Goal: Task Accomplishment & Management: Manage account settings

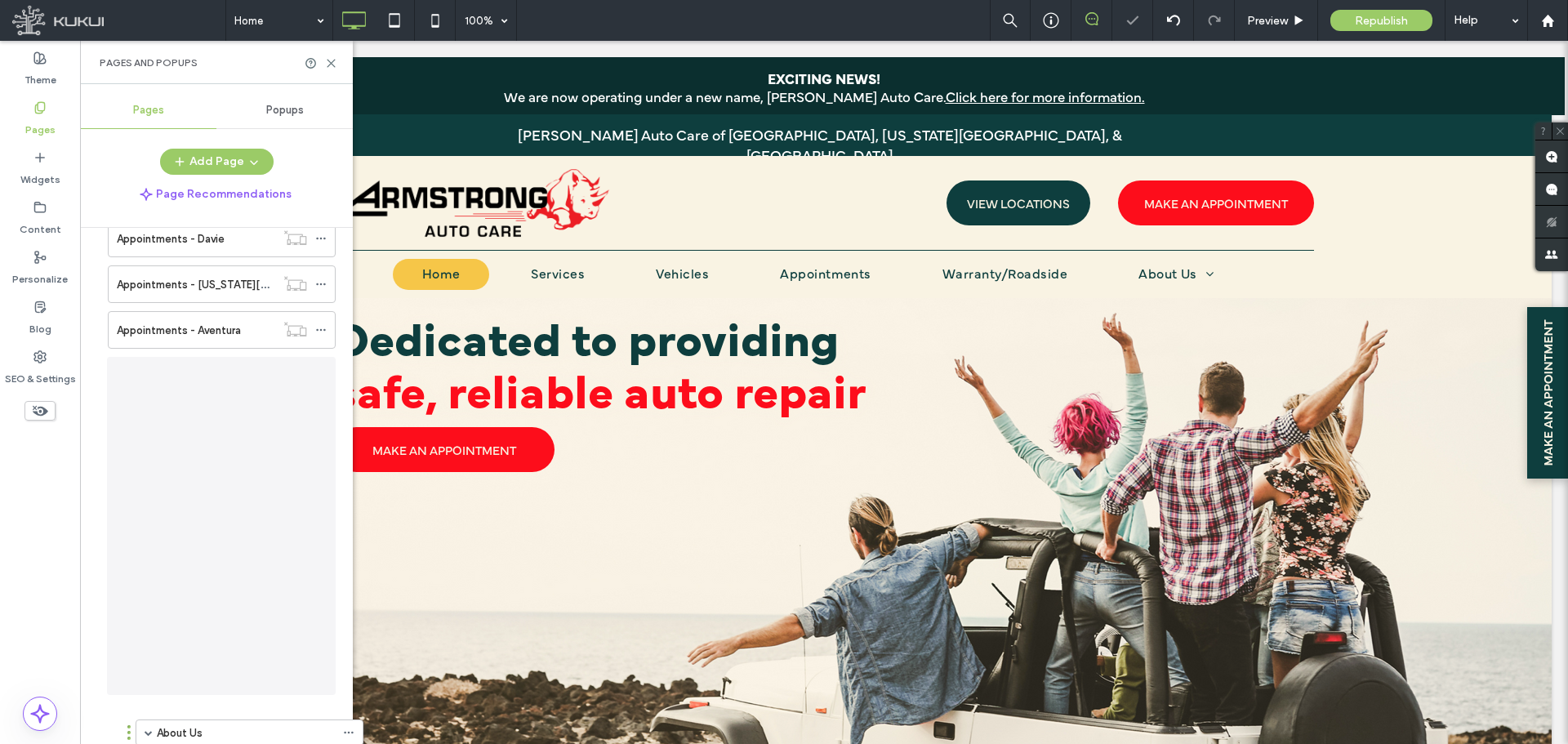
drag, startPoint x: 102, startPoint y: 342, endPoint x: 129, endPoint y: 736, distance: 394.9
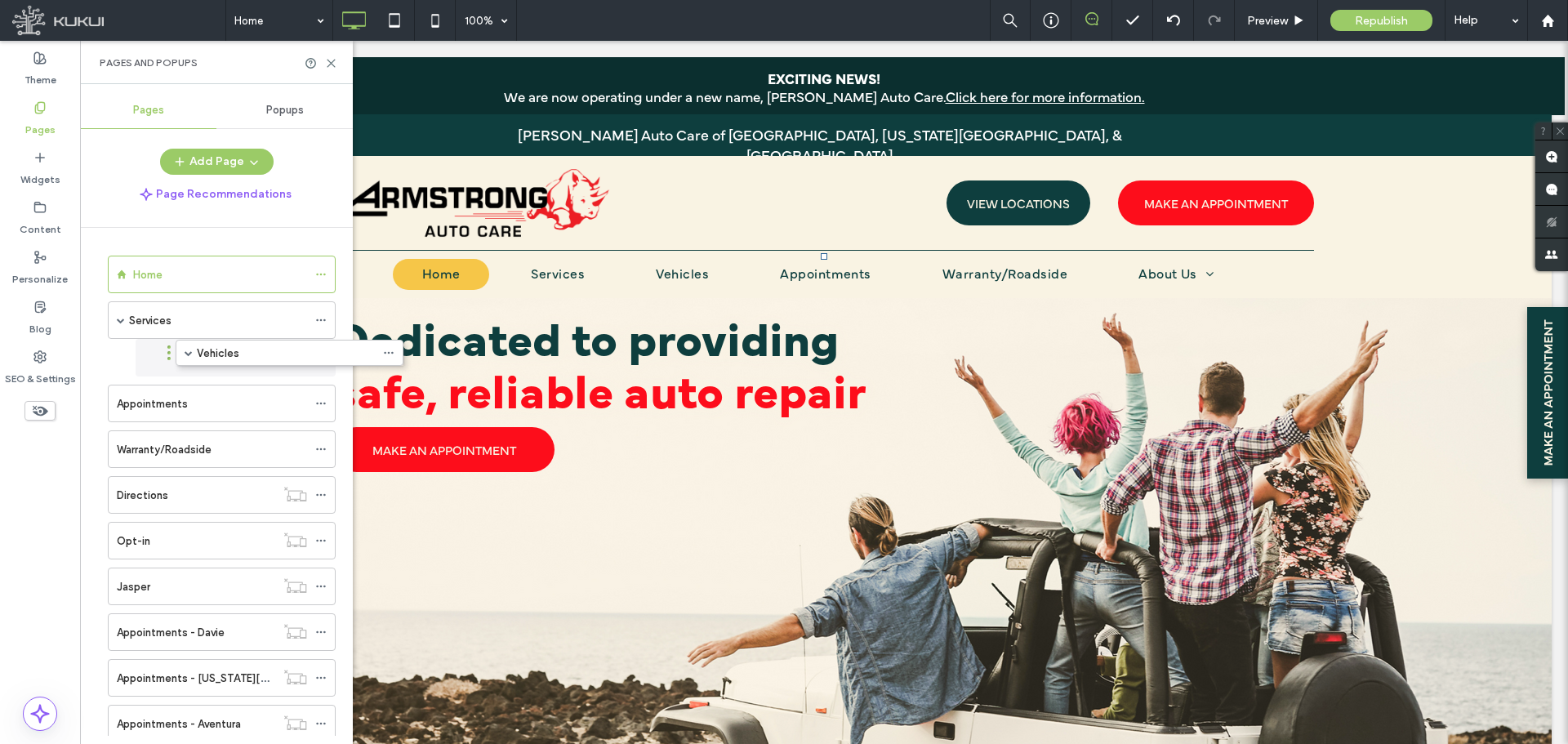
drag, startPoint x: 101, startPoint y: 366, endPoint x: 169, endPoint y: 358, distance: 68.5
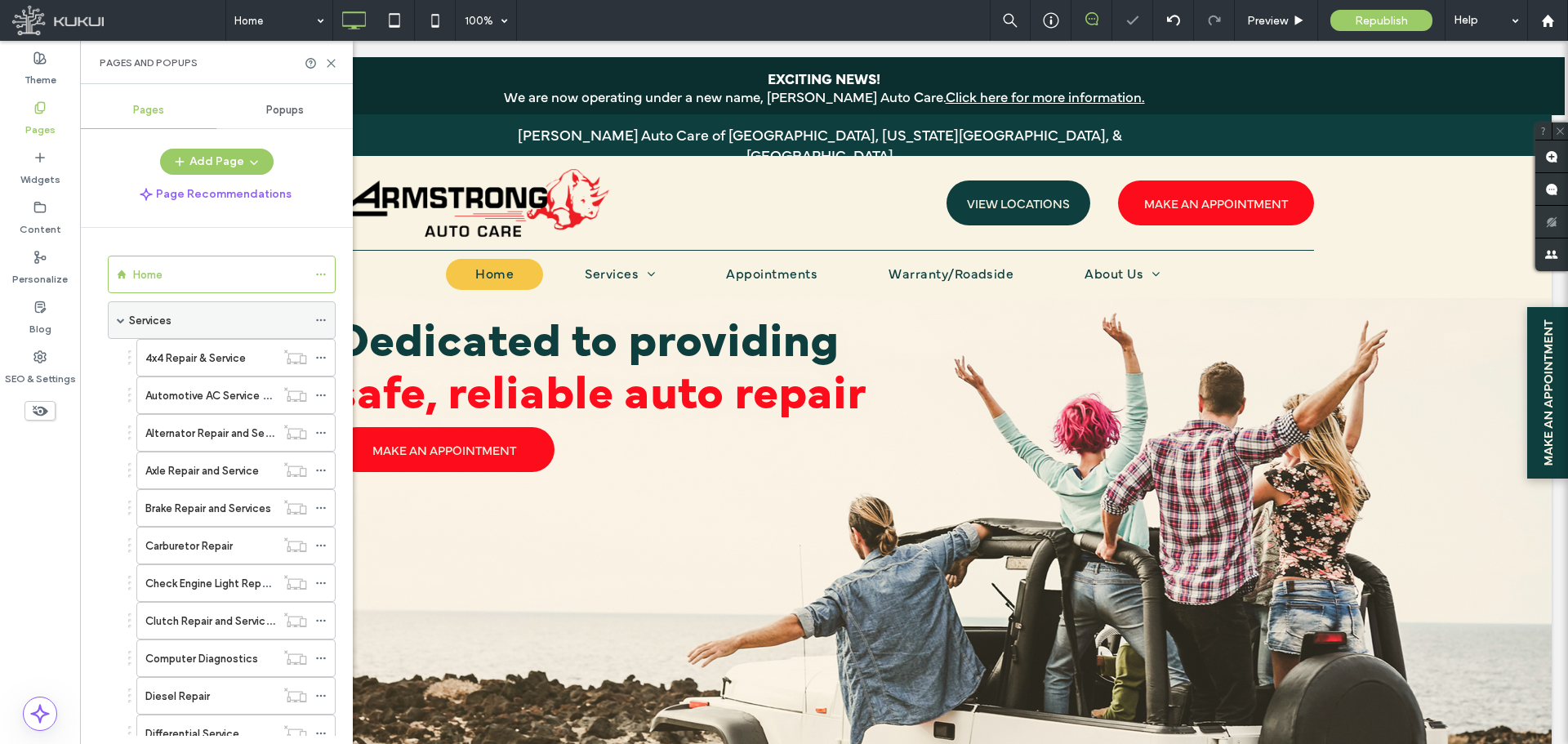
click at [127, 314] on div "Services" at bounding box center [221, 320] width 228 height 38
click at [120, 326] on span at bounding box center [121, 320] width 8 height 36
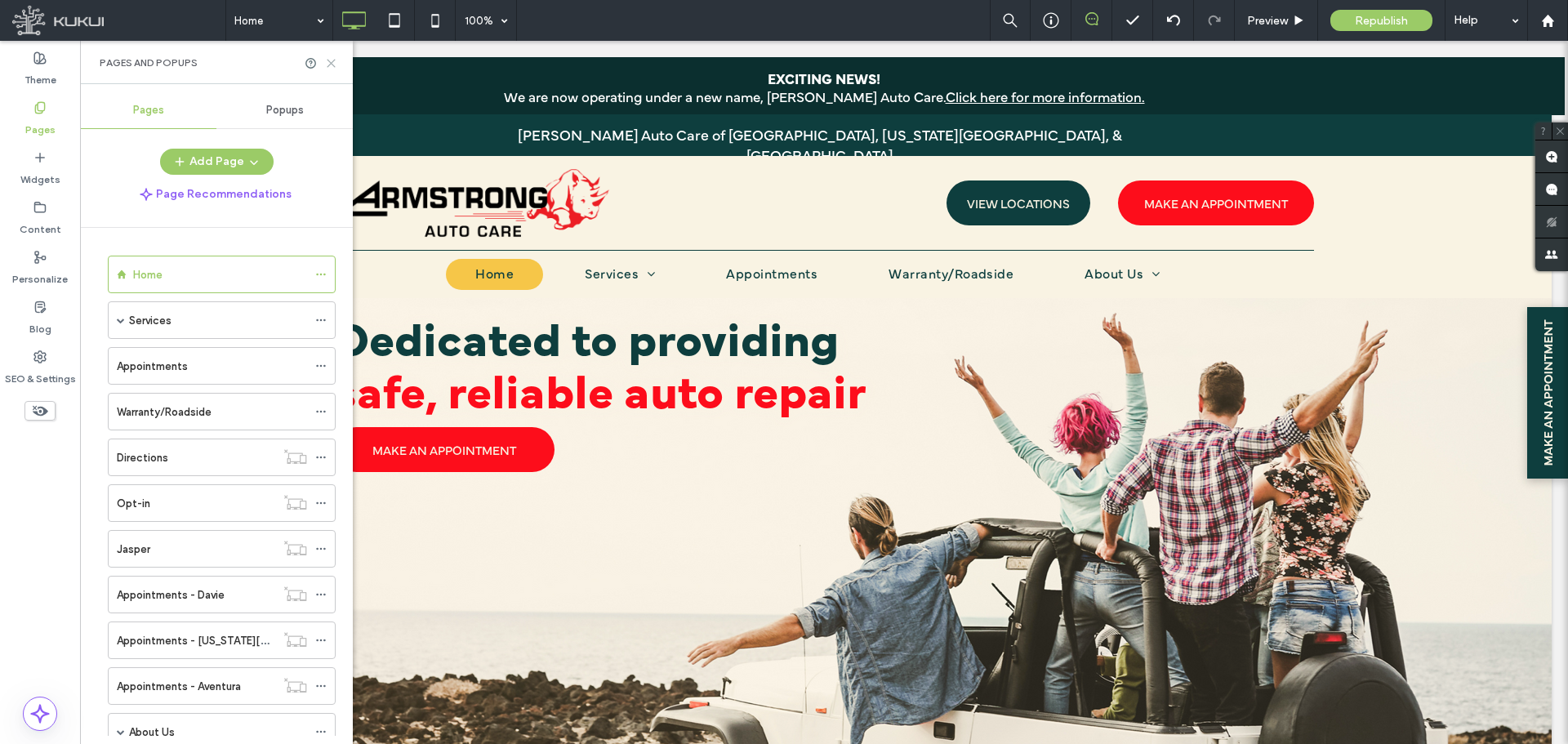
drag, startPoint x: 250, startPoint y: 28, endPoint x: 330, endPoint y: 66, distance: 88.6
click at [330, 66] on icon at bounding box center [331, 63] width 13 height 13
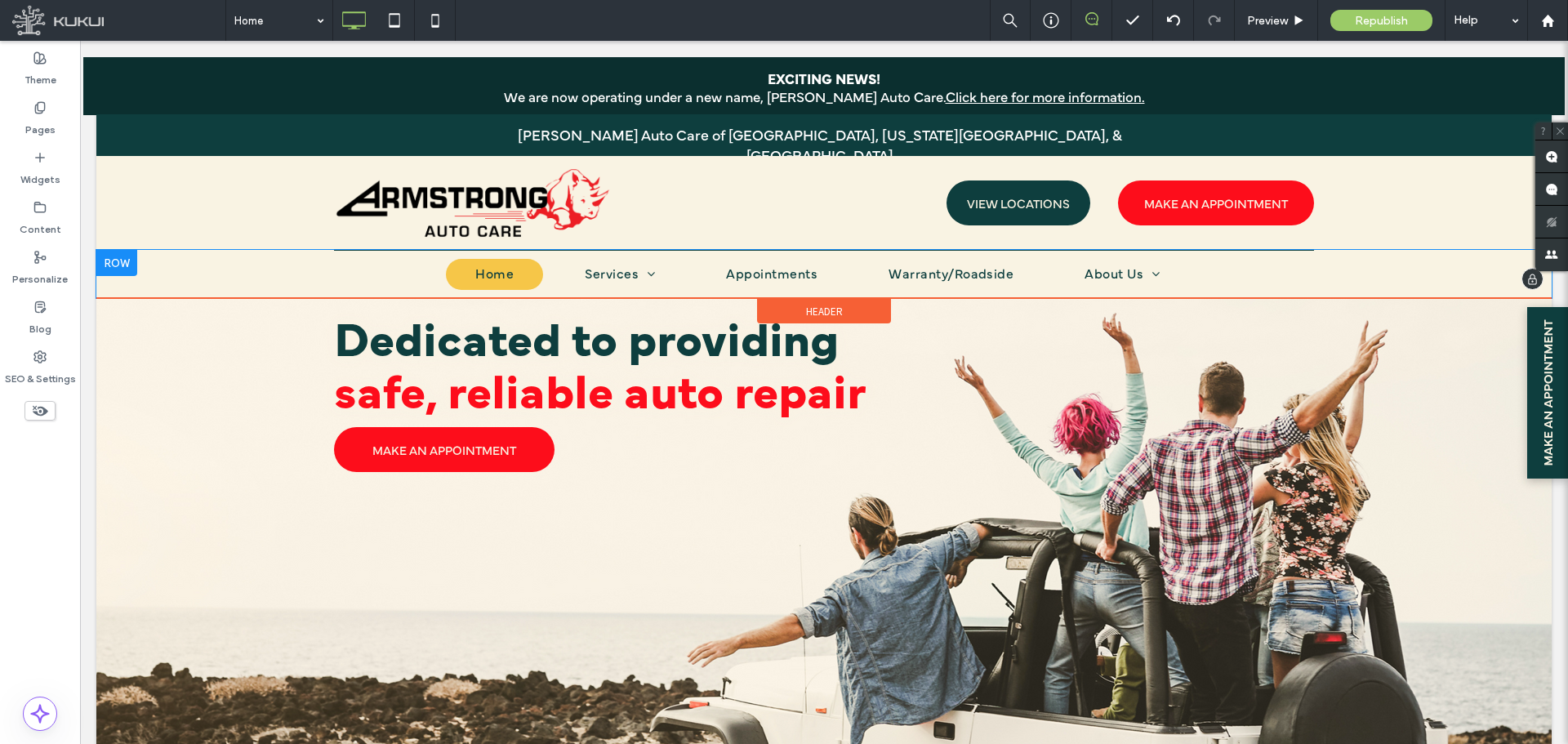
click at [415, 276] on nav "Home Services Vehicles Appointments Warranty/Roadside About Us Locations [PERSO…" at bounding box center [824, 276] width 980 height 45
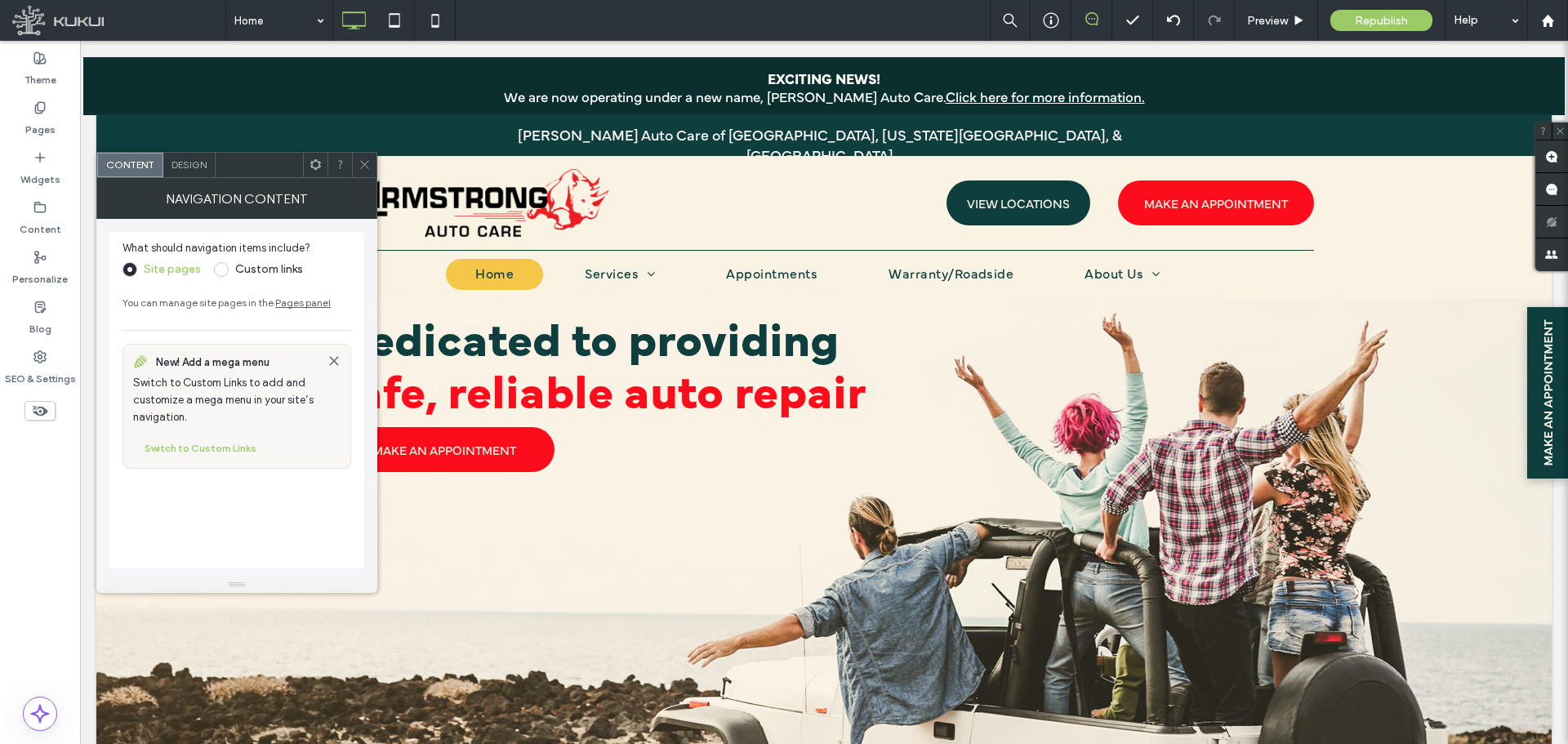
click at [191, 170] on div "Design" at bounding box center [190, 164] width 53 height 24
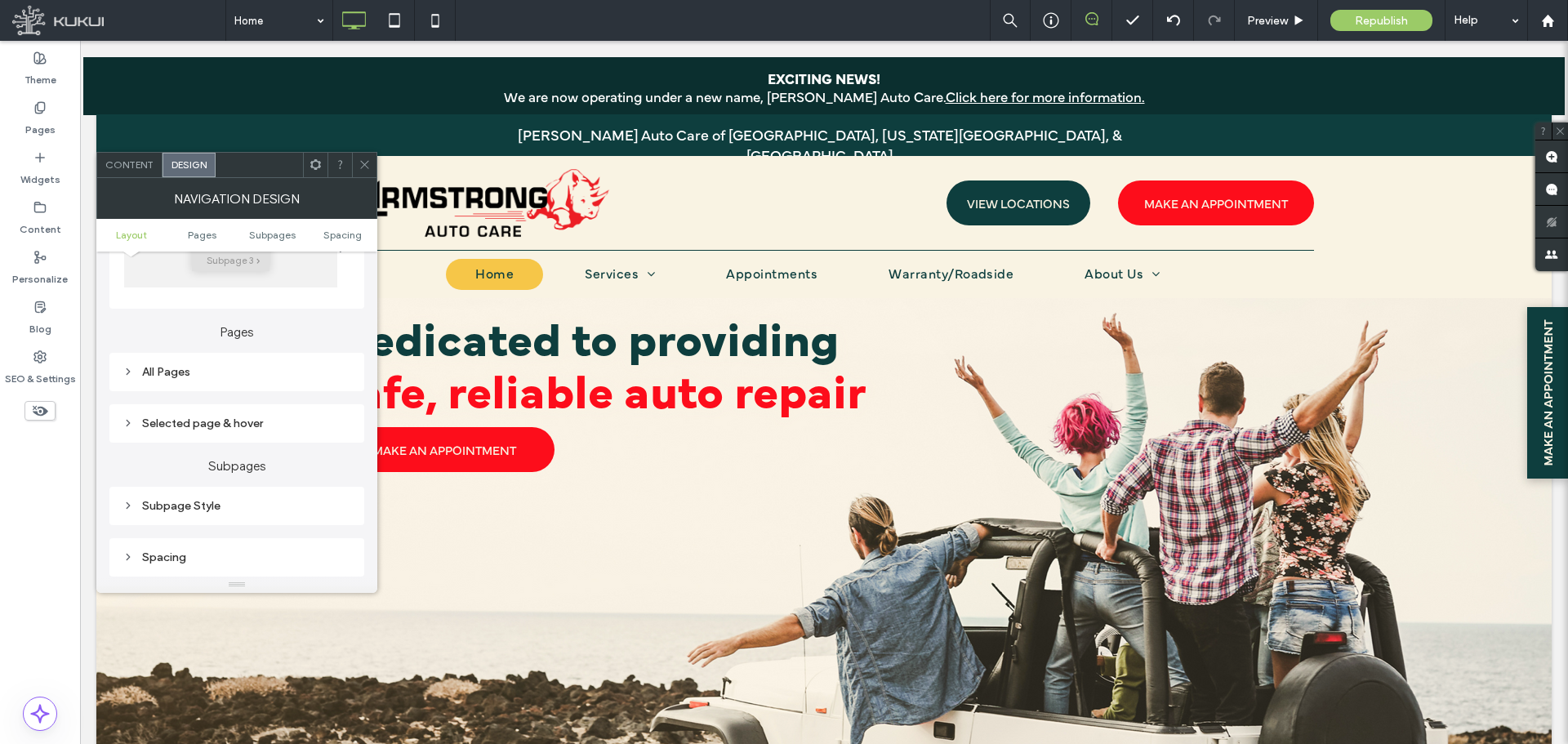
scroll to position [408, 0]
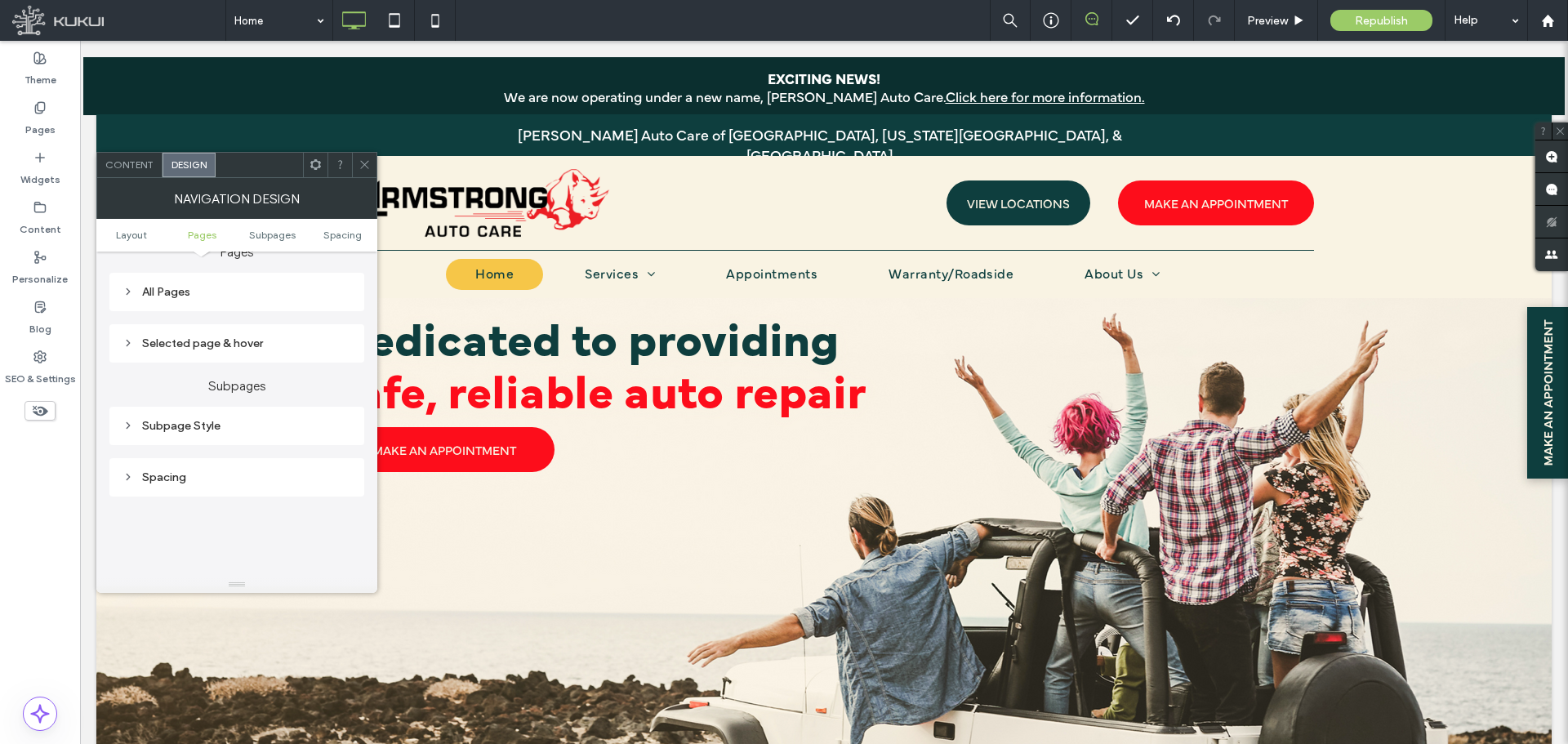
click at [129, 291] on icon at bounding box center [129, 291] width 12 height 12
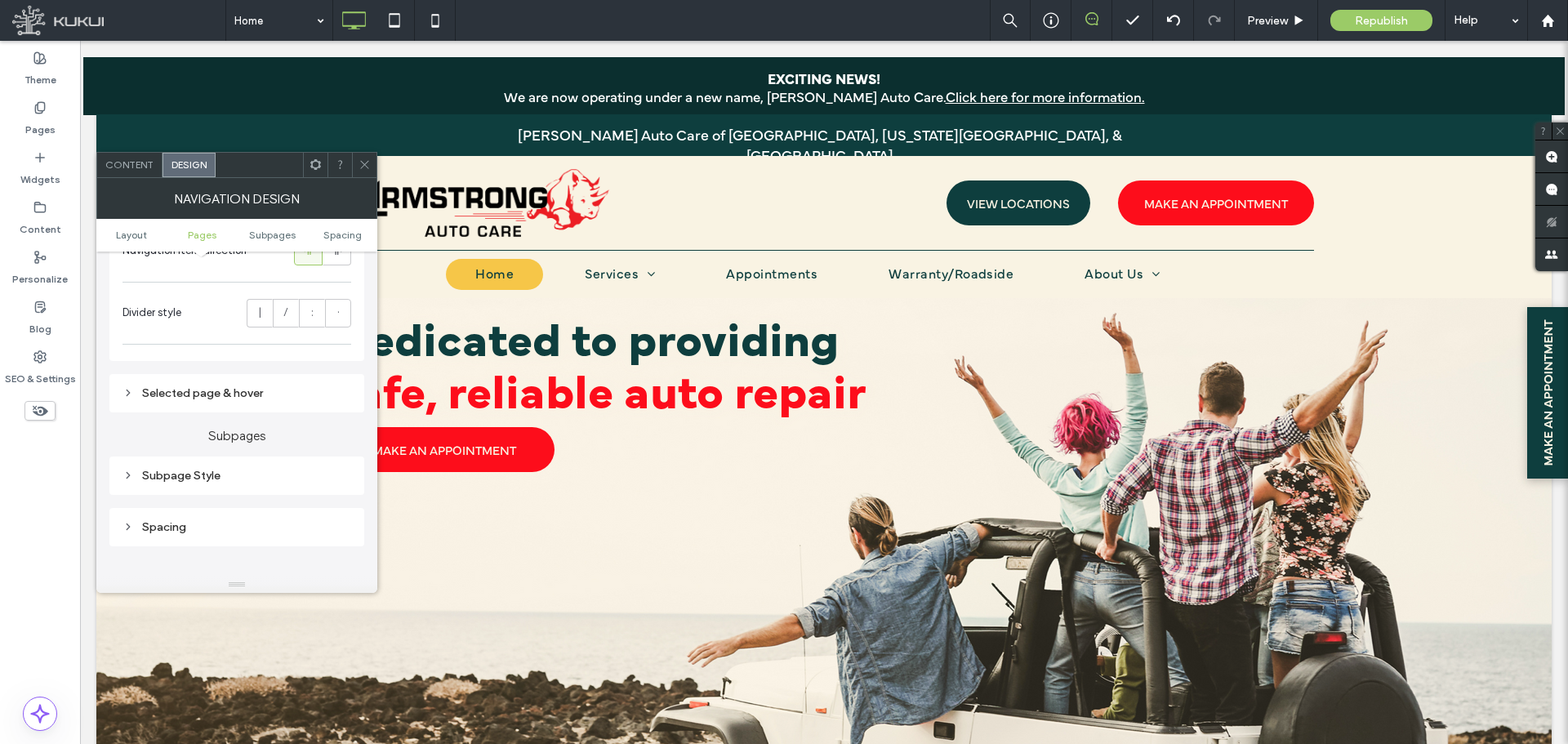
scroll to position [653, 0]
click at [119, 372] on div "Selected page & hover" at bounding box center [236, 374] width 255 height 38
click at [129, 373] on use at bounding box center [129, 374] width 3 height 6
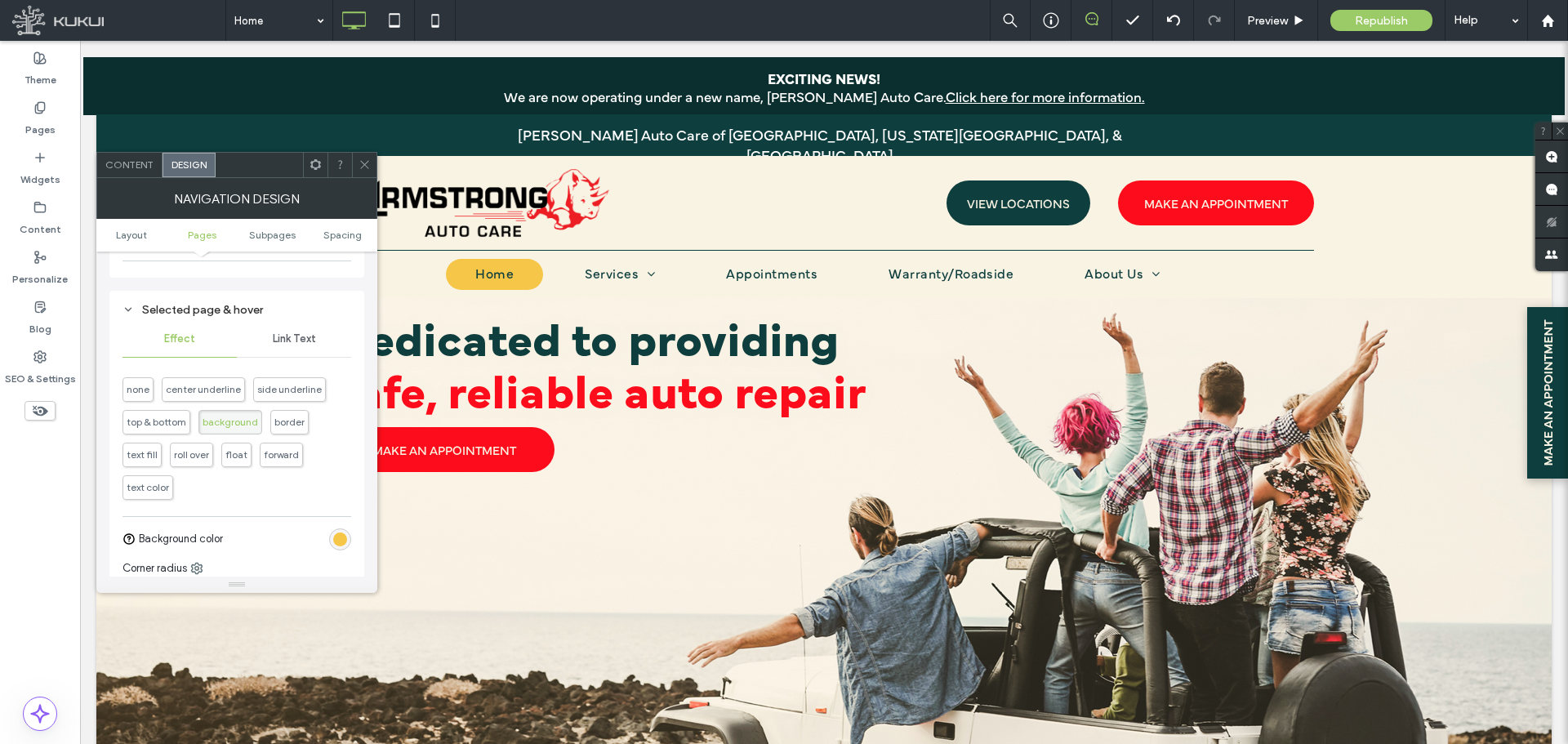
scroll to position [898, 0]
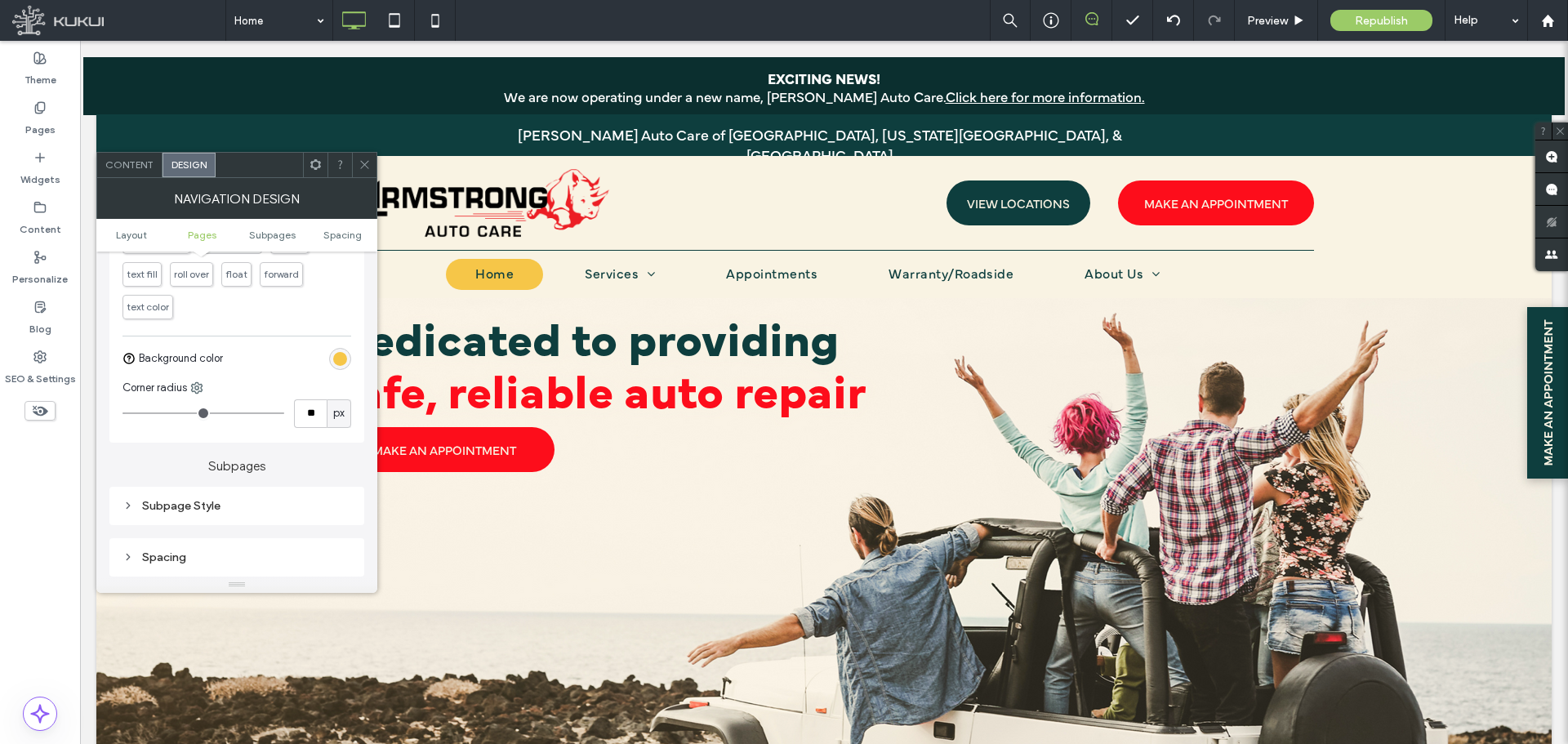
click at [129, 499] on div "Subpage Style" at bounding box center [237, 505] width 229 height 14
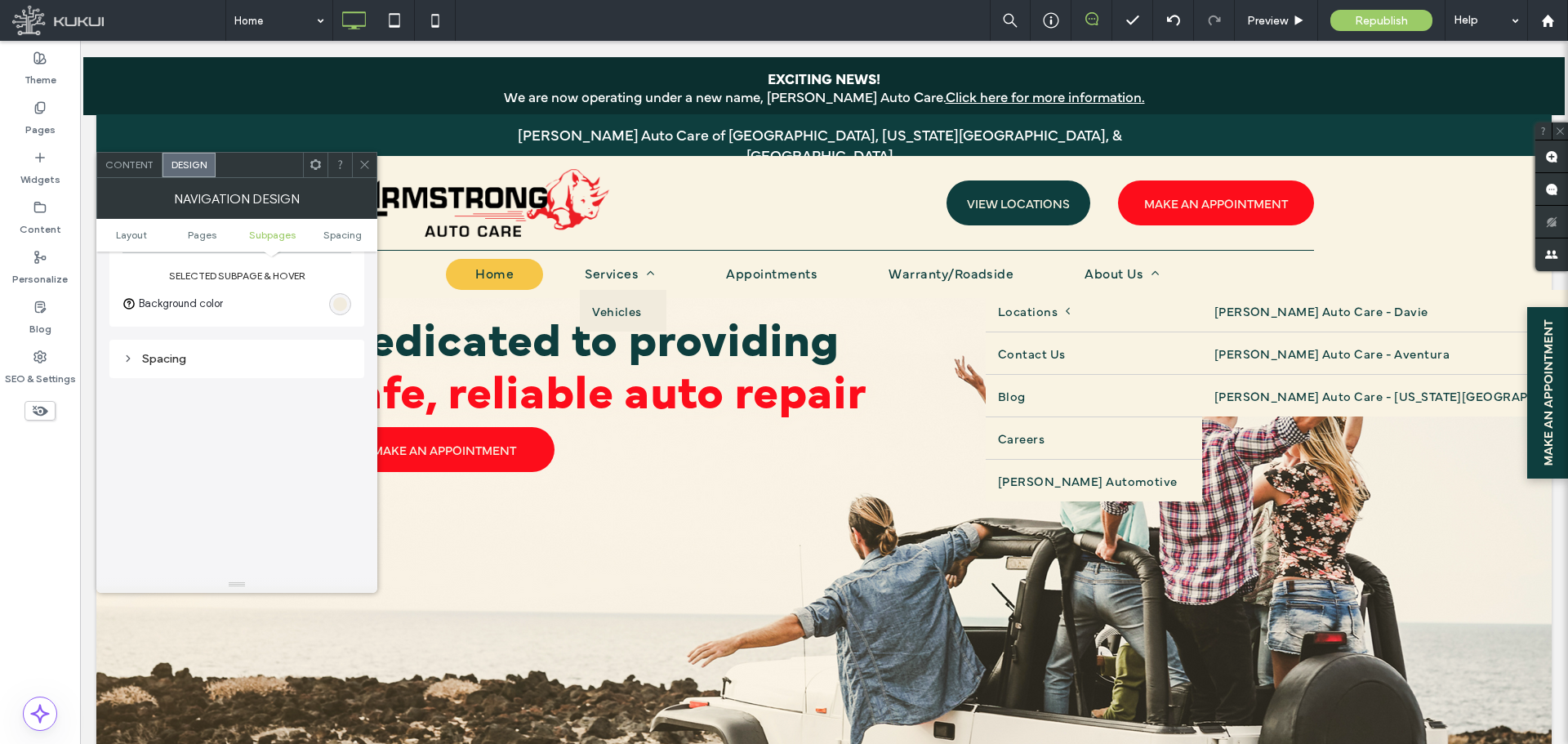
scroll to position [1388, 0]
click at [128, 337] on div "Spacing" at bounding box center [237, 347] width 229 height 22
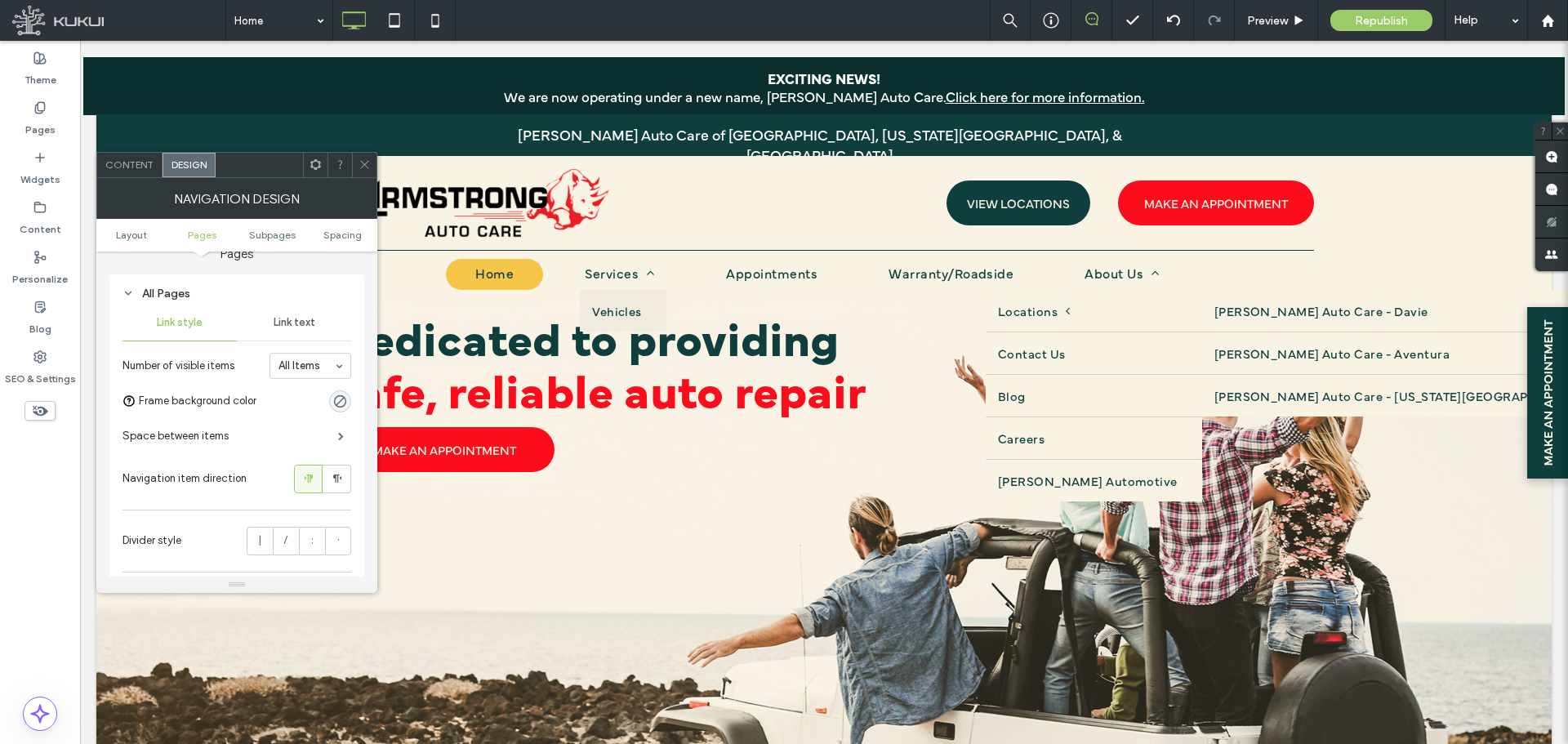
scroll to position [408, 0]
click at [289, 311] on div "Link text" at bounding box center [294, 321] width 114 height 36
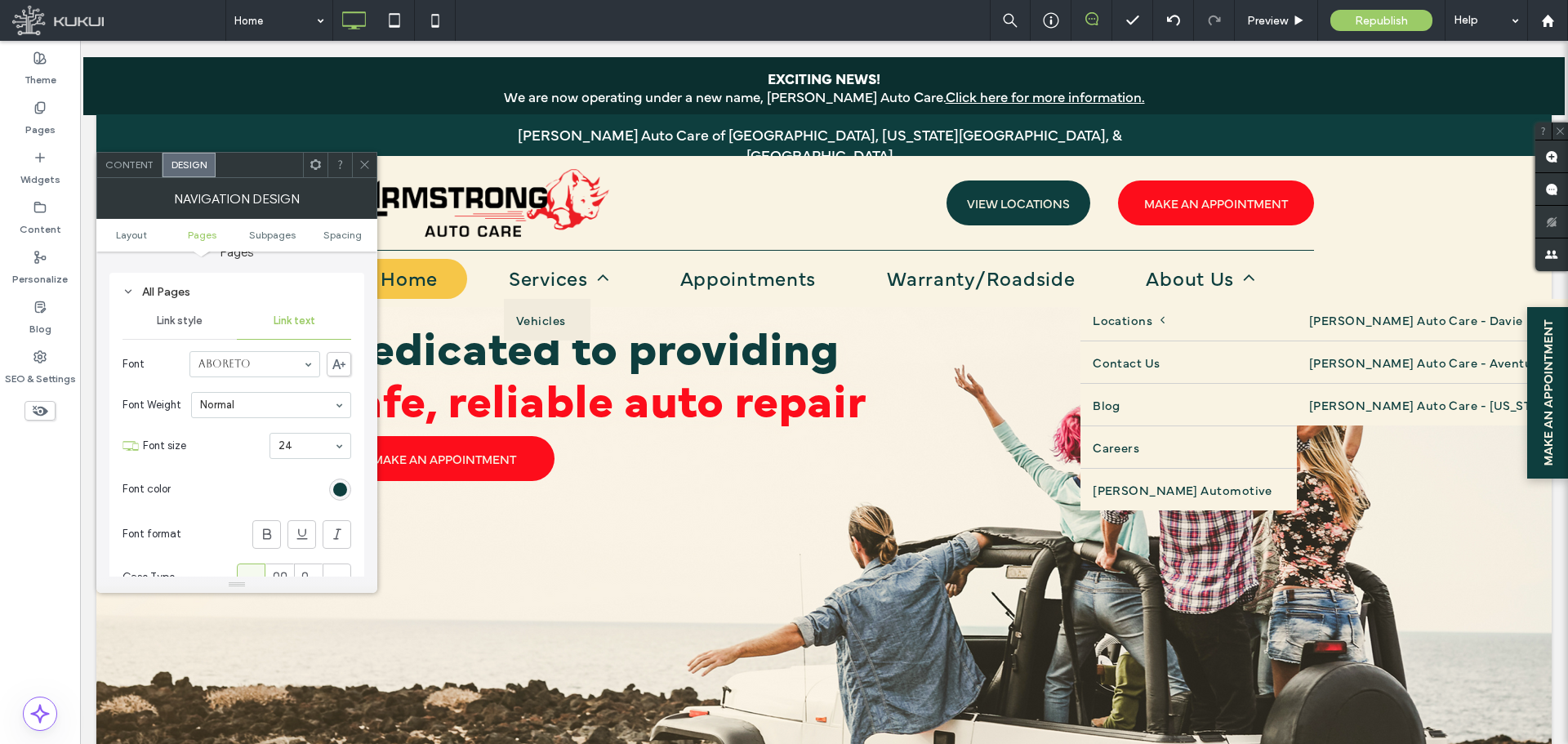
click at [362, 171] on span at bounding box center [364, 164] width 13 height 24
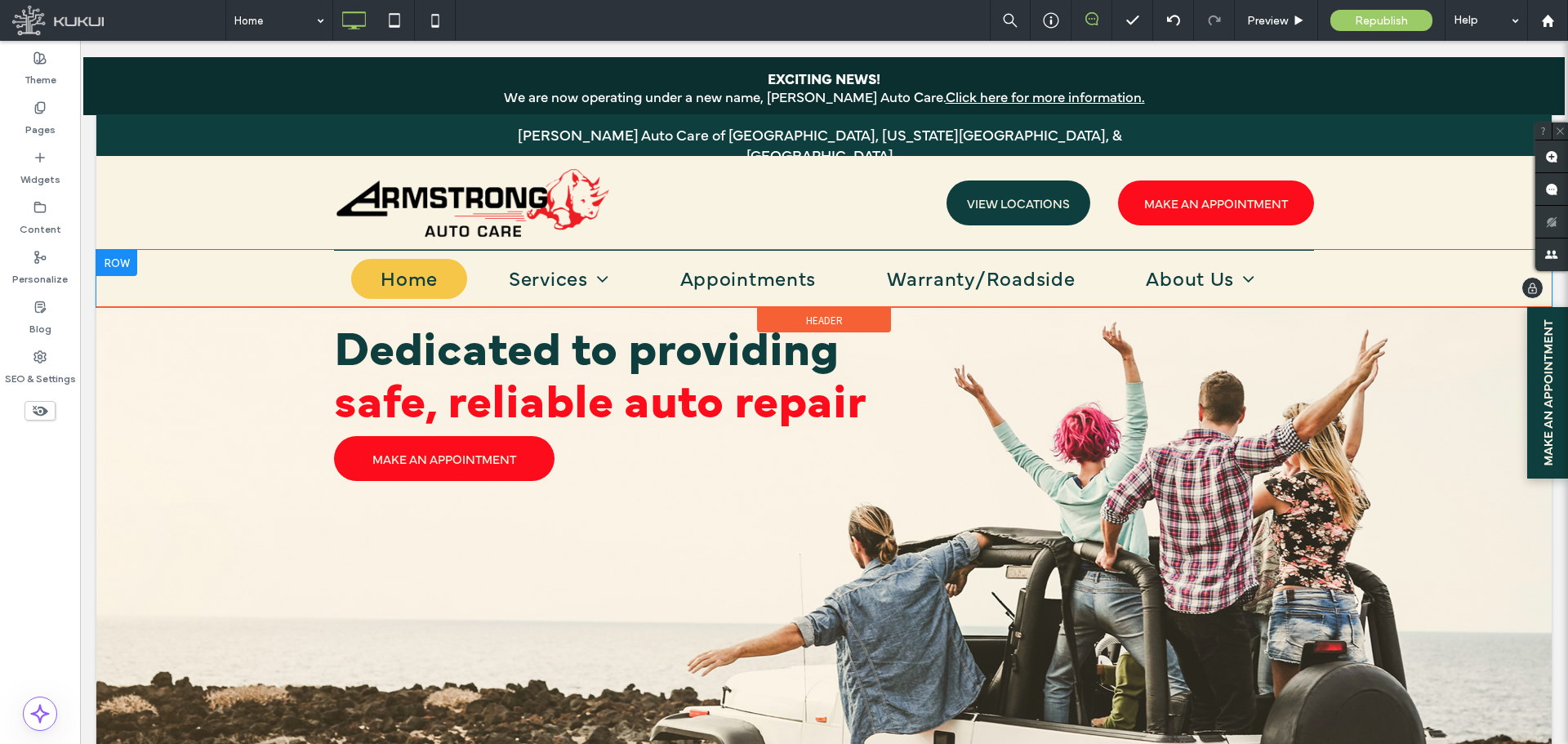
click at [334, 267] on nav "Home Services Vehicles Appointments Warranty/Roadside About Us Locations [PERSO…" at bounding box center [824, 280] width 980 height 54
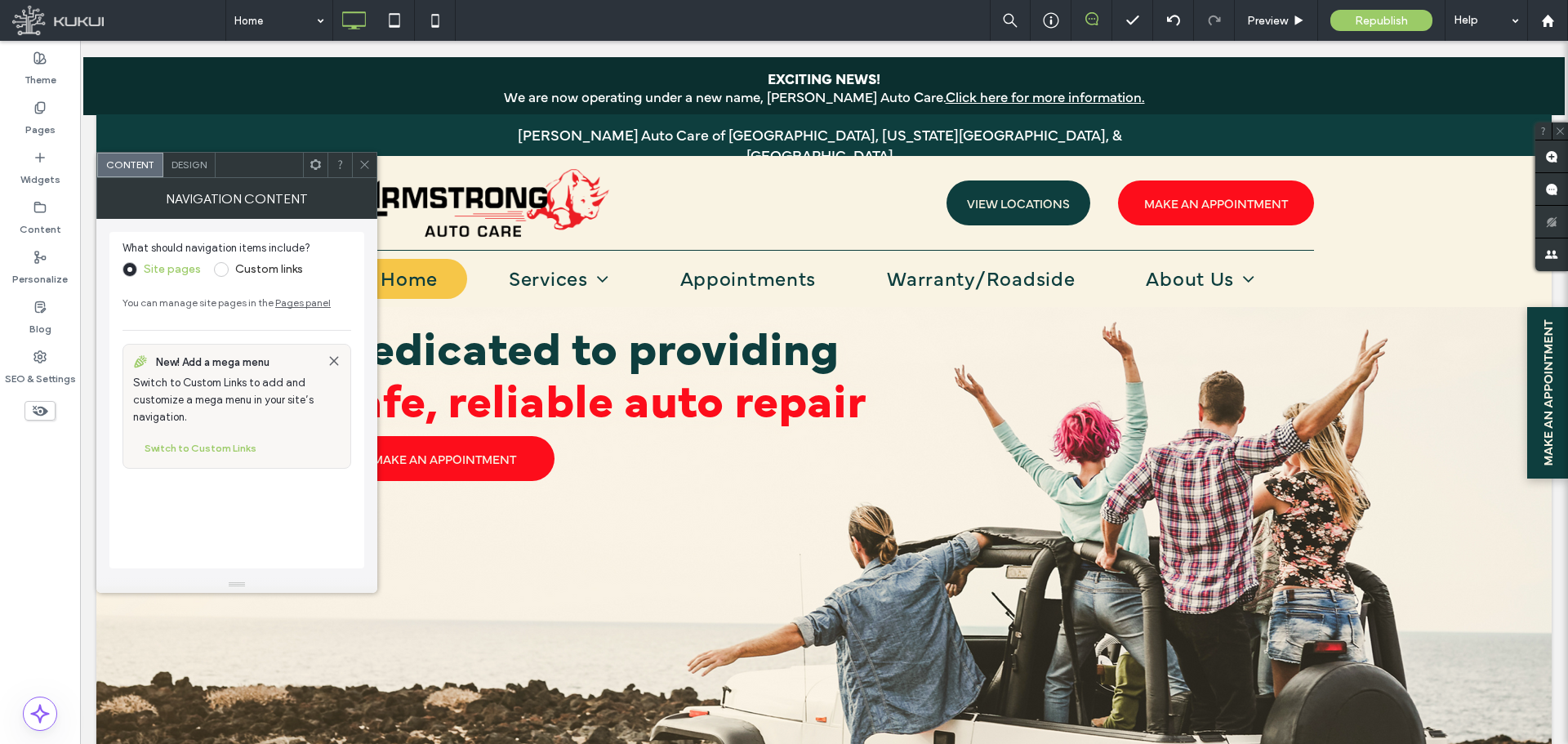
click at [192, 162] on span "Design" at bounding box center [189, 164] width 35 height 13
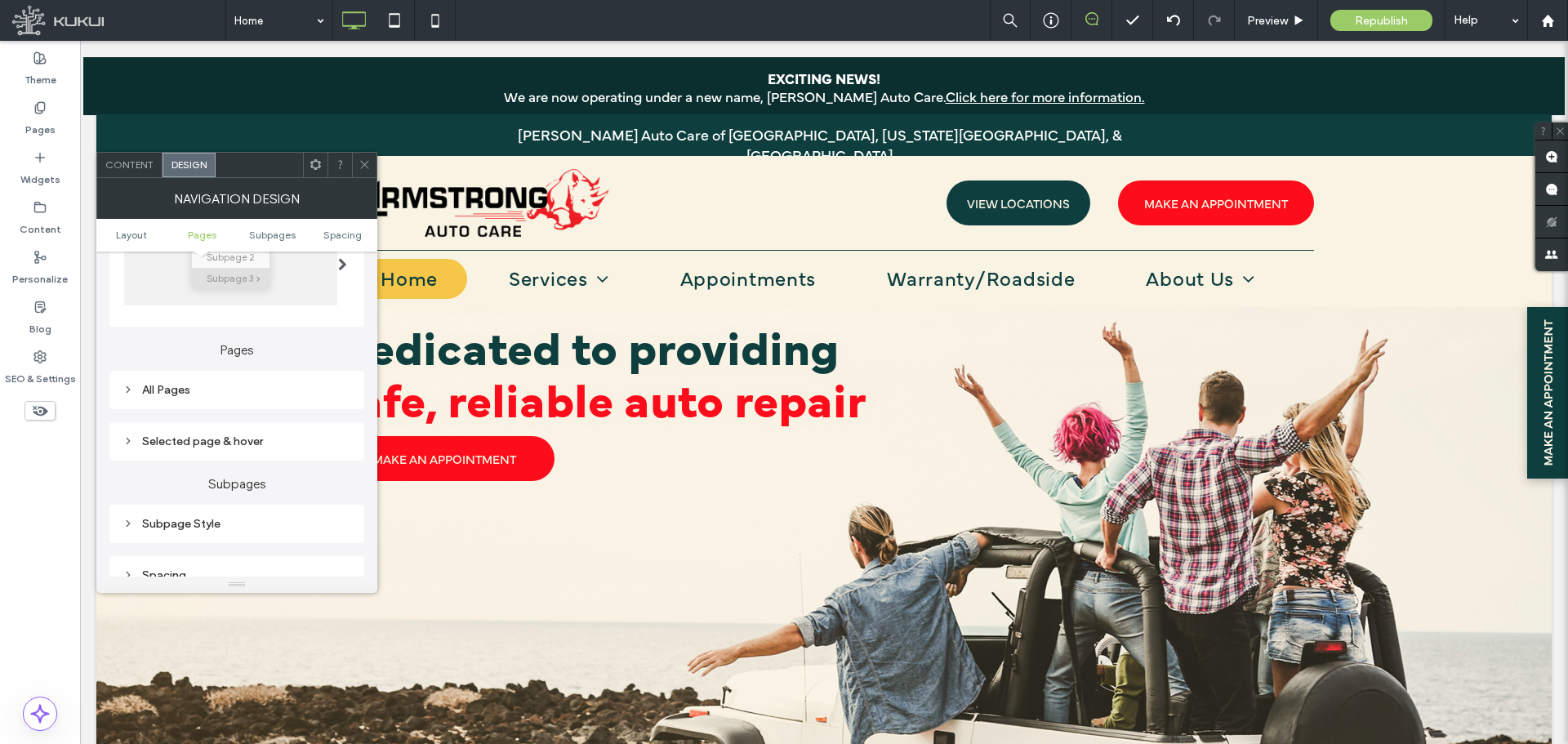
scroll to position [490, 0]
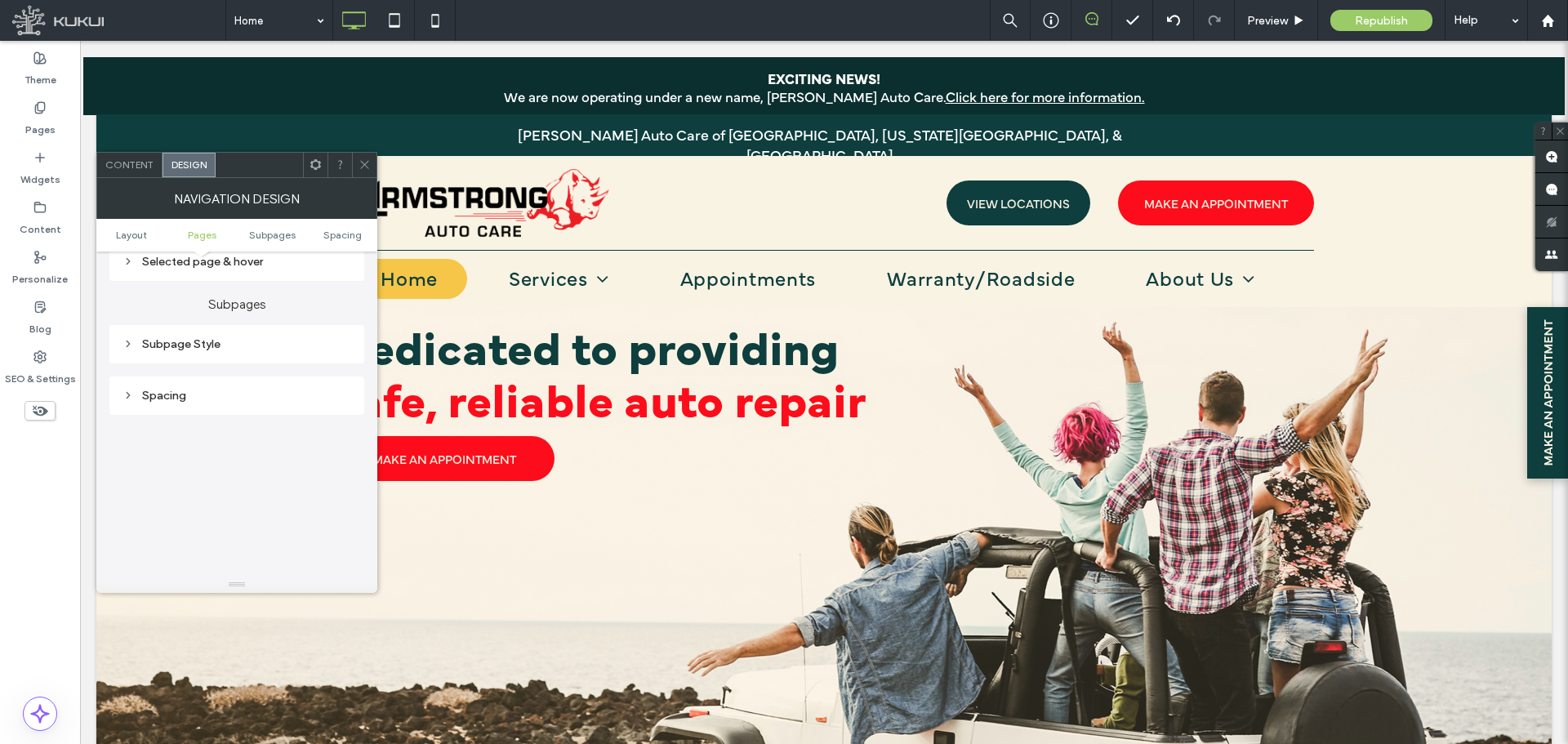
click at [129, 333] on div "Subpage Style" at bounding box center [237, 344] width 229 height 22
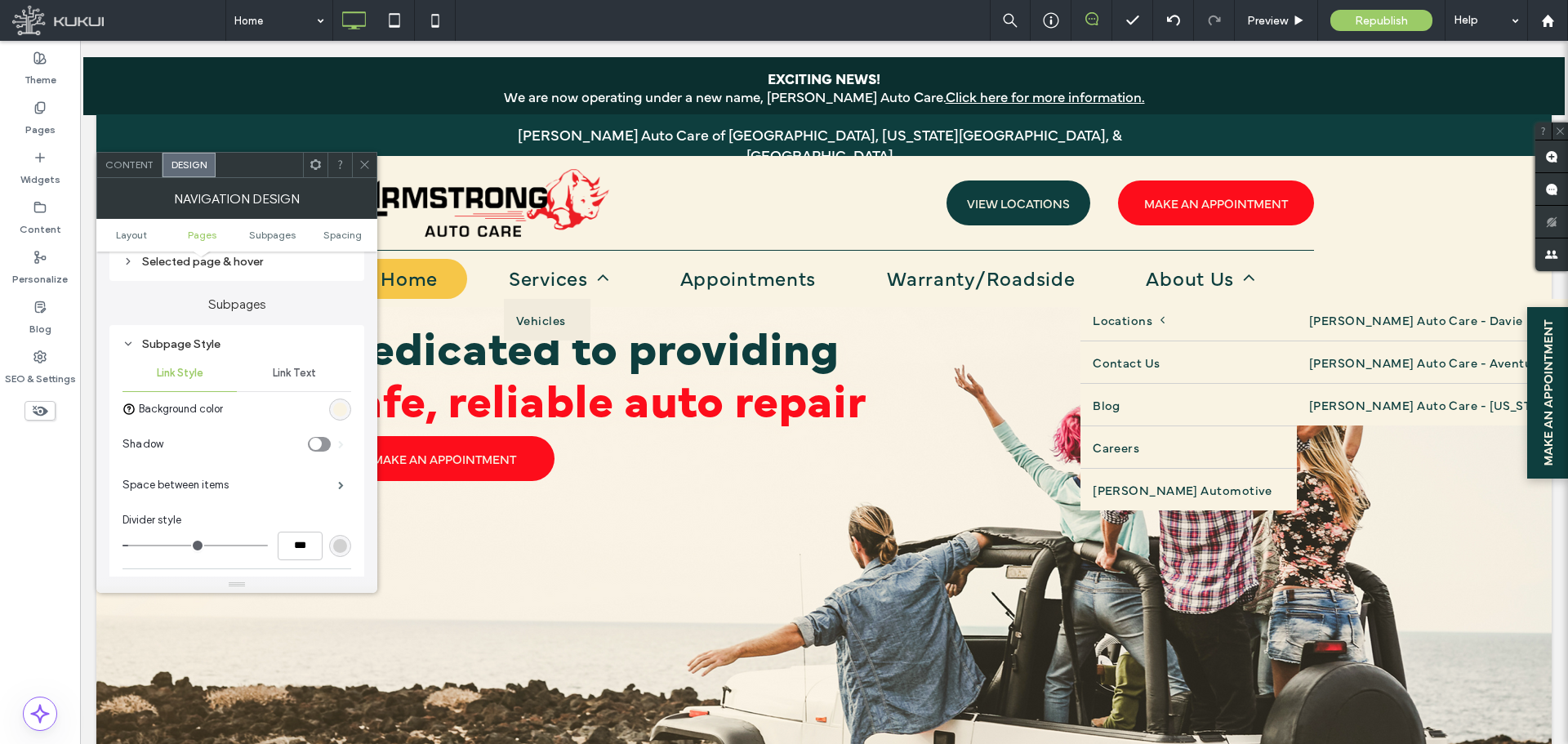
click at [291, 372] on span "Link Text" at bounding box center [295, 373] width 43 height 13
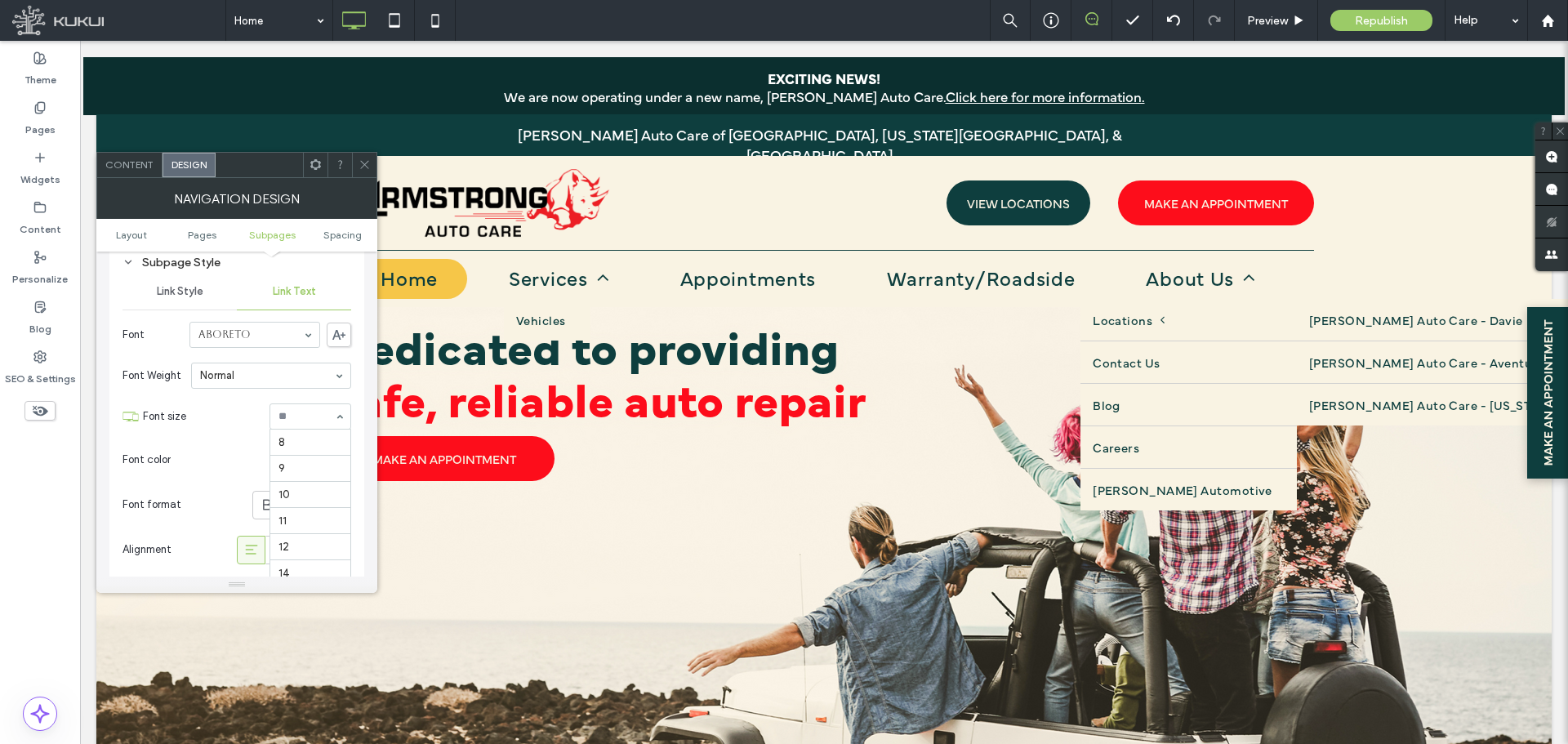
scroll to position [157, 0]
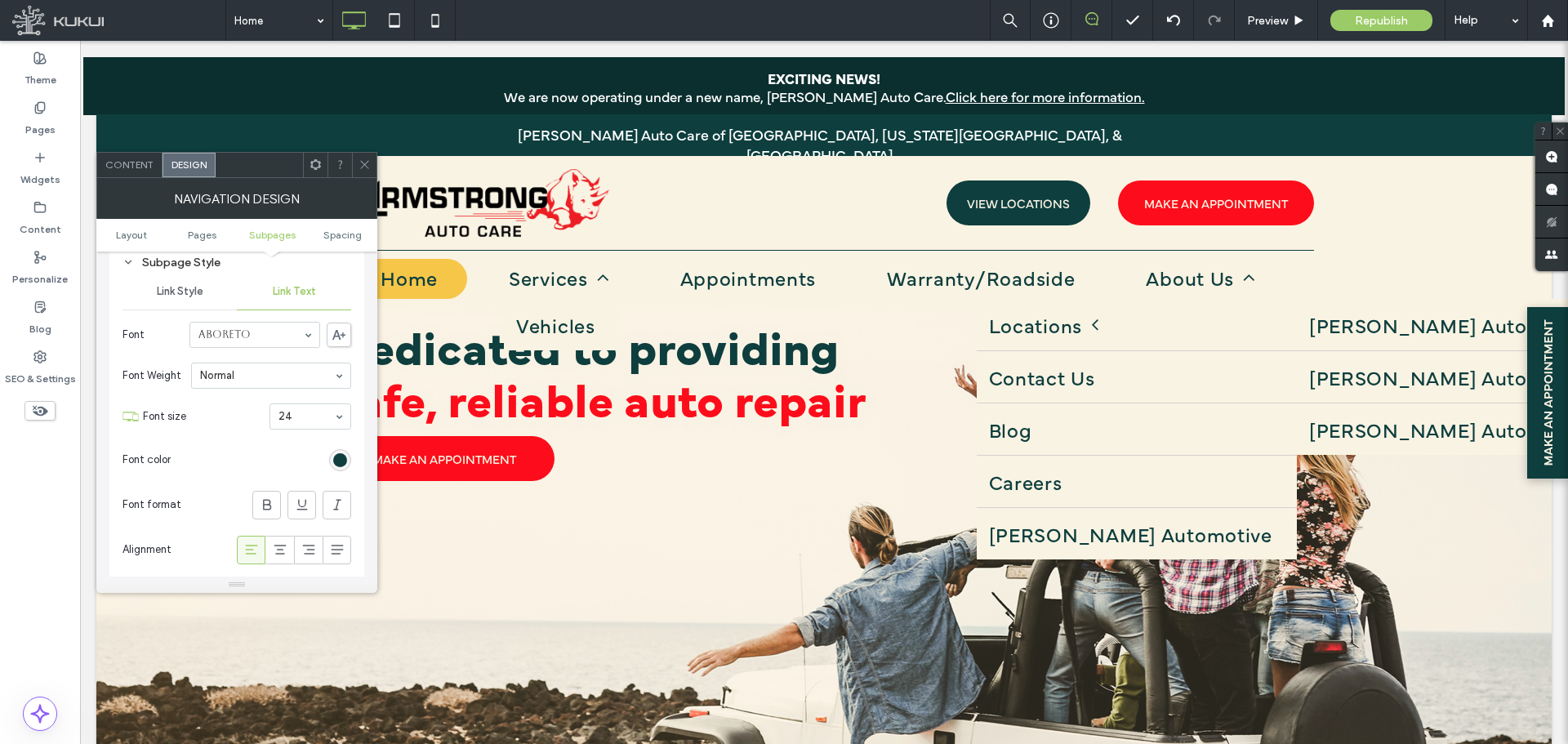
click at [363, 167] on icon at bounding box center [364, 164] width 13 height 13
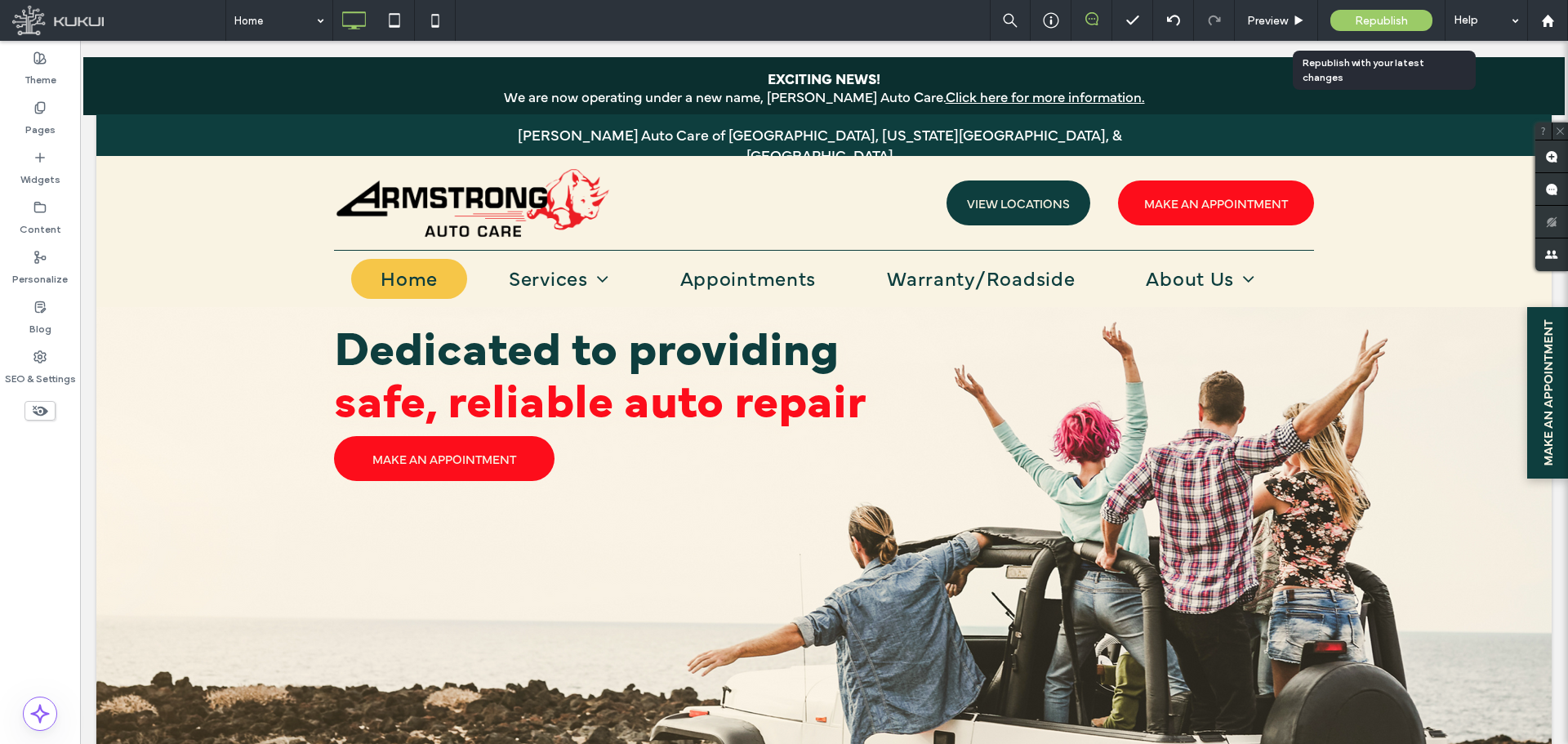
click at [1371, 19] on span "Republish" at bounding box center [1382, 21] width 53 height 14
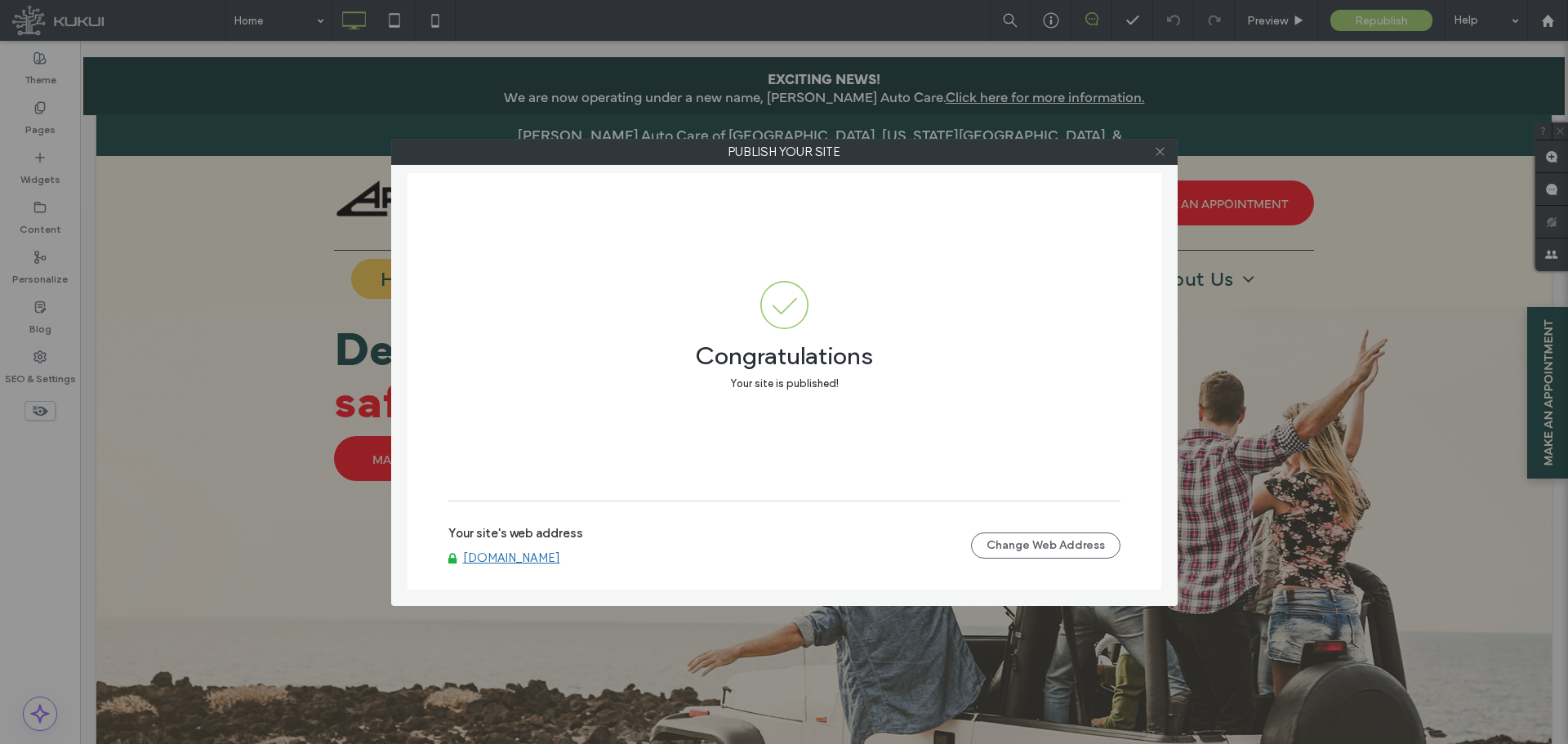
click at [1160, 151] on icon at bounding box center [1160, 151] width 13 height 13
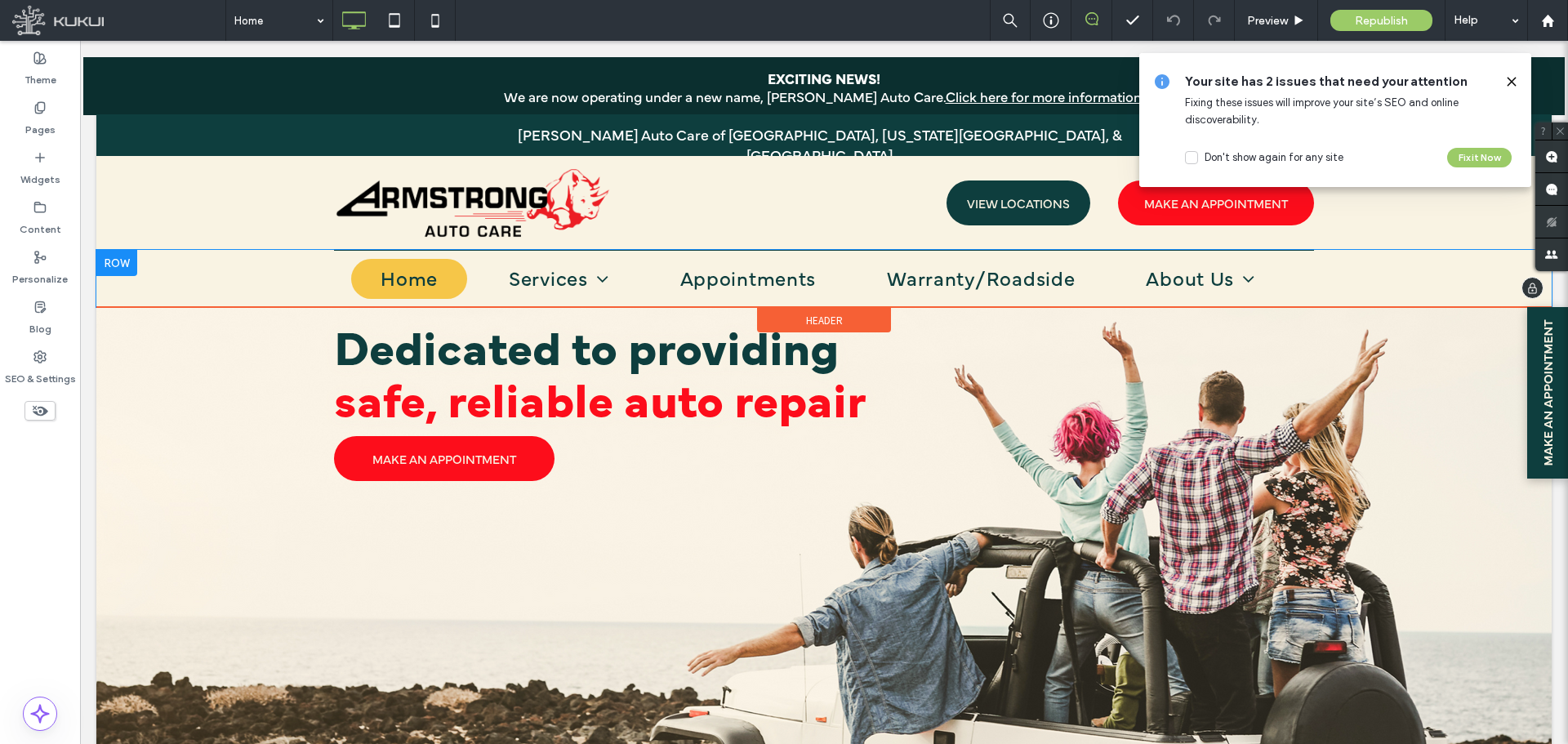
click at [299, 266] on div "Home Services Vehicles Appointments Warranty/Roadside About Us Locations [PERSO…" at bounding box center [824, 278] width 1455 height 57
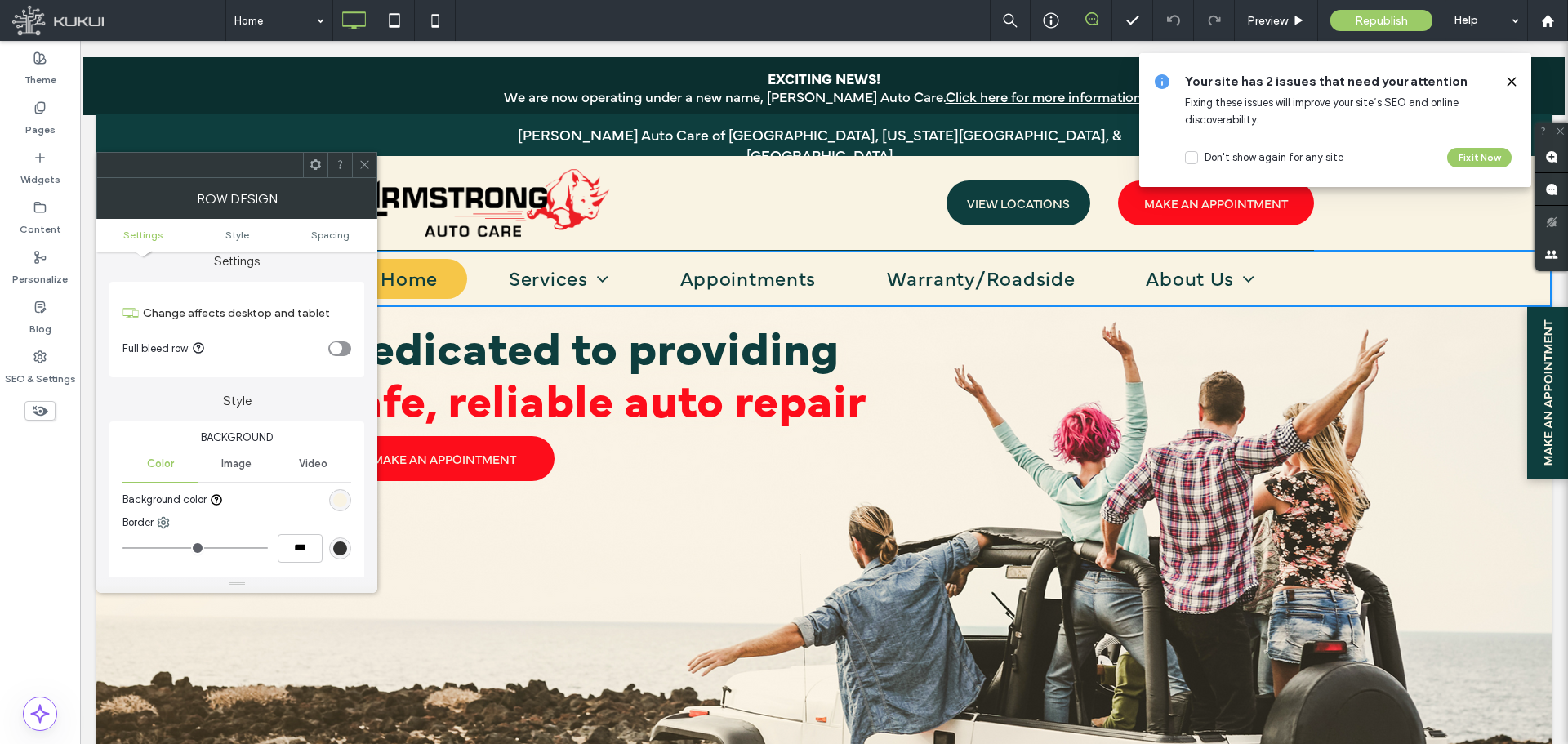
scroll to position [0, 0]
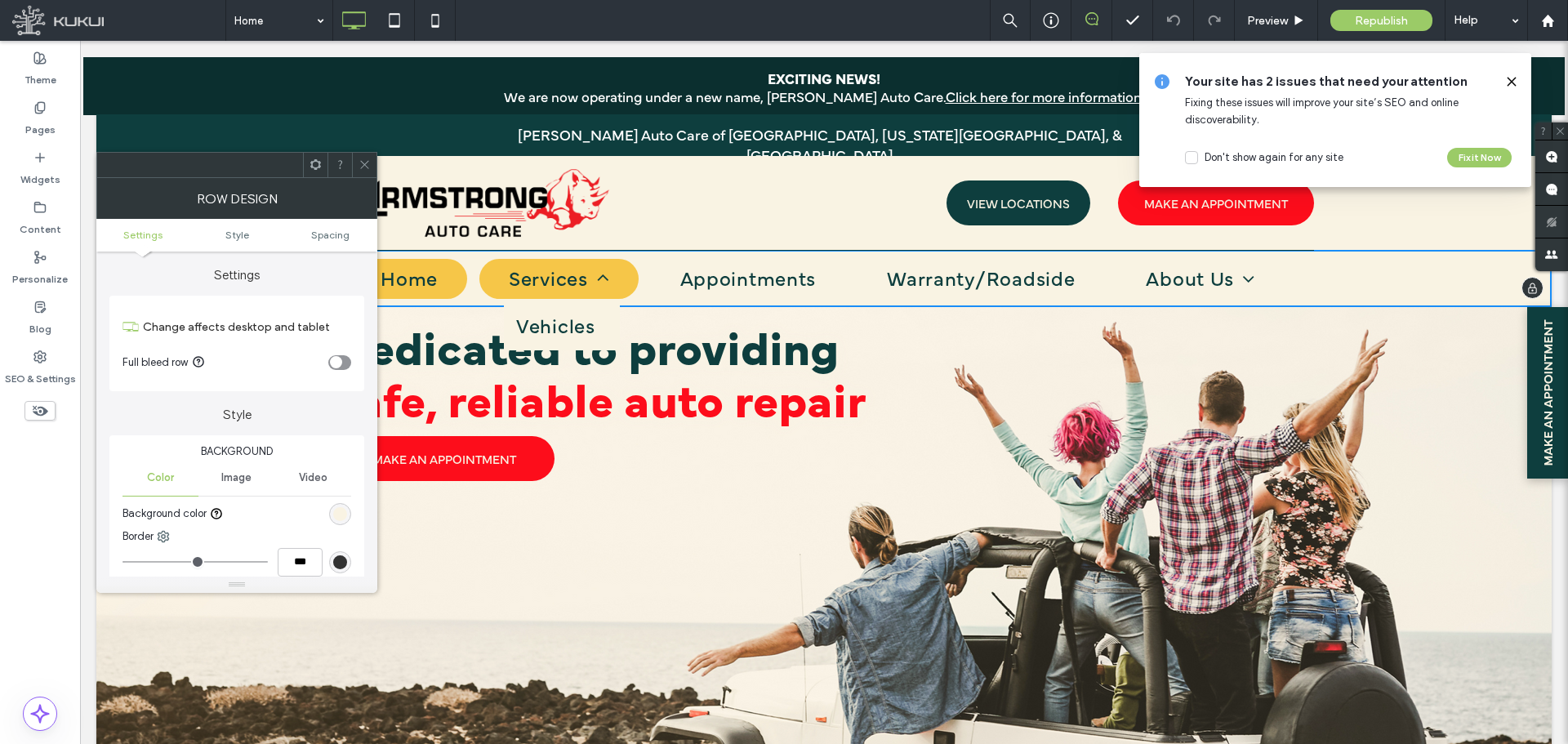
click at [480, 276] on link "Services" at bounding box center [559, 279] width 160 height 40
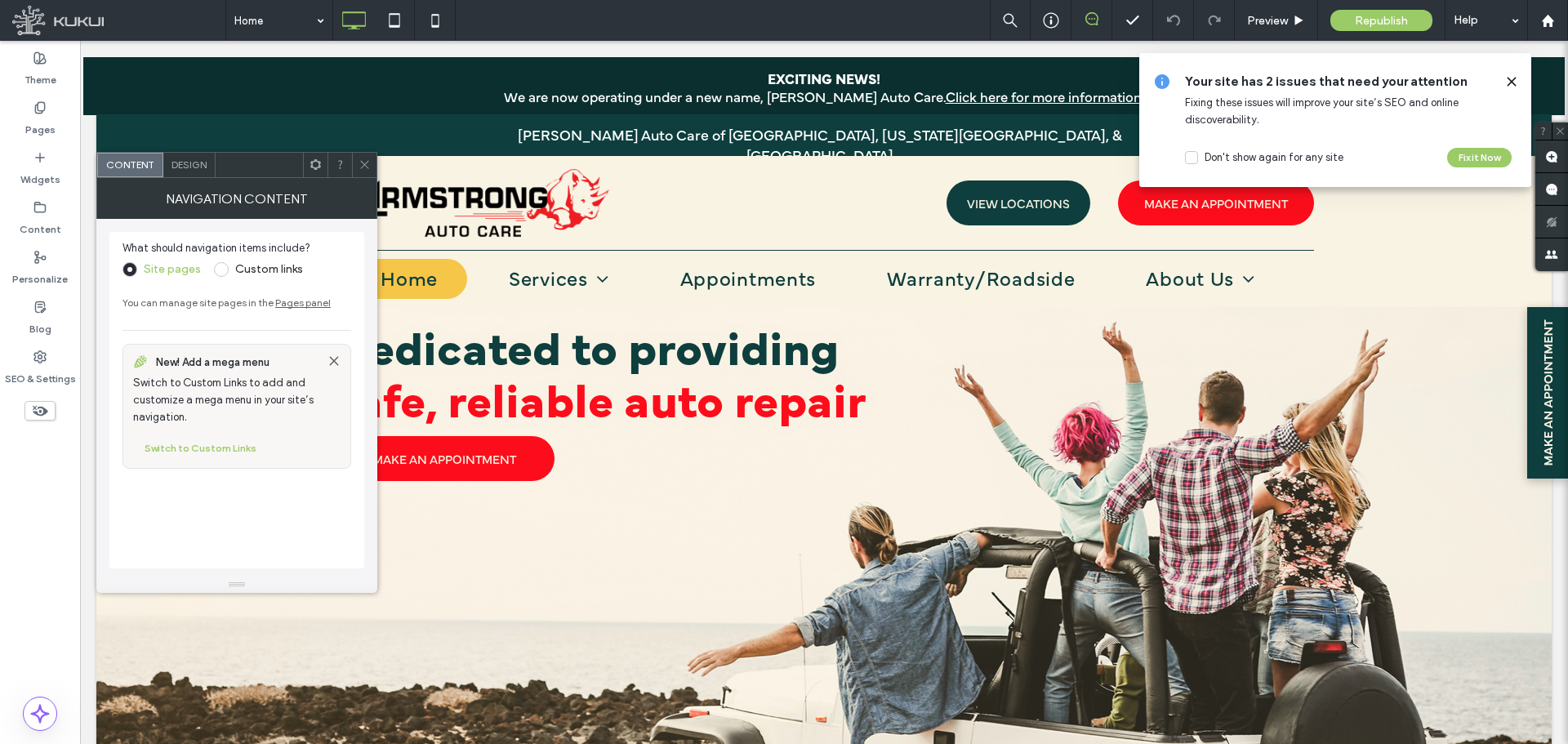
click at [185, 165] on span "Design" at bounding box center [189, 164] width 35 height 13
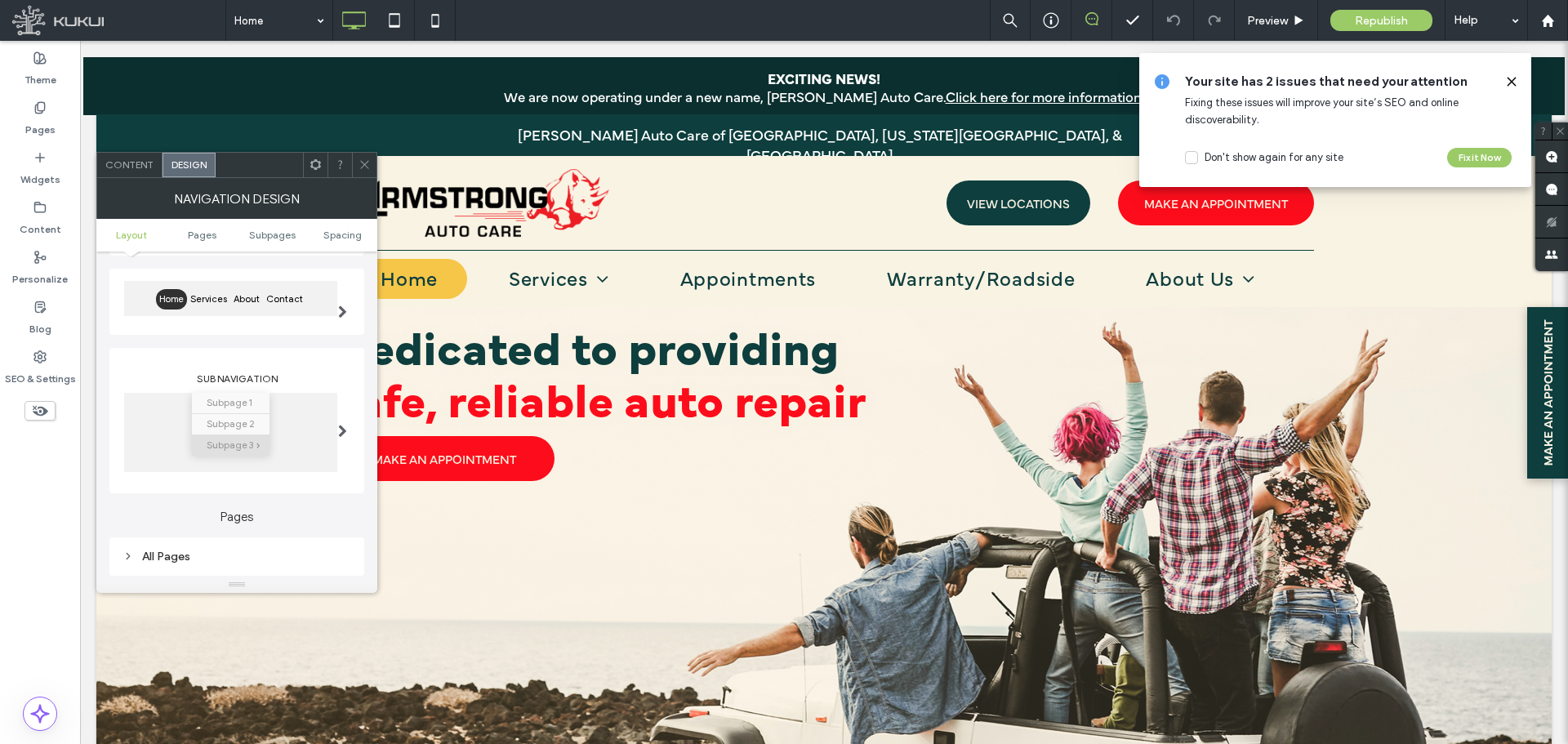
scroll to position [408, 0]
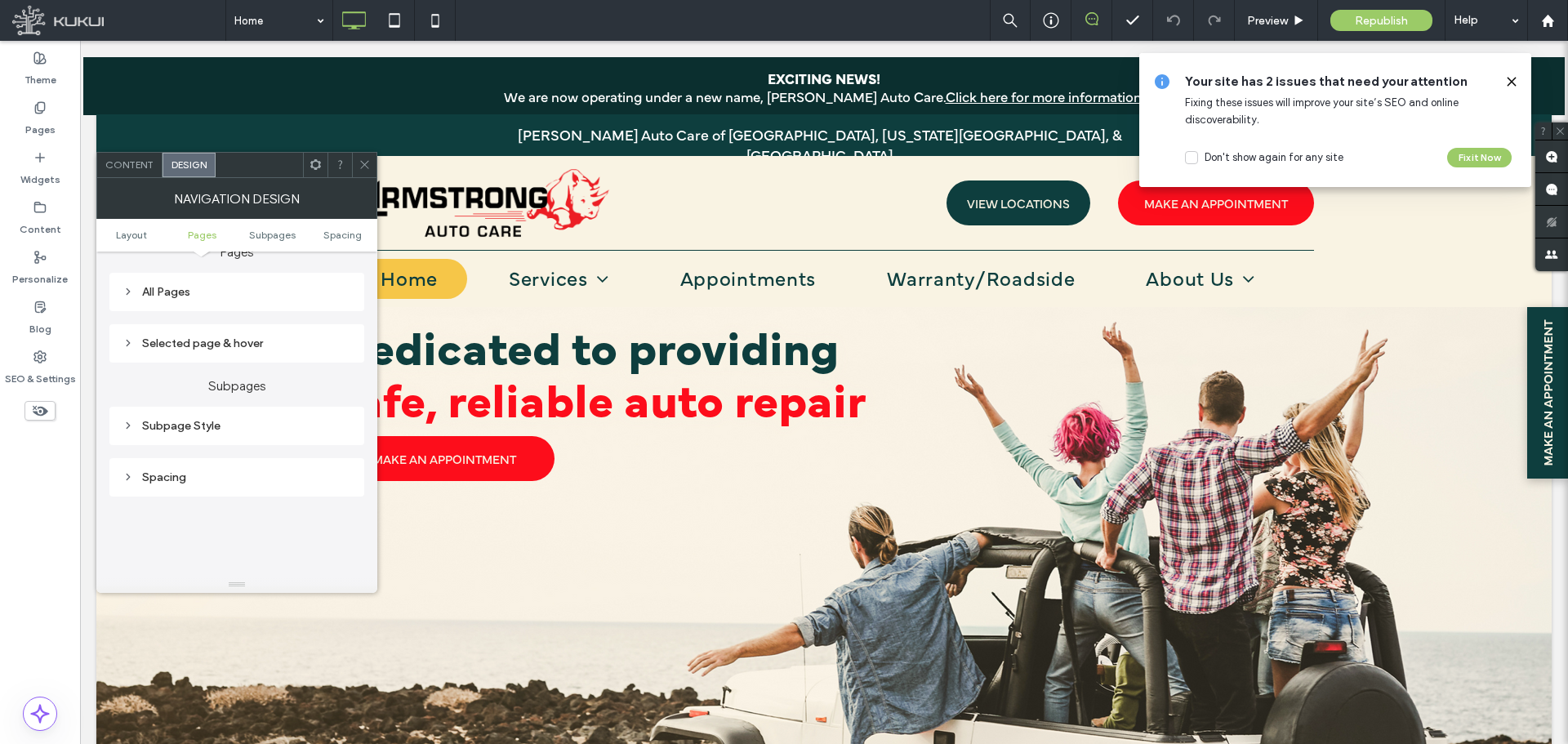
click at [124, 428] on icon at bounding box center [129, 426] width 12 height 12
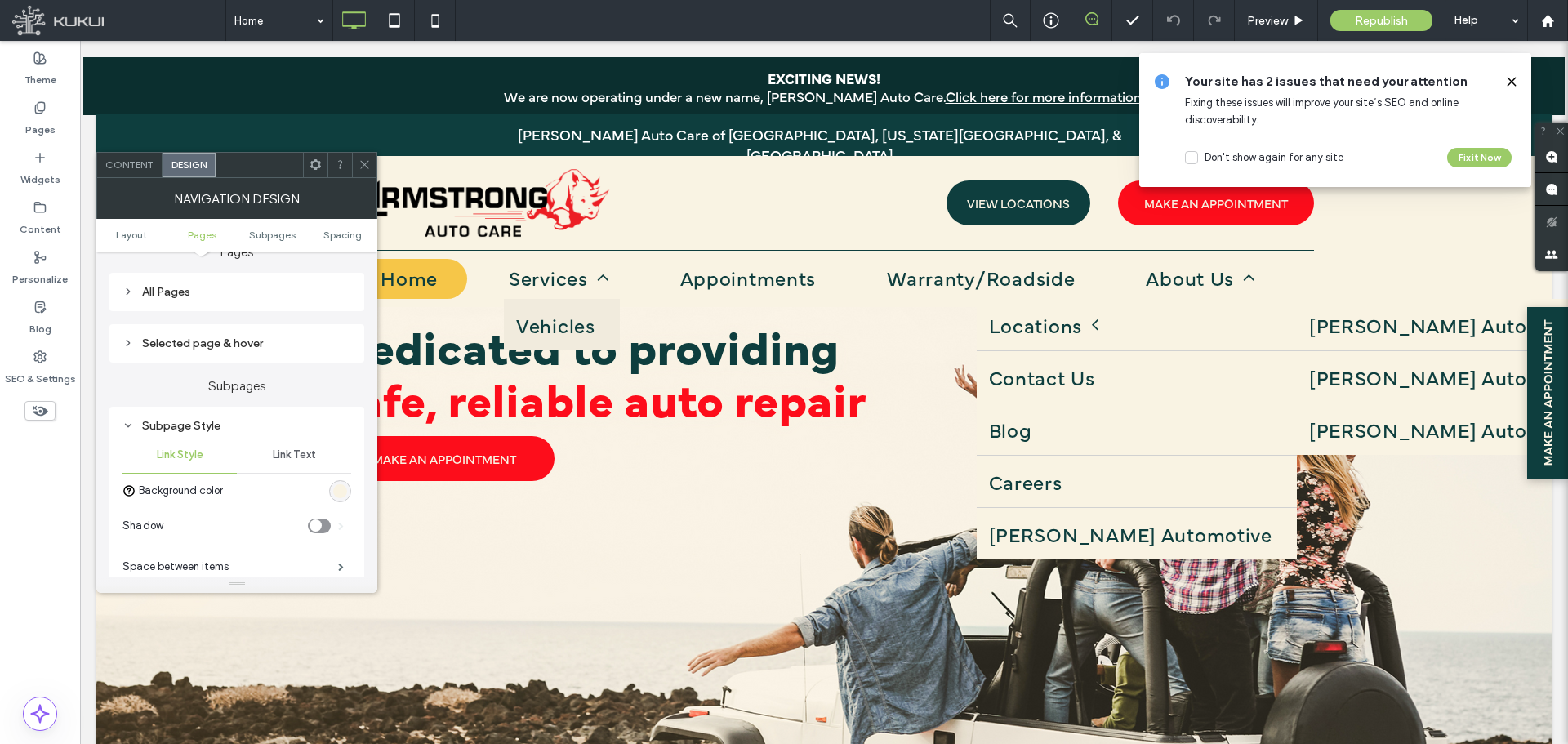
scroll to position [571, 0]
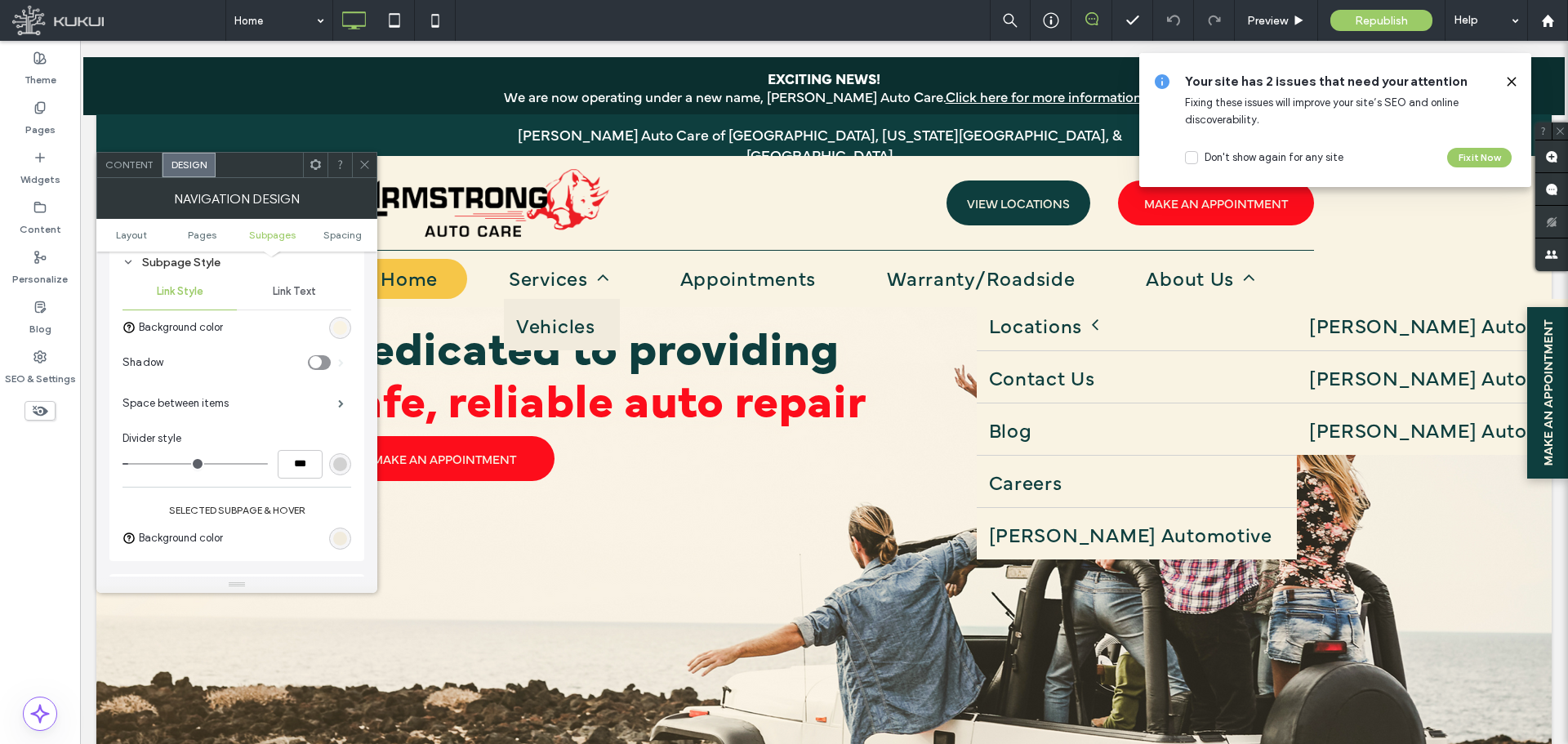
click at [281, 283] on div "Link Text" at bounding box center [294, 291] width 114 height 36
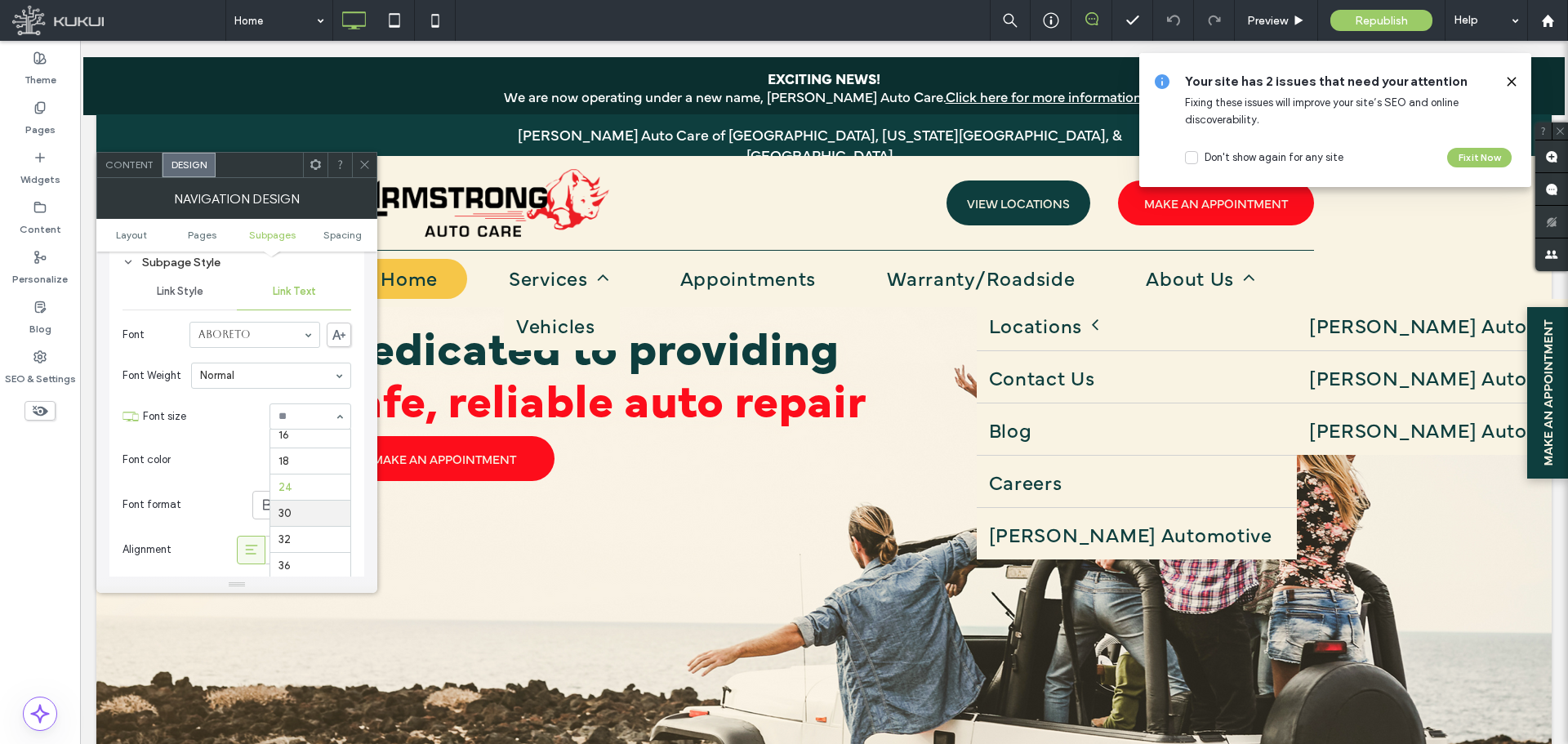
scroll to position [154, 0]
drag, startPoint x: 298, startPoint y: 413, endPoint x: 281, endPoint y: 417, distance: 17.5
click at [279, 417] on input at bounding box center [306, 417] width 55 height 12
drag, startPoint x: 297, startPoint y: 418, endPoint x: 306, endPoint y: 418, distance: 9.0
click at [306, 418] on input at bounding box center [306, 417] width 55 height 12
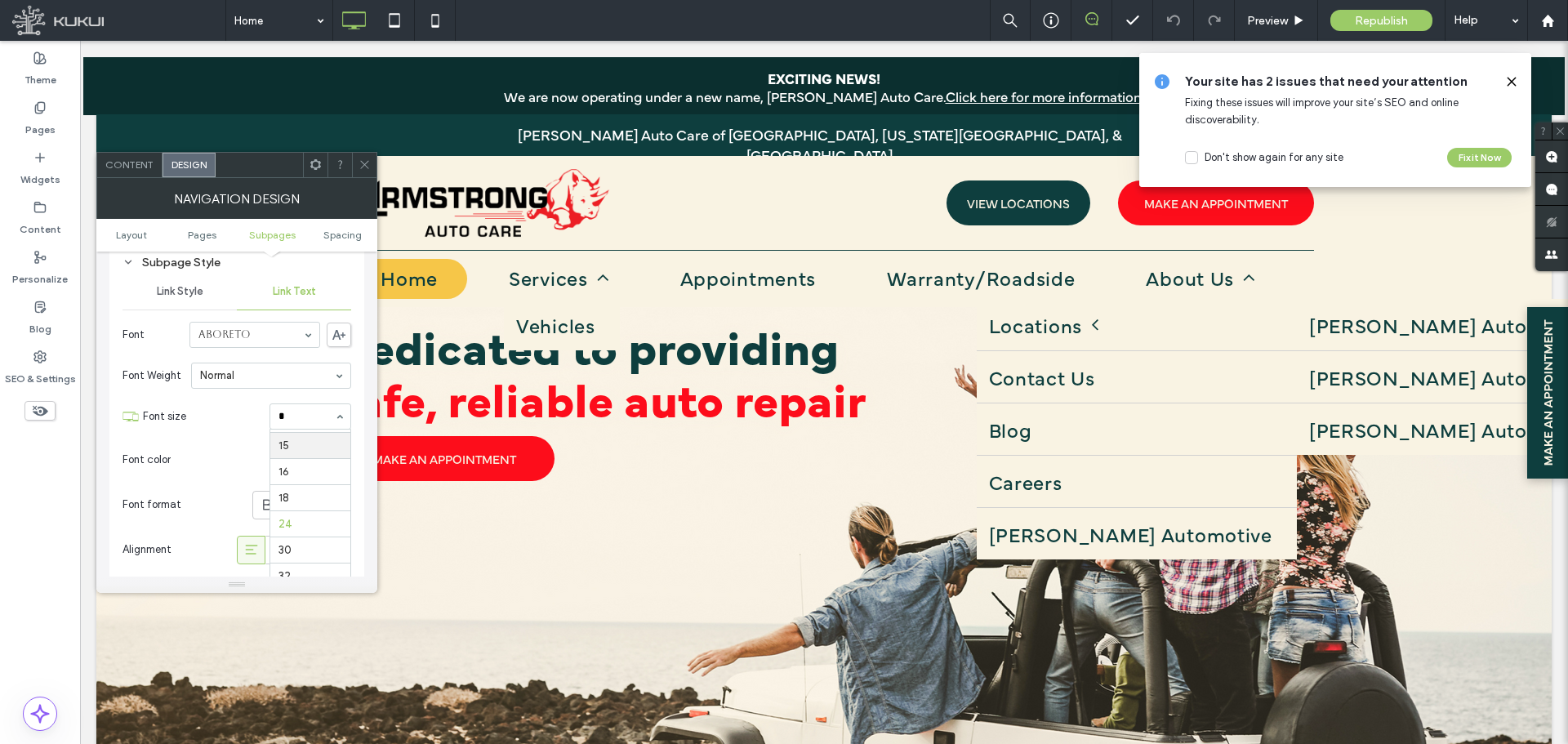
type input "**"
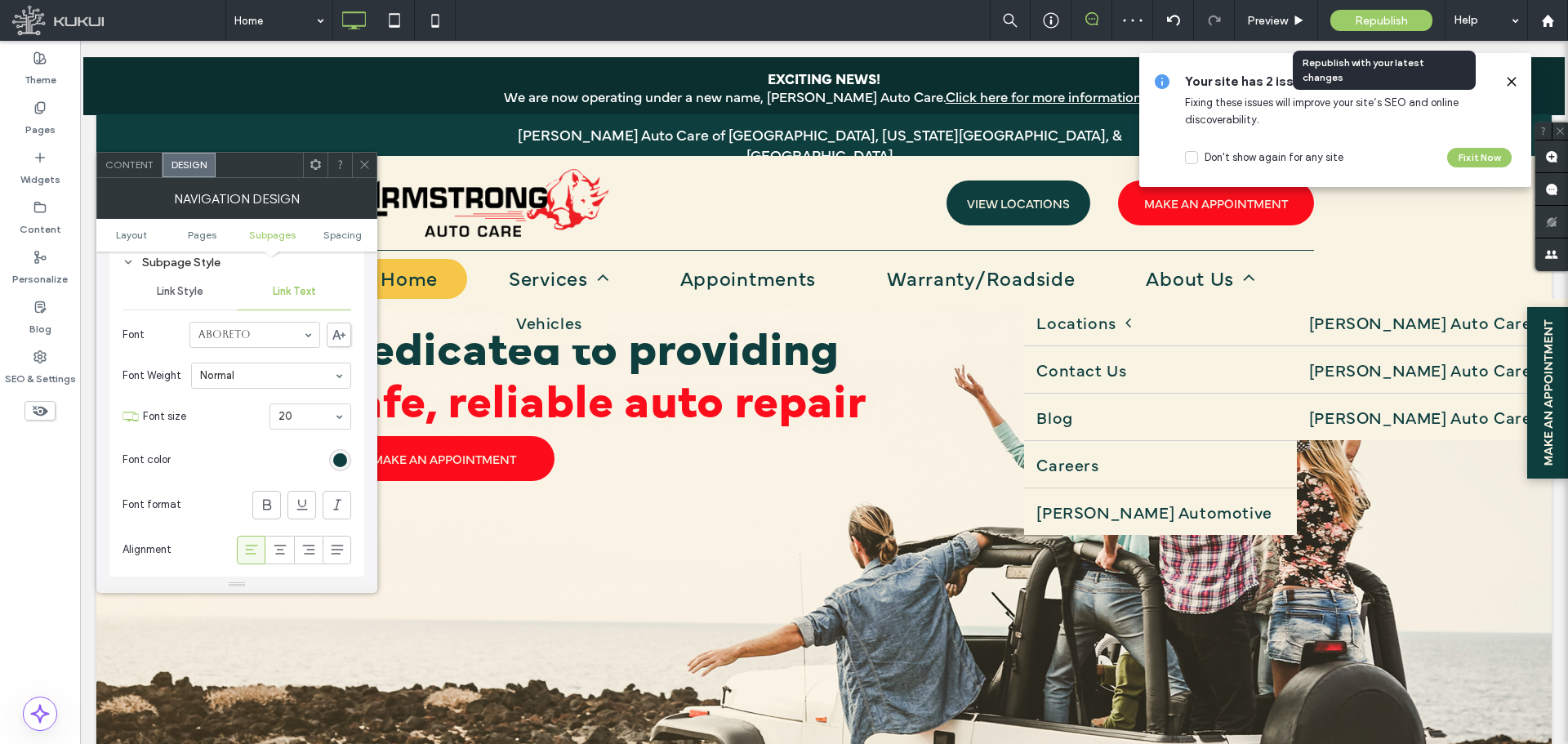
click at [1352, 21] on div "Republish" at bounding box center [1382, 20] width 102 height 21
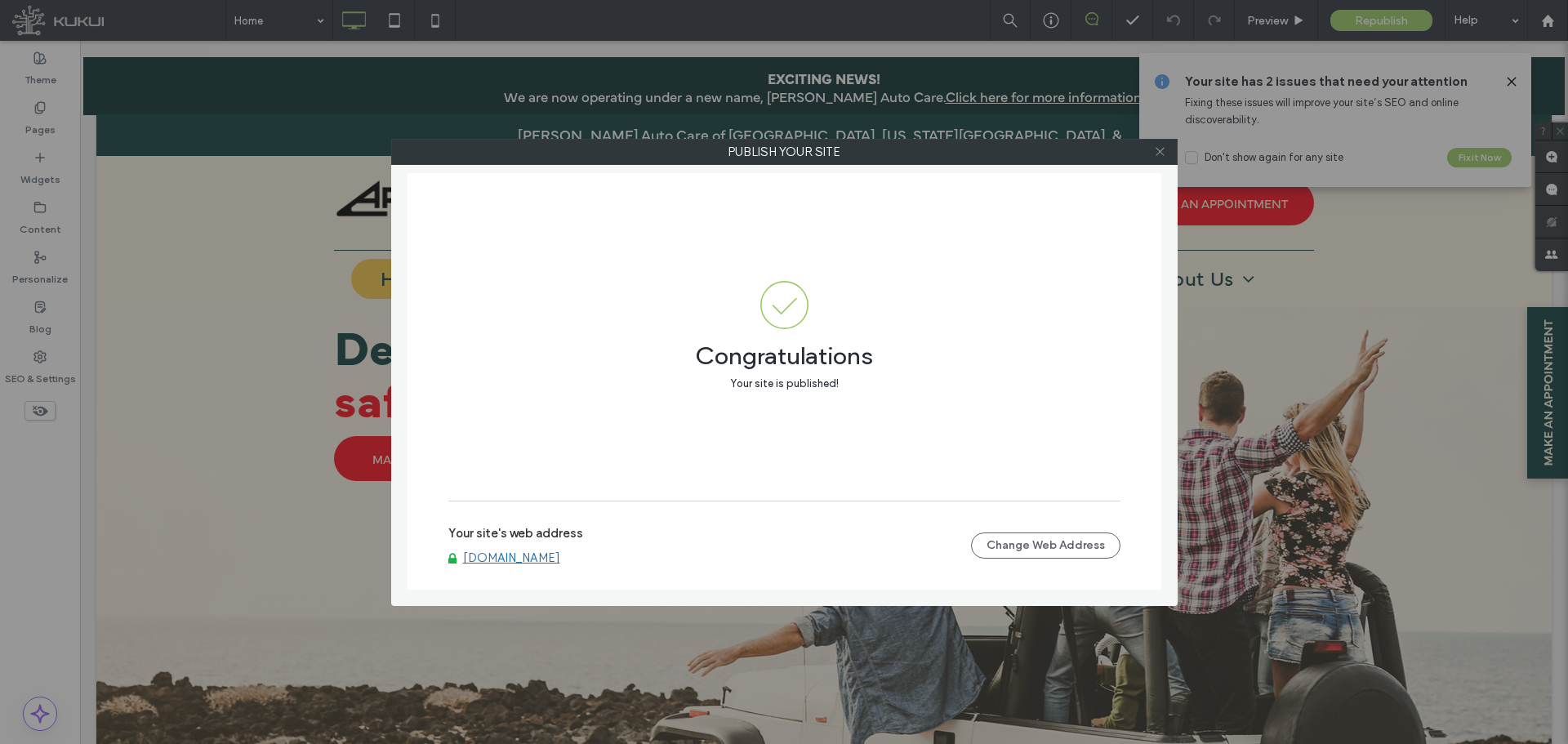
click at [1161, 154] on icon at bounding box center [1160, 151] width 13 height 13
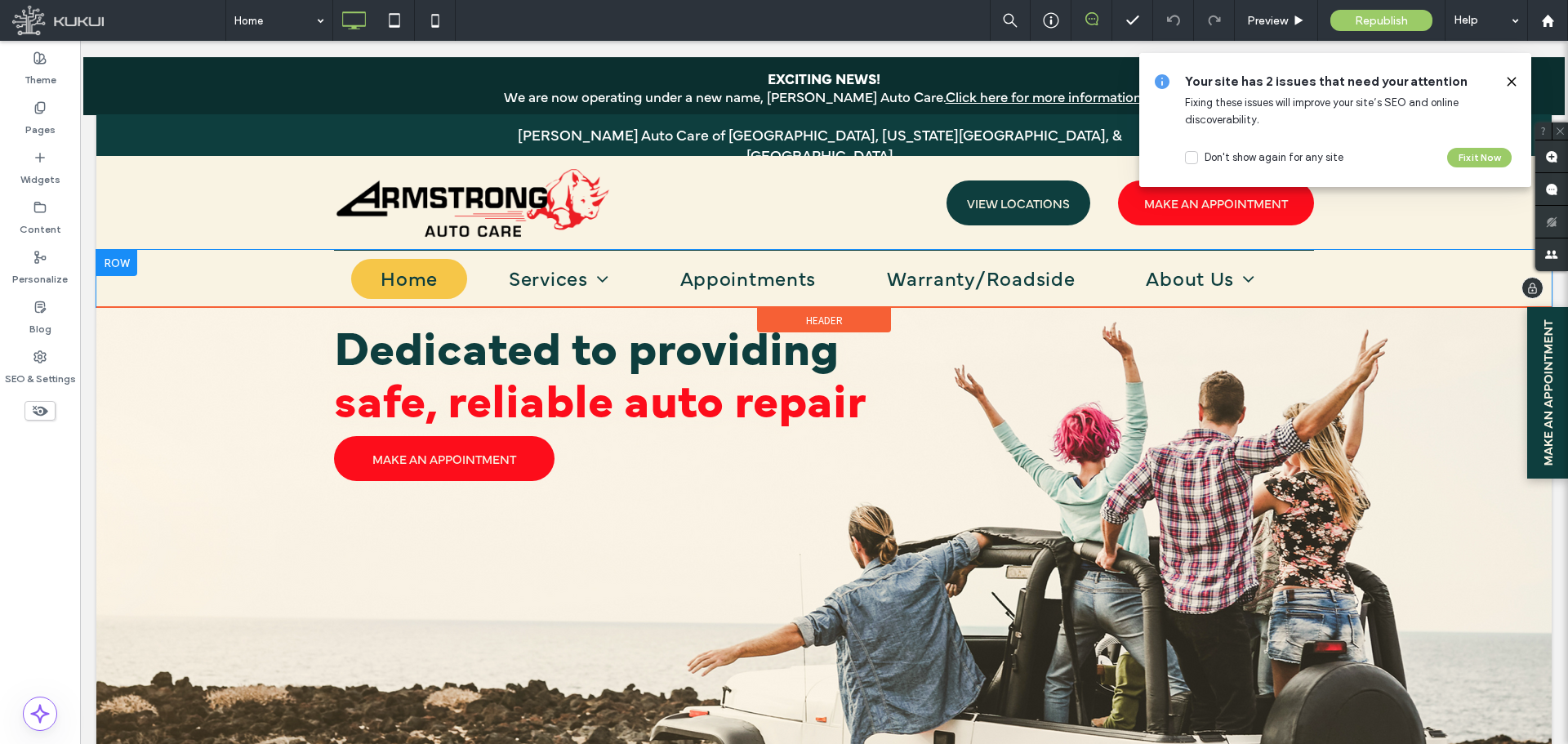
click at [292, 278] on div "Home Services Vehicles Appointments Warranty/Roadside About Us Locations [PERSO…" at bounding box center [824, 278] width 1455 height 57
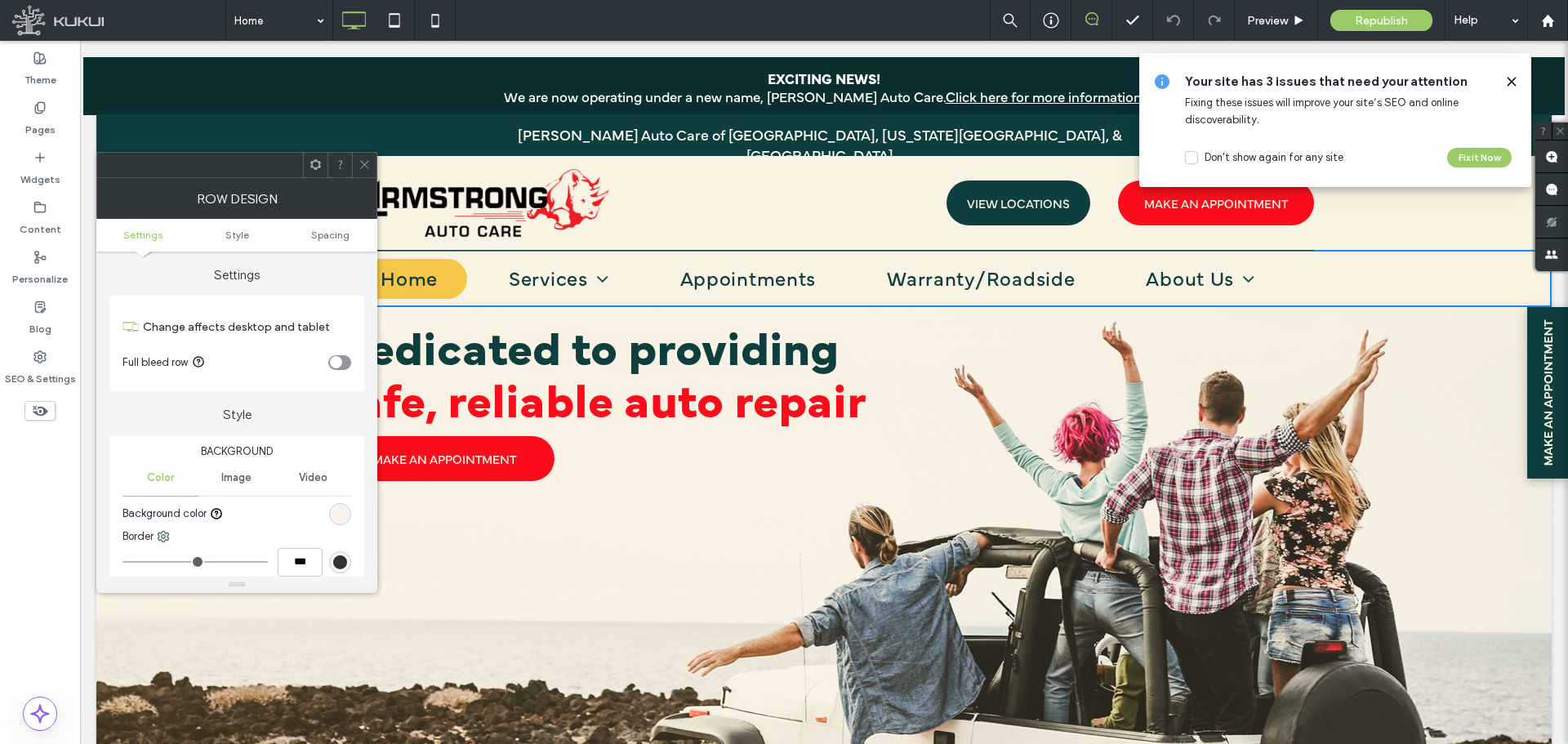
click at [321, 174] on span at bounding box center [316, 164] width 13 height 24
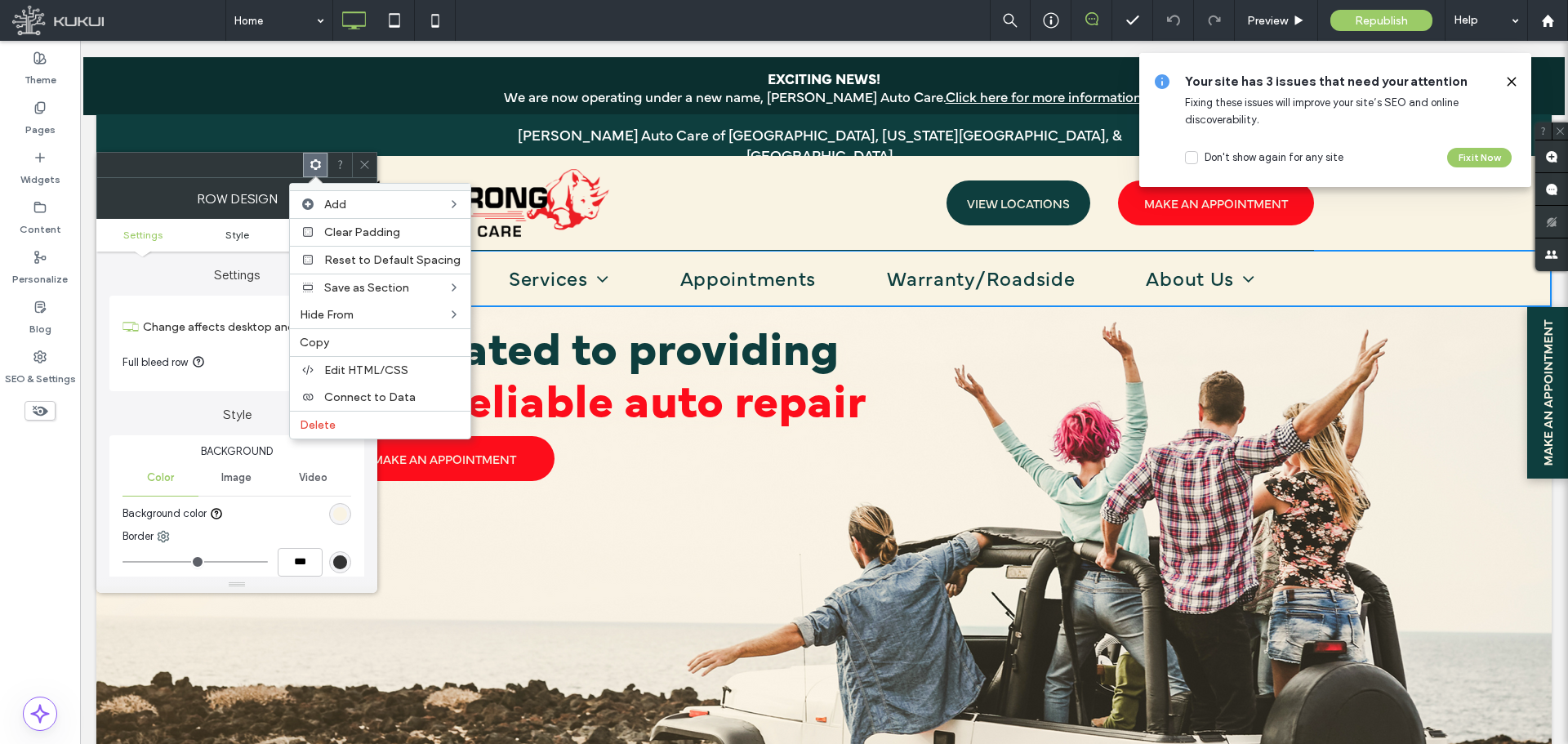
click at [249, 226] on ul "Settings Style Spacing" at bounding box center [236, 235] width 281 height 33
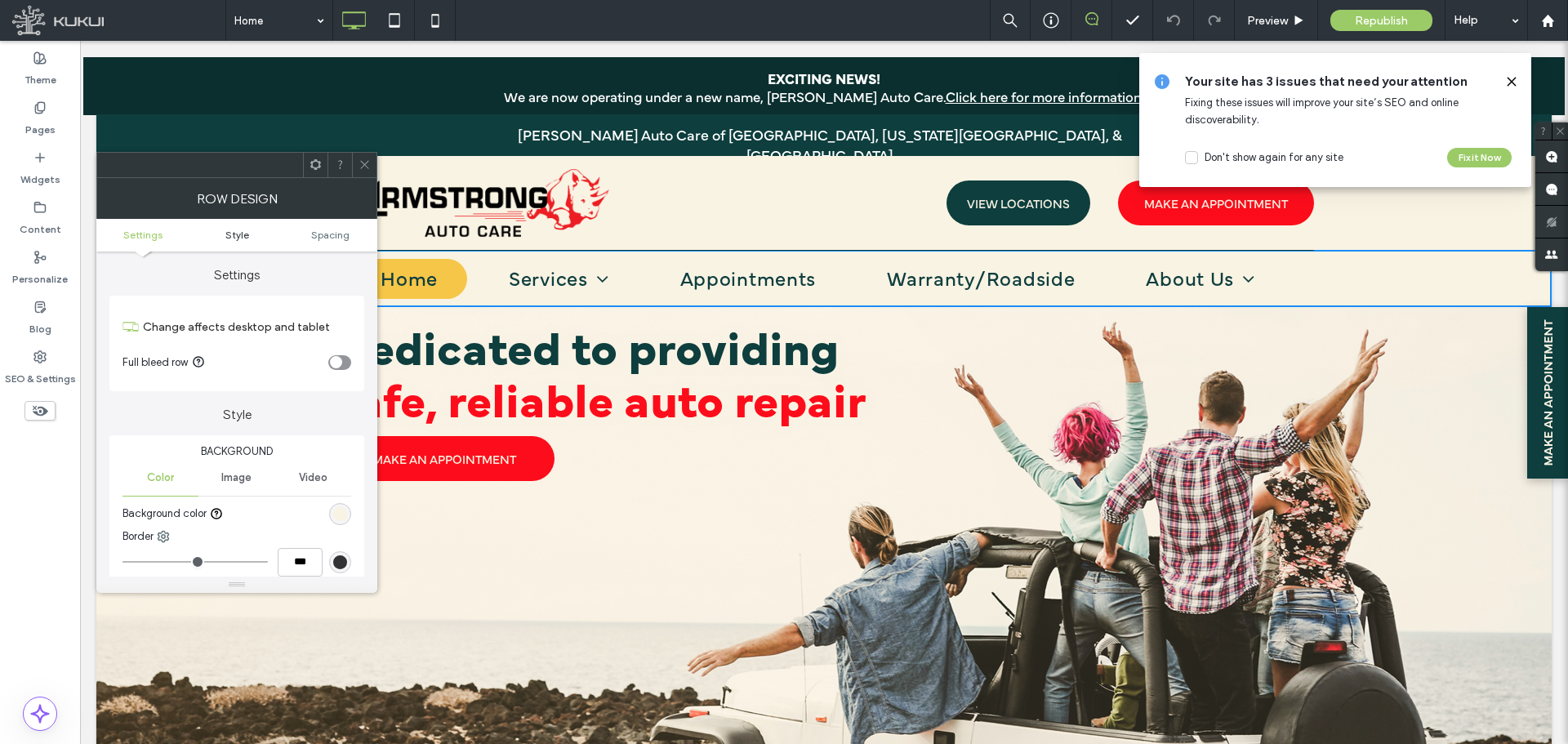
click at [239, 237] on span "Style" at bounding box center [237, 235] width 23 height 13
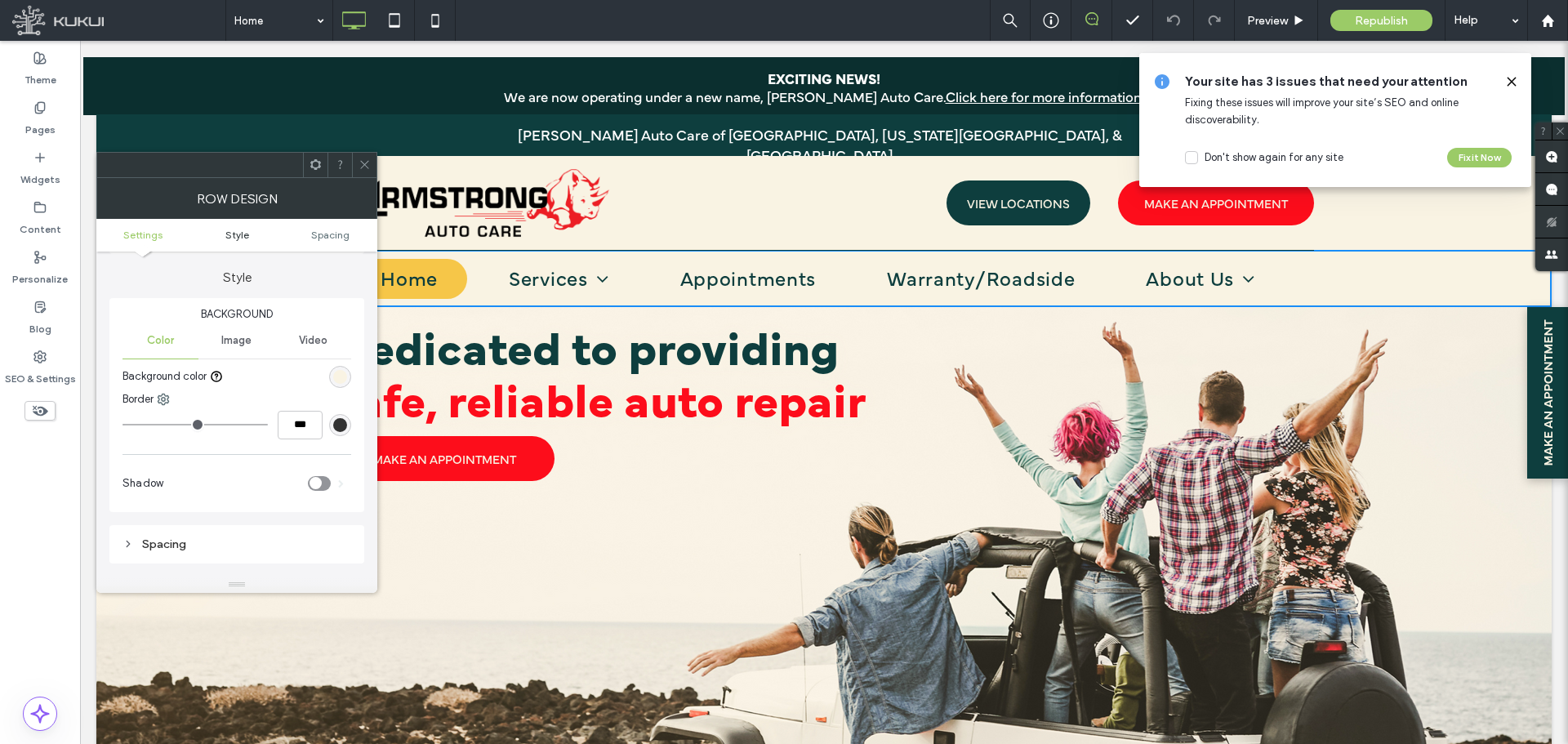
scroll to position [139, 0]
click at [510, 267] on span "Services" at bounding box center [559, 277] width 100 height 27
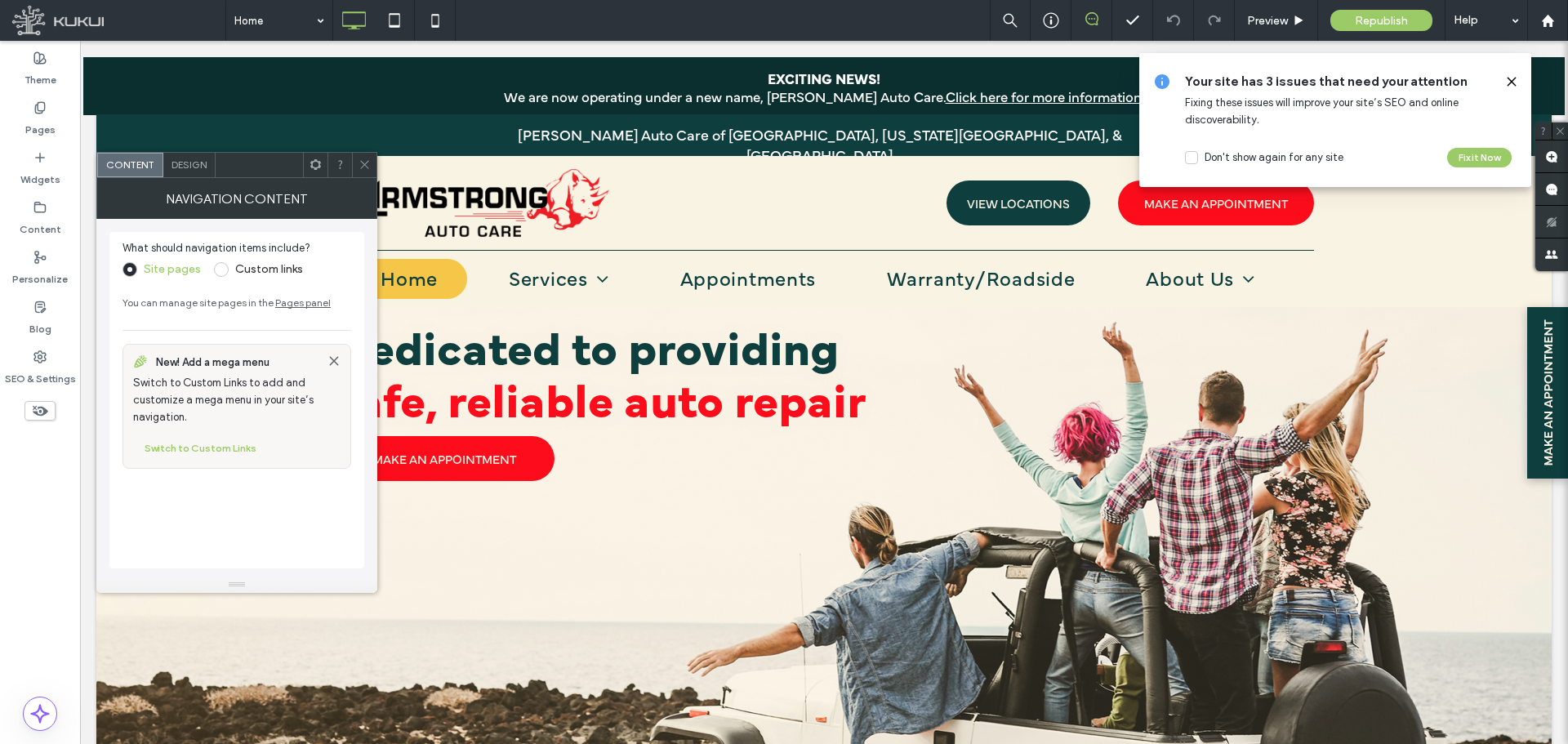
click at [366, 165] on icon at bounding box center [364, 164] width 13 height 13
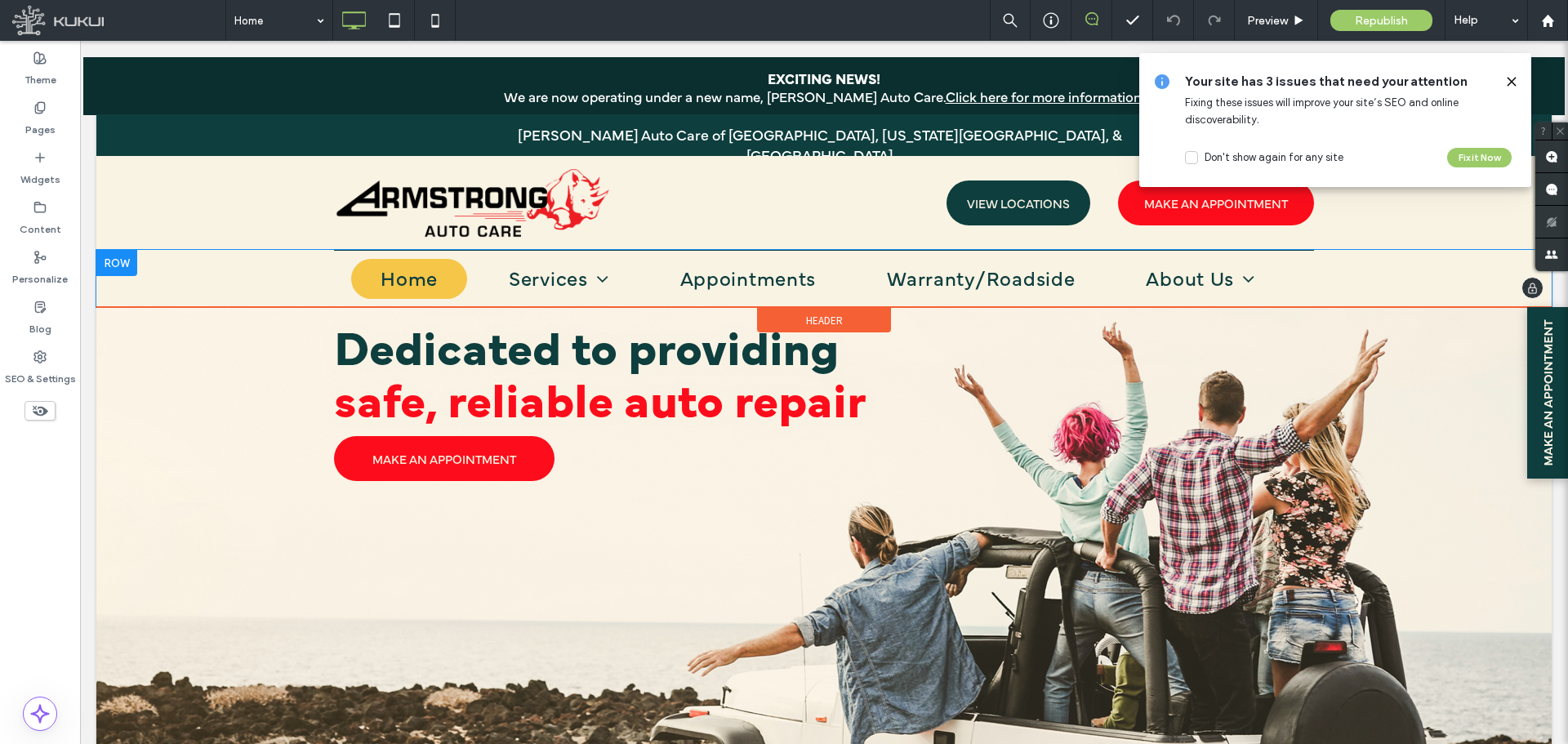
click at [336, 288] on nav "Home Services Vehicles Appointments Warranty/Roadside About Us Locations [PERSO…" at bounding box center [824, 280] width 980 height 54
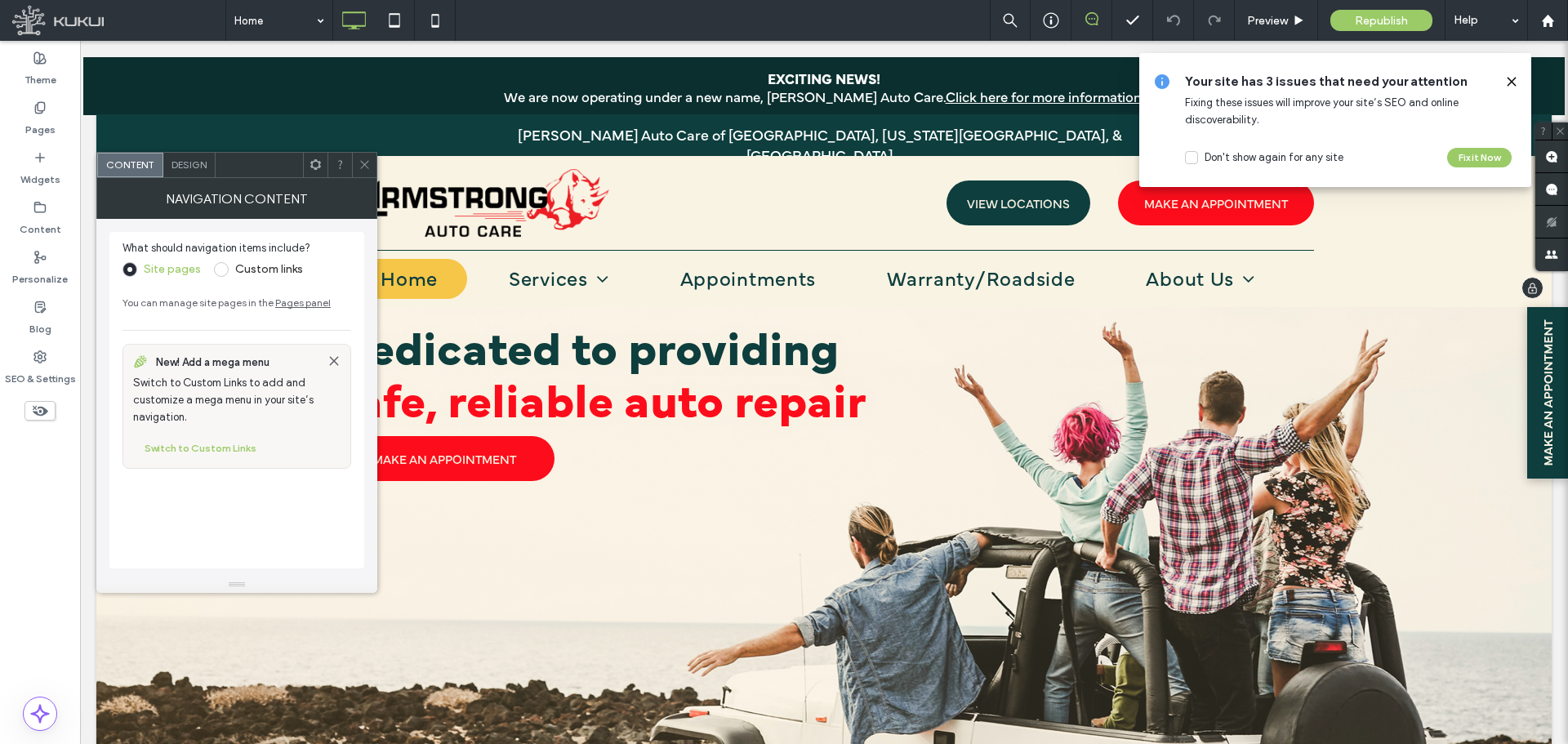
click at [336, 287] on div "What should navigation items include? Site pages Custom links You can manage si…" at bounding box center [236, 400] width 255 height 337
click at [190, 166] on span "Design" at bounding box center [189, 164] width 35 height 13
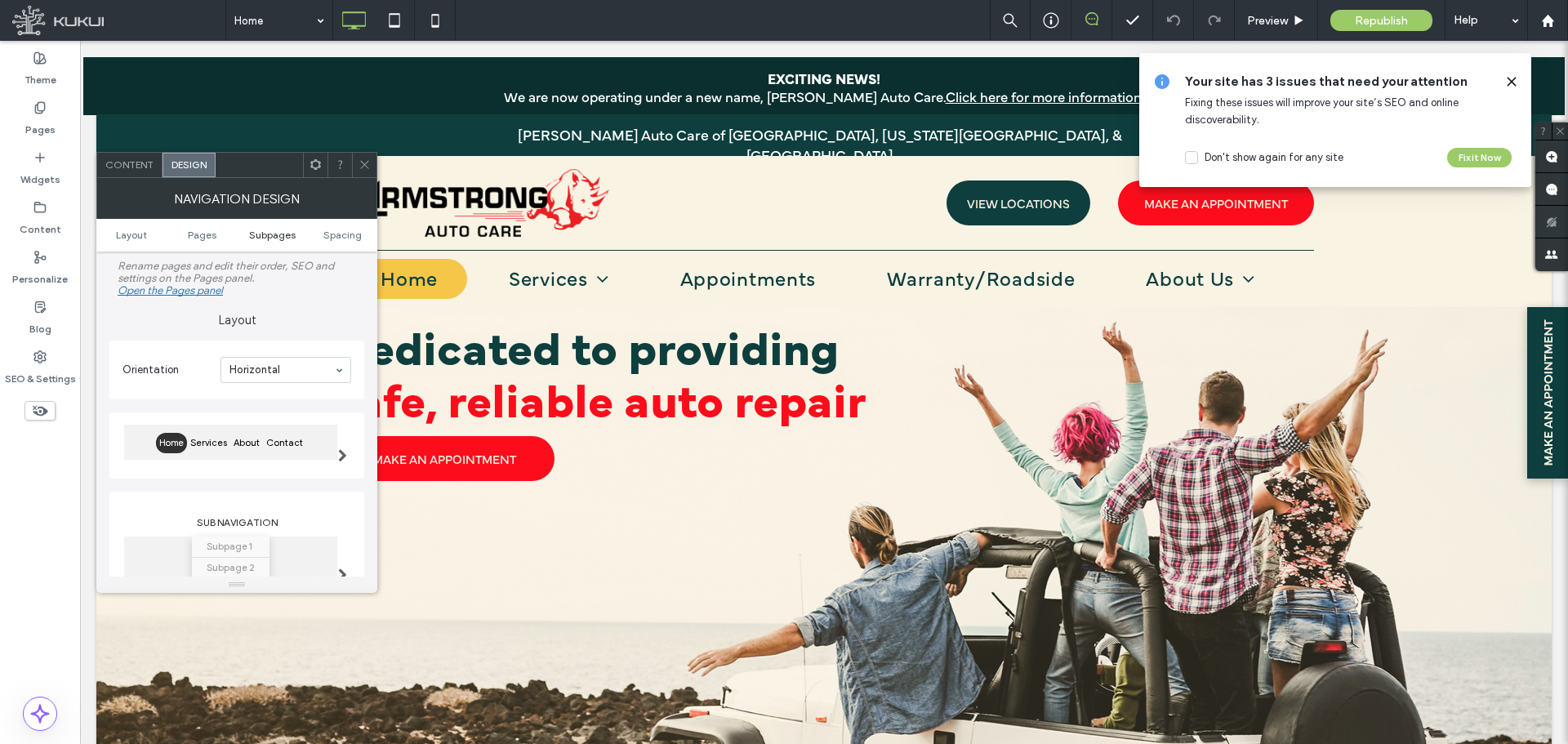
click at [276, 234] on span "Subpages" at bounding box center [272, 235] width 47 height 13
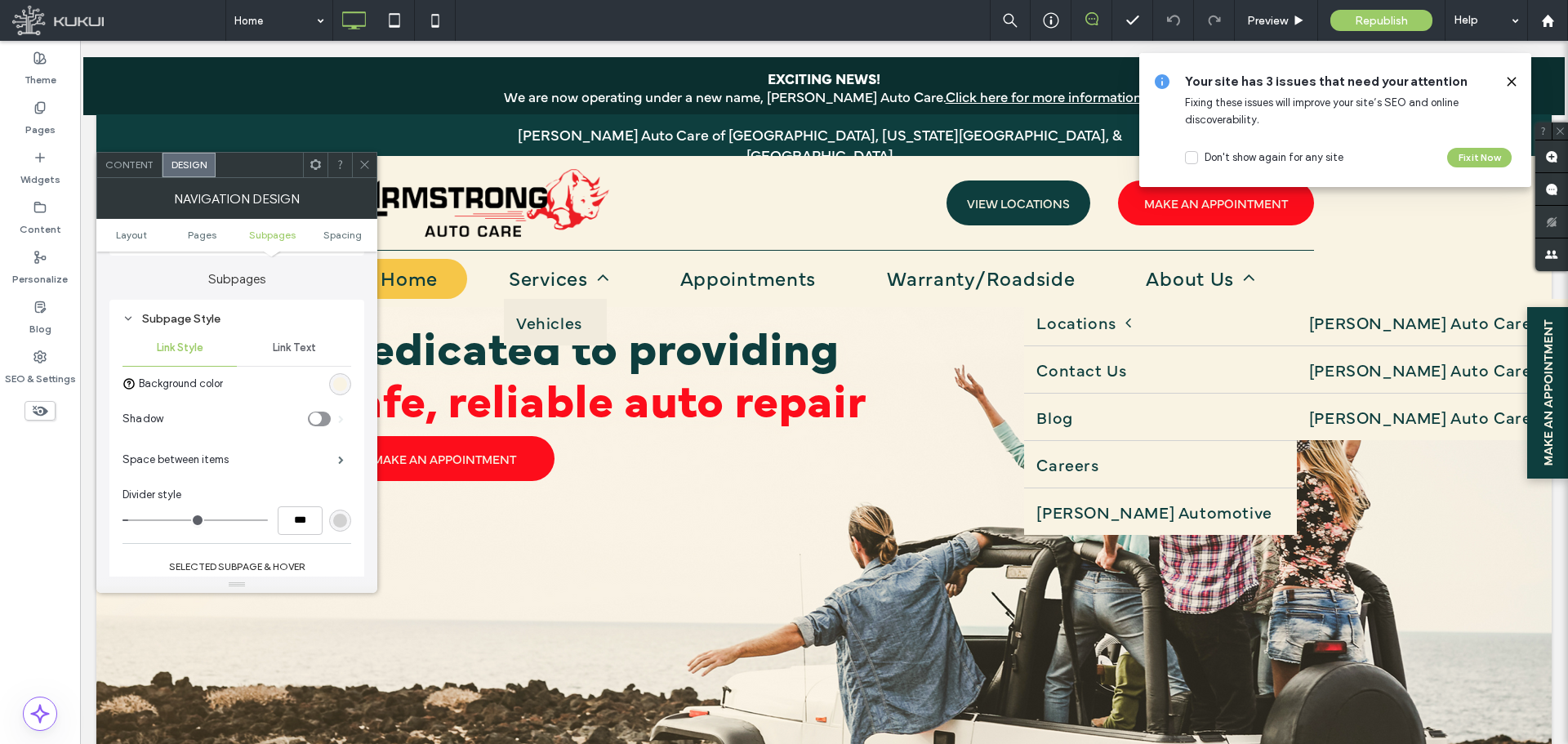
scroll to position [519, 0]
click at [312, 323] on div "Subpage Style" at bounding box center [237, 315] width 229 height 22
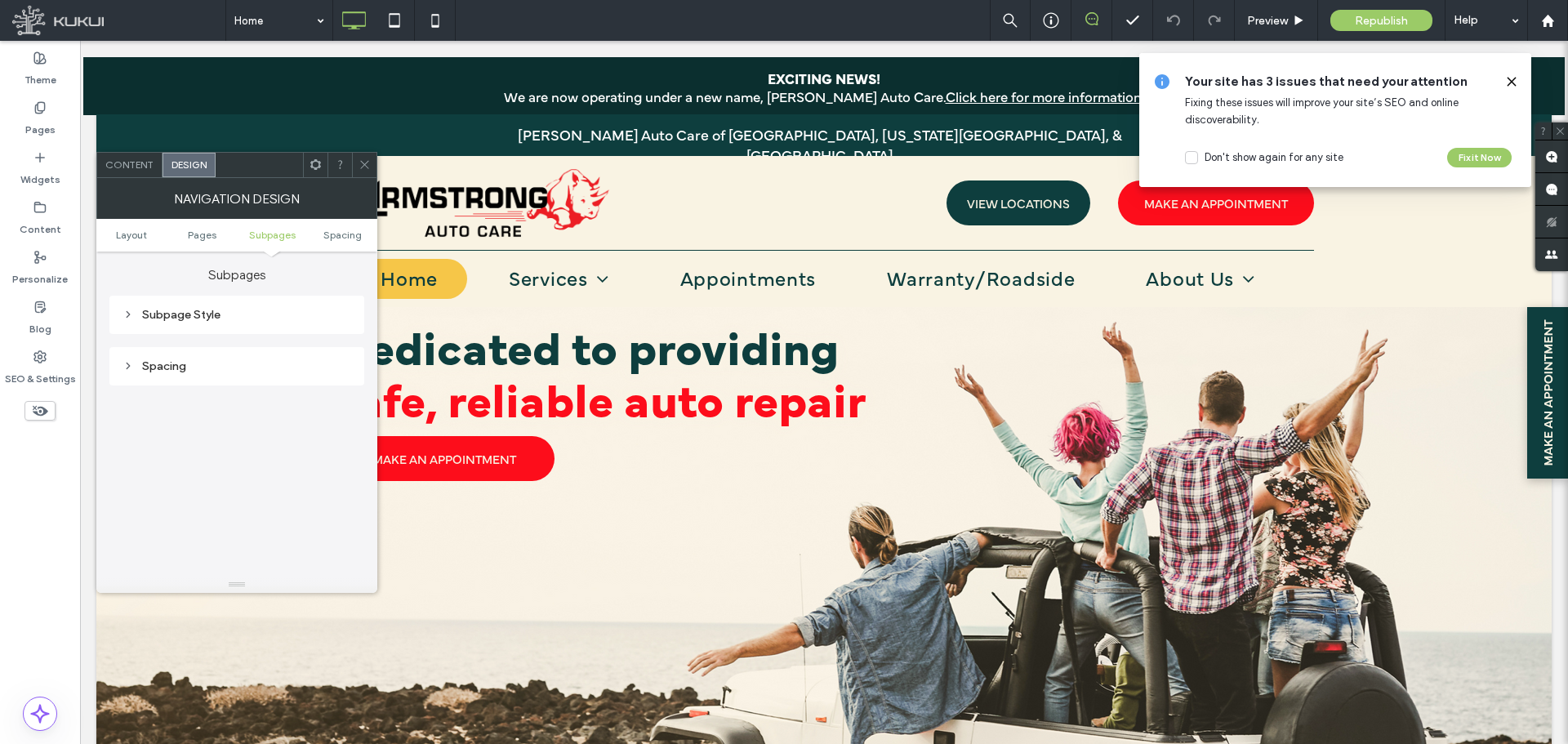
click at [195, 305] on div "Subpage Style" at bounding box center [237, 315] width 229 height 22
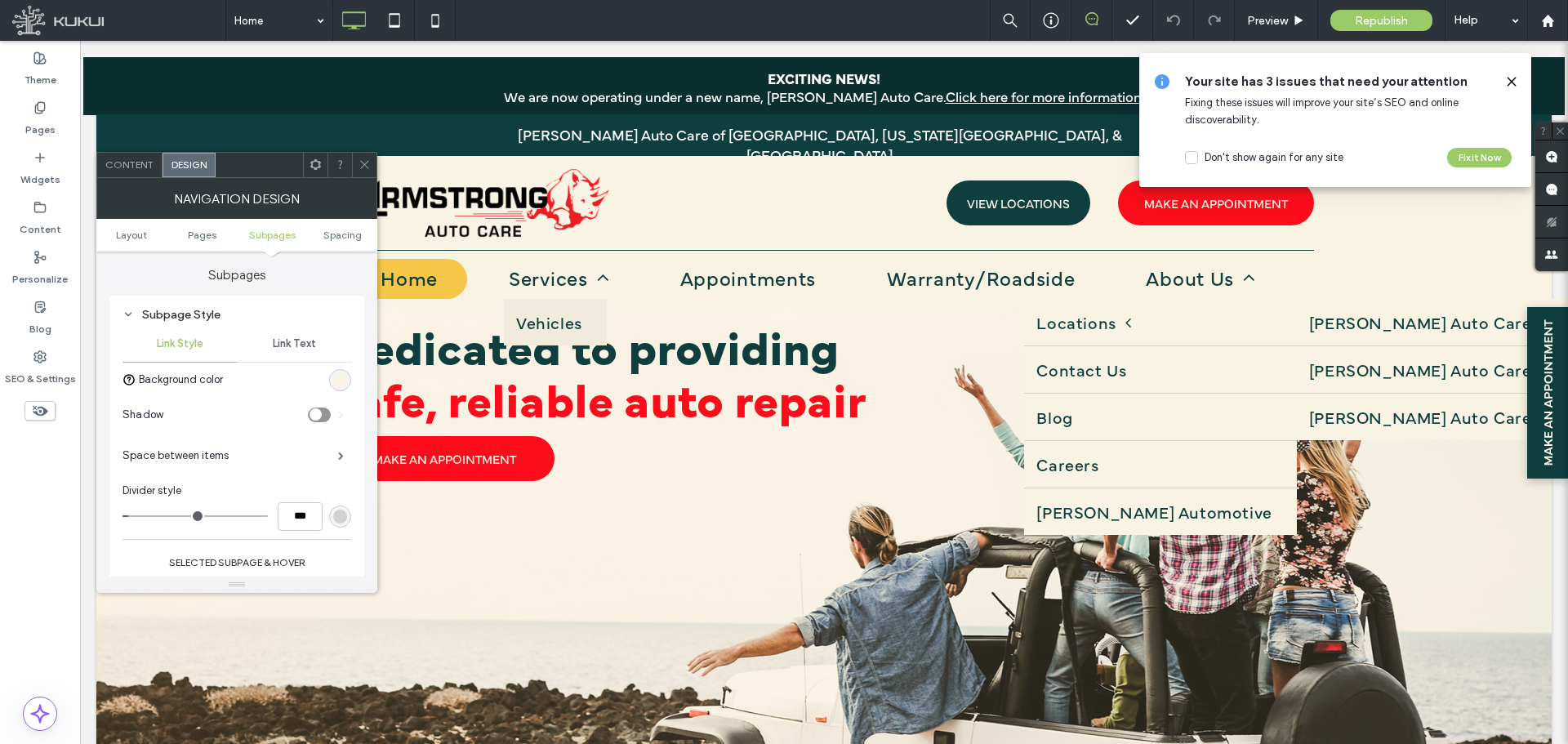
click at [297, 349] on span "Link Text" at bounding box center [295, 344] width 43 height 13
type input "**"
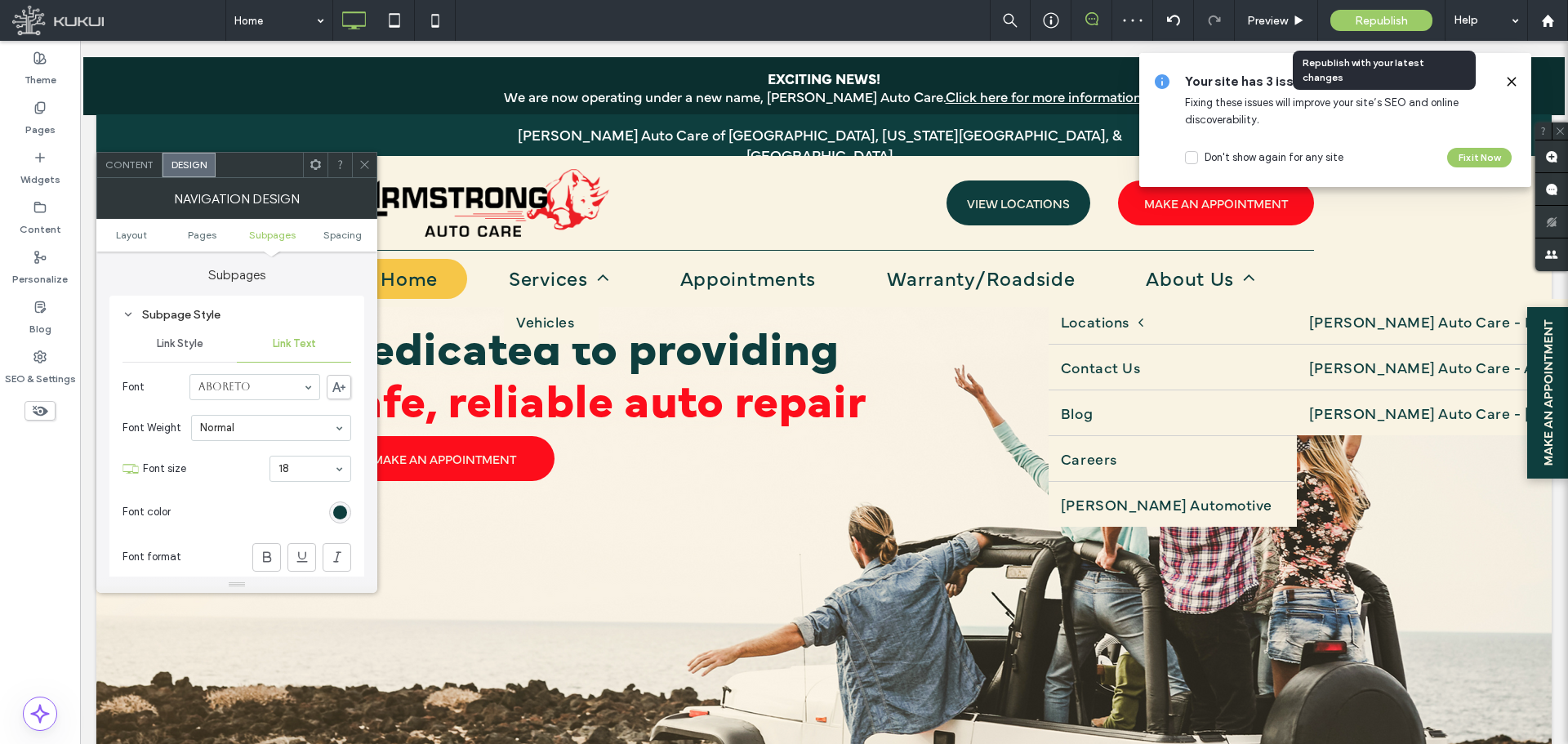
click at [1357, 19] on span "Republish" at bounding box center [1382, 21] width 53 height 14
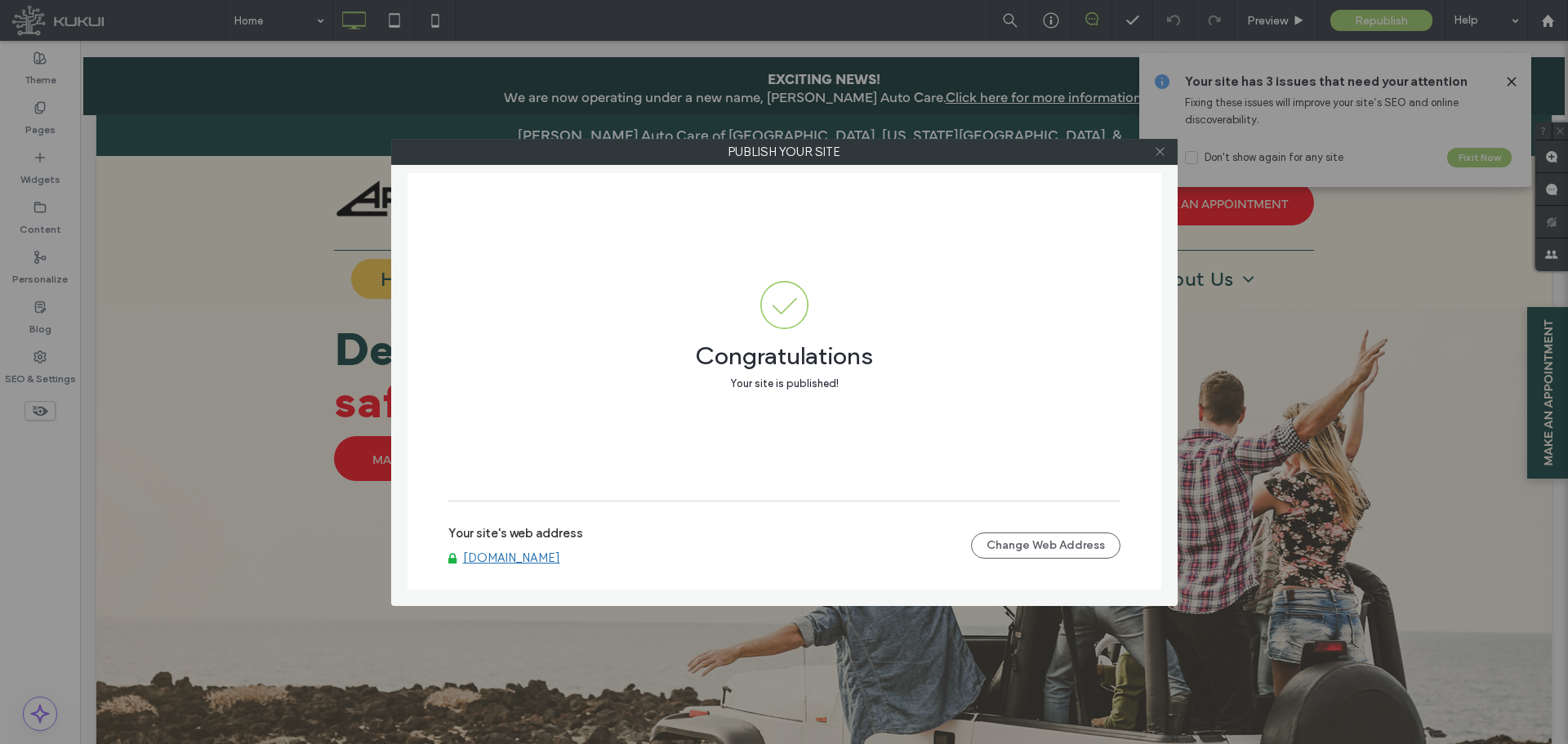
click at [1160, 146] on icon at bounding box center [1160, 151] width 13 height 13
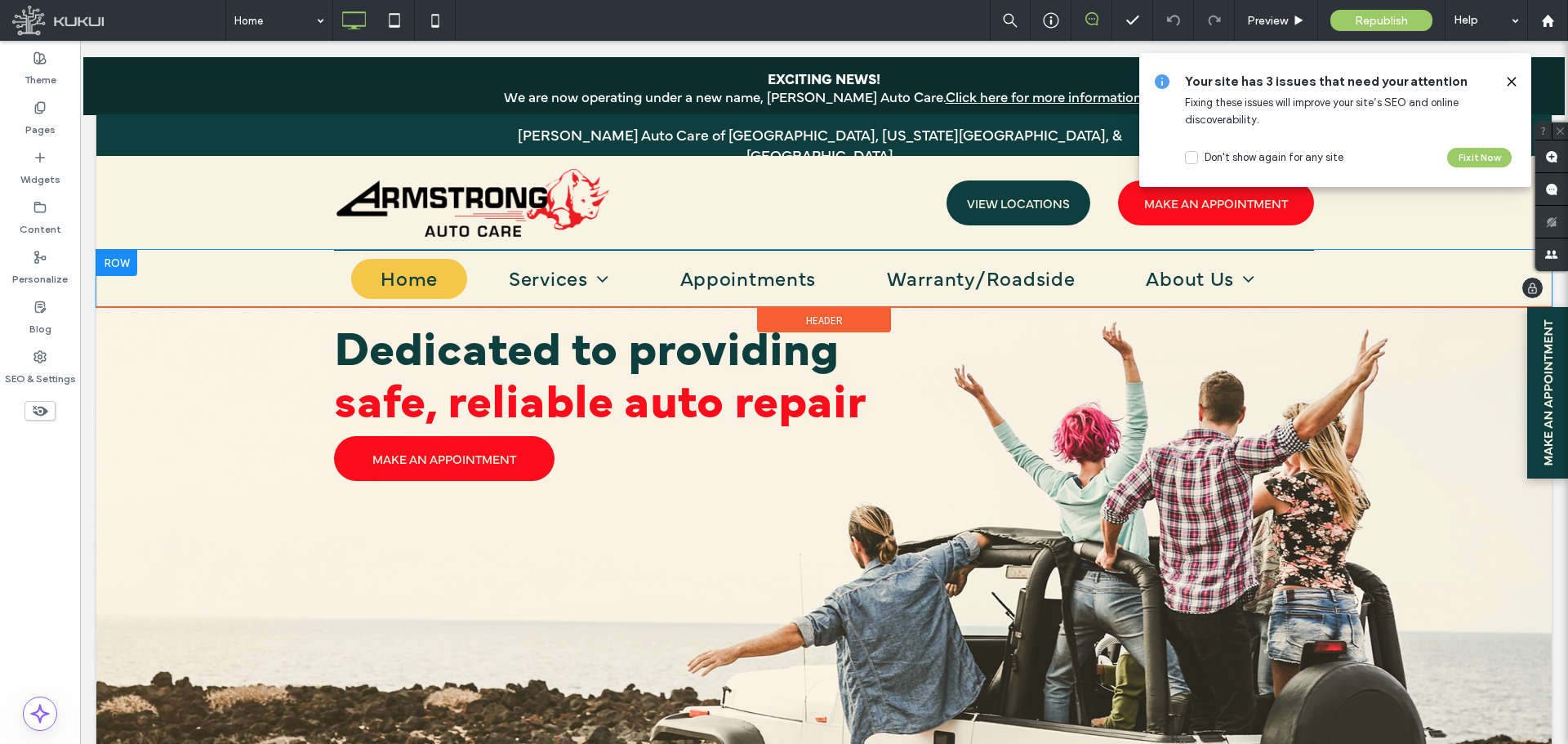
click at [252, 279] on div "Home Services Vehicles Appointments Warranty/Roadside About Us Locations [PERSO…" at bounding box center [824, 278] width 1455 height 57
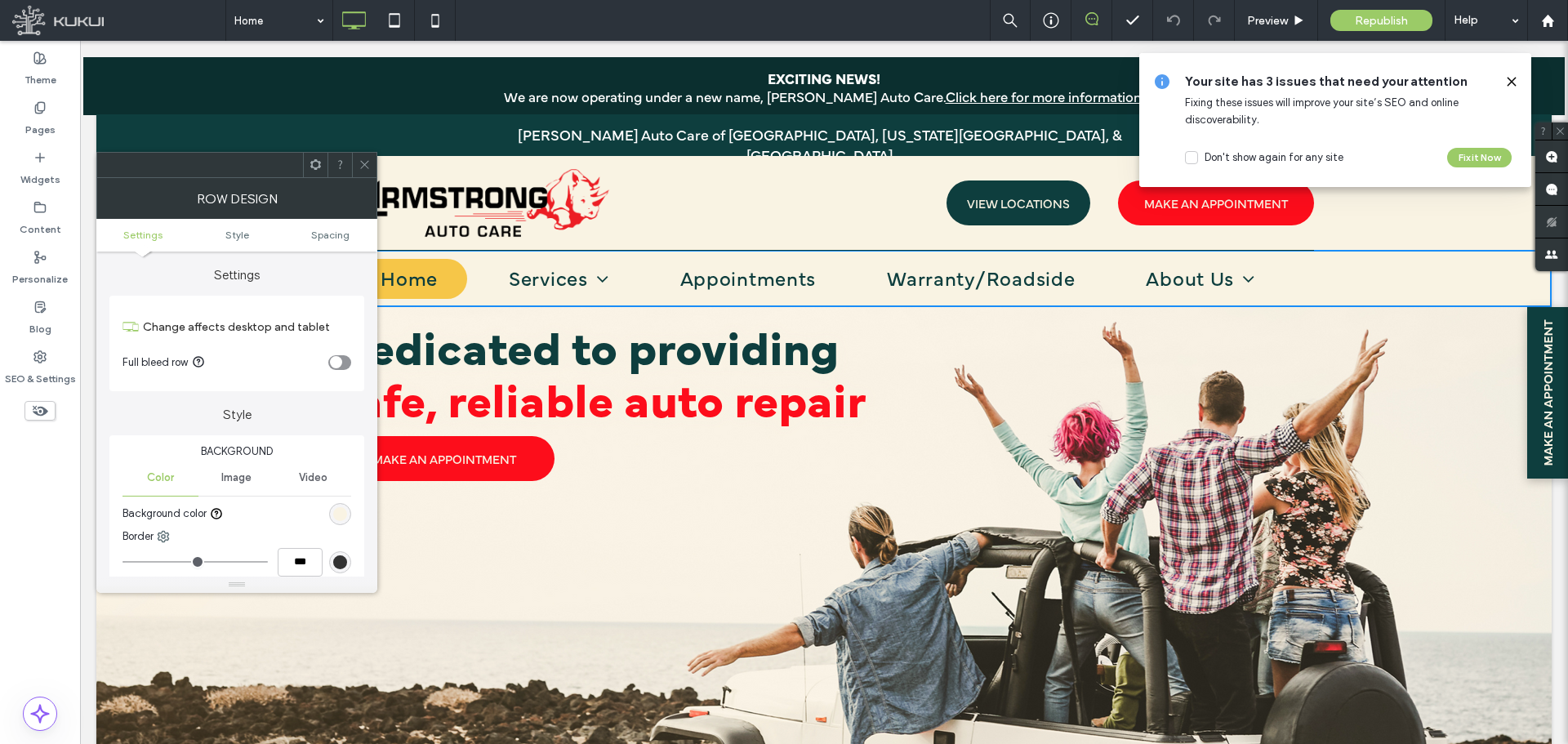
click at [367, 162] on icon at bounding box center [364, 164] width 13 height 13
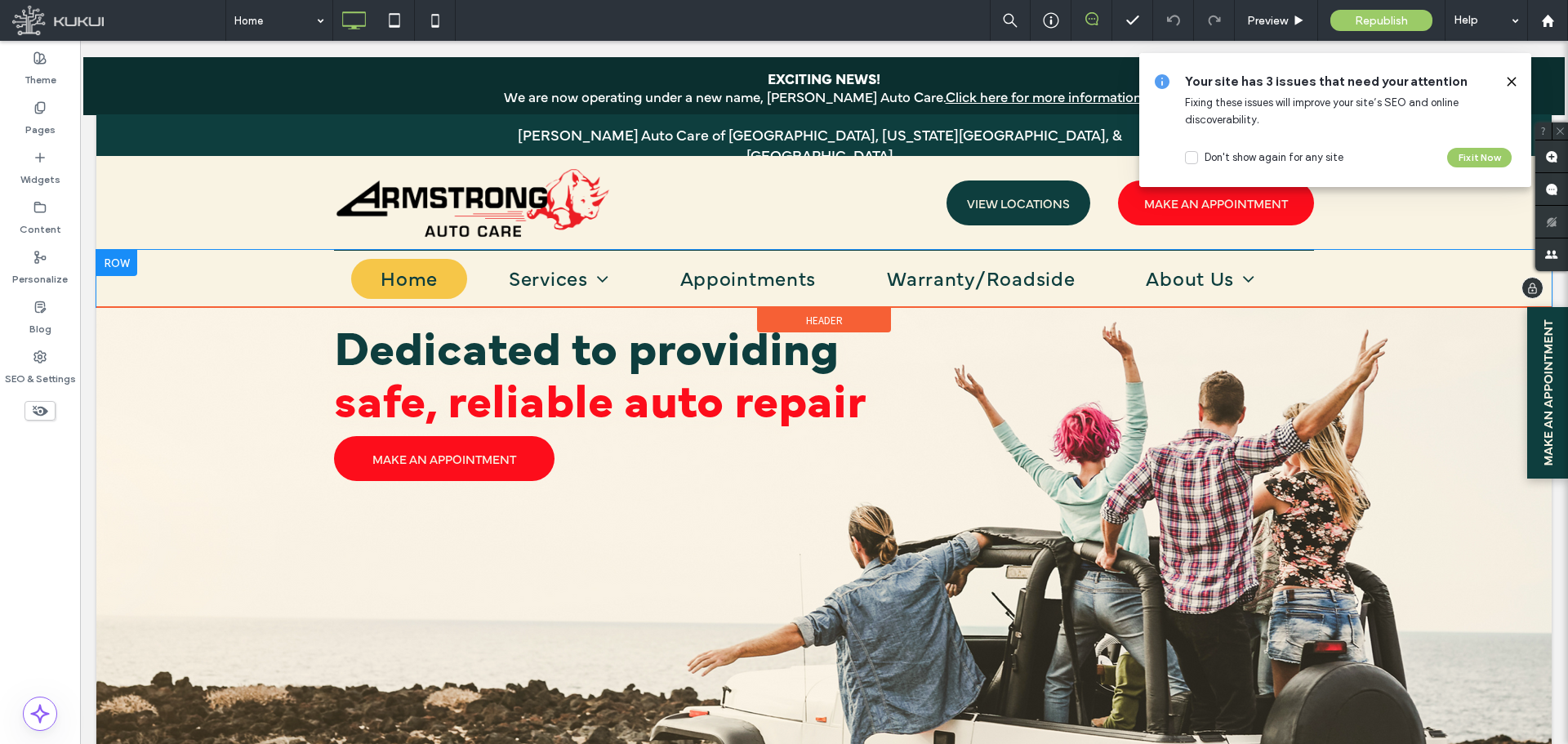
click at [203, 289] on div "Home Services Vehicles Appointments Warranty/Roadside About Us Locations [PERSO…" at bounding box center [824, 278] width 1455 height 57
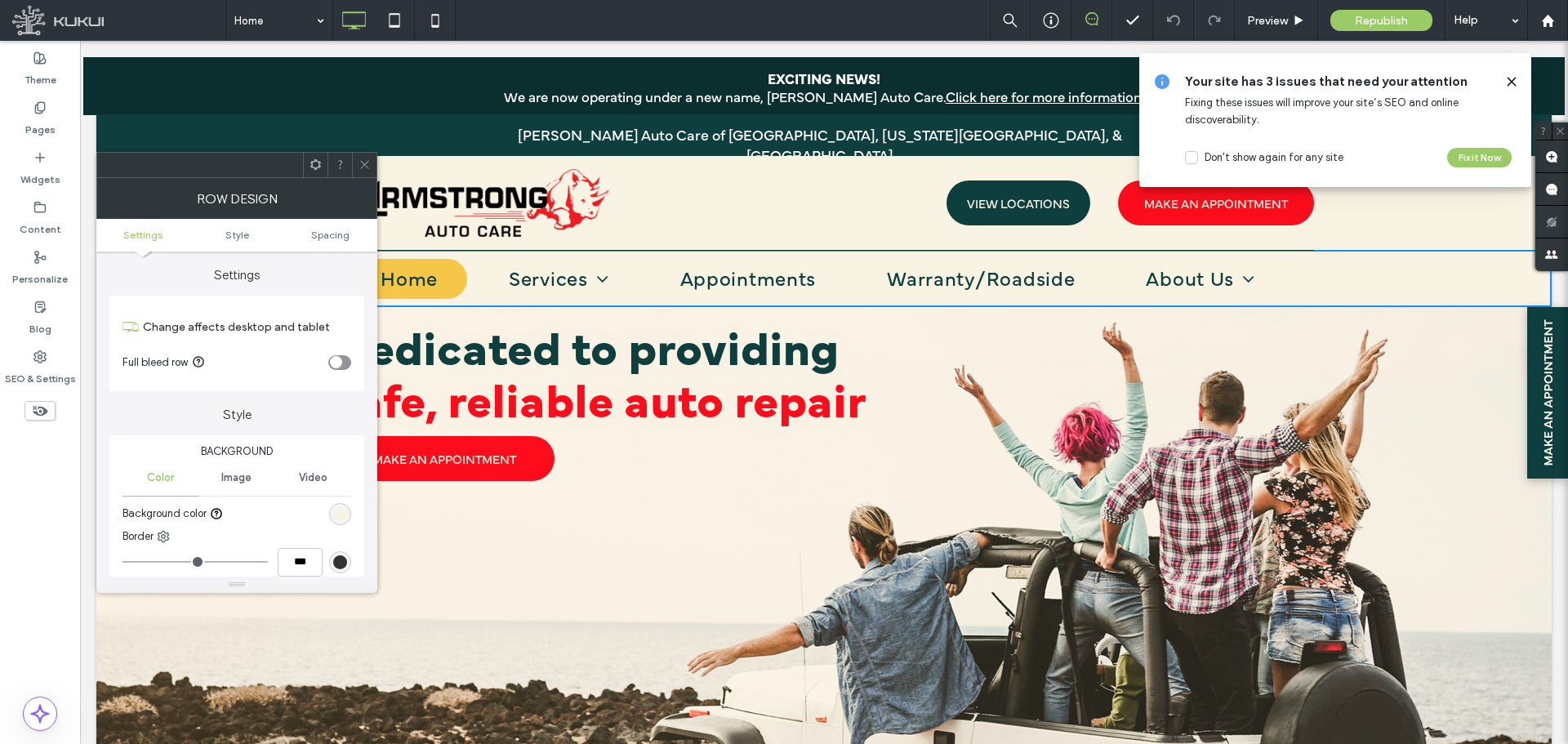
click at [317, 170] on span at bounding box center [316, 164] width 13 height 24
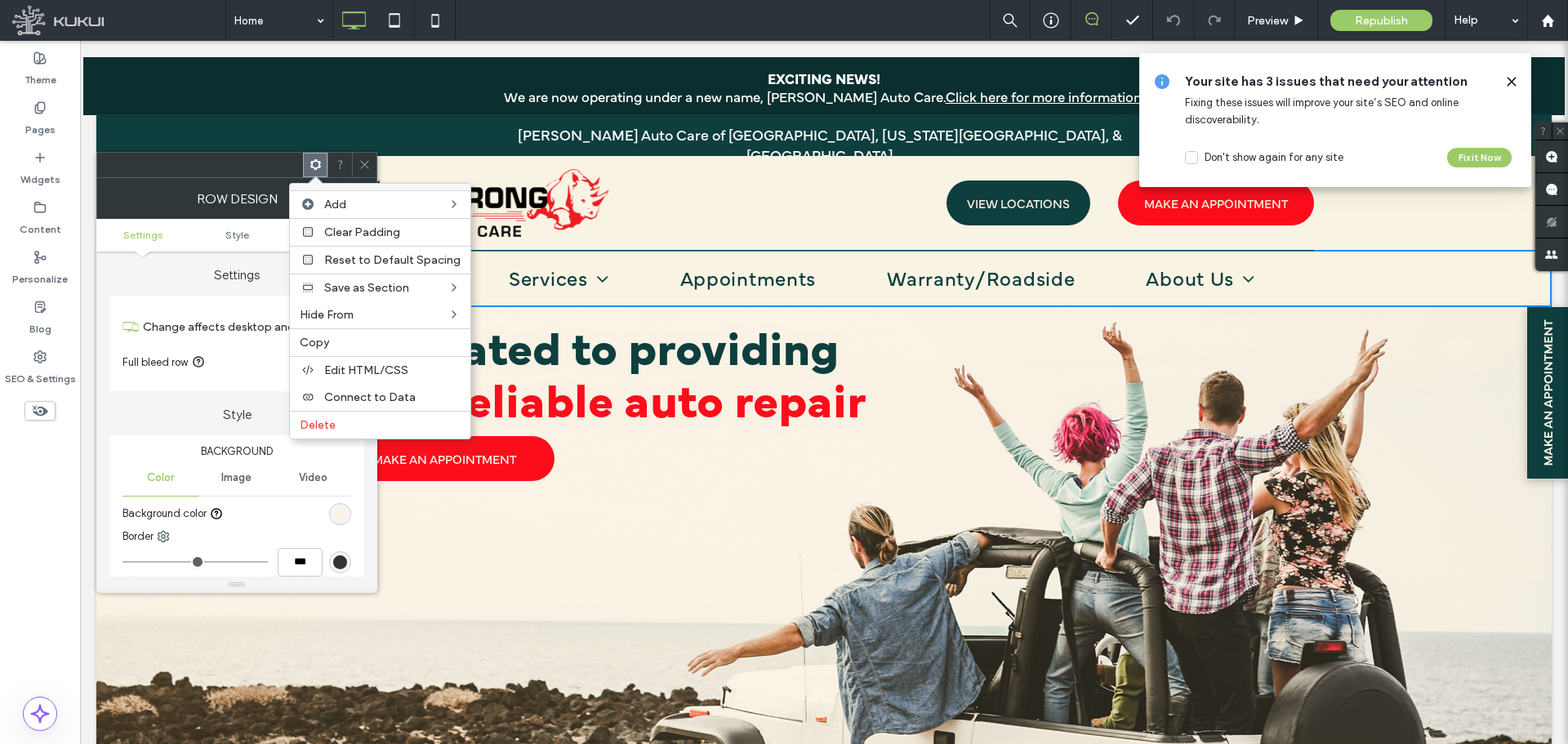
click at [358, 170] on icon at bounding box center [364, 164] width 13 height 13
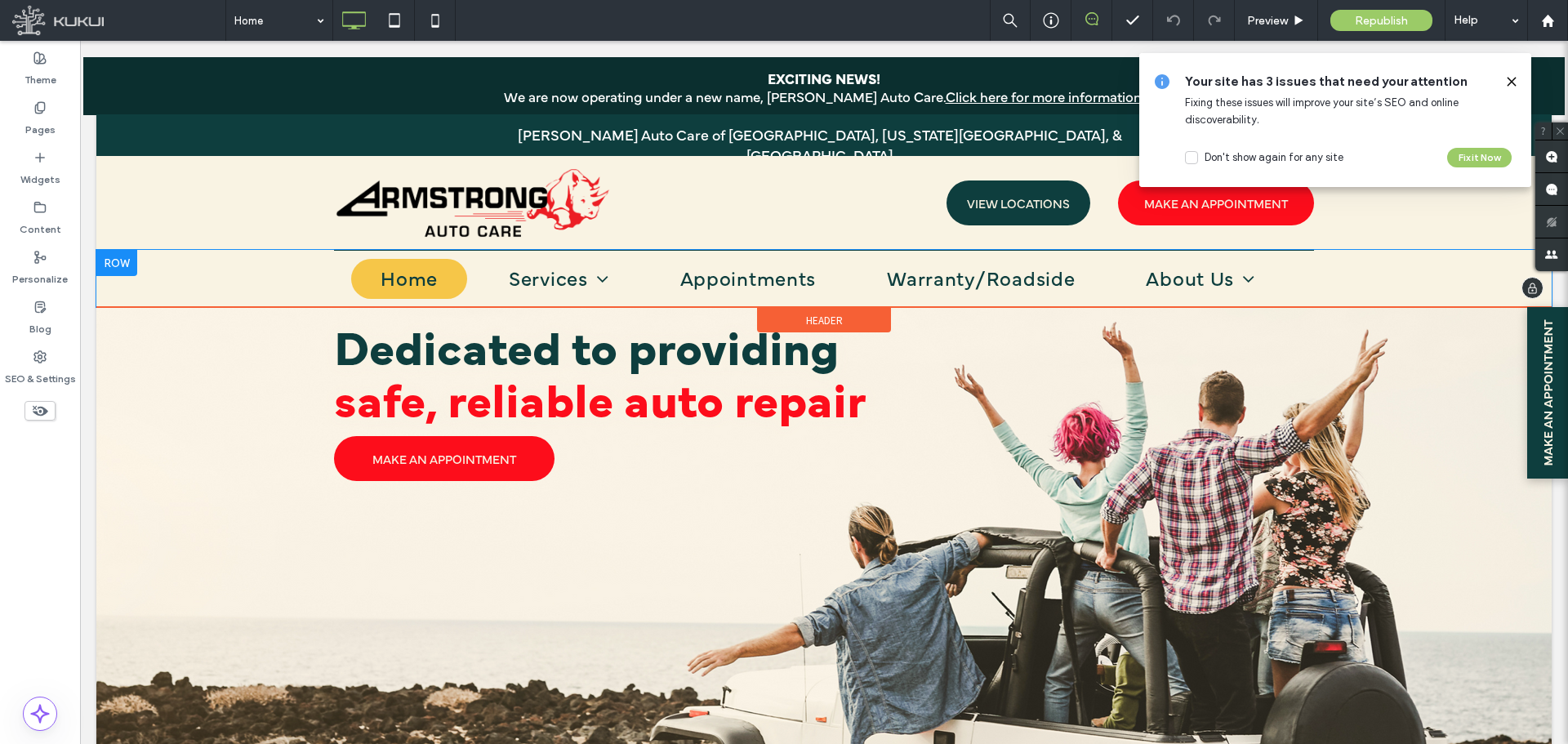
click at [304, 271] on div "Home Services Vehicles Appointments Warranty/Roadside About Us Locations [PERSO…" at bounding box center [824, 278] width 1455 height 57
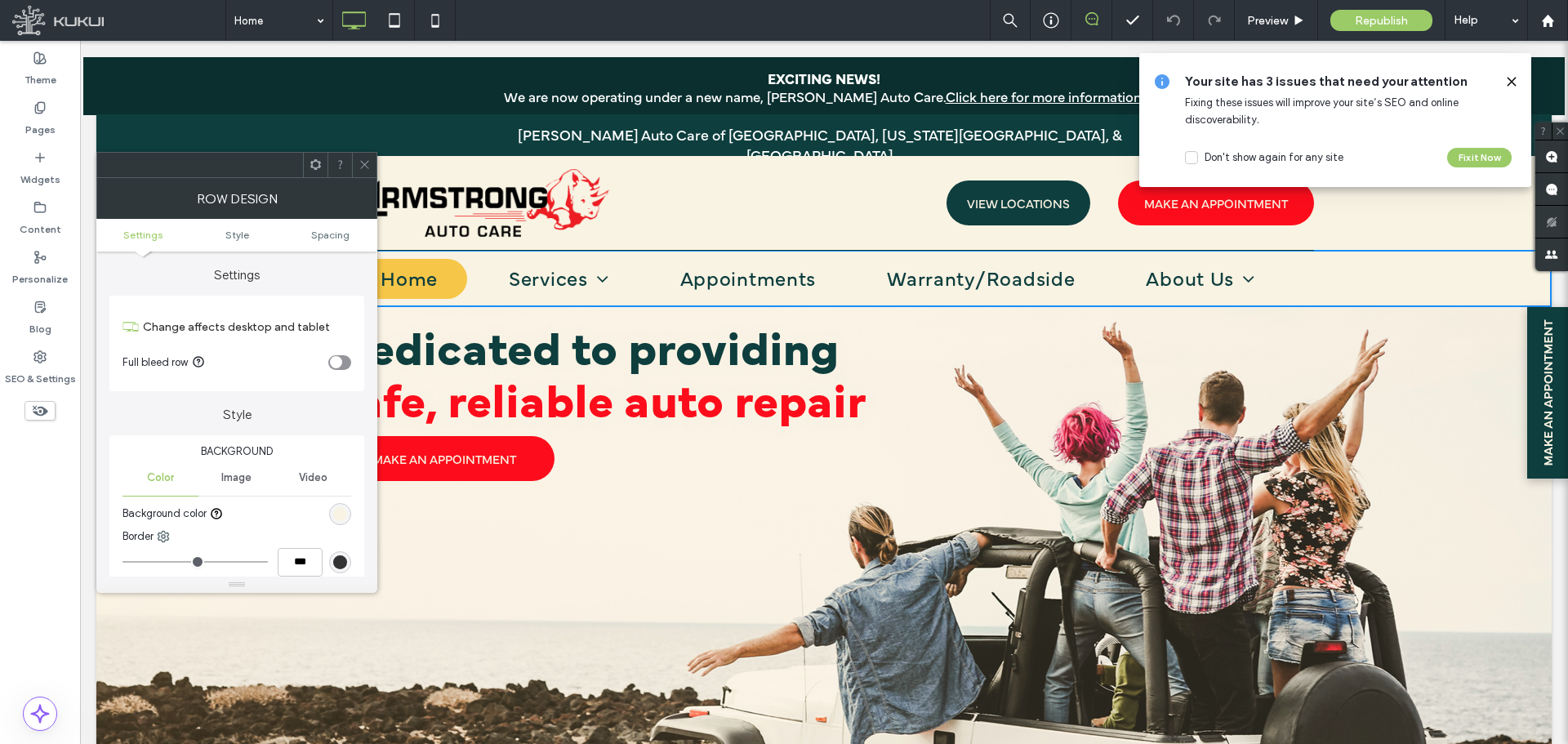
click at [362, 164] on icon at bounding box center [364, 164] width 13 height 13
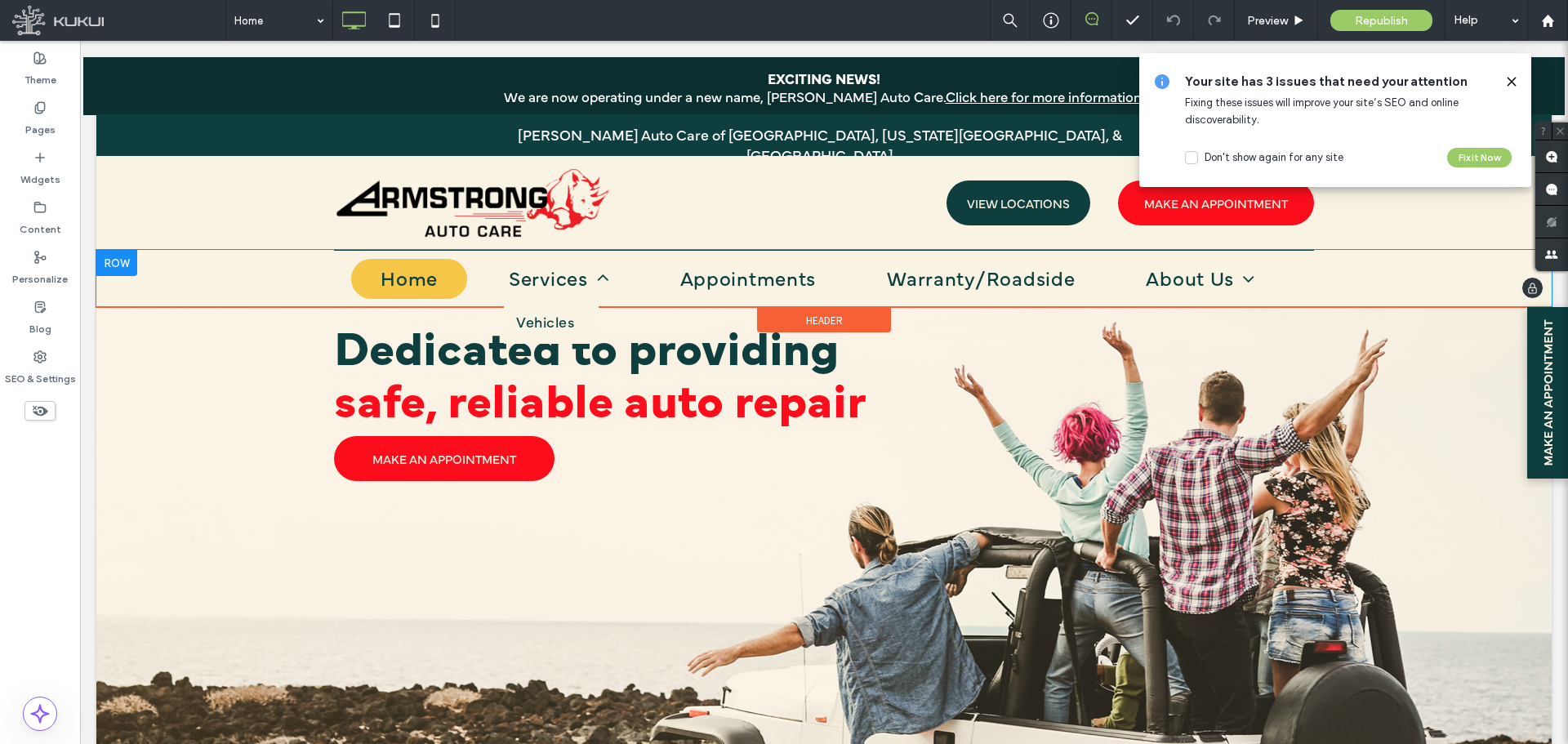
click at [635, 279] on li "Services Vehicles" at bounding box center [565, 283] width 171 height 48
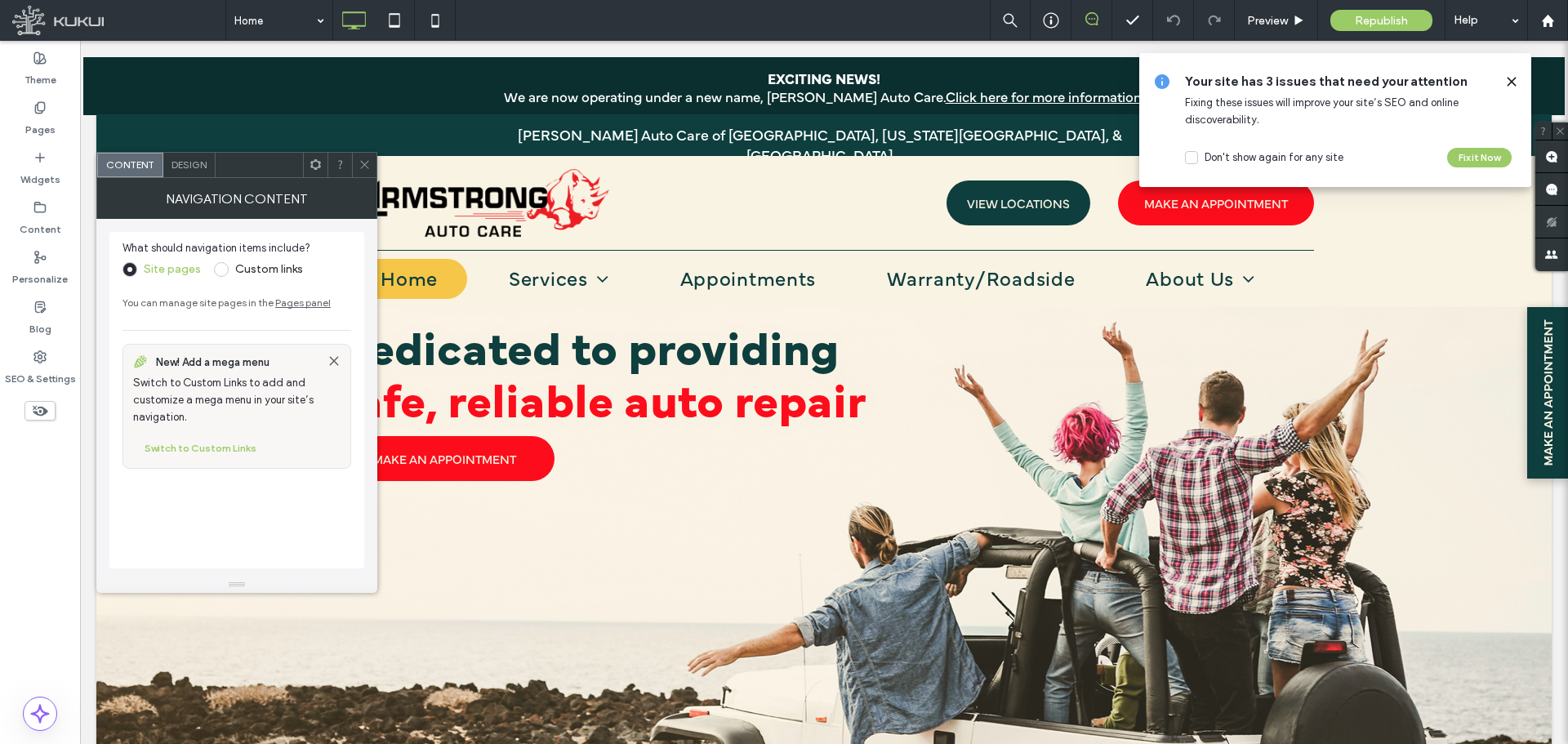
click at [177, 167] on span "Design" at bounding box center [189, 164] width 35 height 13
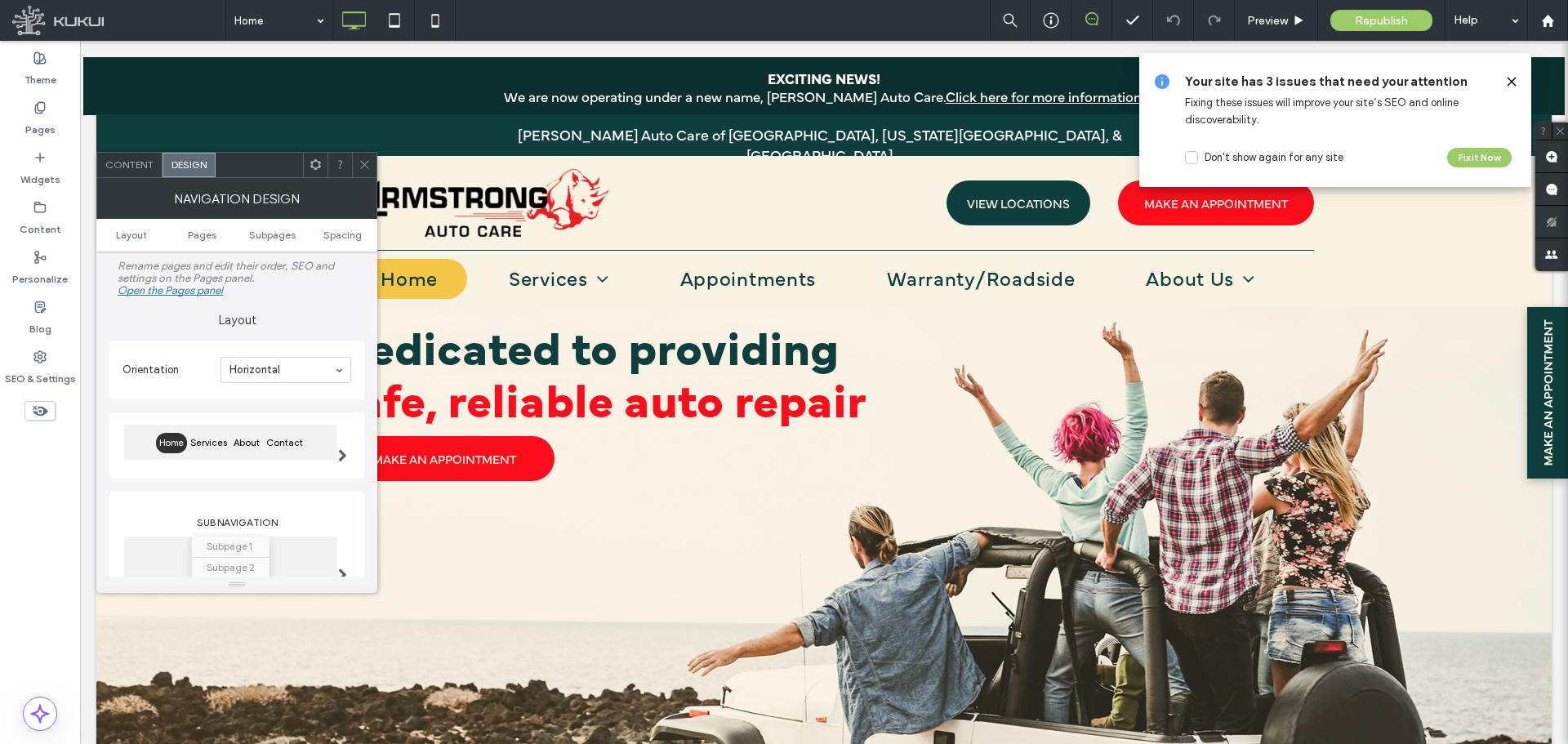
click at [140, 164] on span "Content" at bounding box center [129, 164] width 48 height 13
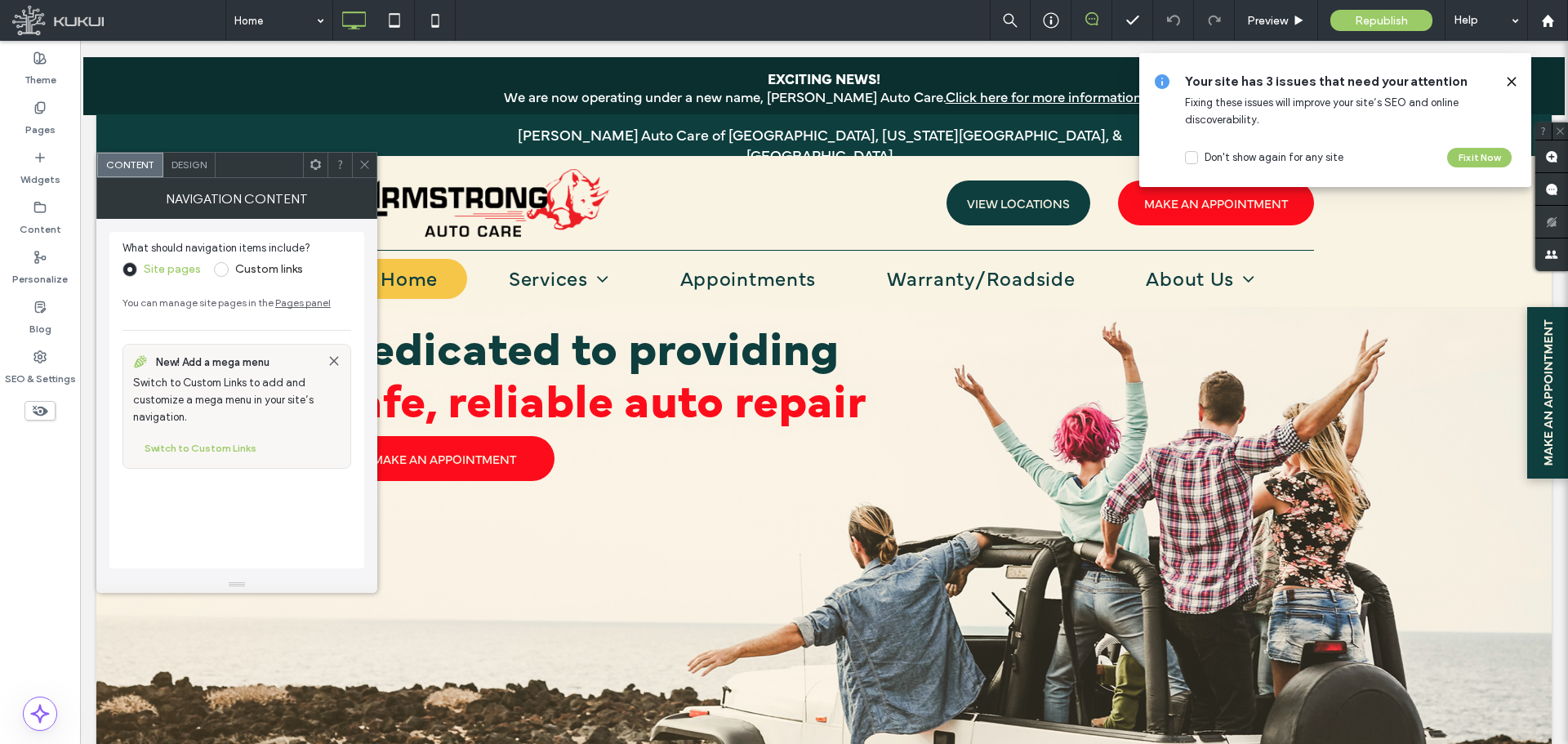
click at [222, 269] on span at bounding box center [221, 270] width 15 height 15
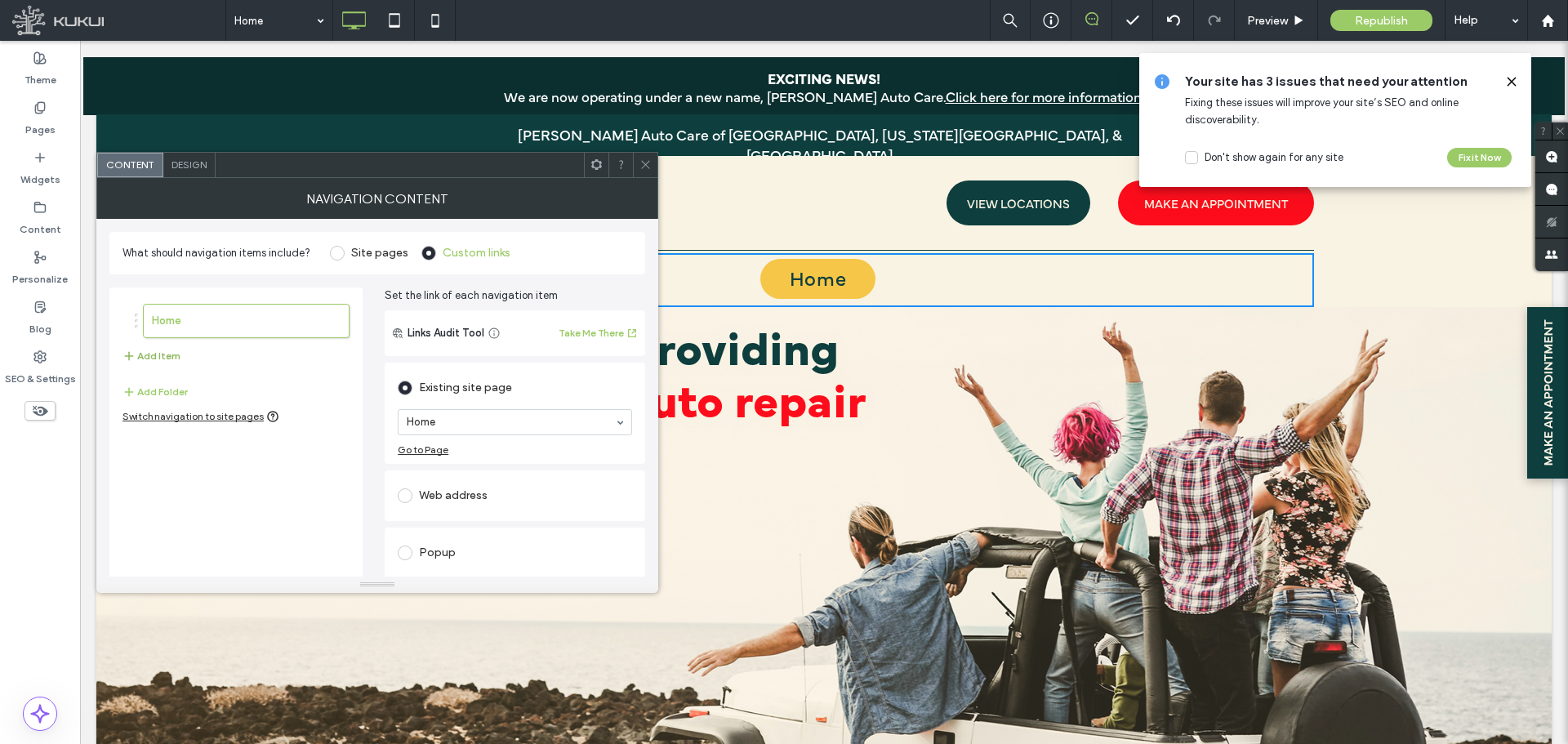
click at [169, 358] on button "Add Item" at bounding box center [151, 356] width 58 height 19
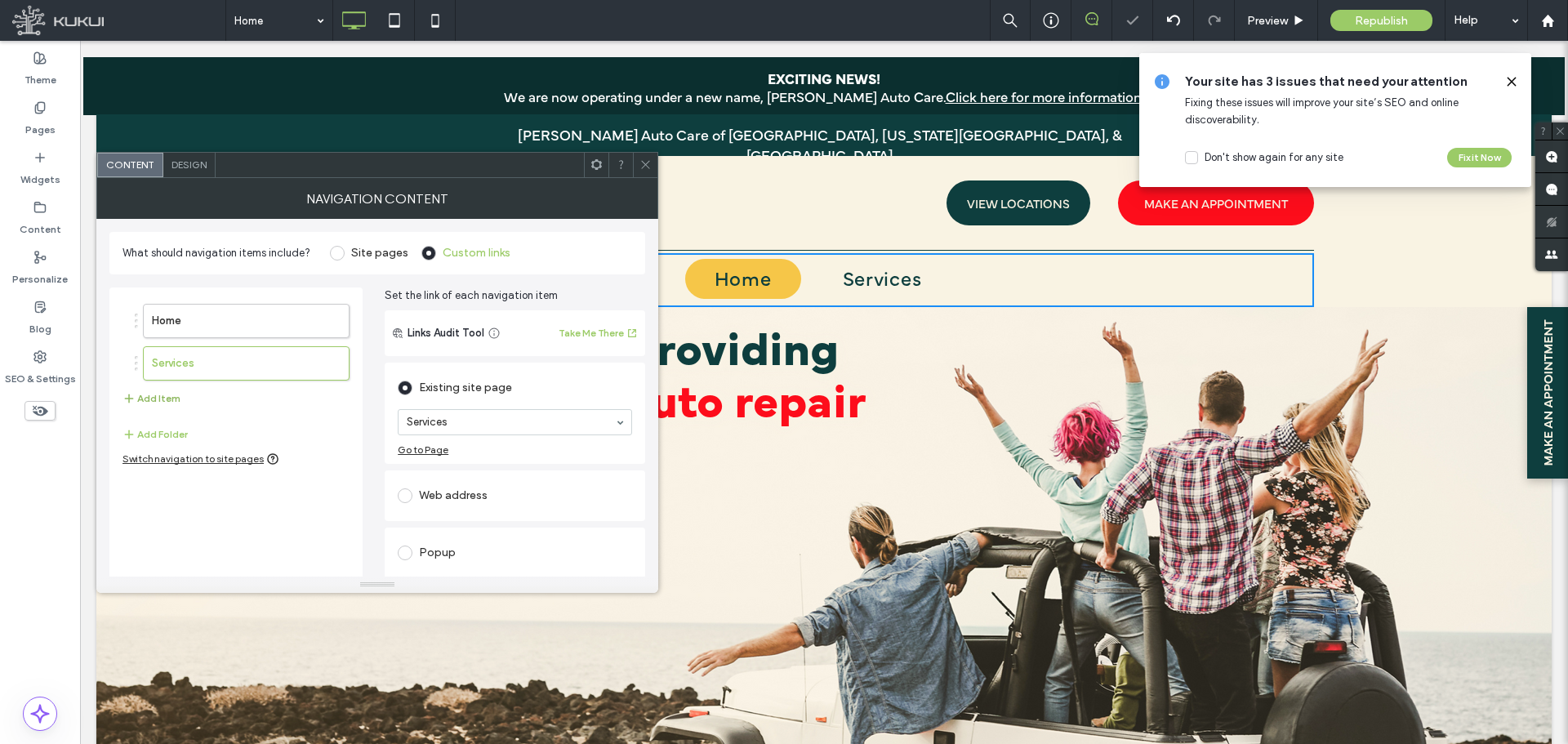
click at [154, 394] on button "Add Item" at bounding box center [151, 397] width 58 height 19
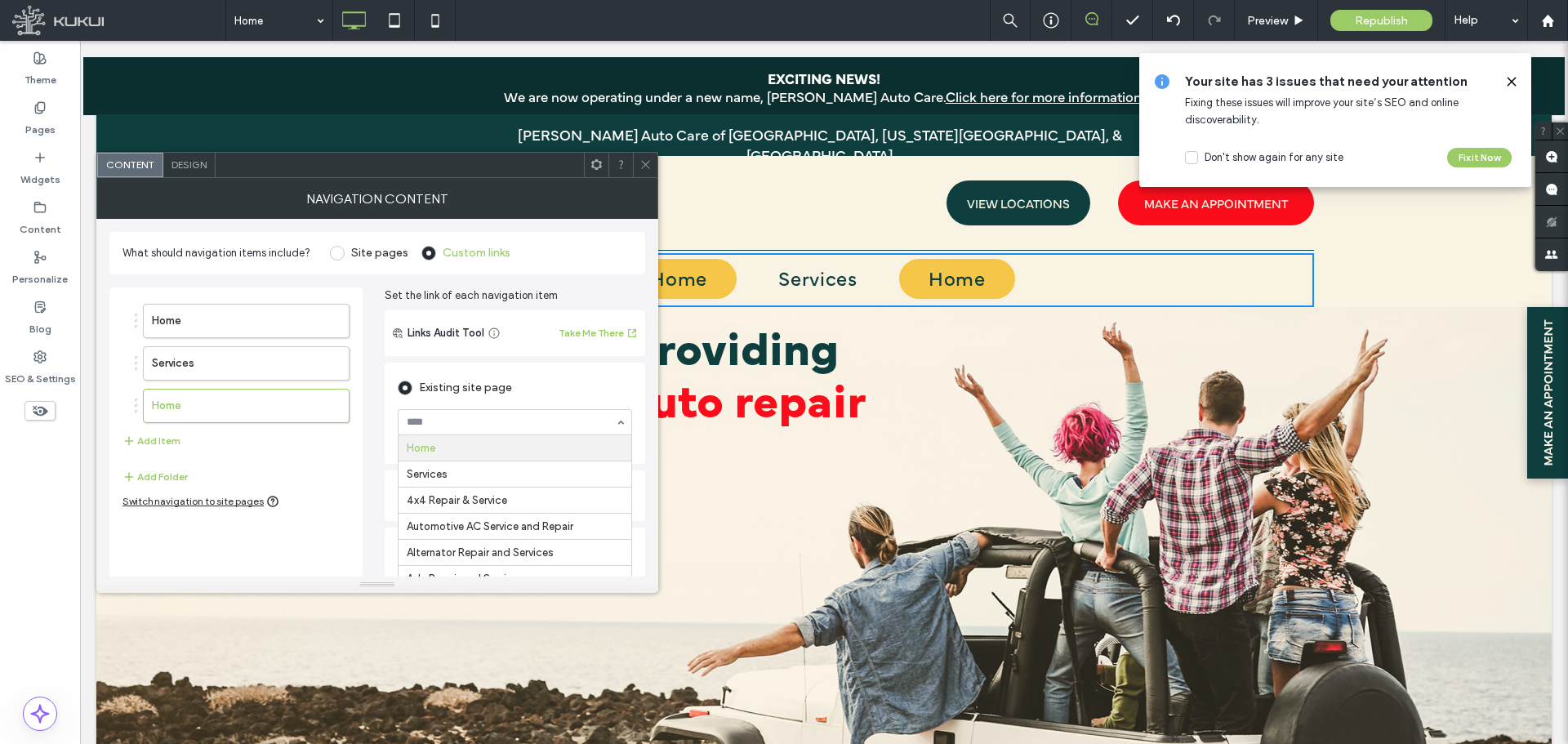
scroll to position [60, 0]
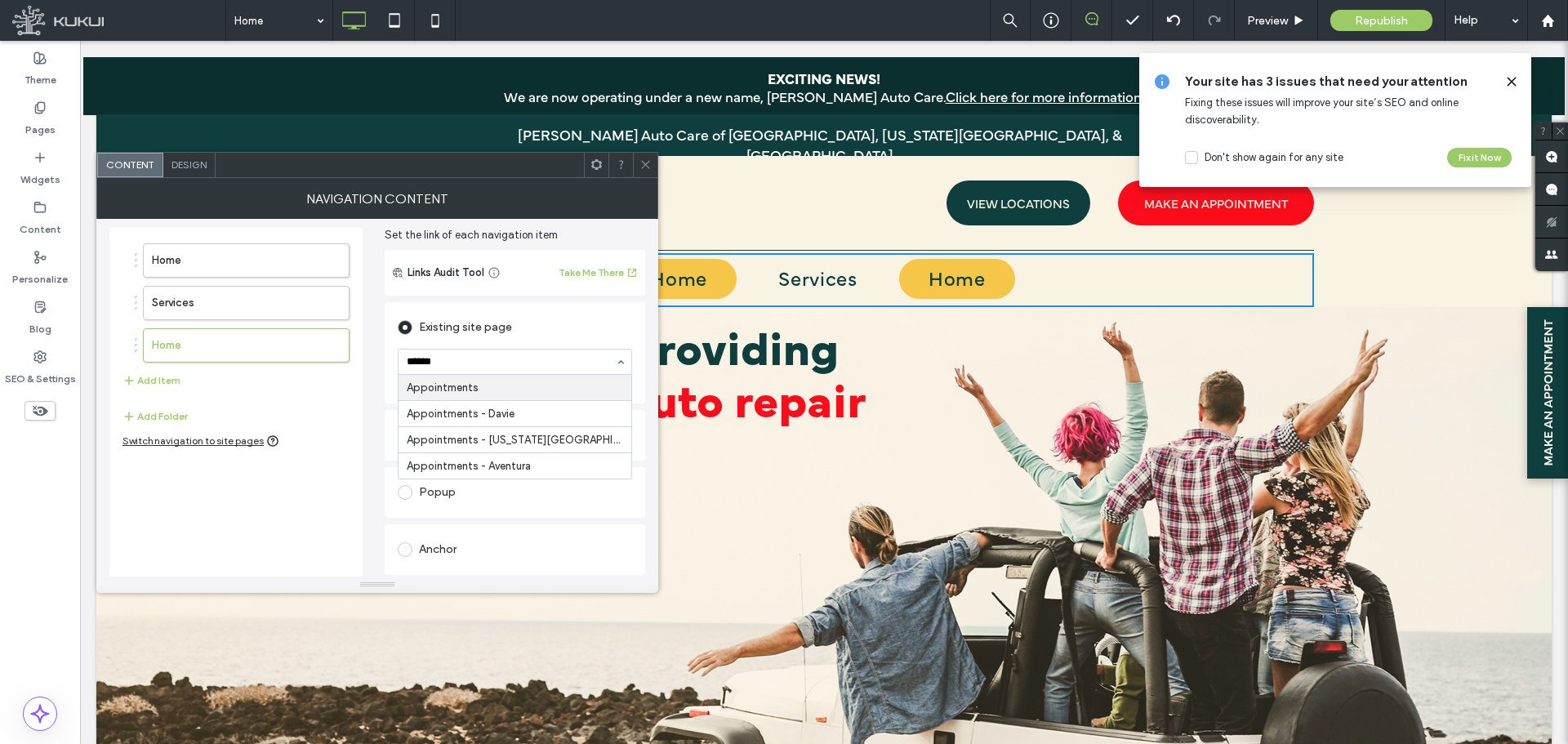
type input "*******"
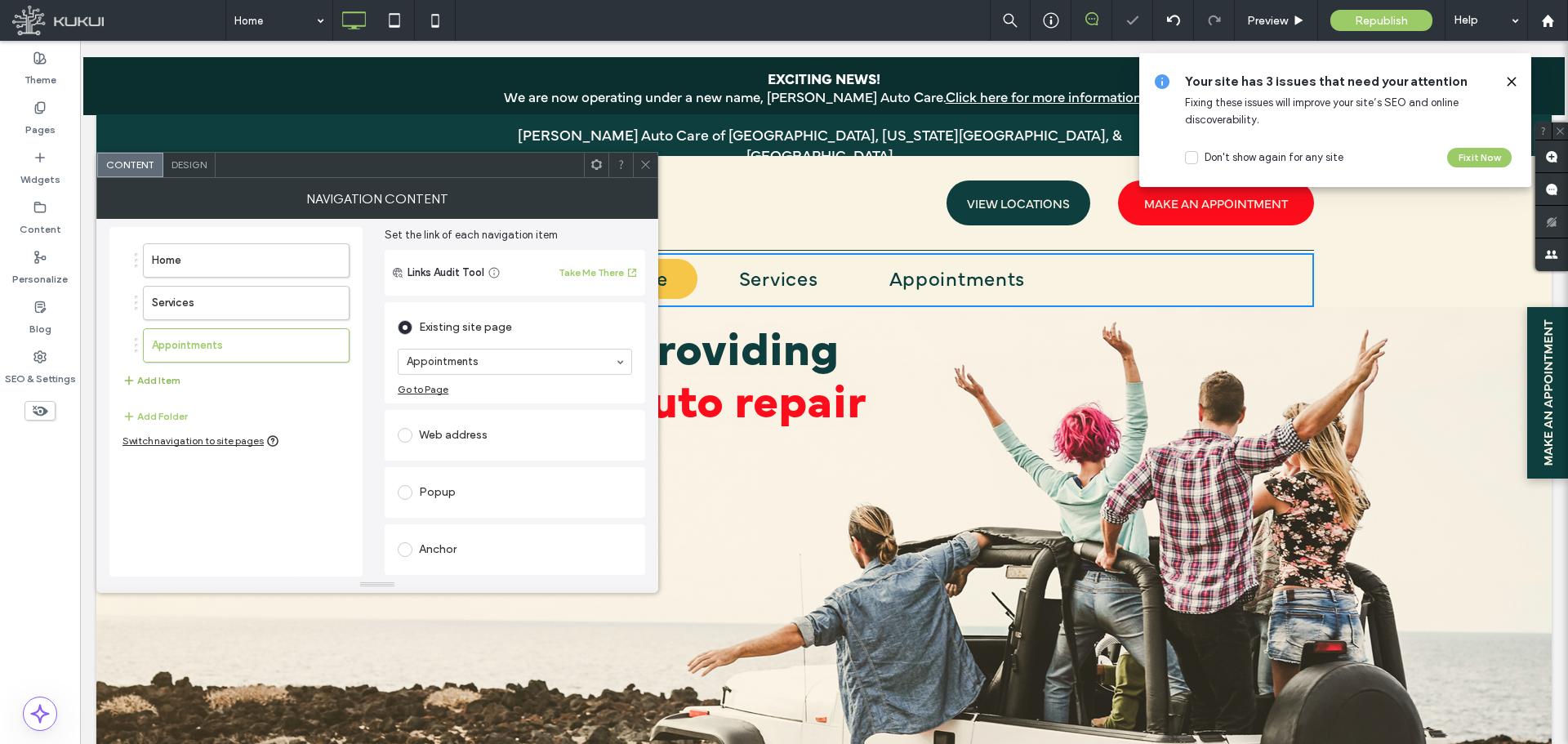
click at [168, 376] on button "Add Item" at bounding box center [151, 380] width 58 height 19
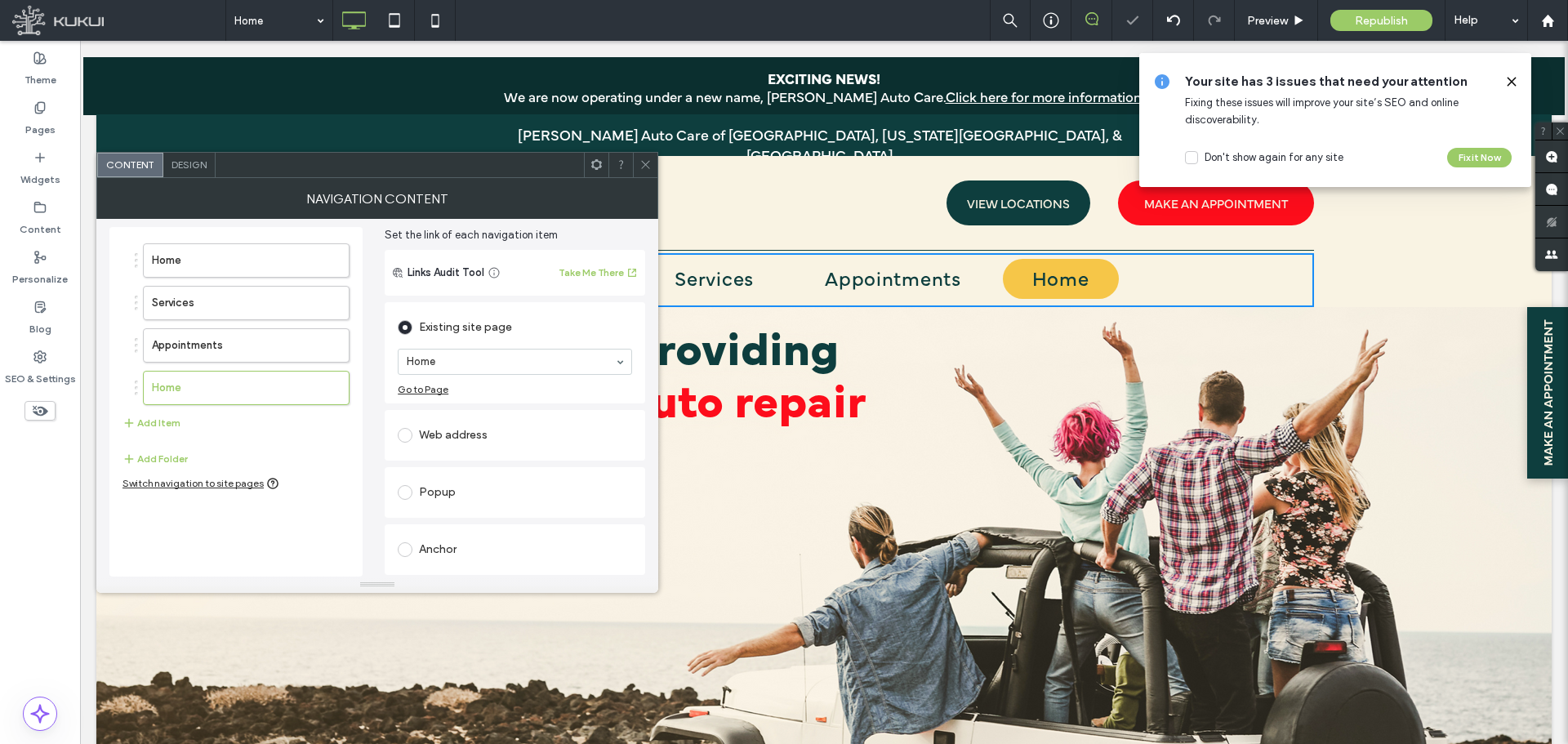
click at [522, 341] on section "Home" at bounding box center [515, 362] width 235 height 43
type input "****"
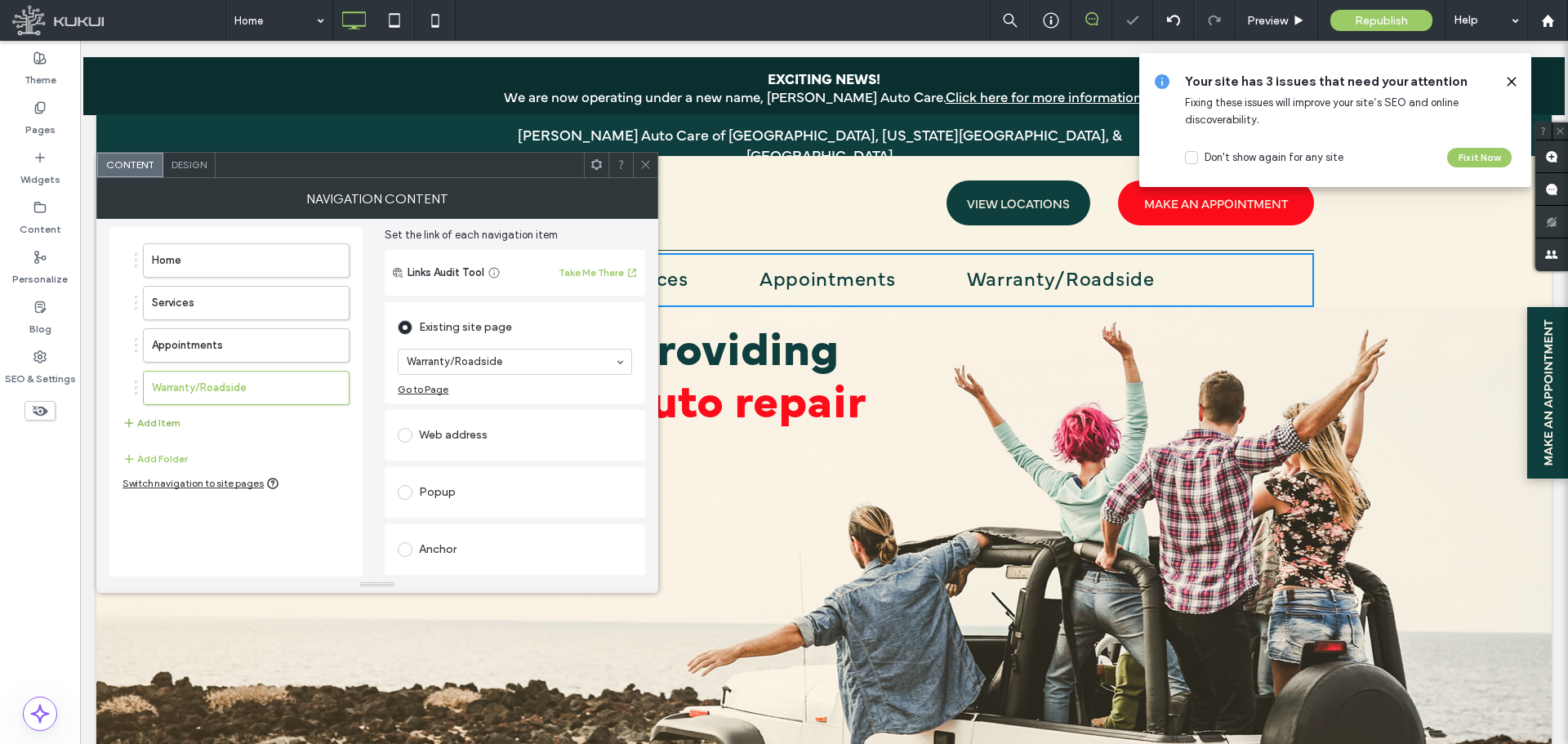
click at [166, 421] on button "Add Item" at bounding box center [151, 423] width 58 height 19
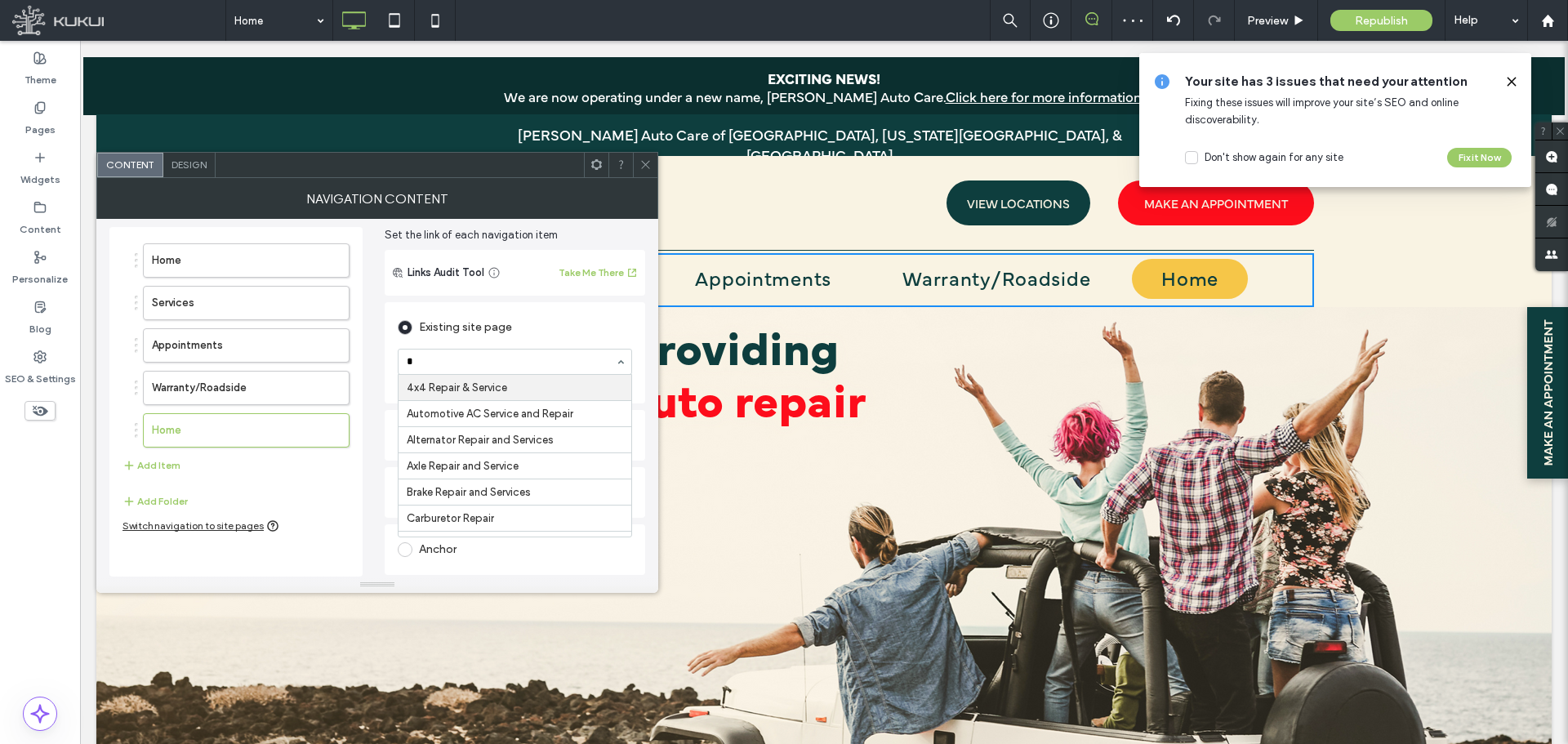
type input "**"
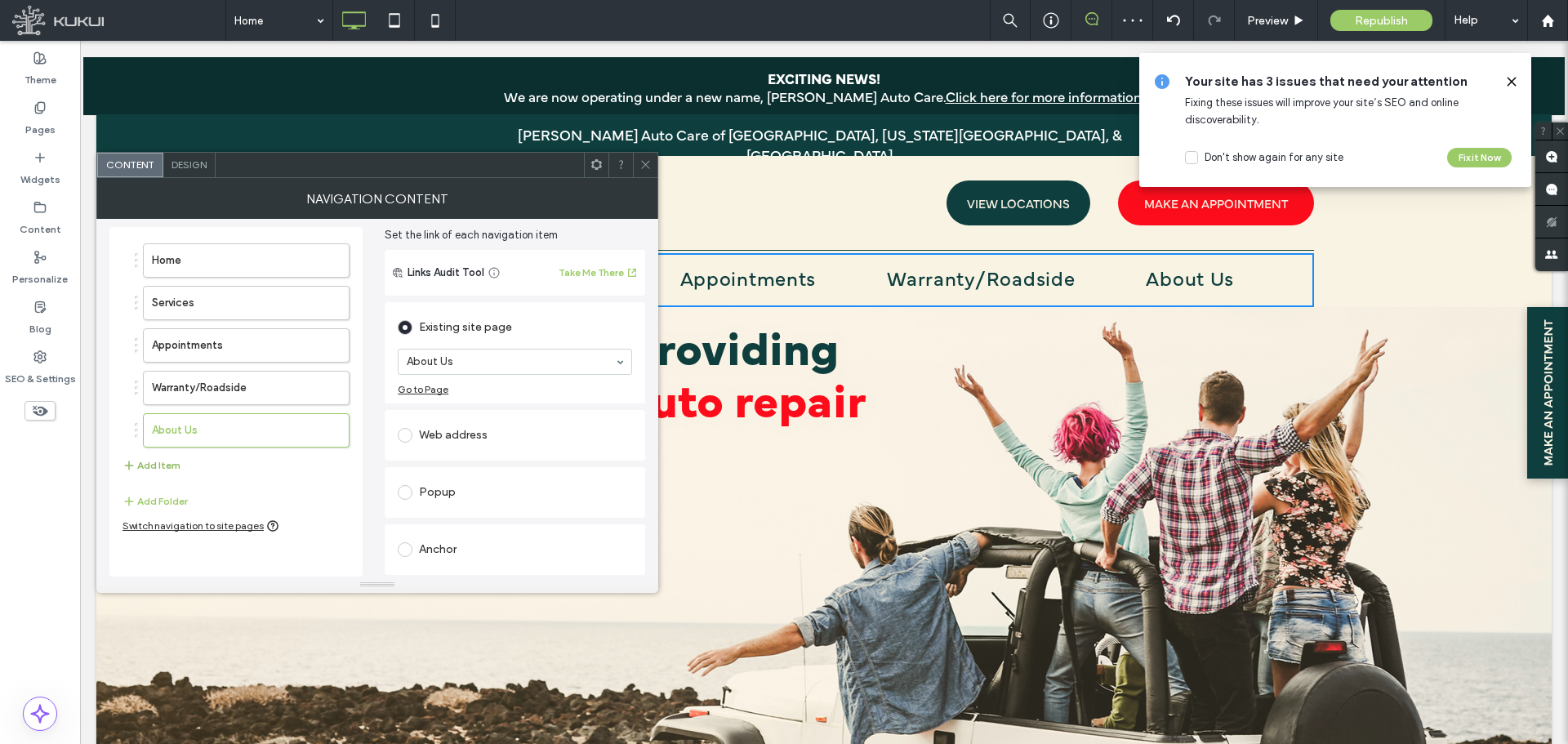
click at [149, 463] on button "Add Item" at bounding box center [151, 465] width 58 height 19
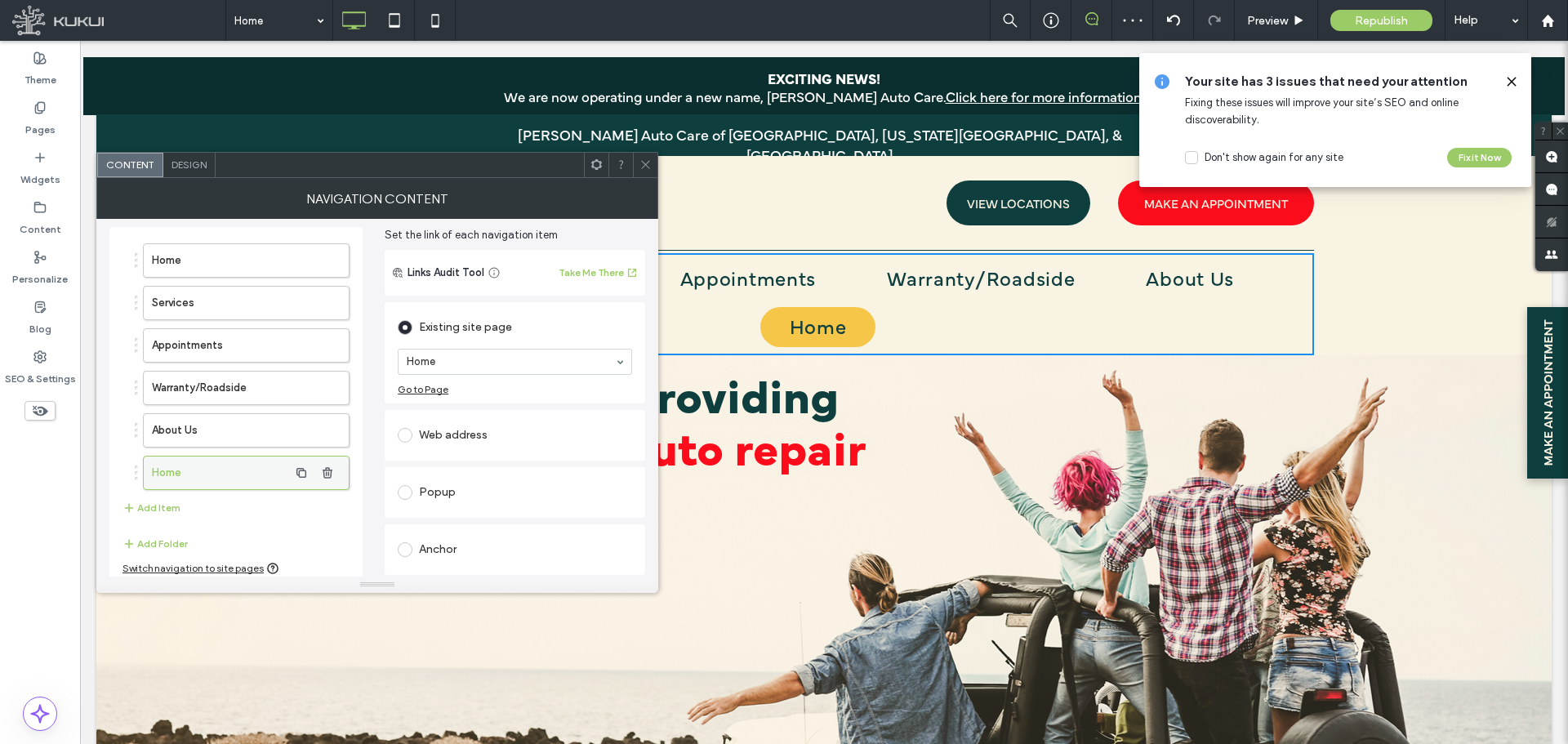
drag, startPoint x: 134, startPoint y: 473, endPoint x: 158, endPoint y: 473, distance: 24.0
click at [182, 473] on ol "Home Services Appointments Warranty/Roadside About Us Home" at bounding box center [236, 366] width 227 height 246
drag, startPoint x: 136, startPoint y: 473, endPoint x: 191, endPoint y: 466, distance: 55.4
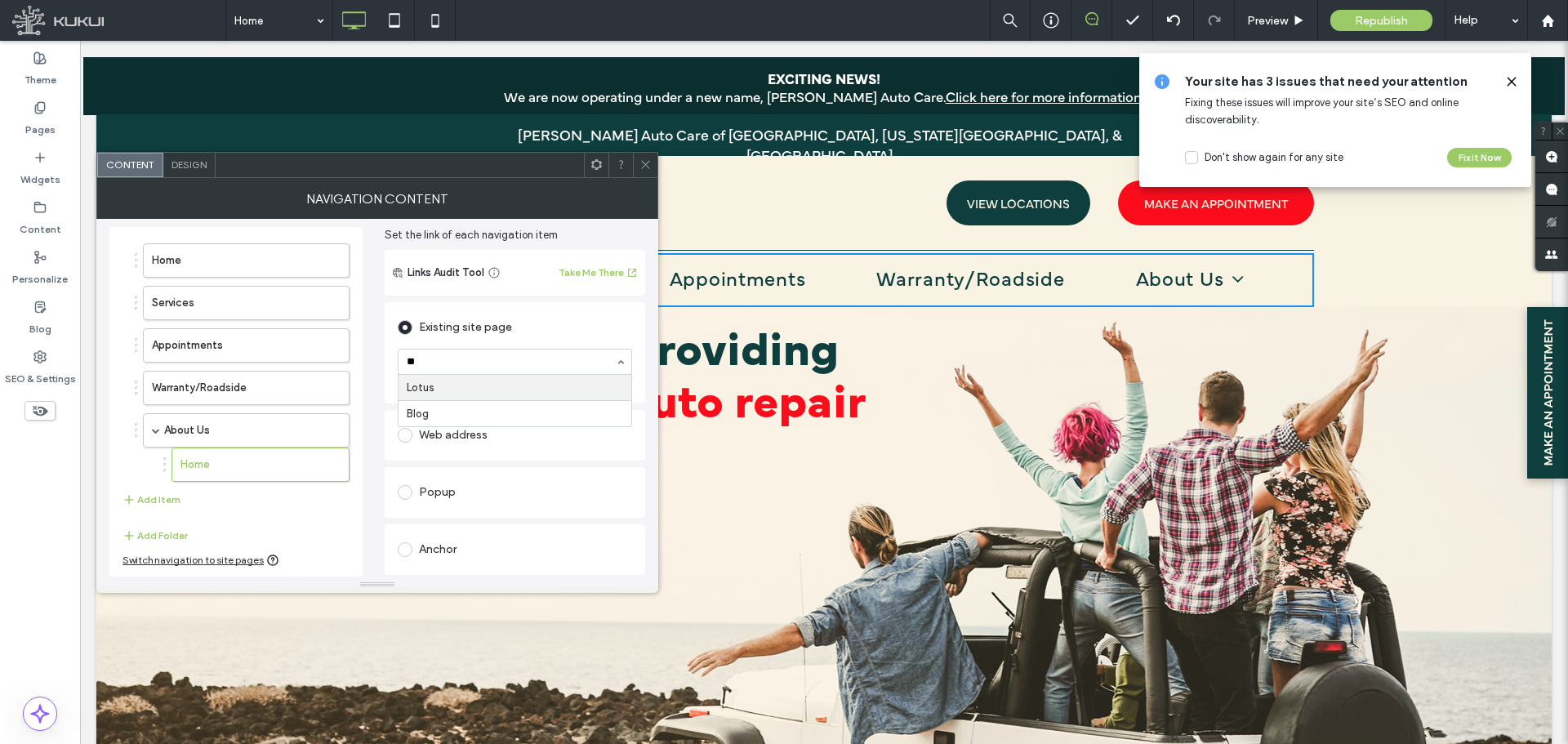
type input "*"
click at [160, 534] on button "Add Folder" at bounding box center [155, 535] width 65 height 19
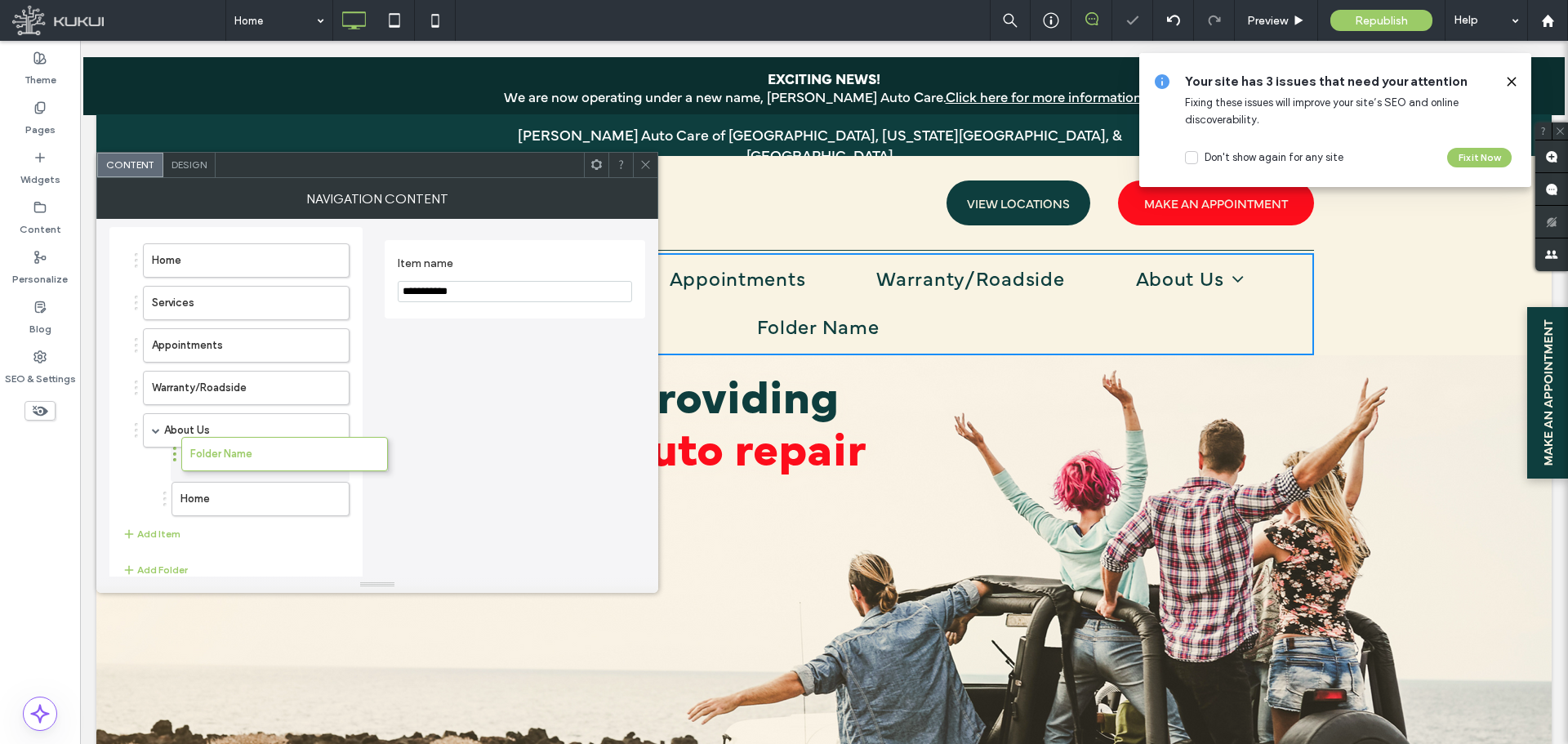
drag, startPoint x: 134, startPoint y: 506, endPoint x: 173, endPoint y: 453, distance: 65.8
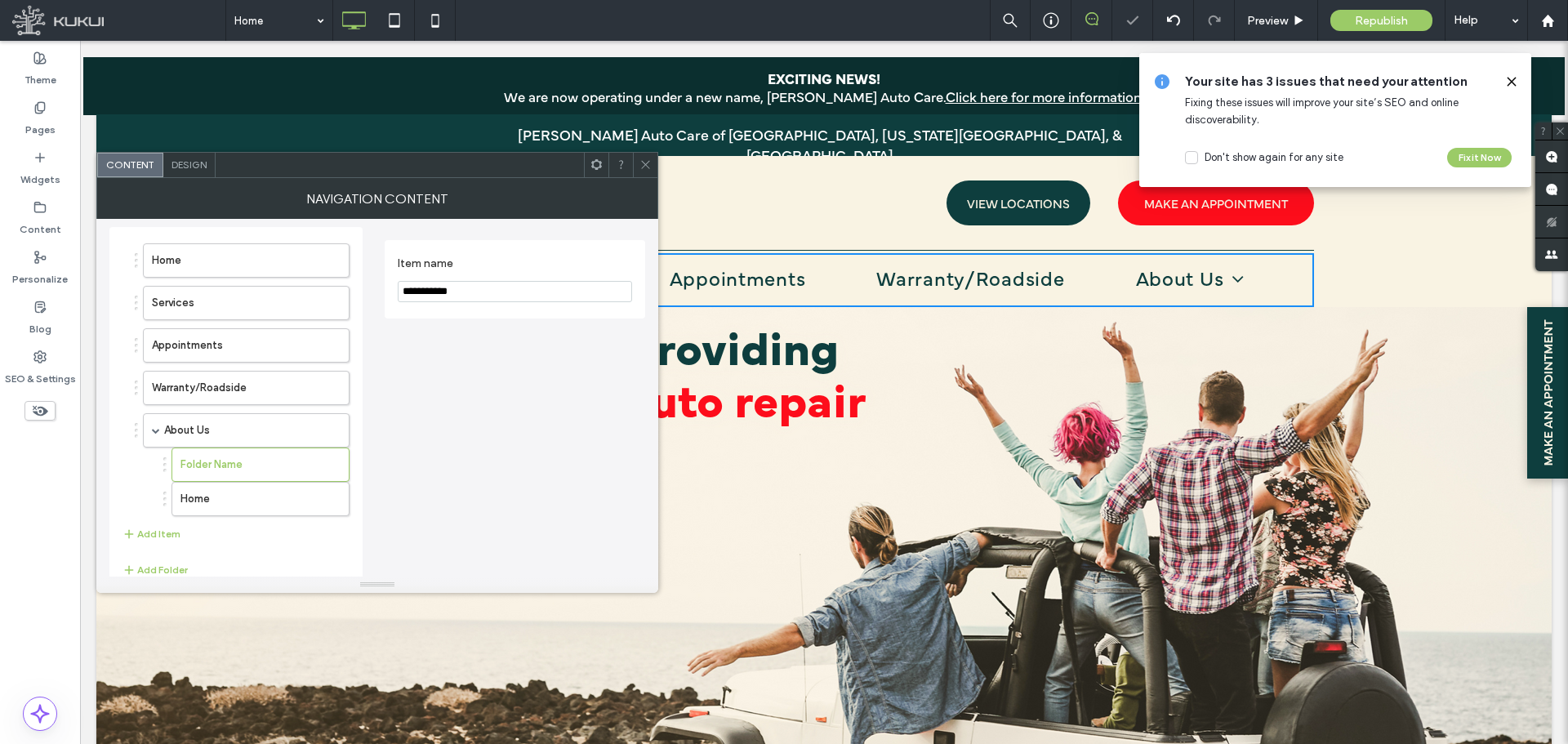
click at [468, 303] on section "**********" at bounding box center [515, 279] width 235 height 62
click at [469, 296] on input "**********" at bounding box center [515, 291] width 235 height 21
type input "*********"
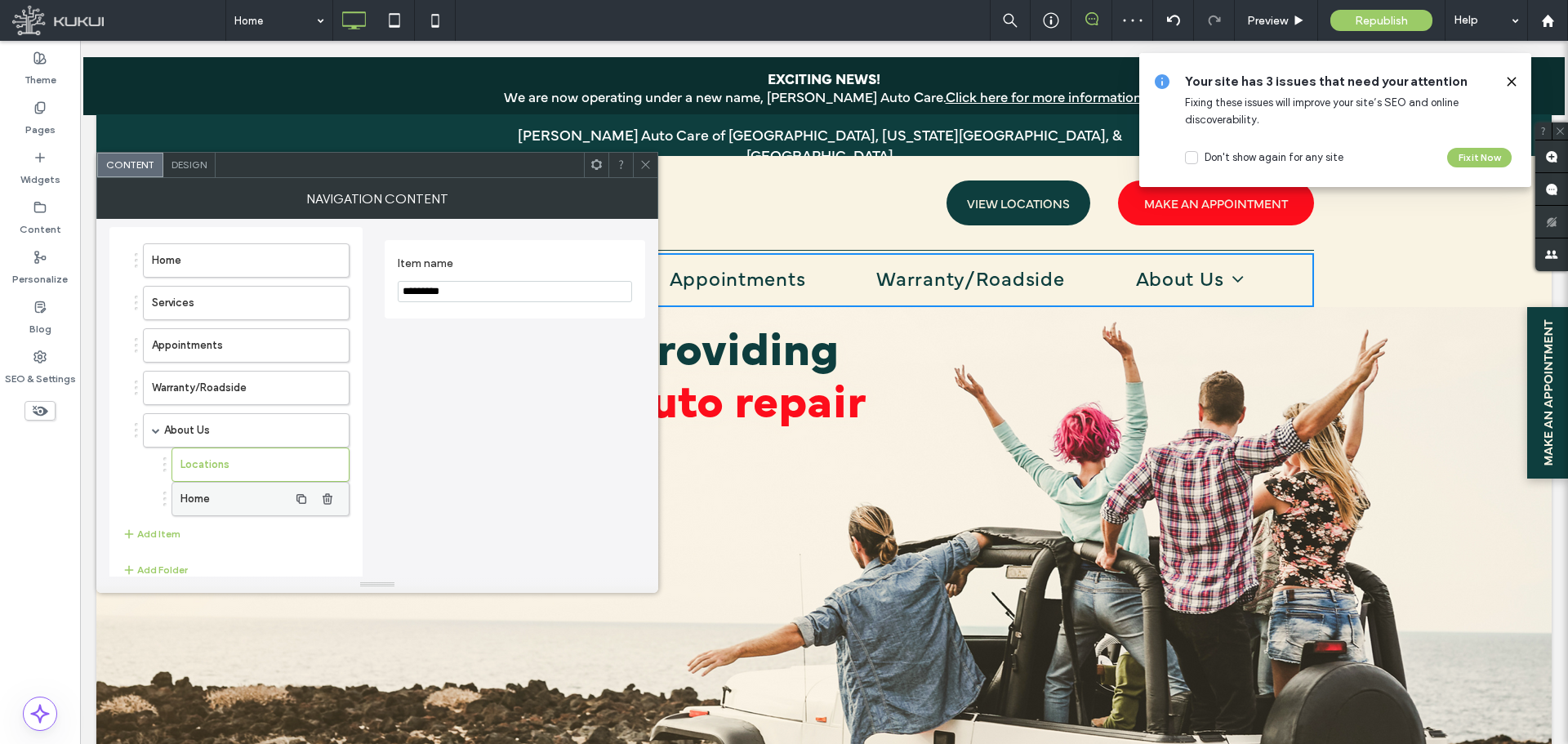
click at [220, 497] on label "Home" at bounding box center [234, 499] width 108 height 33
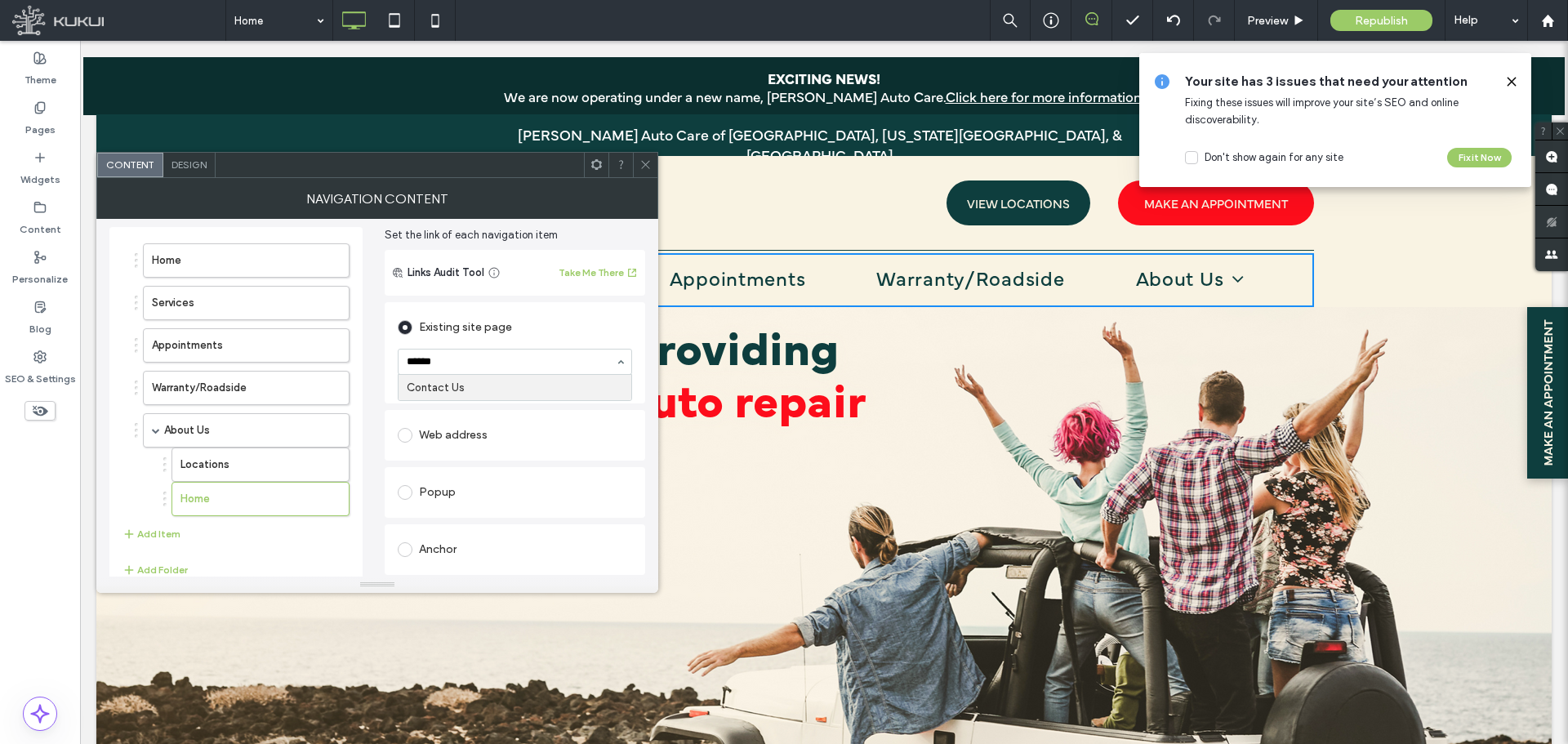
type input "*******"
click at [156, 546] on div "Home Services Appointments Warranty/Roadside About Us Locations Contact Us Add …" at bounding box center [236, 393] width 227 height 316
click at [160, 535] on button "Add Item" at bounding box center [151, 534] width 58 height 19
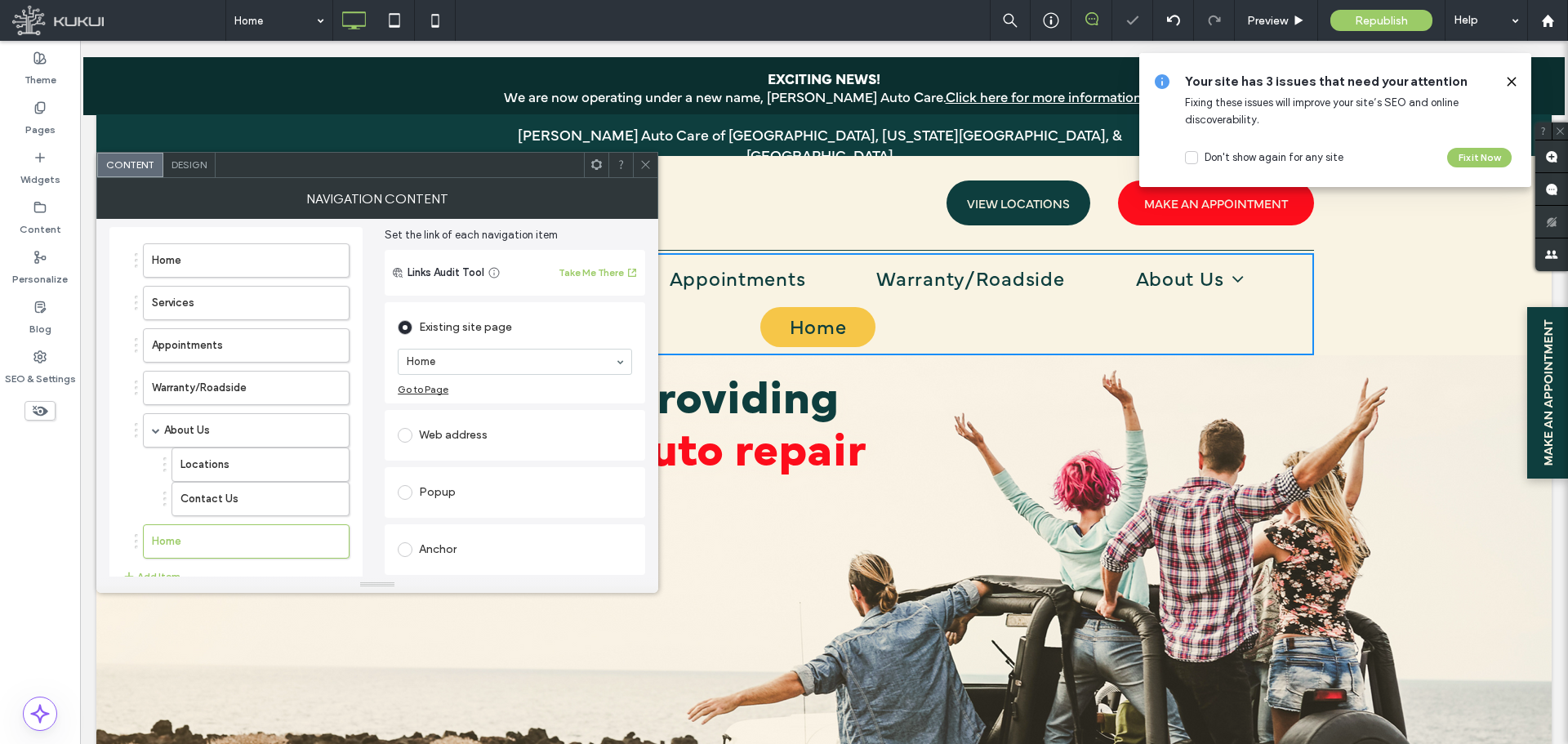
click at [134, 542] on ol "Home Services Appointments Warranty/Roadside About Us Locations Contact Us Home" at bounding box center [236, 400] width 227 height 315
drag, startPoint x: 136, startPoint y: 540, endPoint x: 190, endPoint y: 542, distance: 54.0
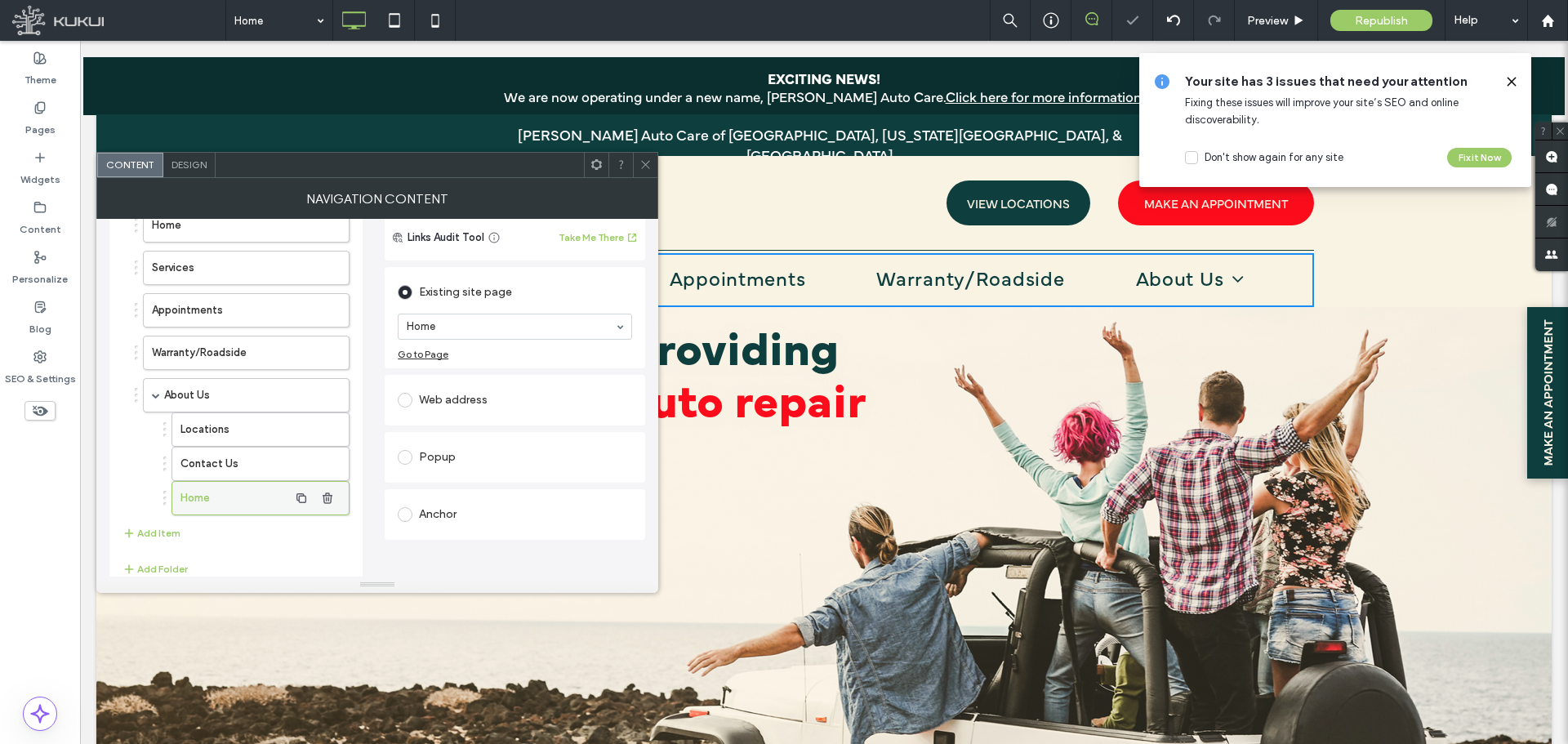
scroll to position [128, 0]
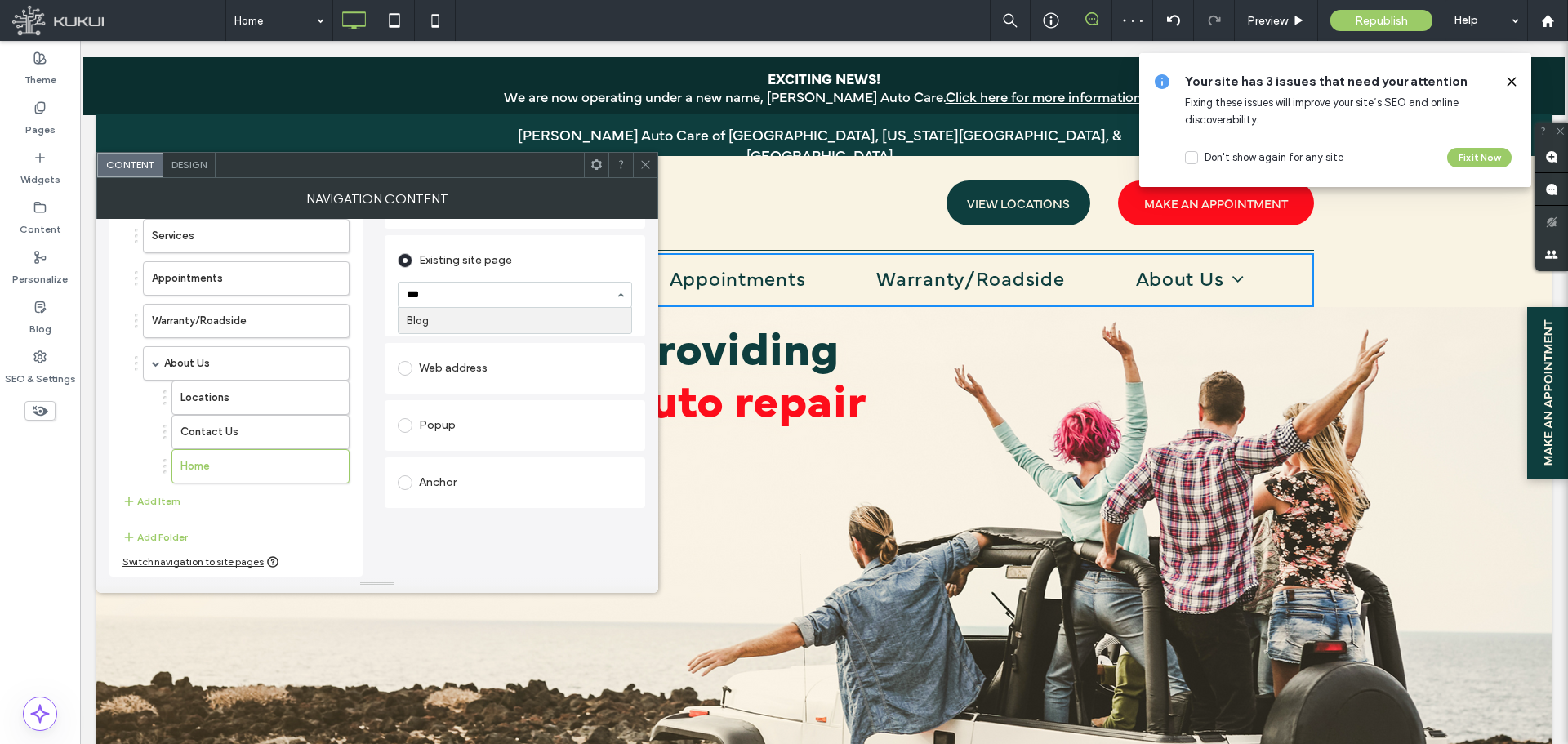
type input "****"
click at [165, 493] on button "Add Item" at bounding box center [151, 501] width 58 height 19
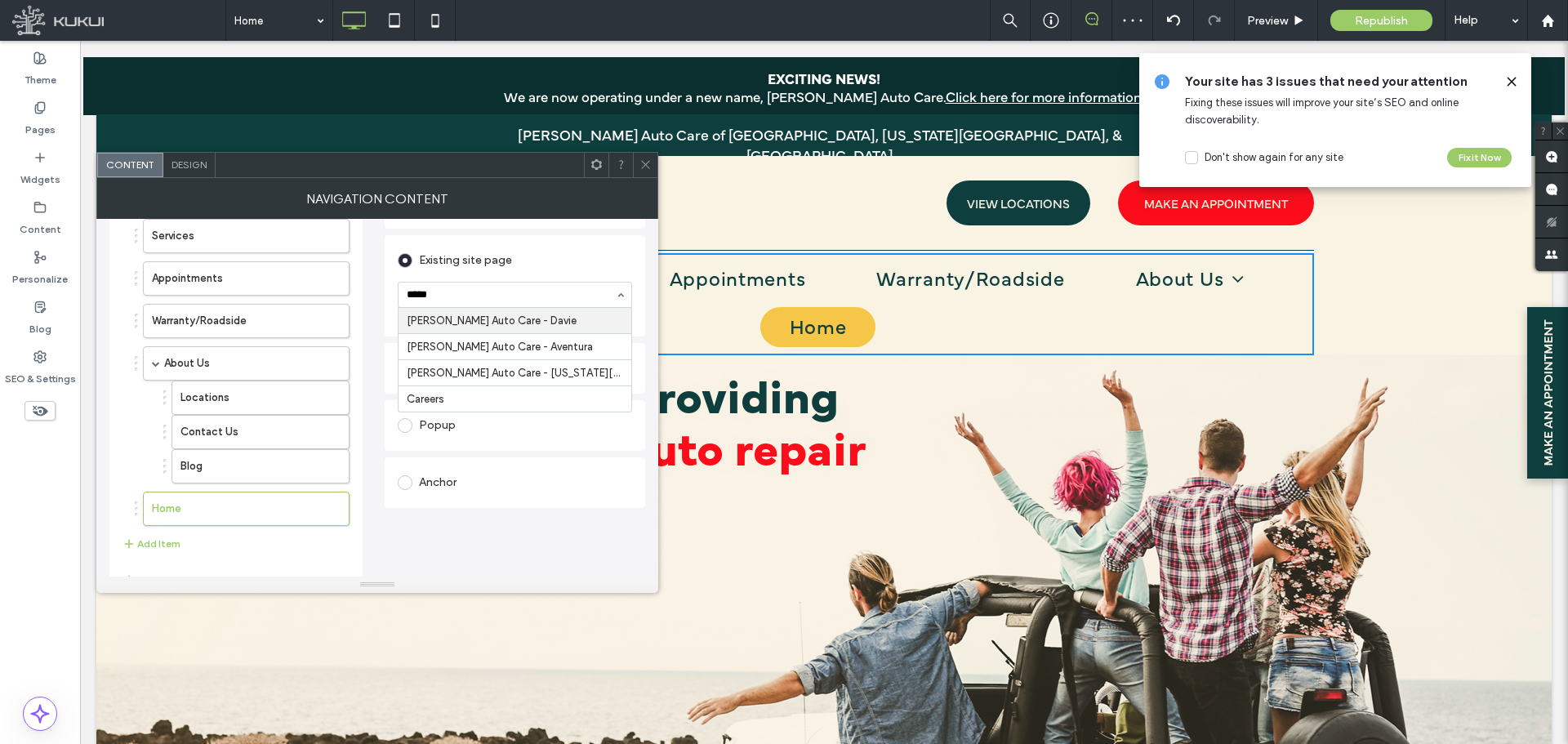
type input "******"
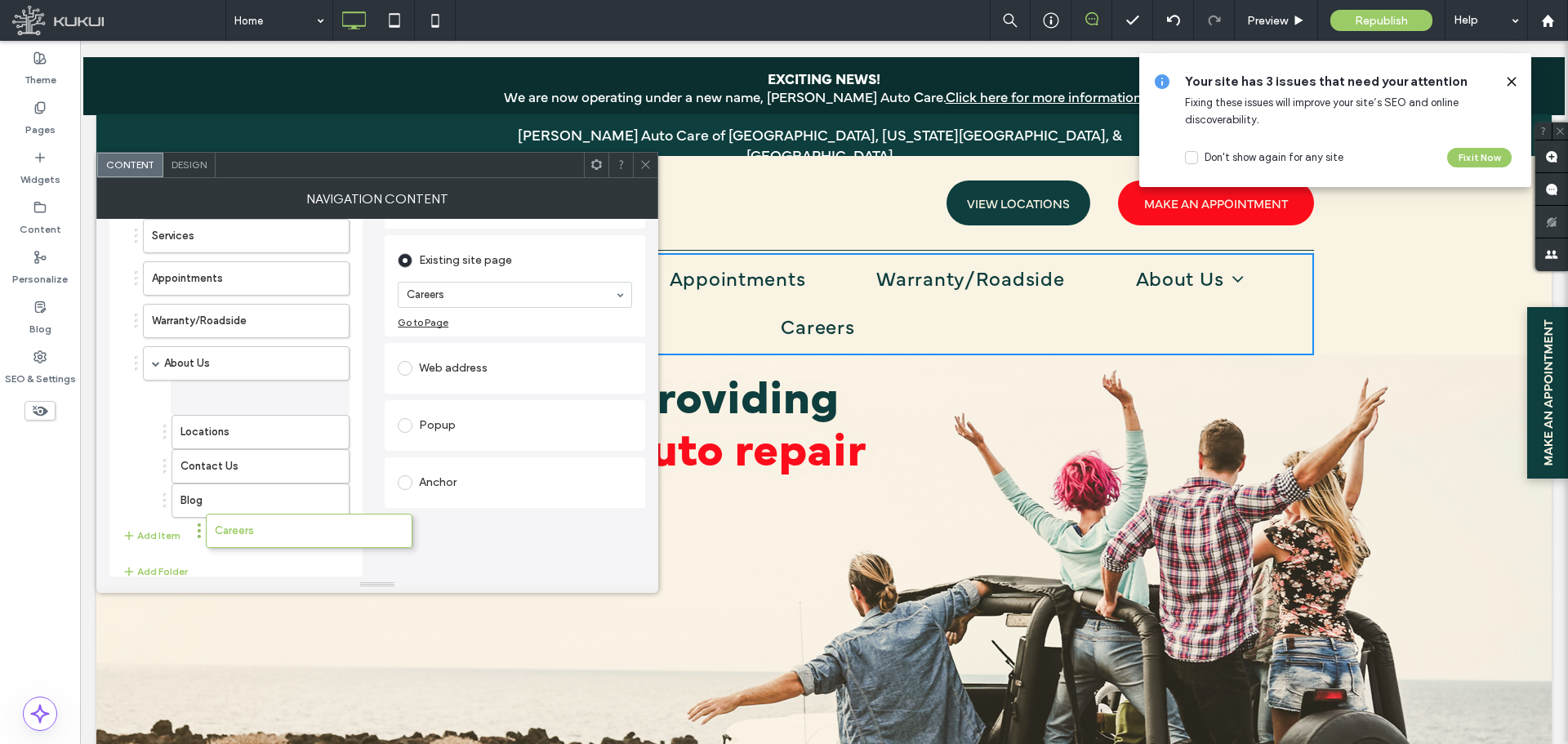
drag, startPoint x: 135, startPoint y: 507, endPoint x: 199, endPoint y: 529, distance: 67.7
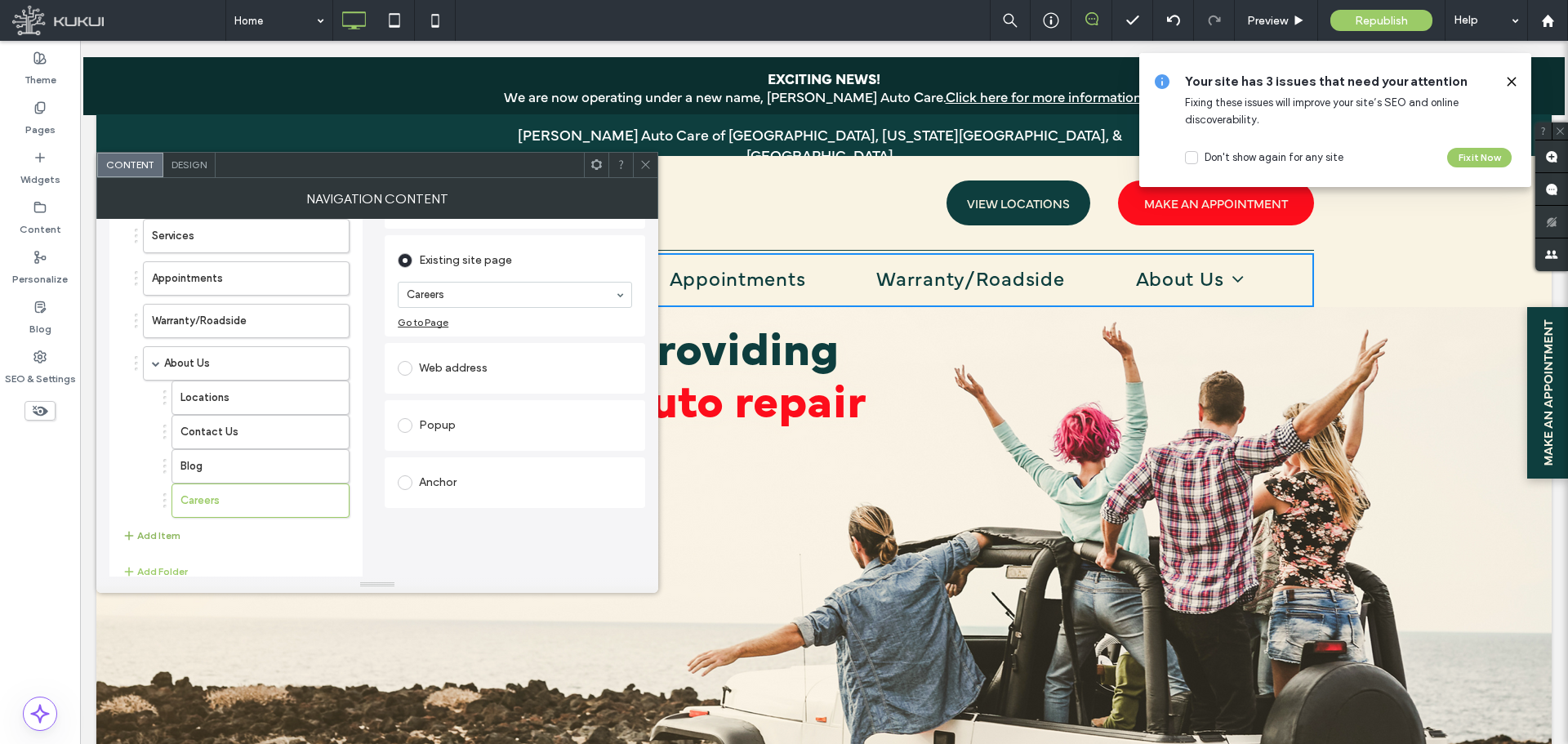
click at [158, 540] on button "Add Item" at bounding box center [151, 535] width 58 height 19
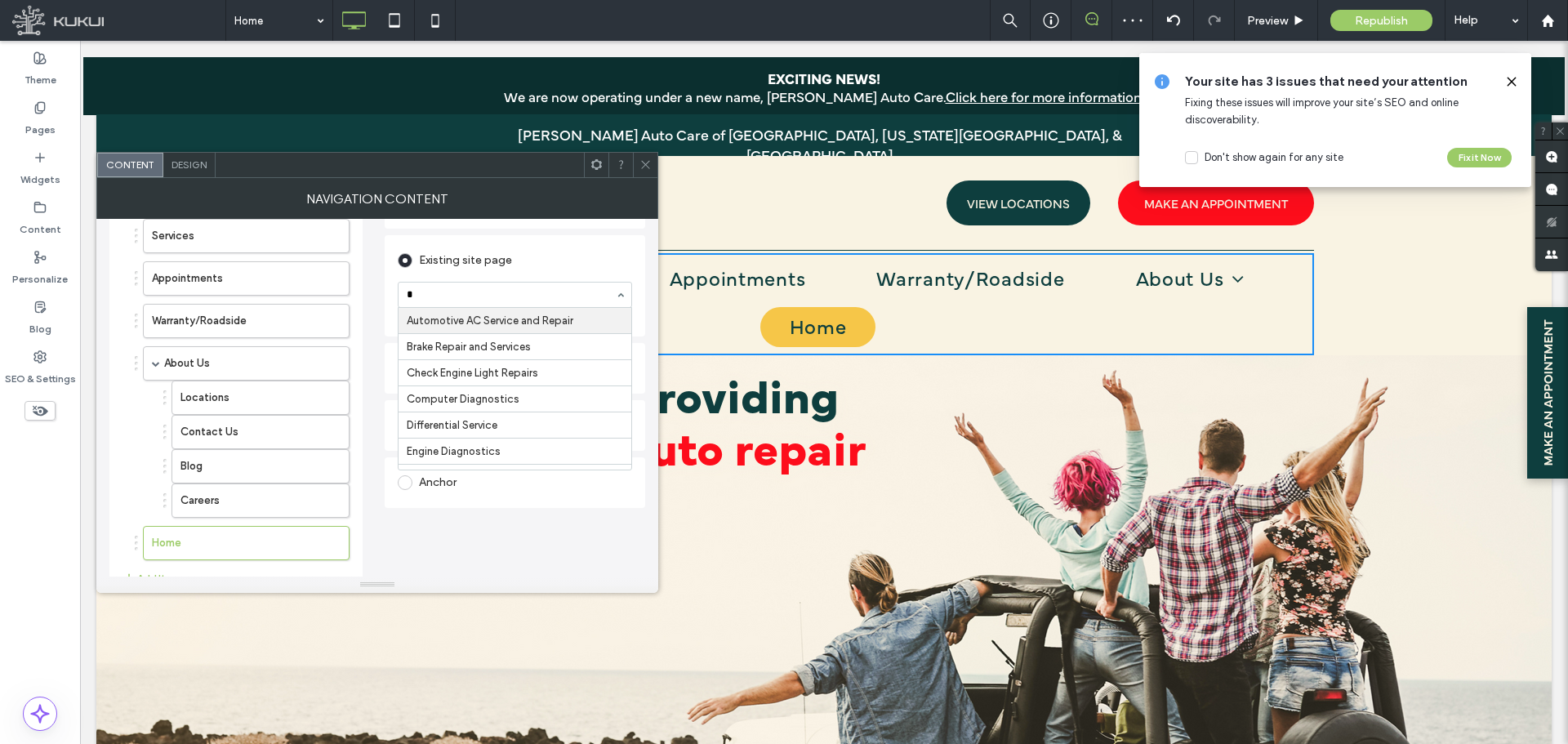
type input "**"
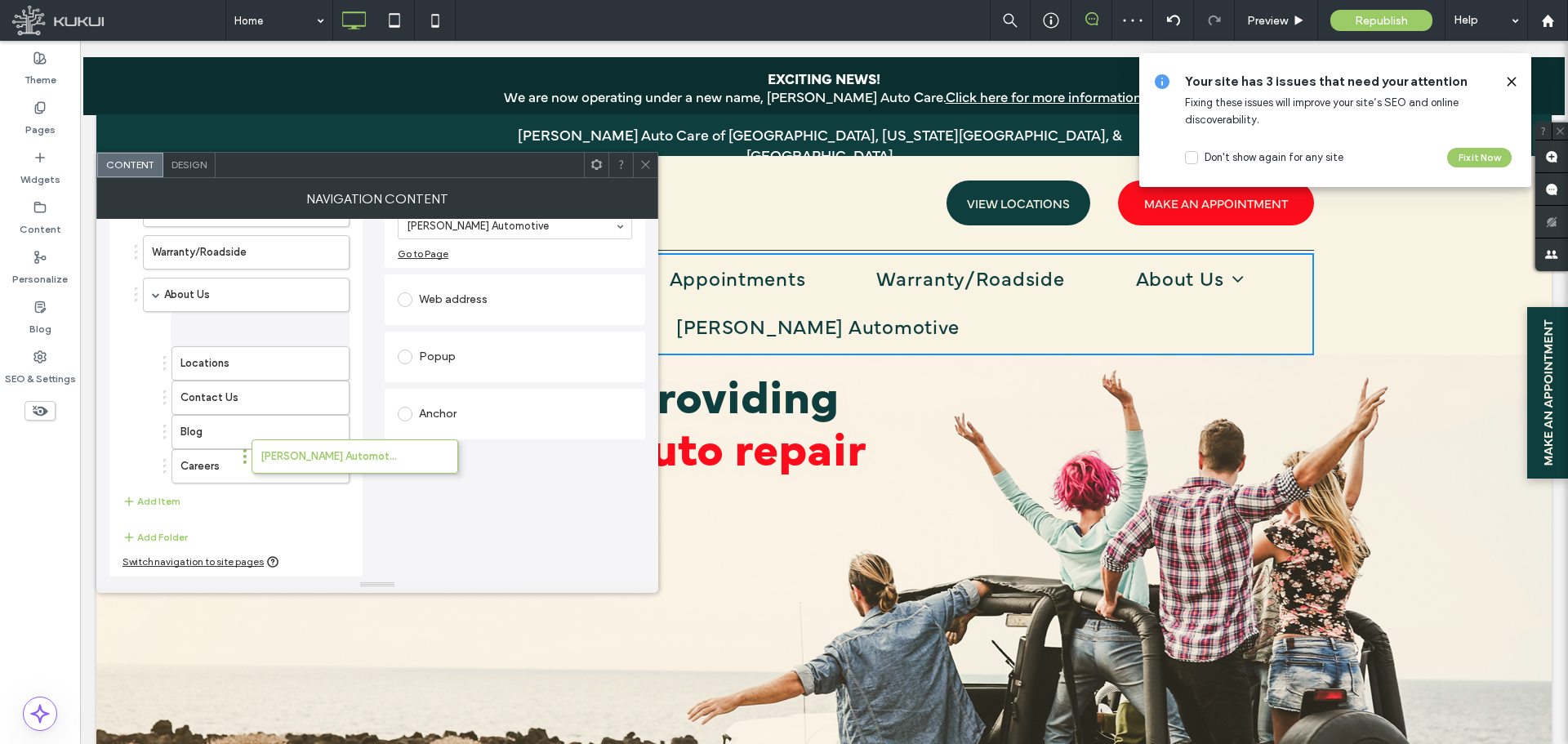
scroll to position [196, 0]
drag, startPoint x: 135, startPoint y: 464, endPoint x: 227, endPoint y: 478, distance: 93.1
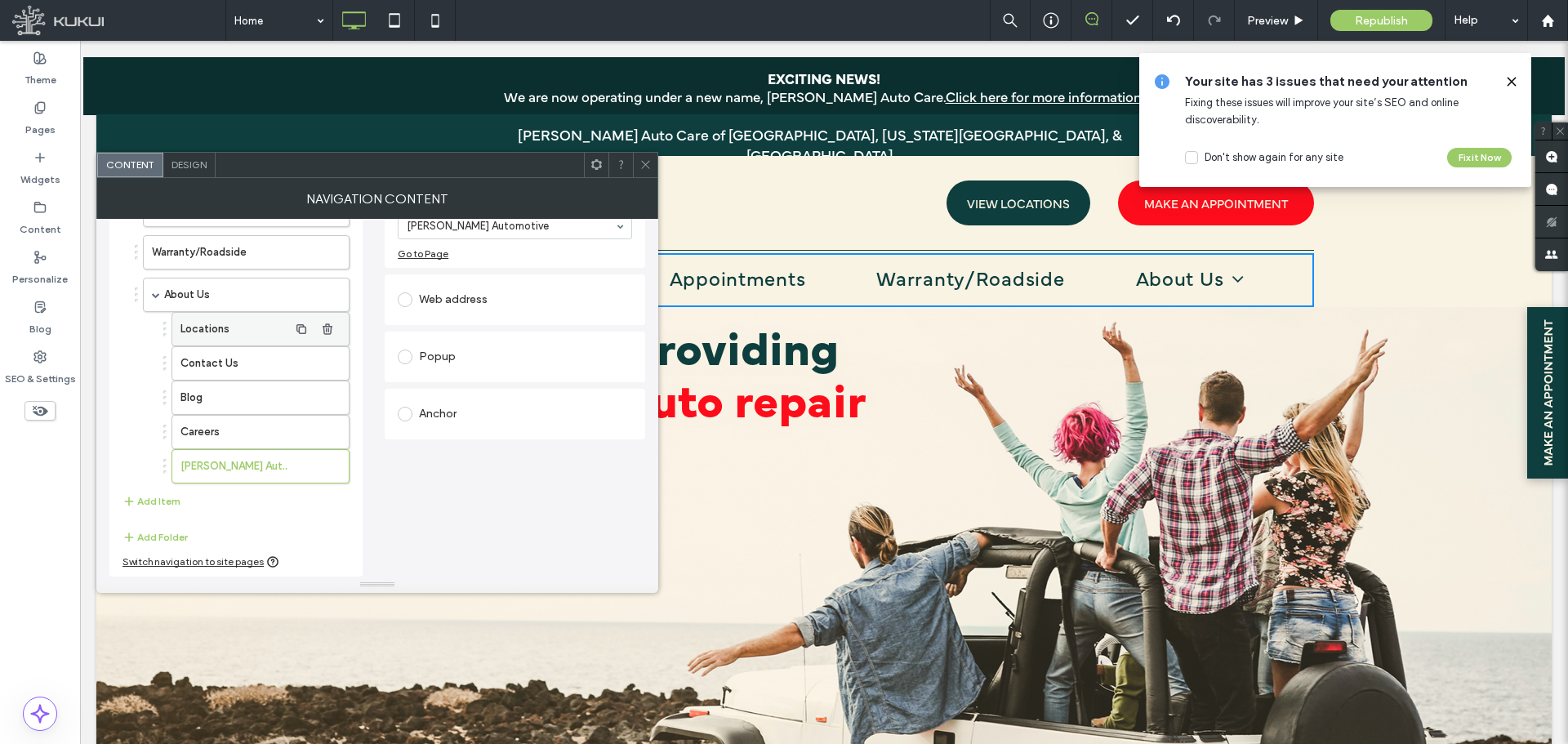
click at [199, 330] on label "Locations" at bounding box center [234, 329] width 108 height 33
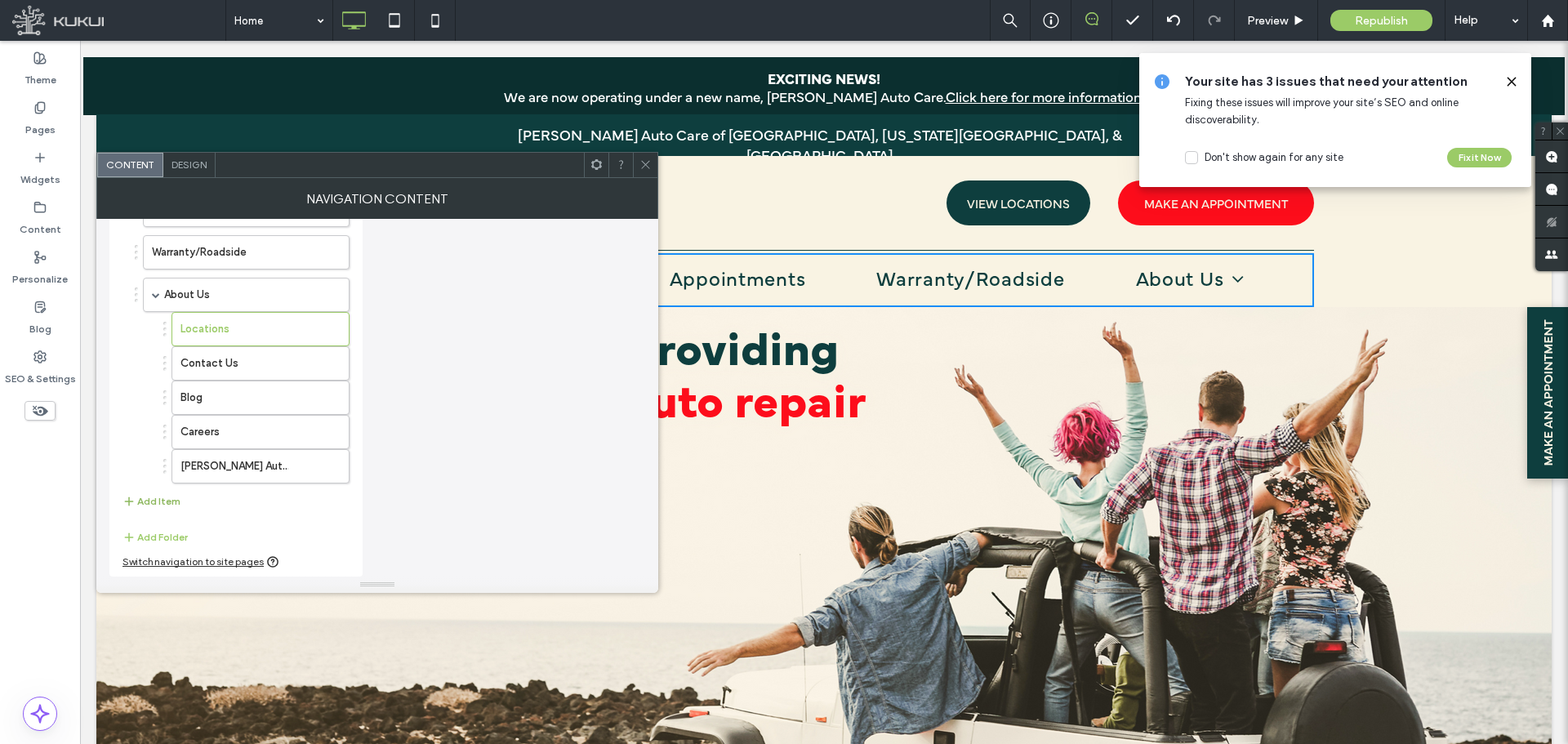
click at [154, 505] on button "Add Item" at bounding box center [151, 501] width 58 height 19
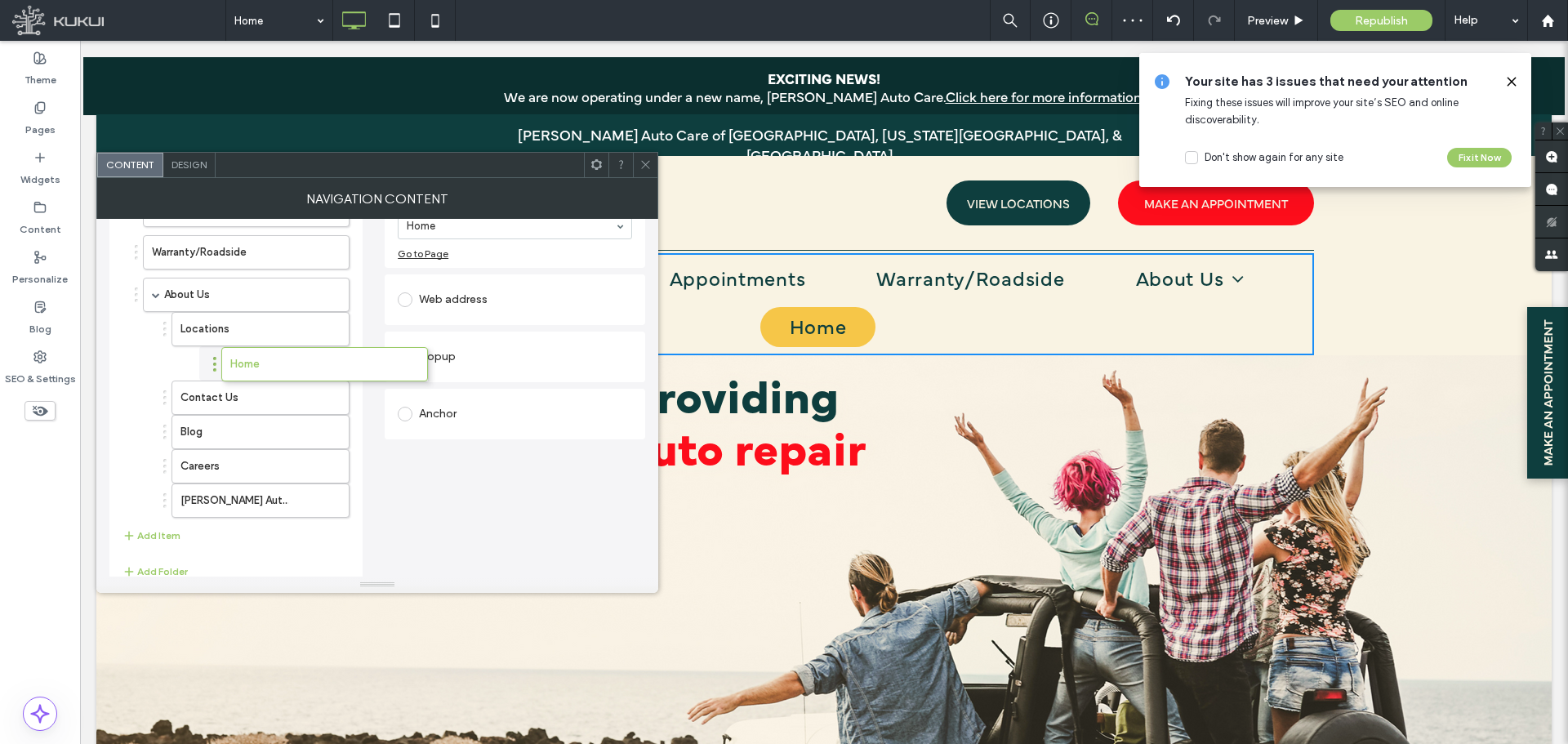
drag, startPoint x: 135, startPoint y: 508, endPoint x: 214, endPoint y: 363, distance: 165.1
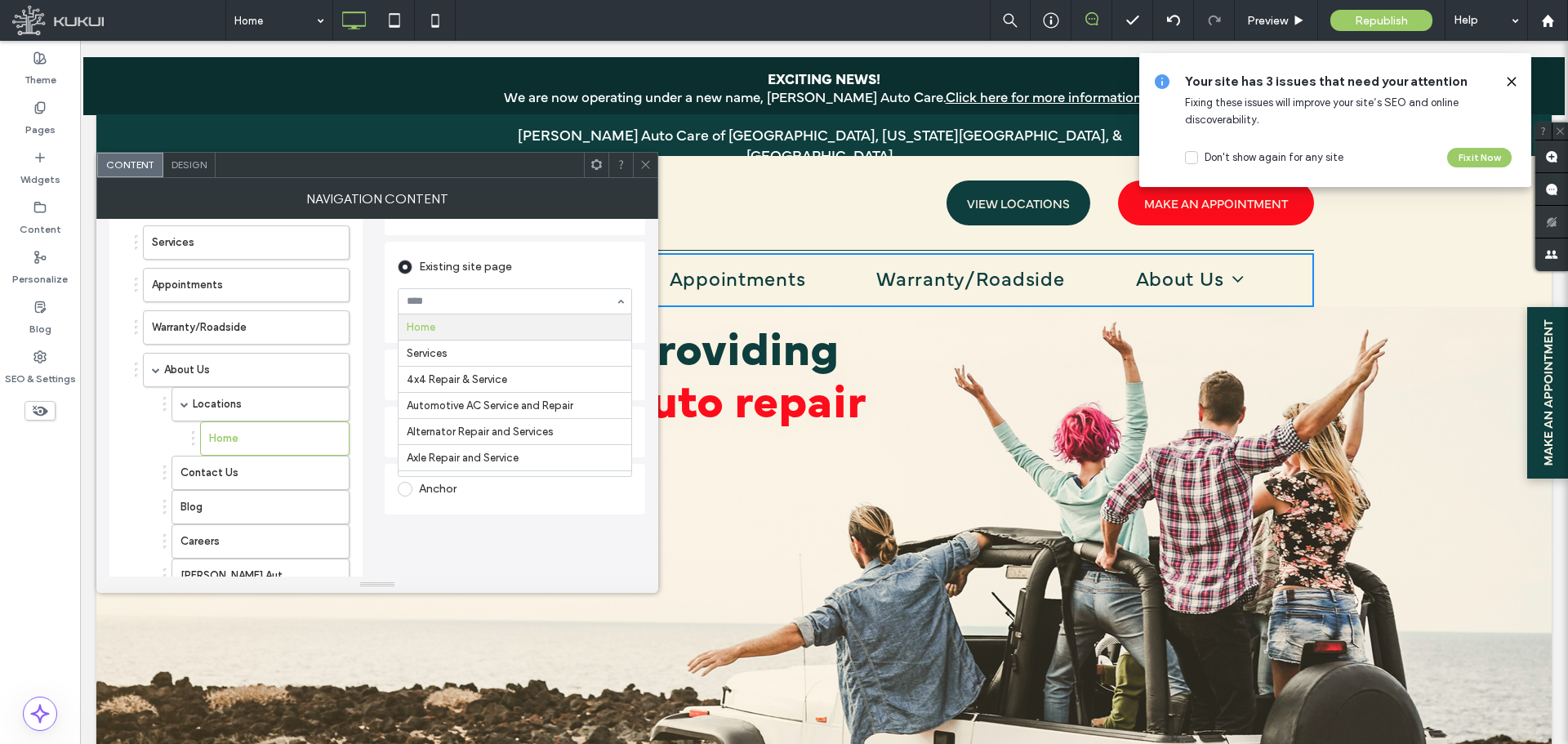
scroll to position [164, 0]
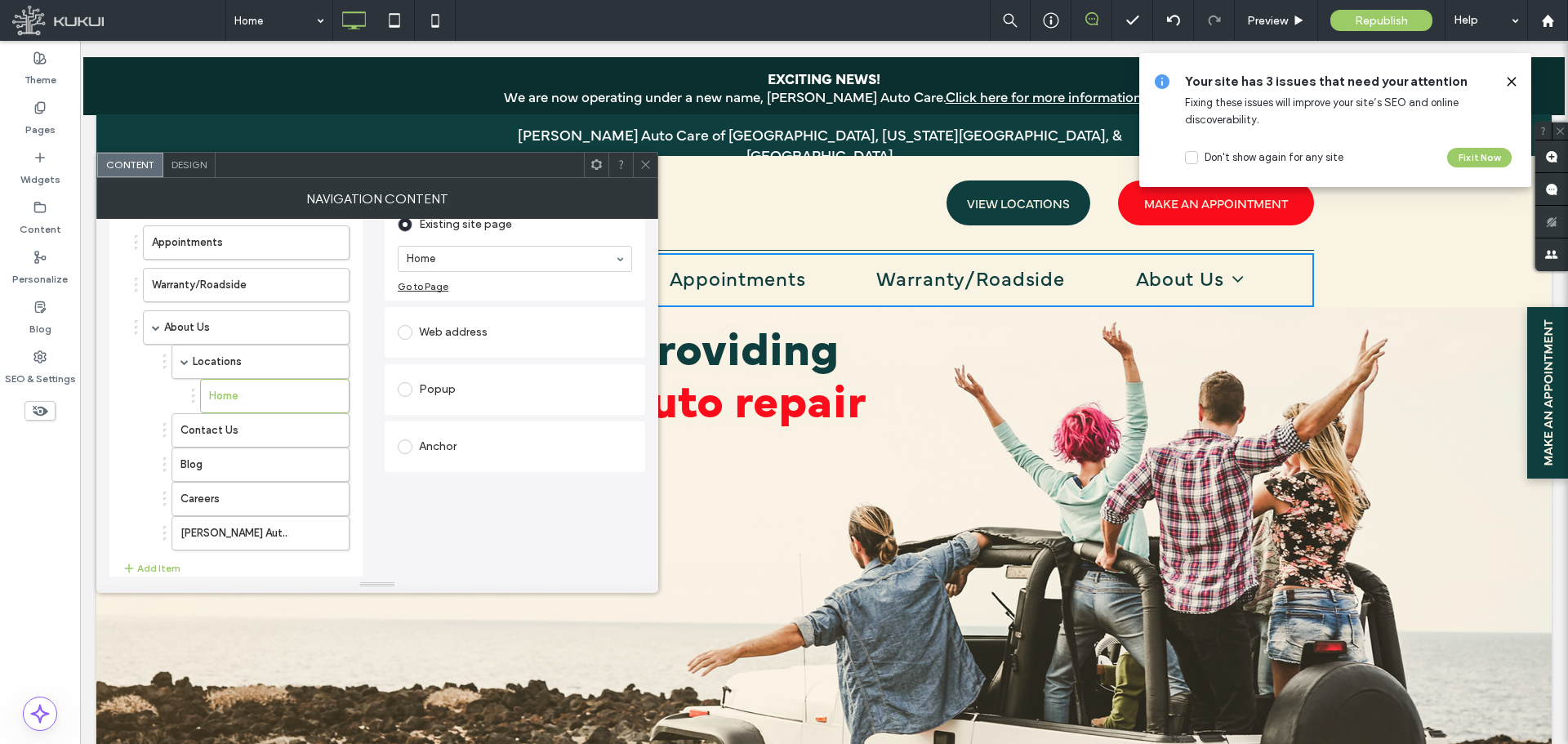
click at [478, 517] on div "Set the link of each navigation item Links Audit Tool Take Me There Existing si…" at bounding box center [515, 384] width 261 height 519
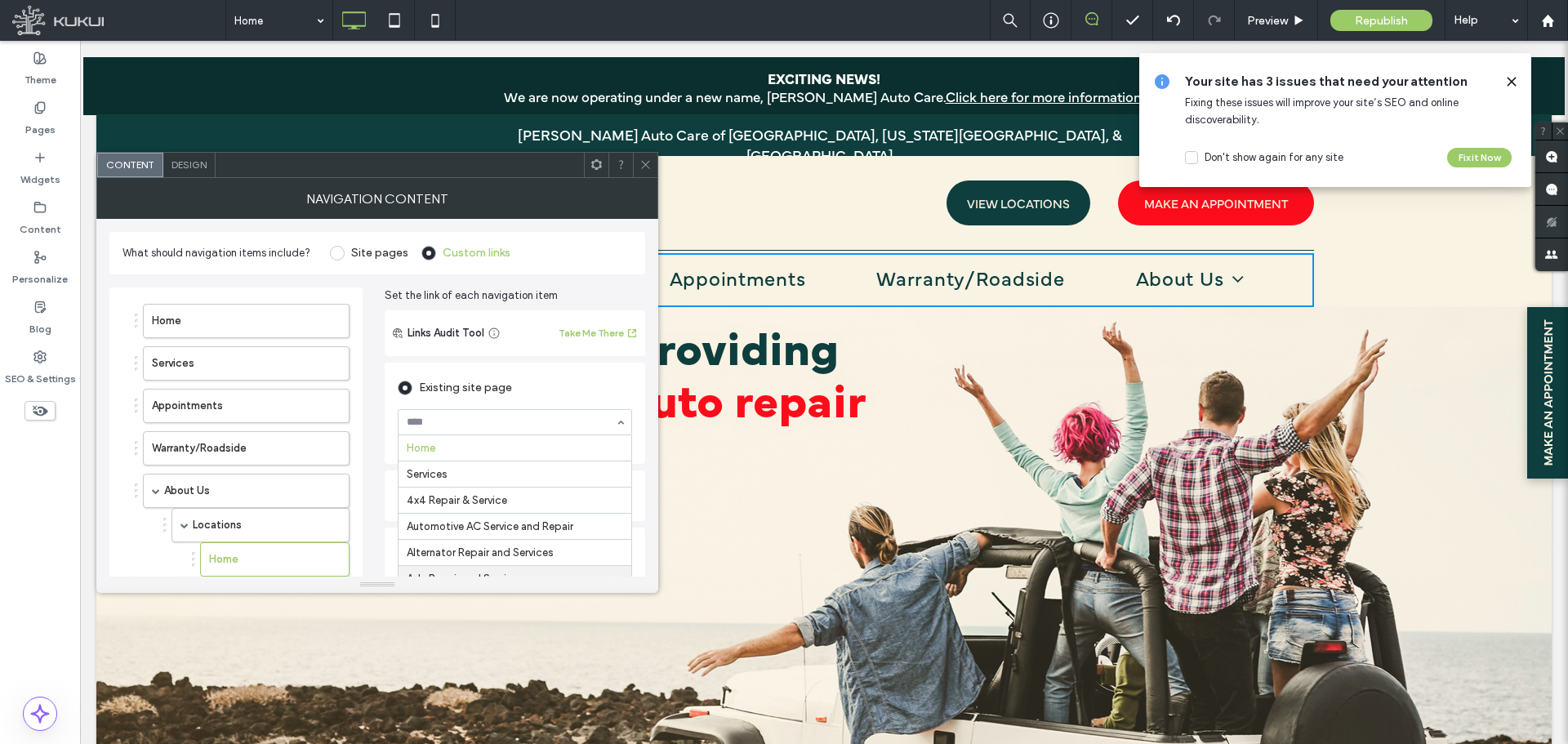
scroll to position [130, 0]
click at [528, 380] on div "Existing site page" at bounding box center [515, 387] width 235 height 26
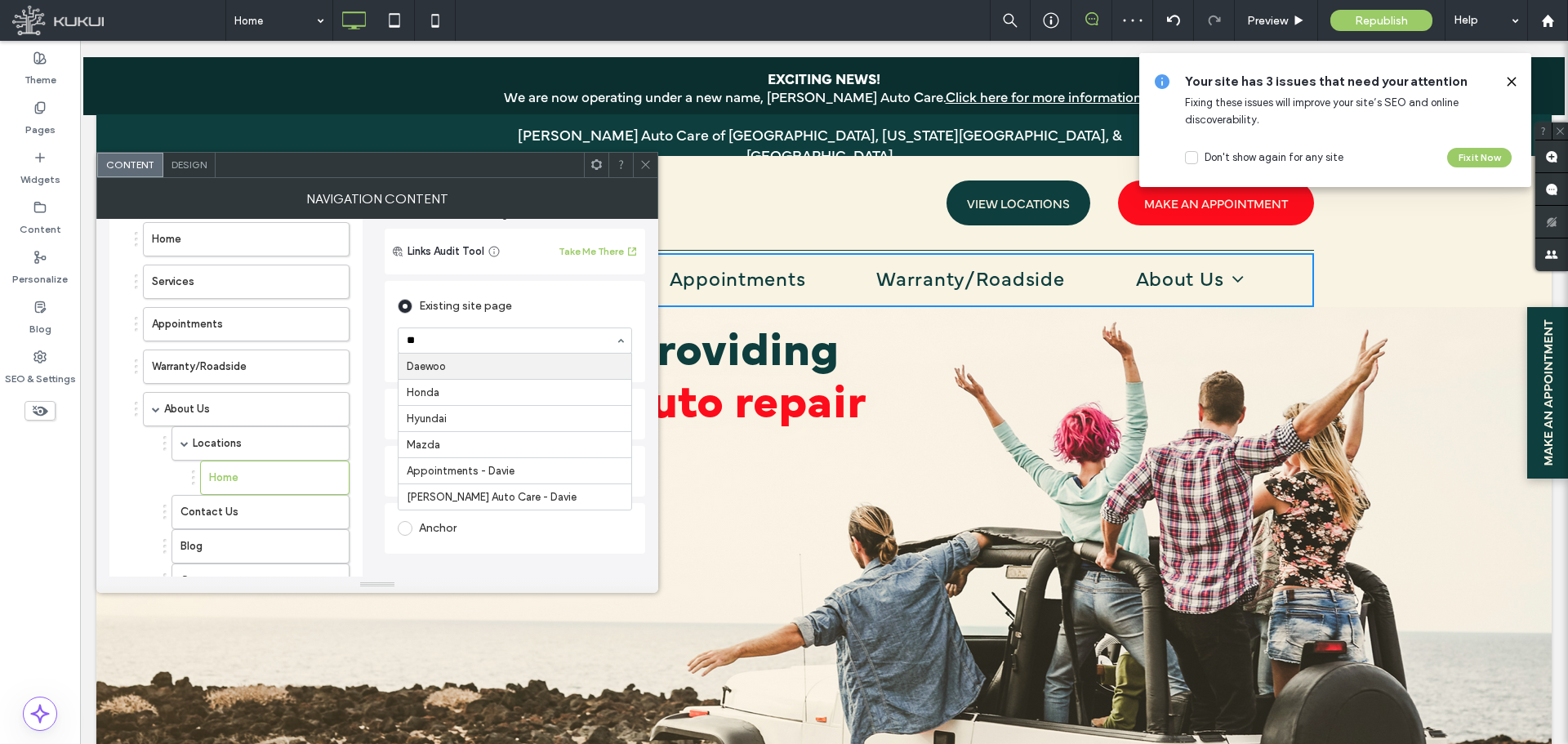
scroll to position [0, 0]
type input "****"
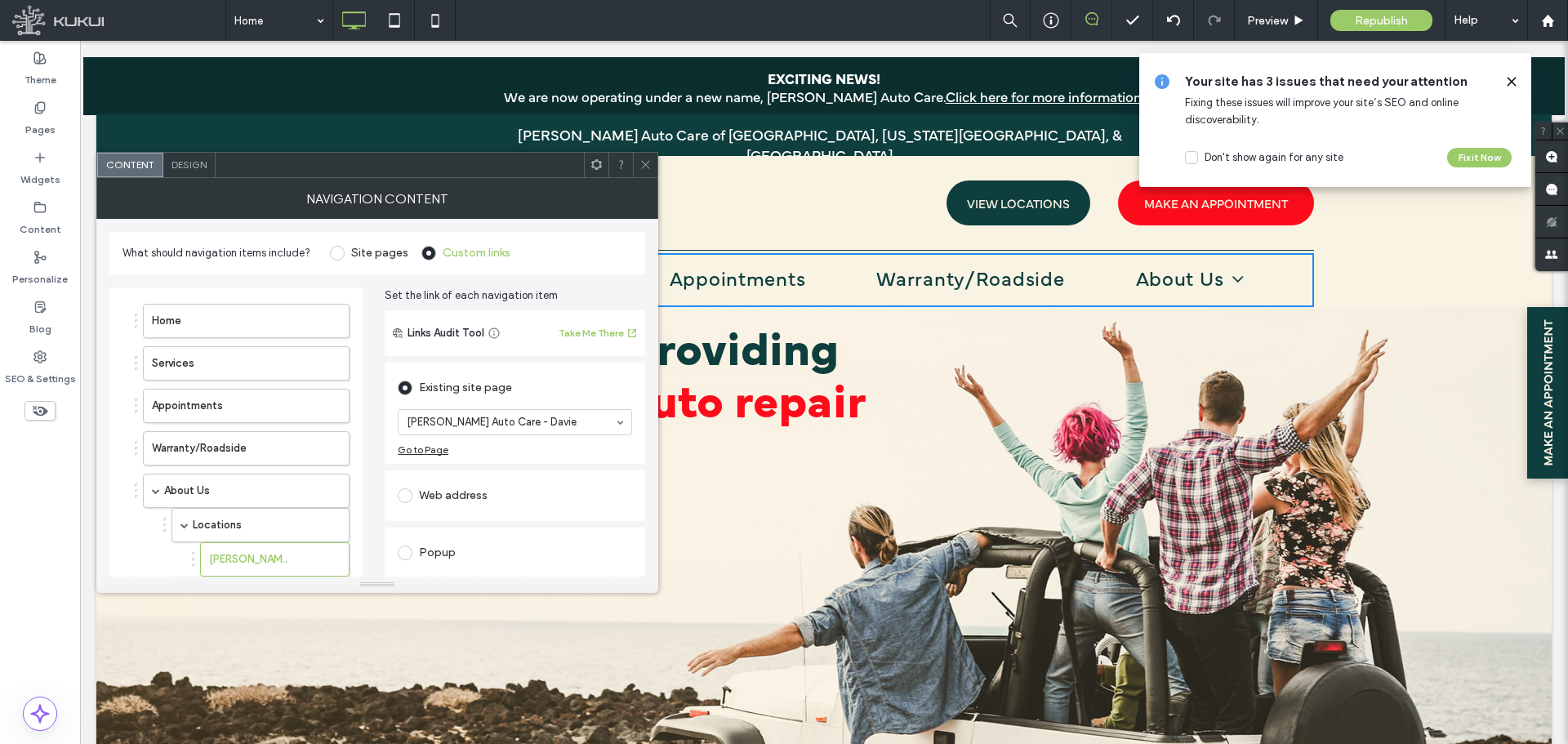
click at [429, 427] on input at bounding box center [510, 423] width 208 height 12
click at [581, 373] on div "Existing site page" at bounding box center [515, 386] width 235 height 30
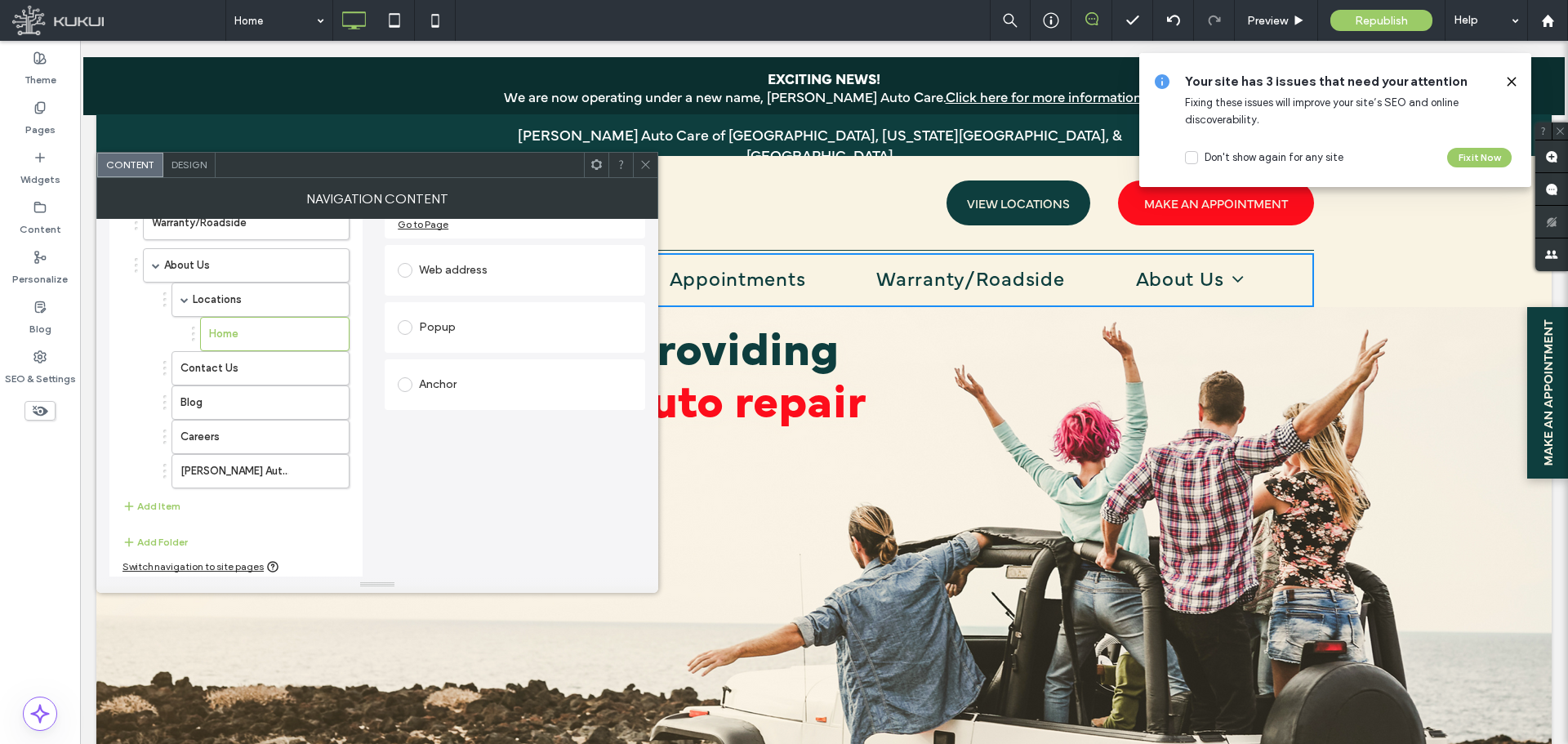
scroll to position [230, 0]
click at [260, 328] on label "Home" at bounding box center [248, 329] width 79 height 33
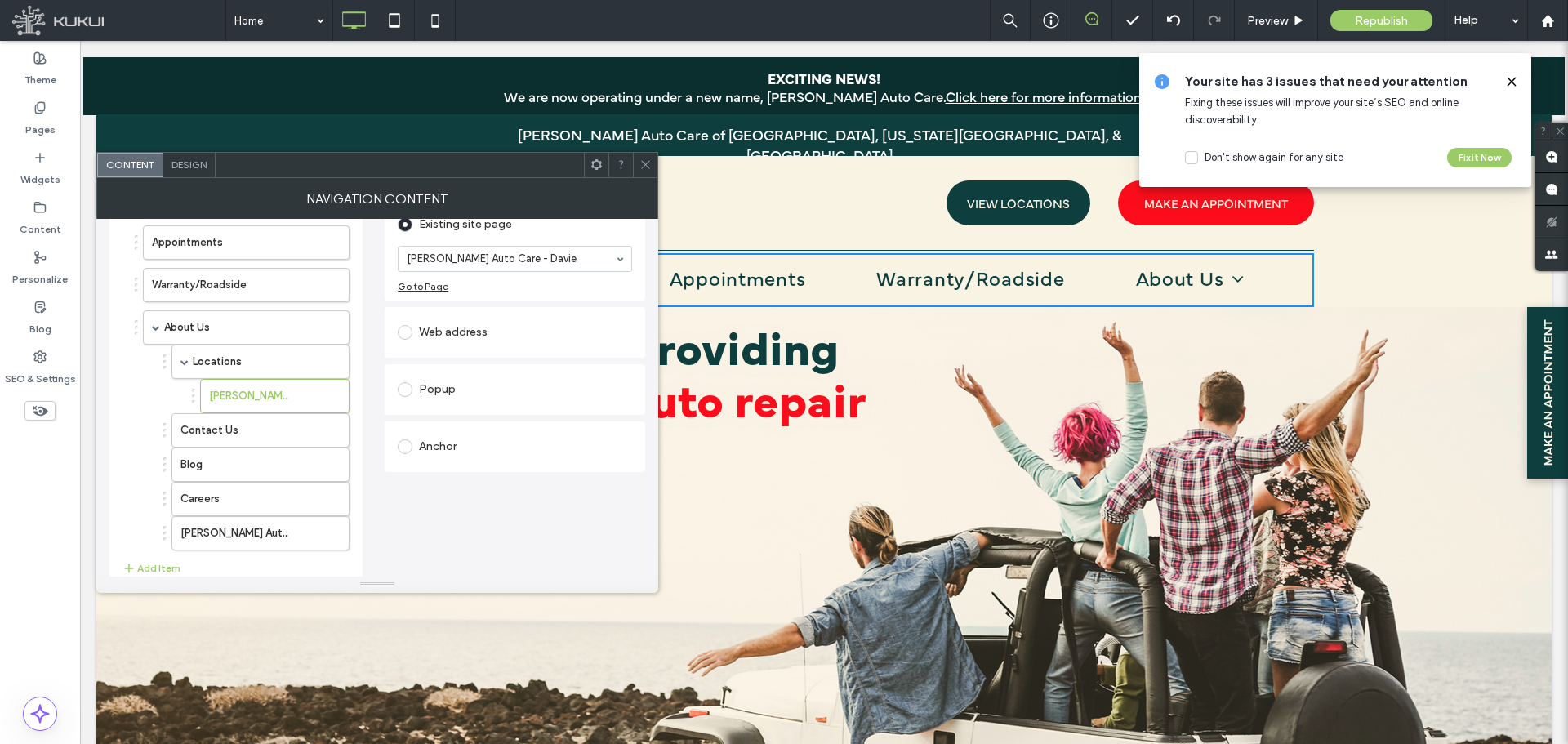
scroll to position [0, 0]
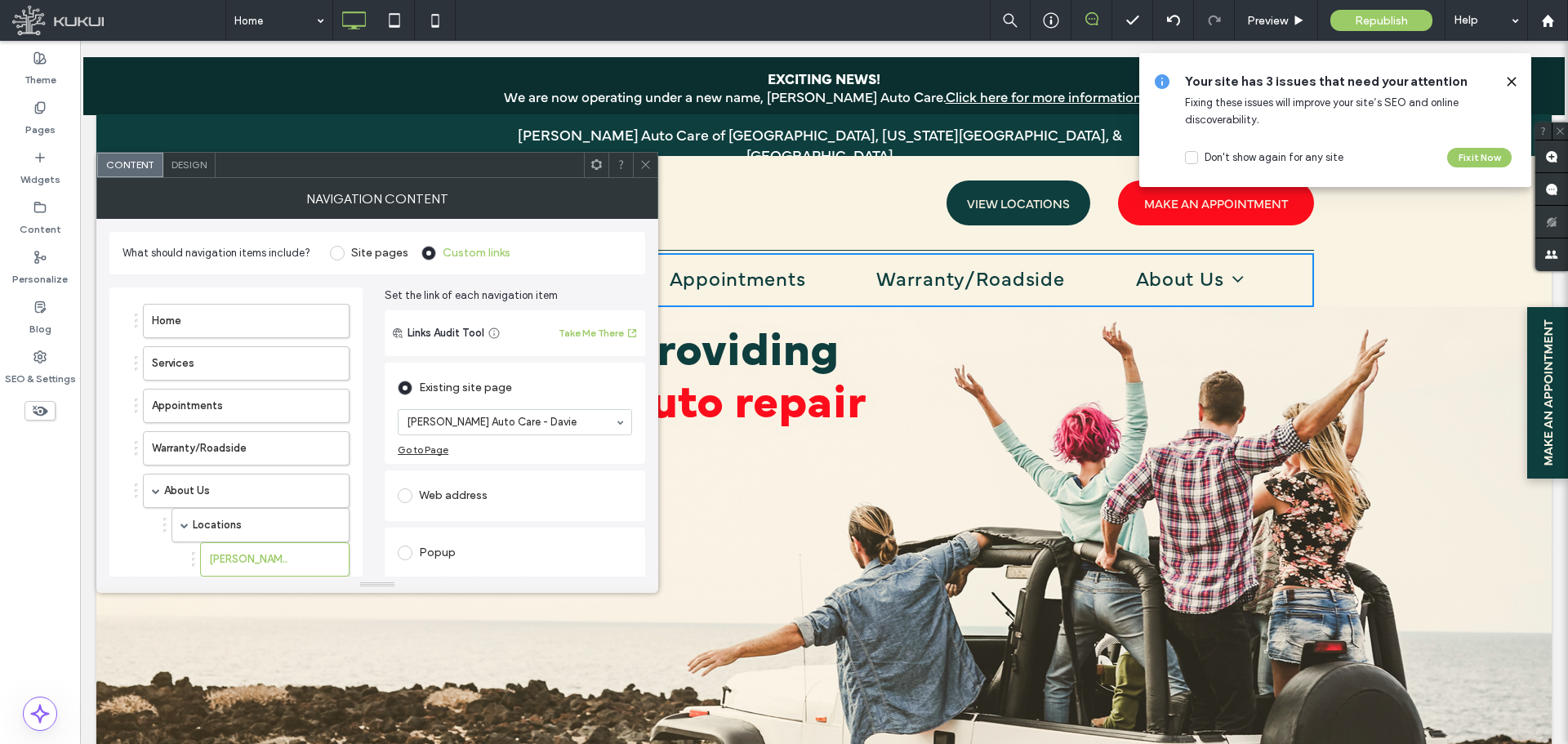
click at [332, 254] on span at bounding box center [337, 253] width 15 height 15
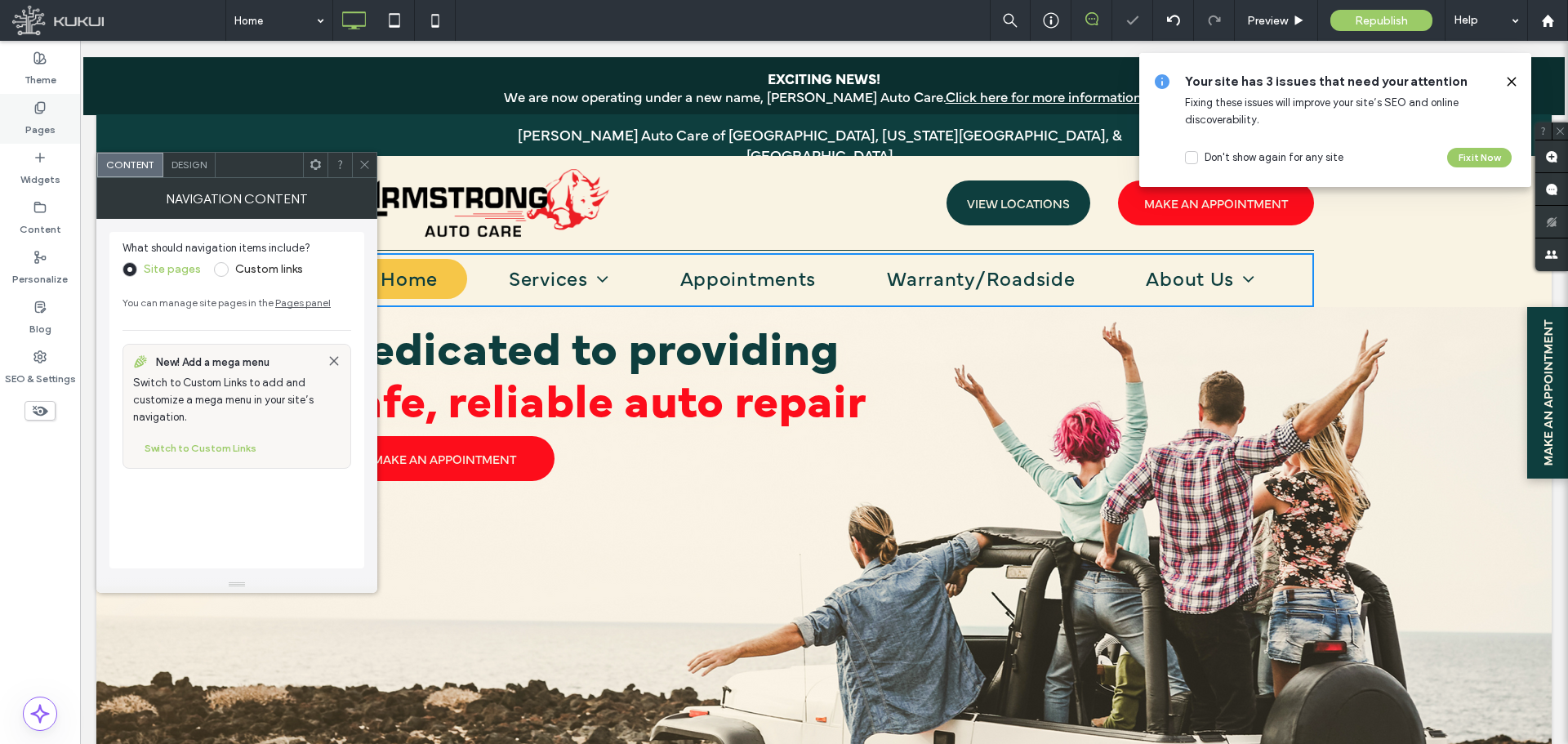
drag, startPoint x: 48, startPoint y: 110, endPoint x: 284, endPoint y: 128, distance: 236.7
click at [48, 110] on div "Pages" at bounding box center [40, 119] width 80 height 50
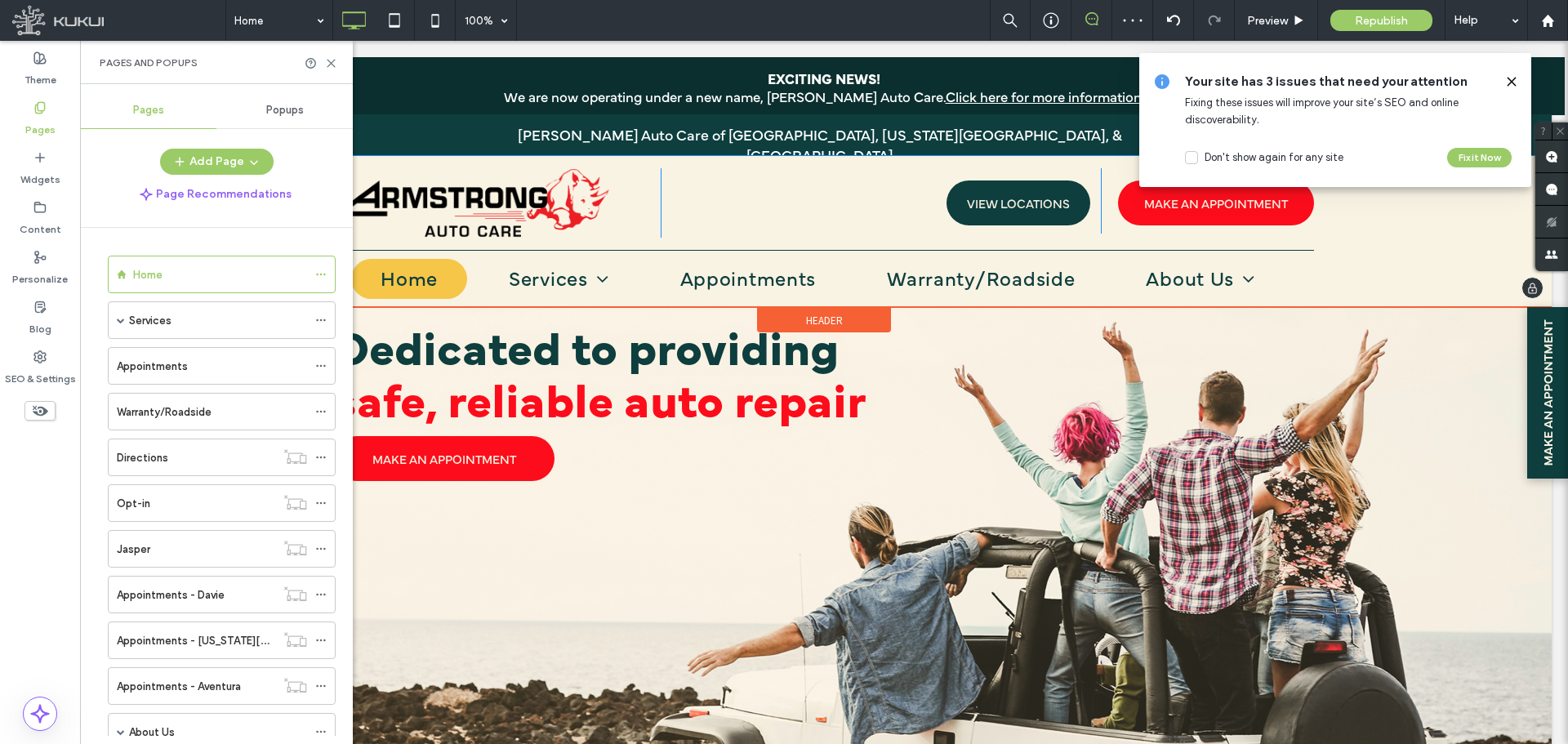
click at [365, 166] on div "Click To Paste VIEW LOCATIONS Click To Paste MAKE AN APPOINTMENT Click To Paste…" at bounding box center [824, 203] width 1455 height 94
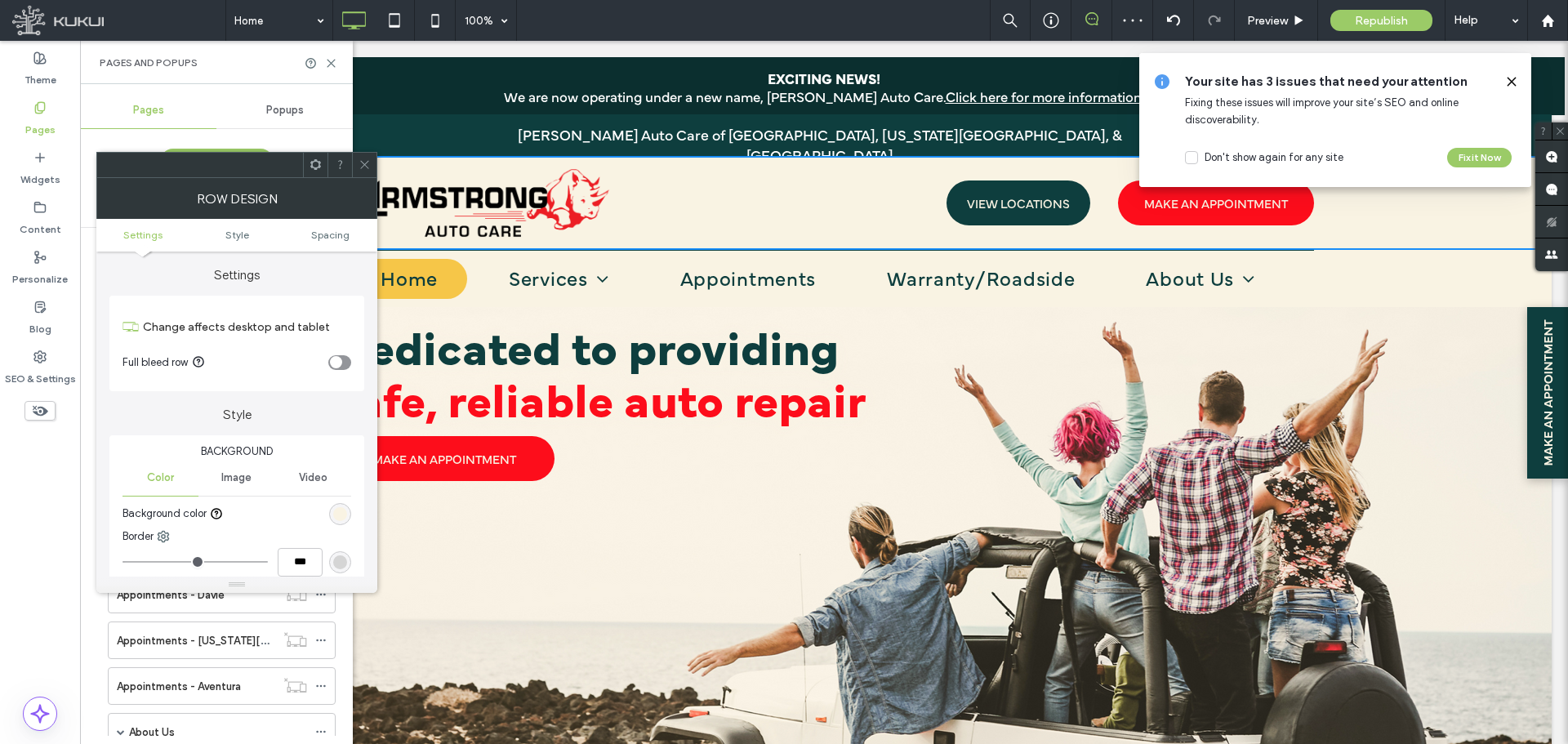
click at [373, 170] on div at bounding box center [363, 164] width 24 height 24
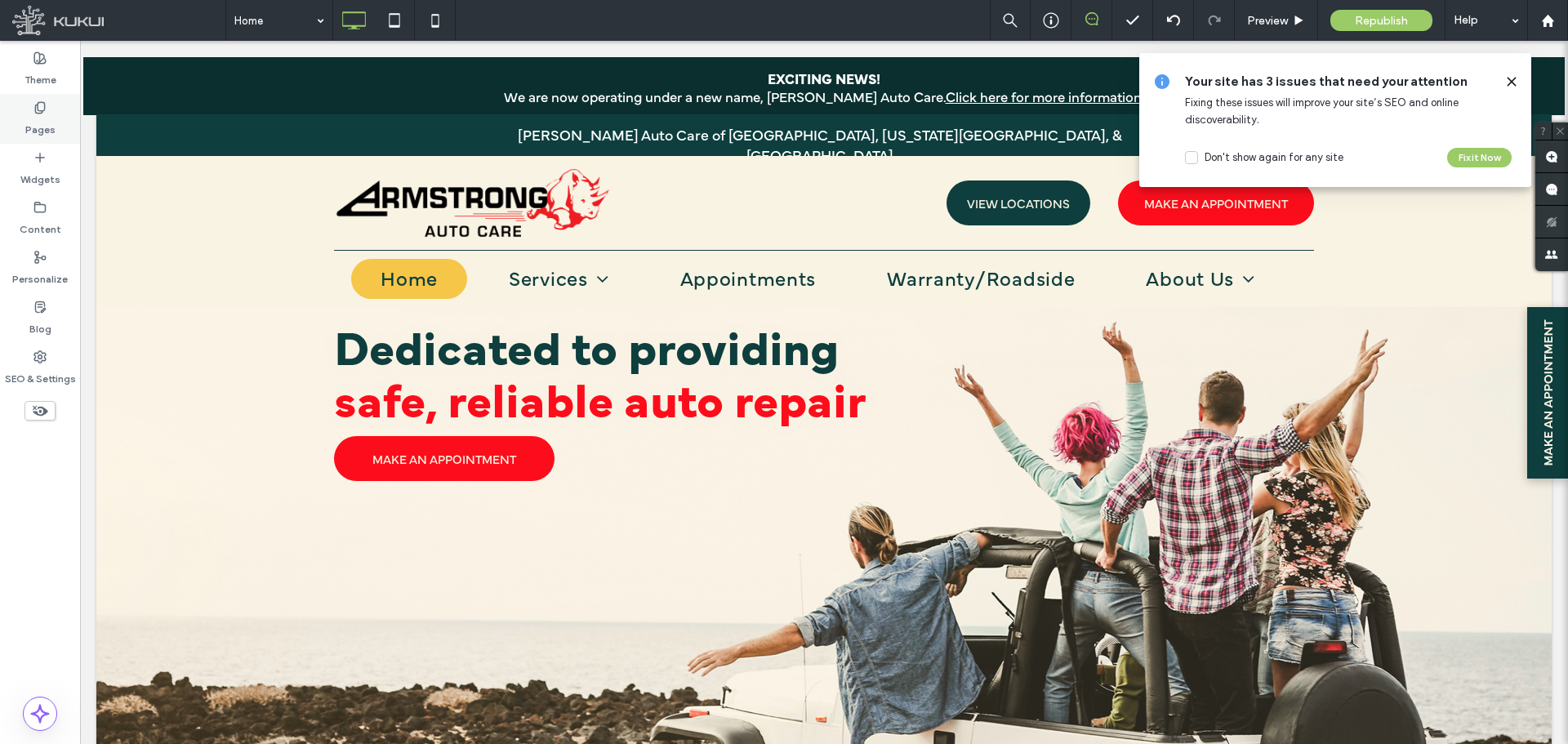
click at [38, 118] on label "Pages" at bounding box center [40, 125] width 30 height 23
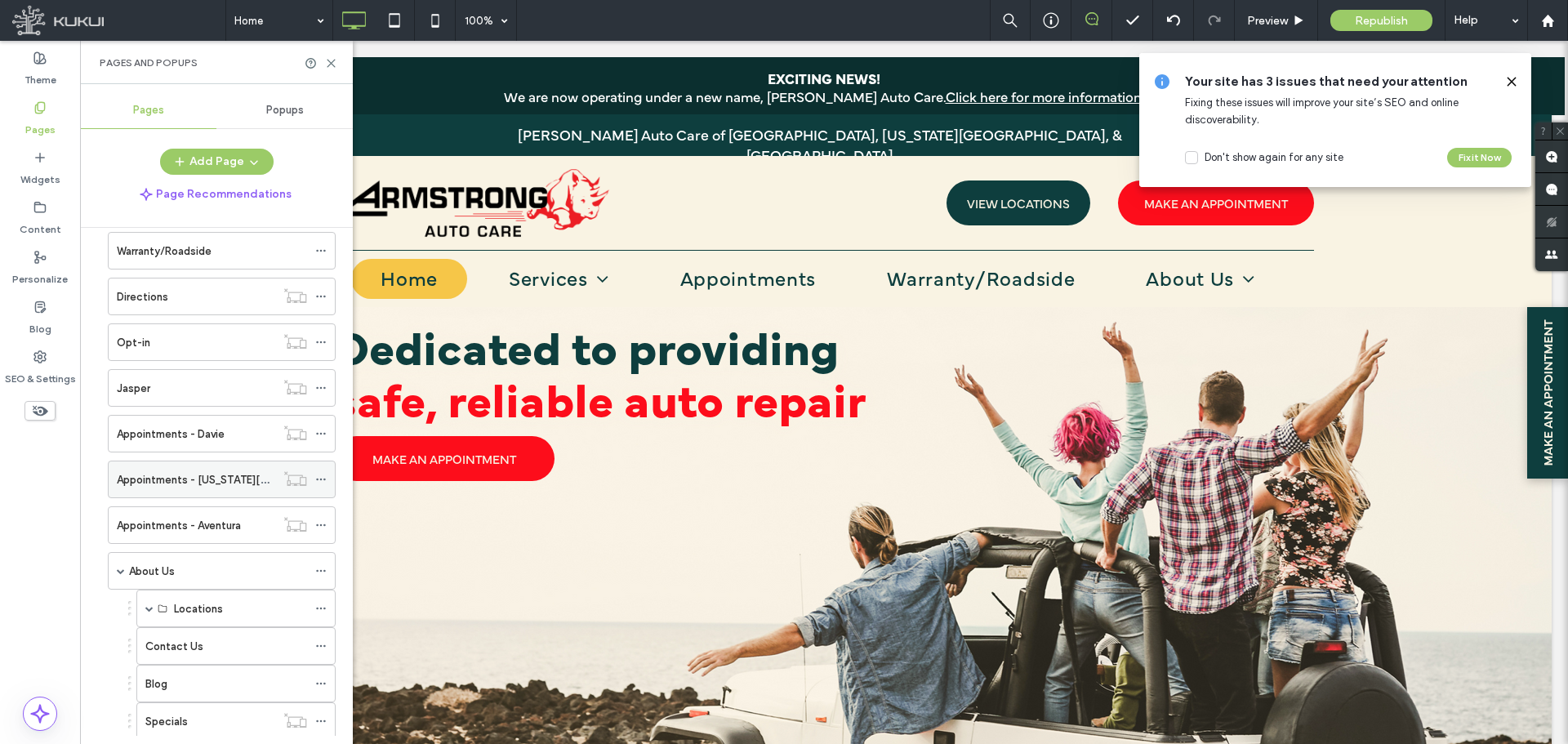
scroll to position [164, 0]
click at [321, 432] on use at bounding box center [320, 431] width 9 height 3
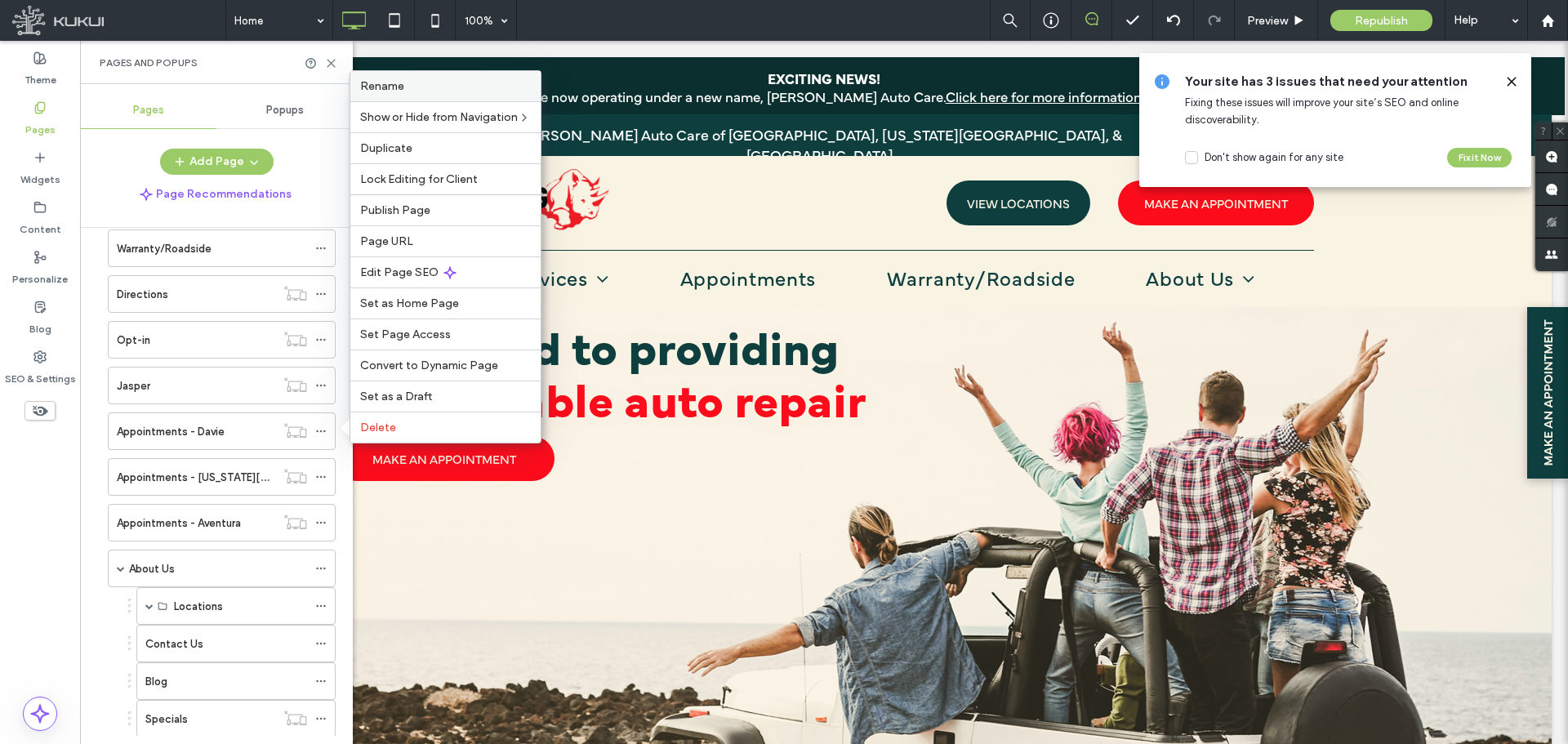
click at [399, 88] on span "Rename" at bounding box center [382, 86] width 44 height 14
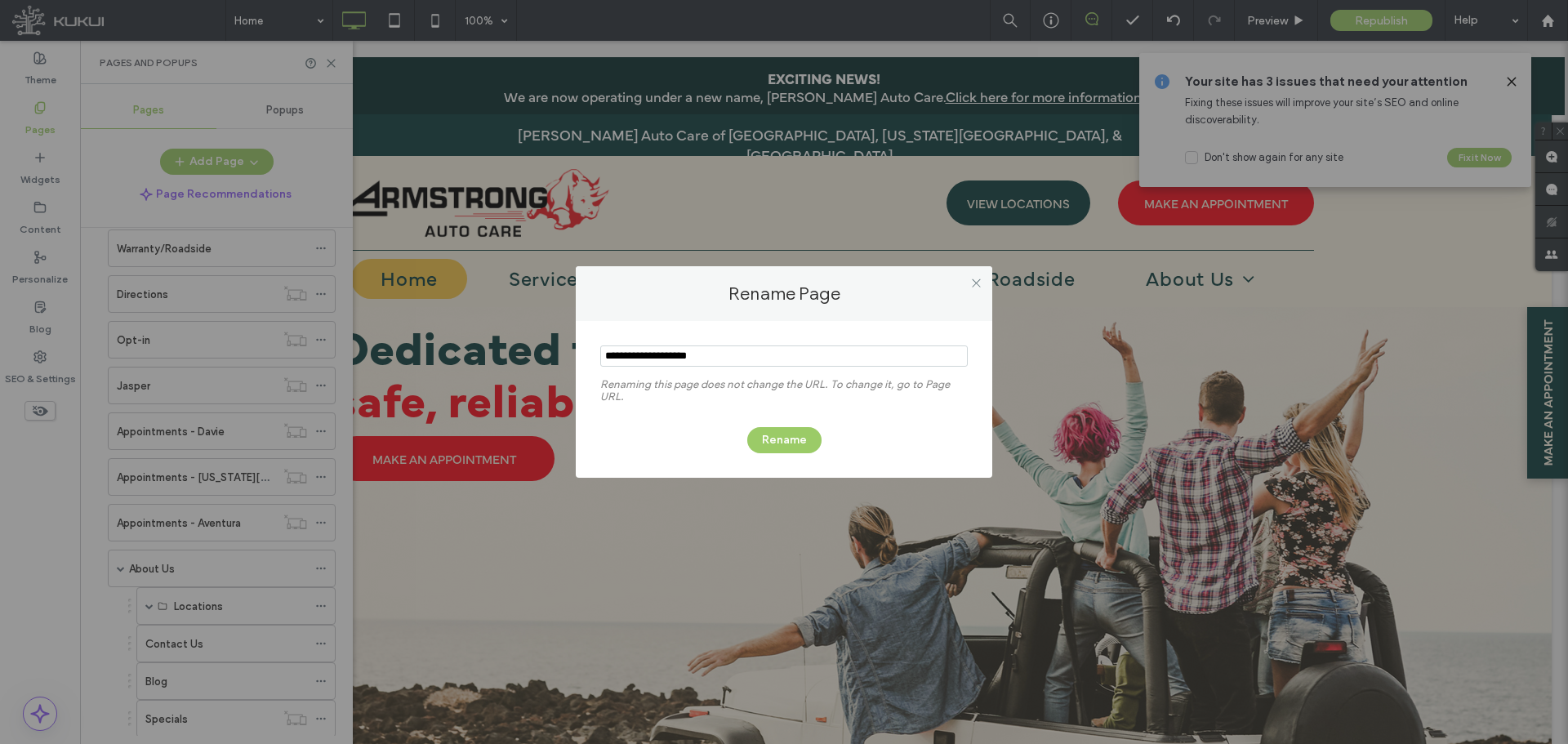
click at [670, 361] on input "notEmpty" at bounding box center [784, 356] width 368 height 21
drag, startPoint x: 685, startPoint y: 355, endPoint x: 572, endPoint y: 354, distance: 113.0
click at [572, 354] on div "Rename Page Renaming this page does not change the URL. To change it, go to Pag…" at bounding box center [784, 372] width 1568 height 744
type input "*****"
click at [785, 436] on button "Rename" at bounding box center [784, 439] width 74 height 26
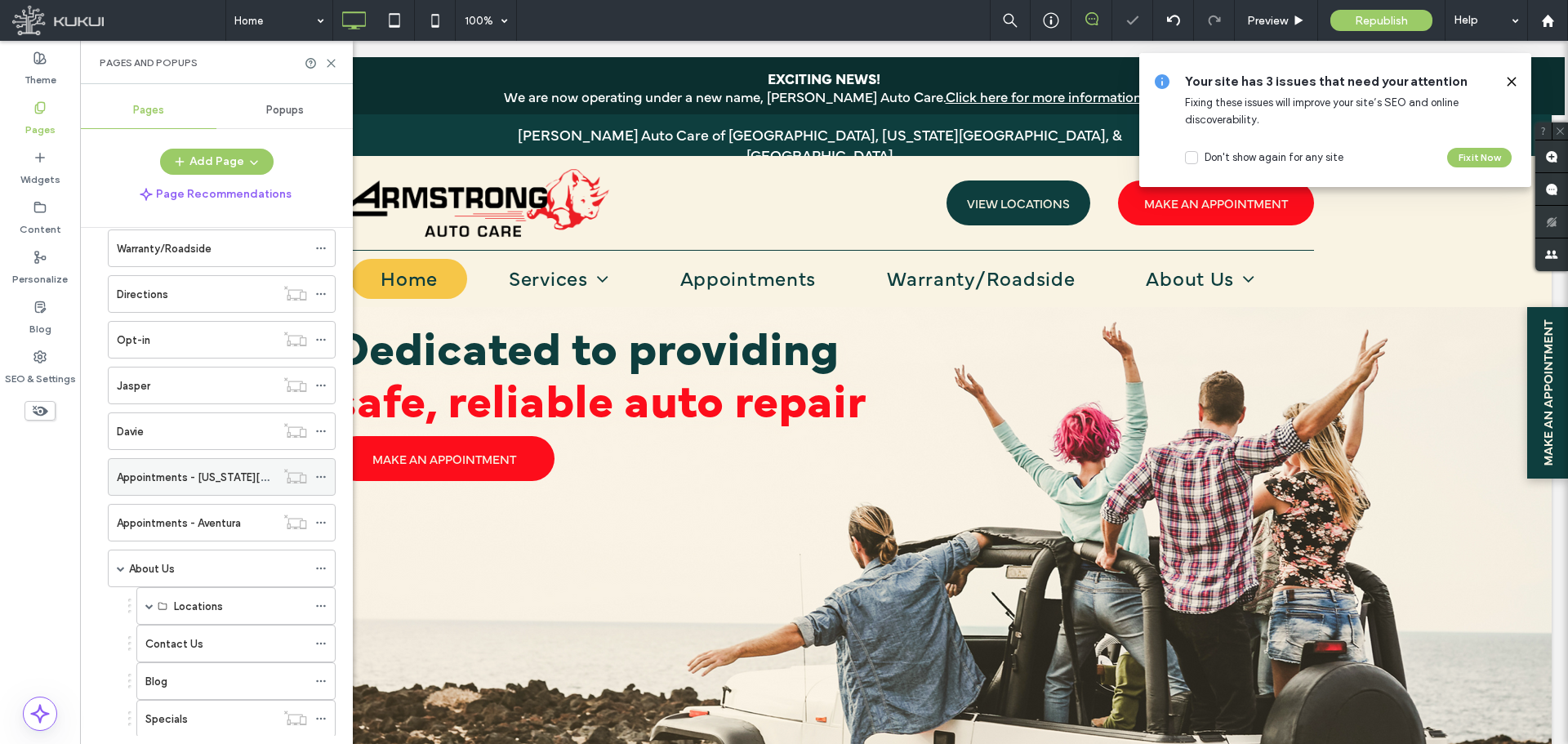
click at [323, 470] on span at bounding box center [321, 476] width 12 height 24
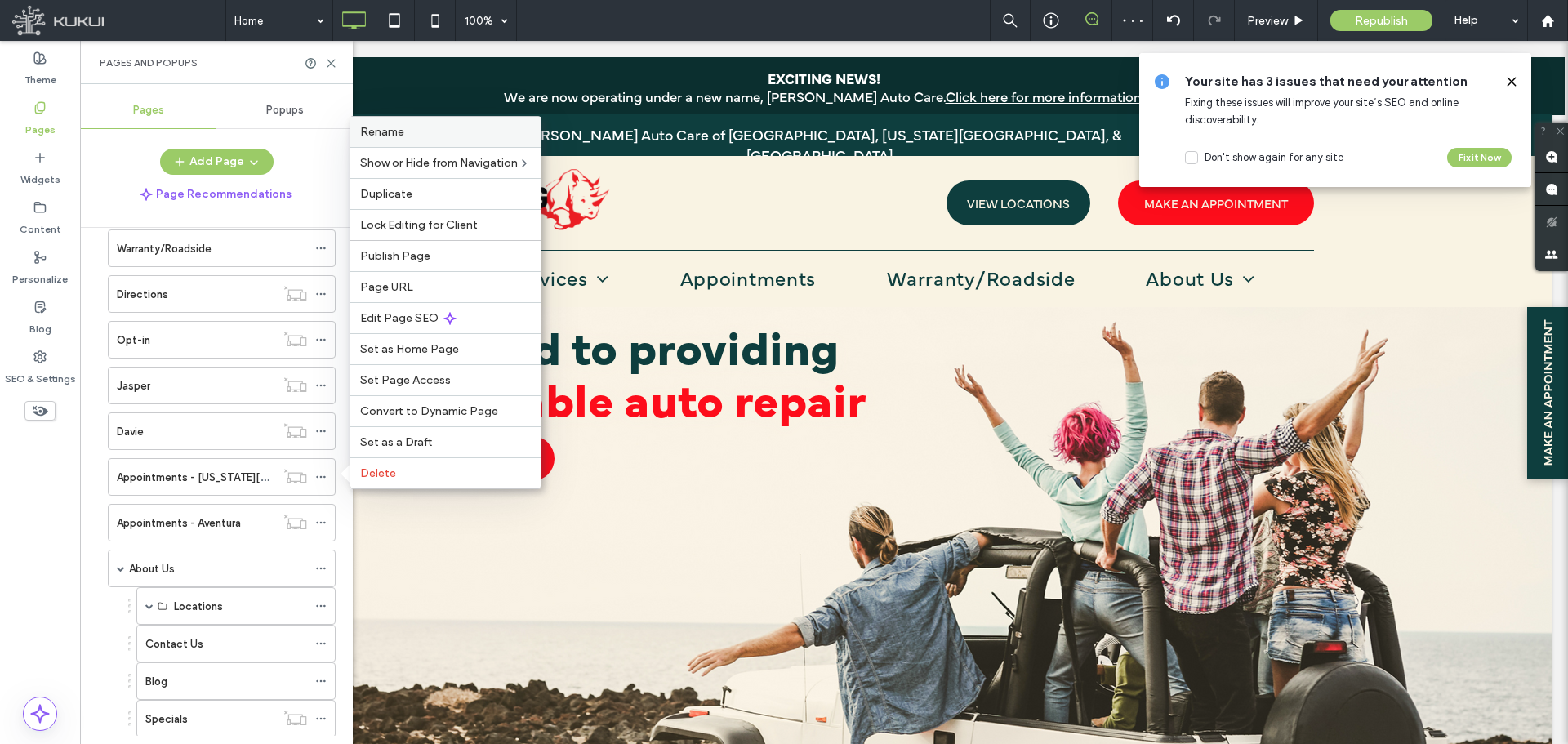
click at [388, 129] on span "Rename" at bounding box center [382, 132] width 44 height 14
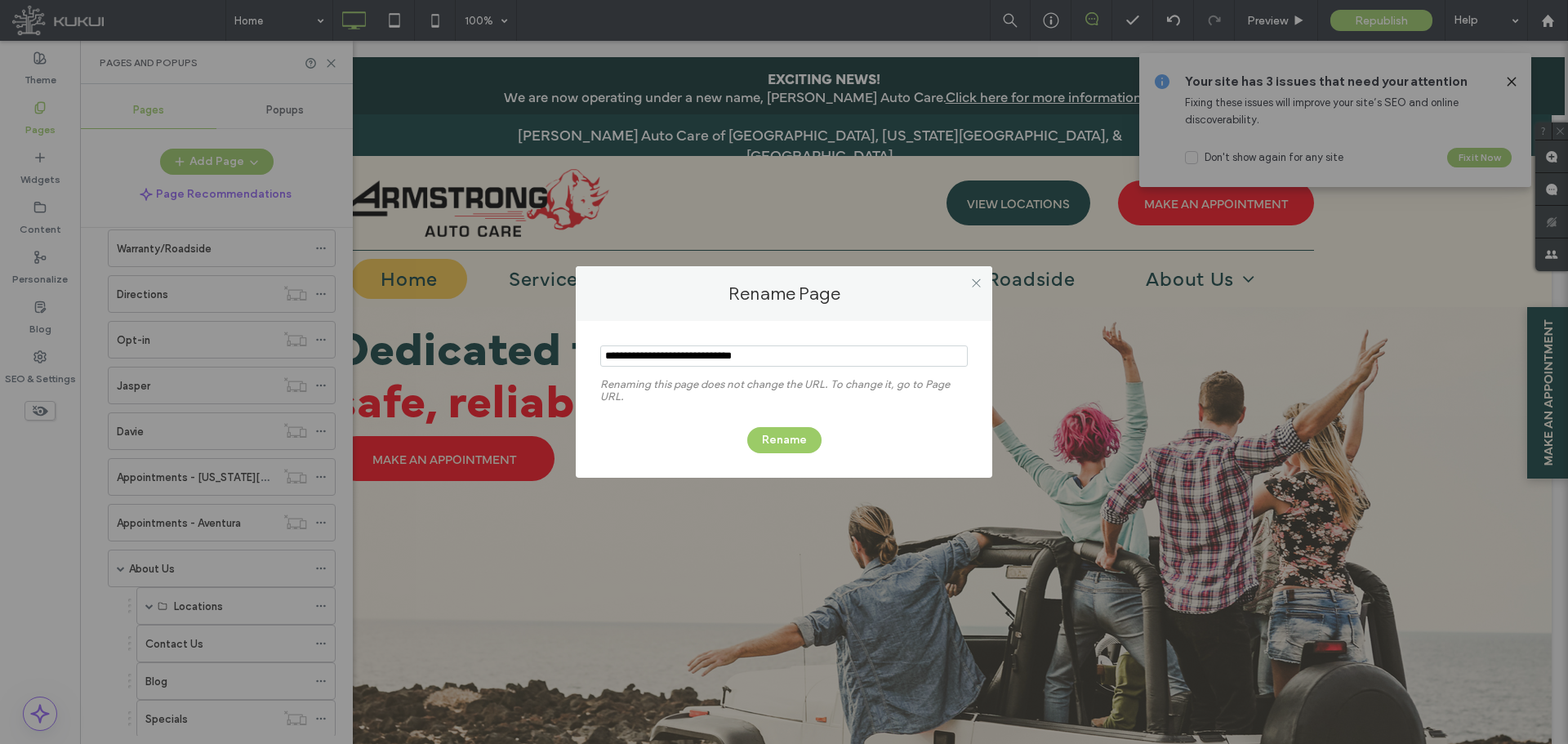
drag, startPoint x: 687, startPoint y: 354, endPoint x: 542, endPoint y: 362, distance: 145.2
click at [542, 362] on div "Rename Page Renaming this page does not change the URL. To change it, go to Pag…" at bounding box center [784, 372] width 1568 height 744
type input "**********"
drag, startPoint x: 784, startPoint y: 441, endPoint x: 456, endPoint y: 460, distance: 328.5
click at [784, 441] on button "Rename" at bounding box center [784, 439] width 74 height 26
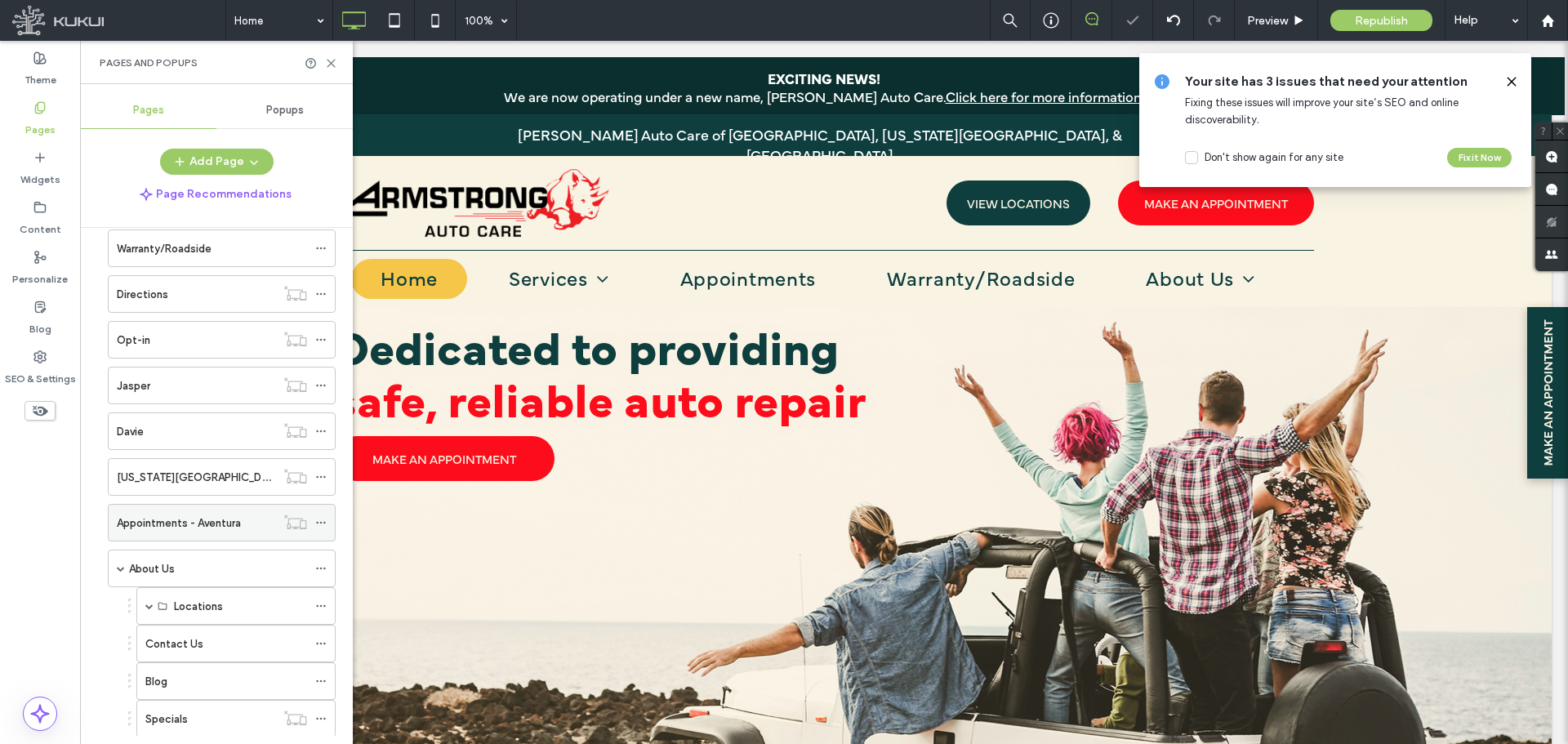
click at [325, 515] on span at bounding box center [321, 522] width 12 height 24
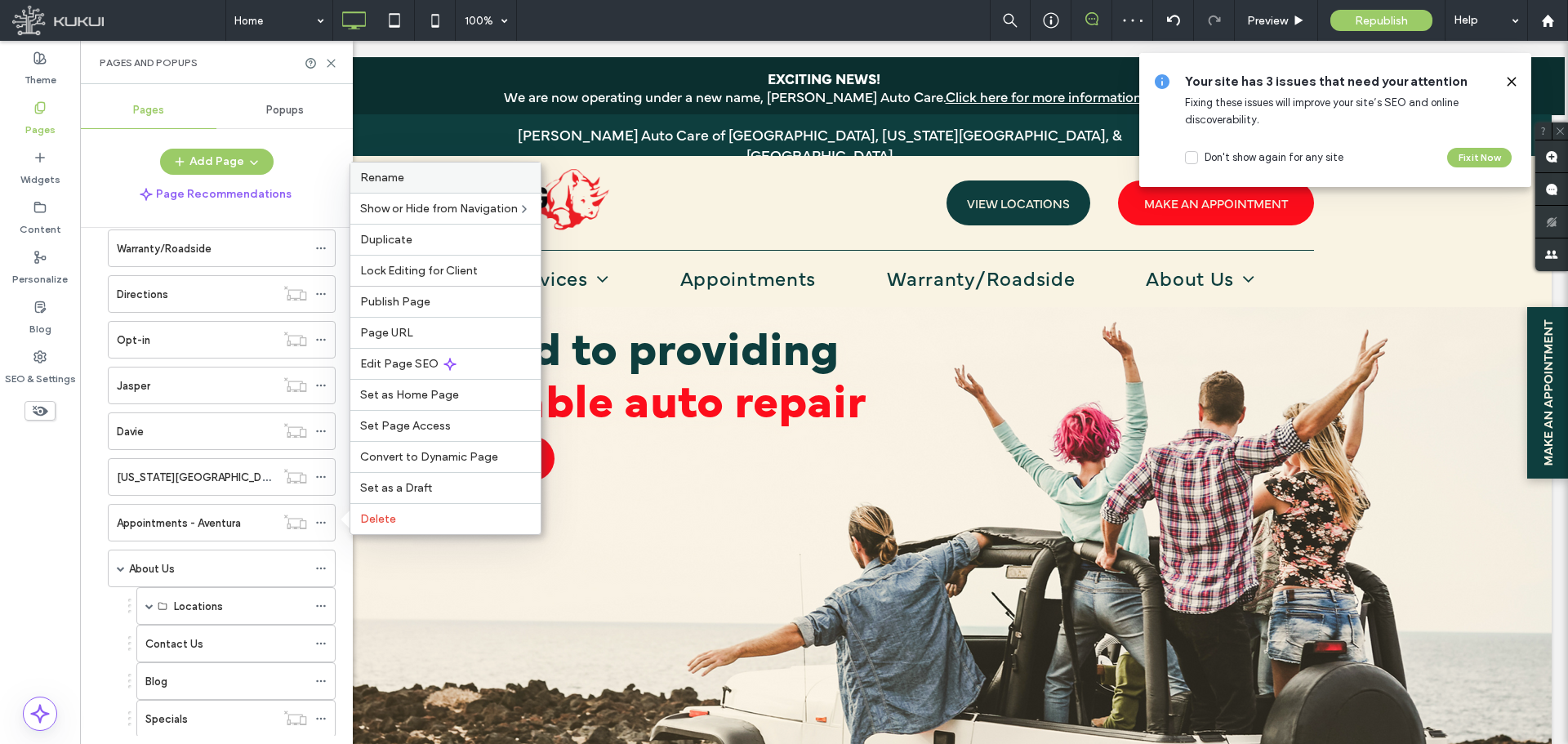
click at [497, 171] on label "Rename" at bounding box center [445, 177] width 170 height 14
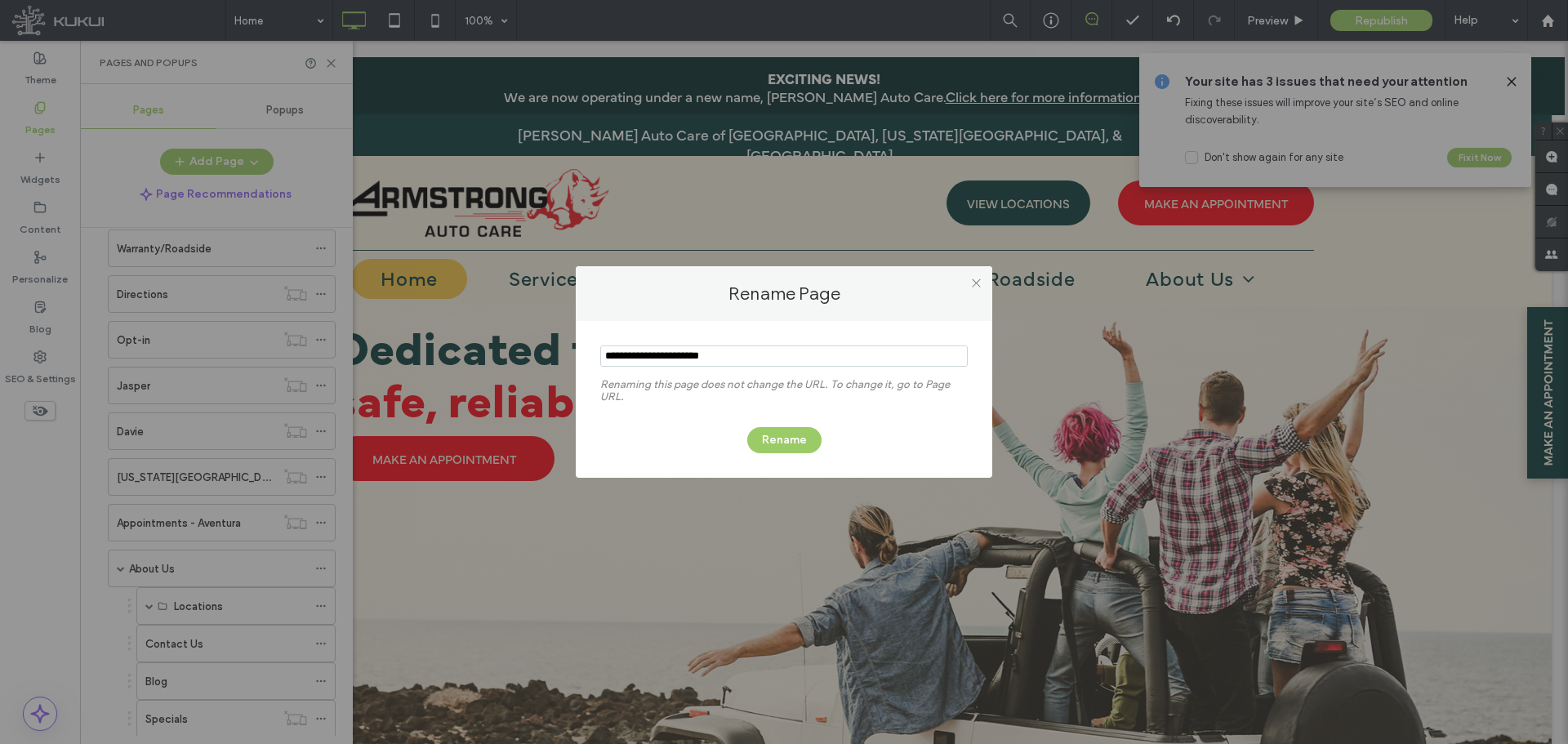
drag, startPoint x: 684, startPoint y: 357, endPoint x: 520, endPoint y: 350, distance: 164.1
click at [520, 350] on div "Rename Page Renaming this page does not change the URL. To change it, go to Pag…" at bounding box center [784, 372] width 1568 height 744
click at [607, 355] on input "notEmpty" at bounding box center [784, 356] width 368 height 21
type input "********"
click at [788, 433] on button "Rename" at bounding box center [784, 439] width 74 height 26
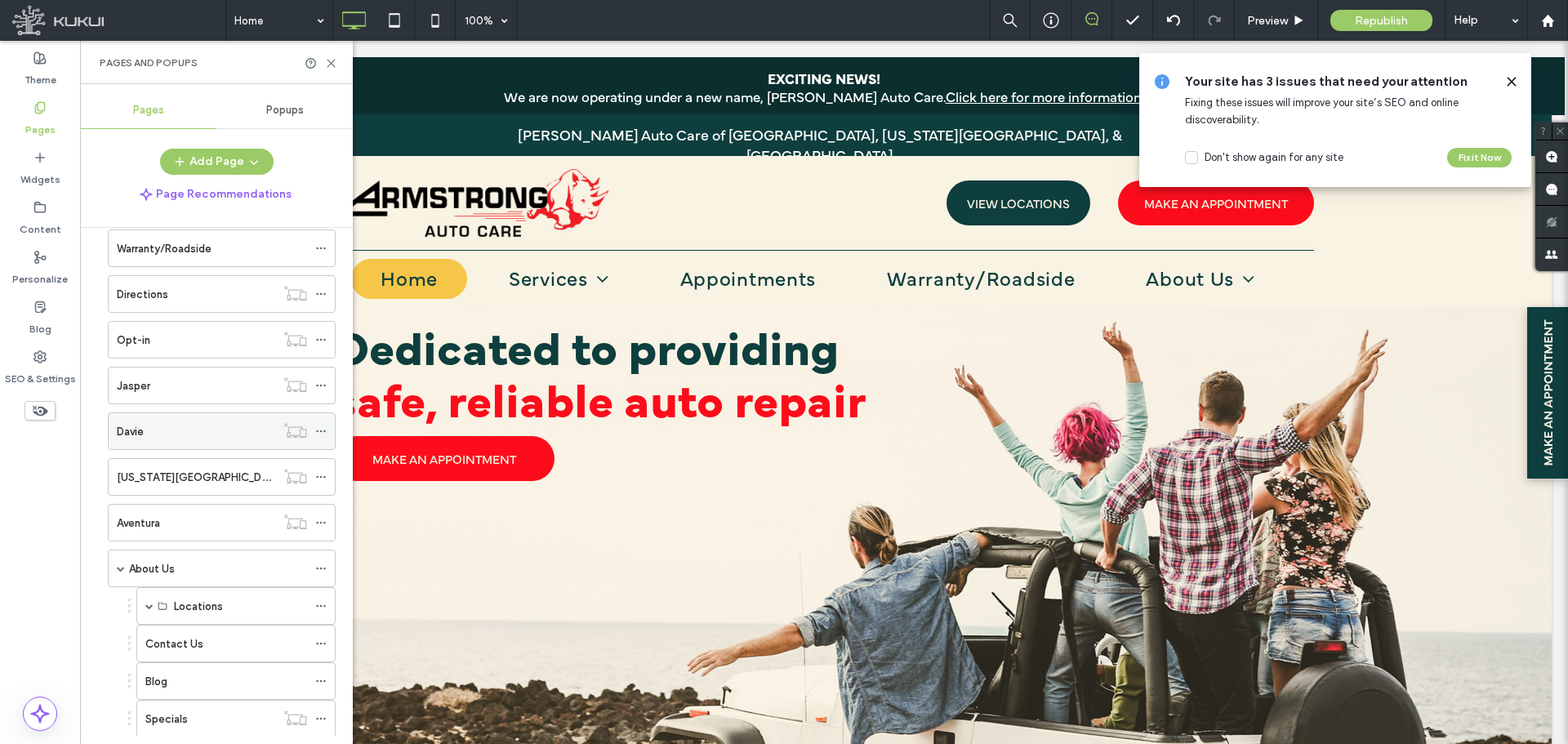
click at [325, 429] on icon at bounding box center [321, 431] width 12 height 12
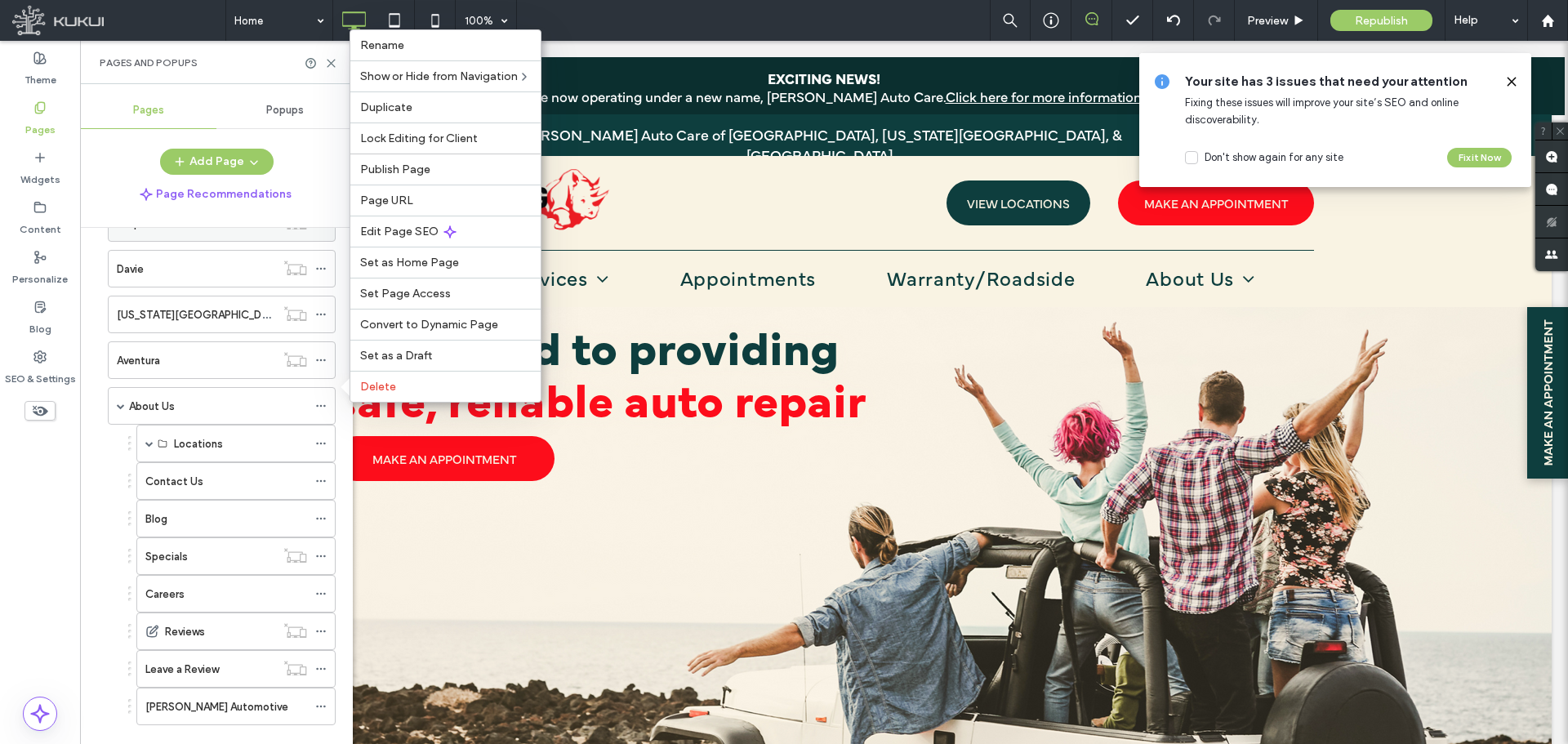
scroll to position [326, 0]
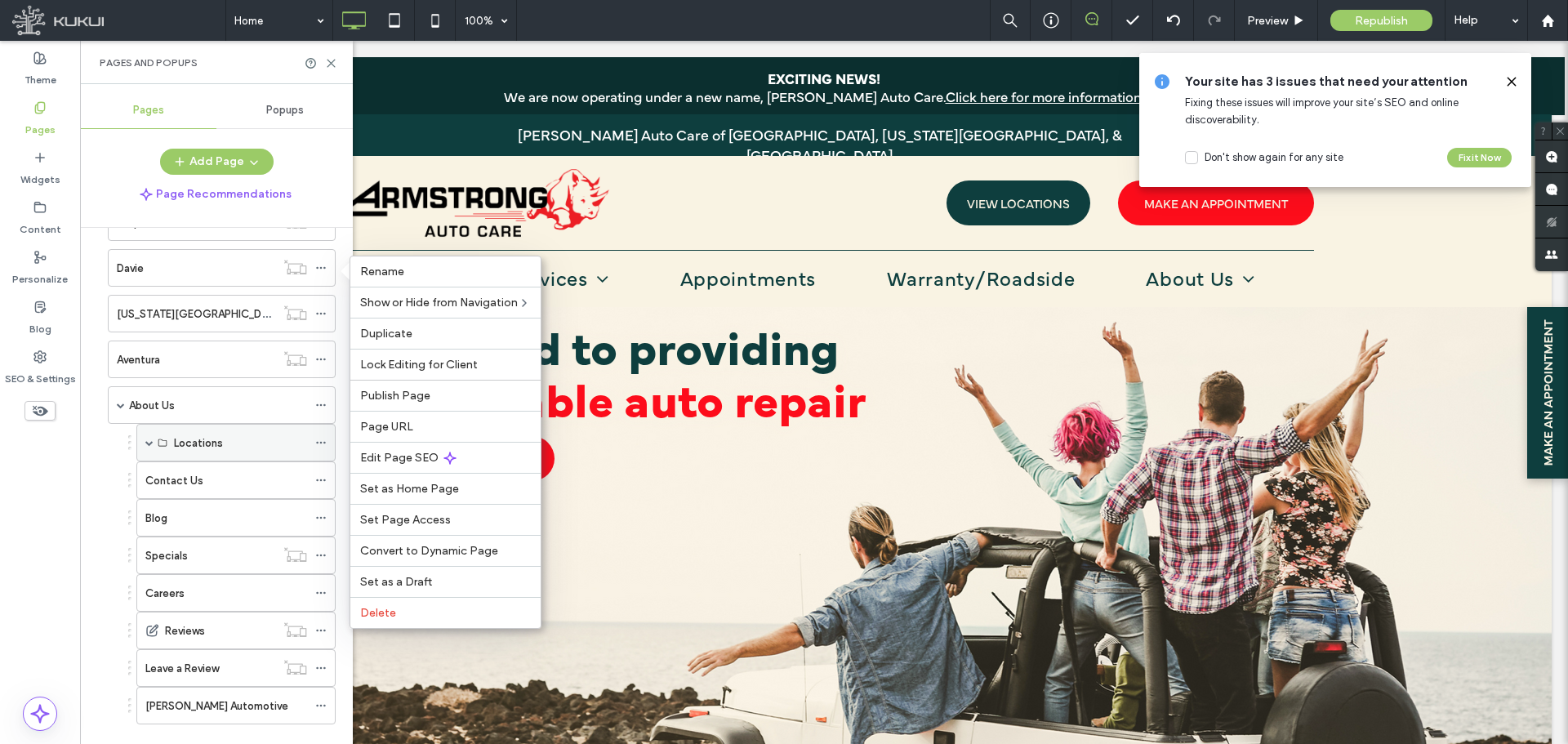
click at [150, 444] on span at bounding box center [150, 443] width 8 height 8
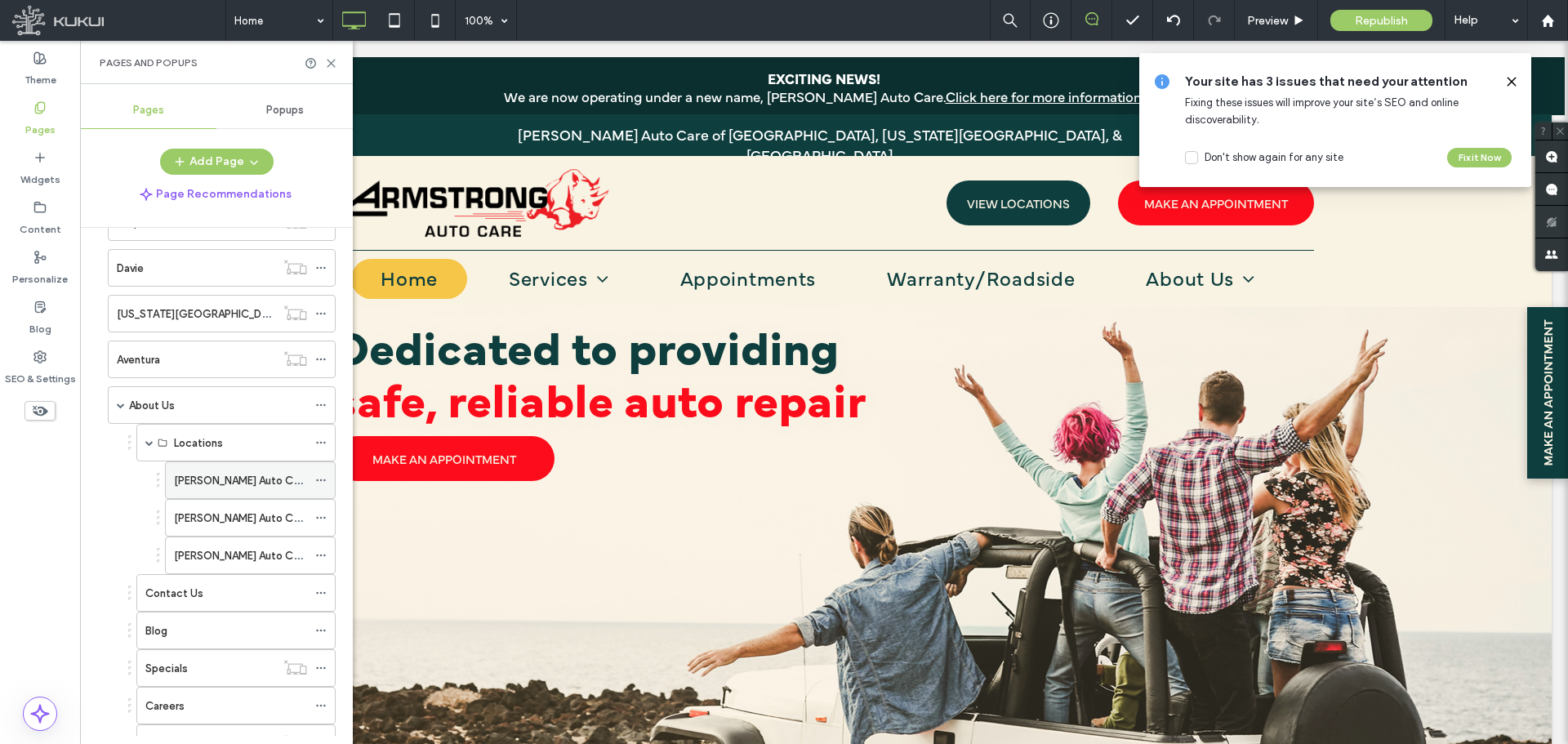
click at [327, 479] on div at bounding box center [324, 479] width 19 height 24
click at [318, 474] on icon at bounding box center [321, 480] width 12 height 12
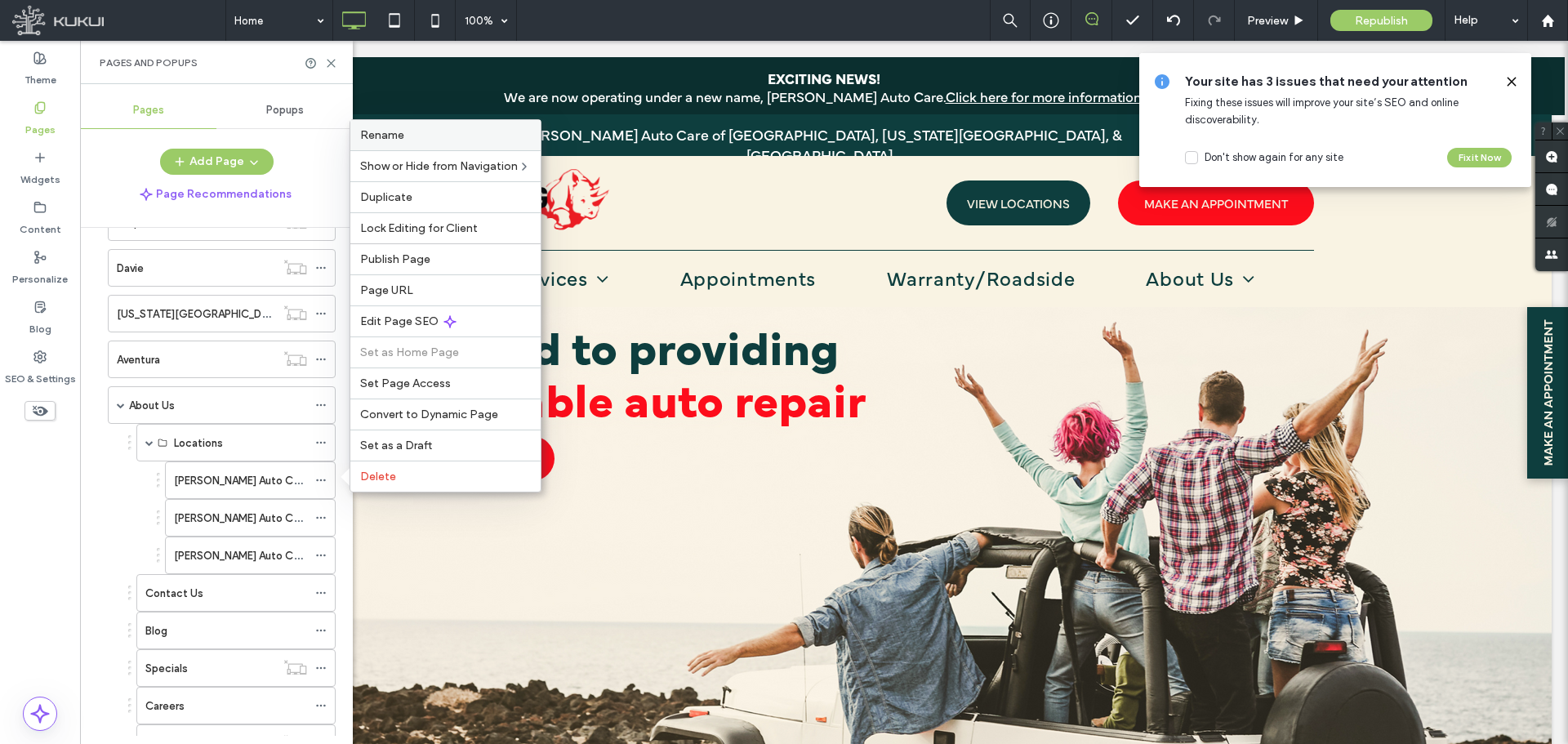
click at [413, 137] on label "Rename" at bounding box center [445, 135] width 170 height 14
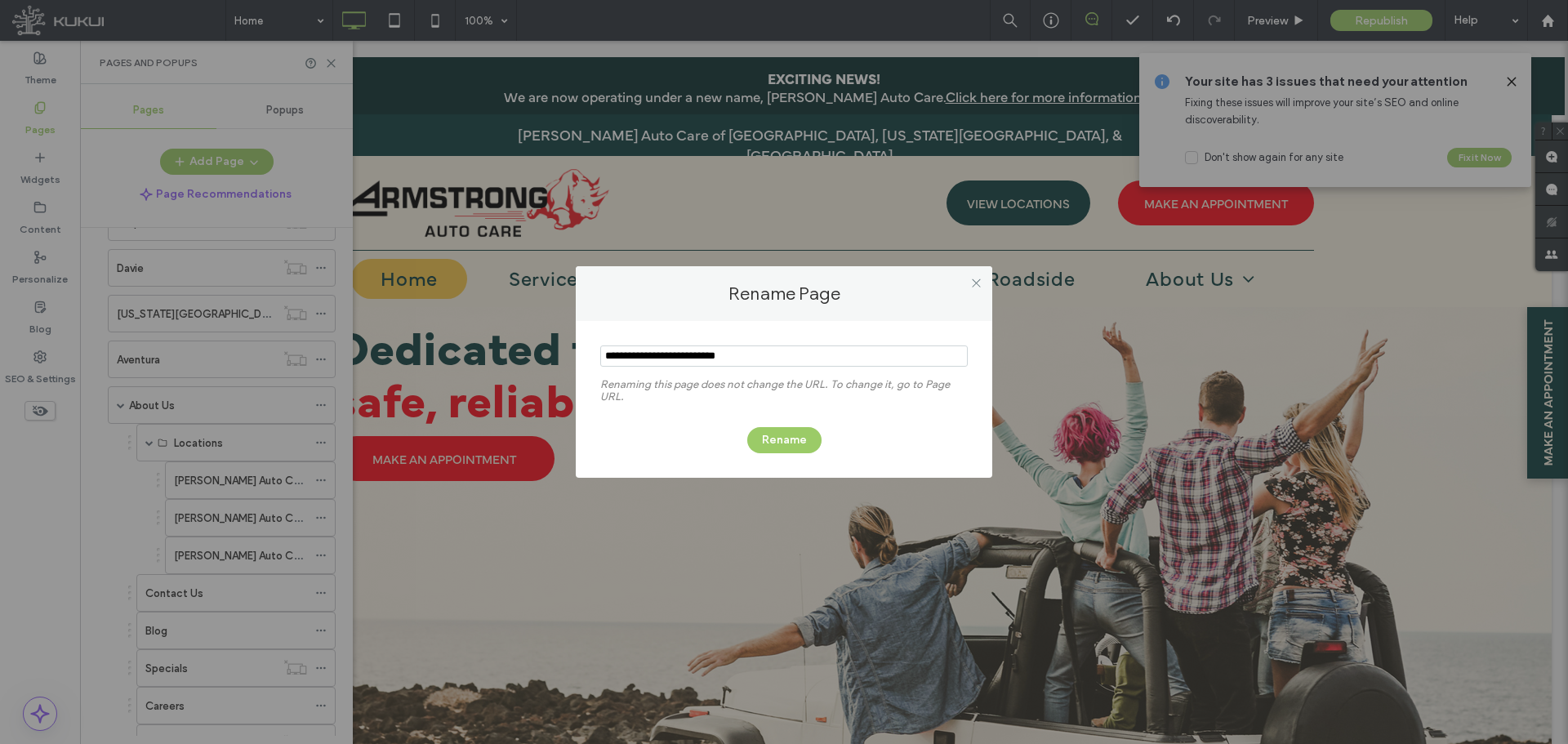
drag, startPoint x: 718, startPoint y: 357, endPoint x: 495, endPoint y: 358, distance: 223.0
click at [495, 358] on div "Rename Page Renaming this page does not change the URL. To change it, go to Pag…" at bounding box center [784, 372] width 1568 height 744
type input "*****"
click at [779, 428] on button "Rename" at bounding box center [784, 439] width 74 height 26
click at [318, 515] on icon at bounding box center [321, 518] width 12 height 12
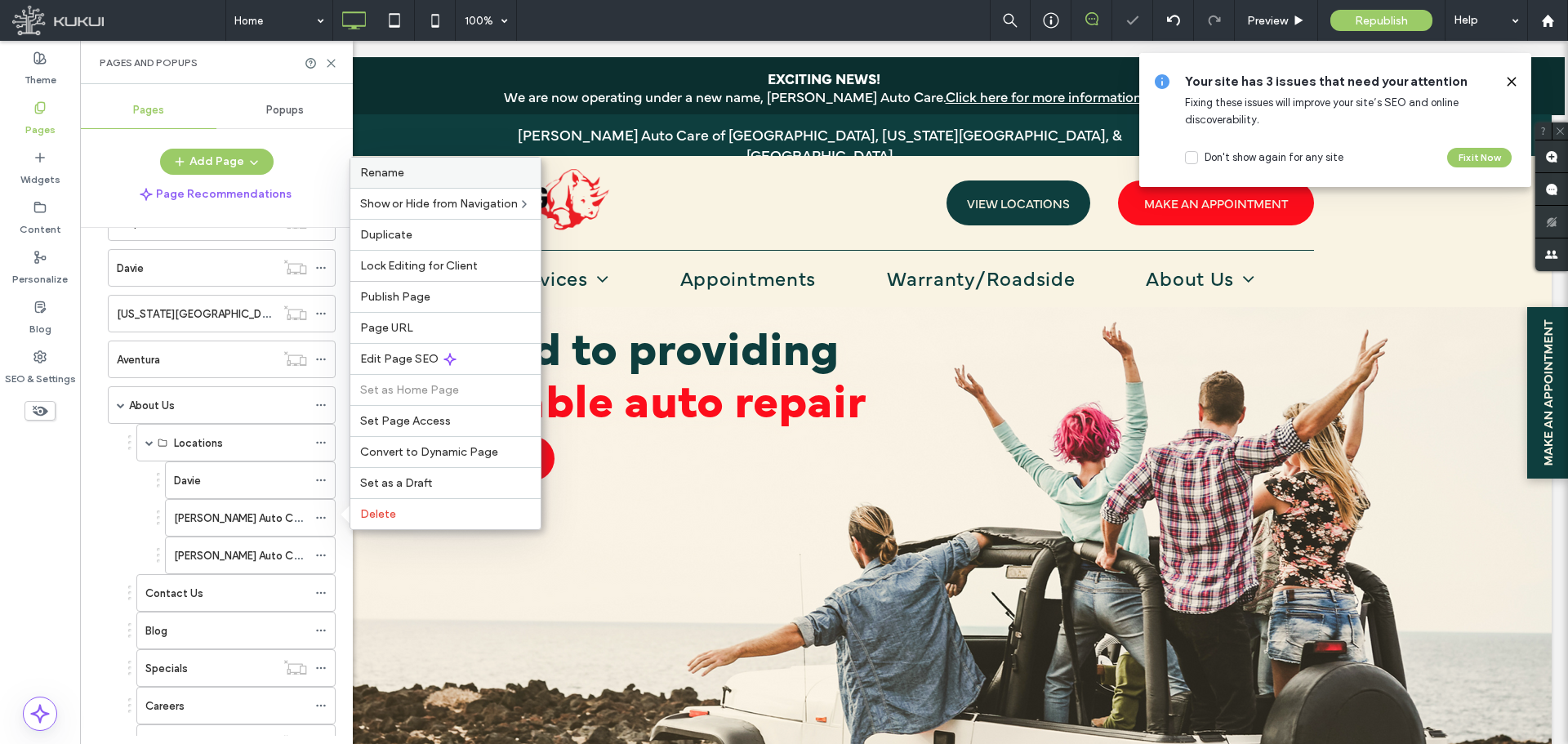
click at [400, 171] on span "Rename" at bounding box center [382, 172] width 44 height 14
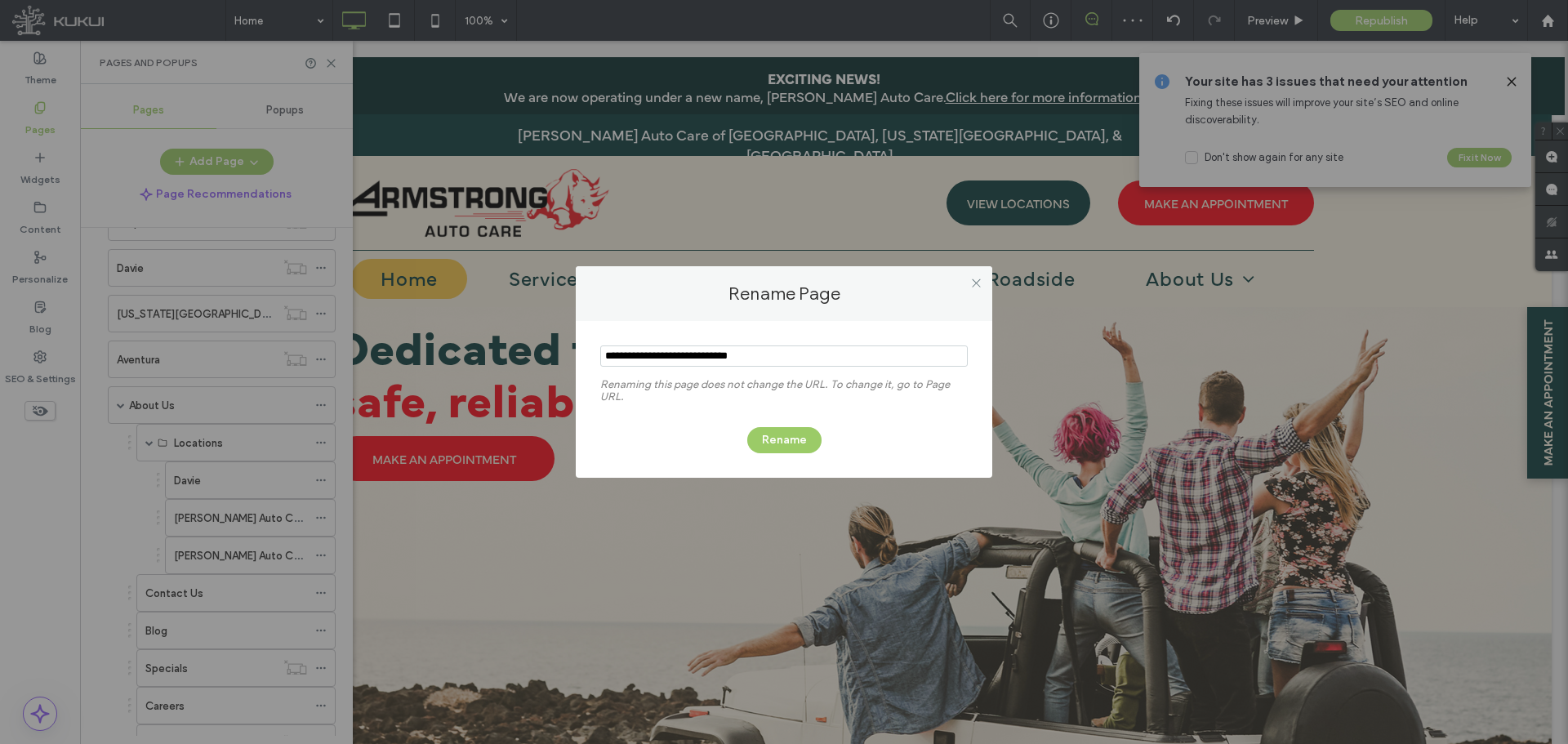
drag, startPoint x: 718, startPoint y: 357, endPoint x: 537, endPoint y: 360, distance: 181.0
click at [537, 360] on div "Rename Page Renaming this page does not change the URL. To change it, go to Pag…" at bounding box center [784, 372] width 1568 height 744
type input "********"
click at [771, 432] on button "Rename" at bounding box center [784, 439] width 74 height 26
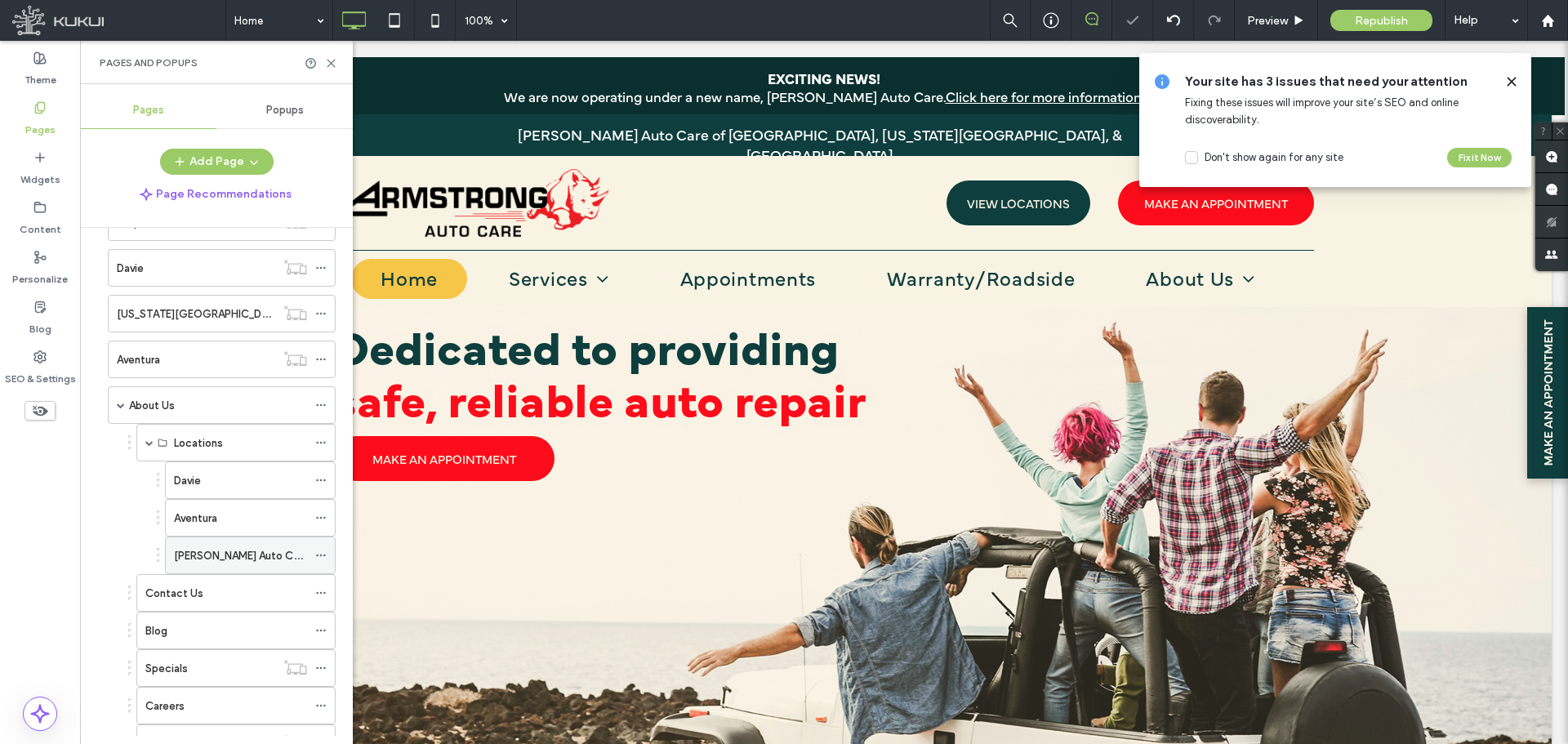
click at [316, 549] on icon at bounding box center [321, 555] width 12 height 12
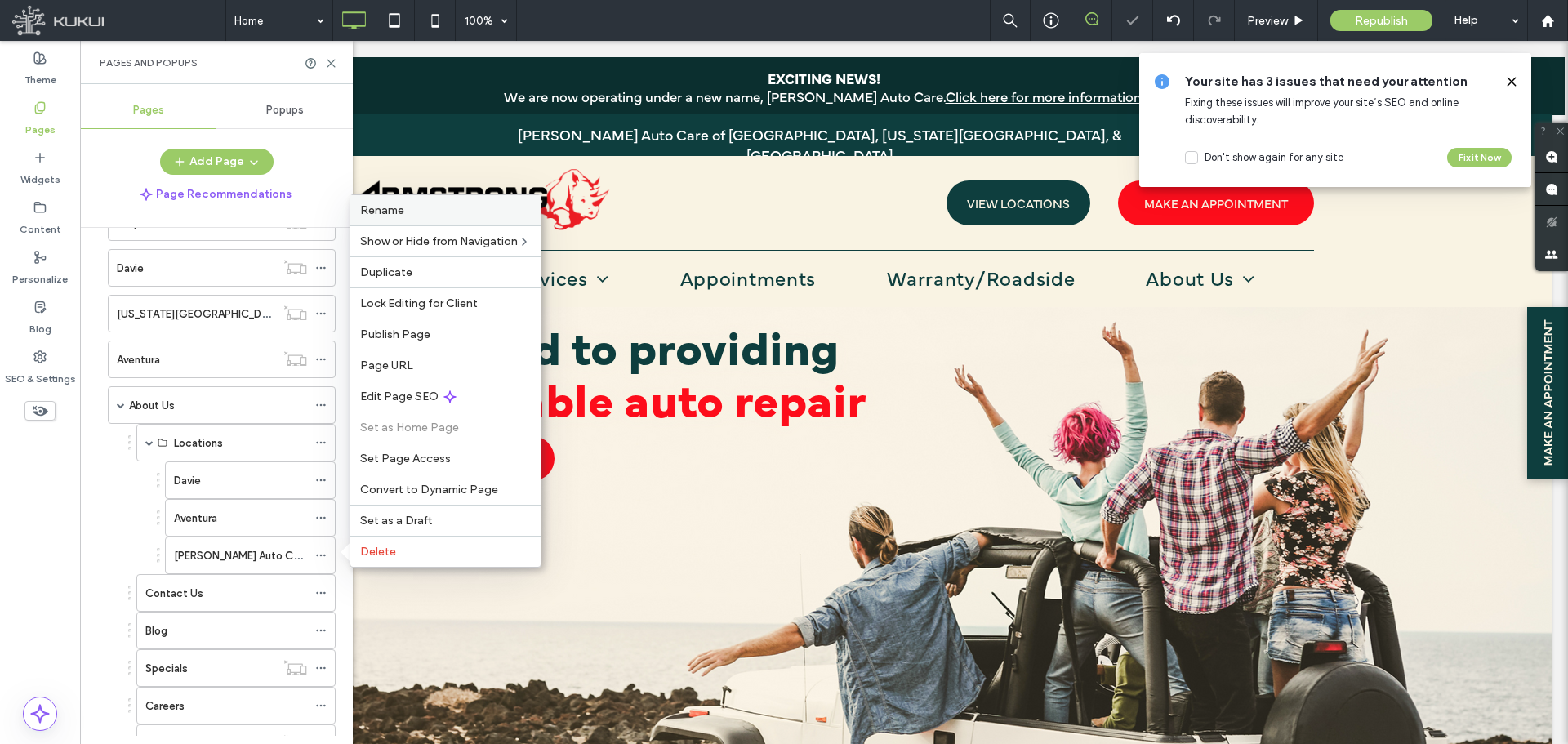
click at [391, 215] on span "Rename" at bounding box center [382, 210] width 44 height 14
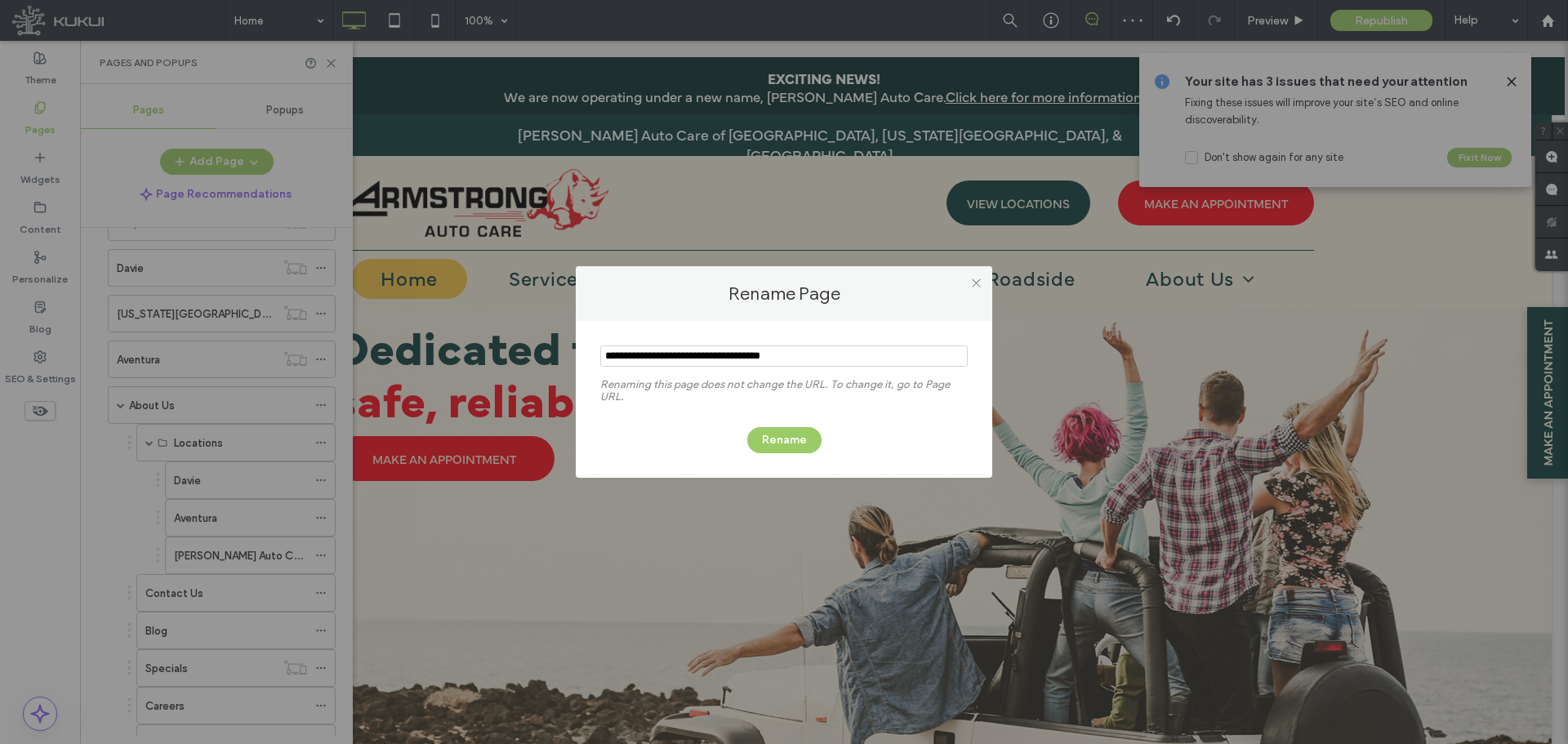
drag, startPoint x: 718, startPoint y: 359, endPoint x: 569, endPoint y: 357, distance: 149.0
click at [569, 357] on div "Rename Page Renaming this page does not change the URL. To change it, go to Pag…" at bounding box center [784, 372] width 1568 height 744
type input "**********"
click at [774, 433] on button "Rename" at bounding box center [784, 439] width 74 height 26
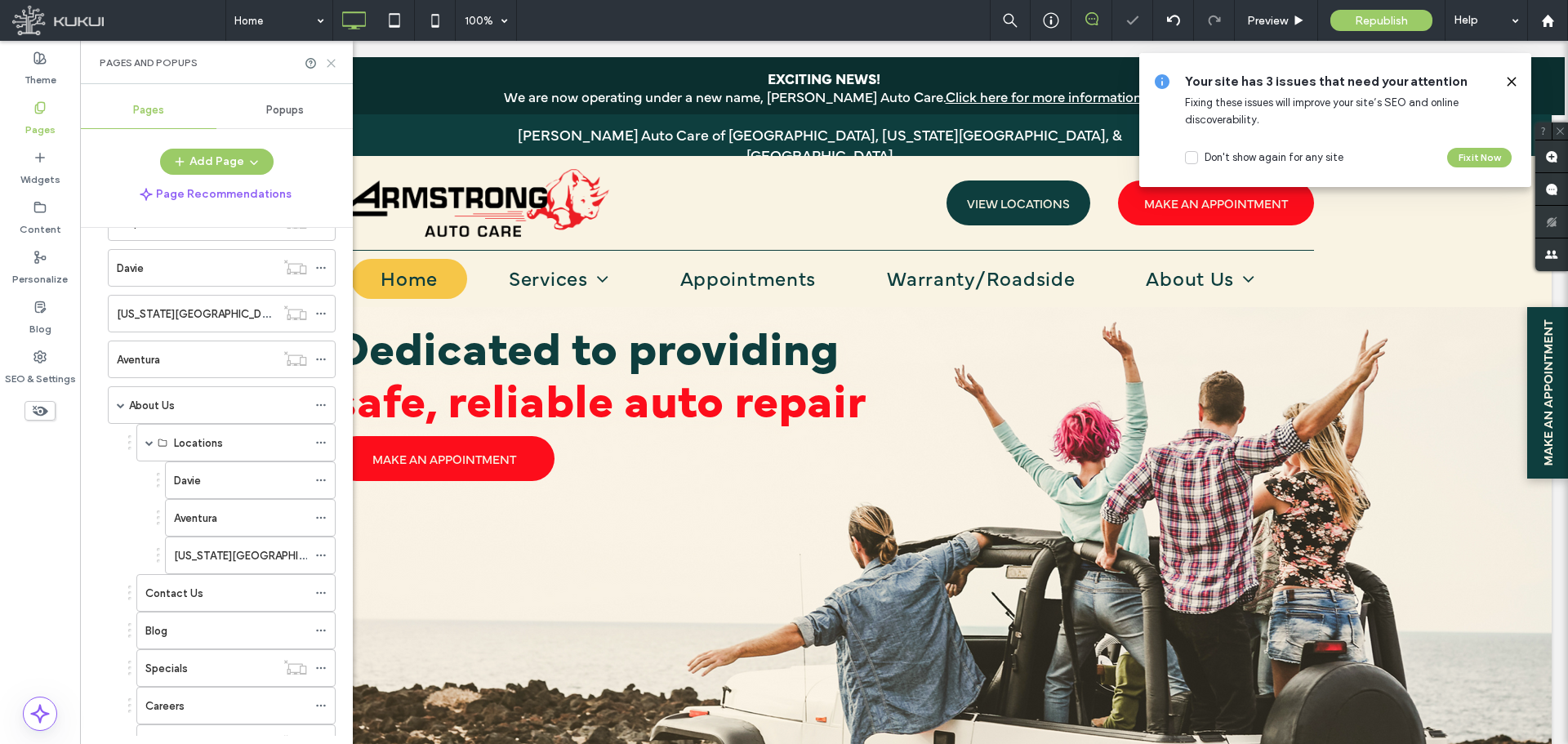
click at [330, 59] on icon at bounding box center [331, 63] width 13 height 13
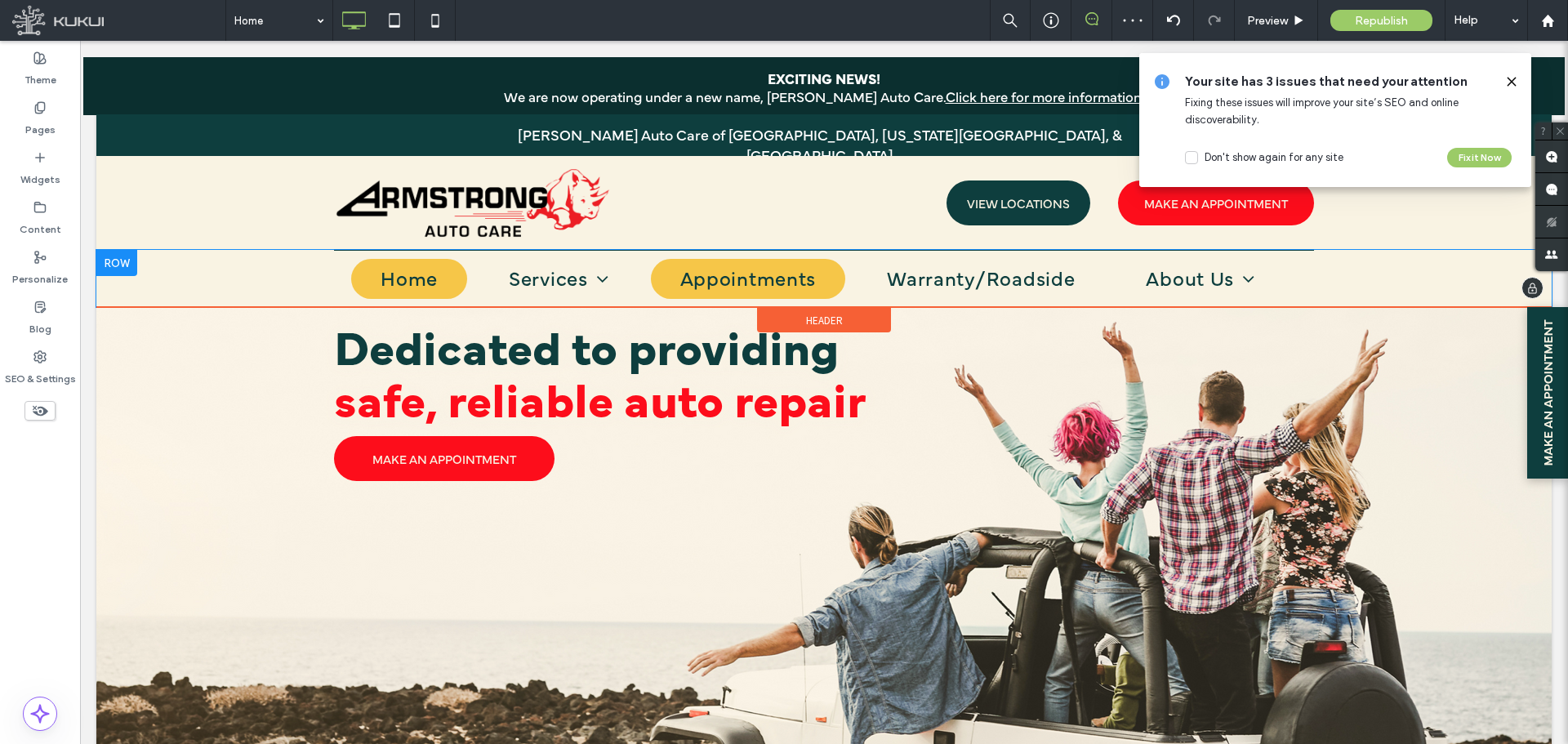
click at [835, 274] on link "Appointments" at bounding box center [748, 279] width 195 height 40
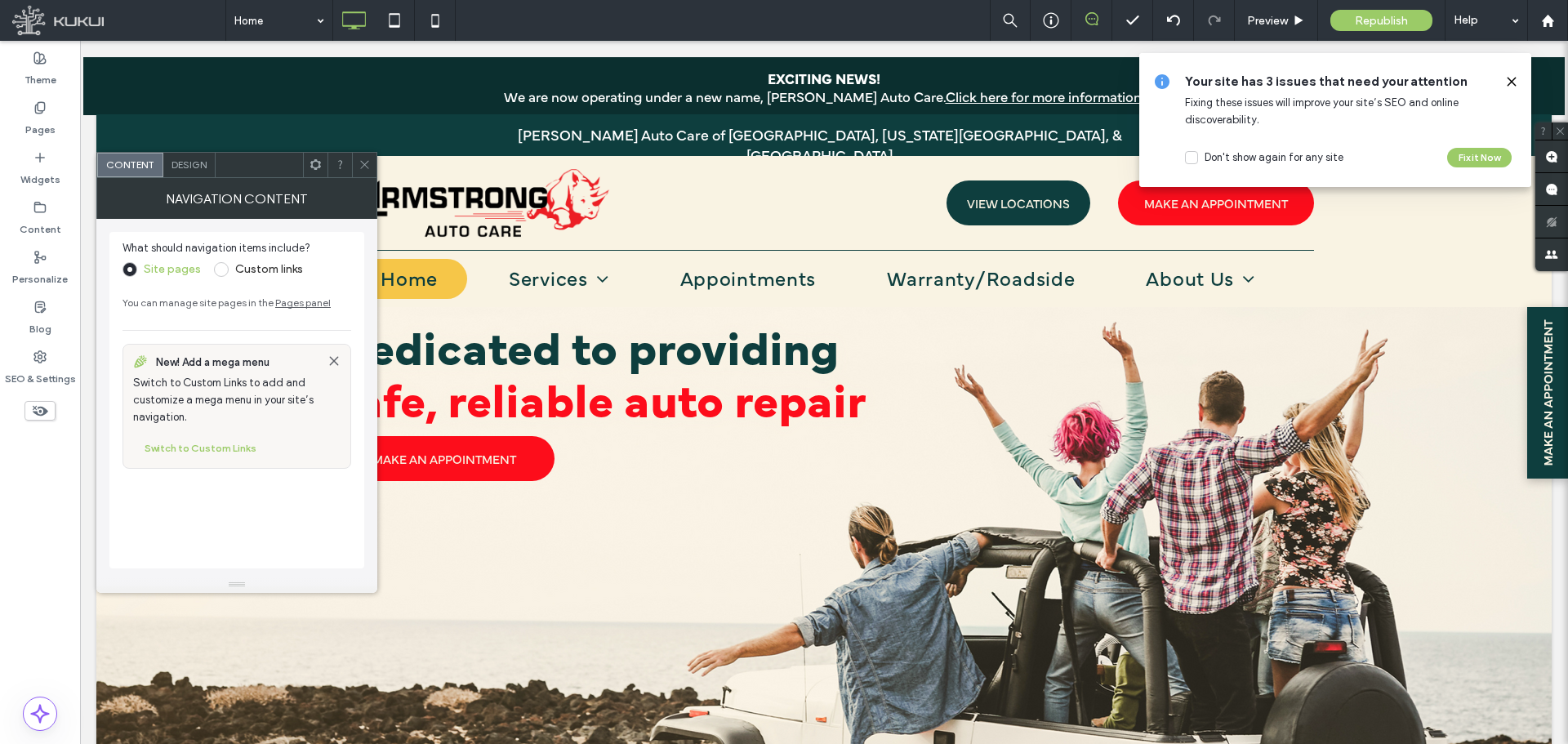
click at [203, 168] on span "Design" at bounding box center [189, 164] width 35 height 13
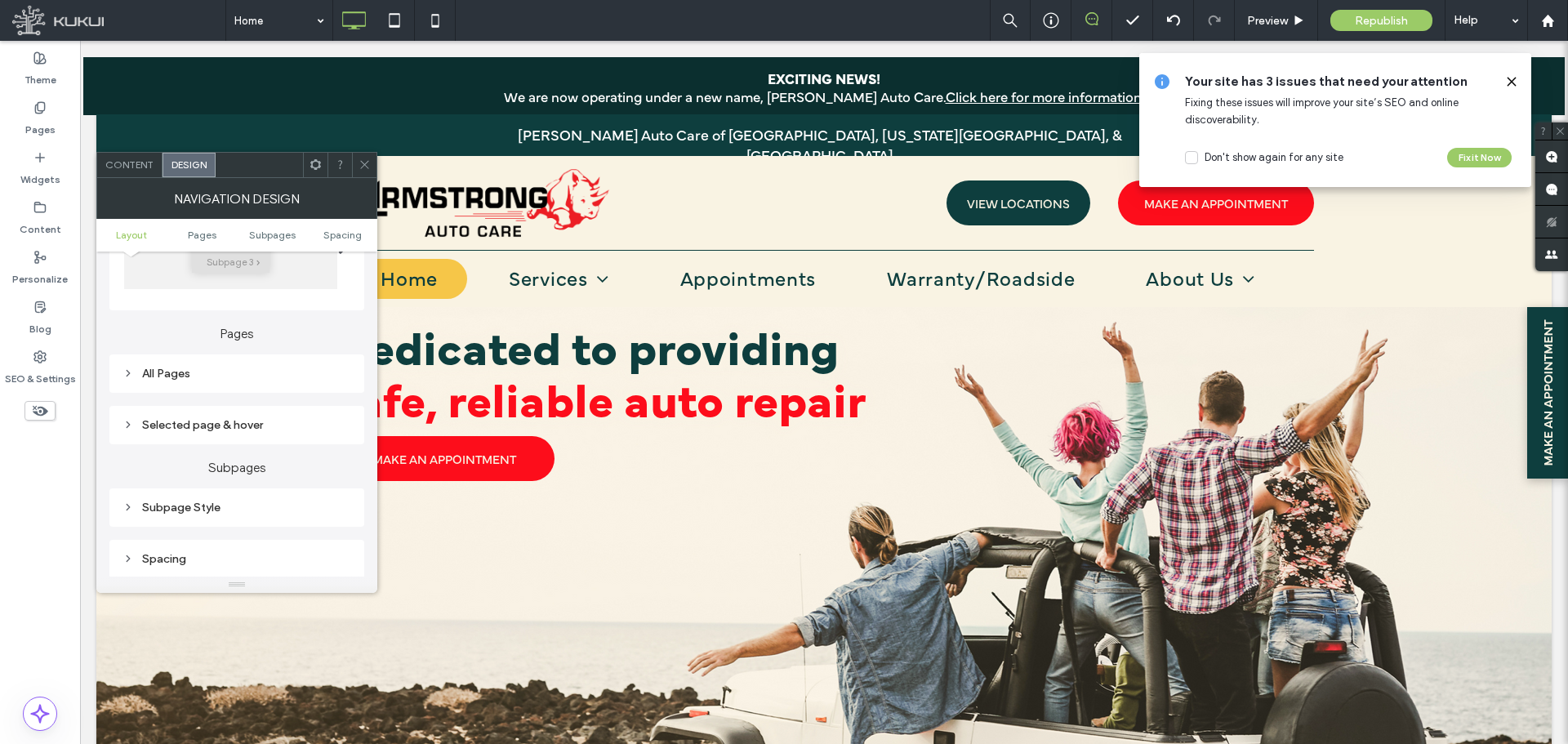
scroll to position [408, 0]
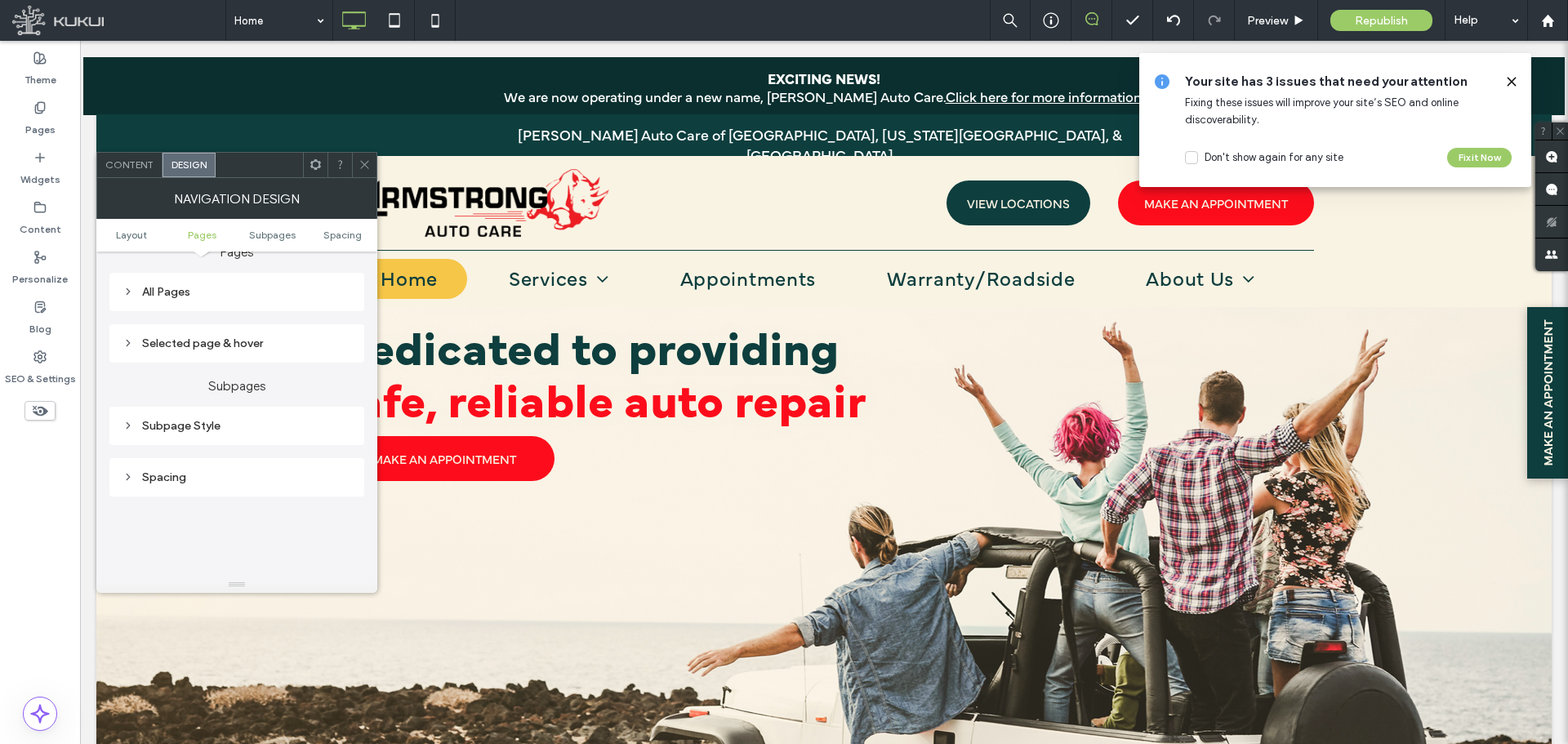
click at [129, 419] on div "Subpage Style" at bounding box center [237, 426] width 229 height 14
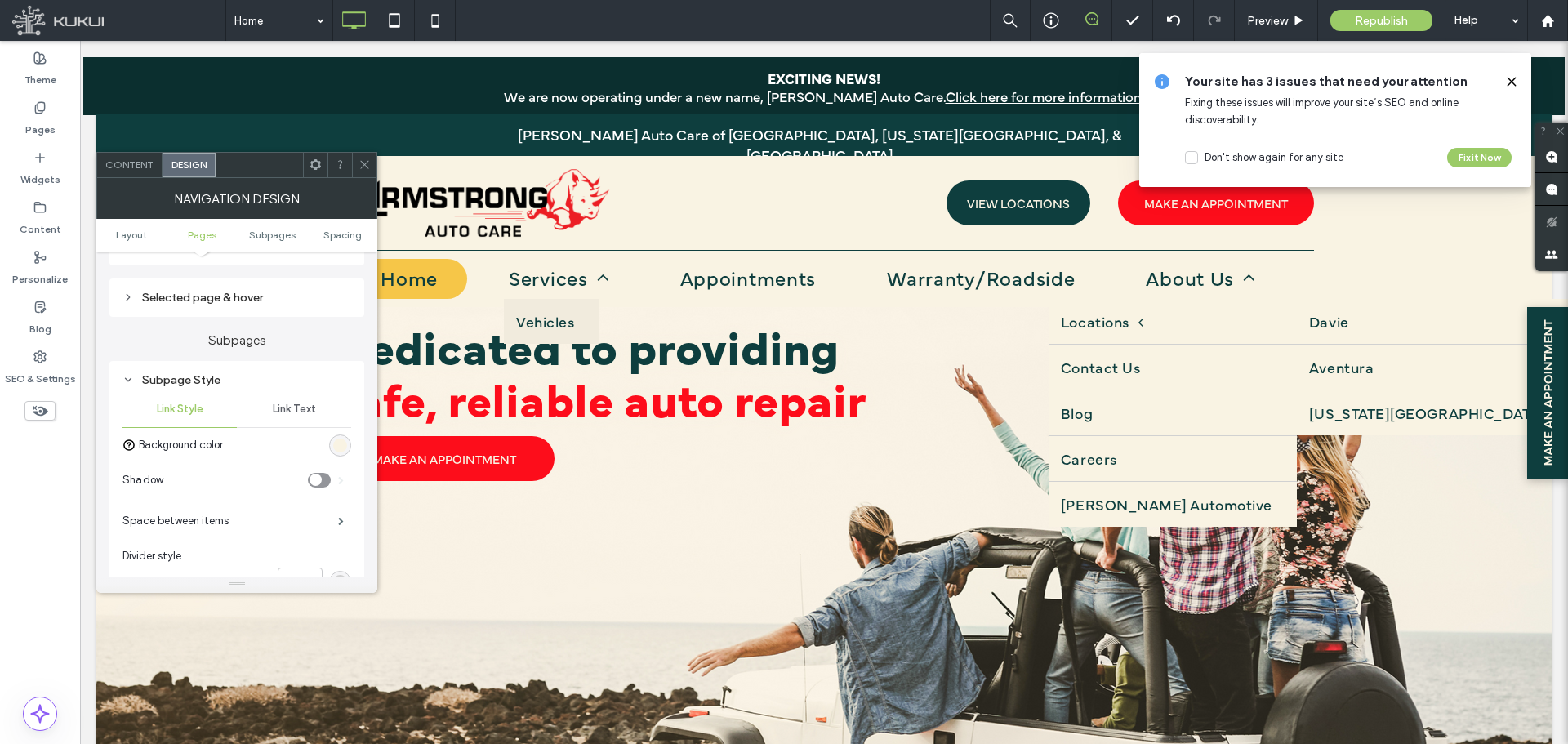
scroll to position [490, 0]
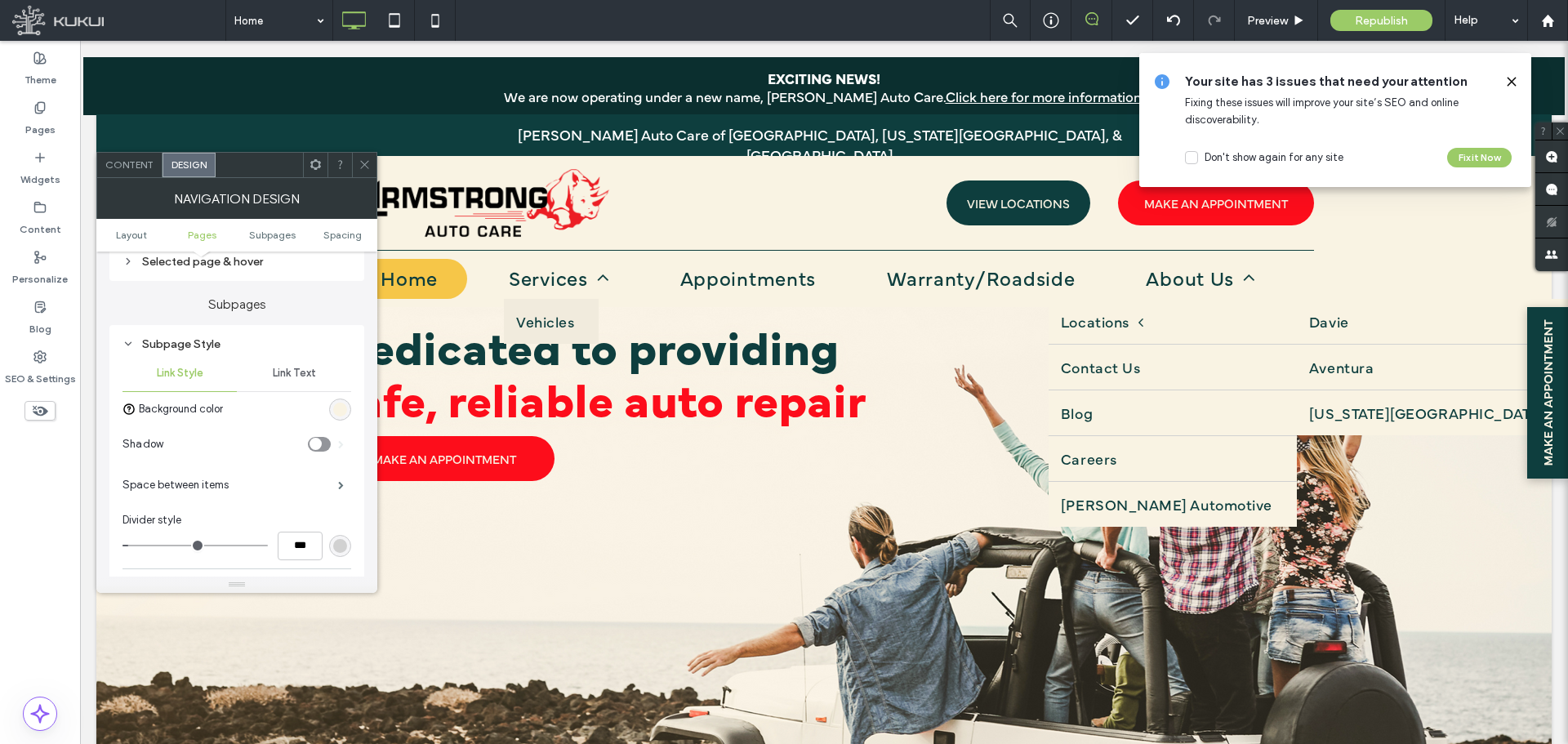
click at [292, 362] on div "Link Text" at bounding box center [294, 372] width 114 height 36
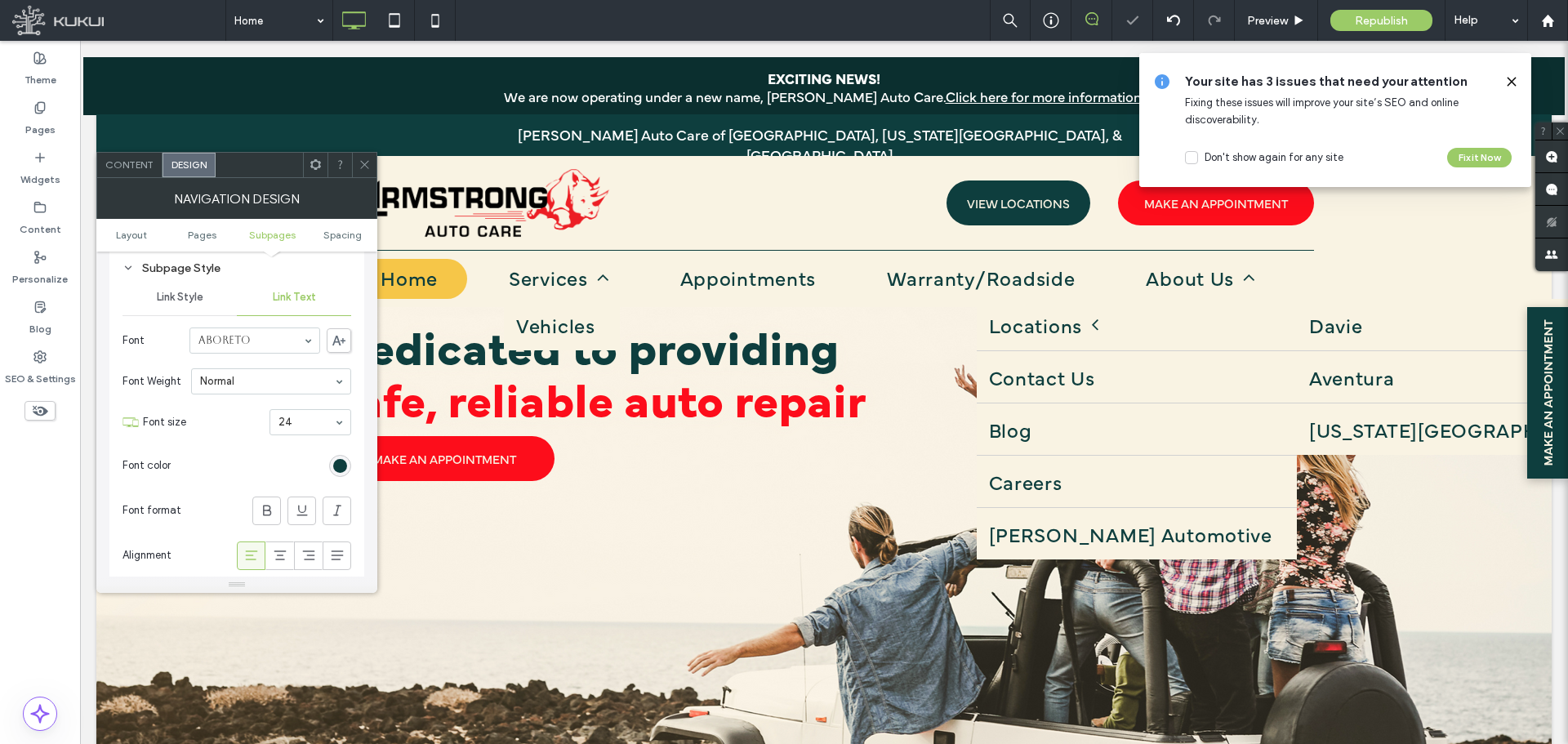
scroll to position [408, 0]
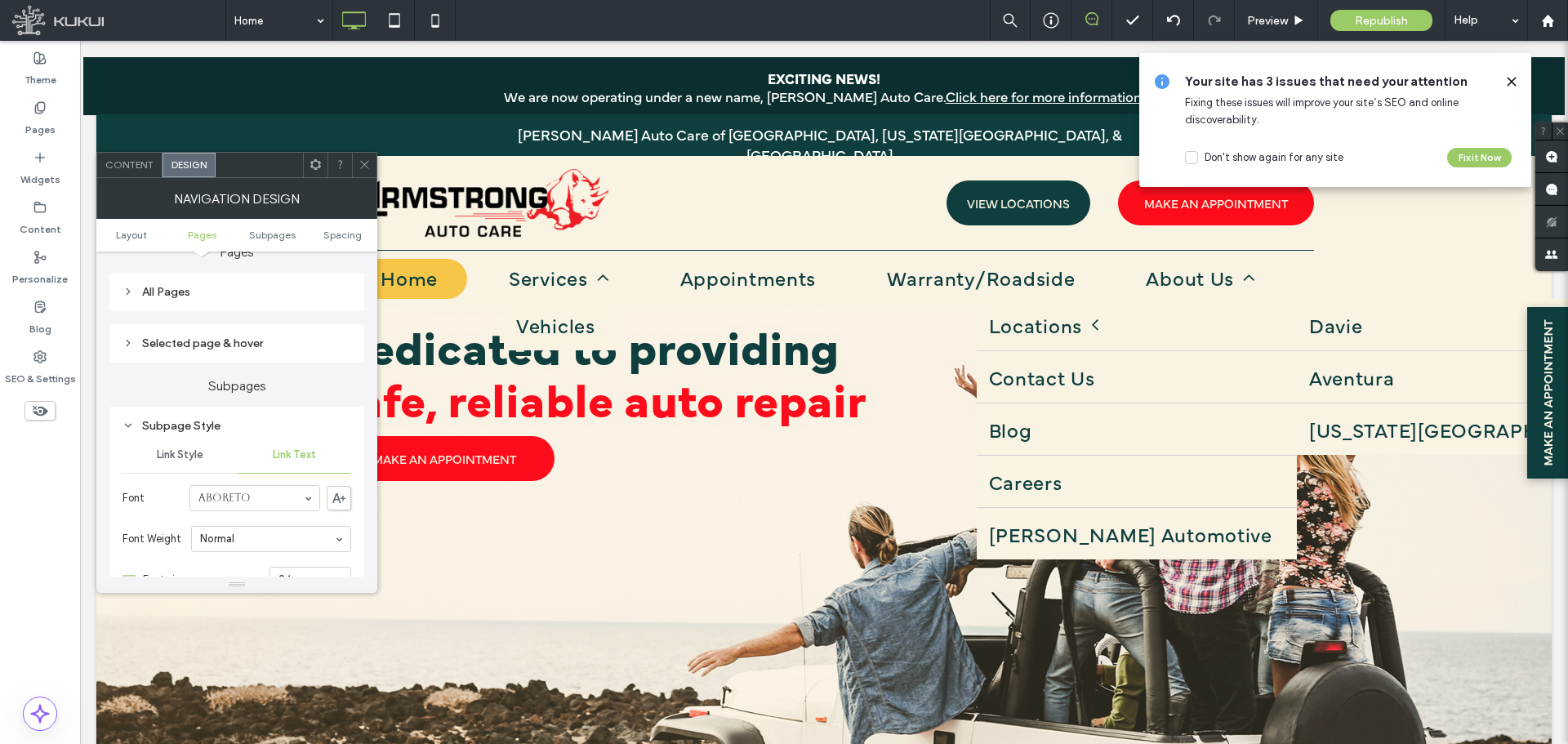
click at [368, 160] on icon at bounding box center [364, 164] width 13 height 13
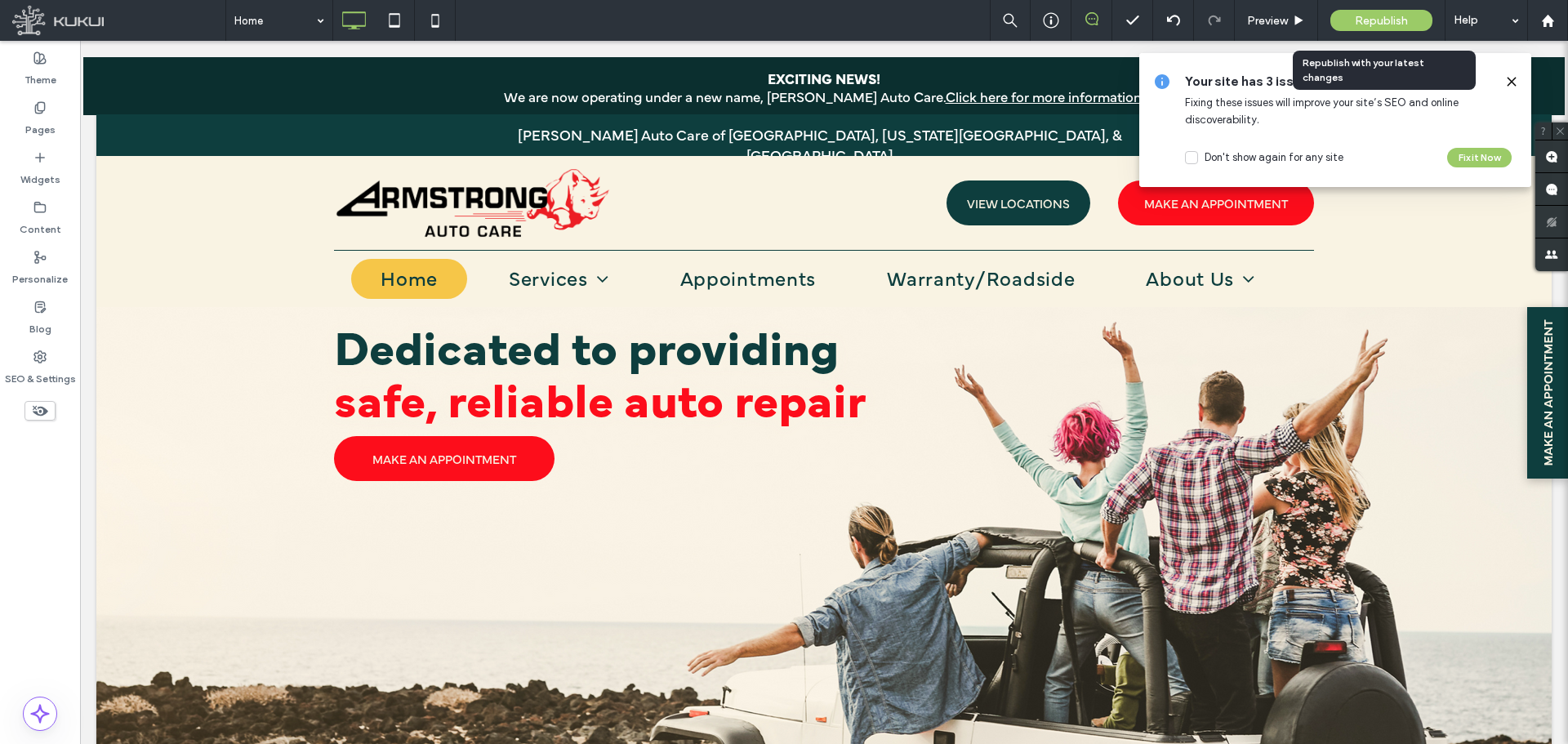
click at [1368, 16] on span "Republish" at bounding box center [1382, 21] width 53 height 14
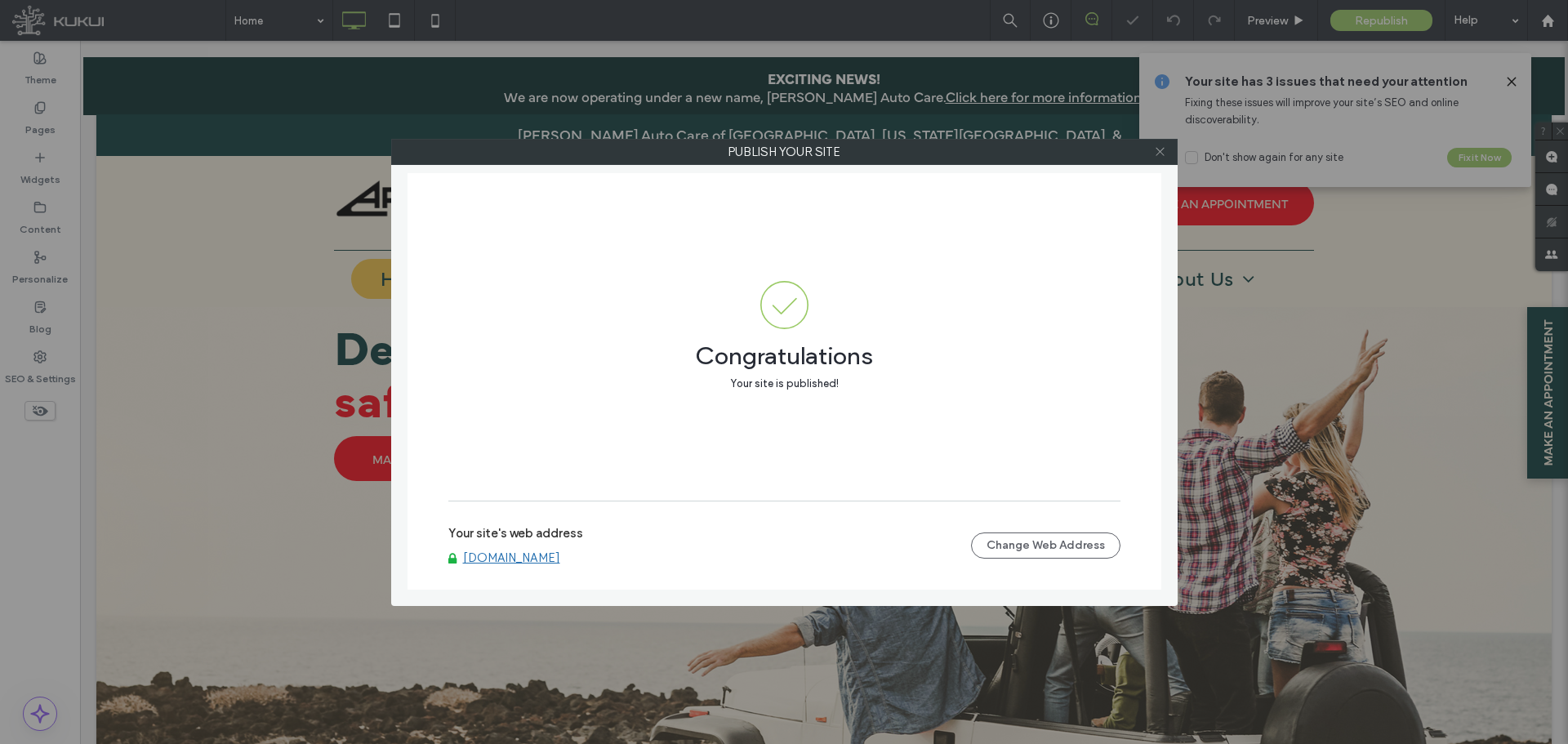
click at [1160, 149] on icon at bounding box center [1160, 151] width 13 height 13
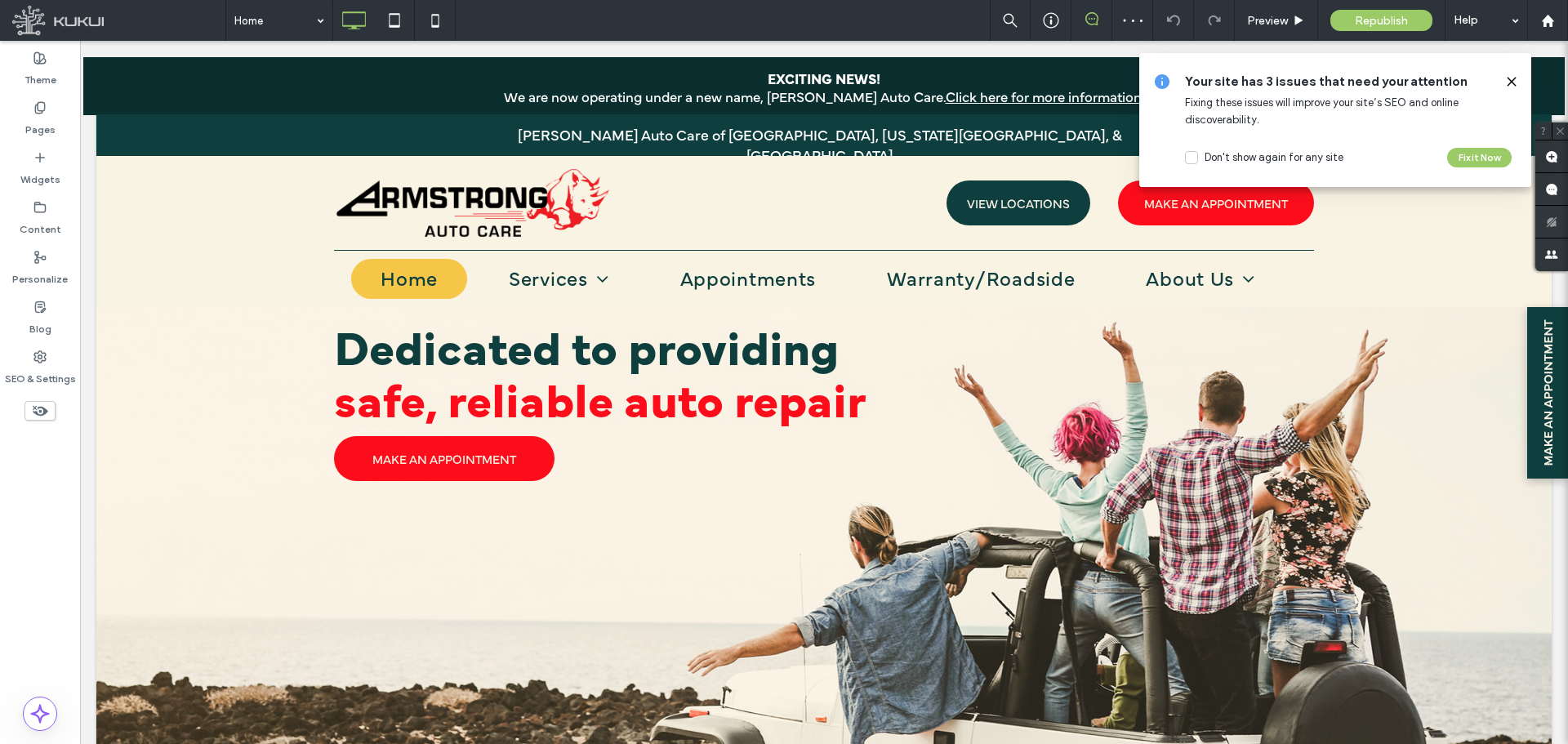
click at [1510, 75] on icon at bounding box center [1512, 82] width 13 height 13
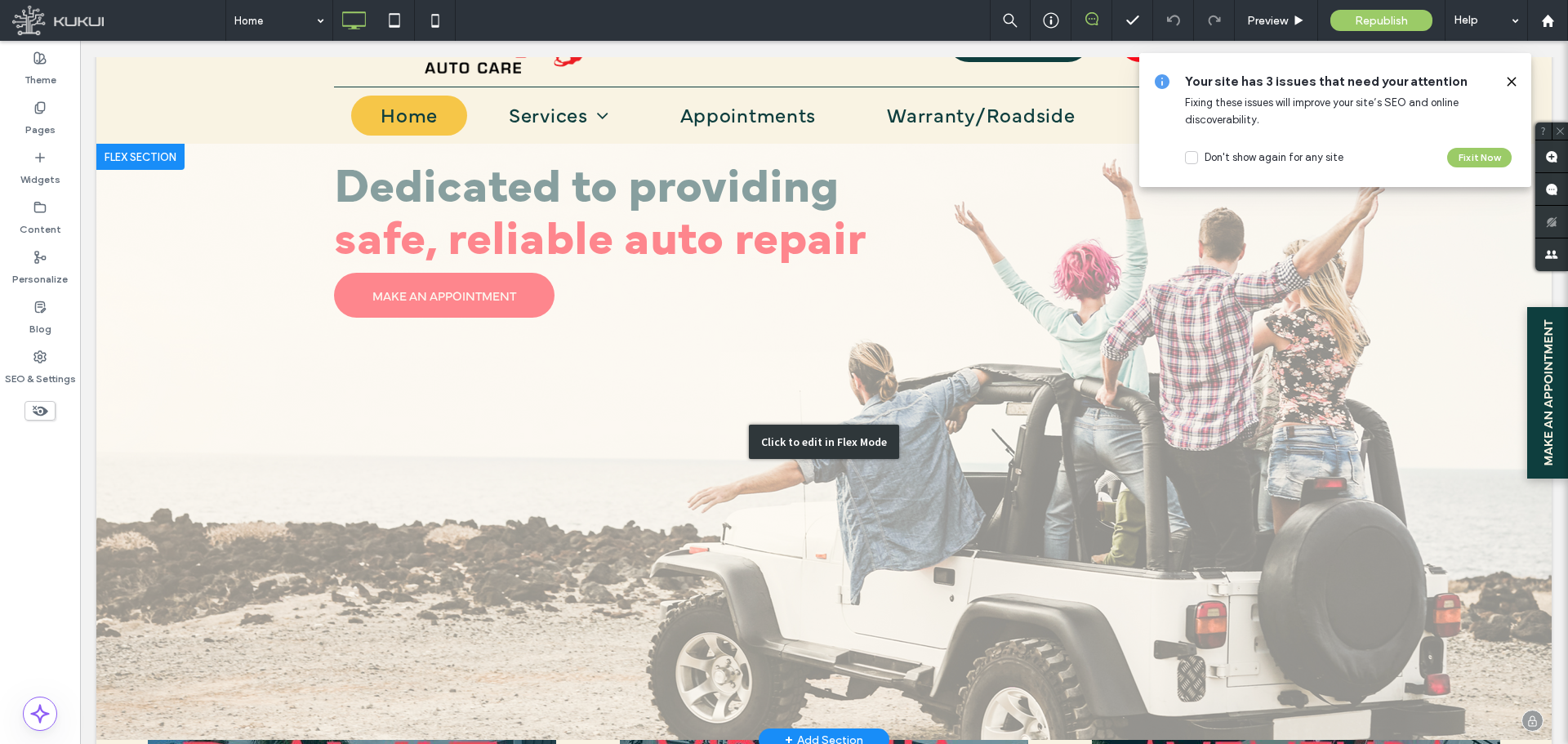
scroll to position [0, 0]
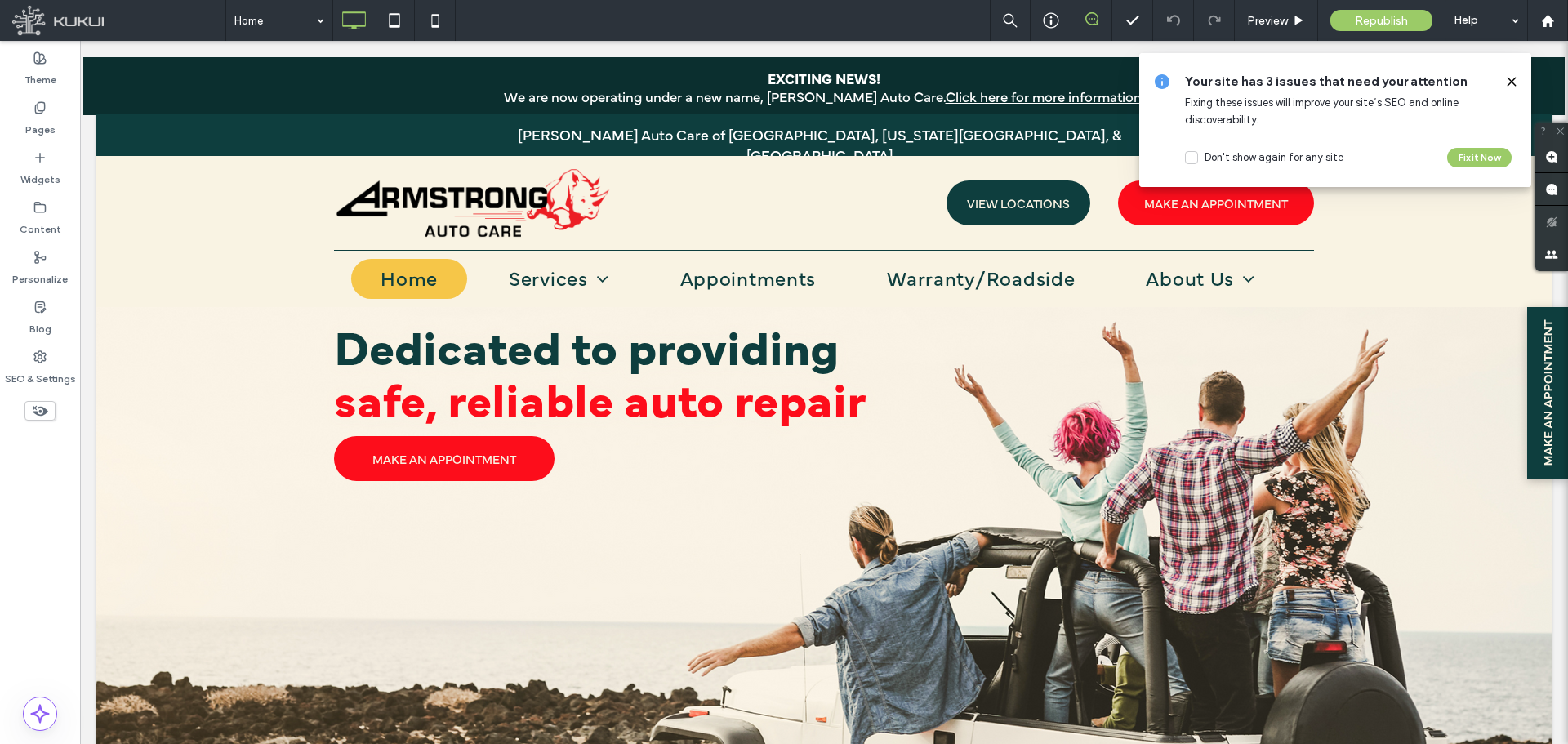
click at [1514, 72] on div "Your site has 3 issues that need your attention Fixing these issues will improv…" at bounding box center [1335, 120] width 392 height 134
click at [1512, 85] on icon at bounding box center [1512, 82] width 13 height 13
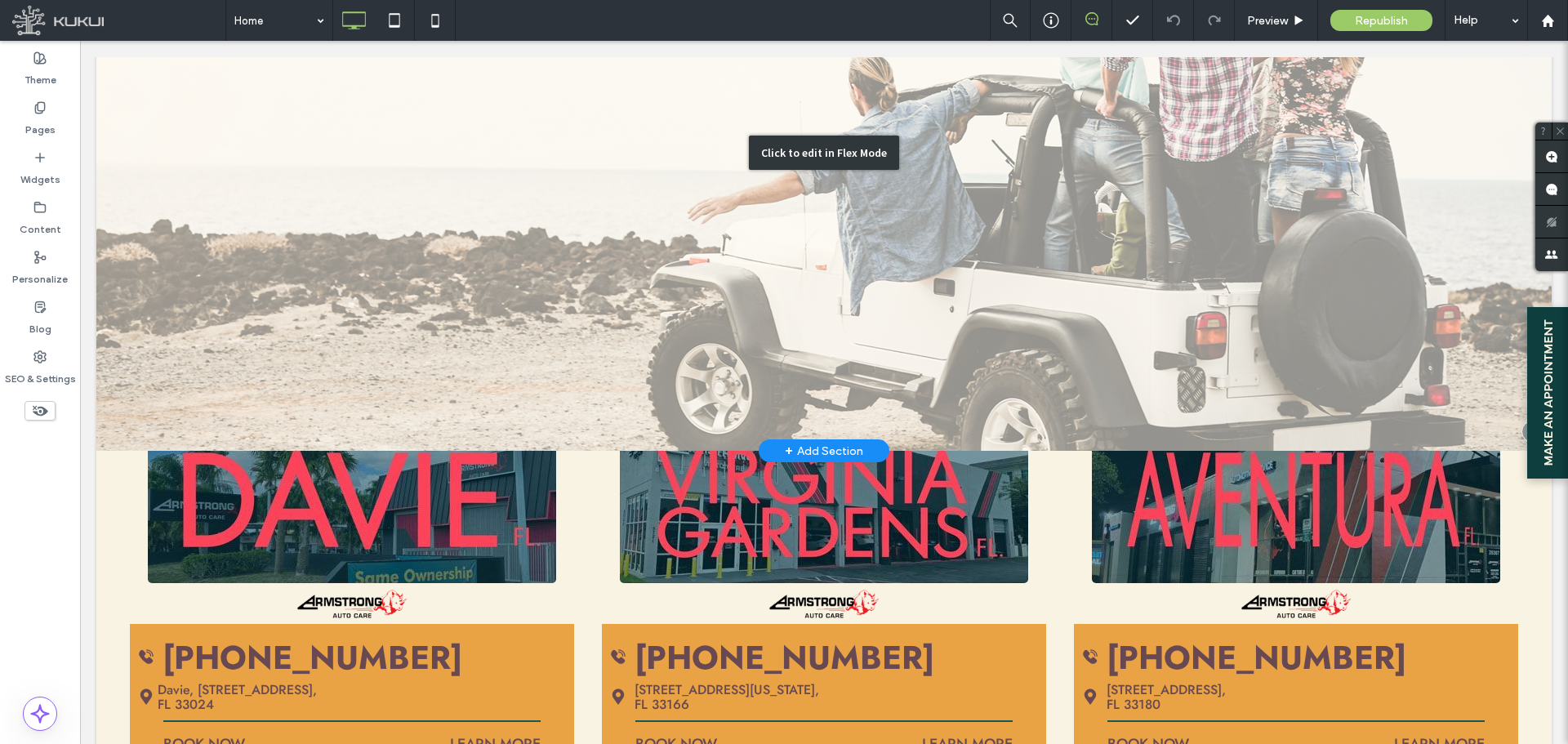
scroll to position [571, 0]
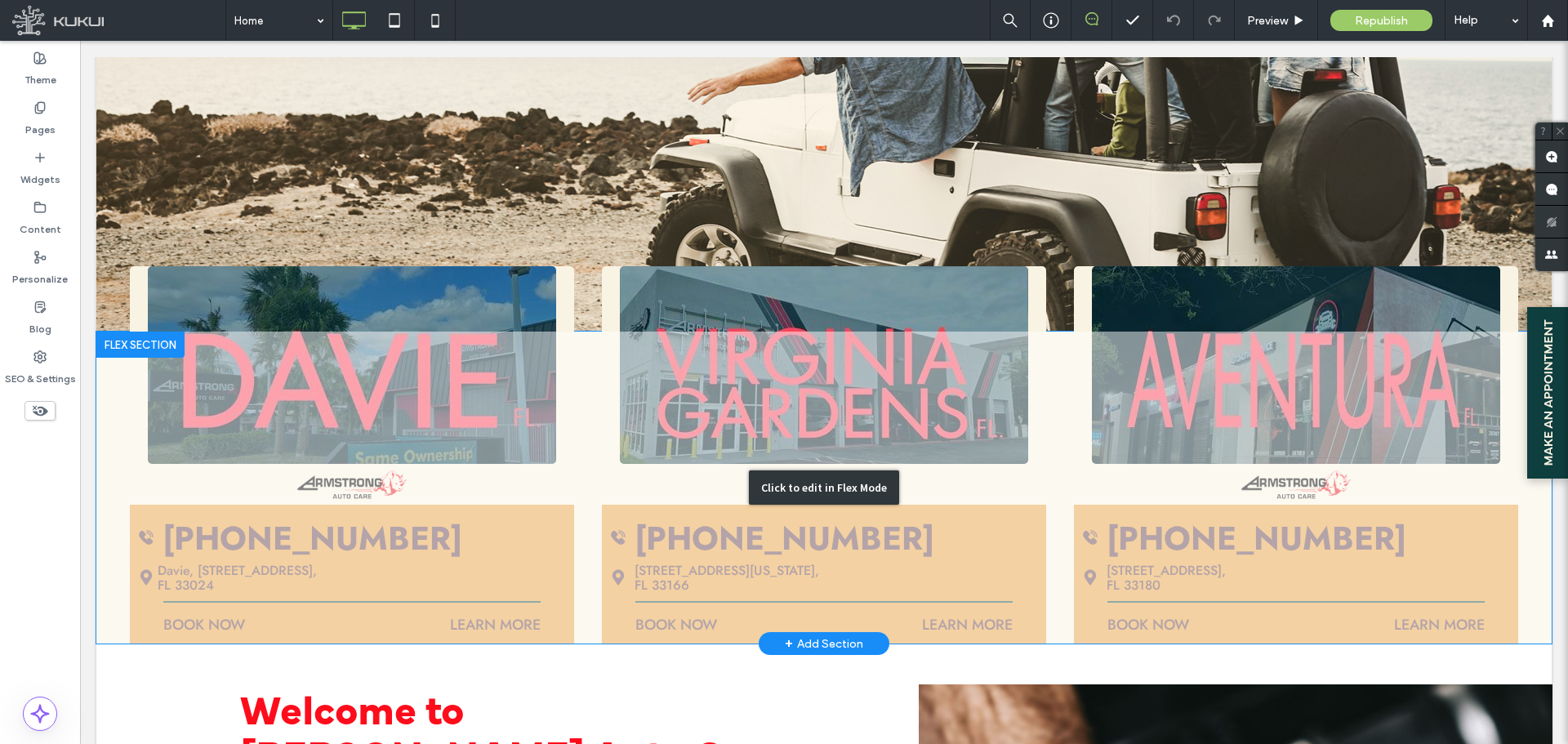
click at [578, 468] on div "Click to edit in Flex Mode" at bounding box center [824, 488] width 1455 height 312
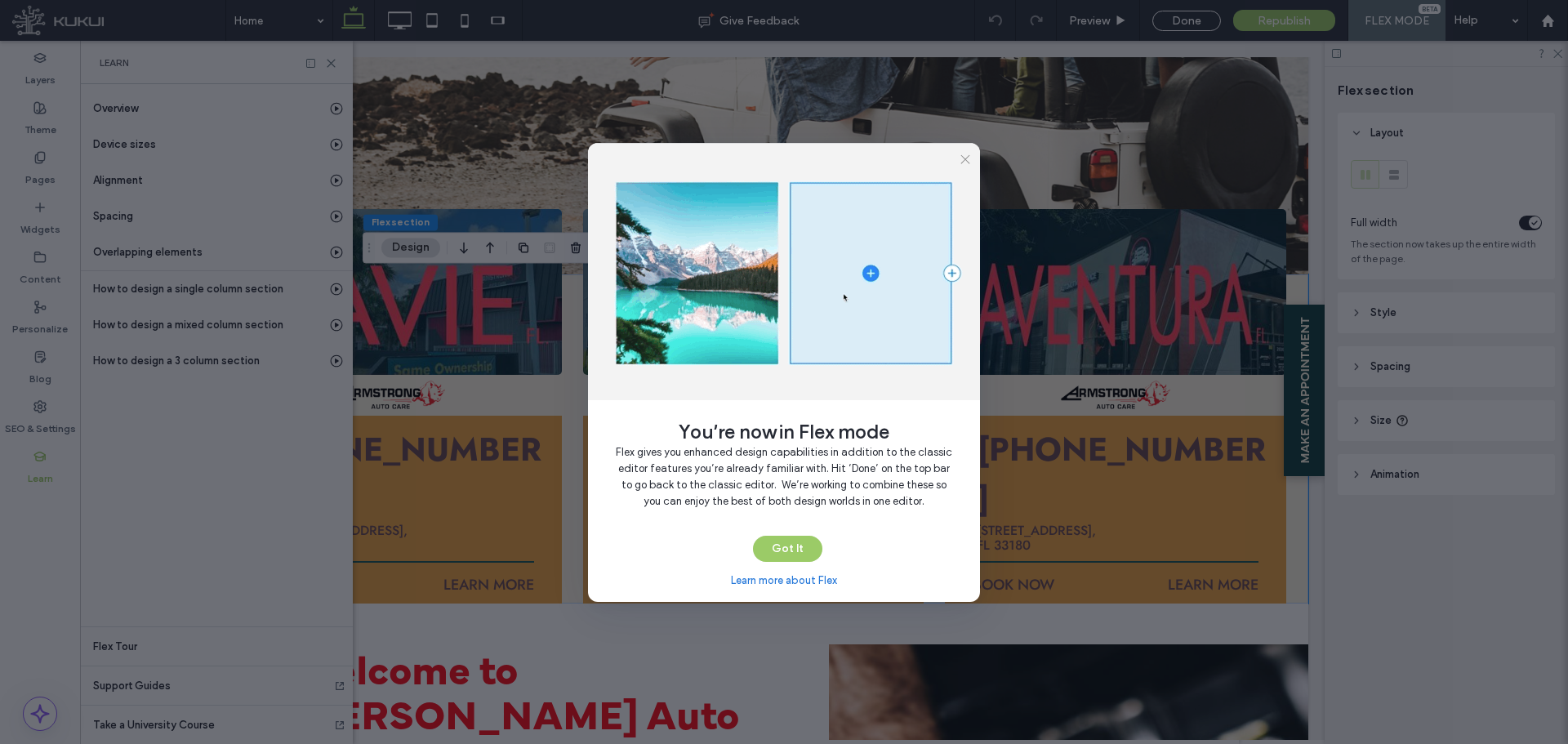
scroll to position [0, 86]
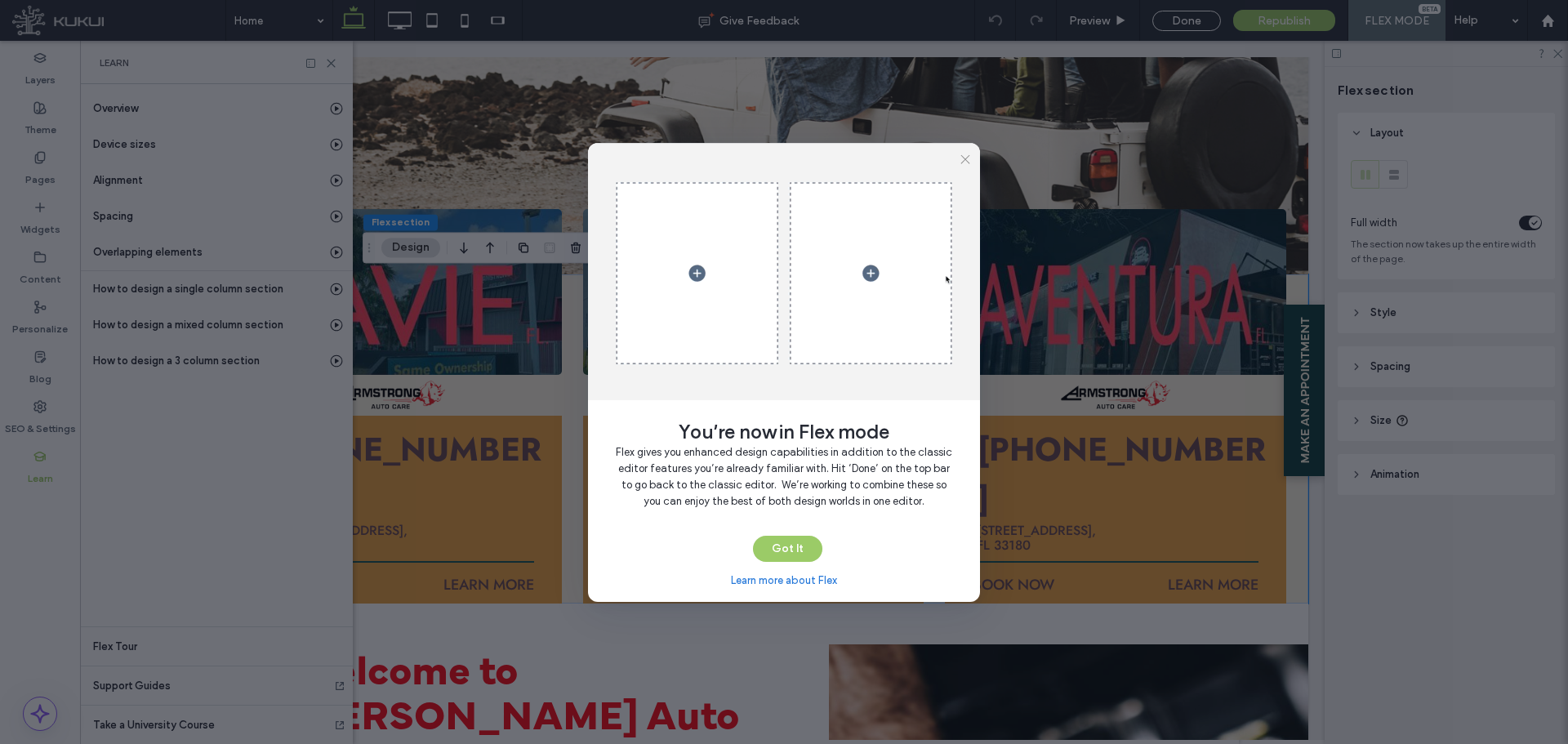
click at [321, 54] on div "You’re now in Flex mode Flex gives you enhanced design capabilities in addition…" at bounding box center [784, 372] width 1568 height 744
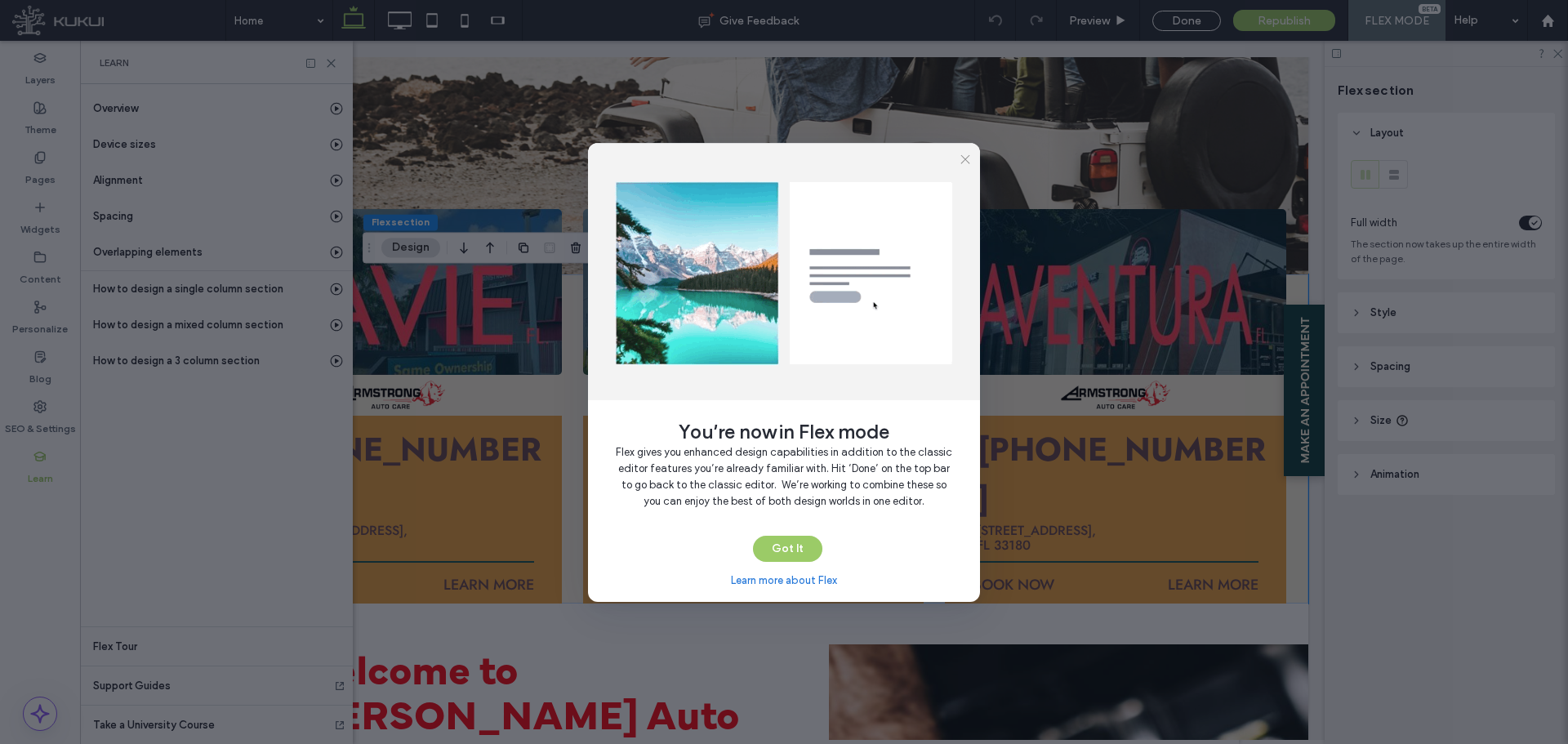
click at [327, 59] on div "You’re now in Flex mode Flex gives you enhanced design capabilities in addition…" at bounding box center [784, 372] width 1568 height 744
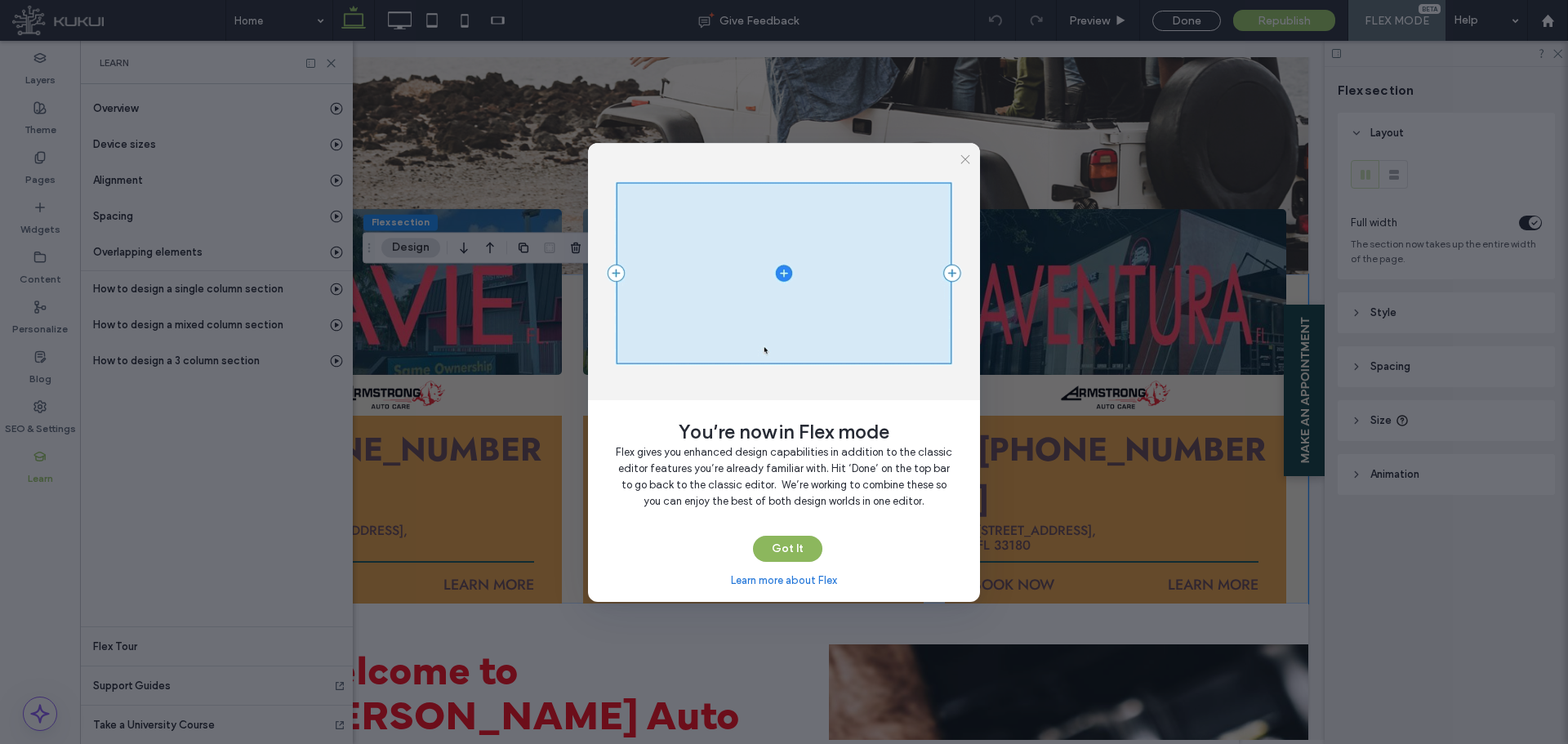
click at [779, 535] on button "Got It" at bounding box center [788, 548] width 69 height 26
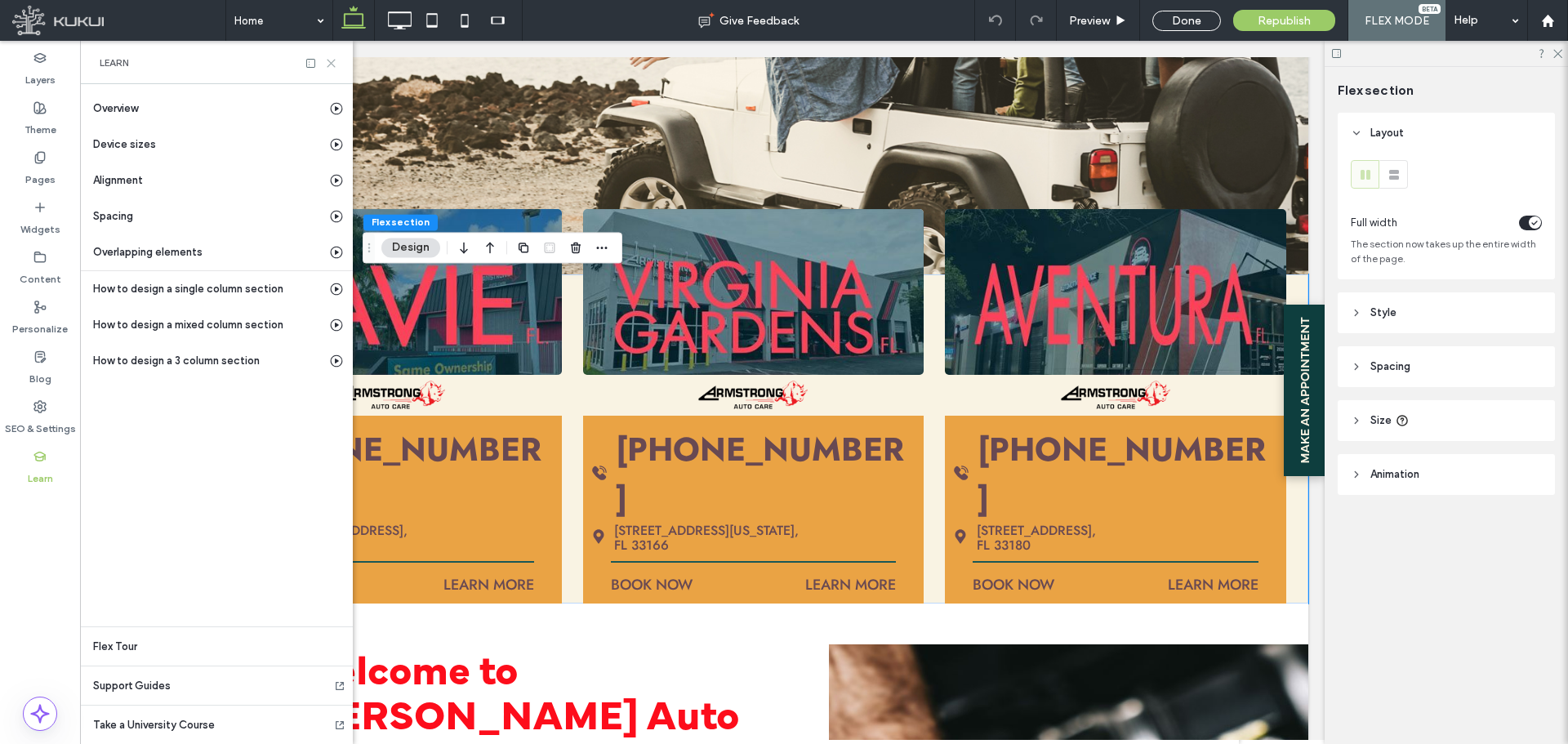
click at [326, 58] on icon at bounding box center [331, 63] width 13 height 13
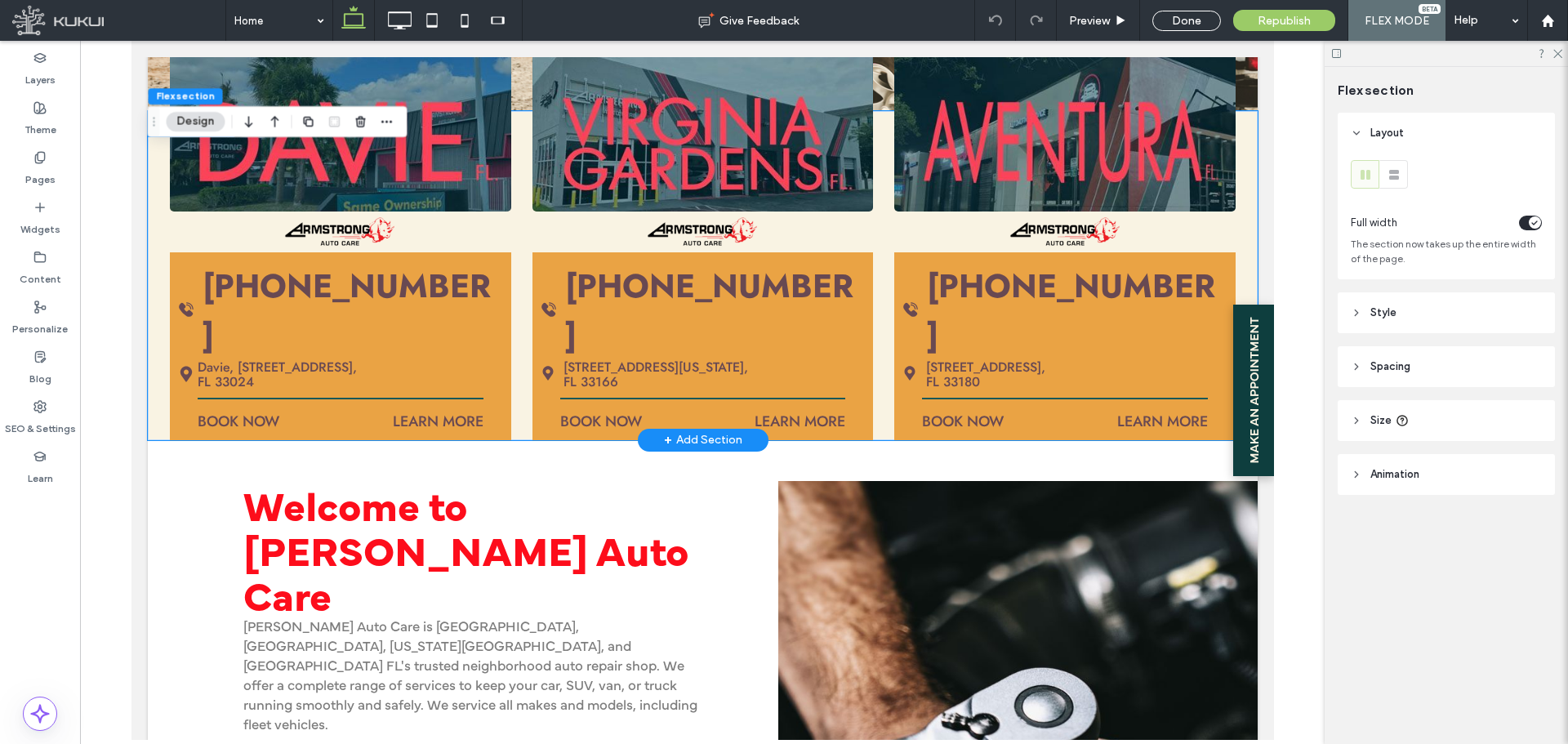
scroll to position [571, 0]
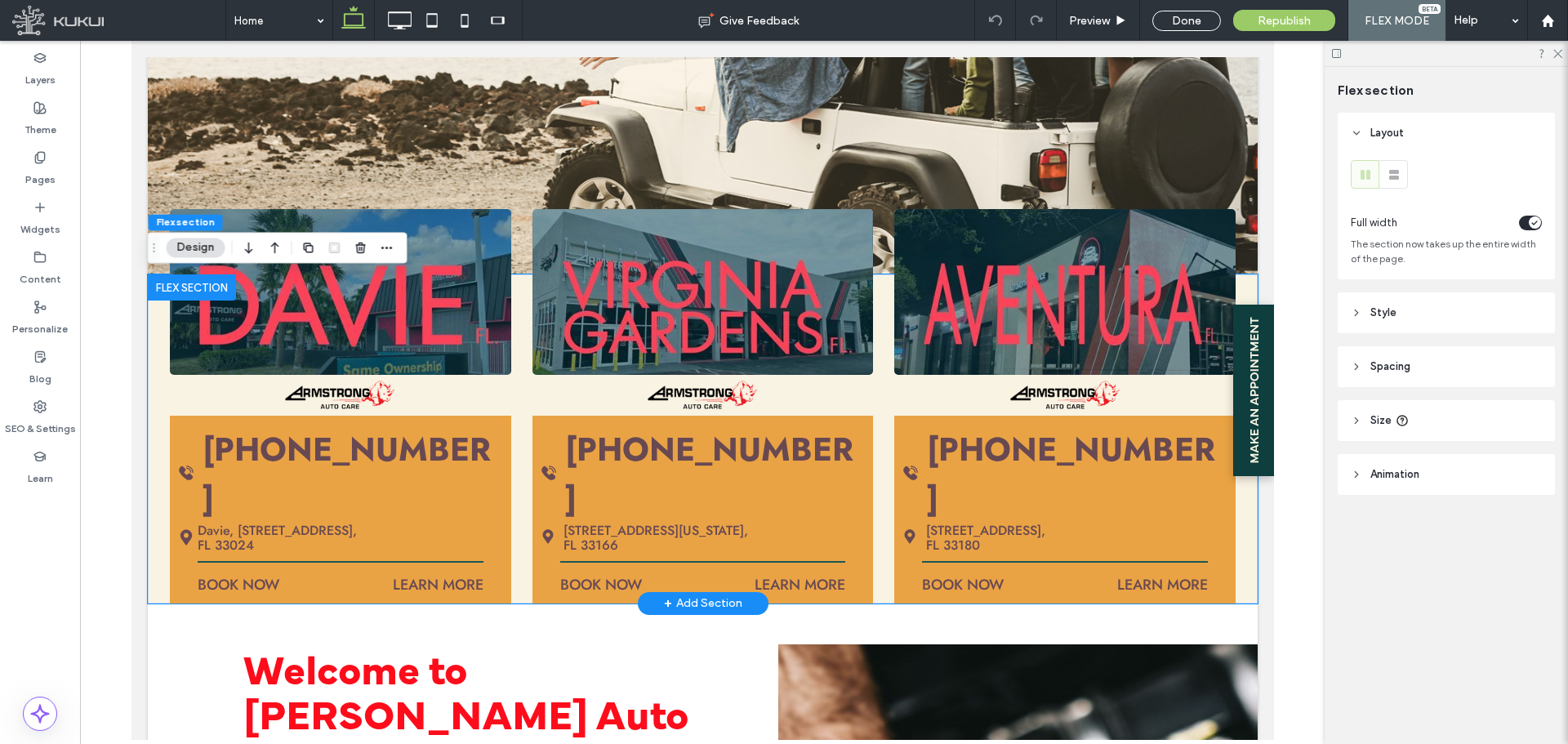
click at [157, 397] on div "[PHONE_NUMBER] Davie, [STREET_ADDRESS] BOOK NOW LEARN MORE [PHONE_NUMBER] [STRE…" at bounding box center [702, 438] width 1110 height 328
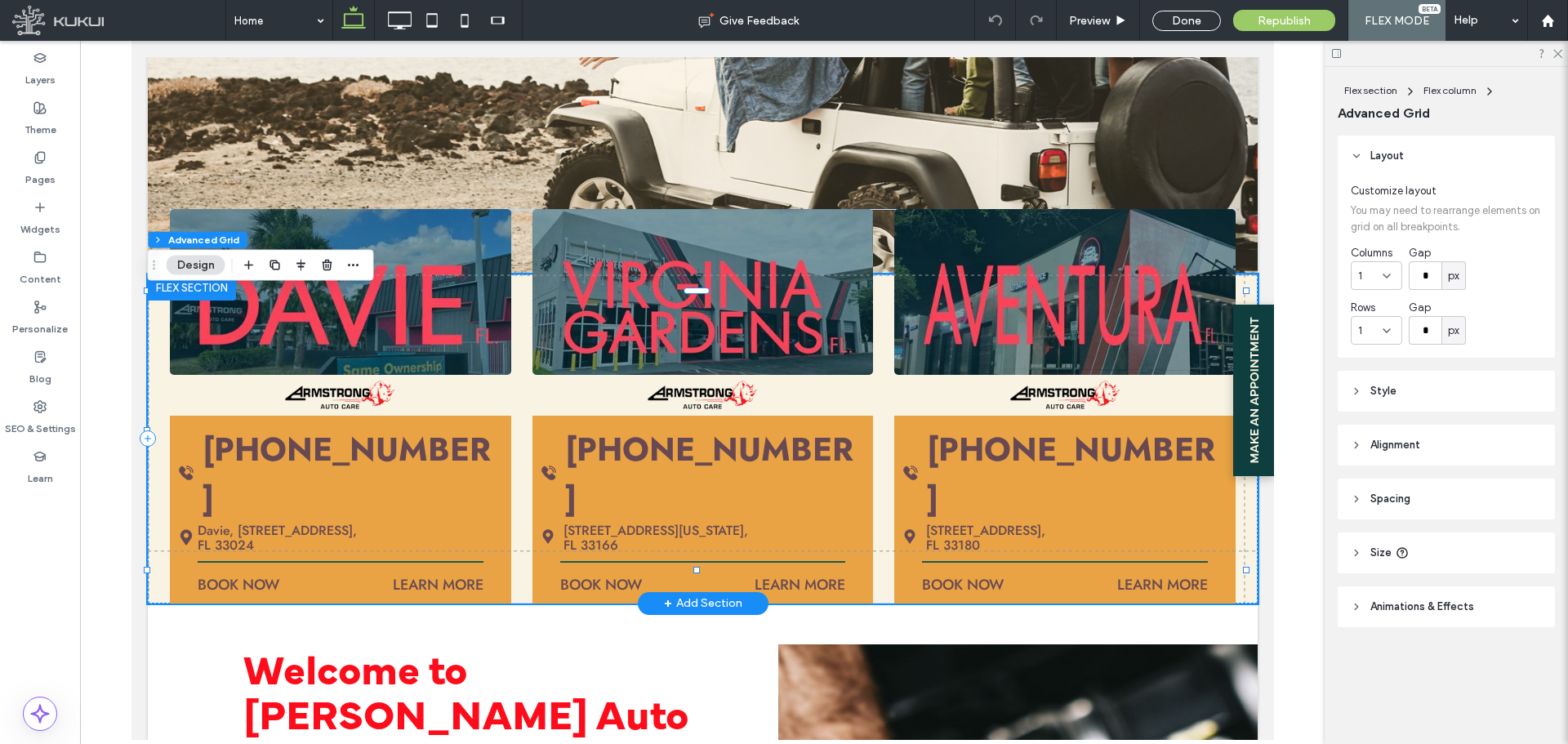
click at [156, 407] on div "[PHONE_NUMBER] Davie, [STREET_ADDRESS] BOOK NOW LEARN MORE [PHONE_NUMBER] [STRE…" at bounding box center [702, 438] width 1110 height 328
click at [514, 279] on div "[PHONE_NUMBER] Davie, [STREET_ADDRESS] BOOK NOW LEARN MORE [PHONE_NUMBER] [STRE…" at bounding box center [702, 405] width 1066 height 393
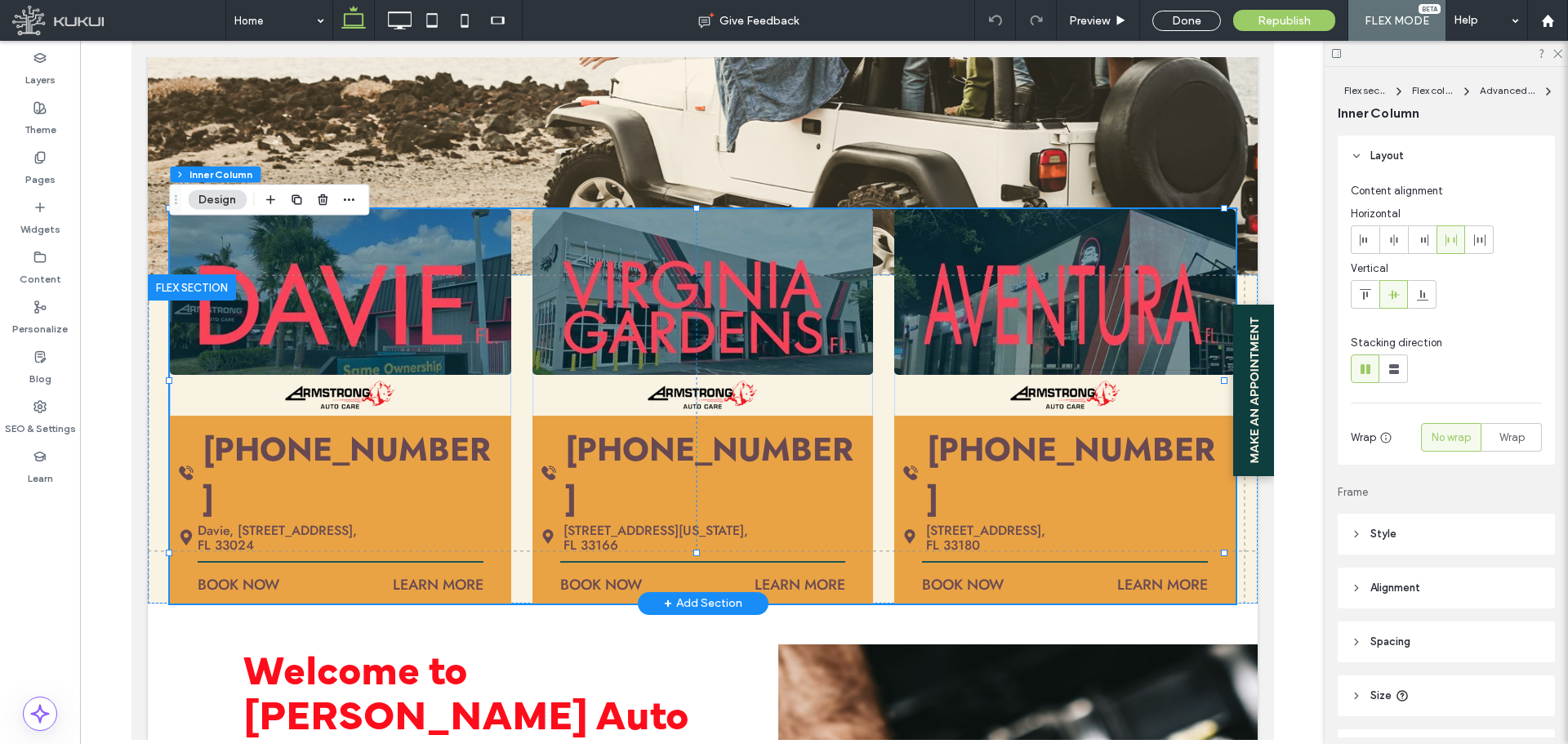
click at [520, 271] on div "[PHONE_NUMBER] Davie, [STREET_ADDRESS] BOOK NOW LEARN MORE [PHONE_NUMBER] [STRE…" at bounding box center [702, 405] width 1066 height 393
click at [515, 256] on div "[PHONE_NUMBER] Davie, [STREET_ADDRESS] BOOK NOW LEARN MORE [PHONE_NUMBER] [STRE…" at bounding box center [702, 405] width 1066 height 393
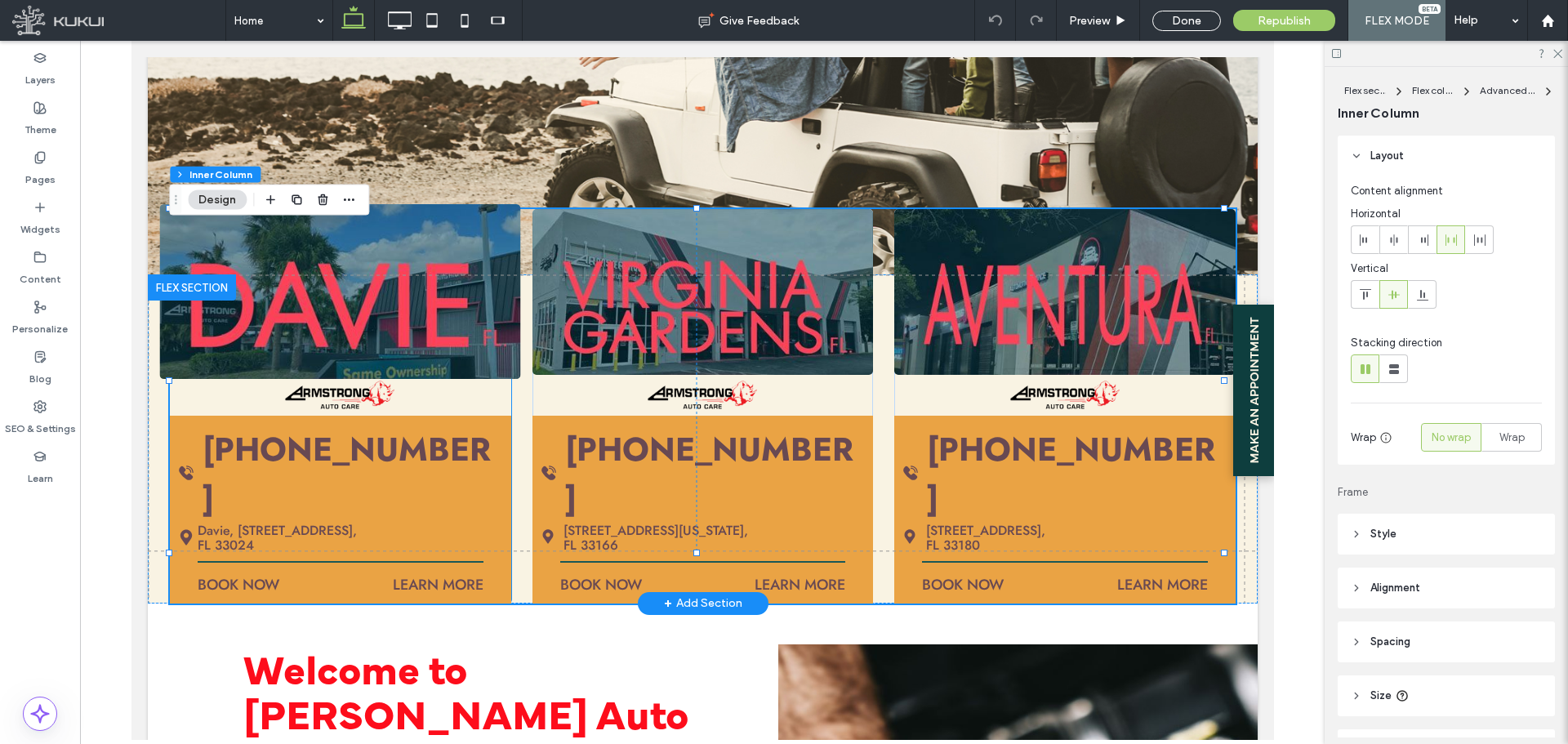
click at [393, 269] on img at bounding box center [340, 291] width 362 height 175
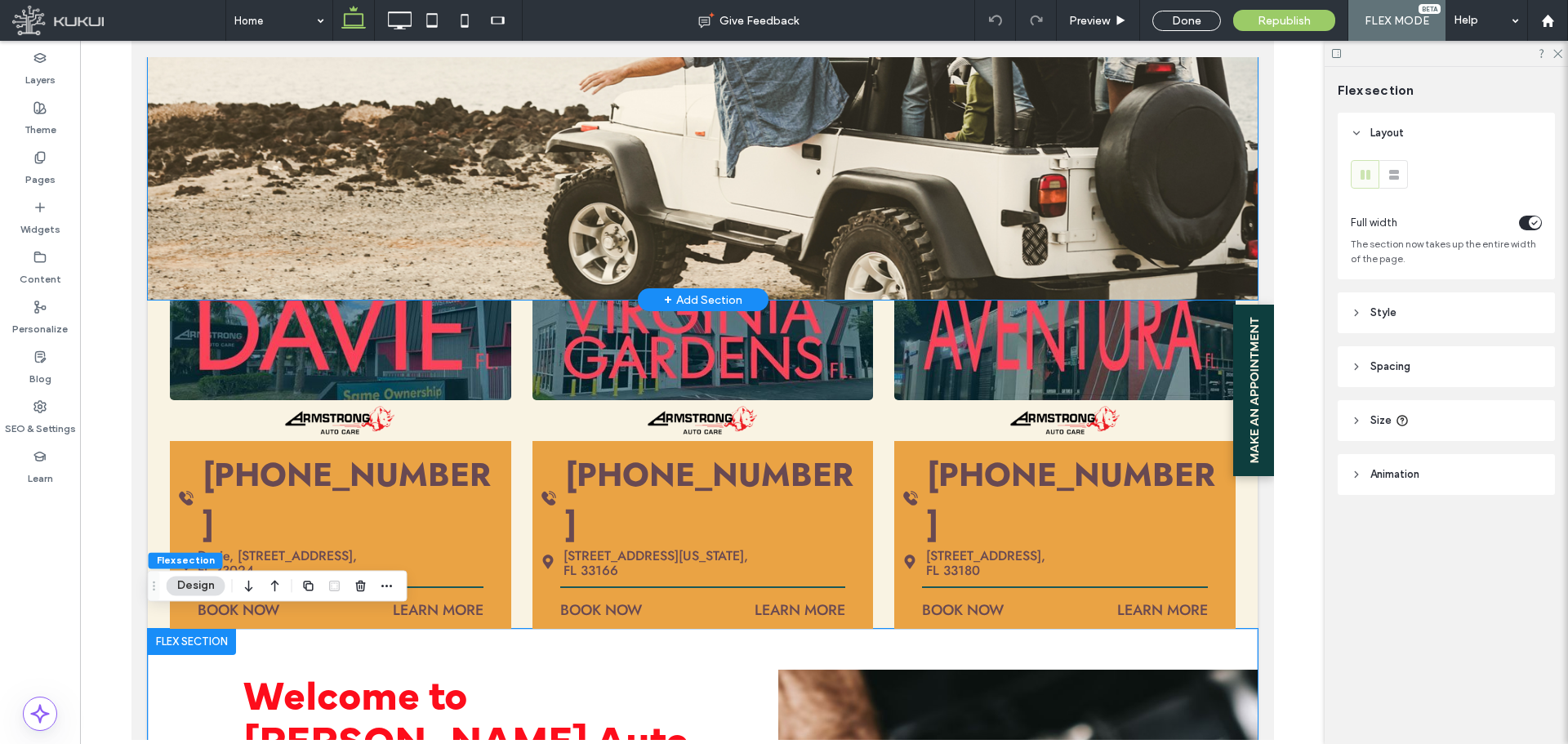
scroll to position [545, 0]
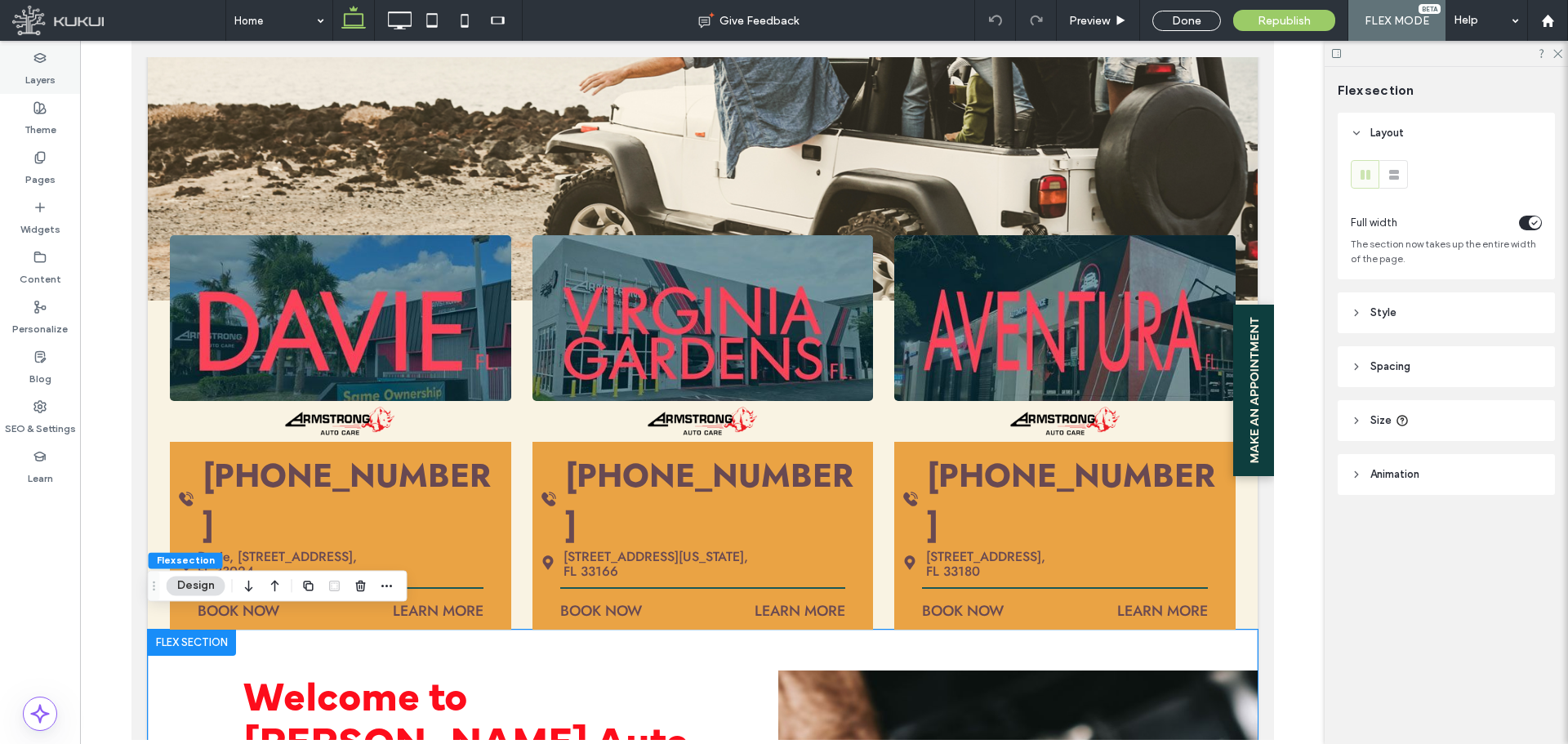
click at [38, 68] on label "Layers" at bounding box center [40, 75] width 30 height 23
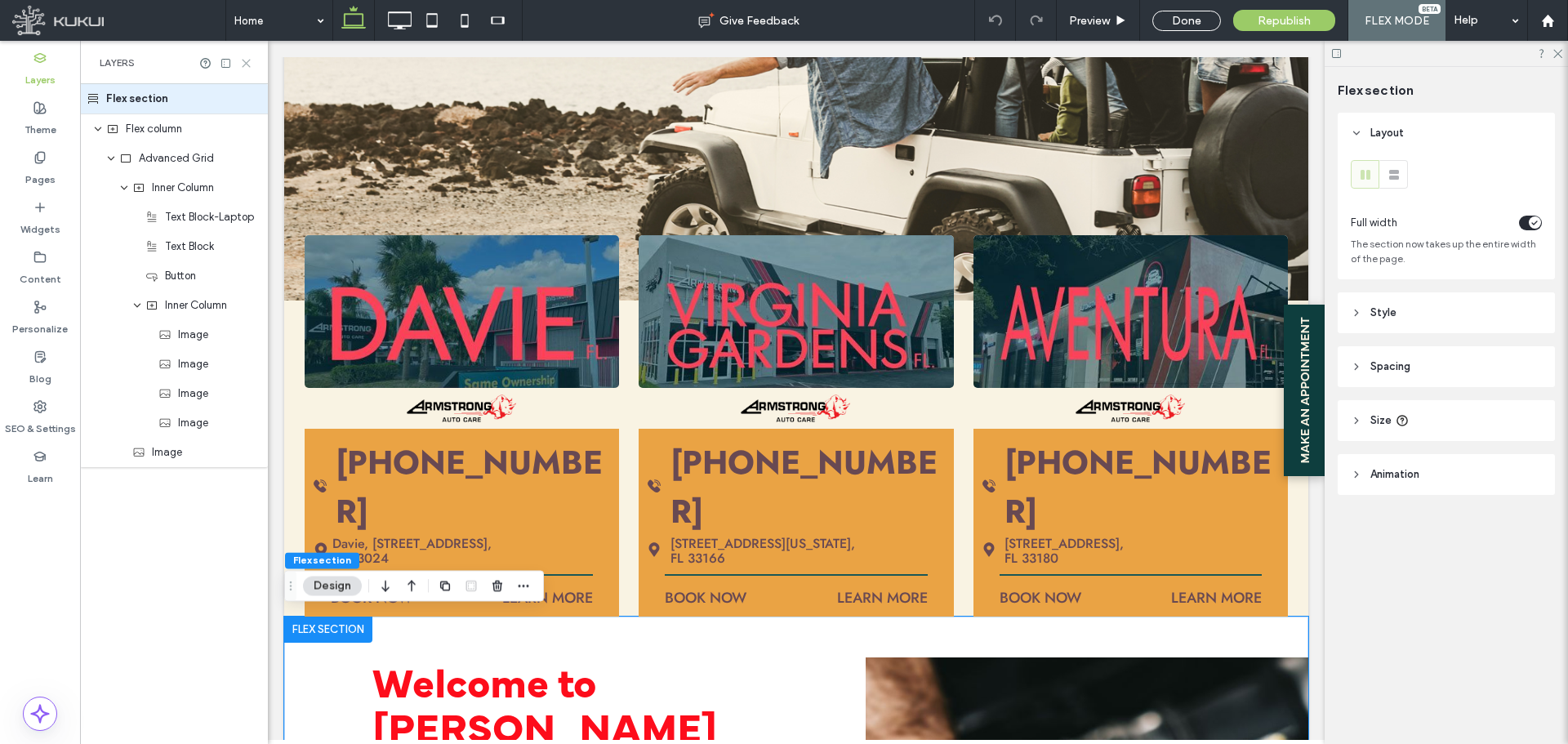
click at [250, 66] on use at bounding box center [246, 63] width 8 height 8
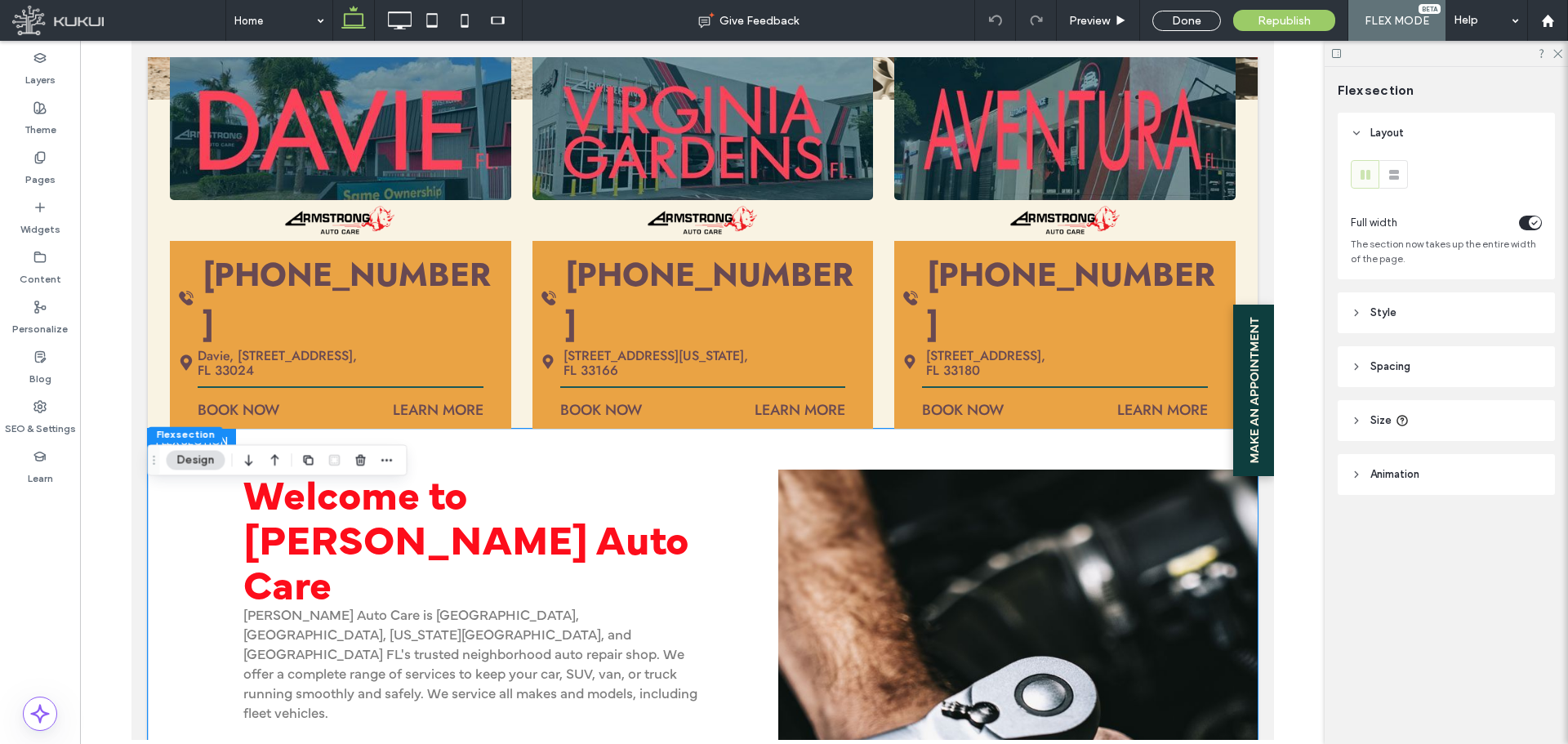
scroll to position [671, 0]
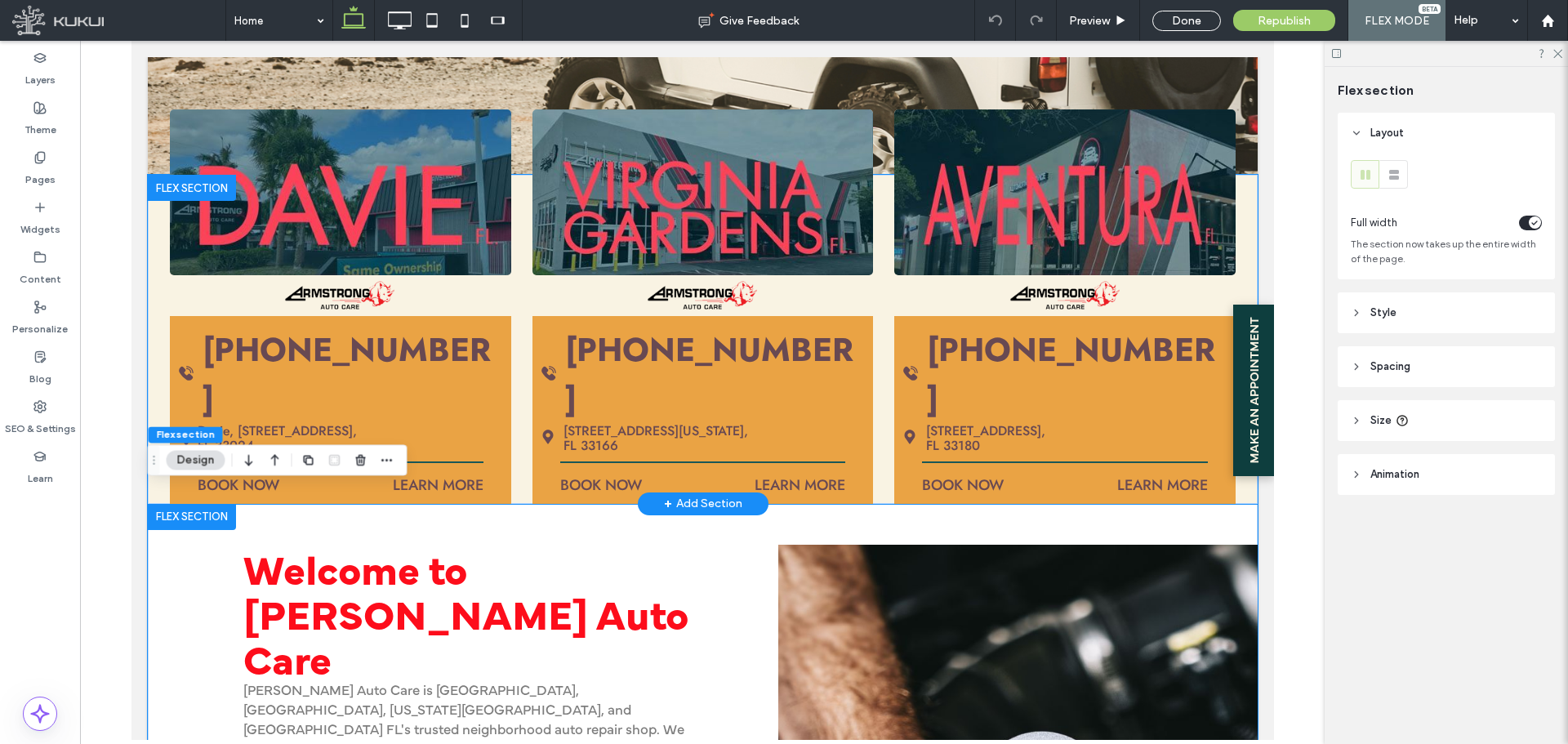
click at [874, 459] on div "[PHONE_NUMBER] Davie, [STREET_ADDRESS] BOOK NOW LEARN MORE [PHONE_NUMBER] [STRE…" at bounding box center [702, 306] width 1066 height 393
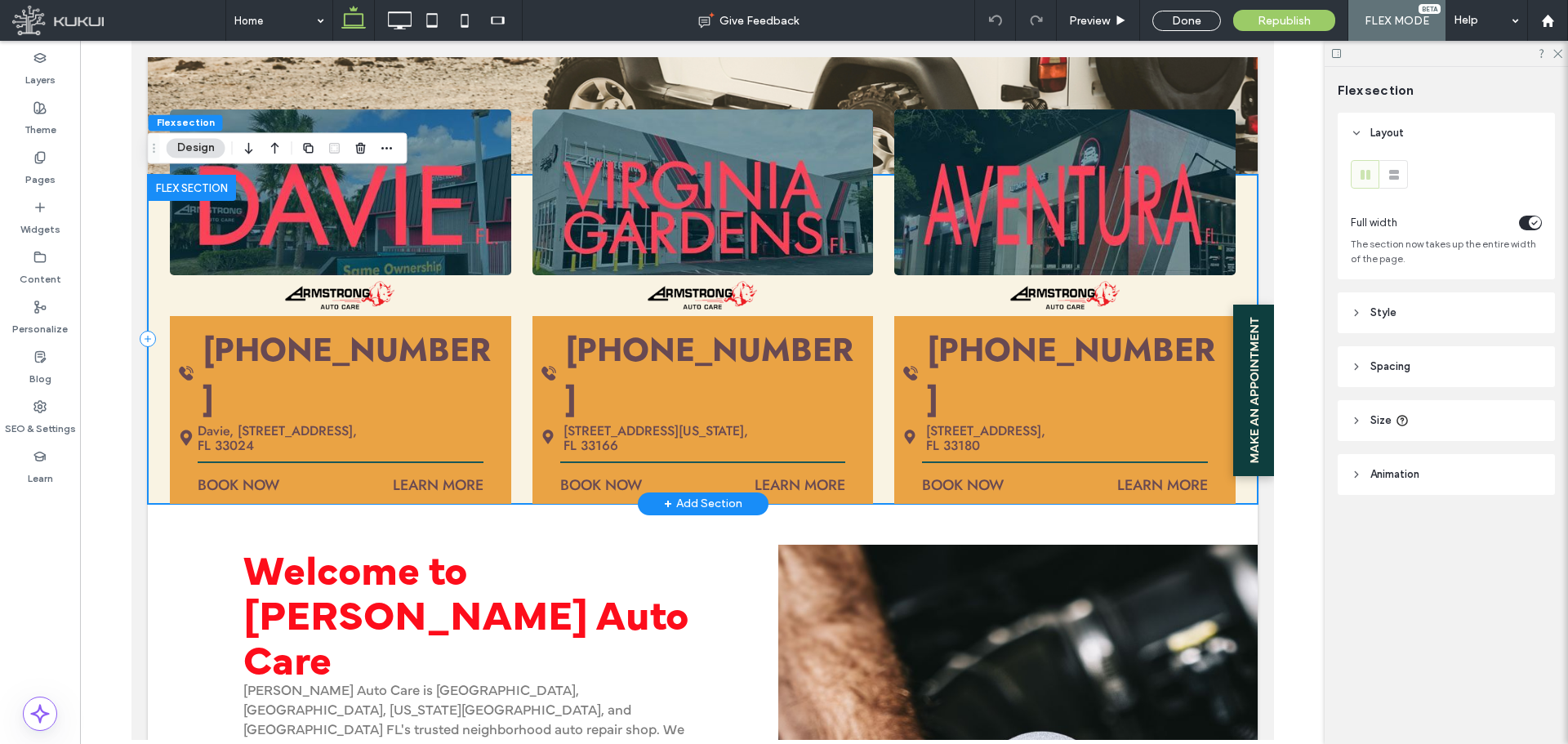
click at [880, 475] on div "[PHONE_NUMBER] Davie, [STREET_ADDRESS] BOOK NOW LEARN MORE [PHONE_NUMBER] [STRE…" at bounding box center [702, 338] width 1110 height 328
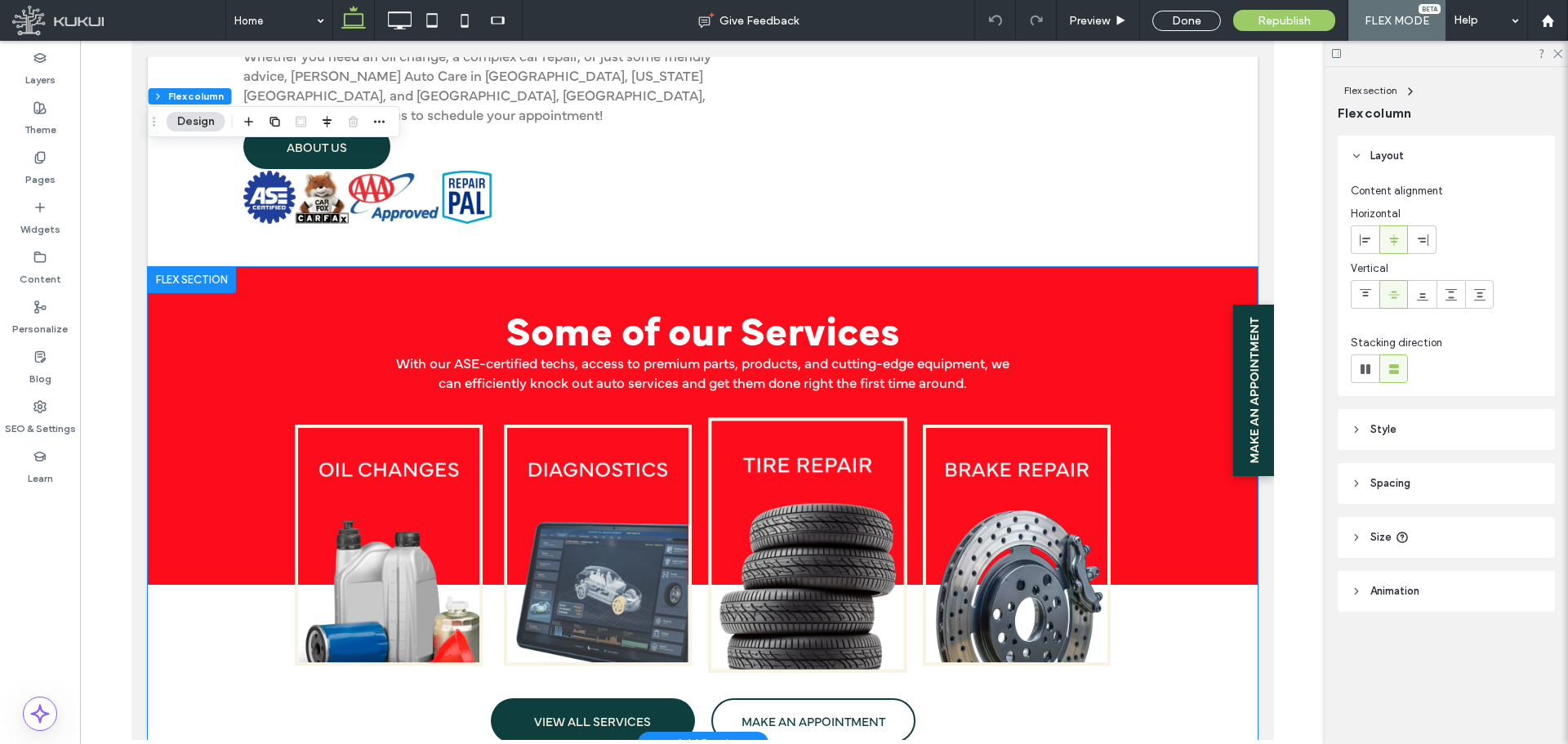
scroll to position [1977, 0]
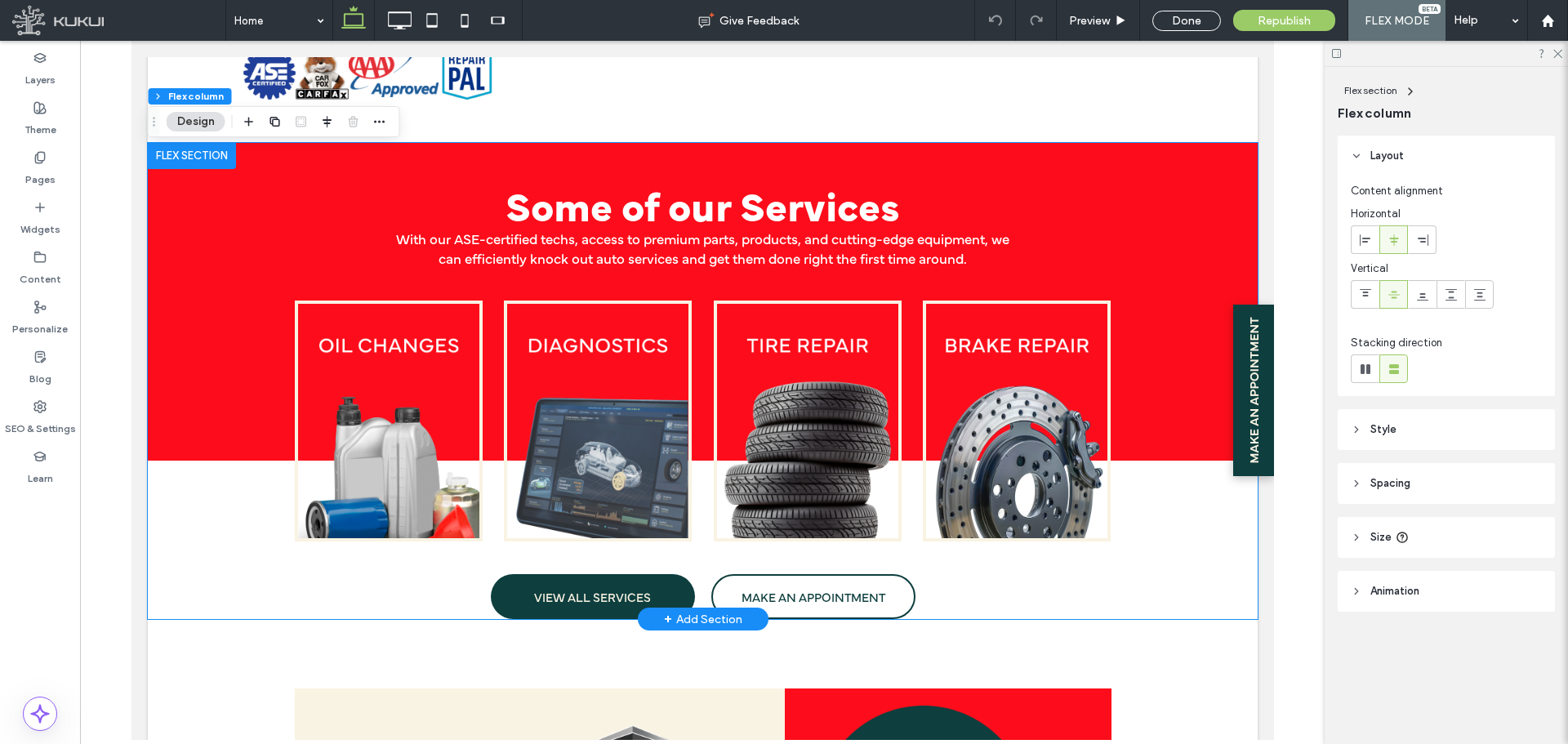
click at [201, 479] on div "Some of our Services VIEW ALL SERVICES MAKE AN APPOINTMENT With our ASE-certifi…" at bounding box center [702, 381] width 1110 height 477
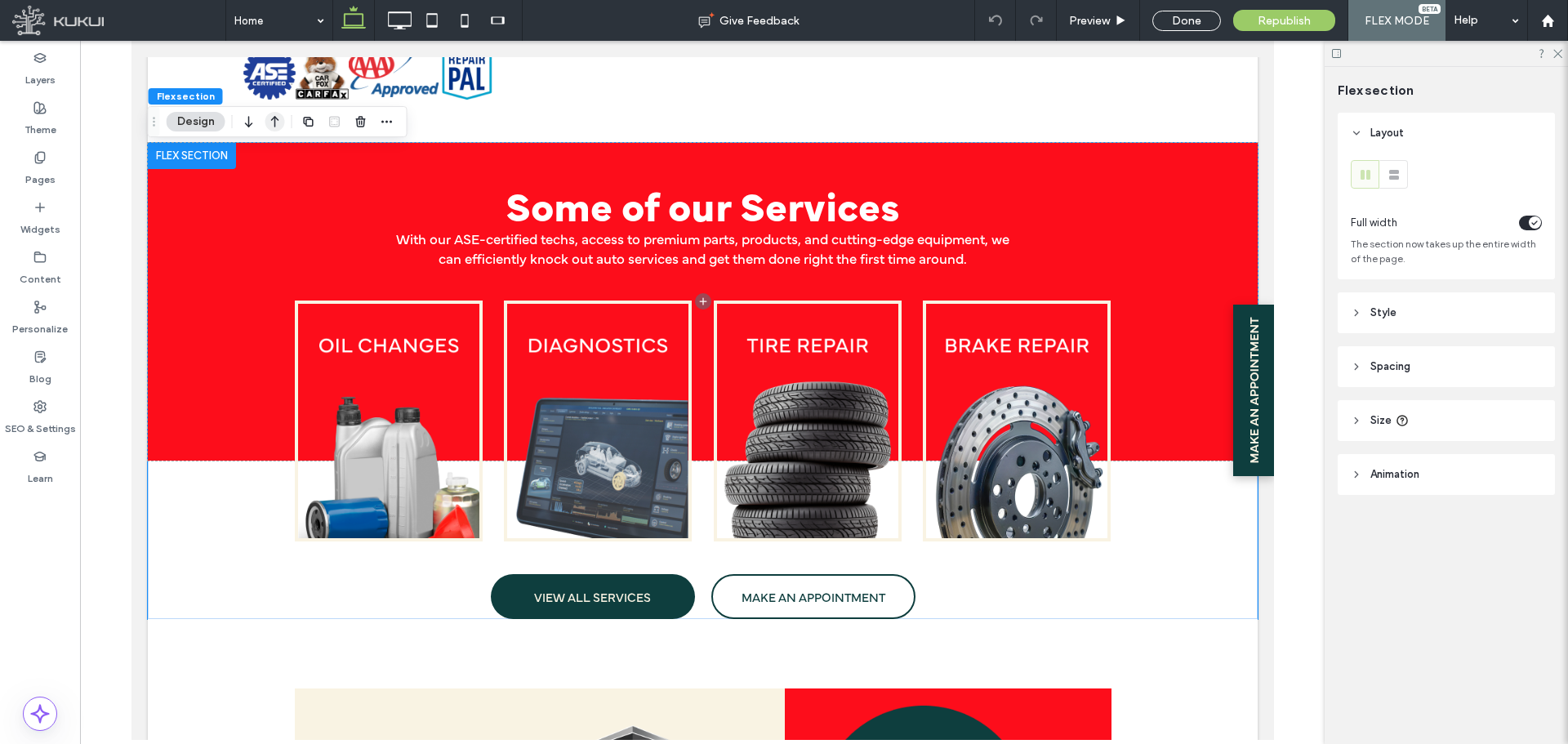
click at [277, 119] on use "button" at bounding box center [276, 122] width 8 height 12
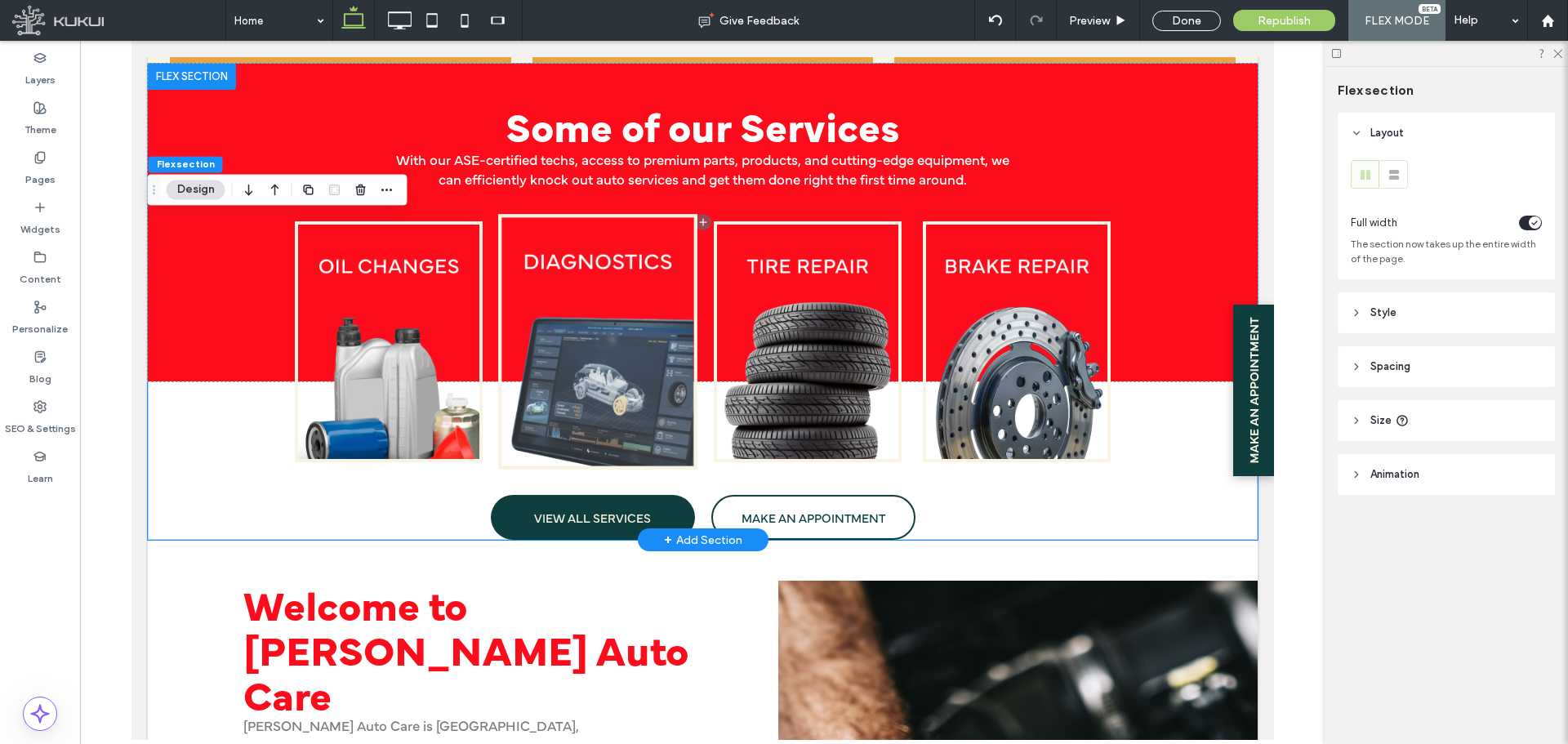
scroll to position [931, 0]
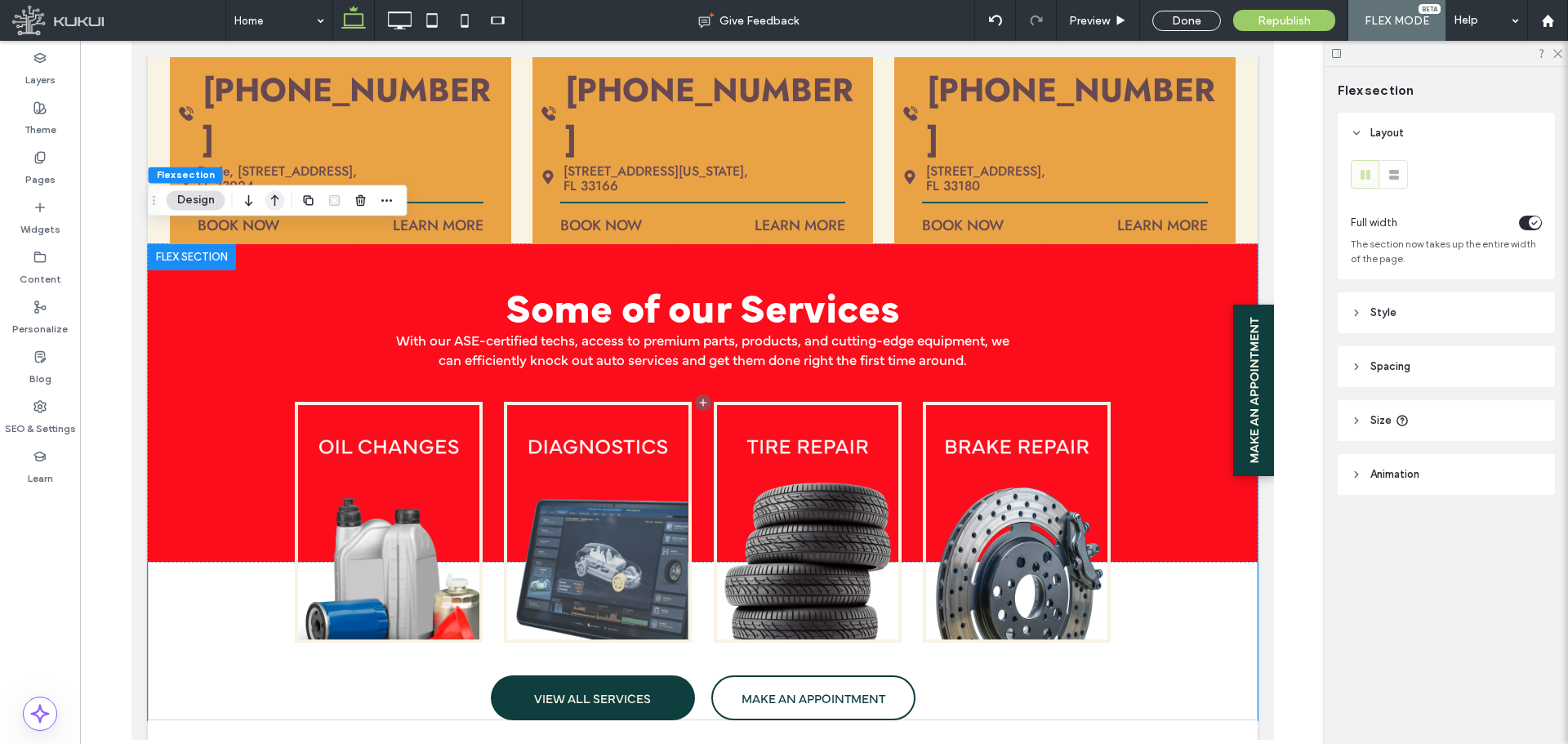
click at [277, 200] on icon "button" at bounding box center [275, 200] width 19 height 29
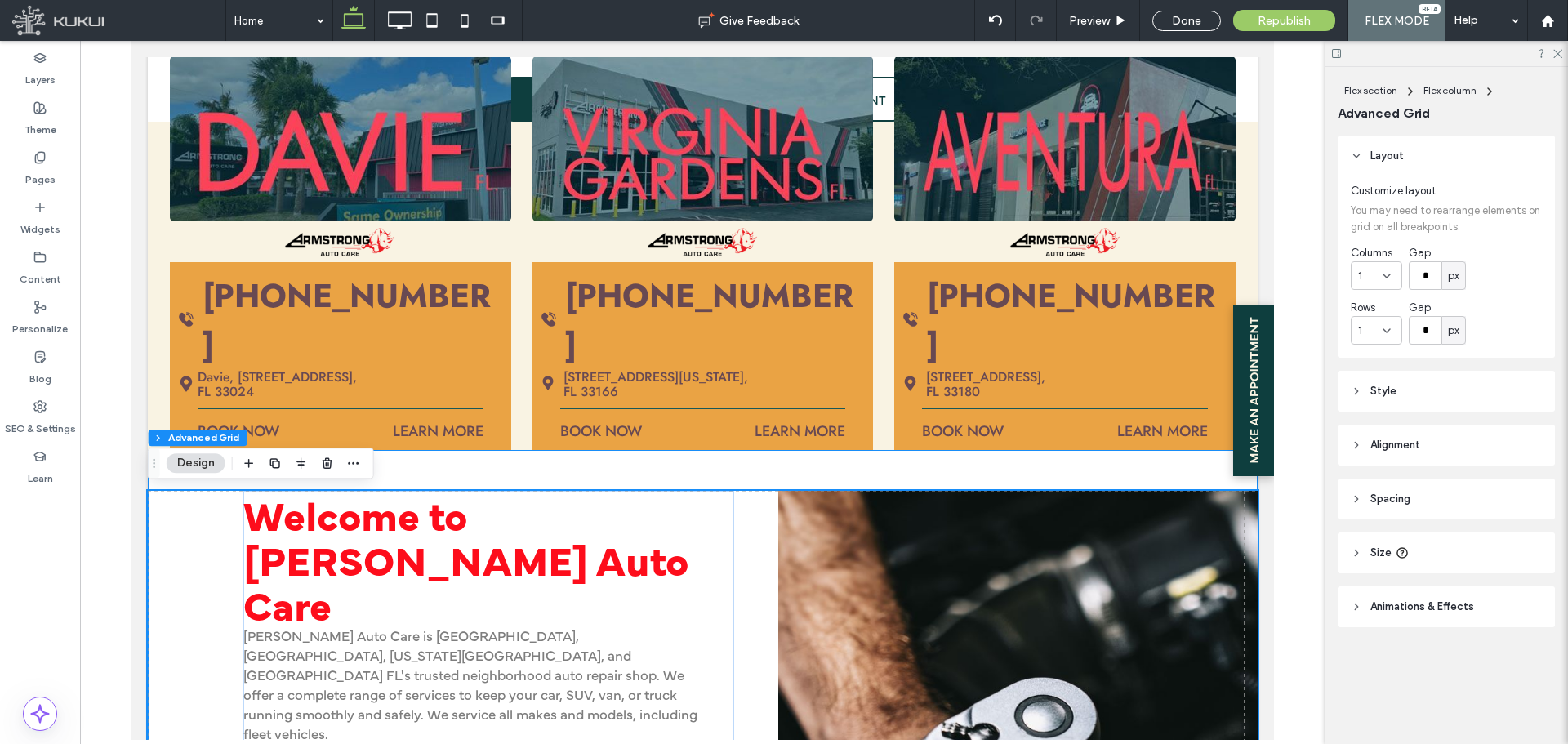
scroll to position [1186, 0]
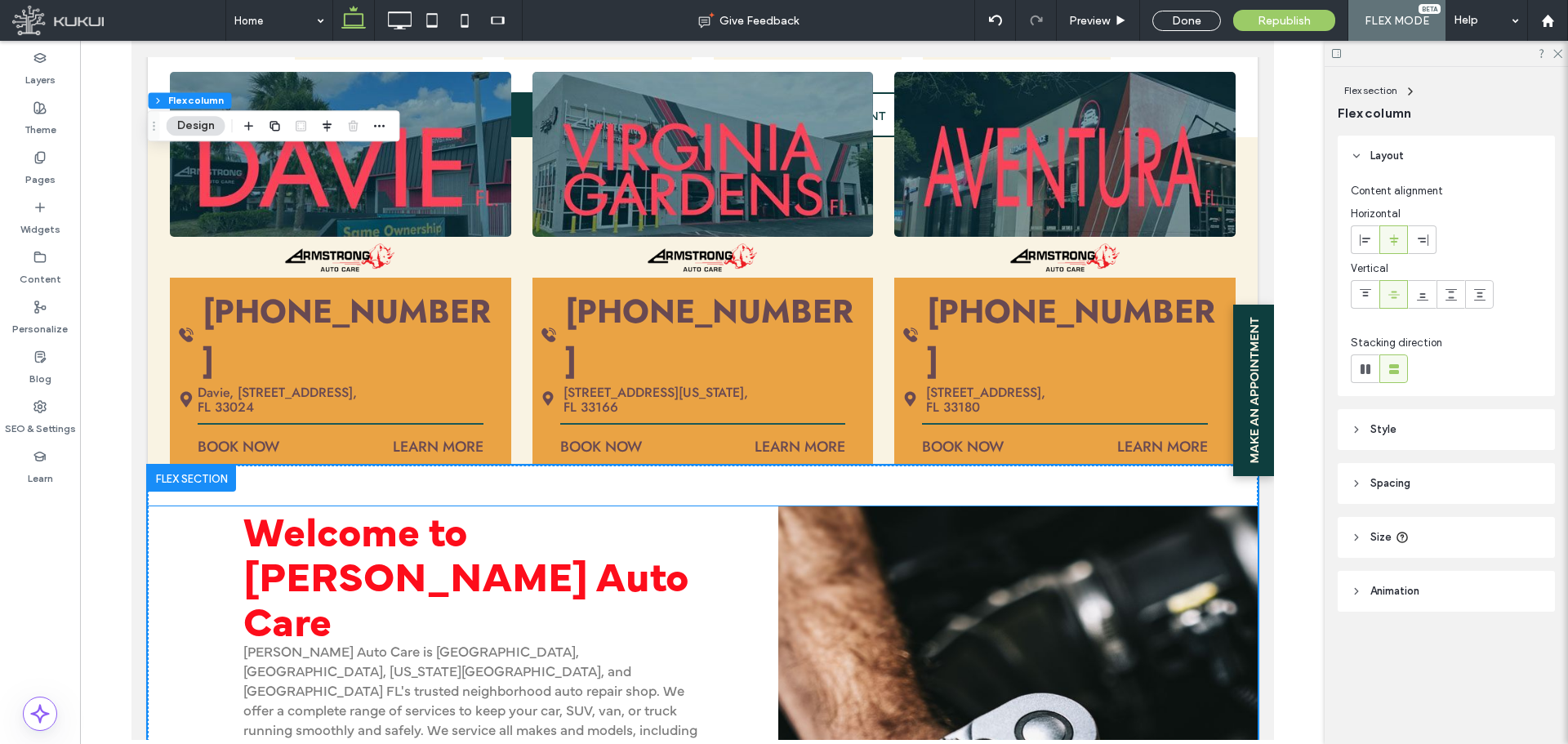
scroll to position [1757, 0]
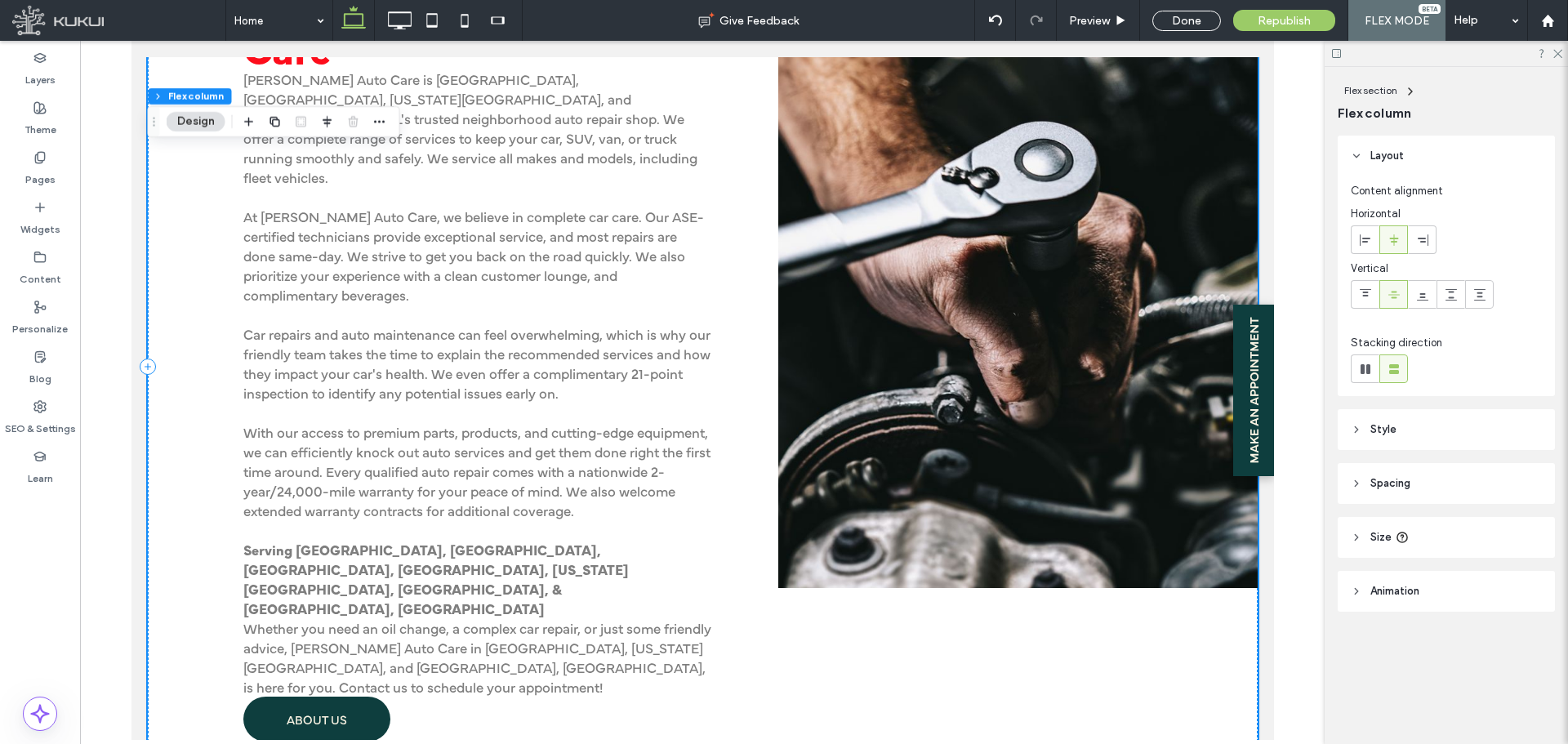
click at [699, 619] on div "Welcome to [PERSON_NAME] Auto Care [PERSON_NAME] Auto Care is [GEOGRAPHIC_DATA]…" at bounding box center [488, 367] width 491 height 864
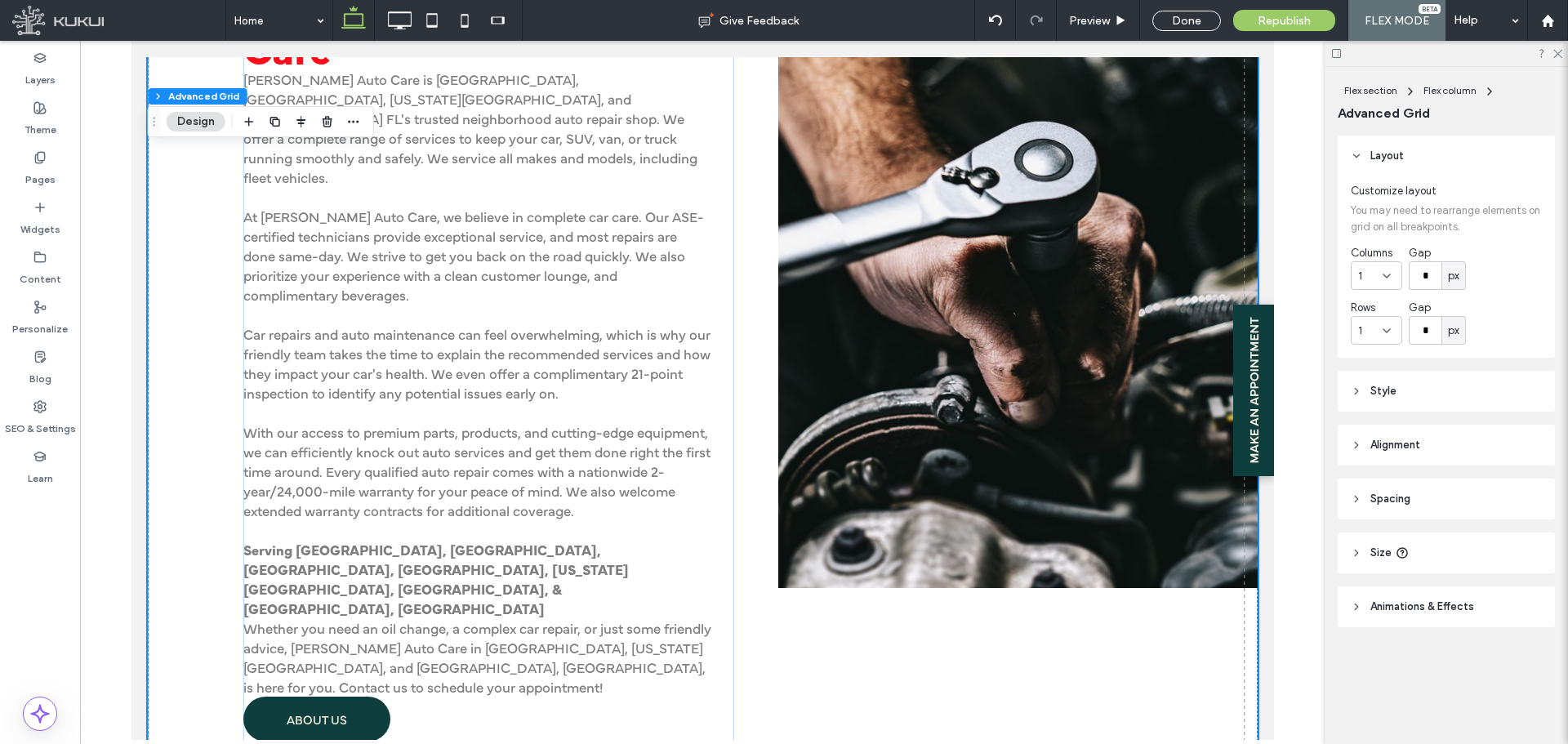
scroll to position [2083, 0]
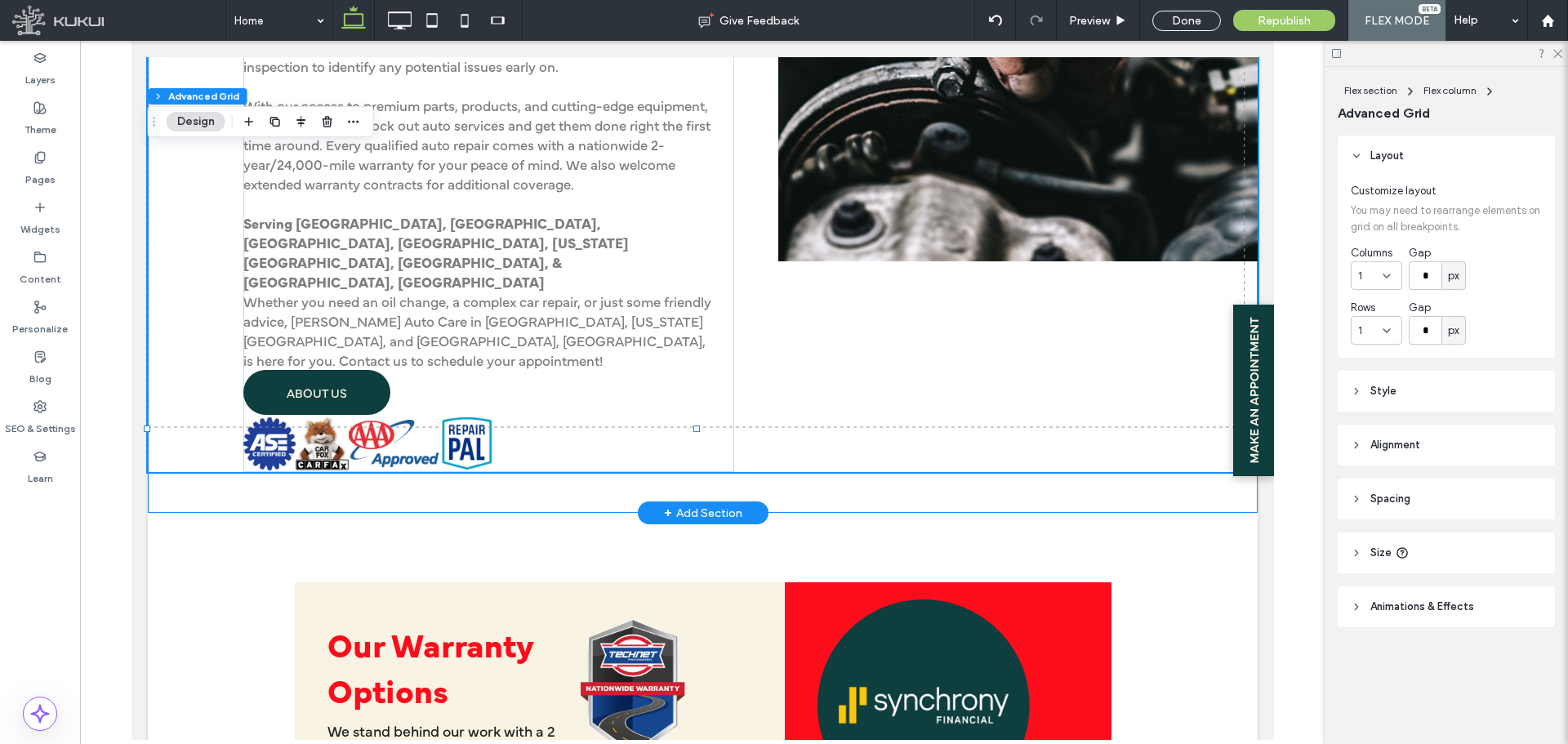
click at [814, 430] on div "Welcome to [PERSON_NAME] Auto Care [PERSON_NAME] Auto Care is [GEOGRAPHIC_DATA]…" at bounding box center [702, 40] width 1110 height 945
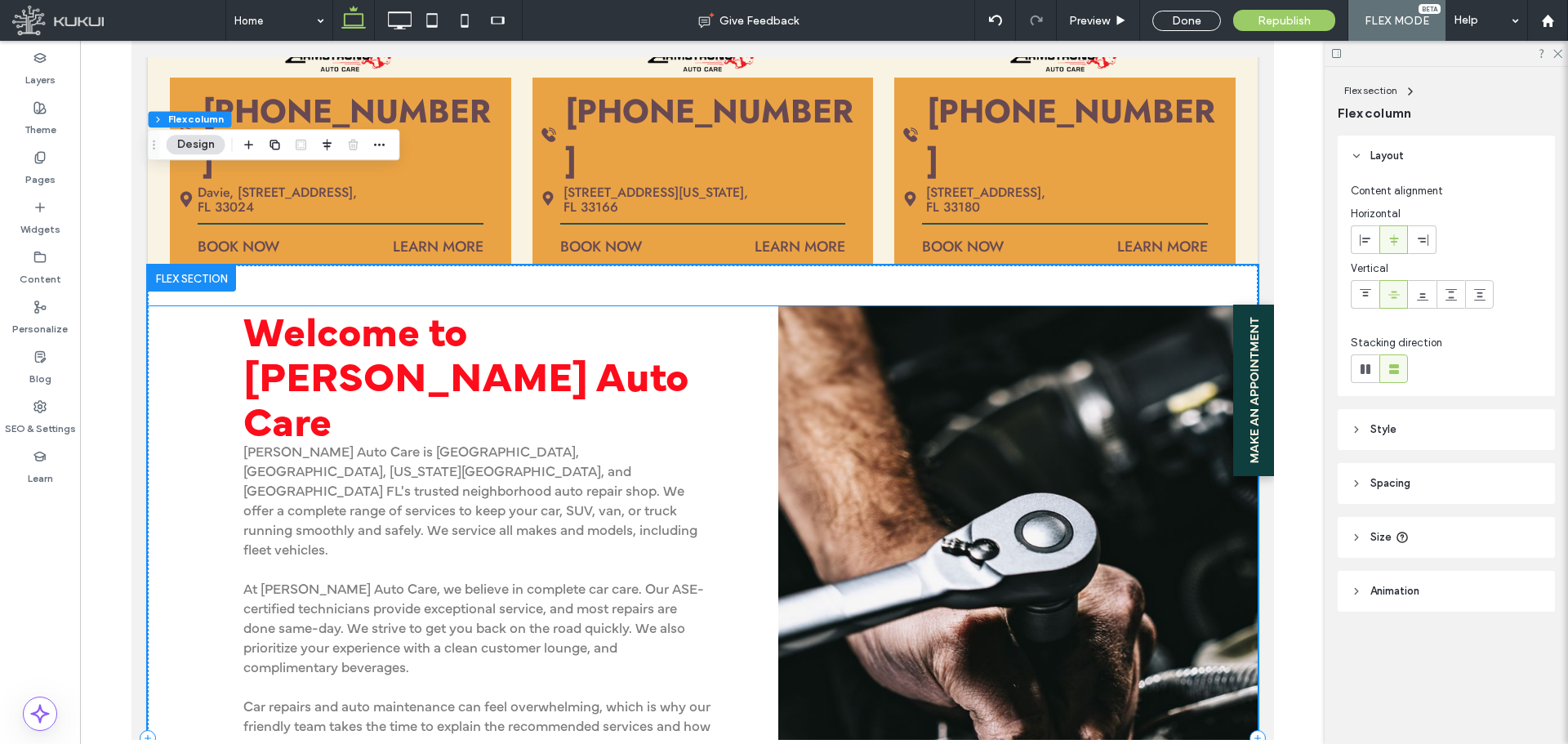
scroll to position [1349, 0]
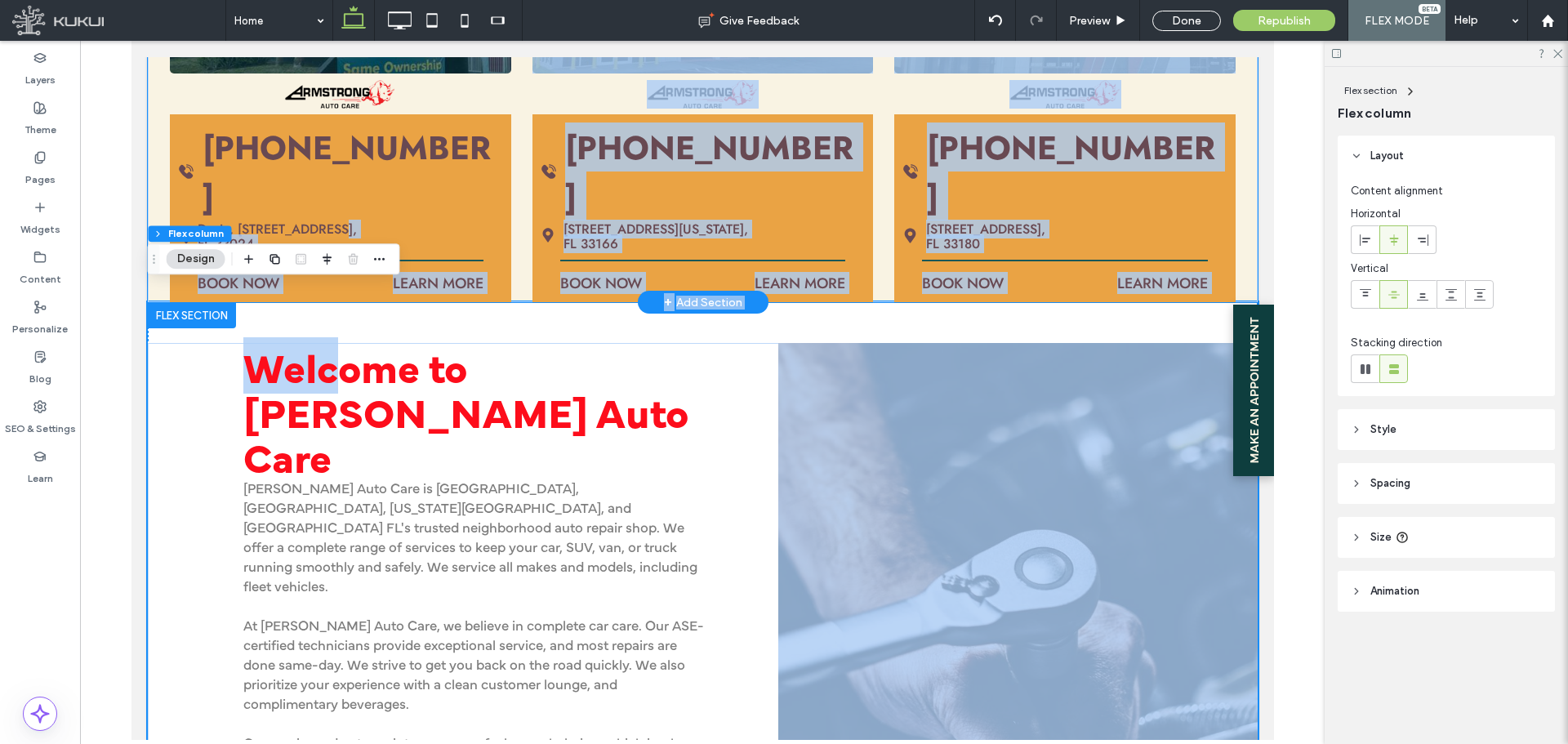
drag, startPoint x: 331, startPoint y: 302, endPoint x: 331, endPoint y: 188, distance: 114.0
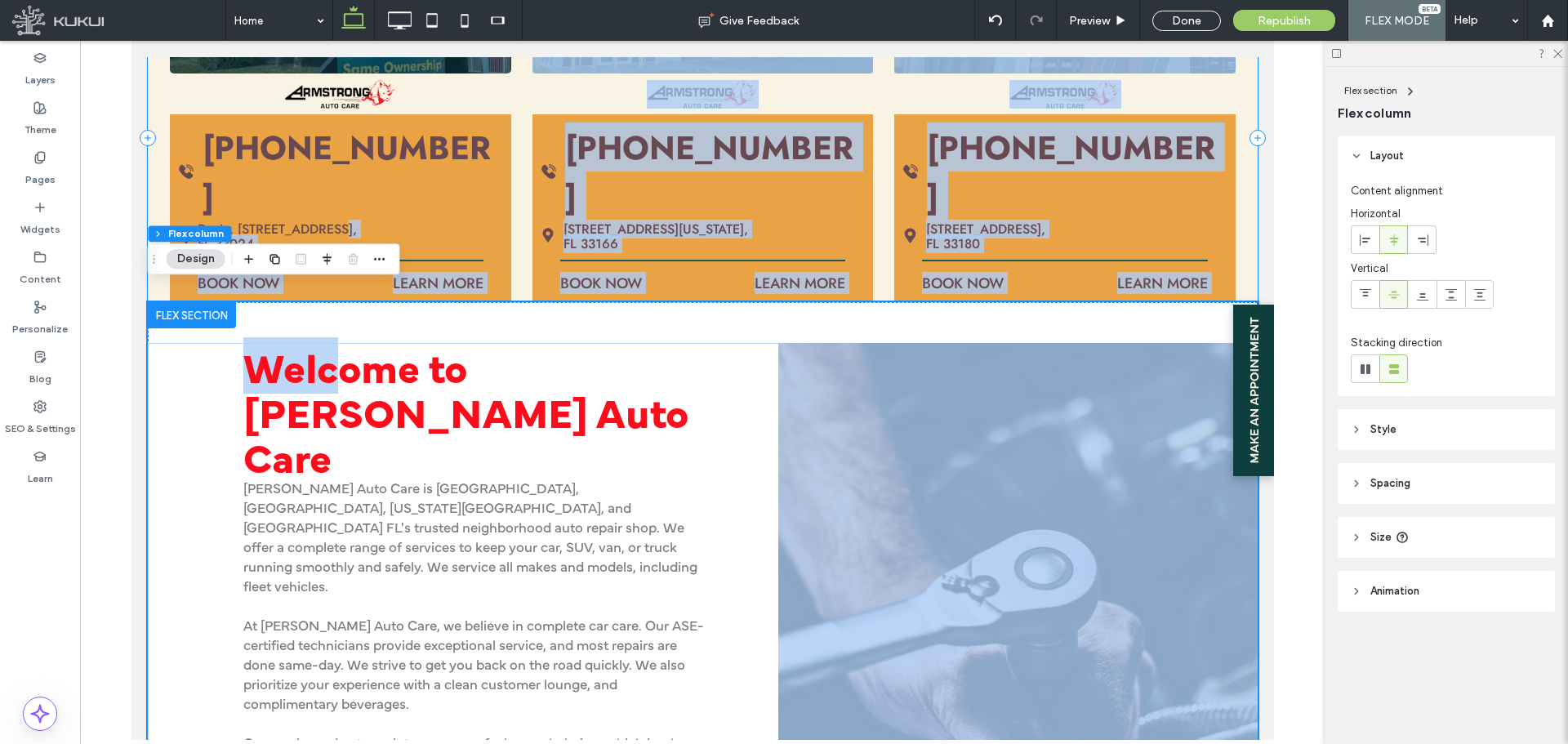
click at [526, 286] on div at bounding box center [696, 286] width 1098 height 8
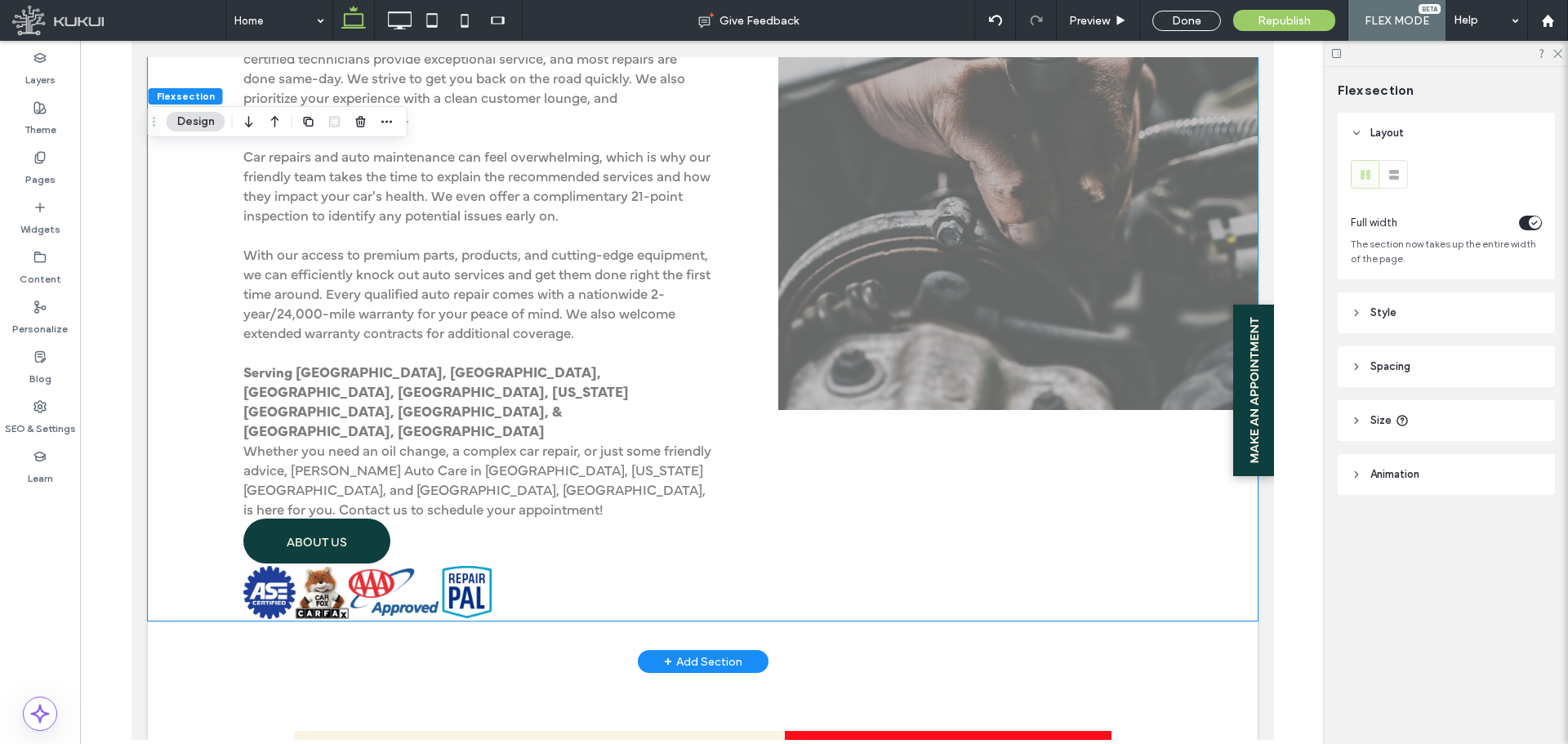
click at [747, 499] on div "Welcome to [PERSON_NAME] Auto Care [PERSON_NAME] Auto Care is [GEOGRAPHIC_DATA]…" at bounding box center [702, 189] width 1110 height 864
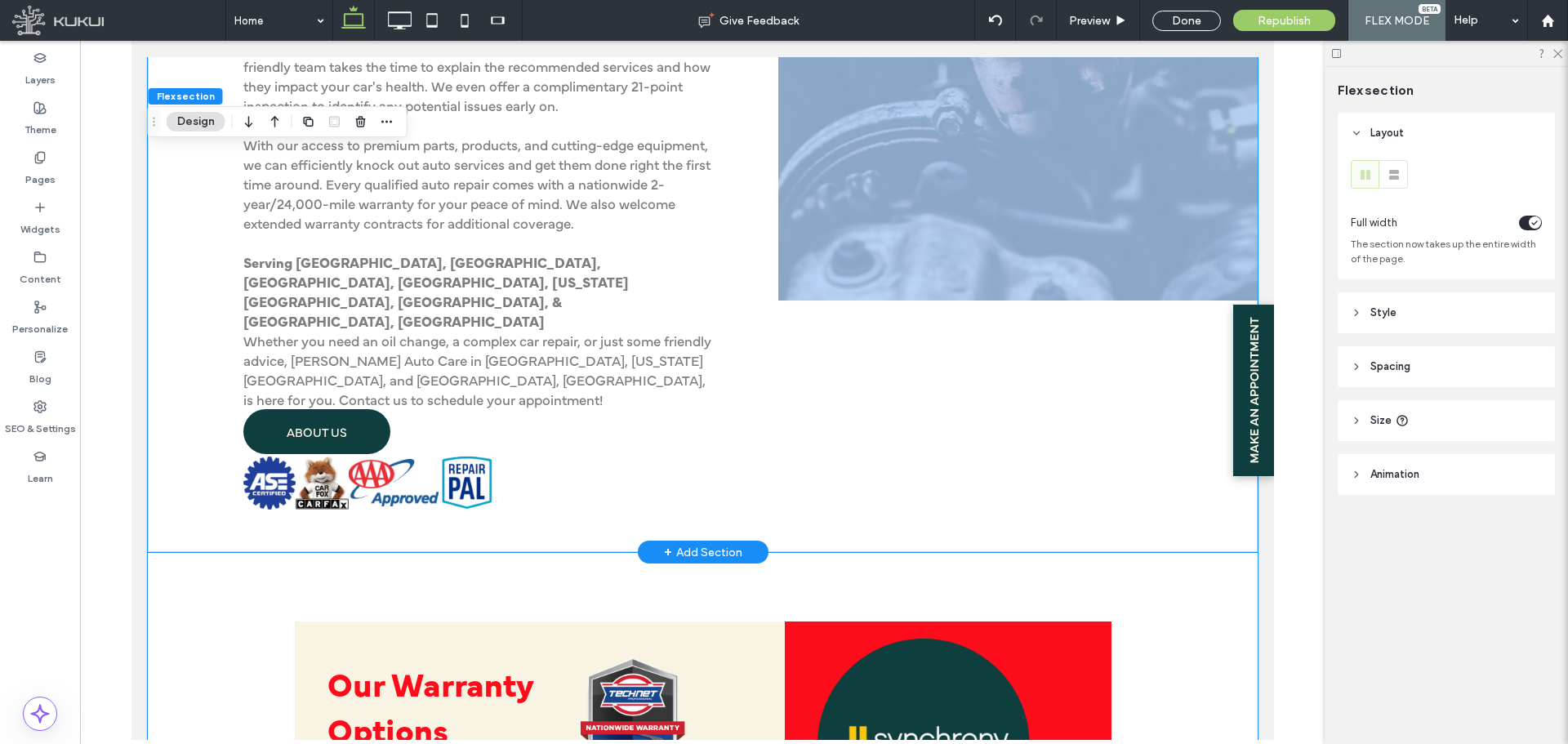
scroll to position [2135, 0]
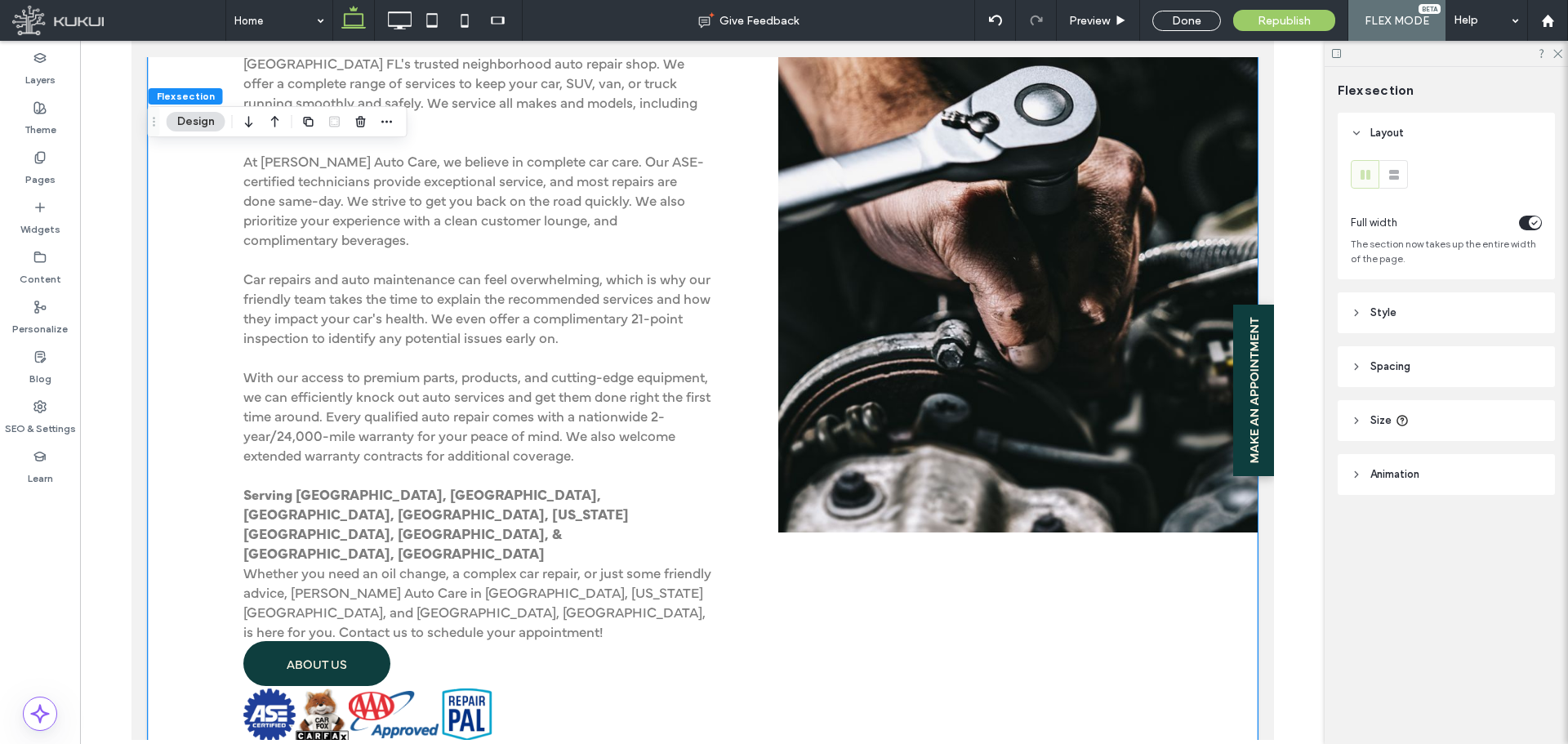
scroll to position [1809, 0]
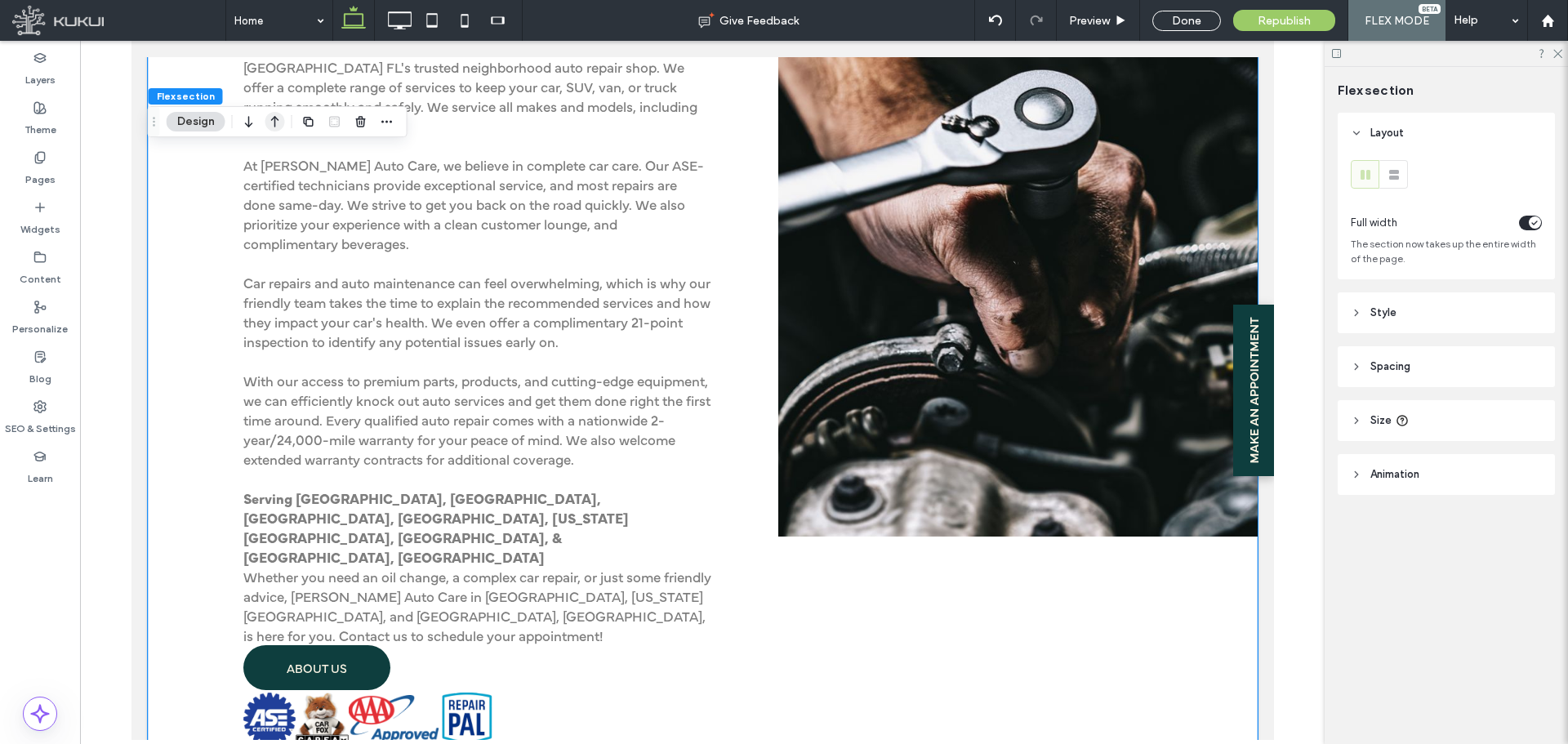
click at [282, 127] on icon "button" at bounding box center [275, 121] width 19 height 29
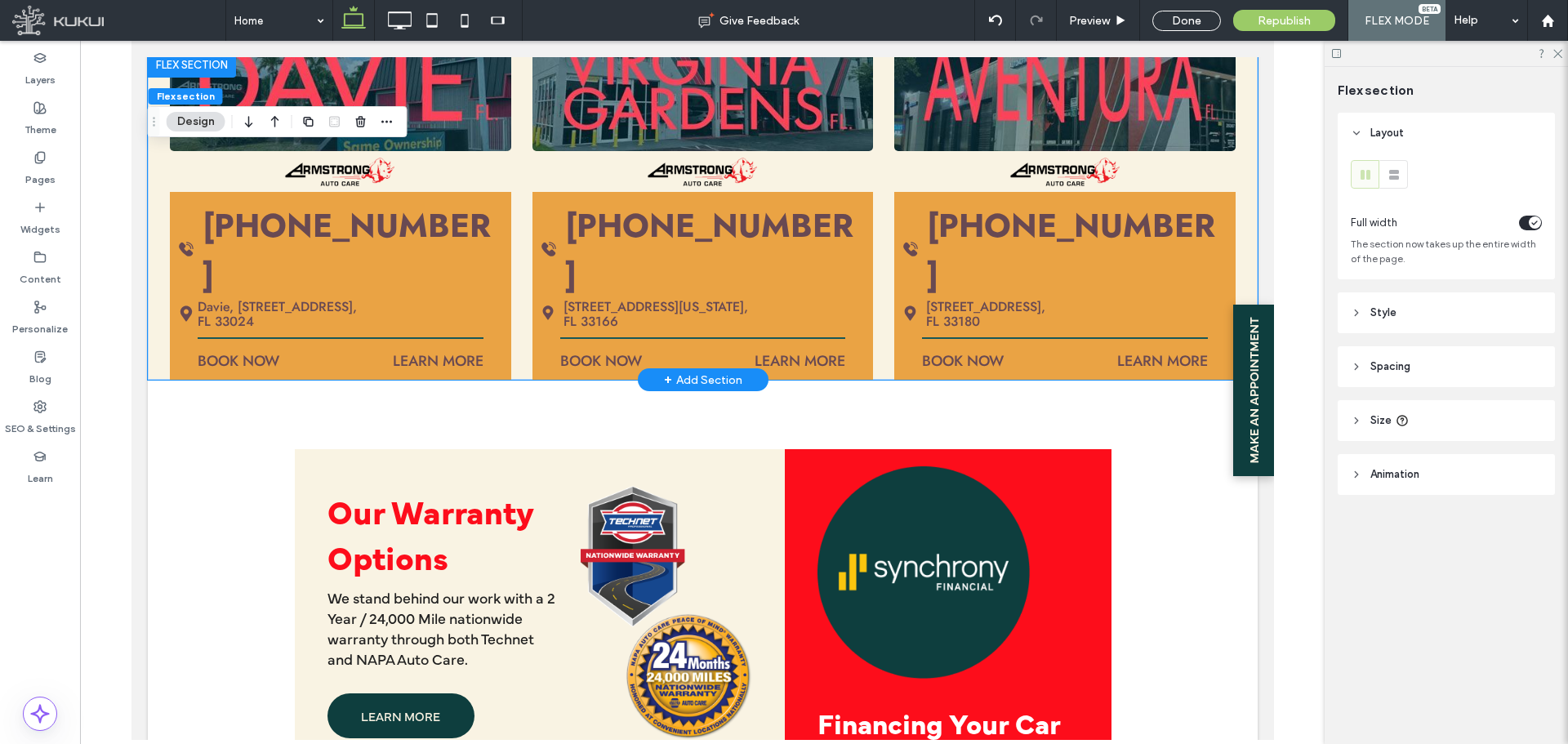
scroll to position [1890, 0]
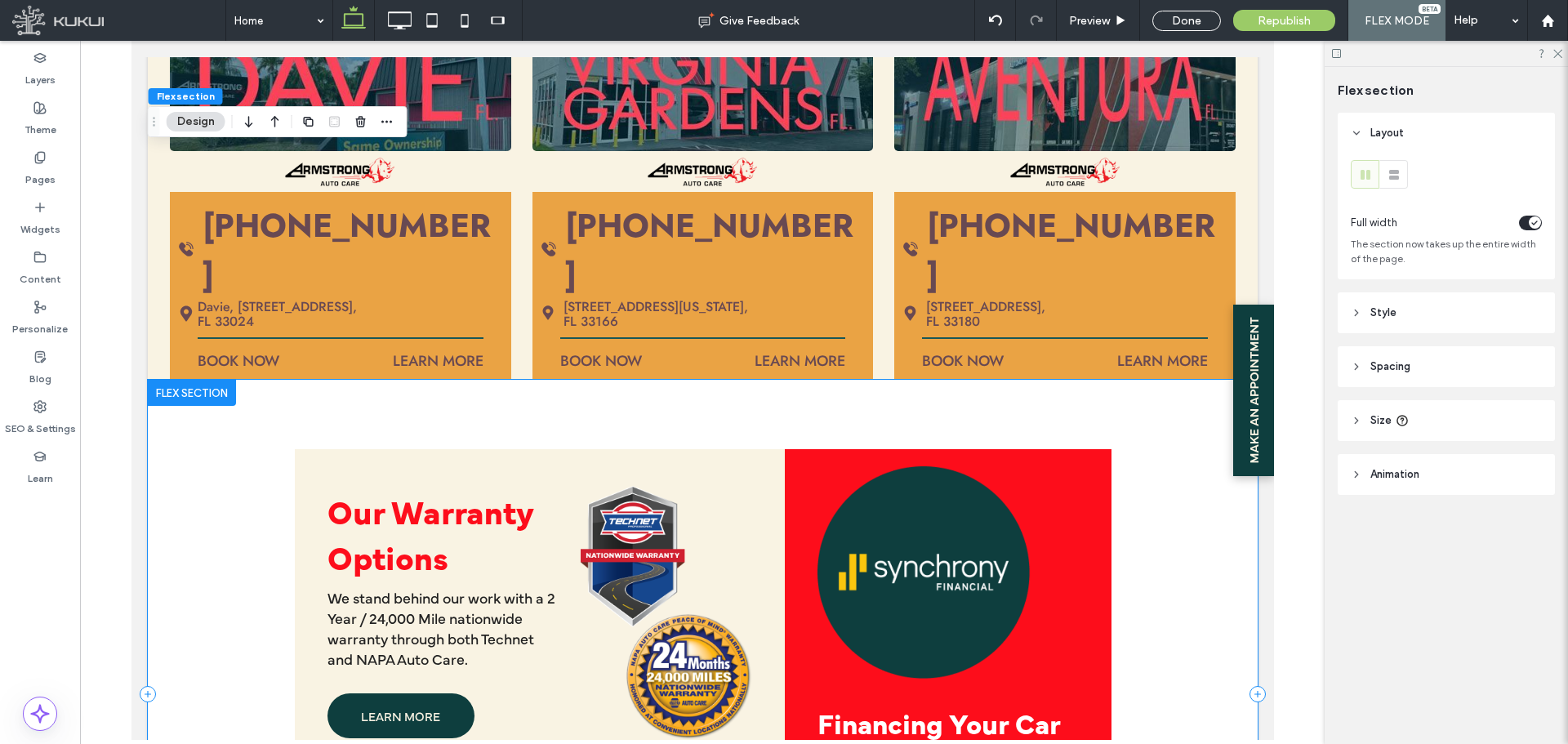
click at [316, 380] on div "Our Warranty Options Our Warranty Options We stand behind our work with a 2 Yea…" at bounding box center [702, 694] width 1110 height 629
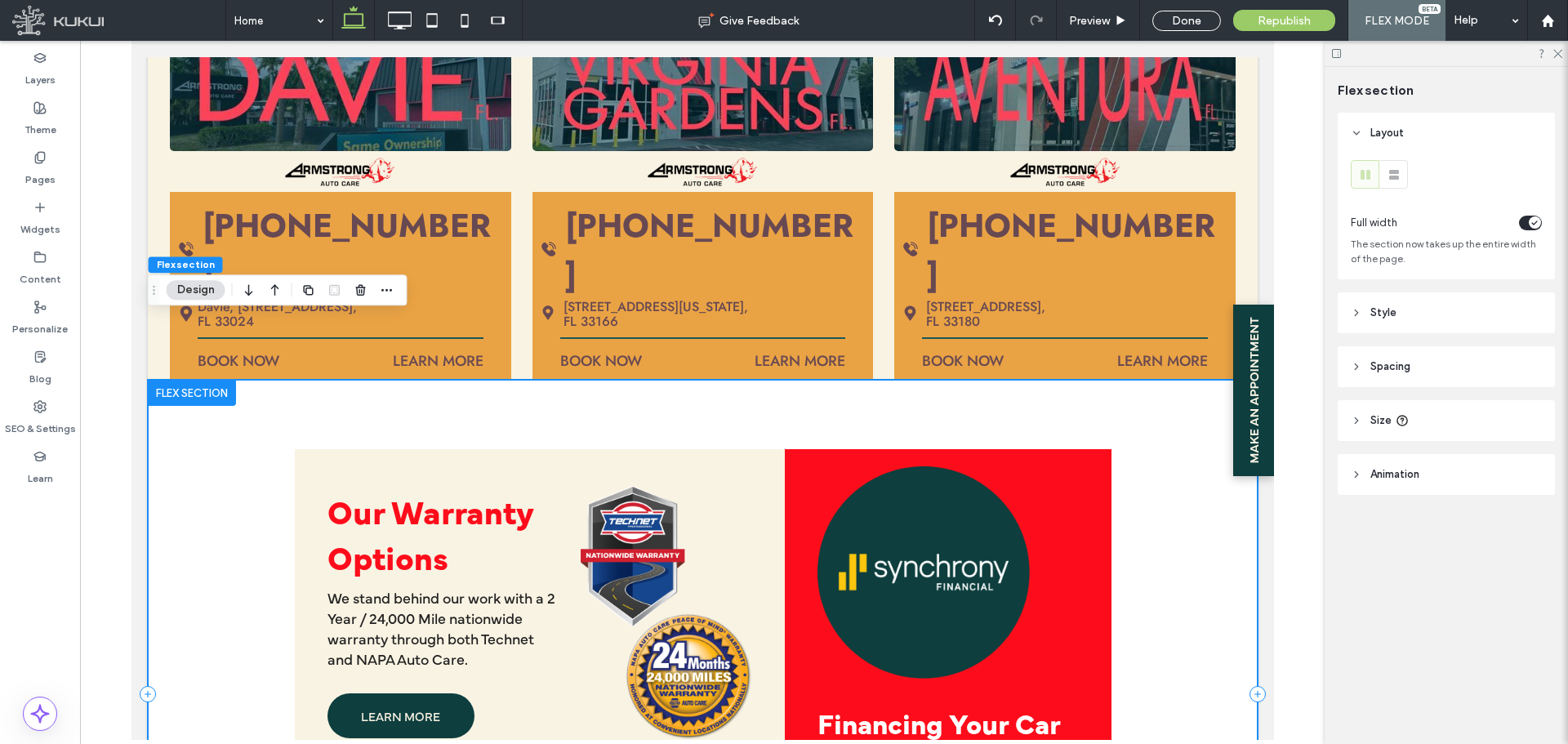
scroll to position [2437, 0]
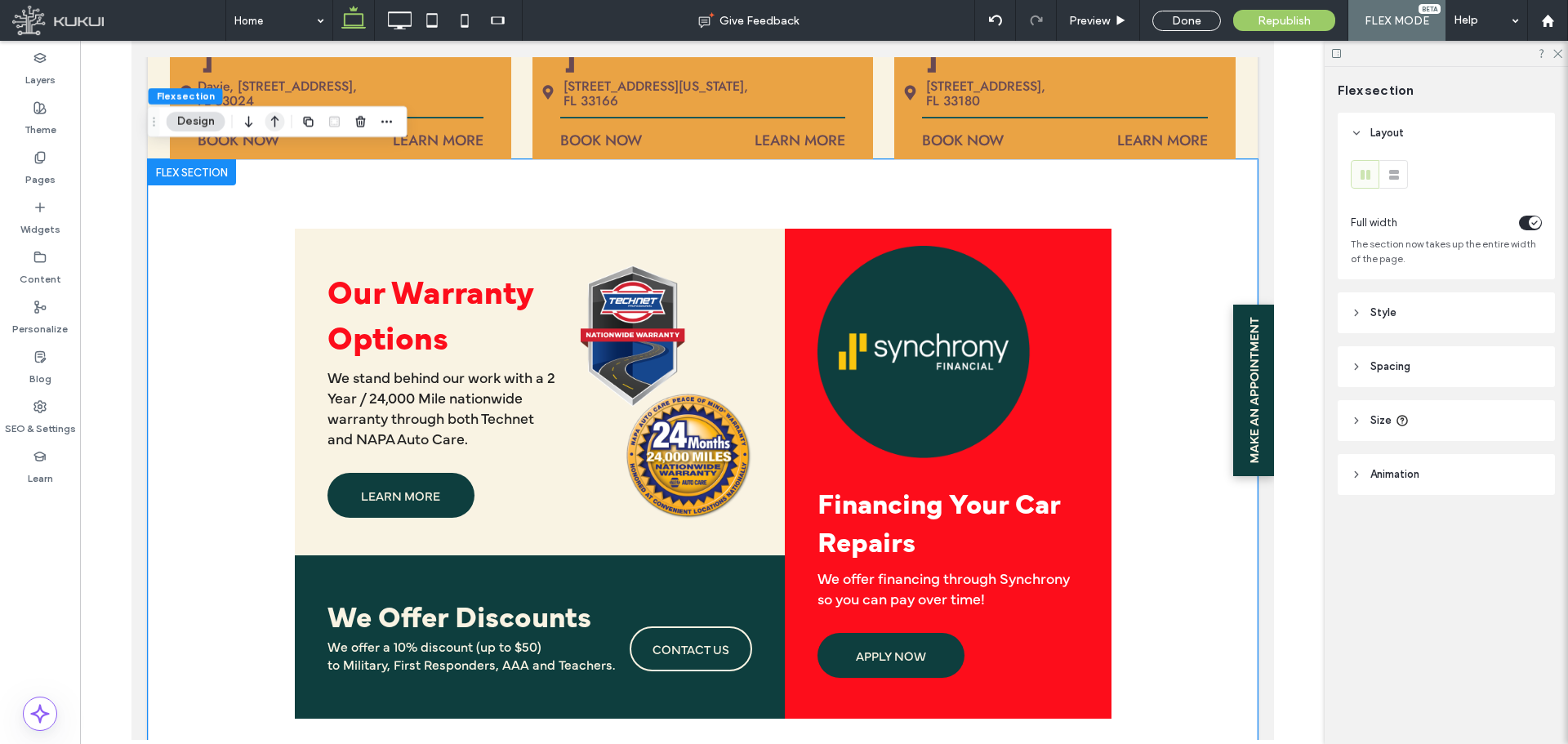
click at [277, 119] on icon "button" at bounding box center [275, 121] width 19 height 29
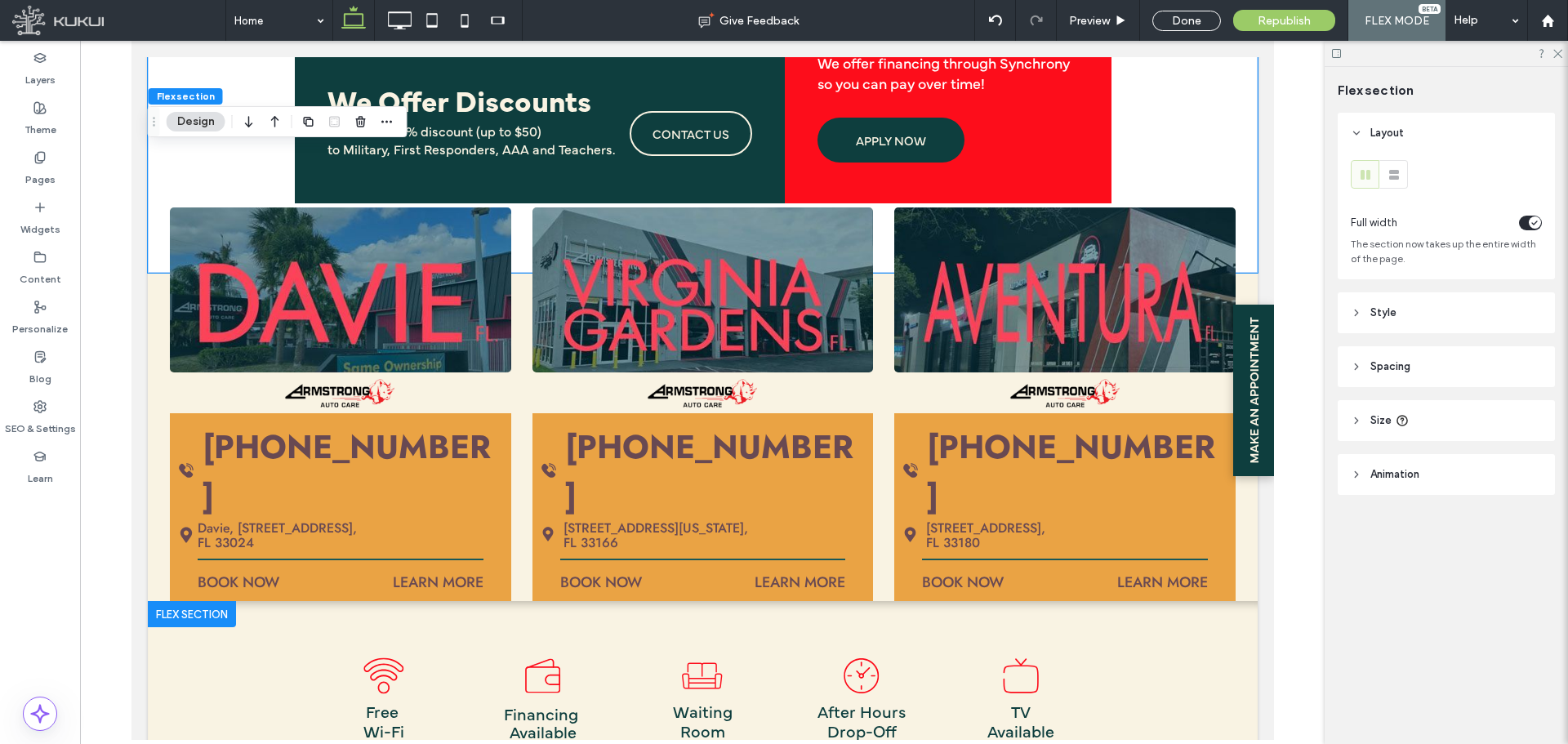
scroll to position [2869, 0]
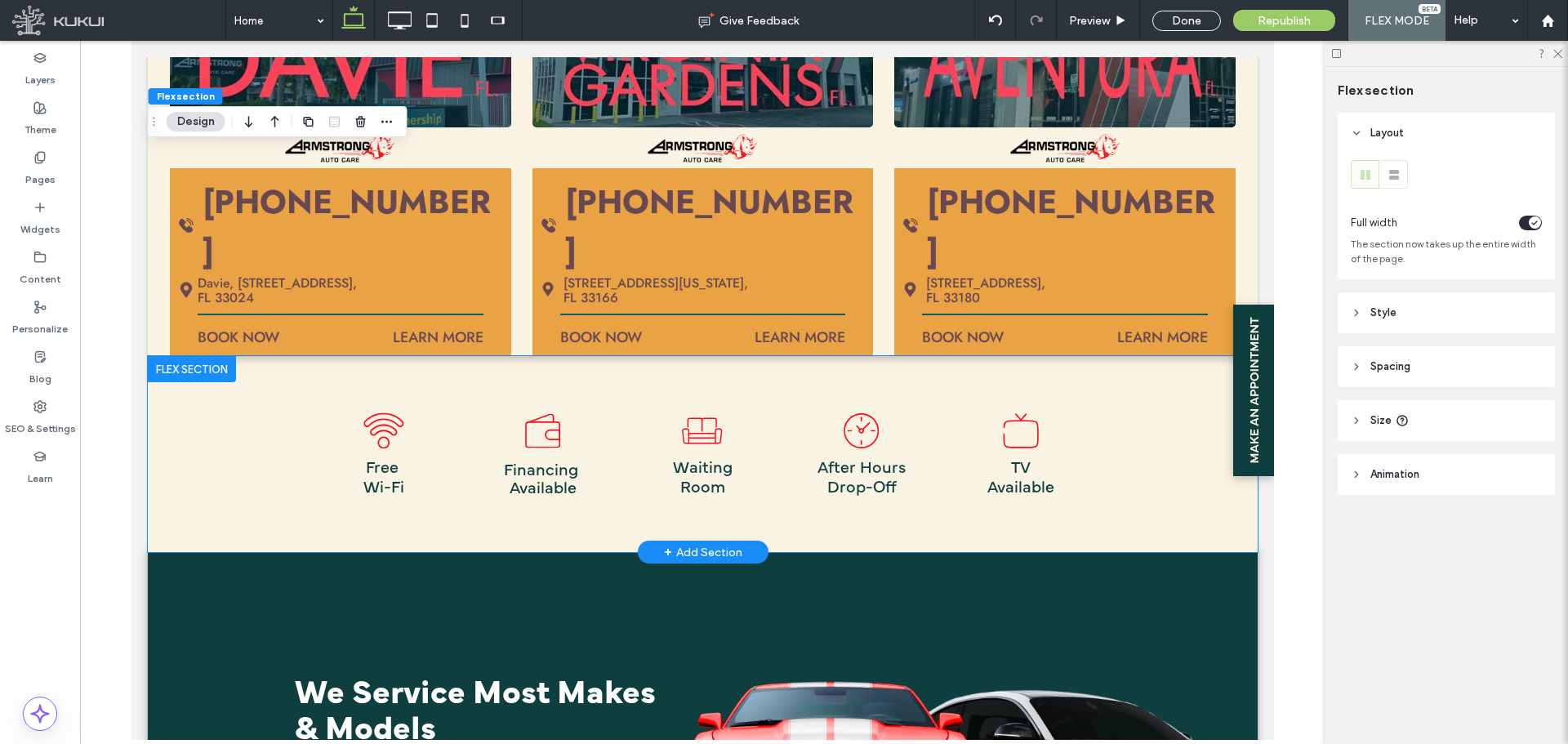
click at [200, 414] on div "Free Wi-Fi Wi-Fi Icon | Armstrong Auto Care Financing Available Financing Icon …" at bounding box center [702, 453] width 1110 height 196
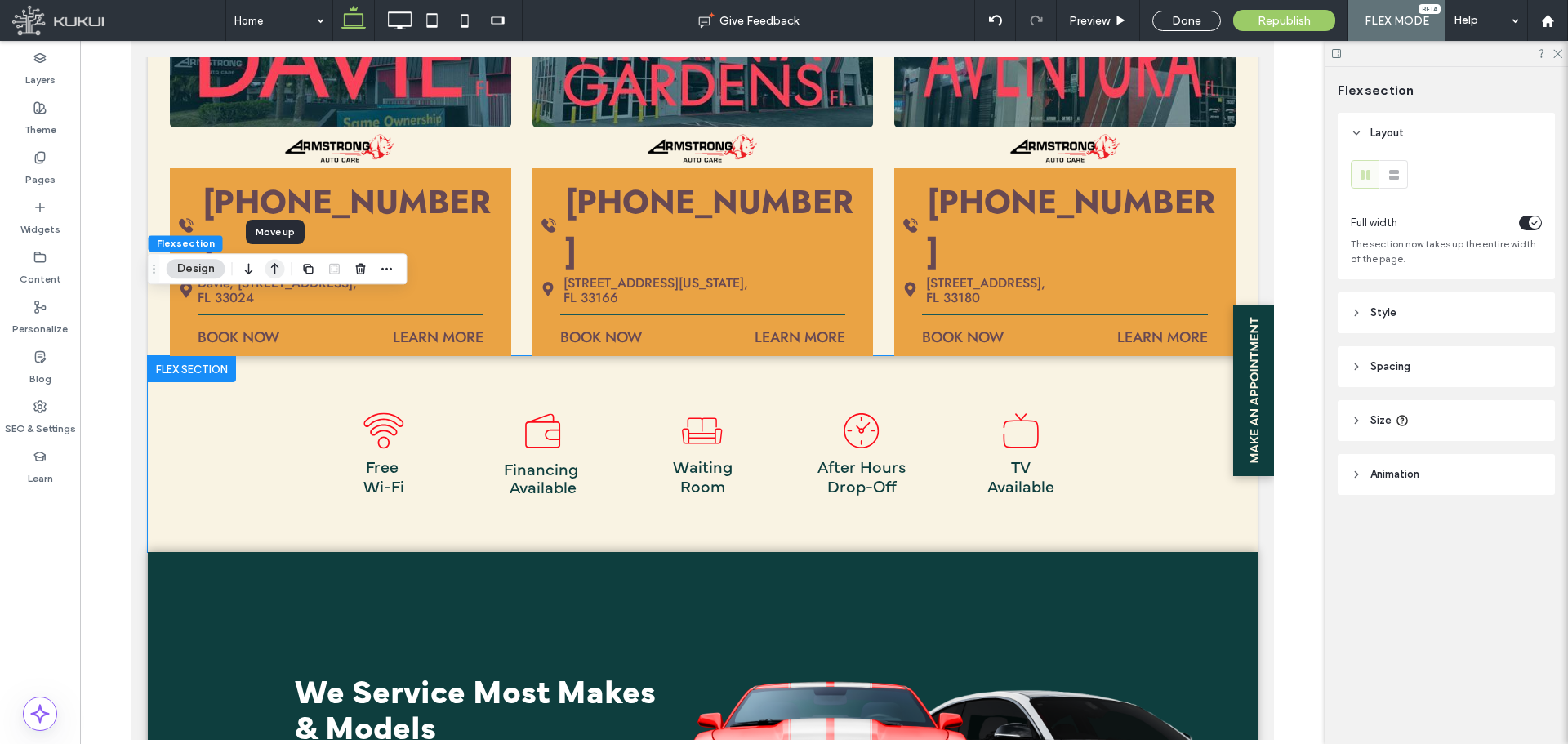
click at [274, 271] on icon "button" at bounding box center [275, 268] width 19 height 29
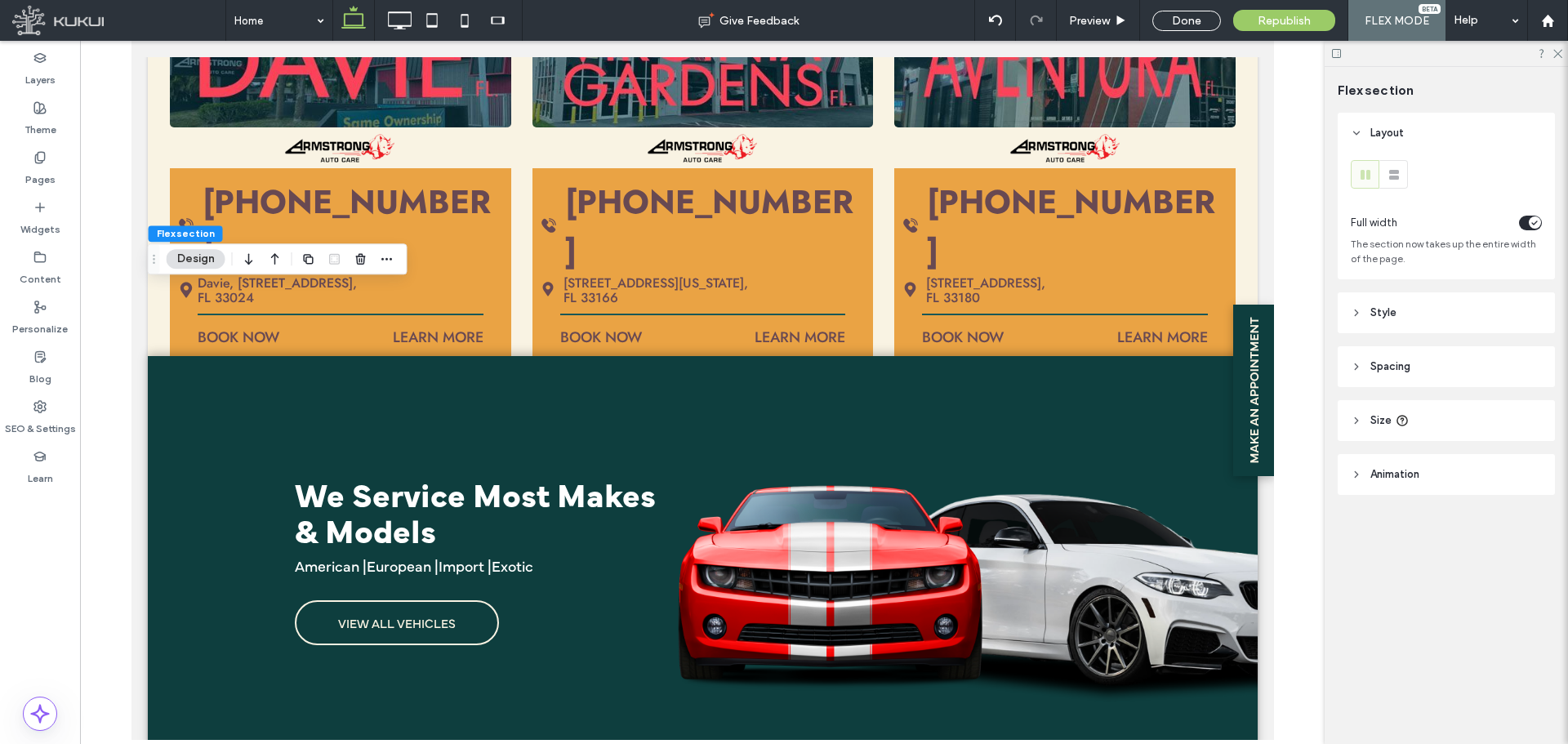
scroll to position [2567, 0]
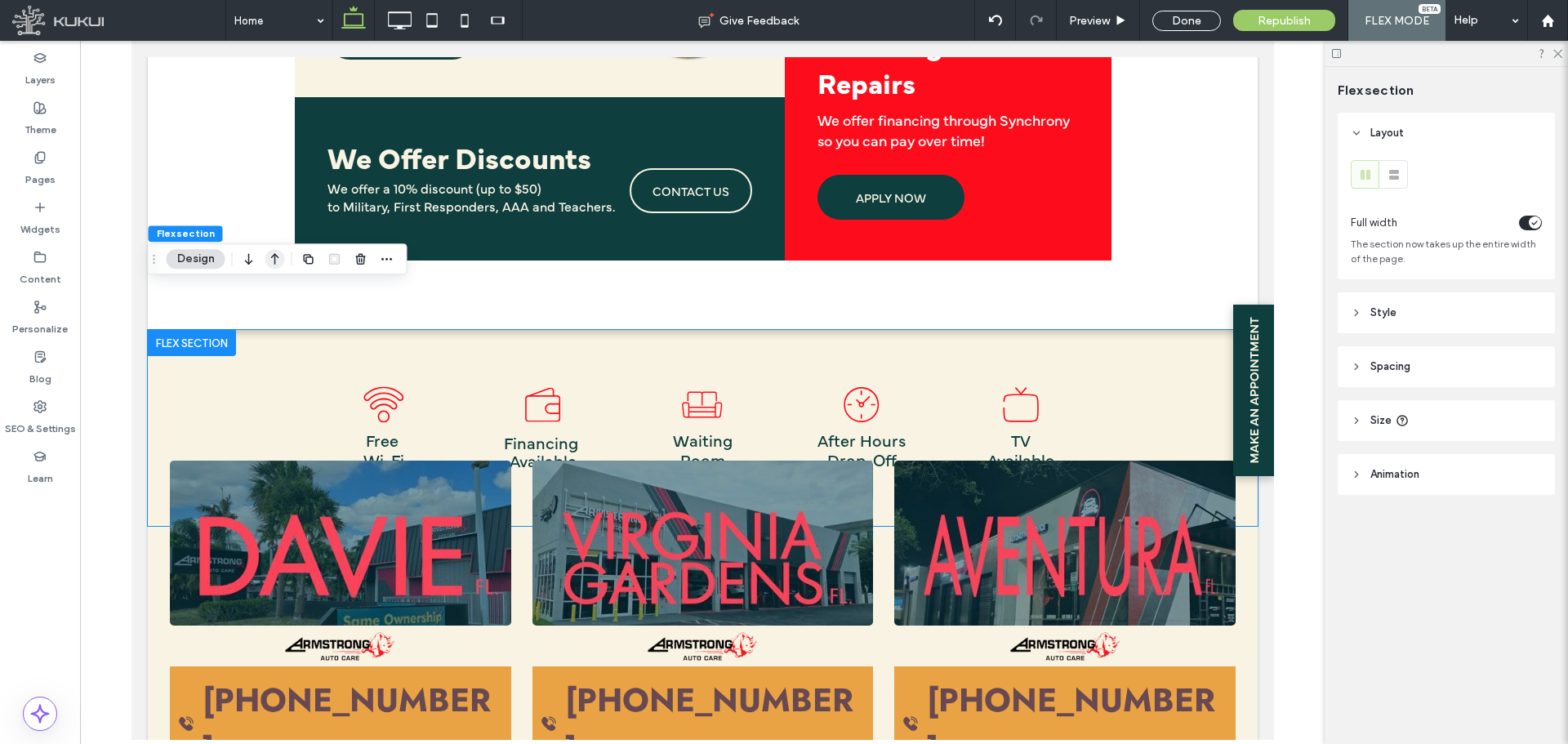
click at [278, 256] on icon "button" at bounding box center [275, 258] width 19 height 29
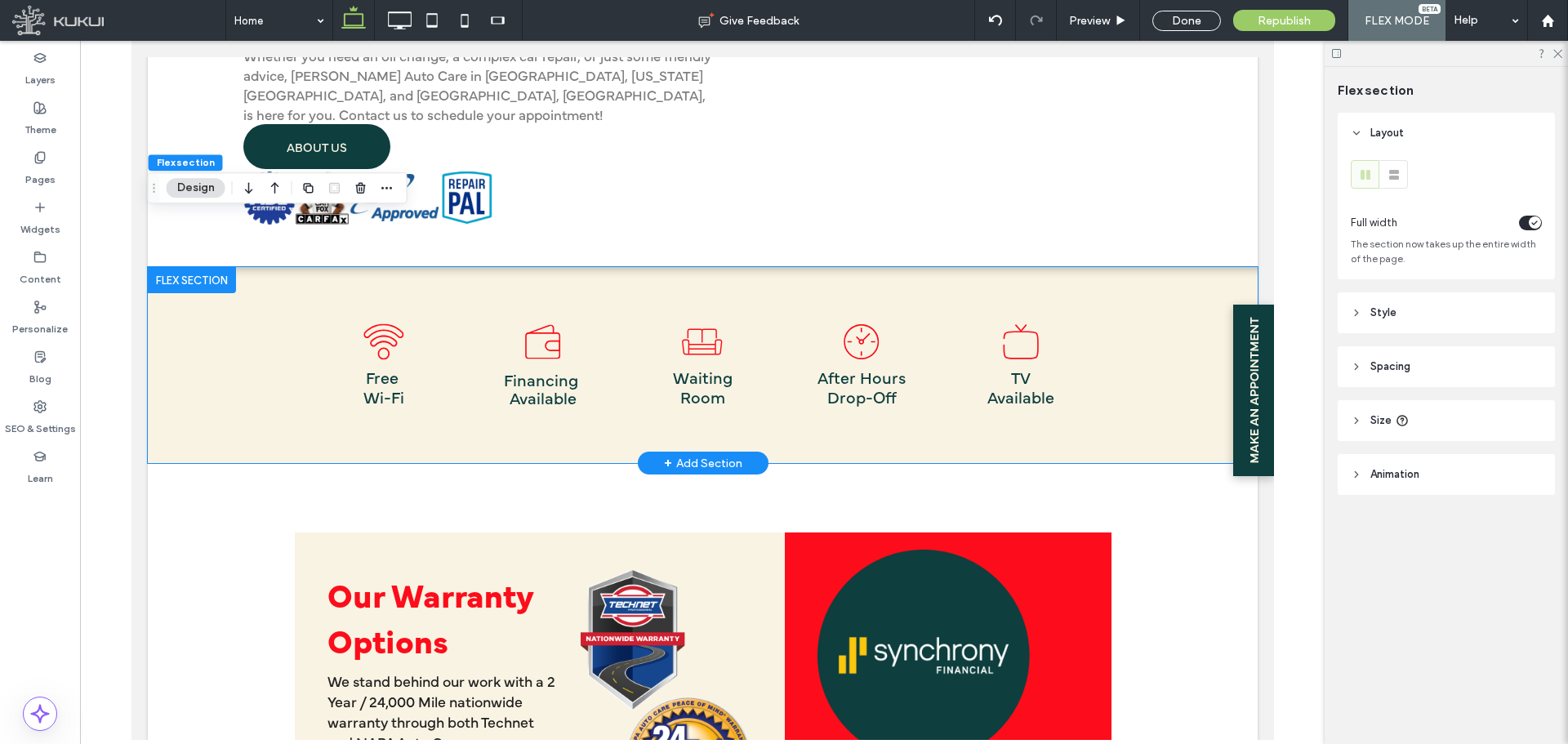
scroll to position [1938, 0]
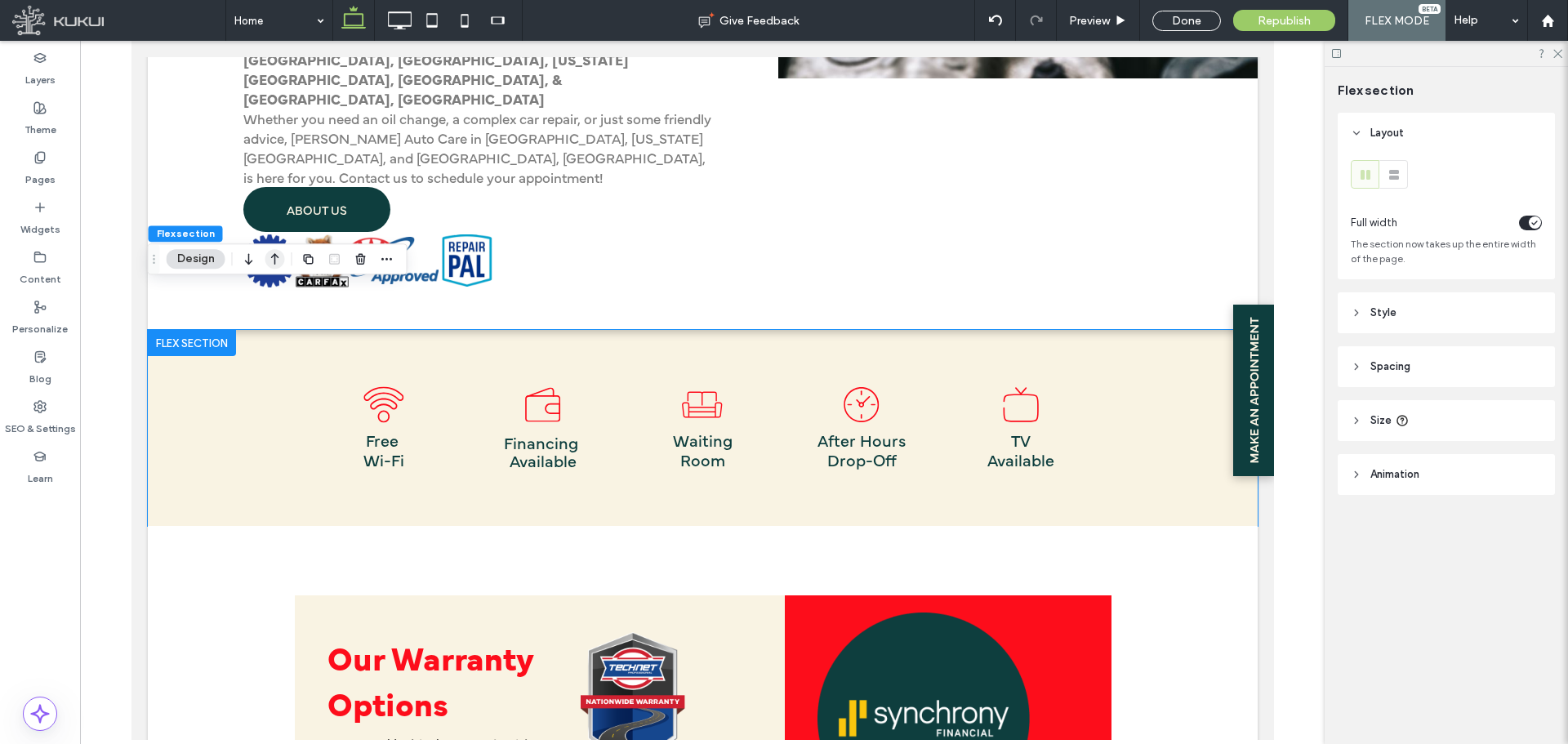
click at [274, 259] on icon "button" at bounding box center [275, 258] width 19 height 29
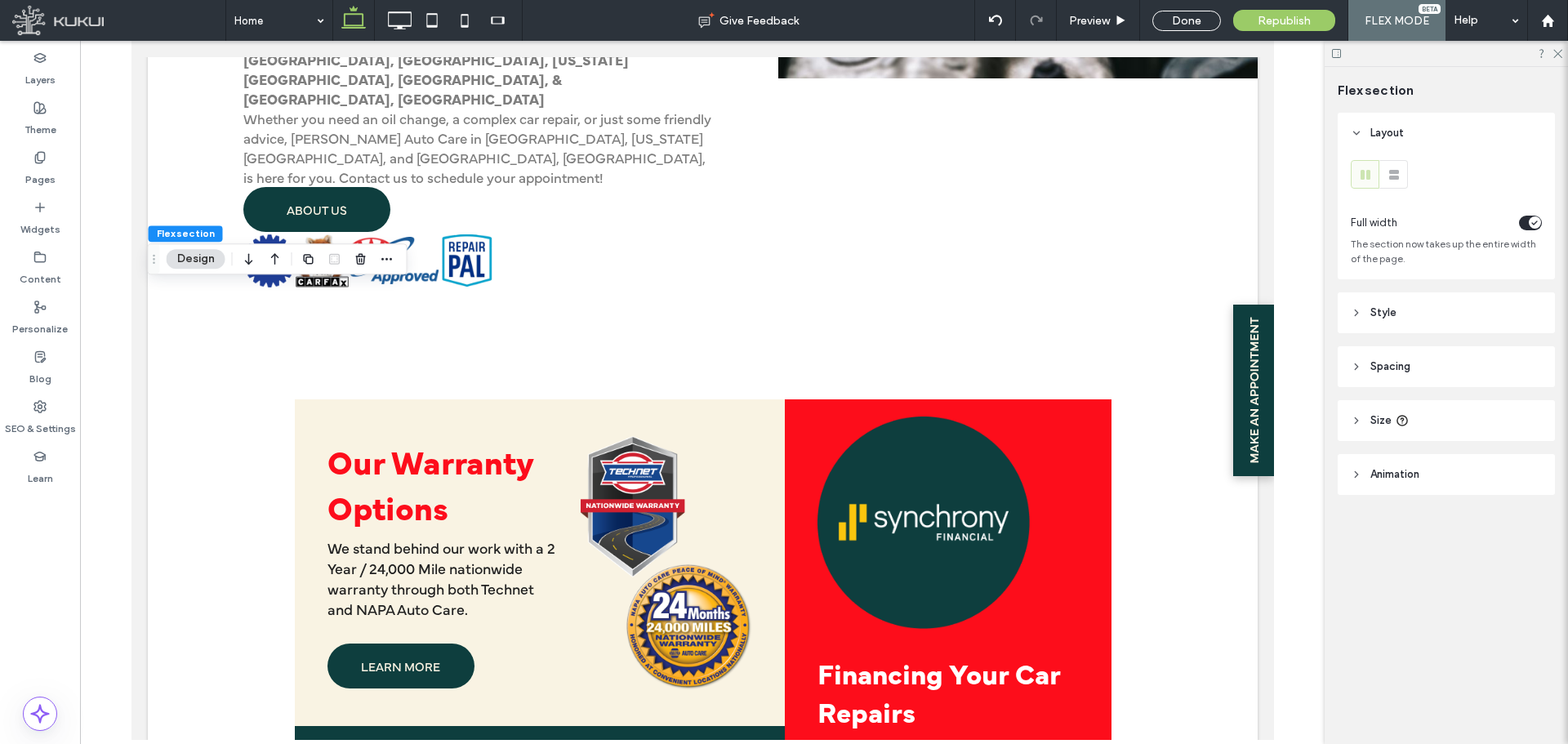
scroll to position [1037, 0]
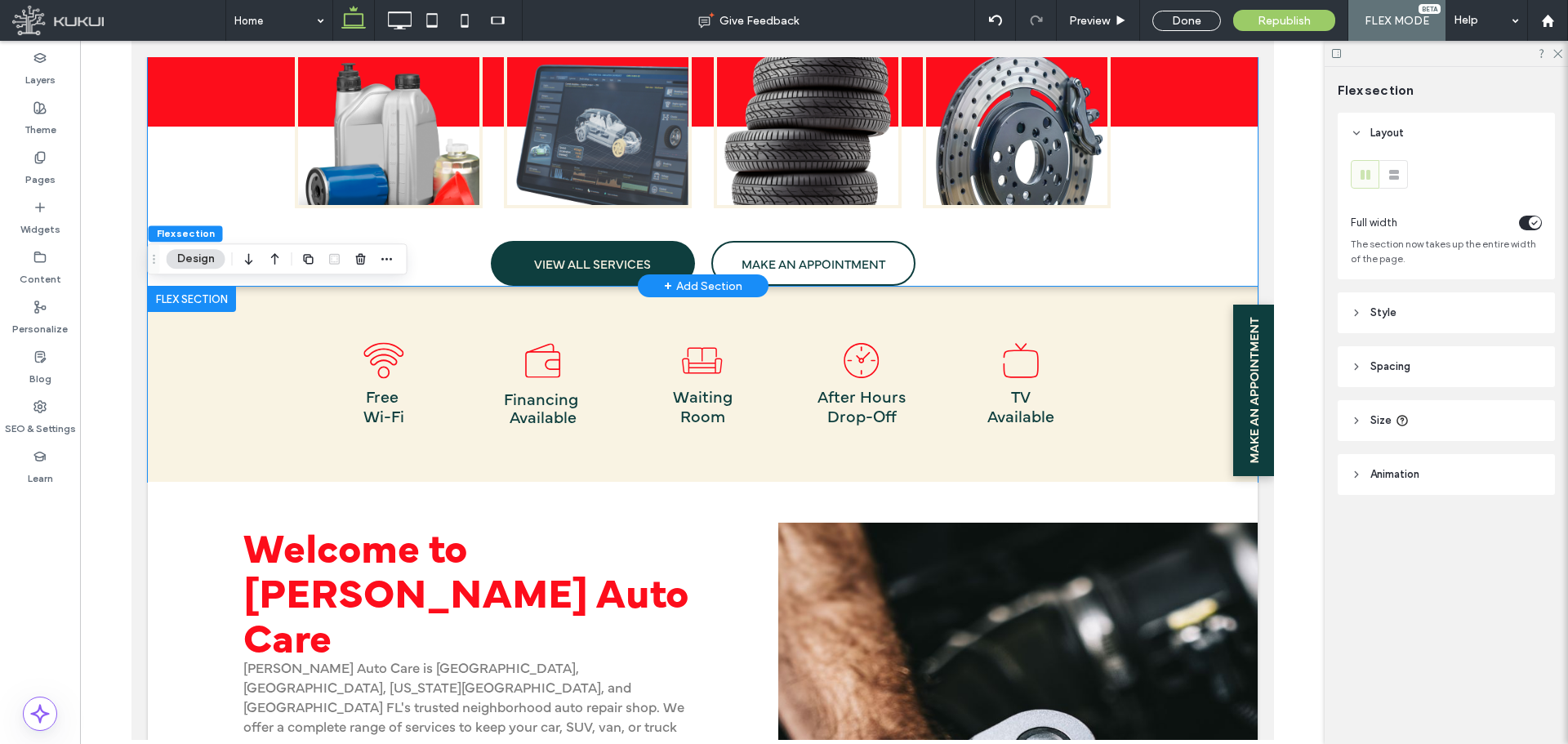
click at [1006, 252] on div "Some of our Services VIEW ALL SERVICES MAKE AN APPOINTMENT With our ASE-certifi…" at bounding box center [703, 65] width 817 height 440
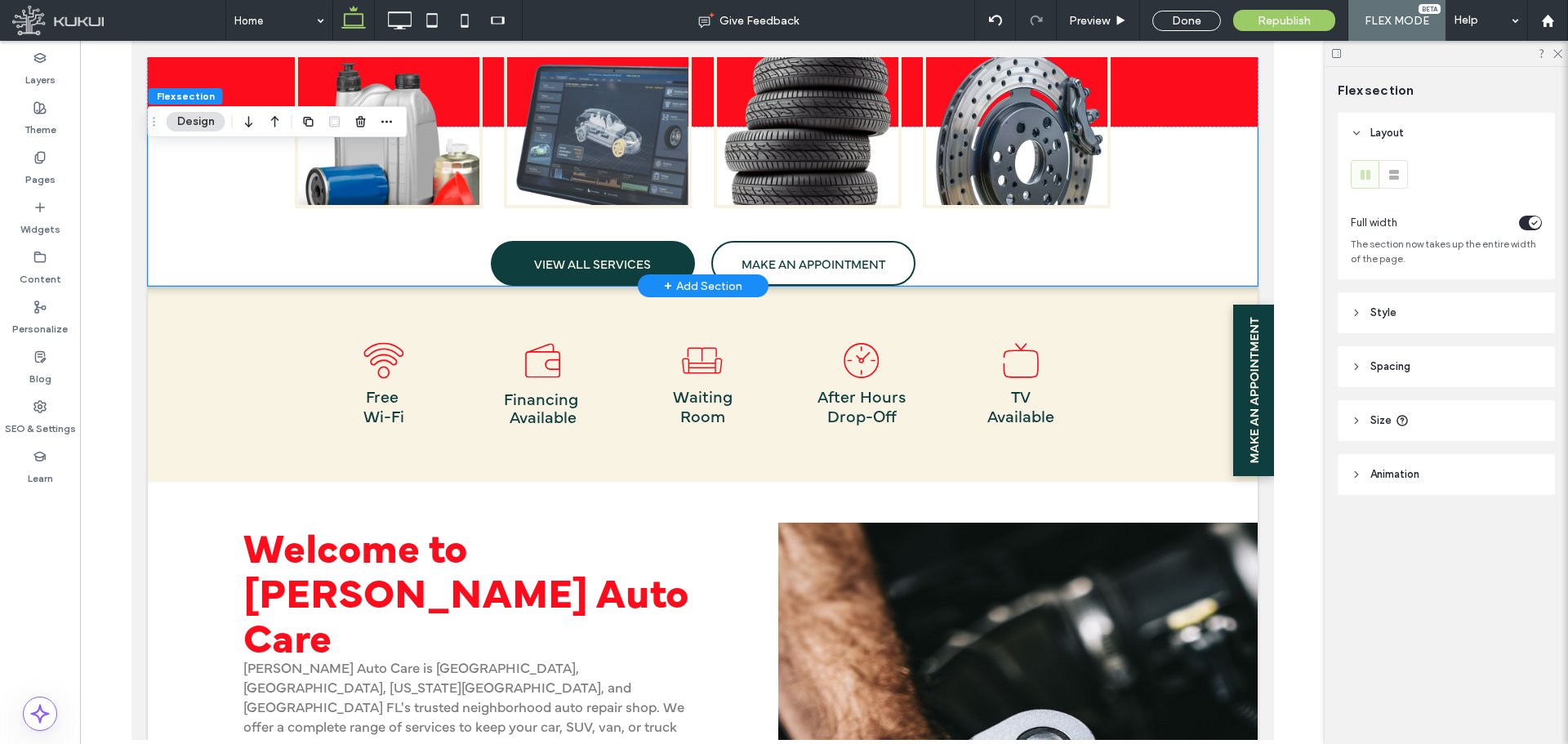
scroll to position [805, 0]
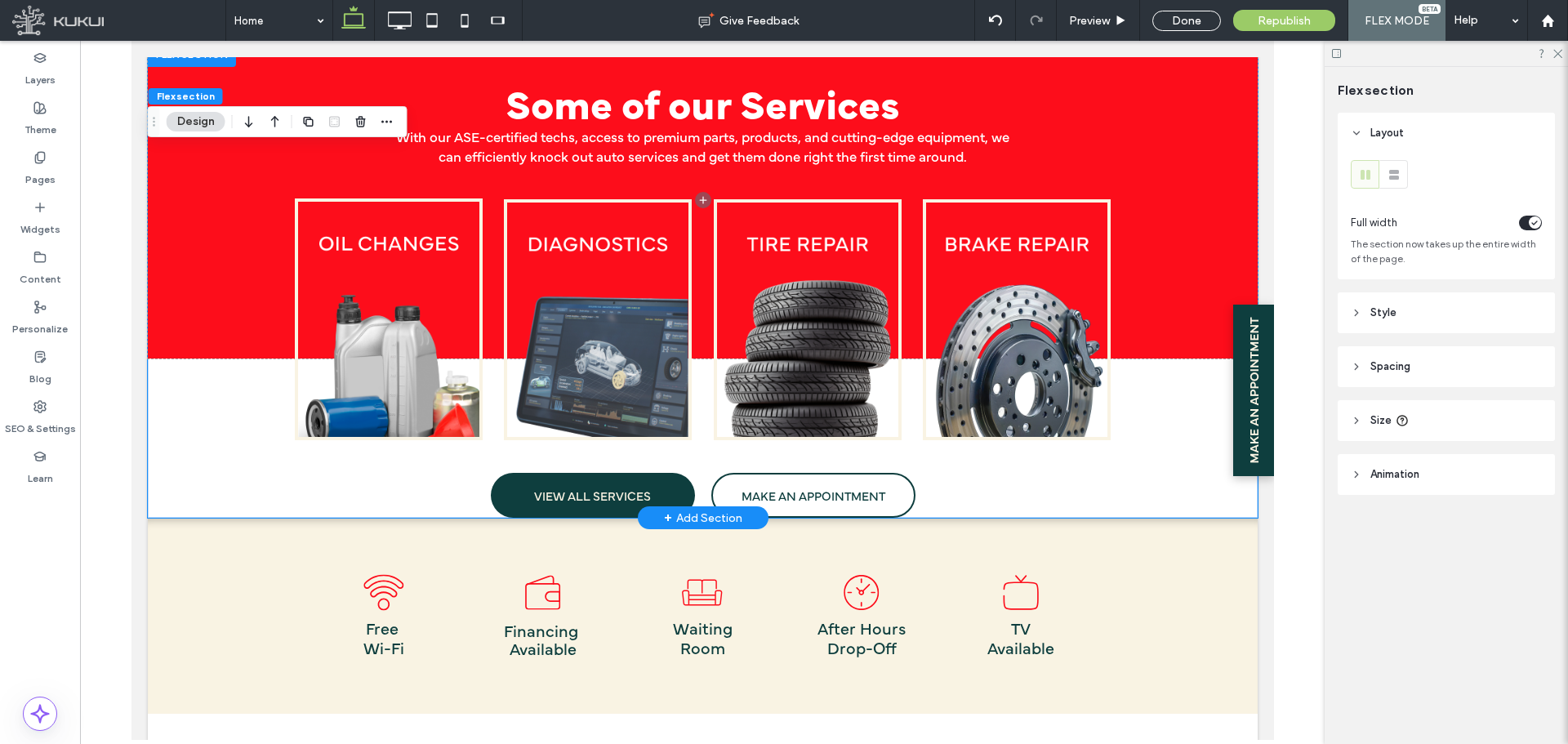
click at [1112, 466] on div "Some of our Services VIEW ALL SERVICES MAKE AN APPOINTMENT With our ASE-certifi…" at bounding box center [702, 279] width 1110 height 477
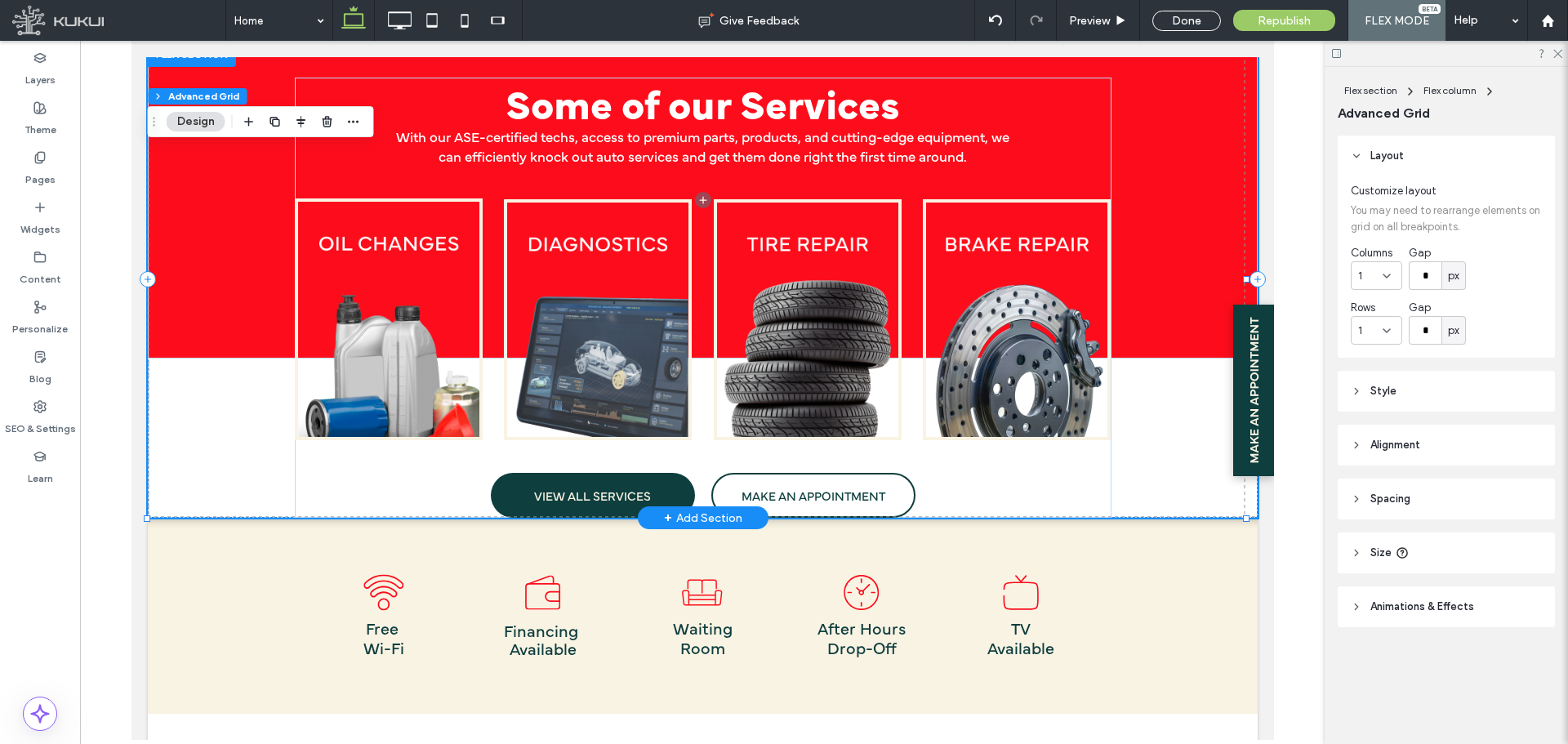
click at [1172, 458] on div "Some of our Services VIEW ALL SERVICES MAKE AN APPOINTMENT With our ASE-certifi…" at bounding box center [702, 279] width 1110 height 477
click at [224, 438] on div "Some of our Services VIEW ALL SERVICES MAKE AN APPOINTMENT With our ASE-certifi…" at bounding box center [702, 279] width 1110 height 477
click at [1045, 482] on div "Some of our Services VIEW ALL SERVICES MAKE AN APPOINTMENT With our ASE-certifi…" at bounding box center [703, 297] width 817 height 440
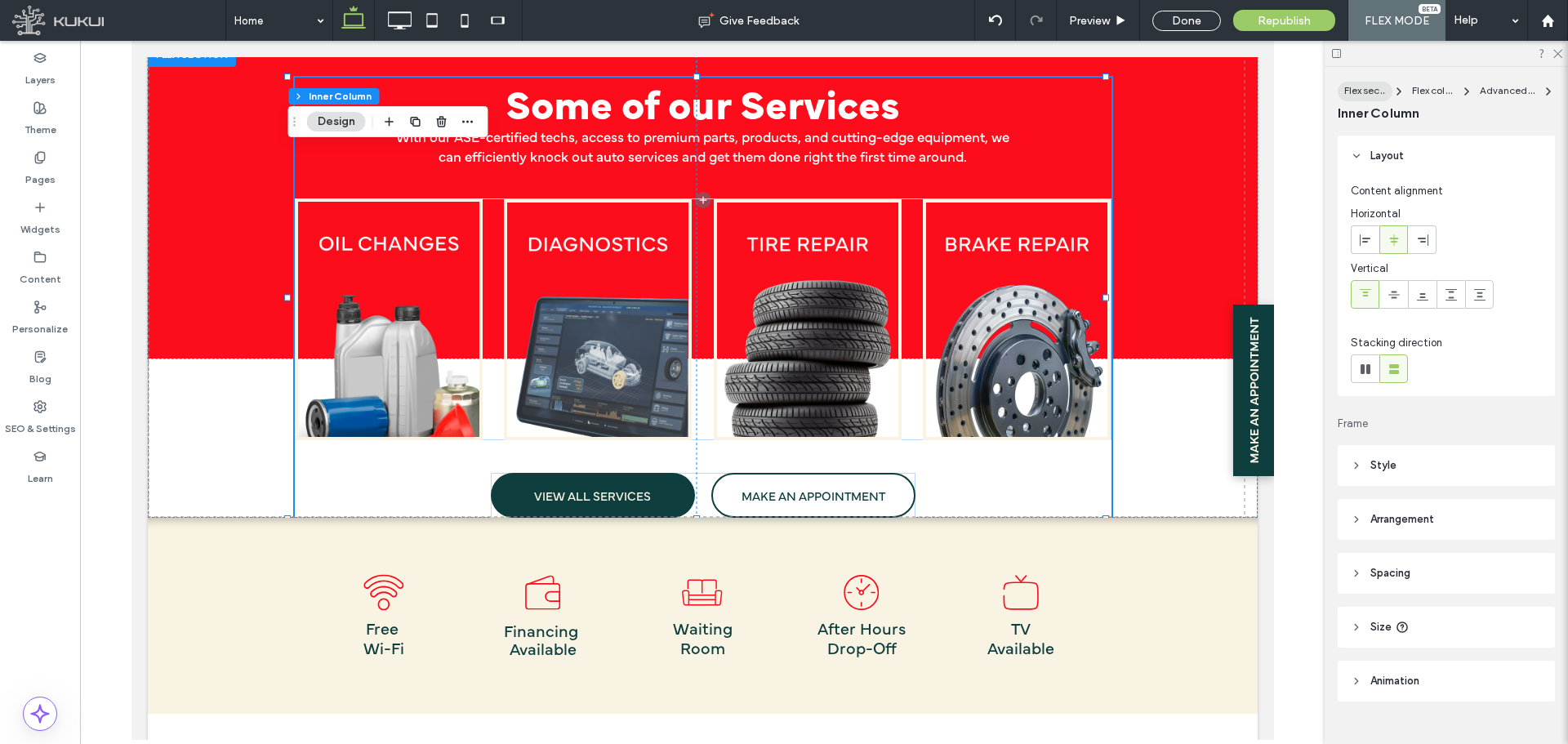
click at [1347, 93] on span "Flex section" at bounding box center [1371, 90] width 53 height 13
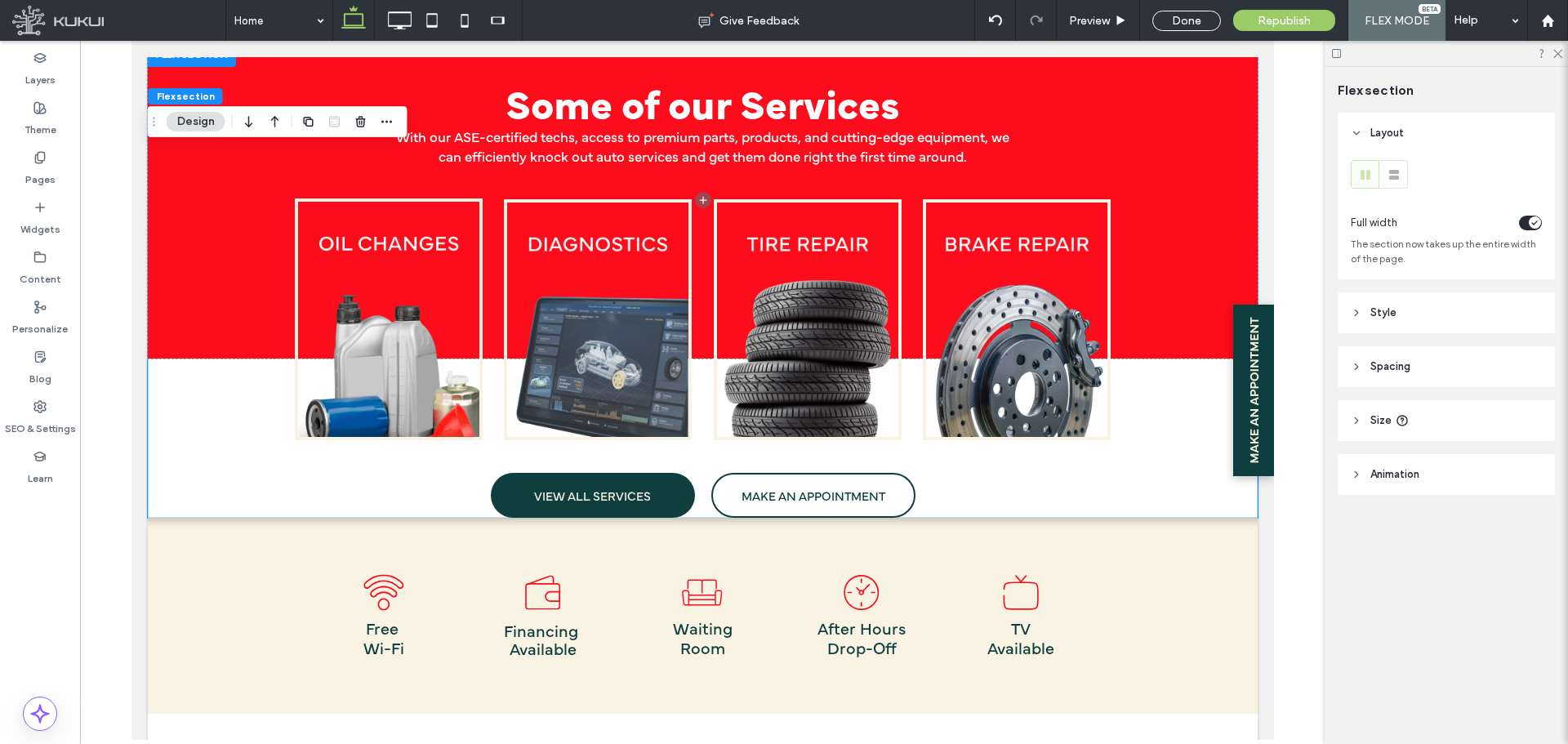
click at [1389, 316] on span "Style" at bounding box center [1383, 313] width 26 height 17
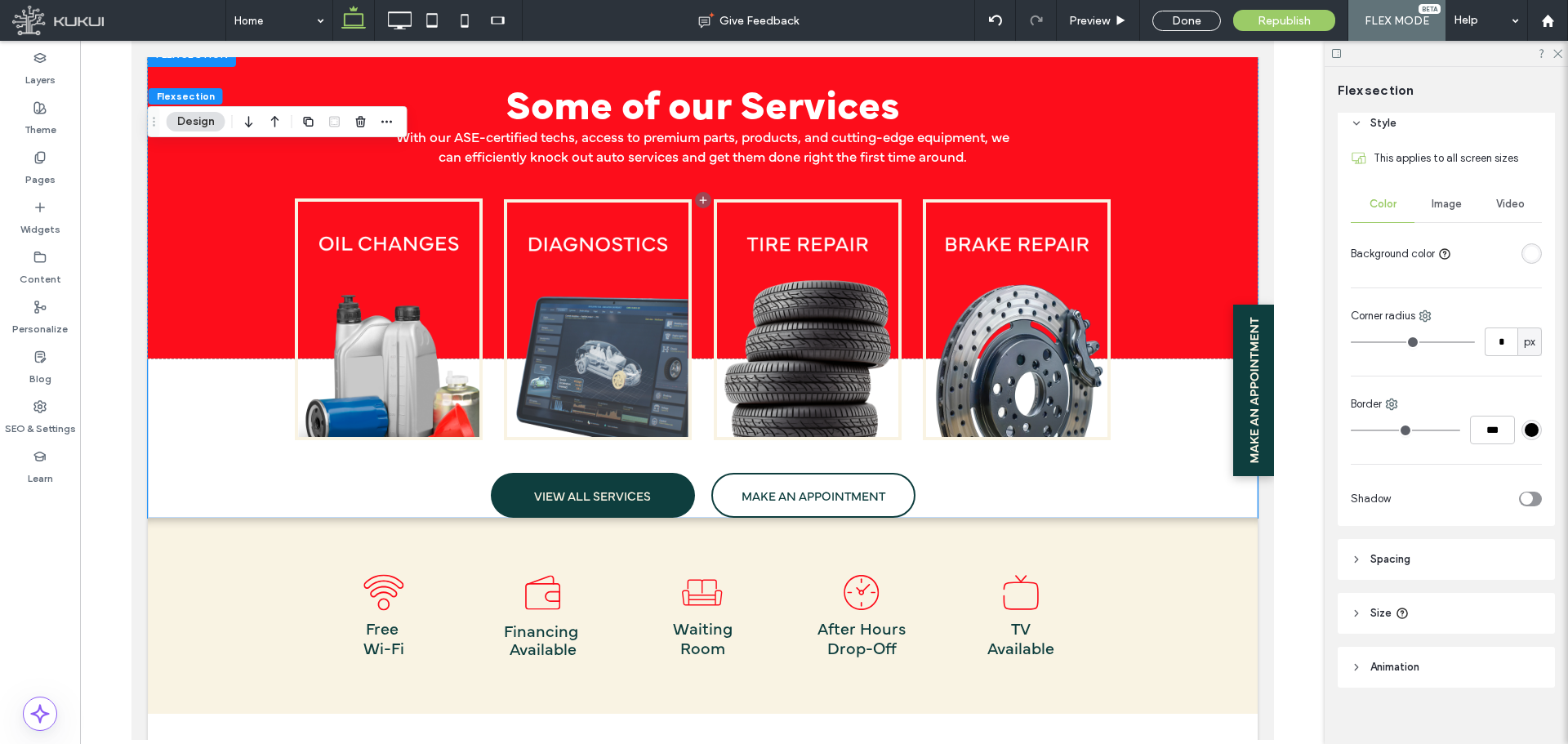
scroll to position [205, 0]
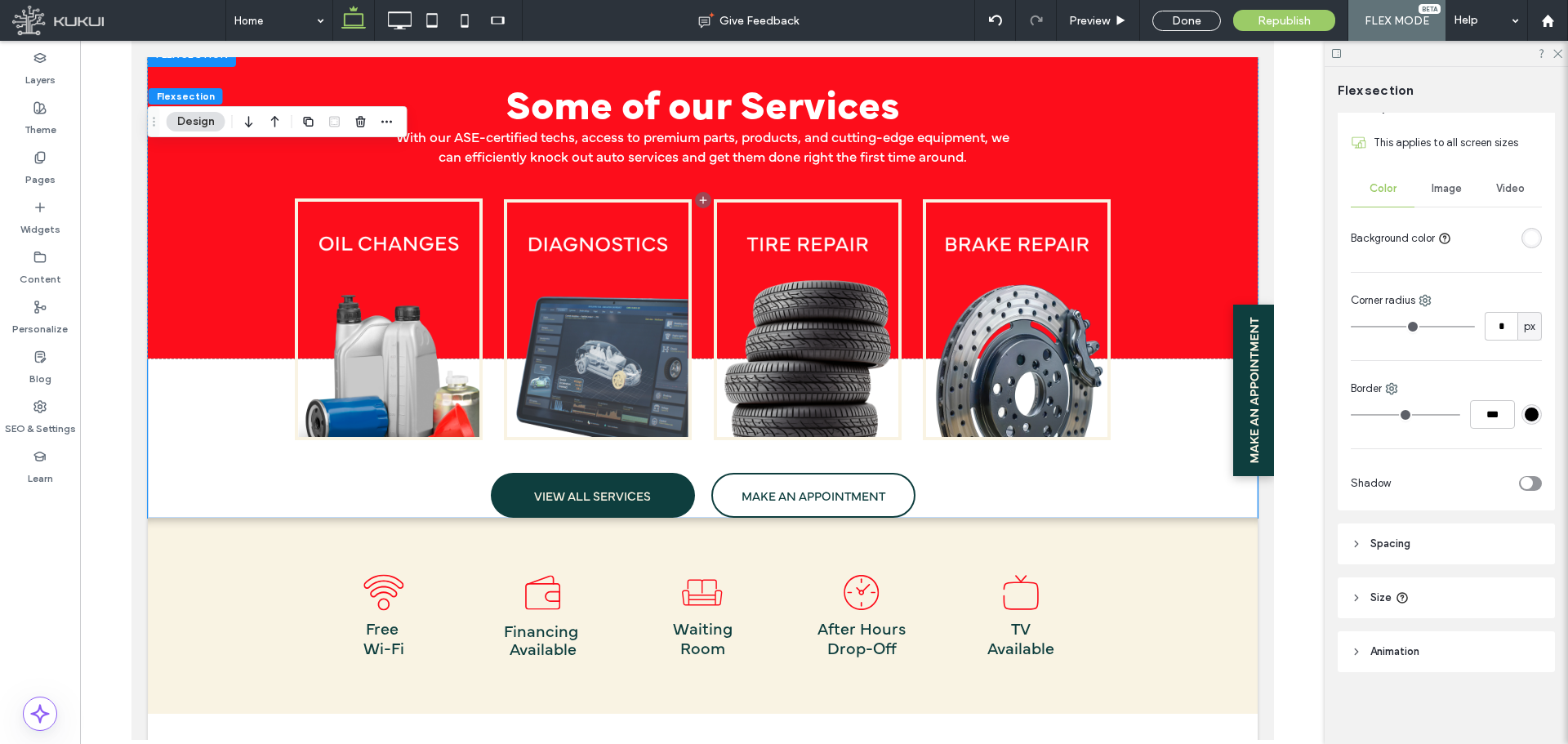
click at [1361, 550] on header "Spacing" at bounding box center [1447, 544] width 217 height 41
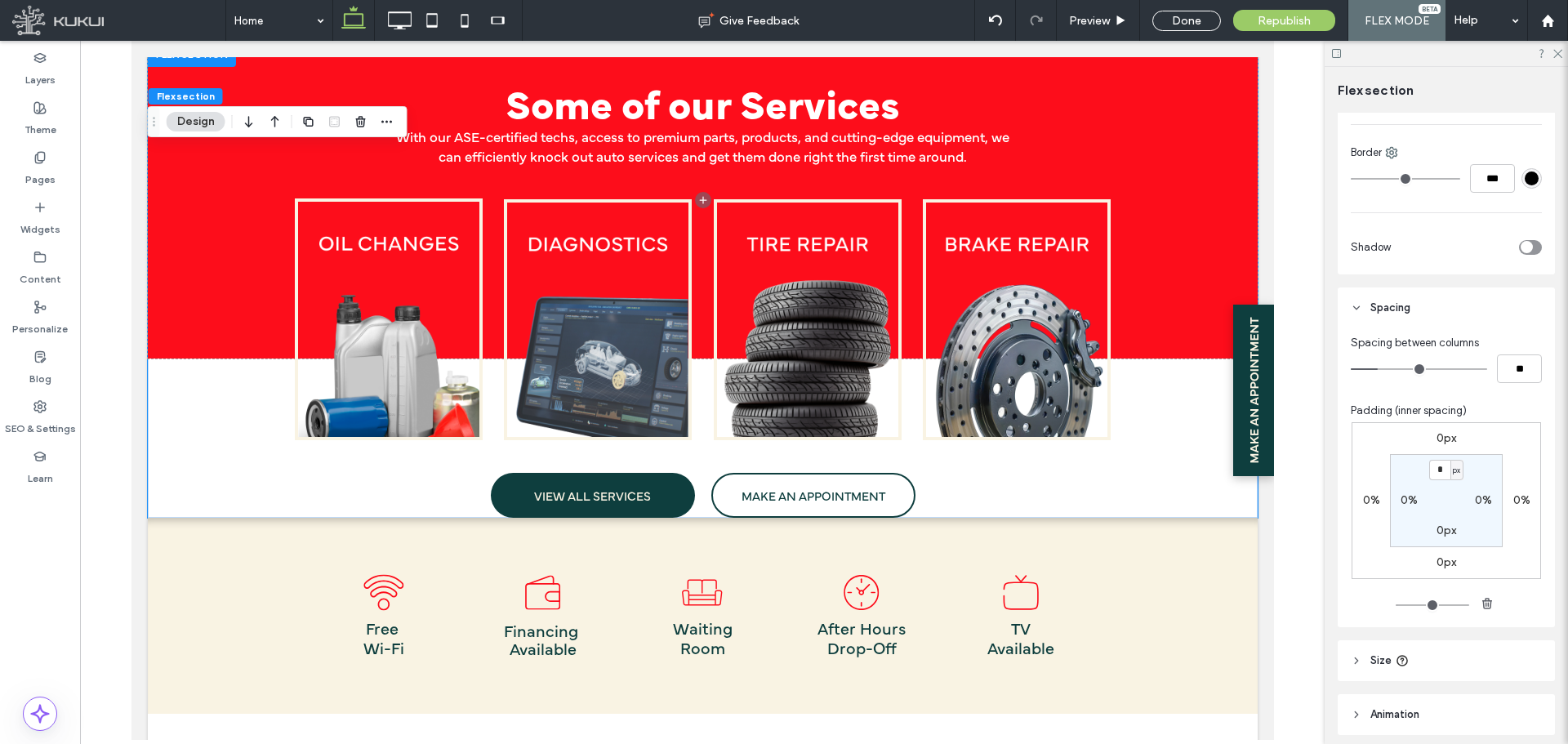
scroll to position [450, 0]
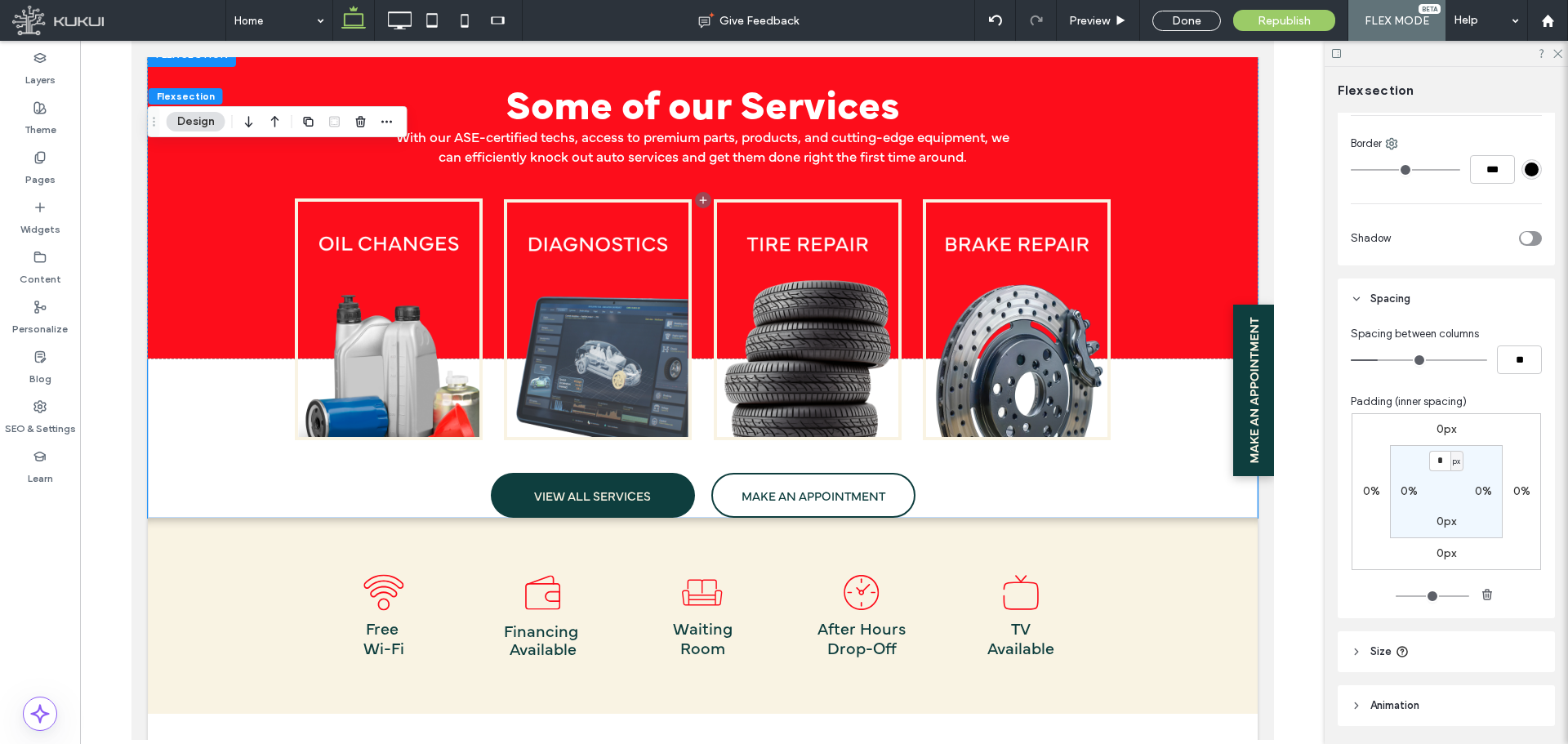
click at [1442, 523] on label "0px" at bounding box center [1446, 521] width 19 height 14
type input "**"
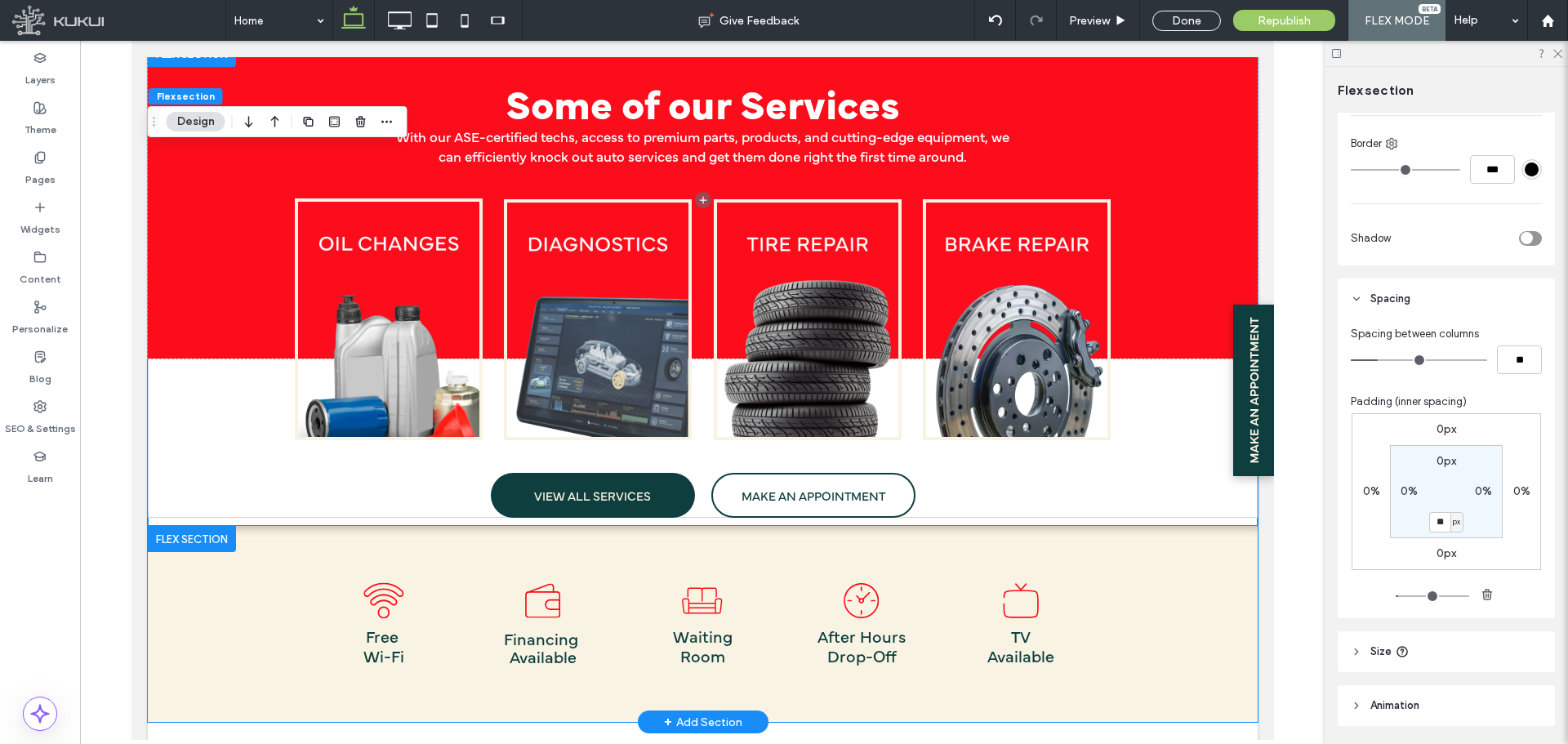
click at [1085, 608] on div "Free Wi-Fi Wi-Fi Icon | Armstrong Auto Care Financing Available Financing Icon …" at bounding box center [702, 624] width 1110 height 196
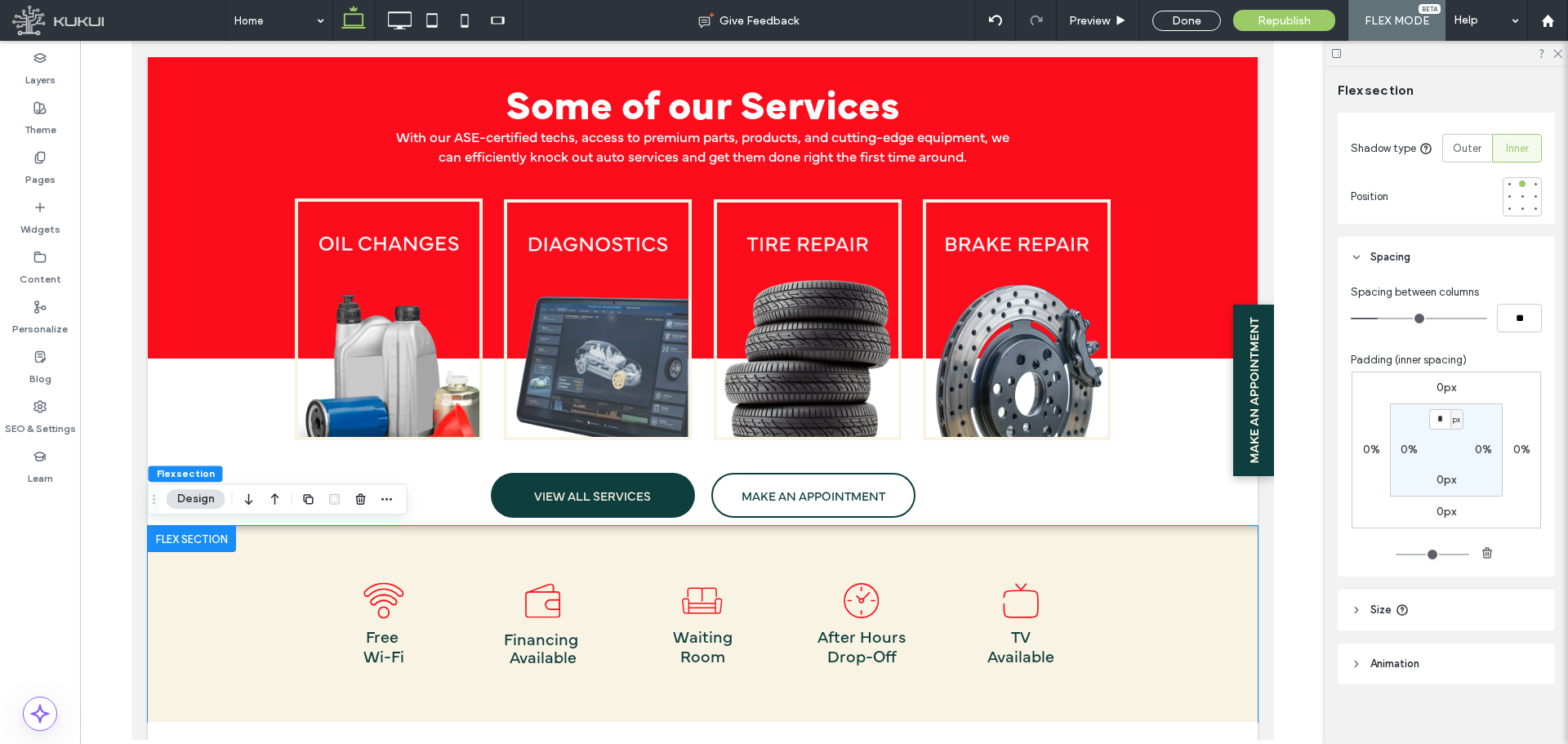
scroll to position [648, 0]
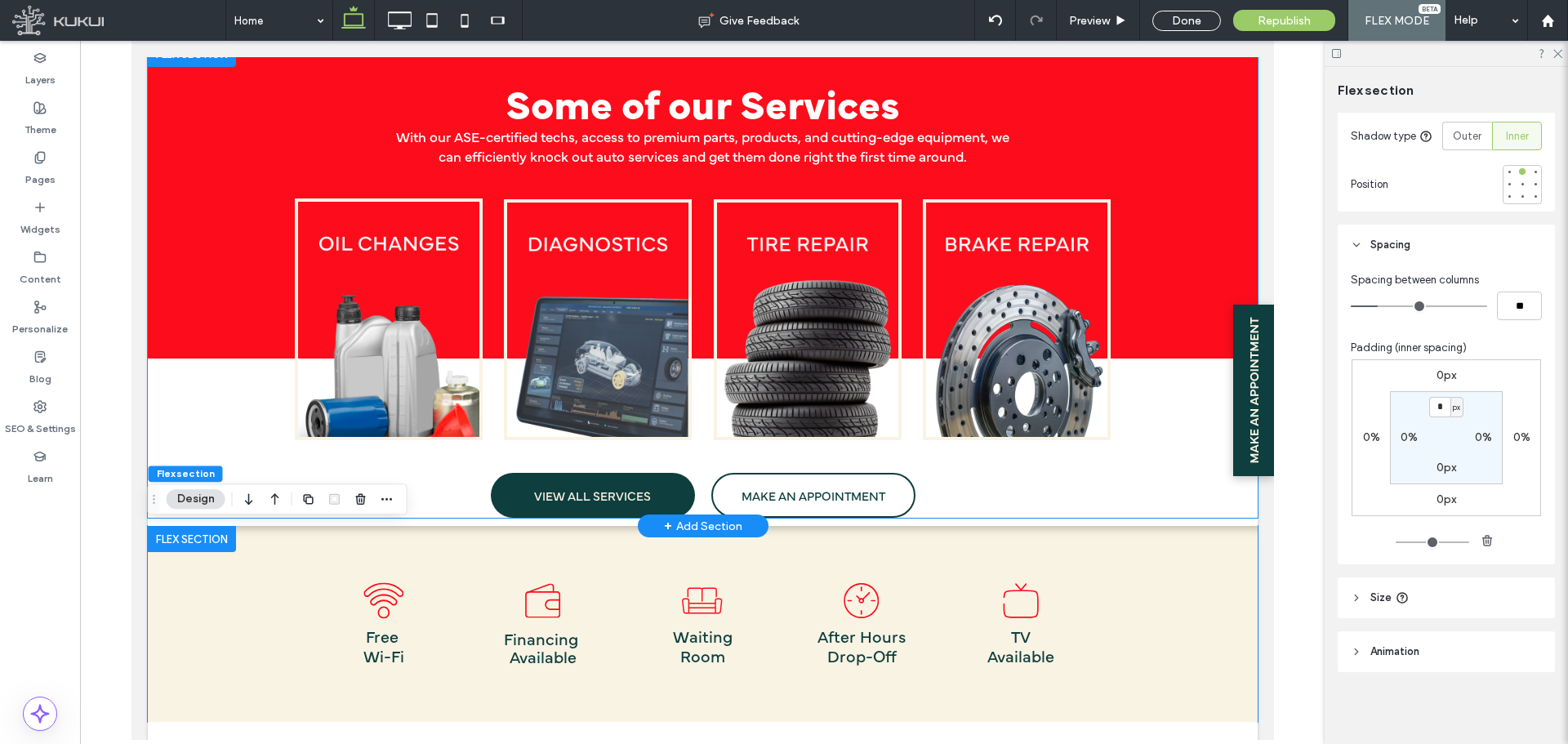
click at [945, 474] on div "Some of our Services VIEW ALL SERVICES MAKE AN APPOINTMENT With our ASE-certifi…" at bounding box center [703, 297] width 817 height 440
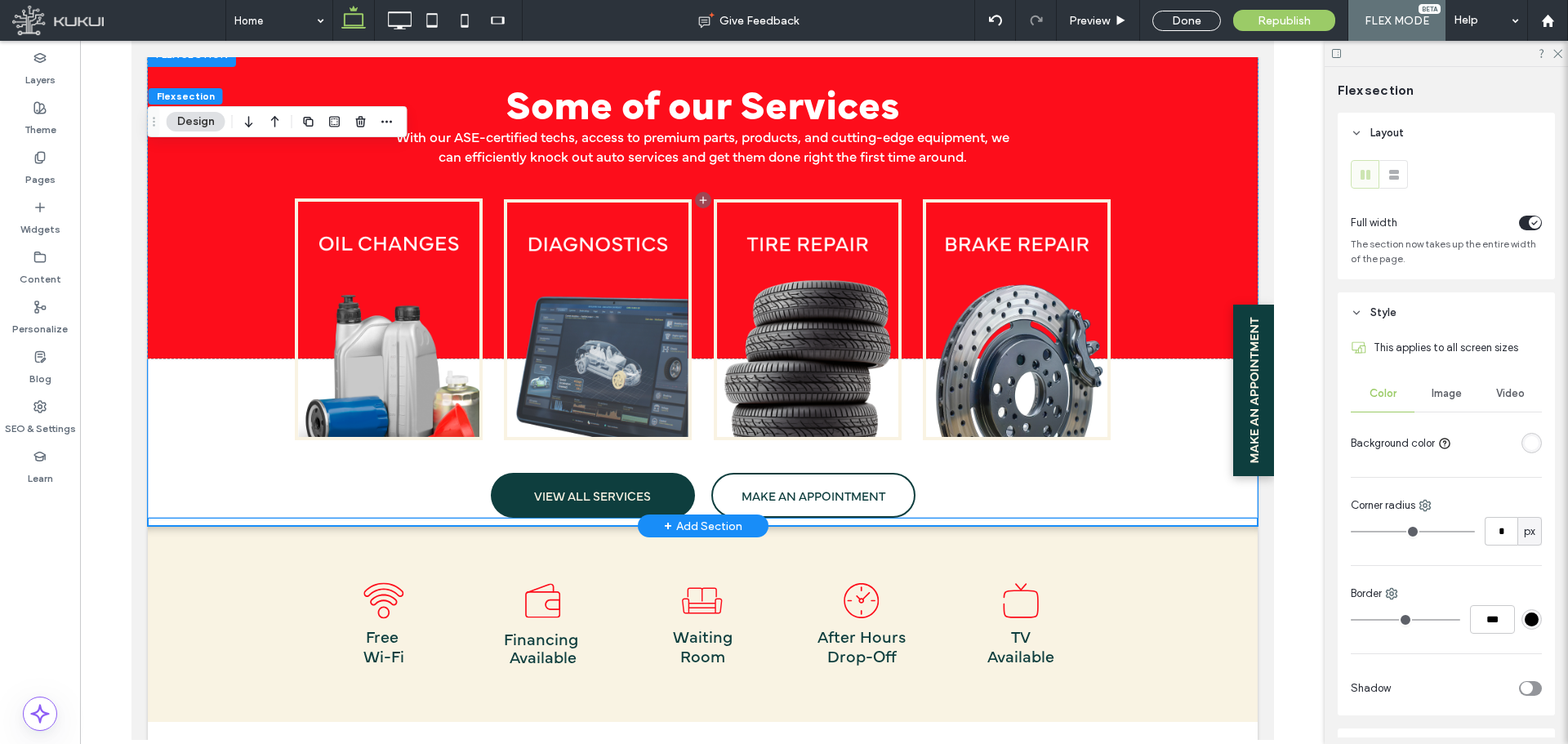
click at [912, 463] on div "Some of our Services VIEW ALL SERVICES MAKE AN APPOINTMENT With our ASE-certifi…" at bounding box center [703, 297] width 817 height 440
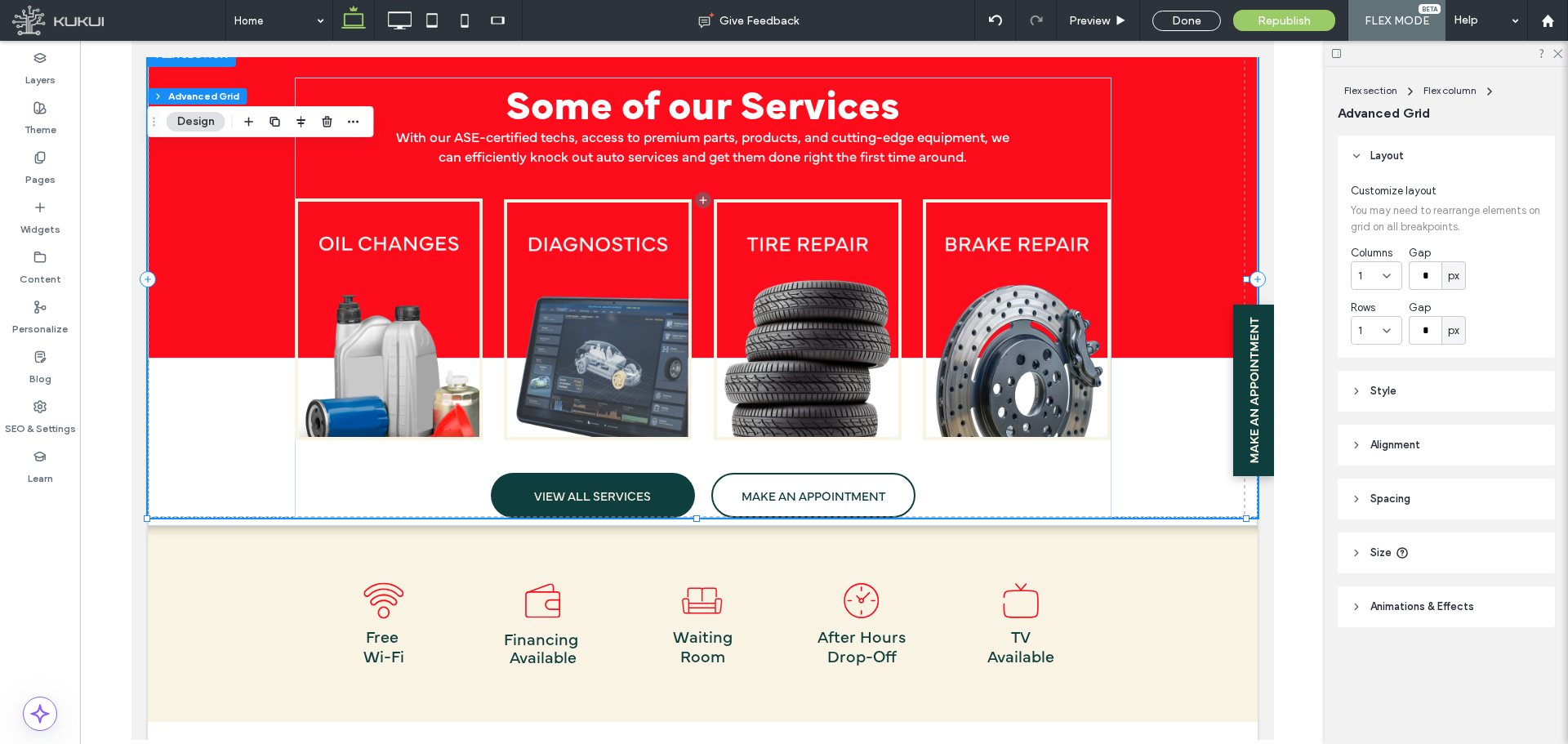
click at [1354, 498] on icon at bounding box center [1357, 499] width 12 height 12
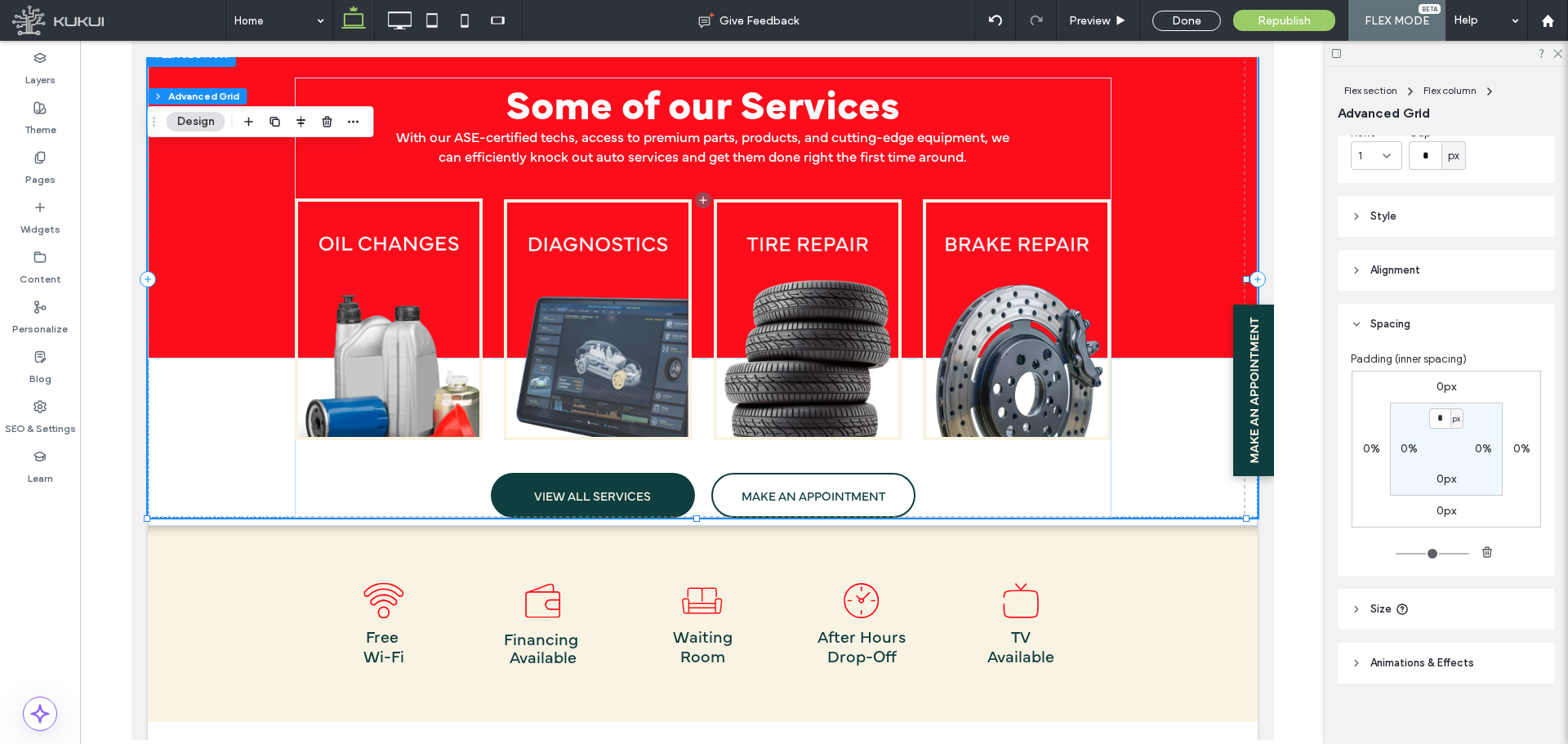
scroll to position [186, 0]
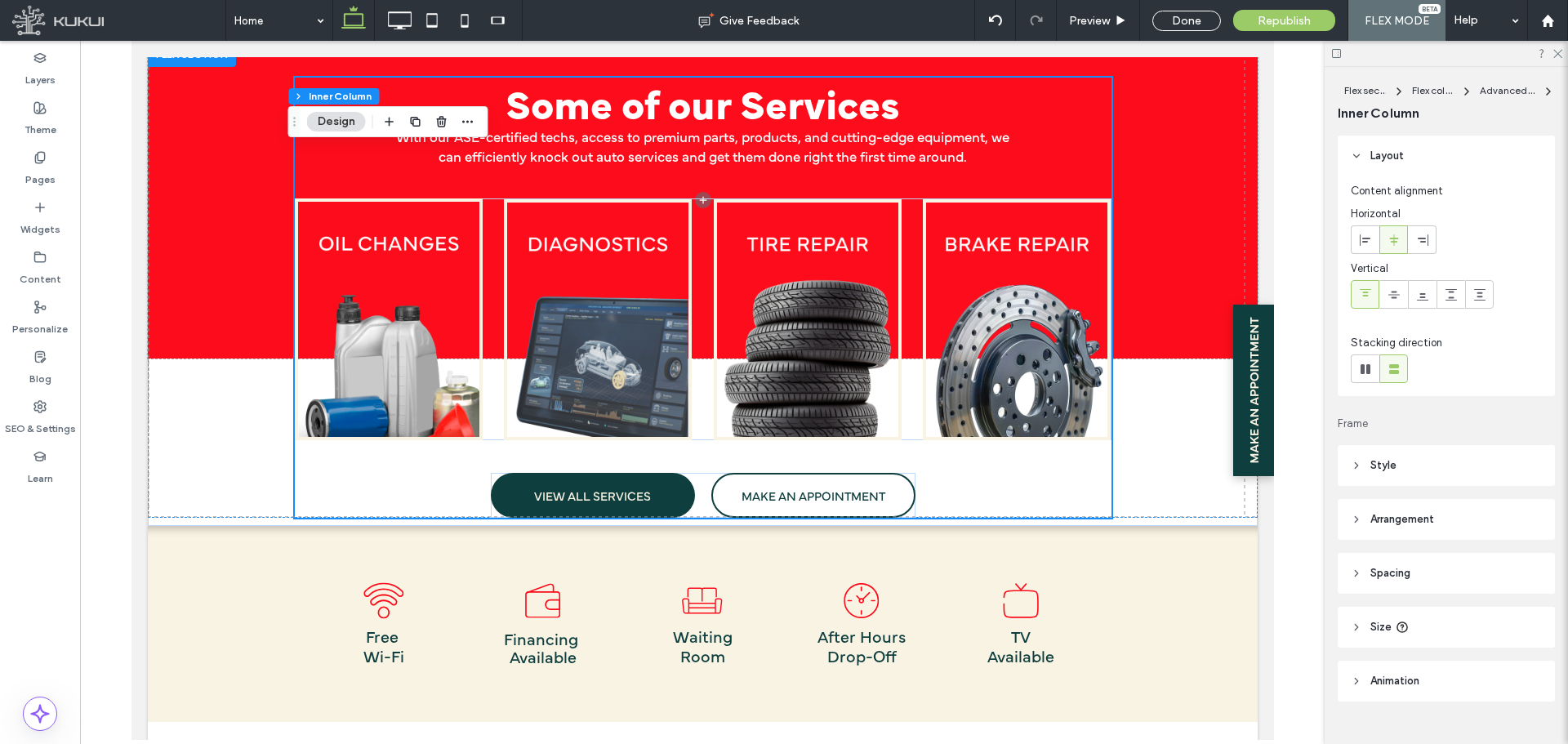
click at [1347, 571] on header "Spacing" at bounding box center [1447, 573] width 217 height 41
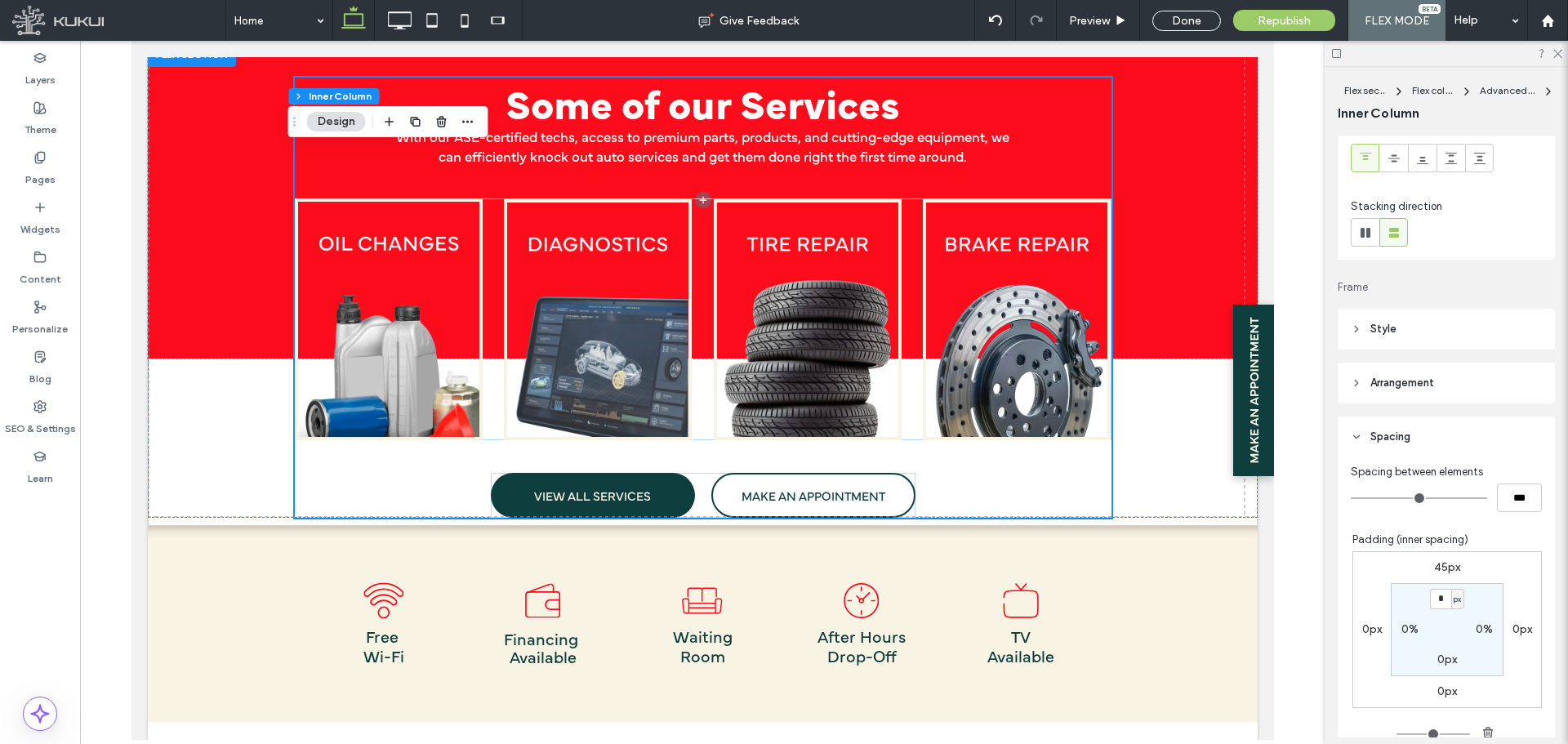
scroll to position [164, 0]
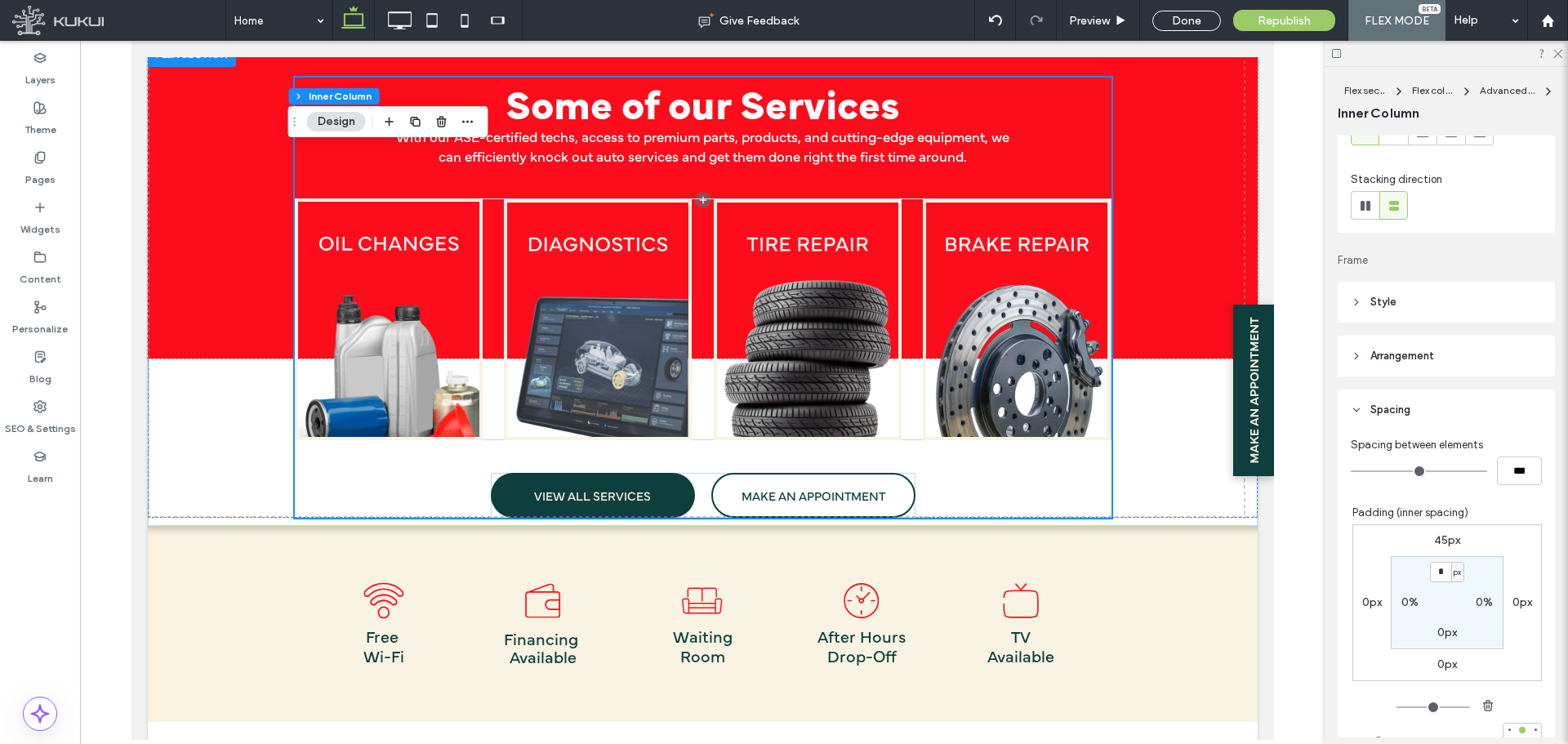
click at [1438, 632] on label "0px" at bounding box center [1447, 632] width 19 height 14
type input "**"
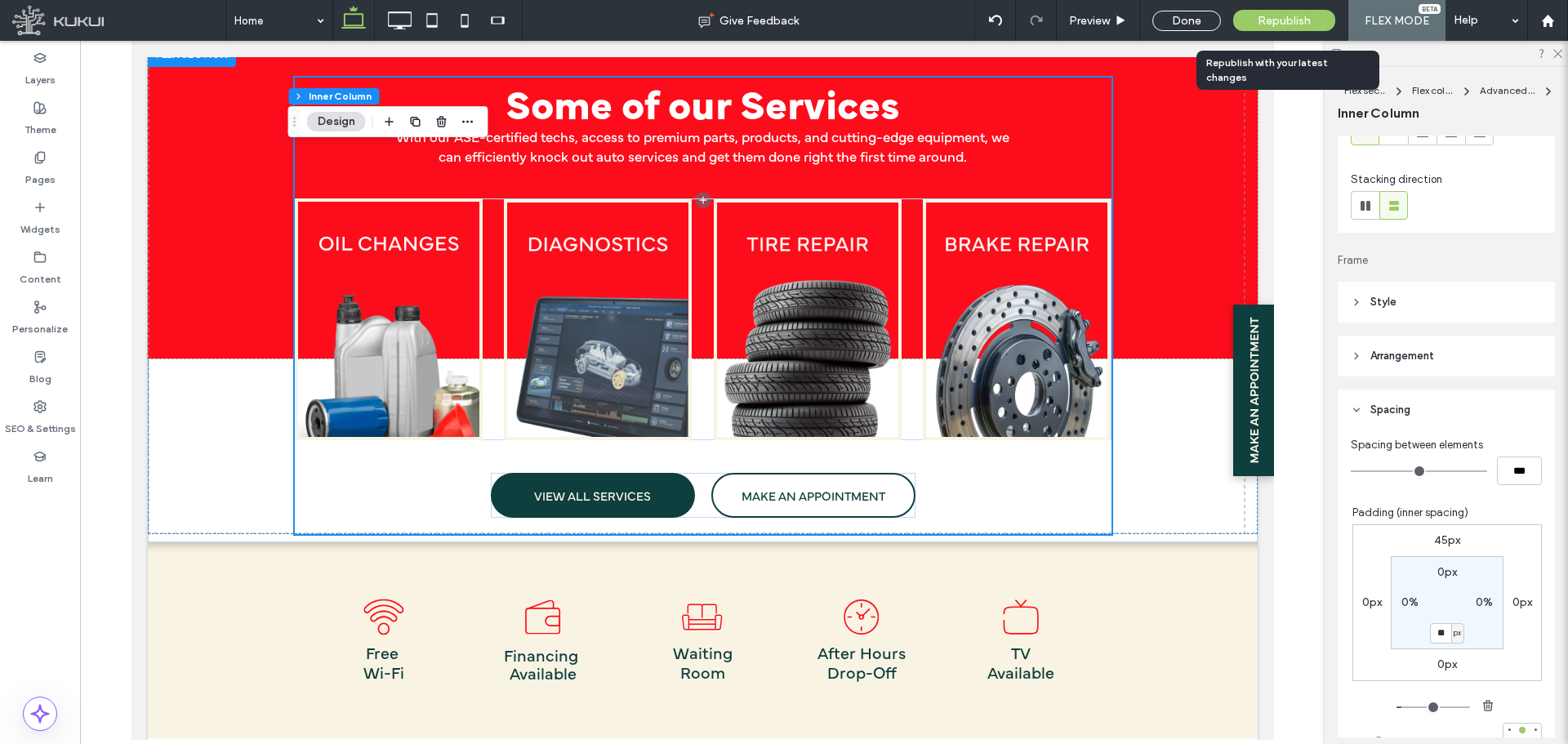
click at [1286, 15] on span "Republish" at bounding box center [1285, 21] width 53 height 14
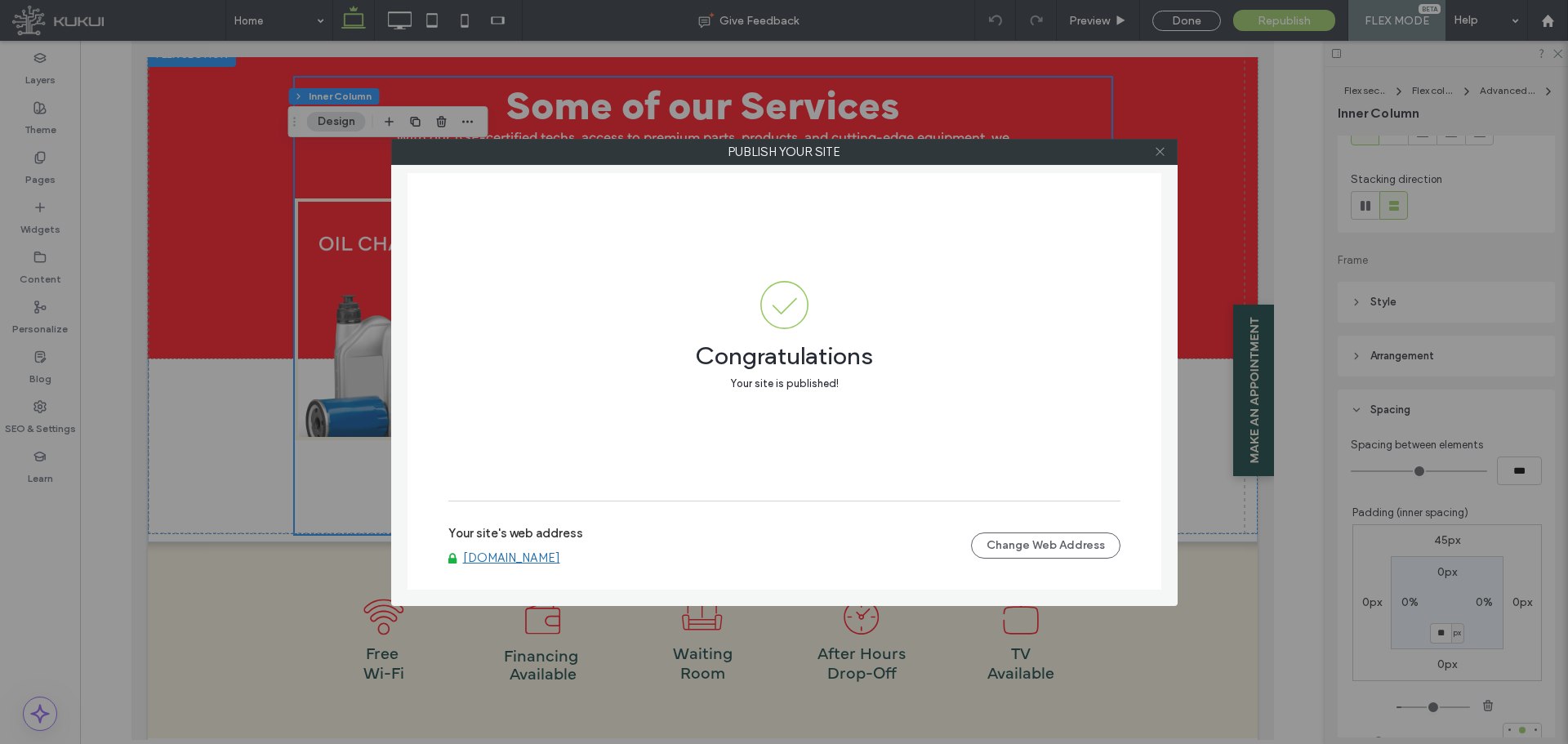
click at [1160, 149] on icon at bounding box center [1160, 151] width 13 height 13
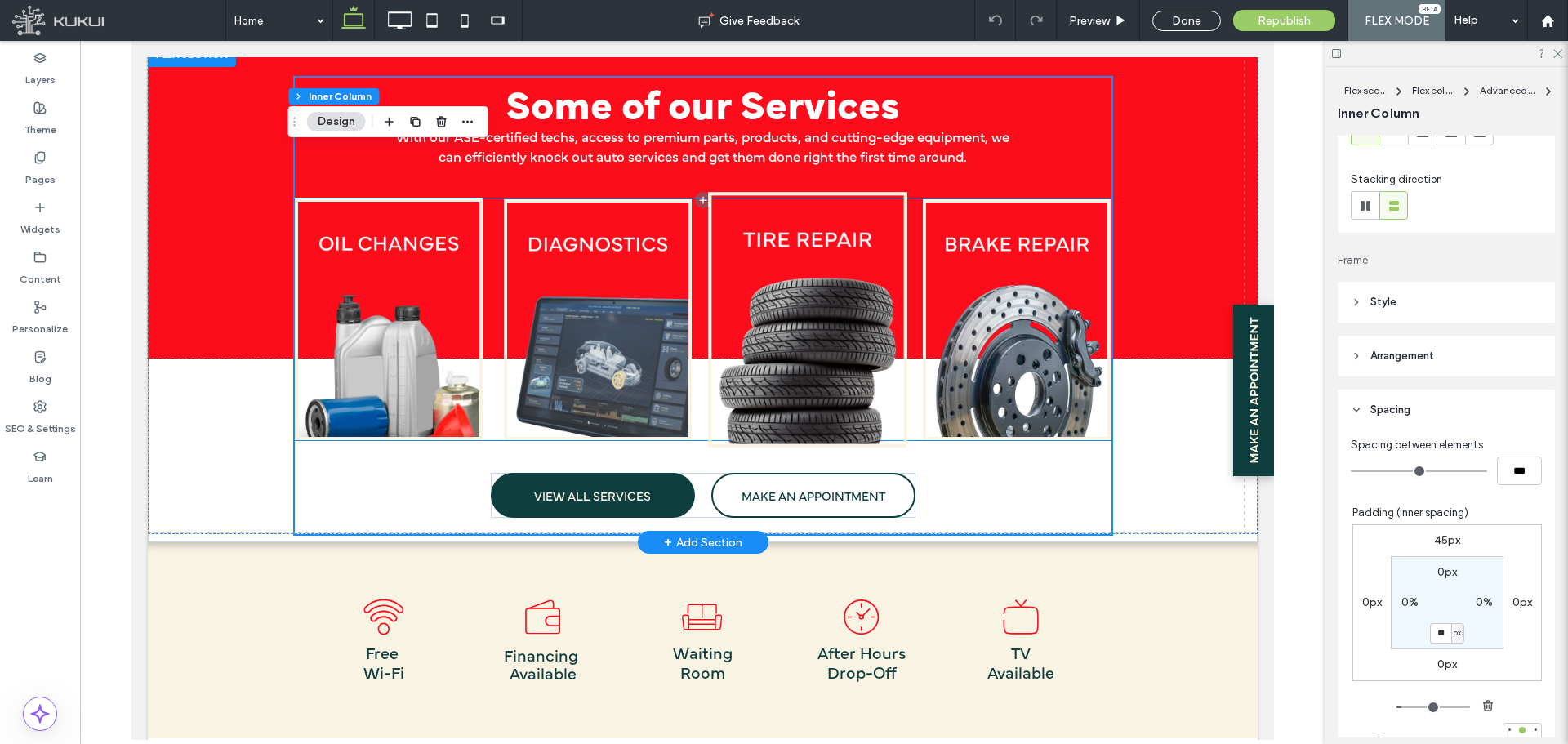
click at [805, 222] on img at bounding box center [807, 320] width 200 height 256
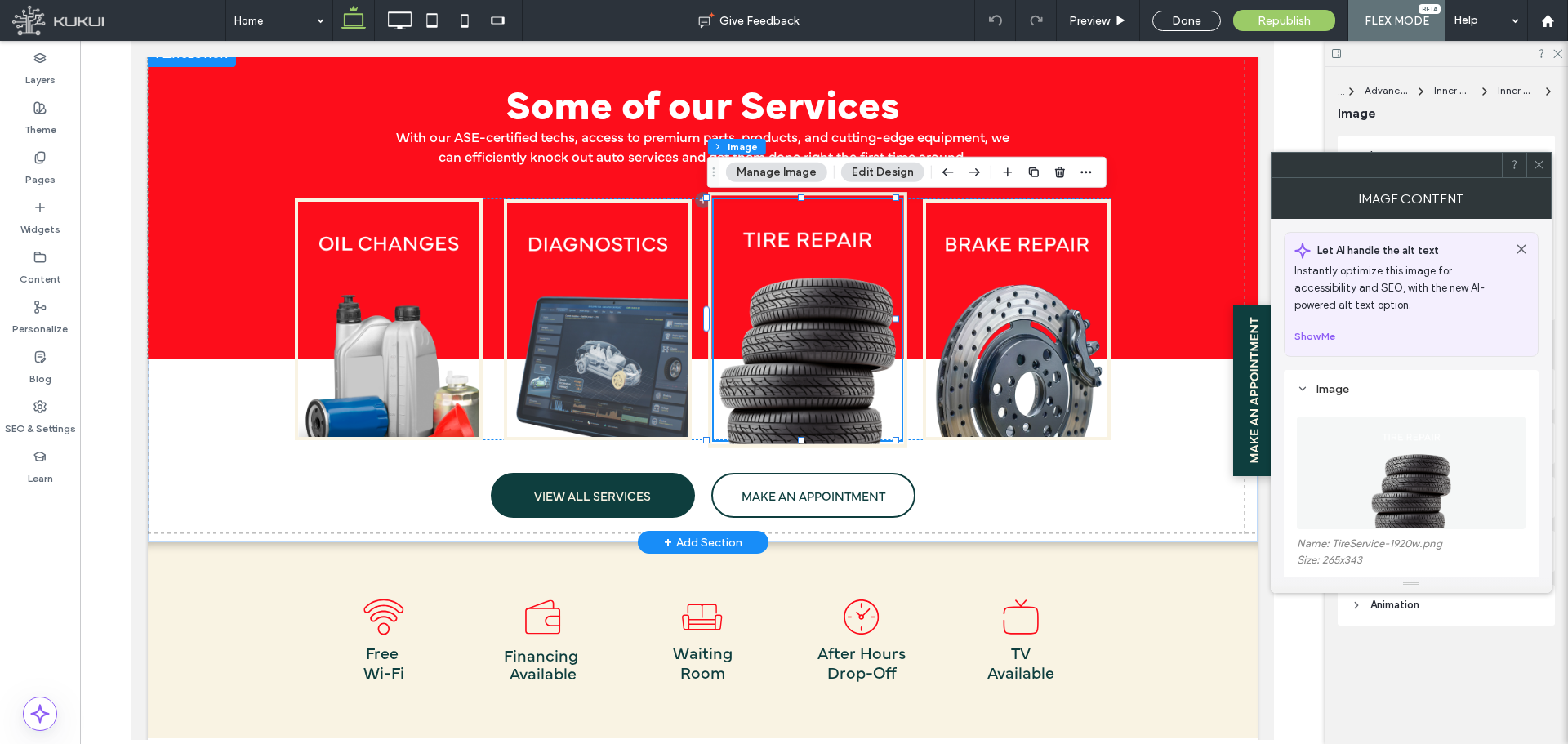
type input "*"
type input "***"
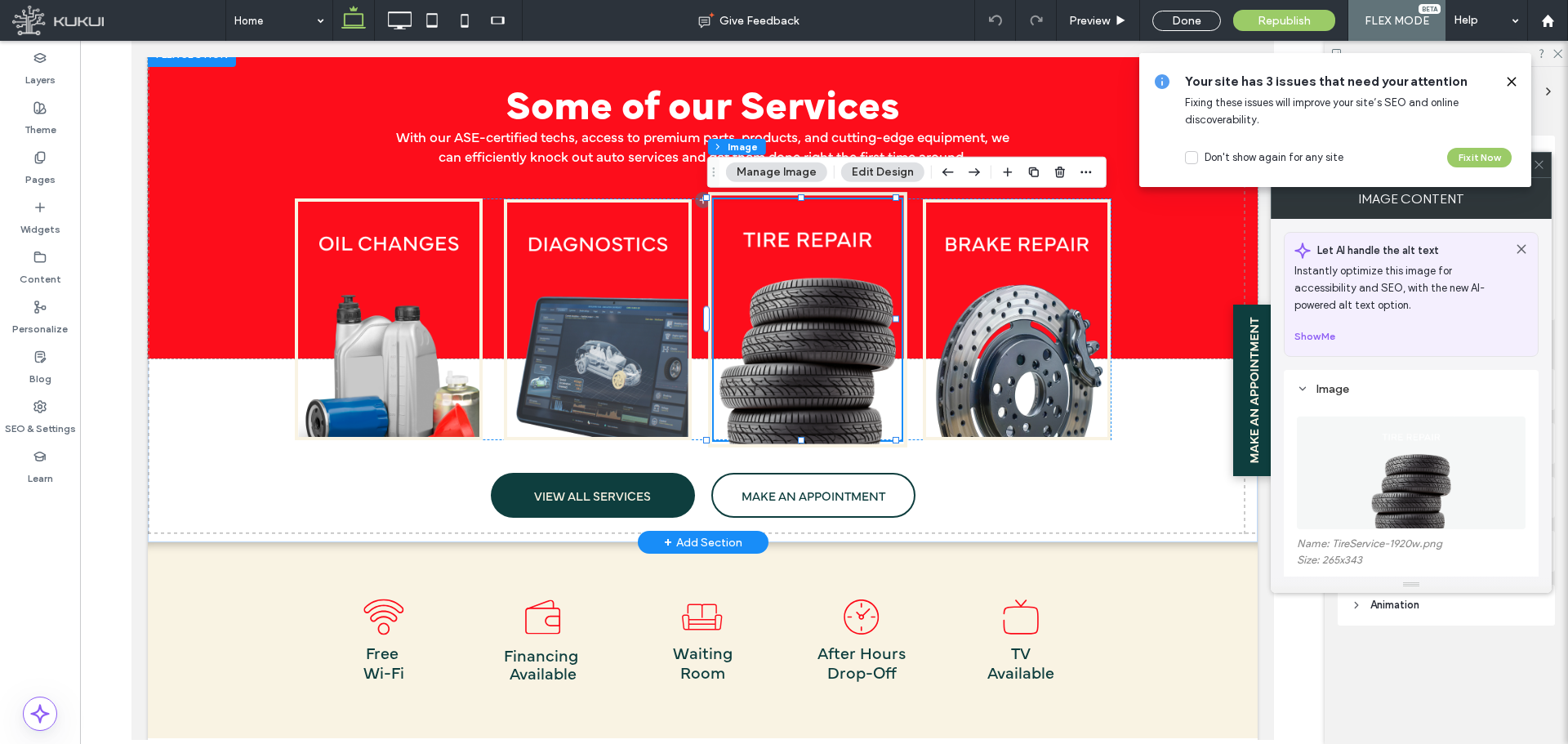
click at [771, 241] on img at bounding box center [807, 320] width 200 height 256
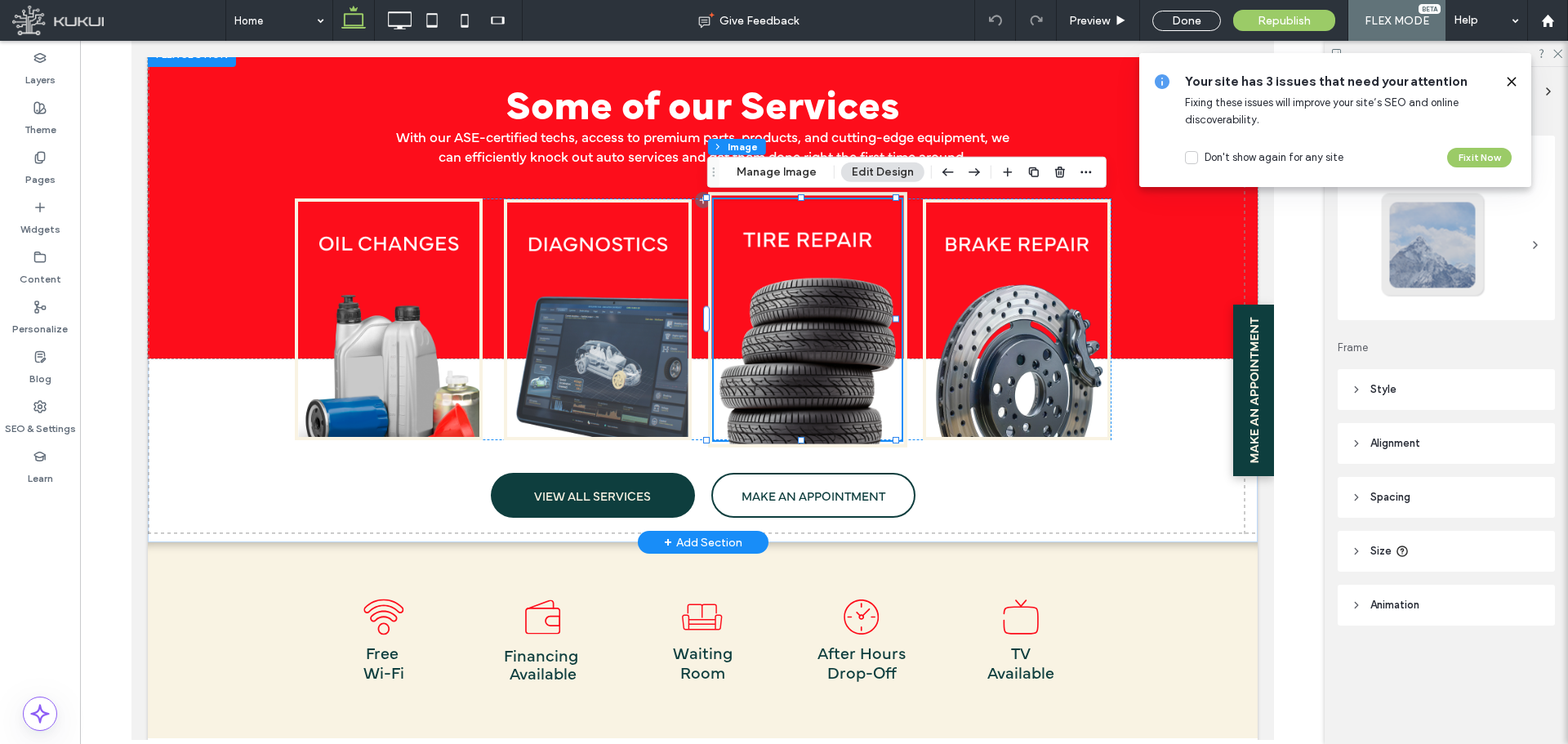
click at [780, 240] on img at bounding box center [807, 320] width 200 height 256
click at [813, 371] on img at bounding box center [807, 320] width 200 height 256
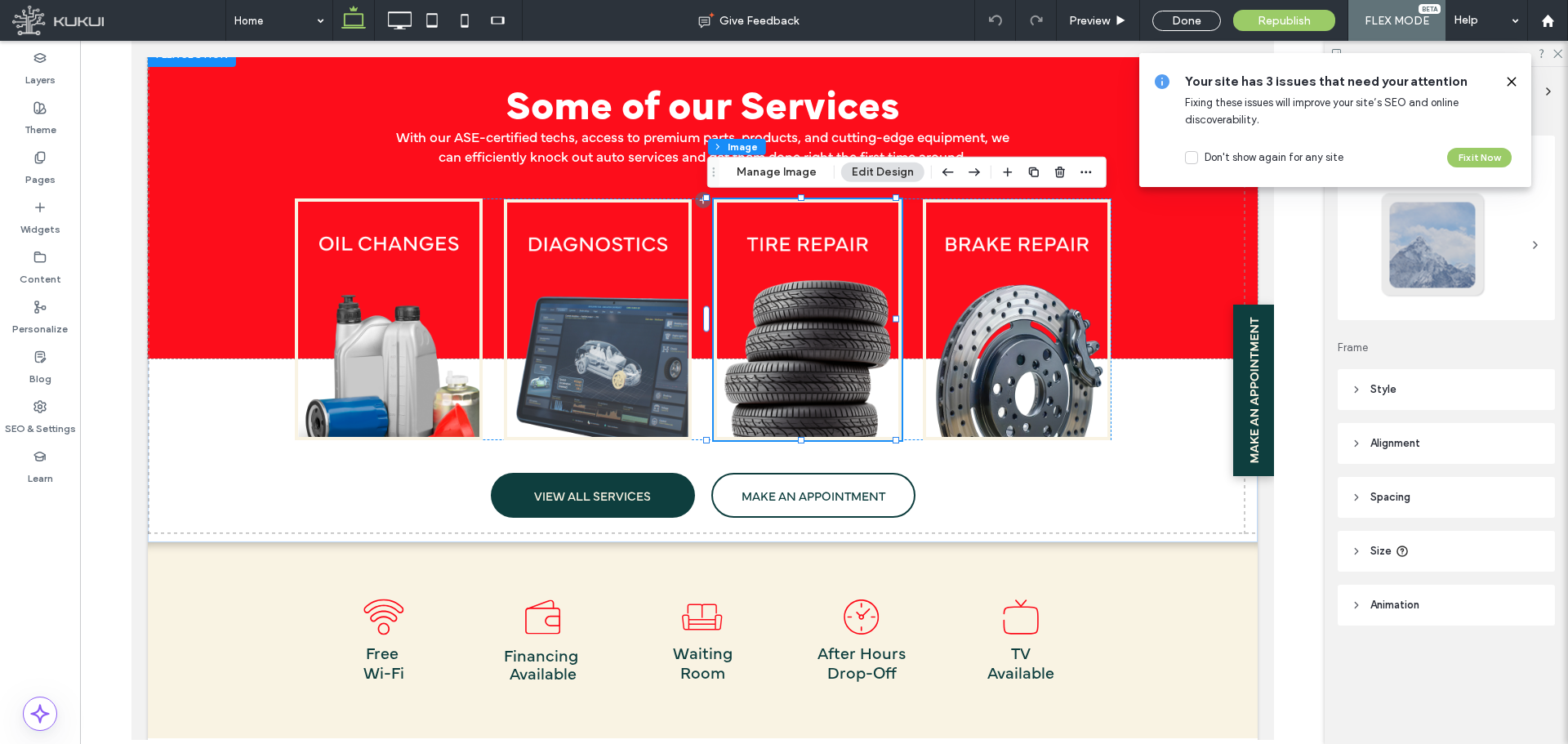
click at [1507, 88] on span at bounding box center [1512, 82] width 13 height 18
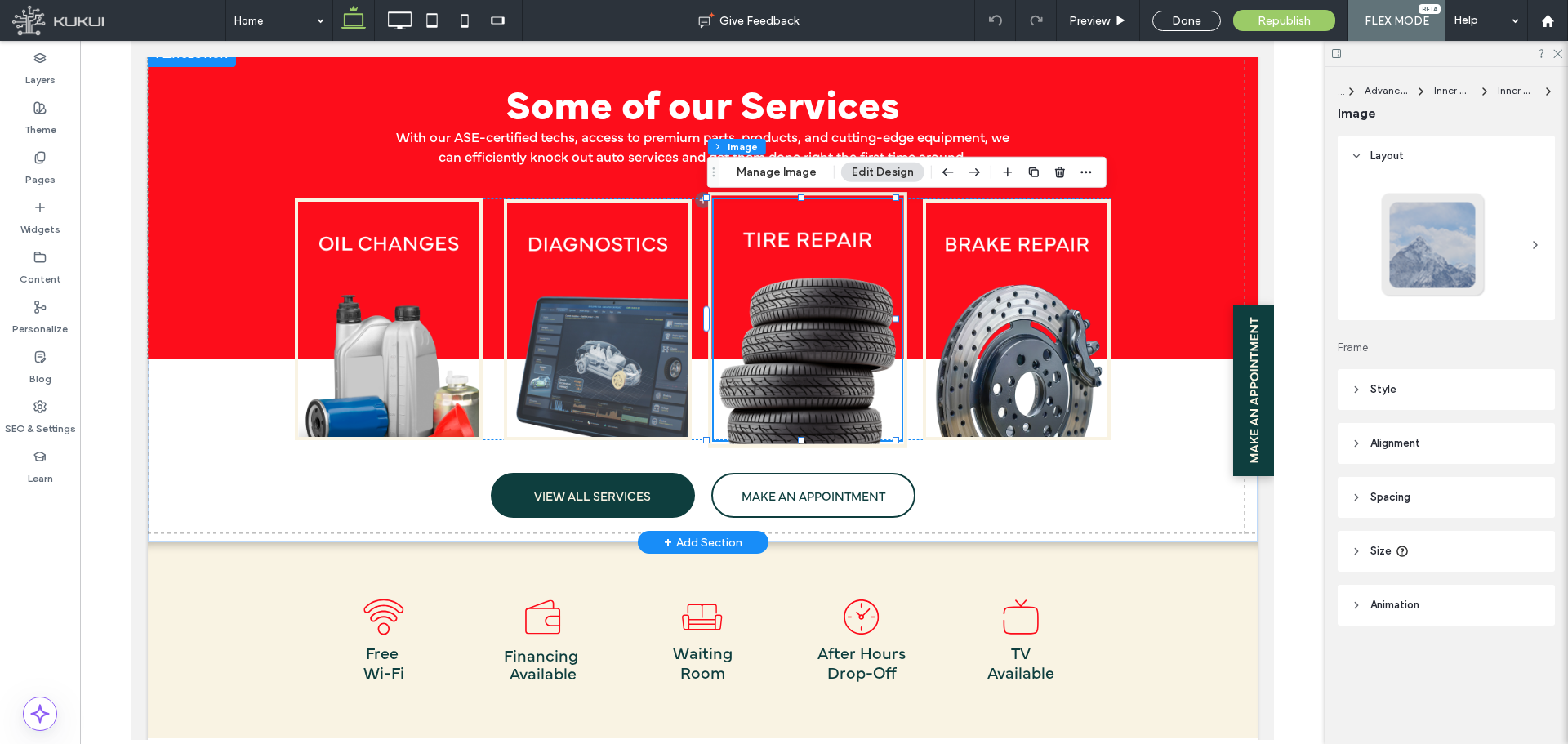
click at [821, 268] on img at bounding box center [807, 320] width 200 height 256
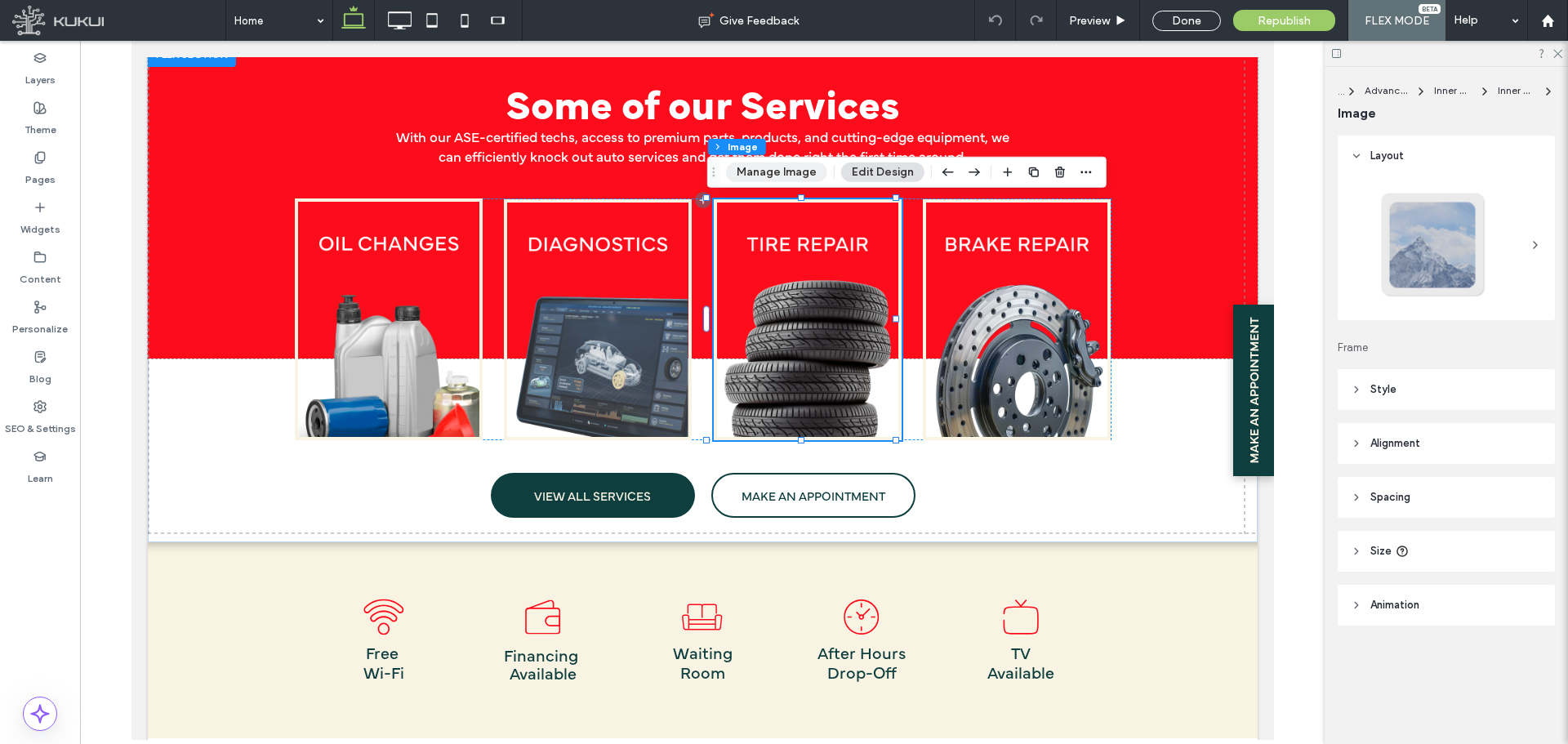
click at [781, 168] on button "Manage Image" at bounding box center [776, 172] width 101 height 19
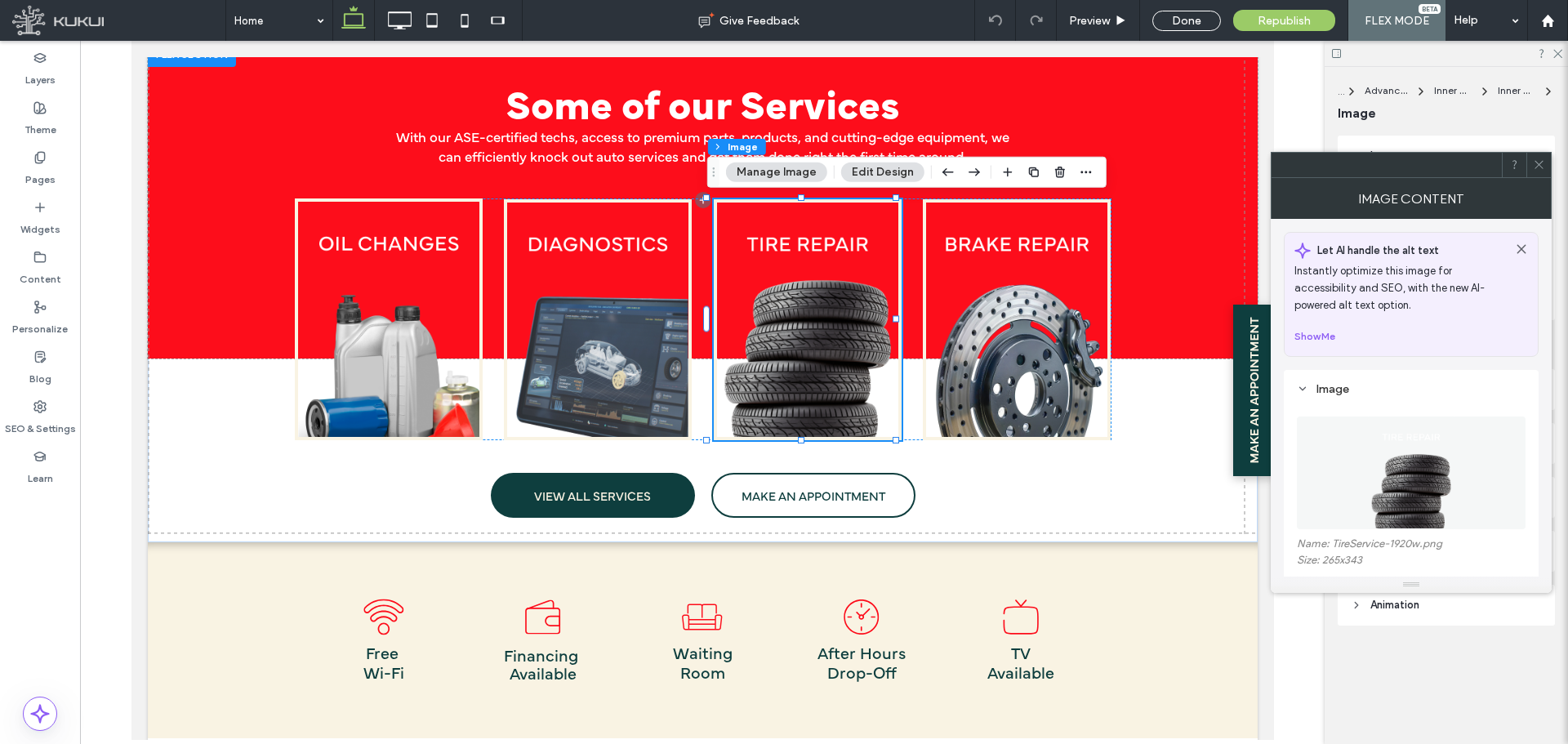
scroll to position [82, 0]
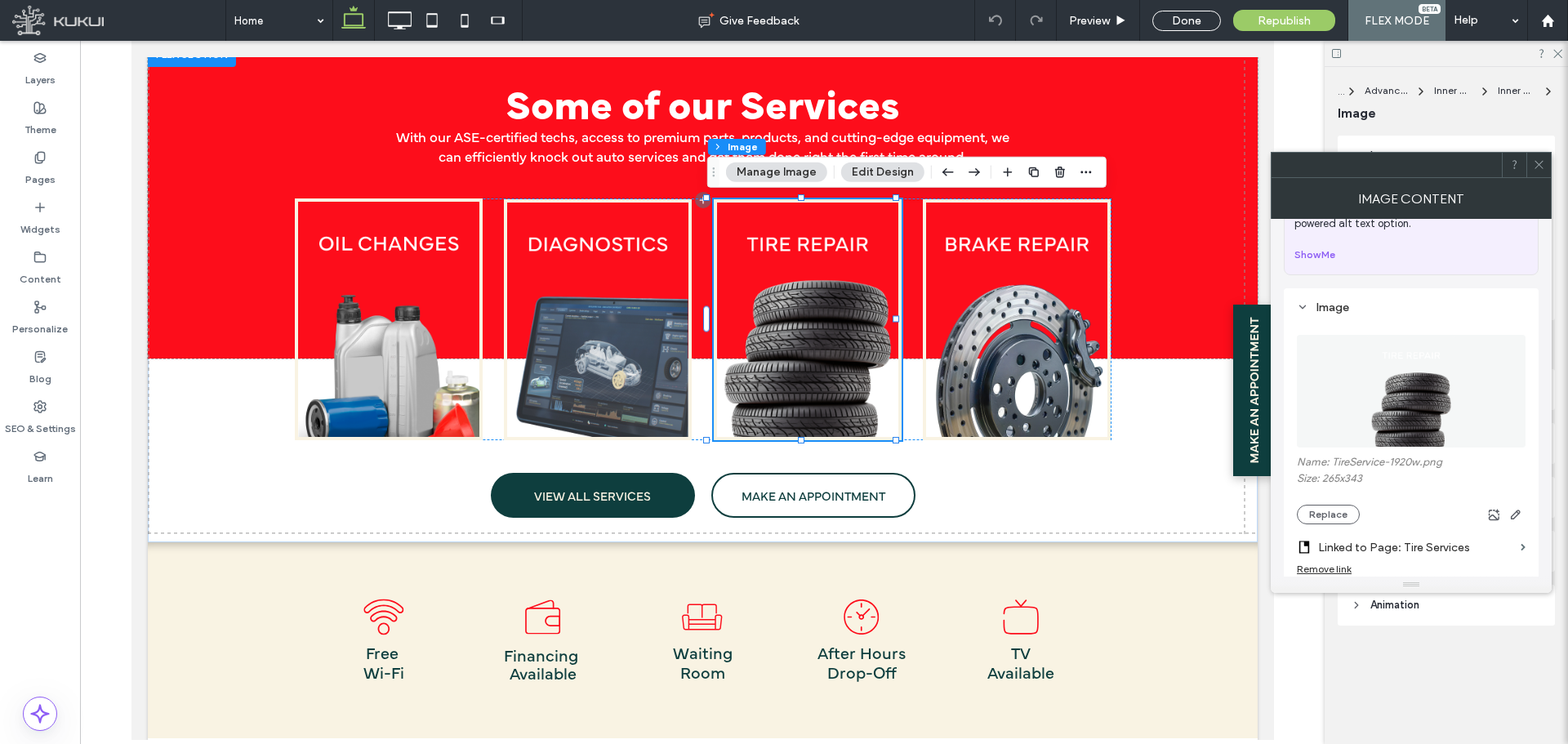
click at [1537, 165] on icon at bounding box center [1539, 164] width 13 height 13
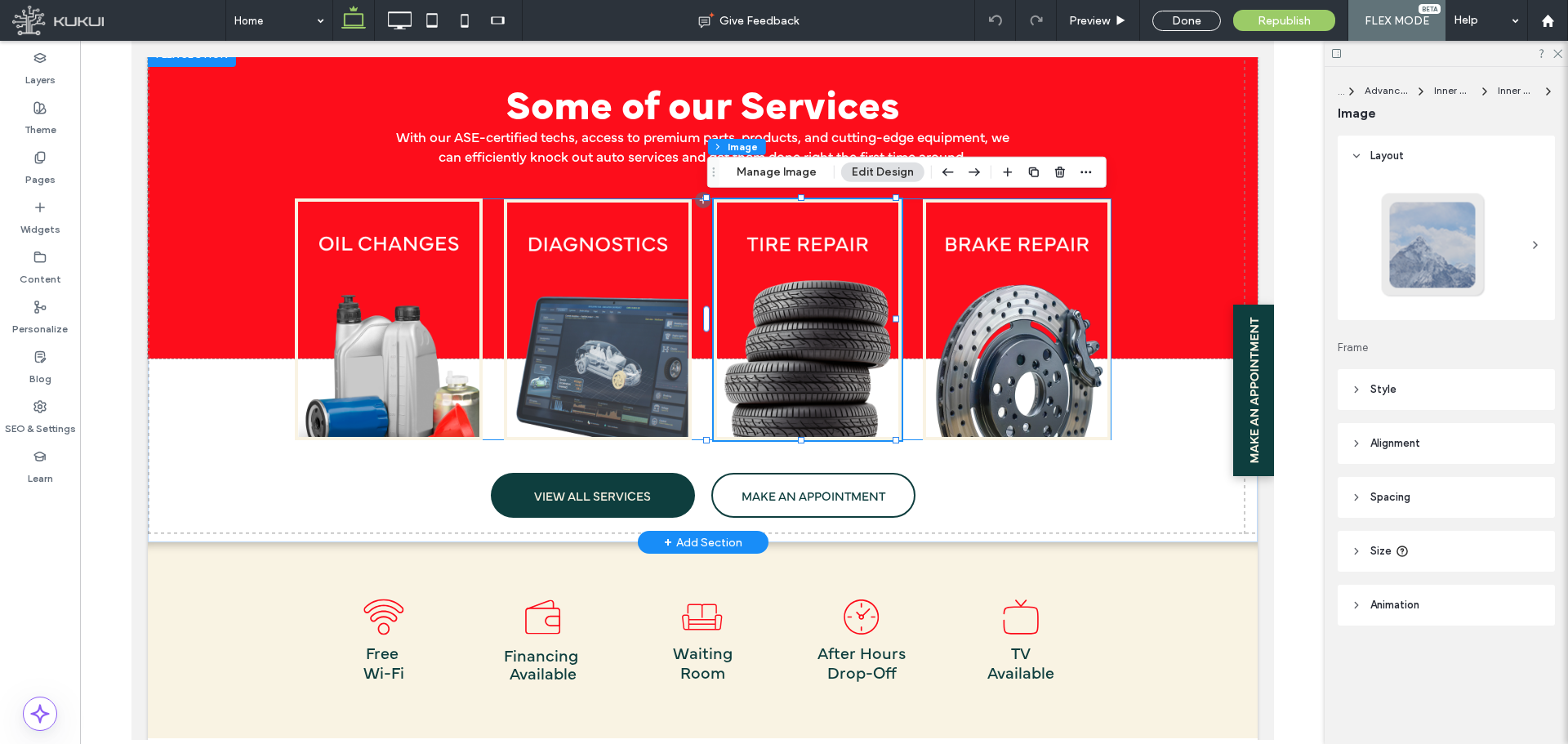
click at [912, 256] on div at bounding box center [703, 319] width 817 height 241
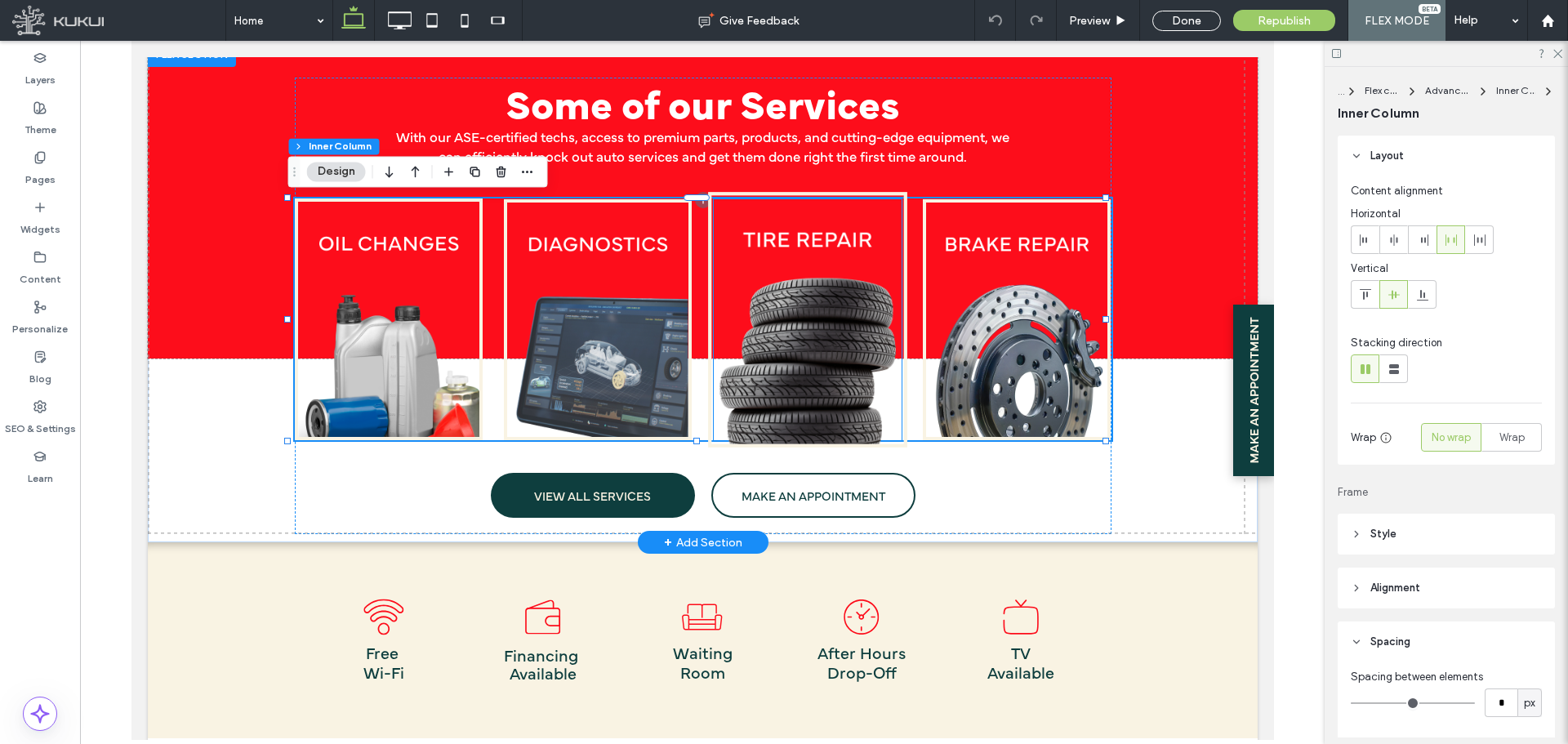
click at [745, 256] on img at bounding box center [807, 320] width 200 height 256
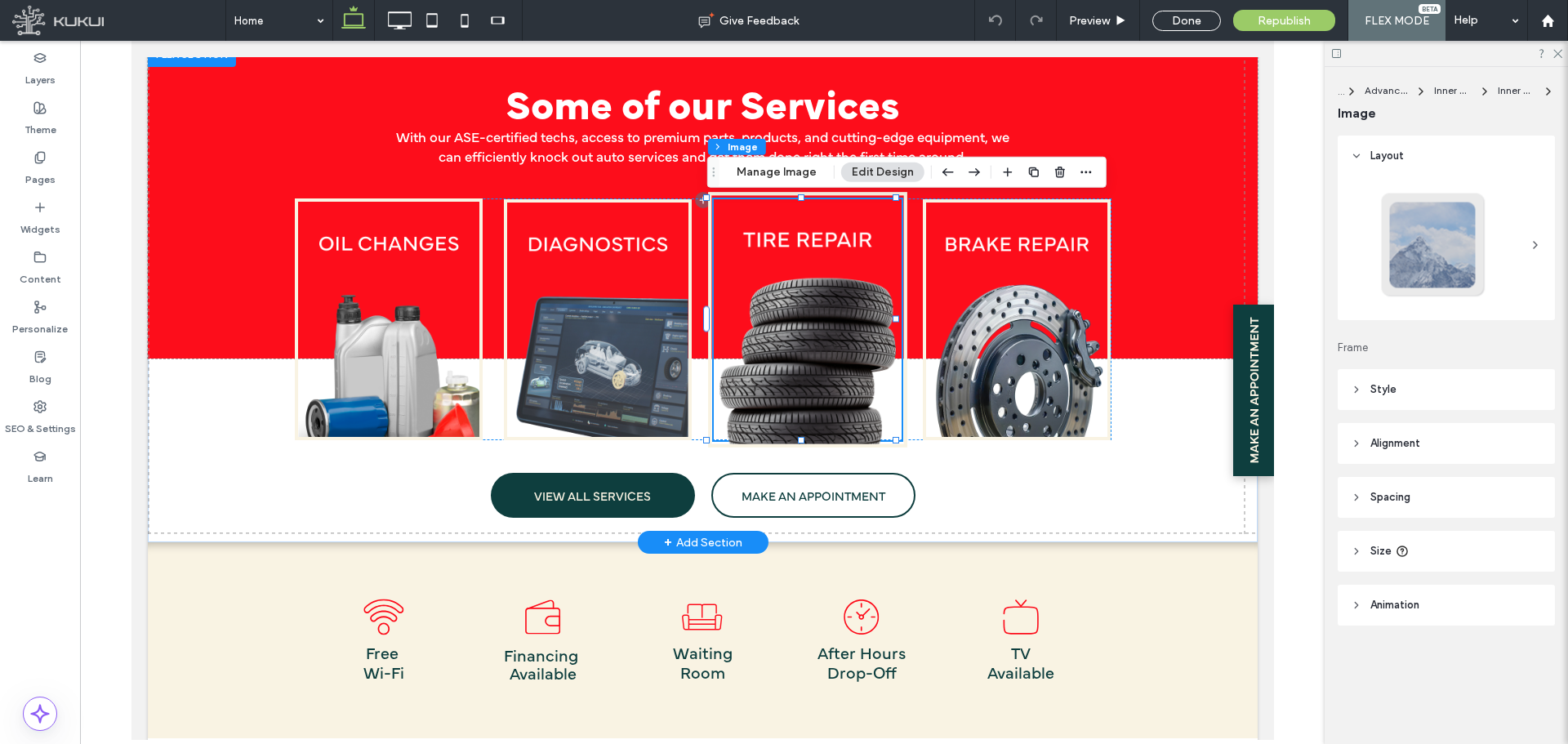
type input "*"
type input "***"
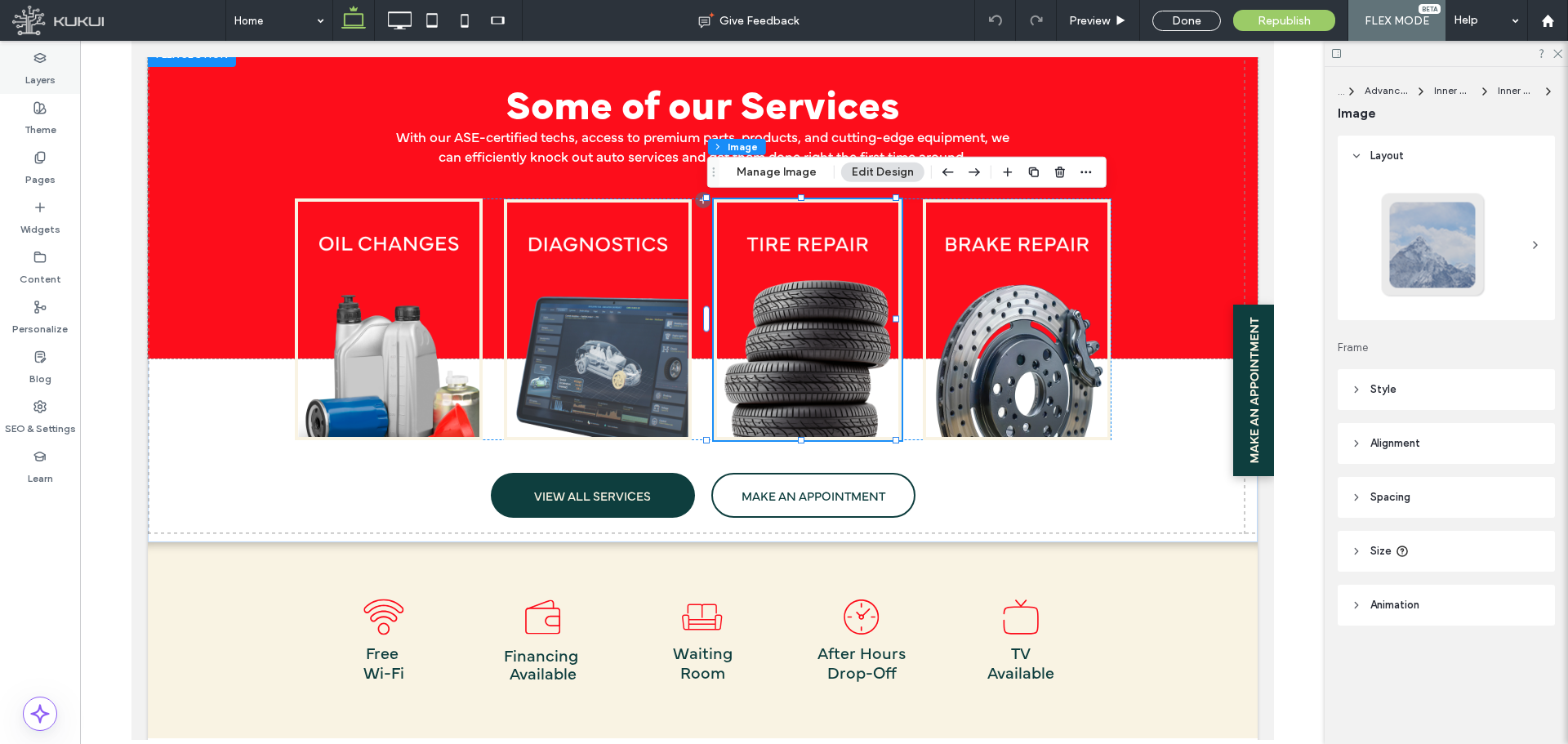
click at [48, 84] on label "Layers" at bounding box center [40, 75] width 30 height 23
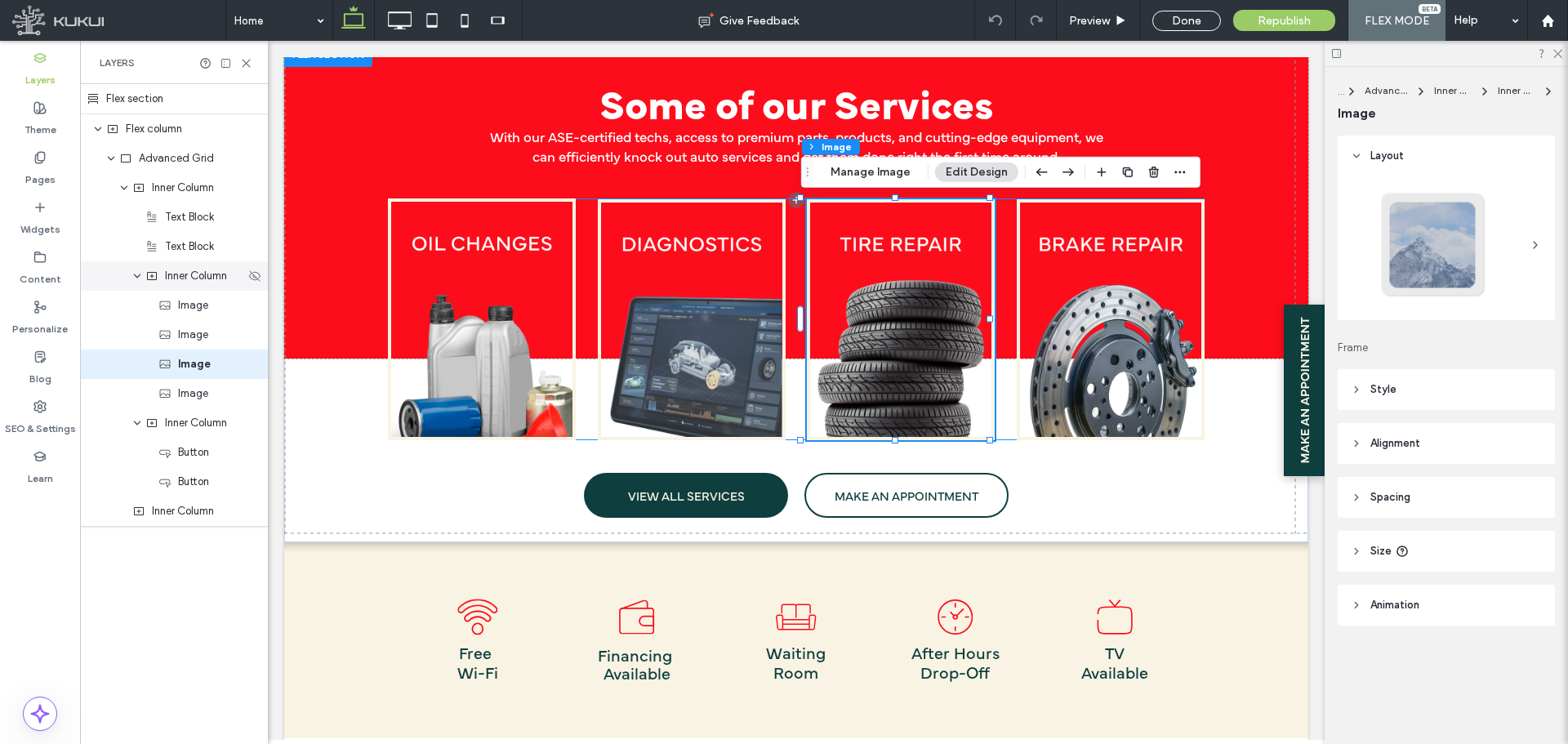
click at [192, 281] on span "Inner Column" at bounding box center [196, 276] width 62 height 17
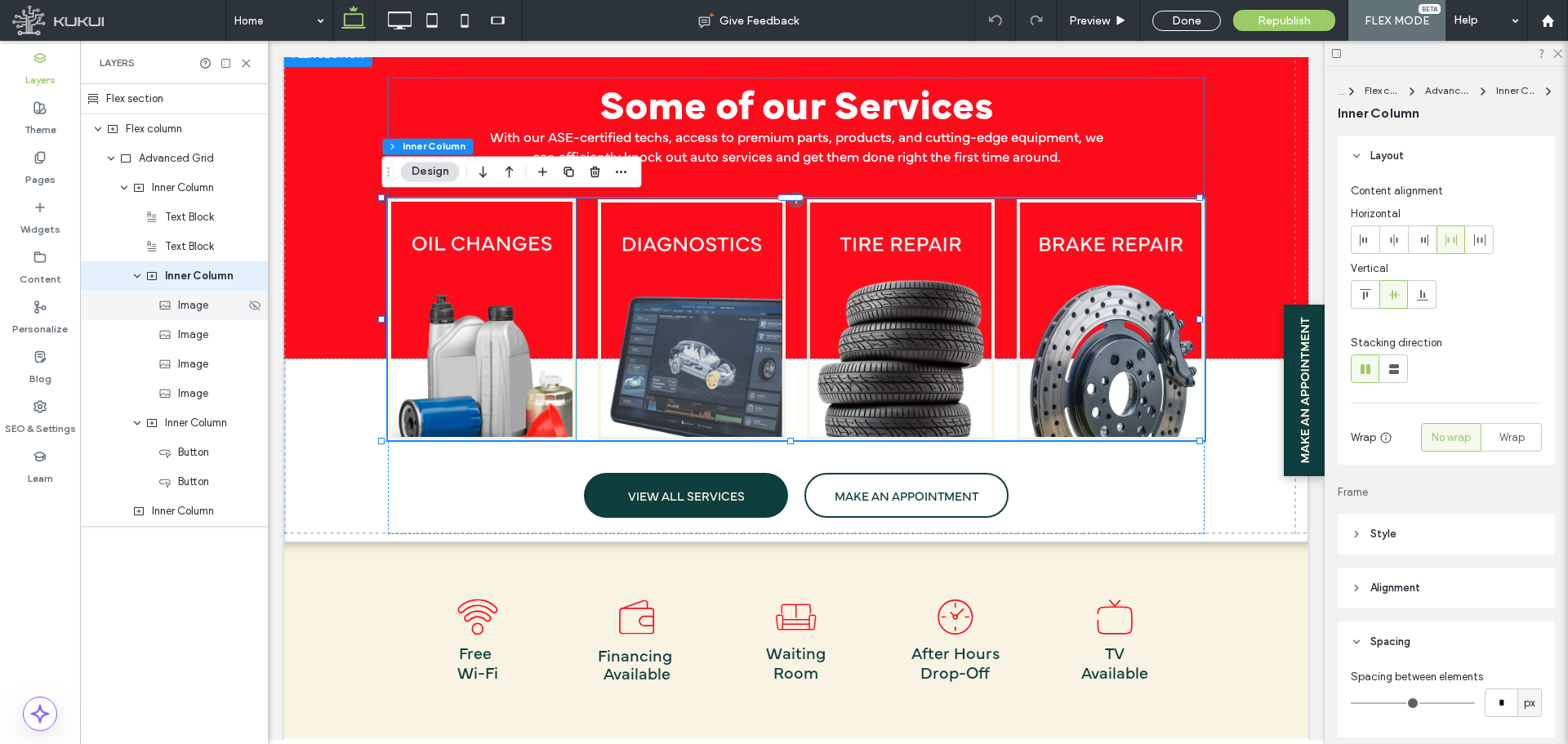
click at [193, 313] on div "Image" at bounding box center [174, 305] width 188 height 29
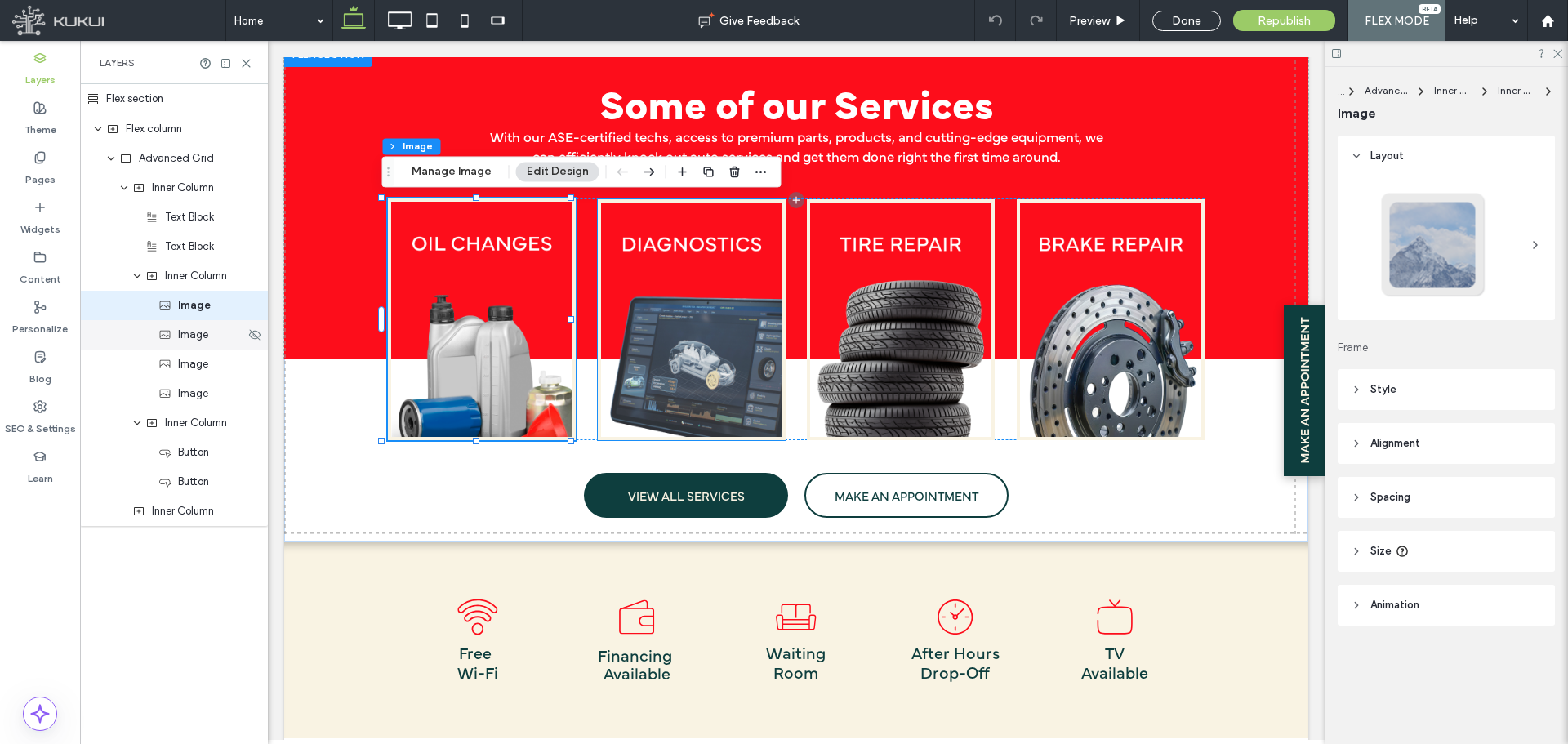
type input "*"
type input "***"
click at [196, 332] on span "Image" at bounding box center [193, 335] width 30 height 17
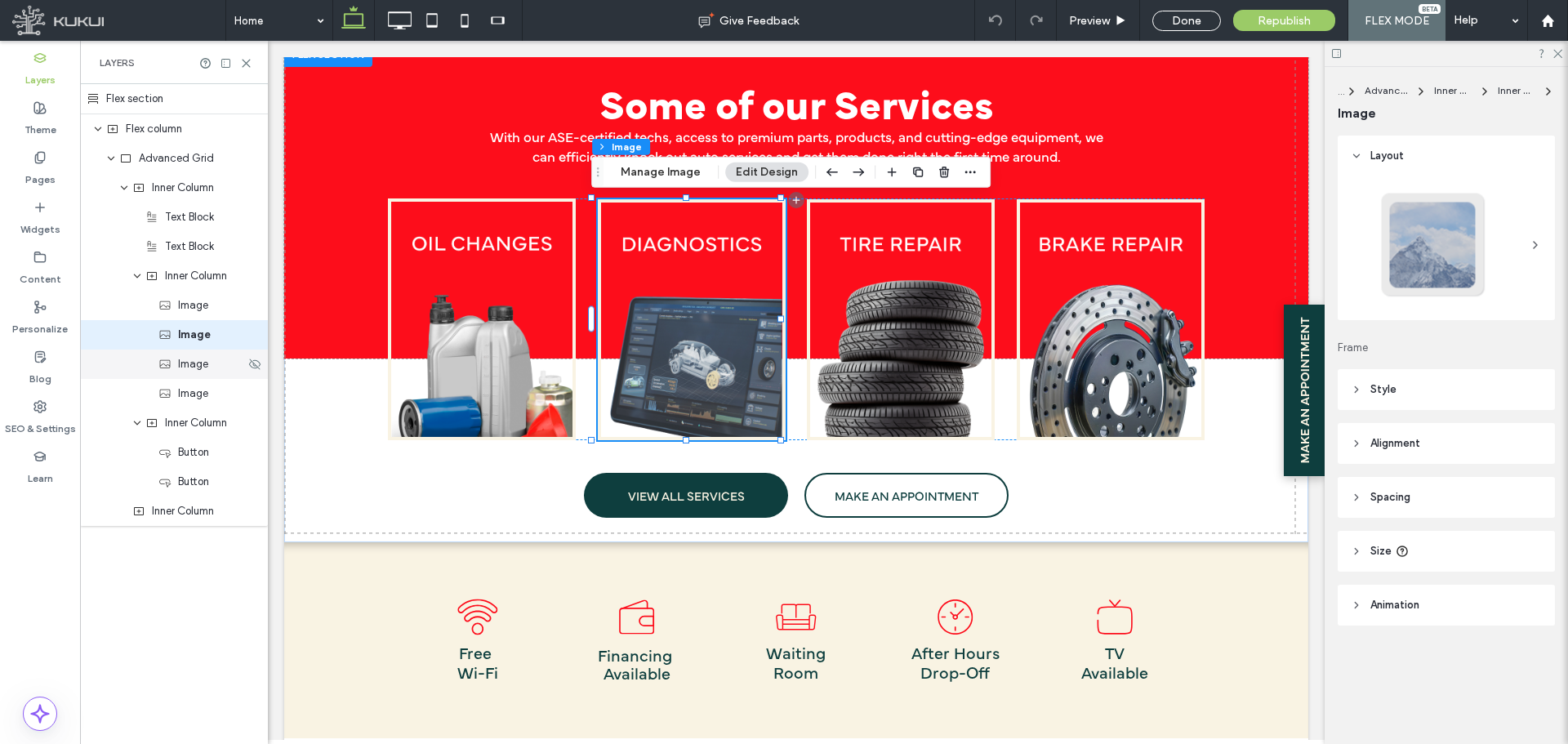
type input "*"
type input "***"
click at [197, 375] on div "Image" at bounding box center [174, 364] width 188 height 29
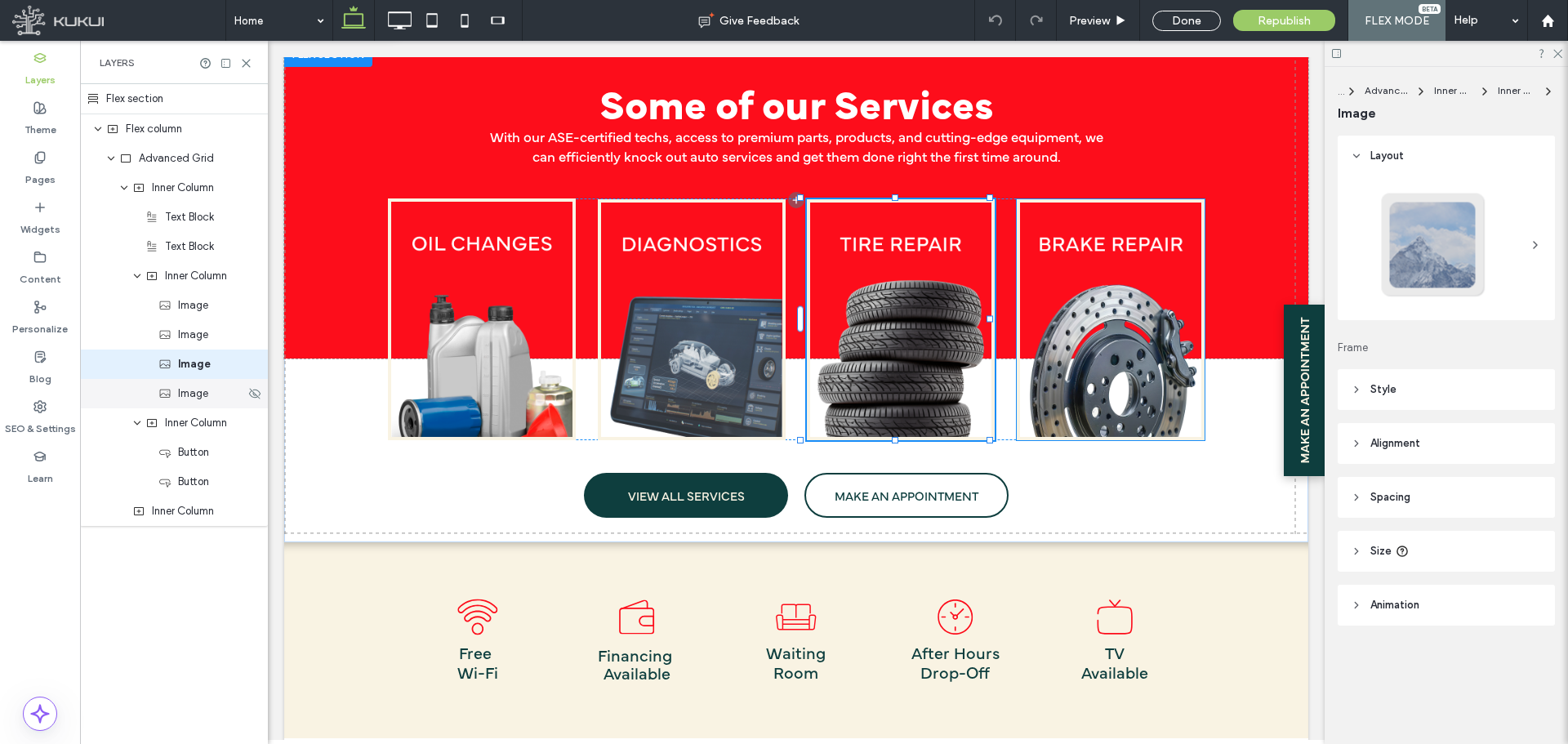
type input "*"
type input "***"
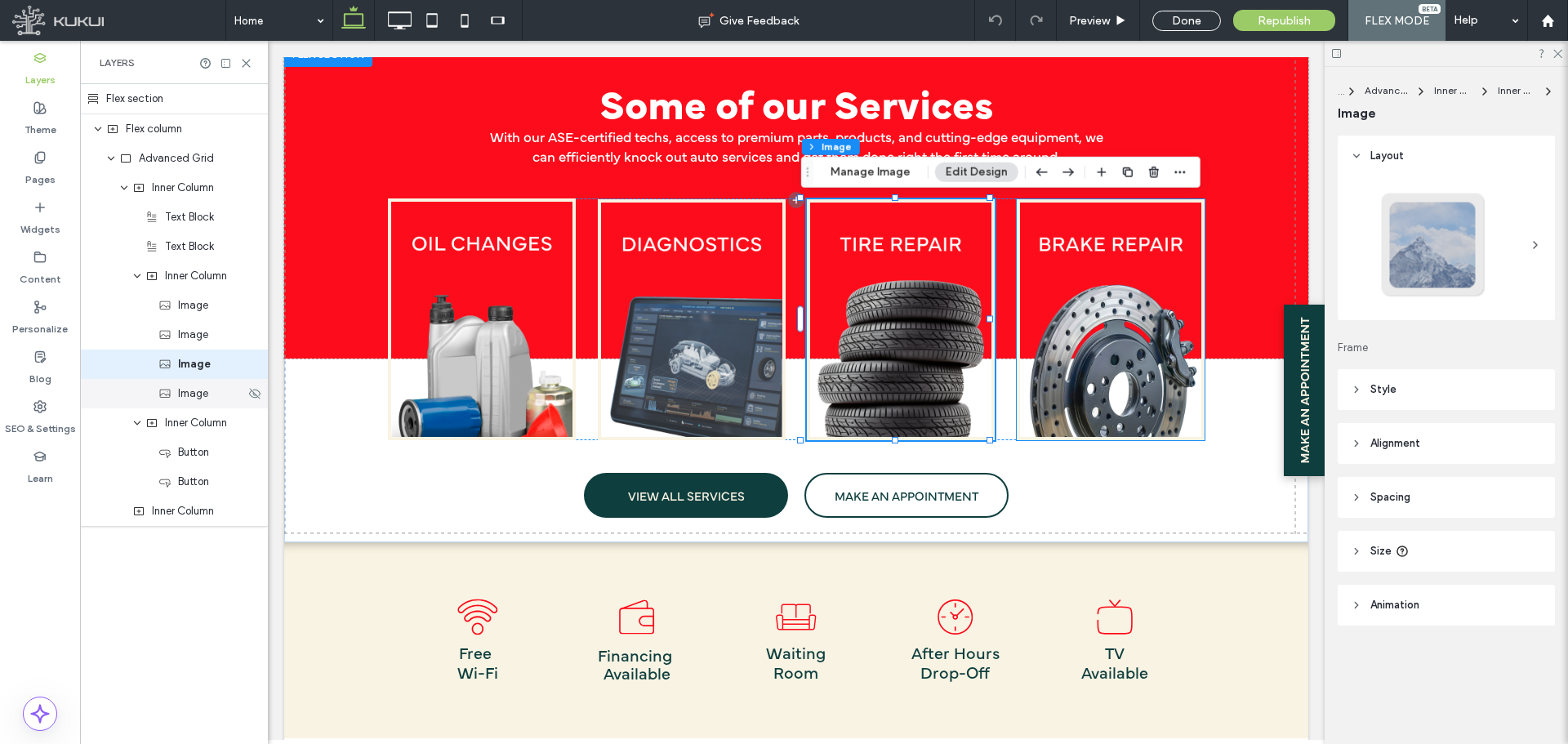
click at [198, 400] on span "Image" at bounding box center [193, 394] width 30 height 17
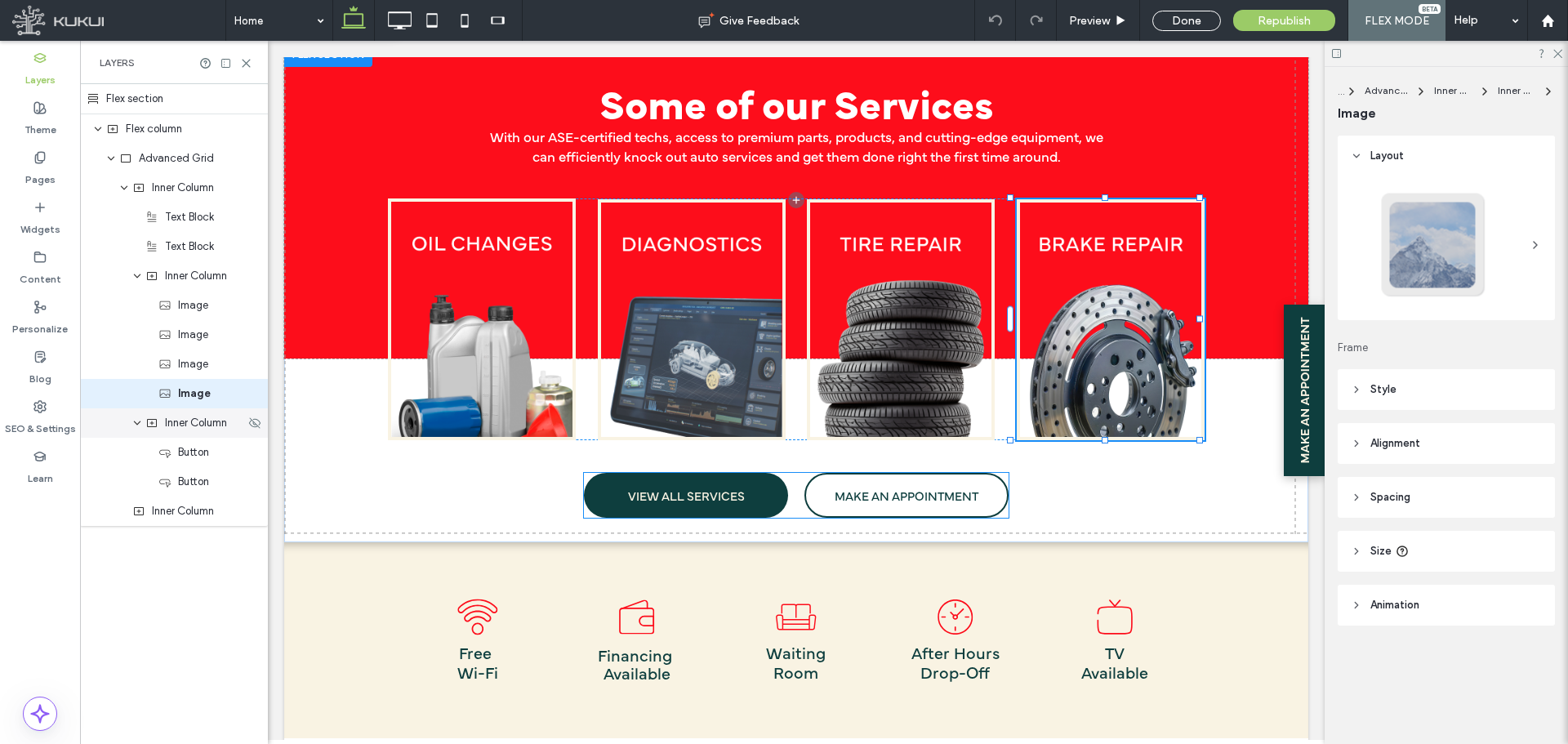
type input "*"
type input "***"
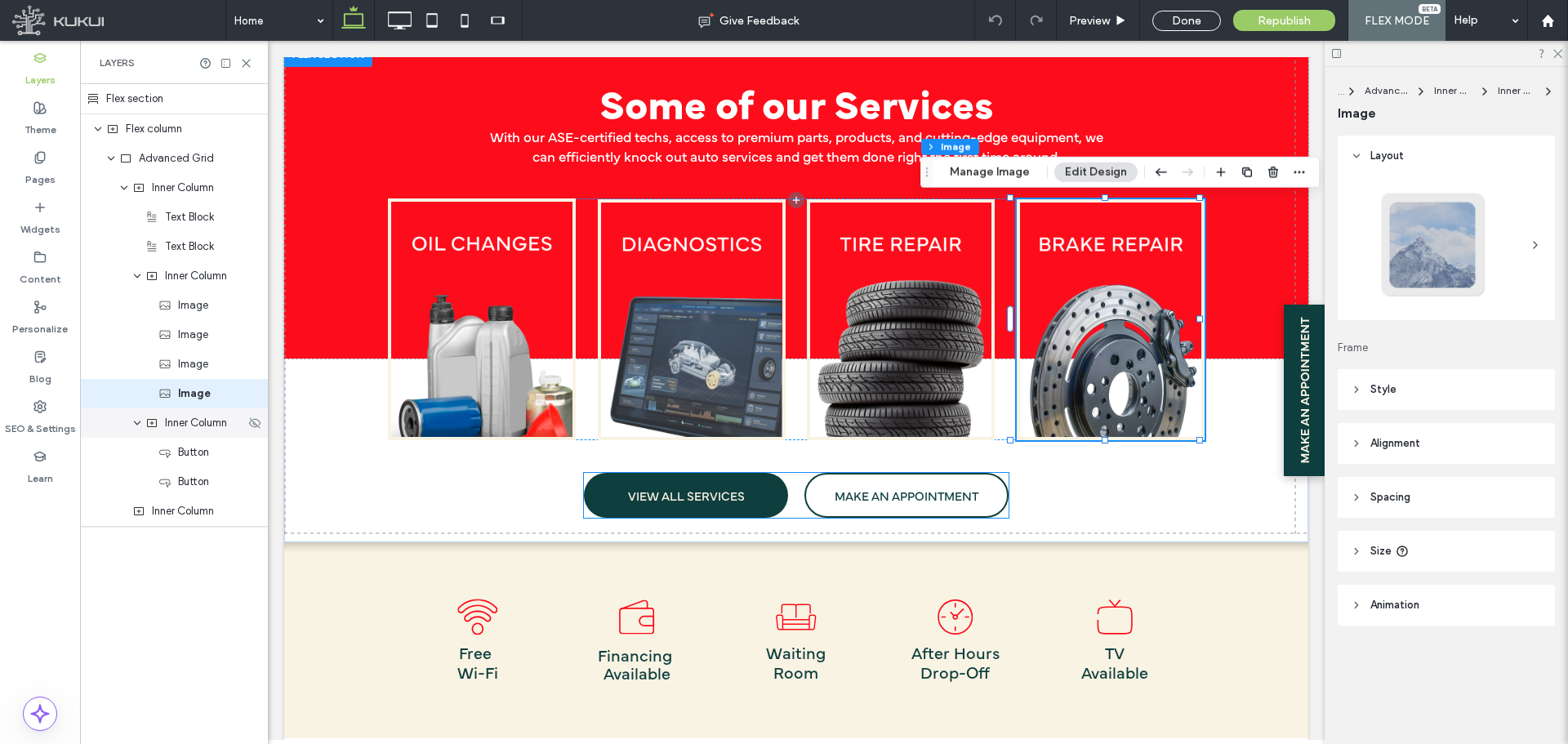
click at [196, 428] on span "Inner Column" at bounding box center [196, 423] width 62 height 17
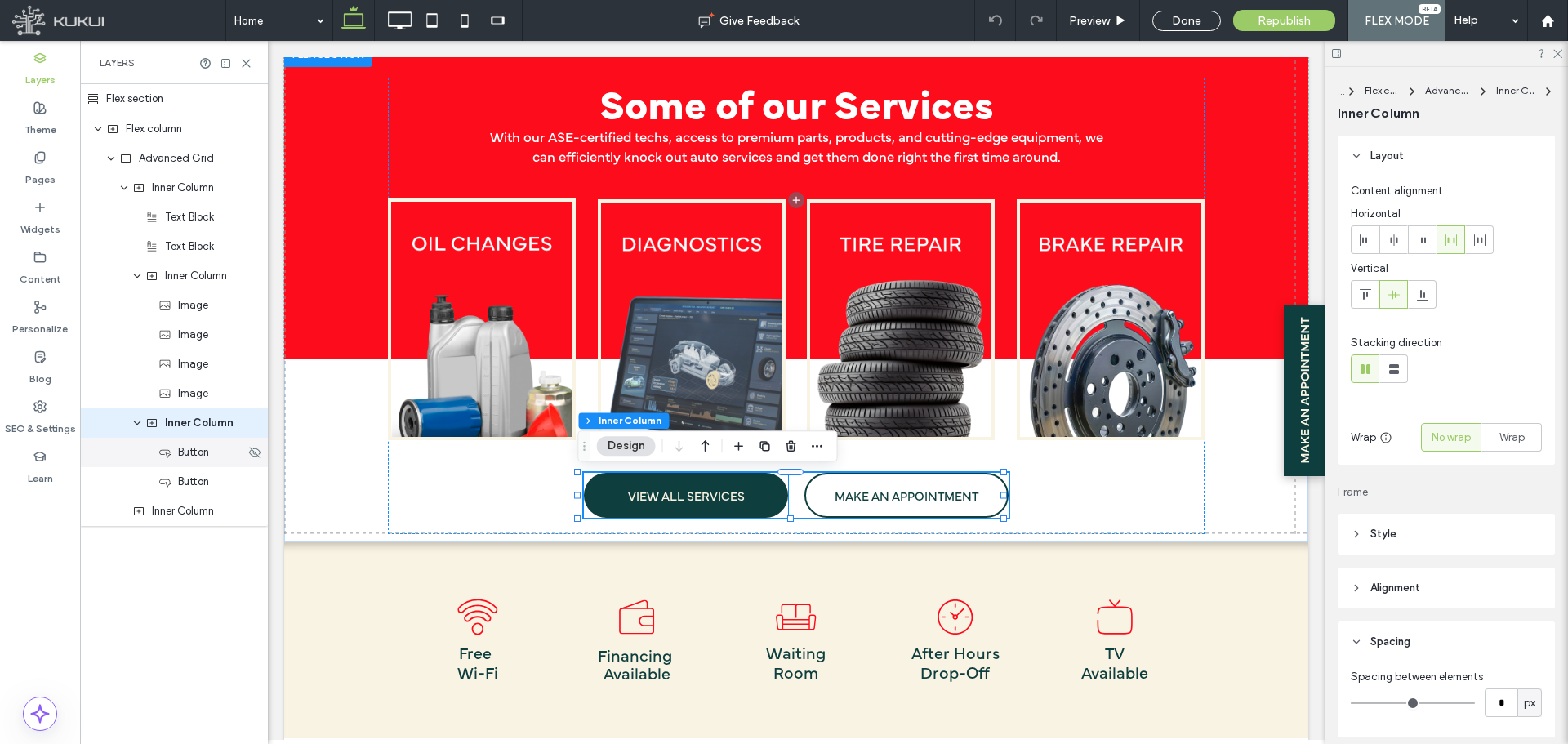
click at [196, 459] on span "Button" at bounding box center [193, 453] width 31 height 17
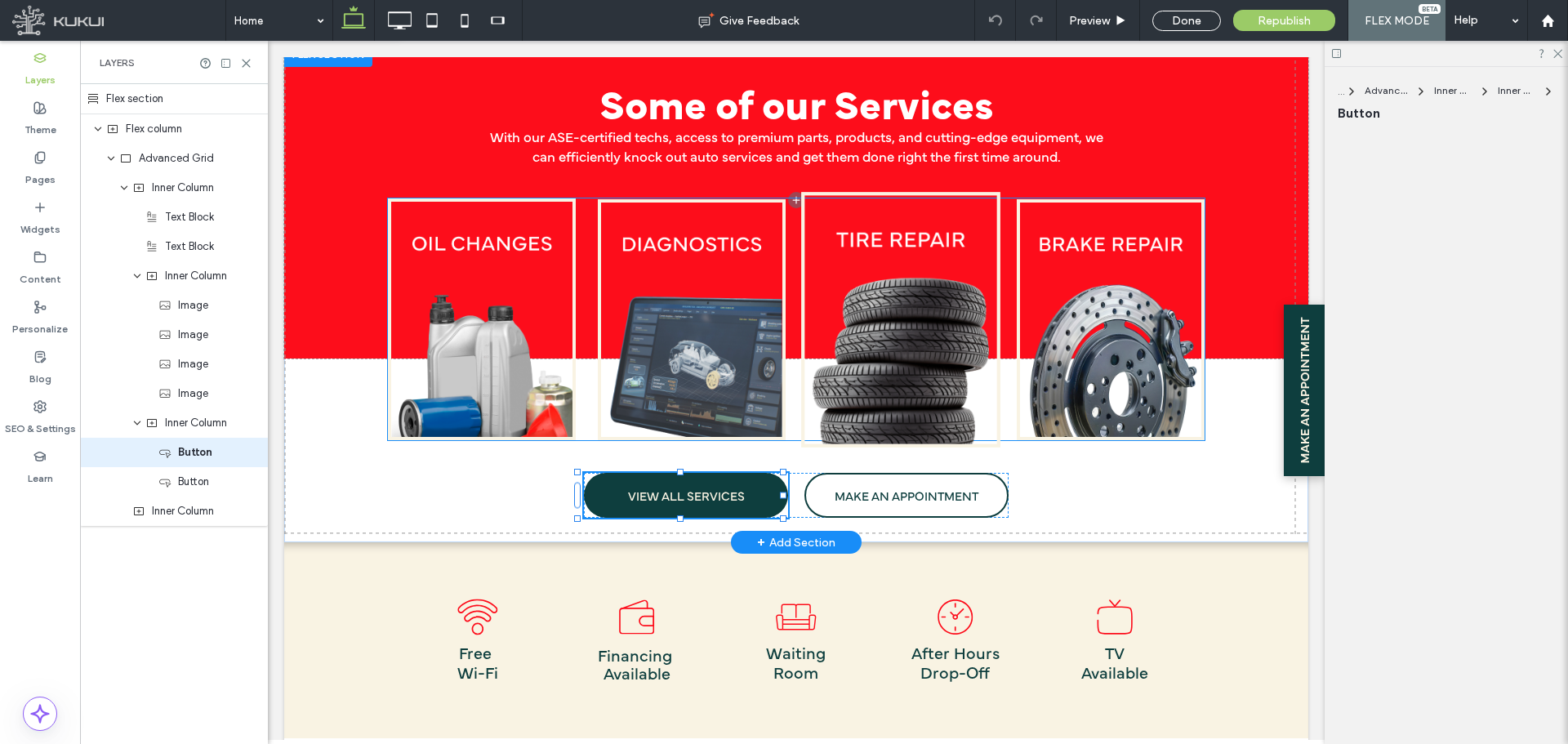
click at [910, 244] on img at bounding box center [901, 320] width 200 height 256
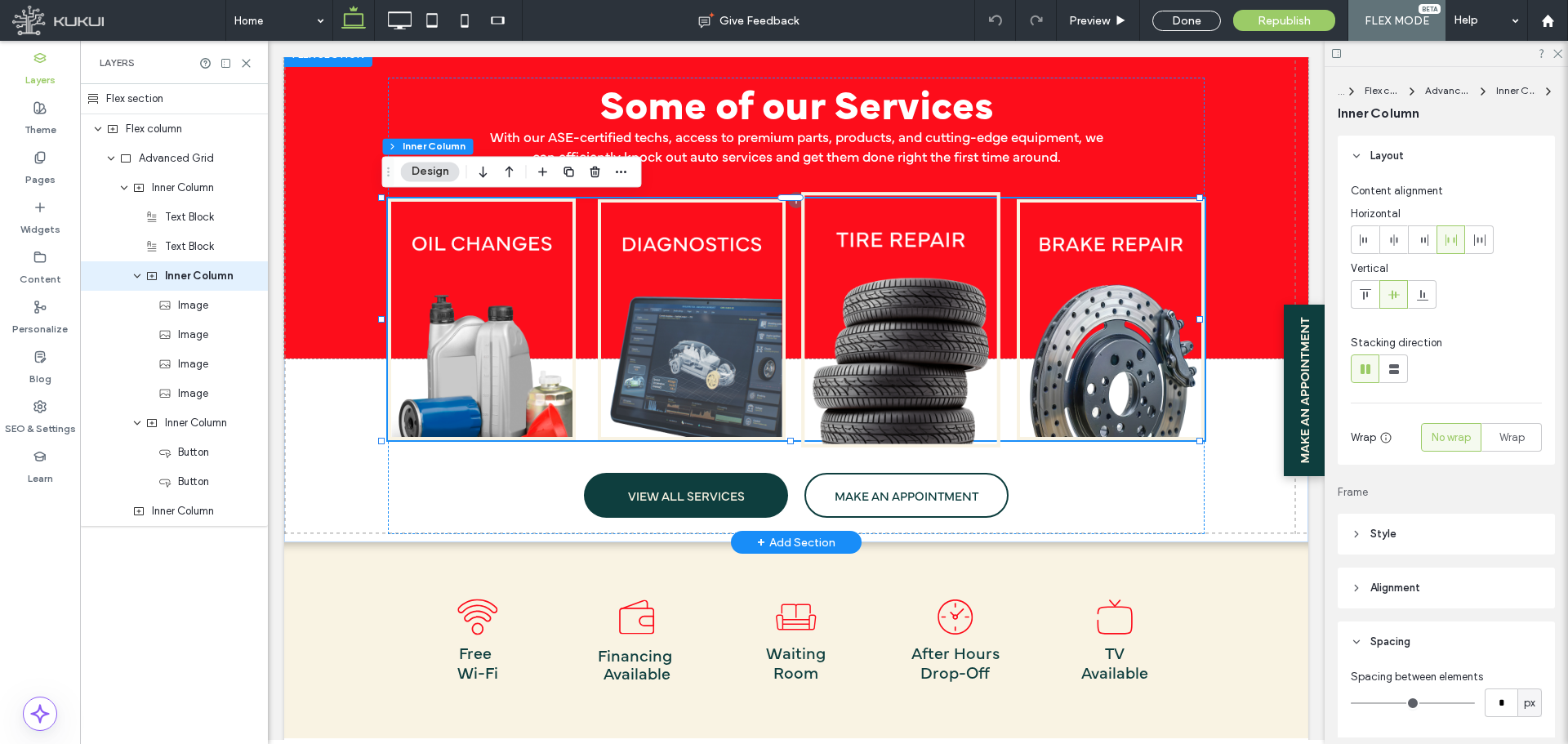
type input "**"
click at [839, 272] on img at bounding box center [901, 320] width 200 height 256
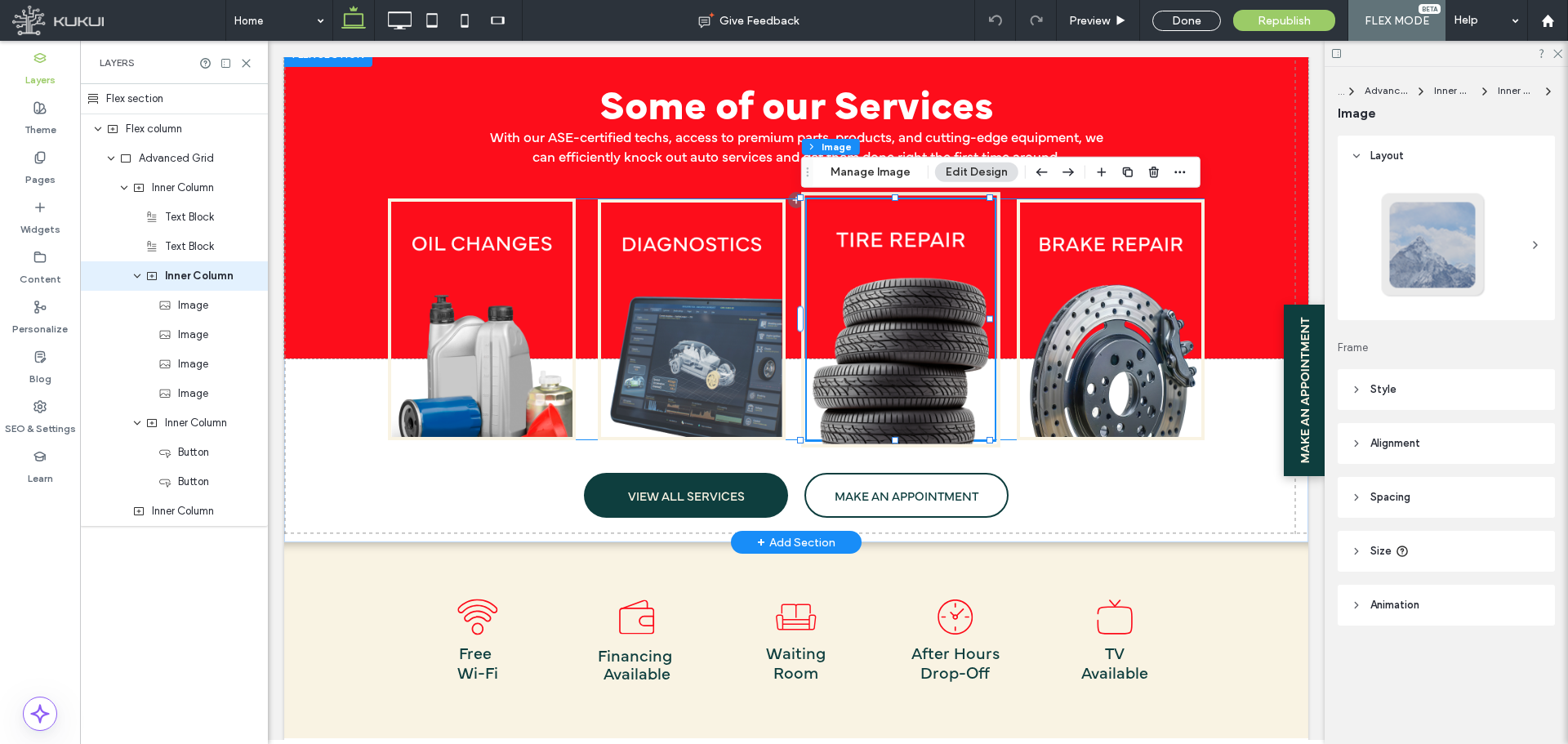
type input "*"
type input "***"
click at [839, 272] on img at bounding box center [901, 320] width 200 height 256
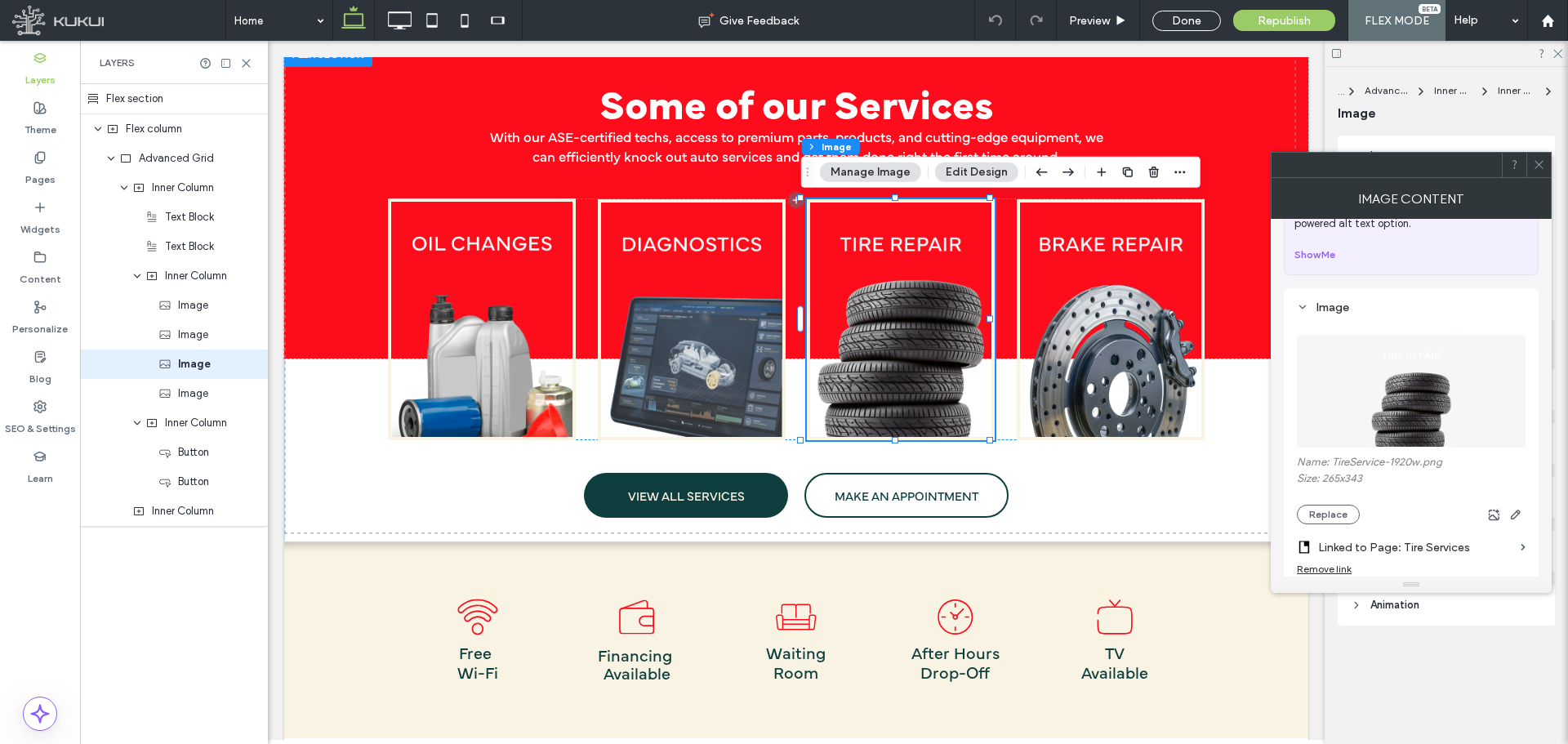
click at [1399, 365] on img at bounding box center [1411, 391] width 88 height 113
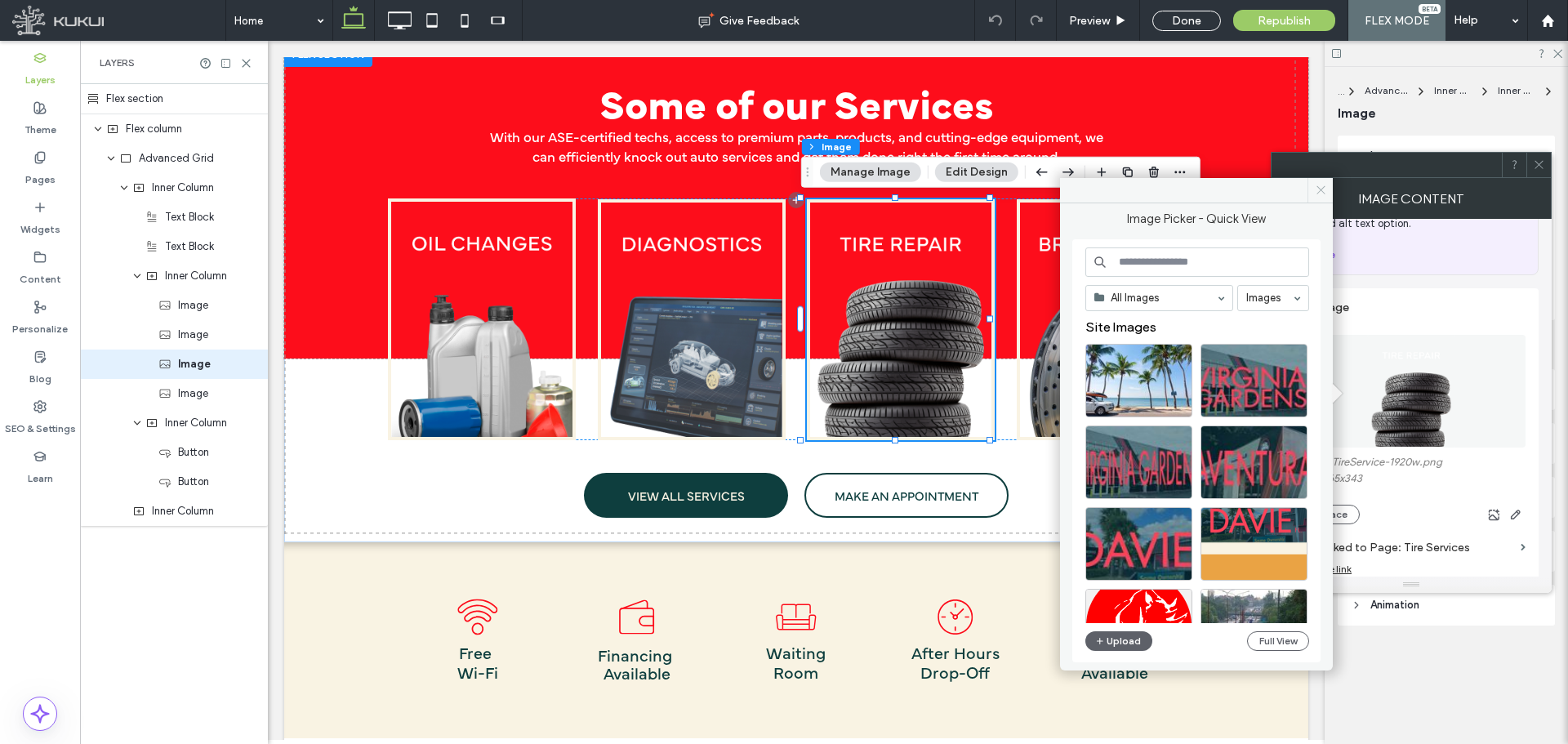
click at [1317, 189] on icon at bounding box center [1321, 190] width 13 height 13
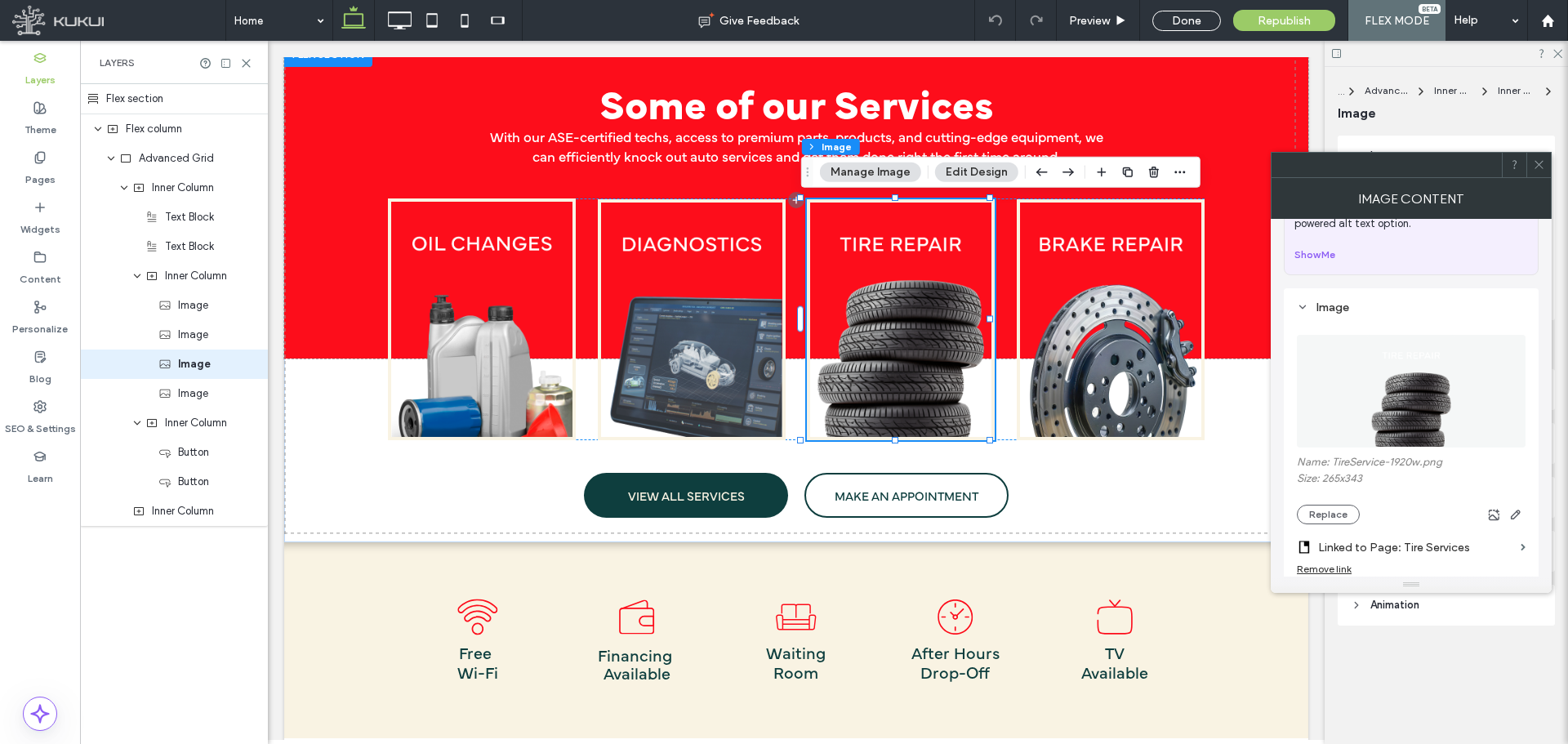
click at [1406, 415] on img at bounding box center [1411, 391] width 88 height 113
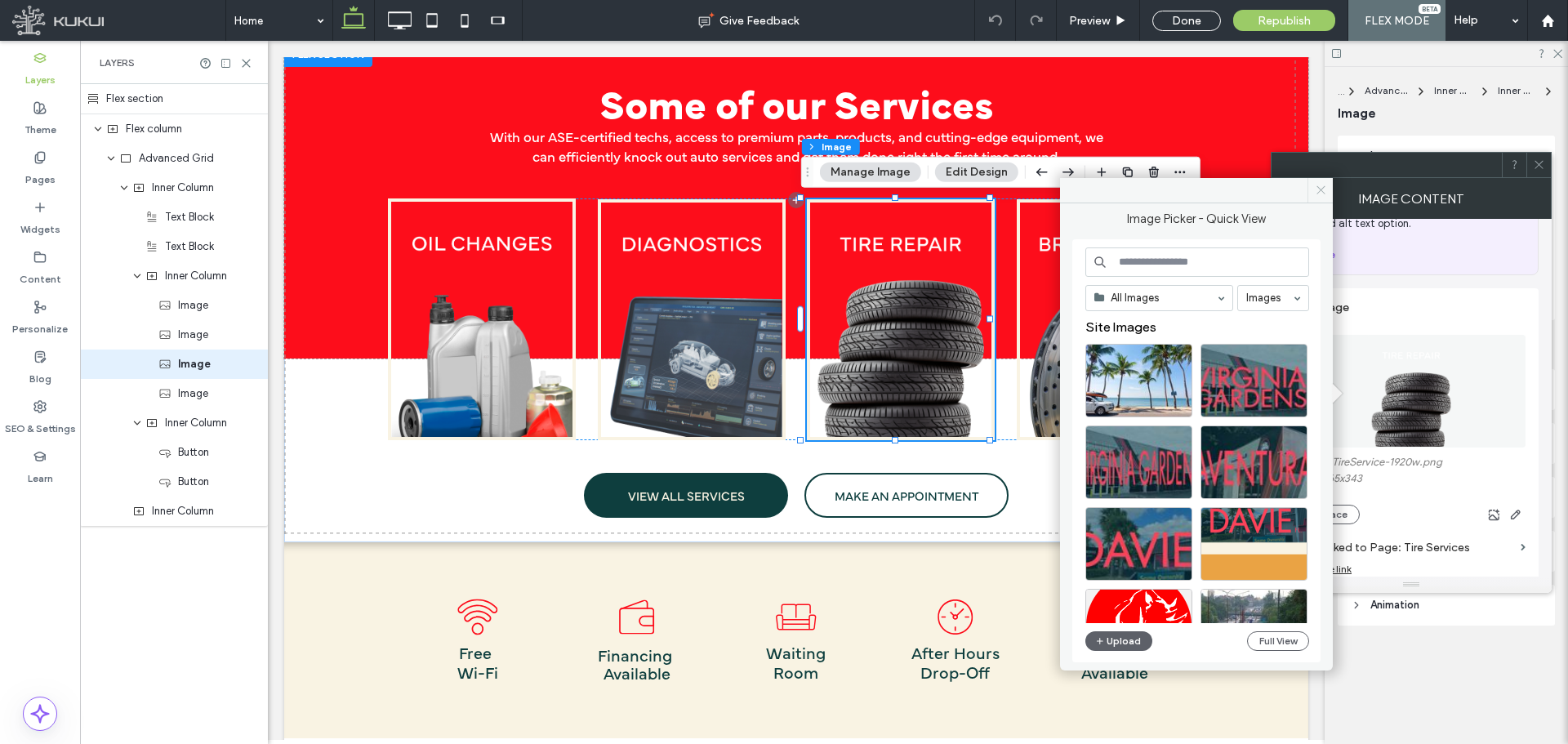
click at [1326, 195] on icon at bounding box center [1321, 190] width 13 height 13
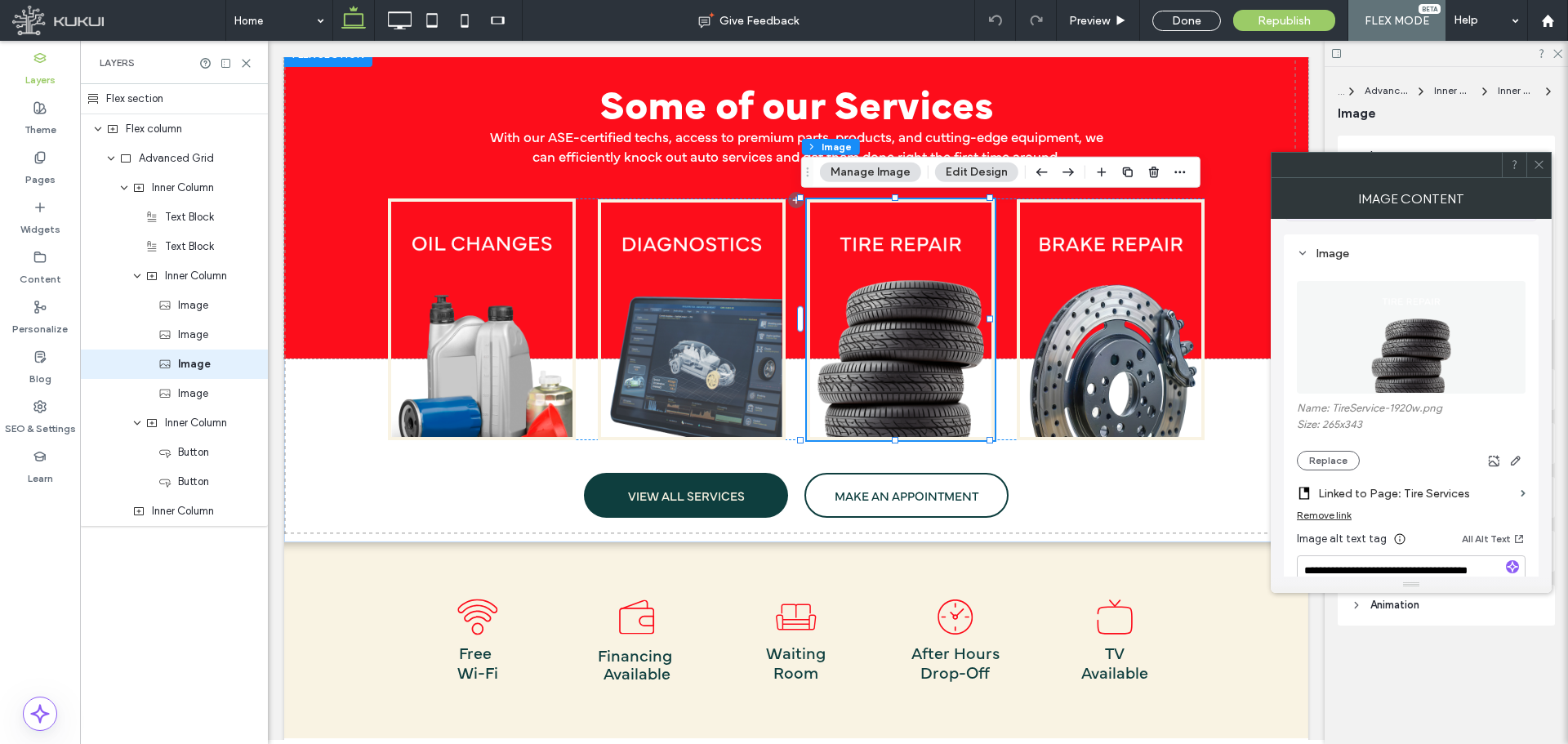
scroll to position [164, 0]
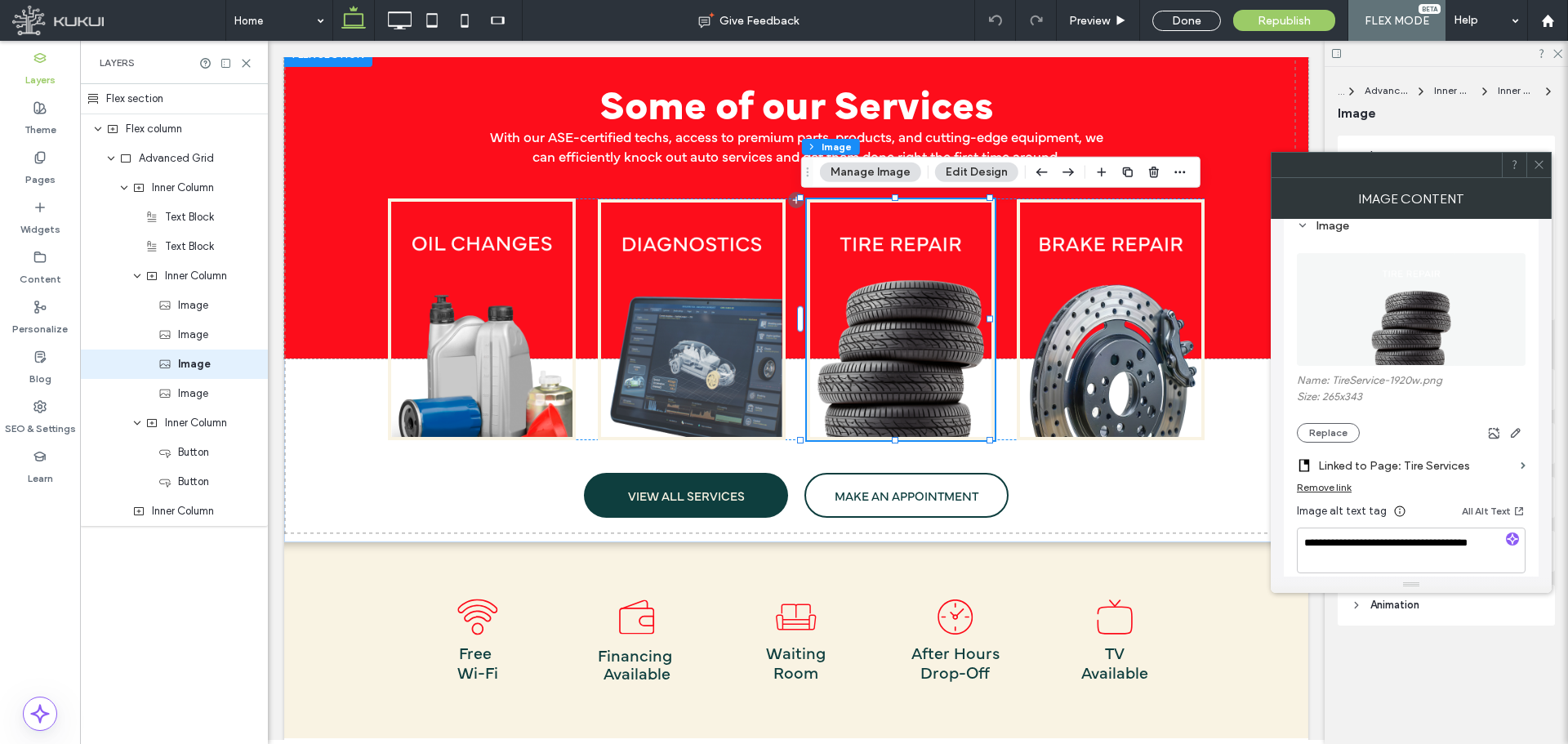
click at [1383, 355] on img at bounding box center [1411, 309] width 88 height 113
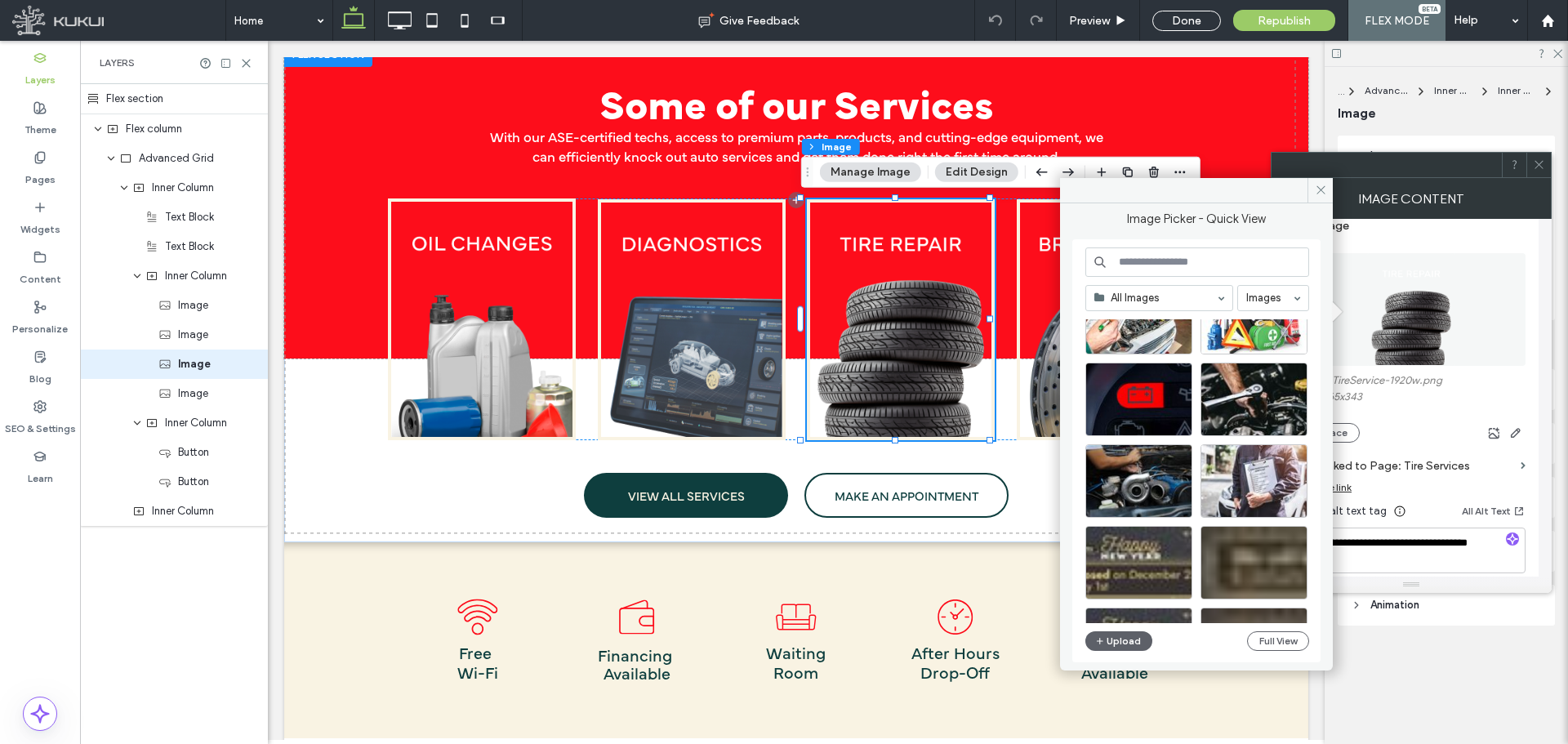
scroll to position [571, 0]
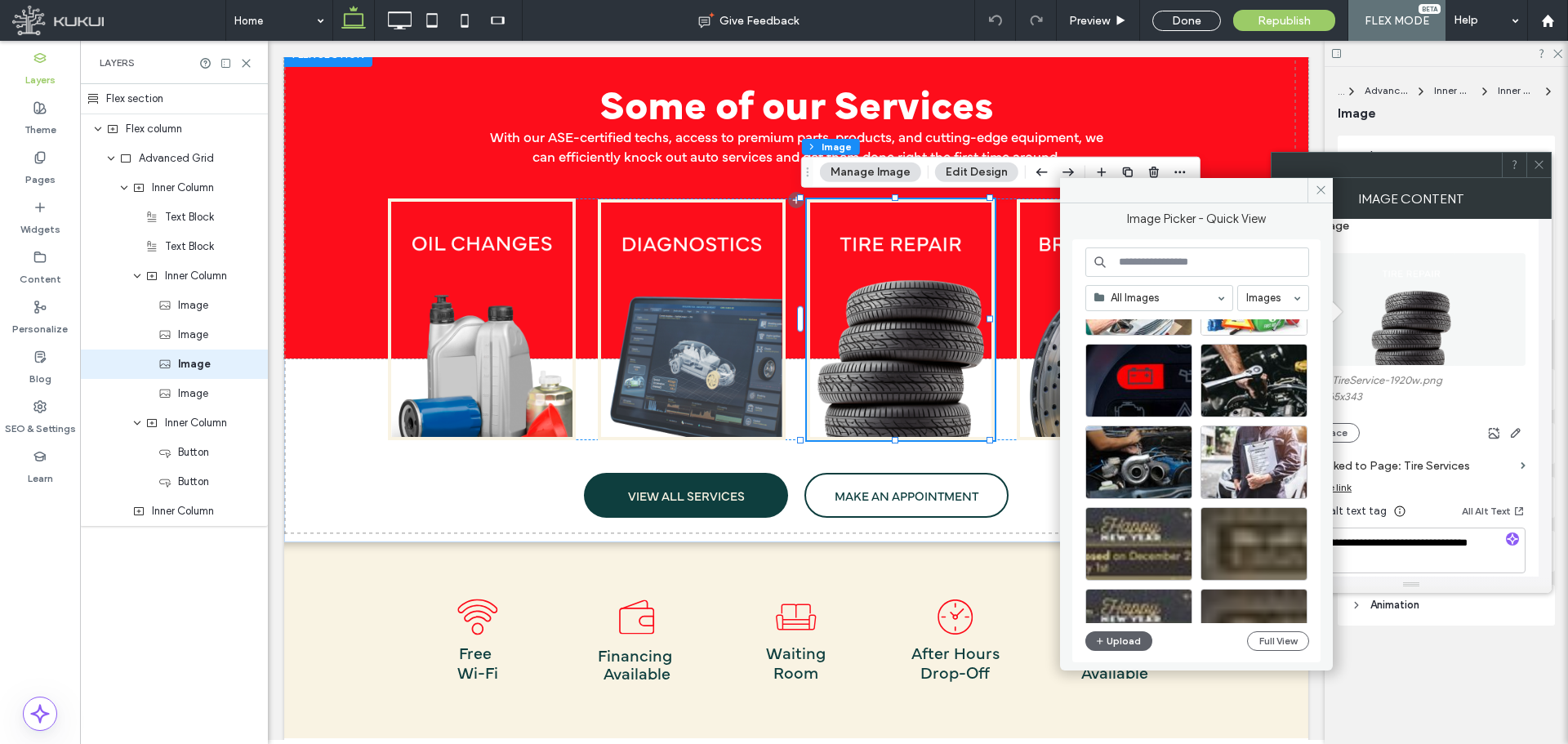
click at [1156, 256] on input at bounding box center [1198, 261] width 224 height 29
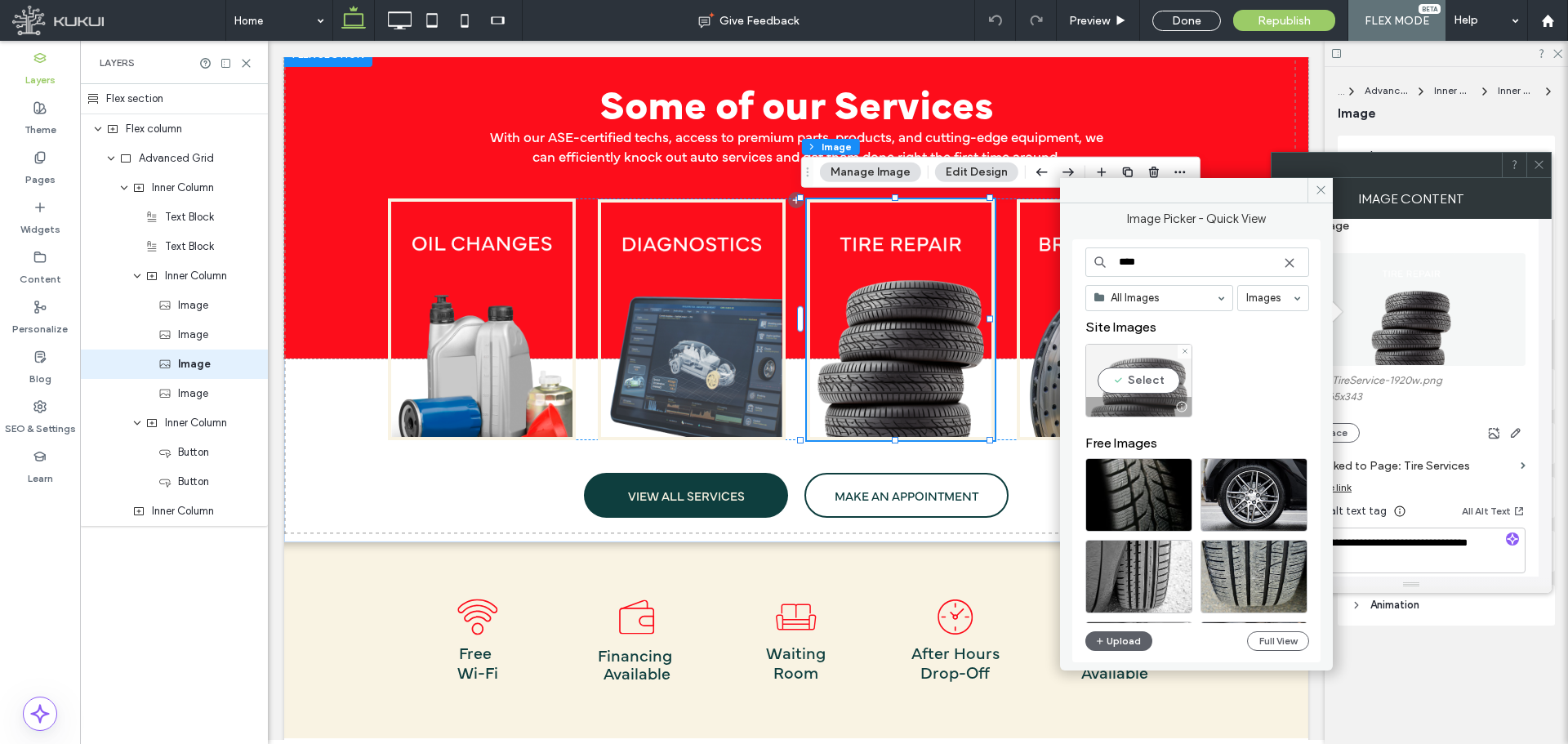
type input "****"
click at [1183, 411] on div at bounding box center [1181, 407] width 20 height 13
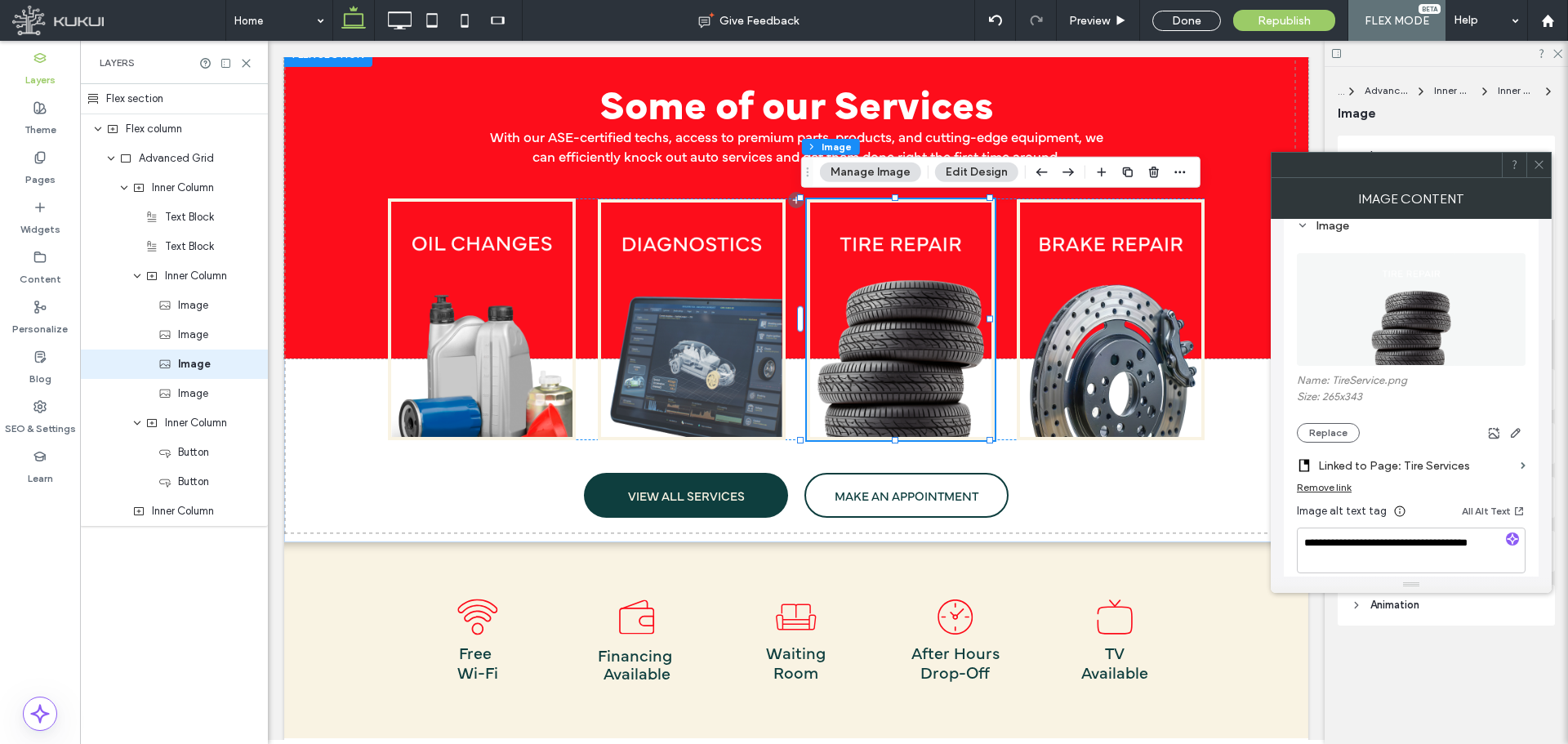
click at [1442, 294] on img at bounding box center [1411, 309] width 88 height 113
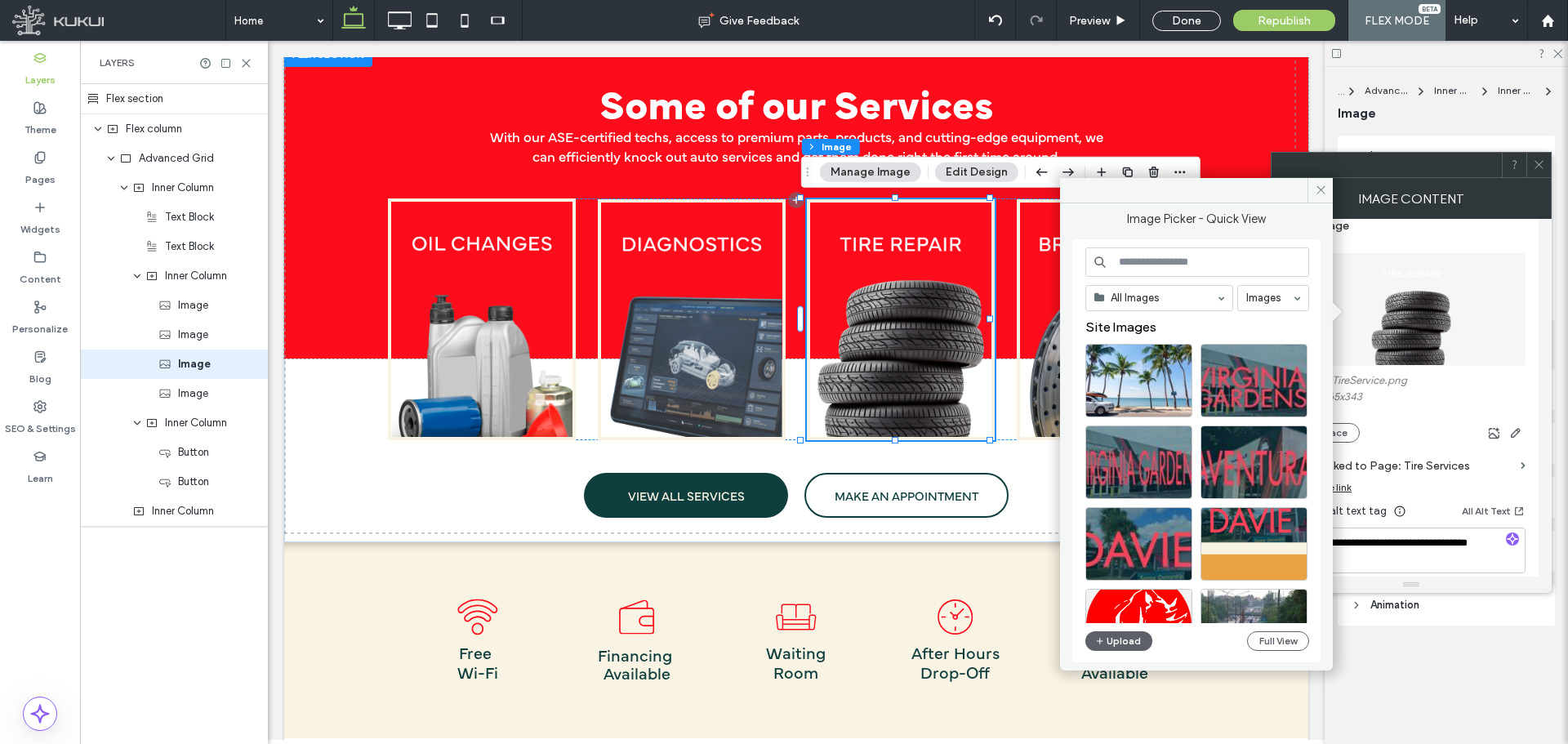
click at [1169, 261] on input at bounding box center [1198, 261] width 224 height 29
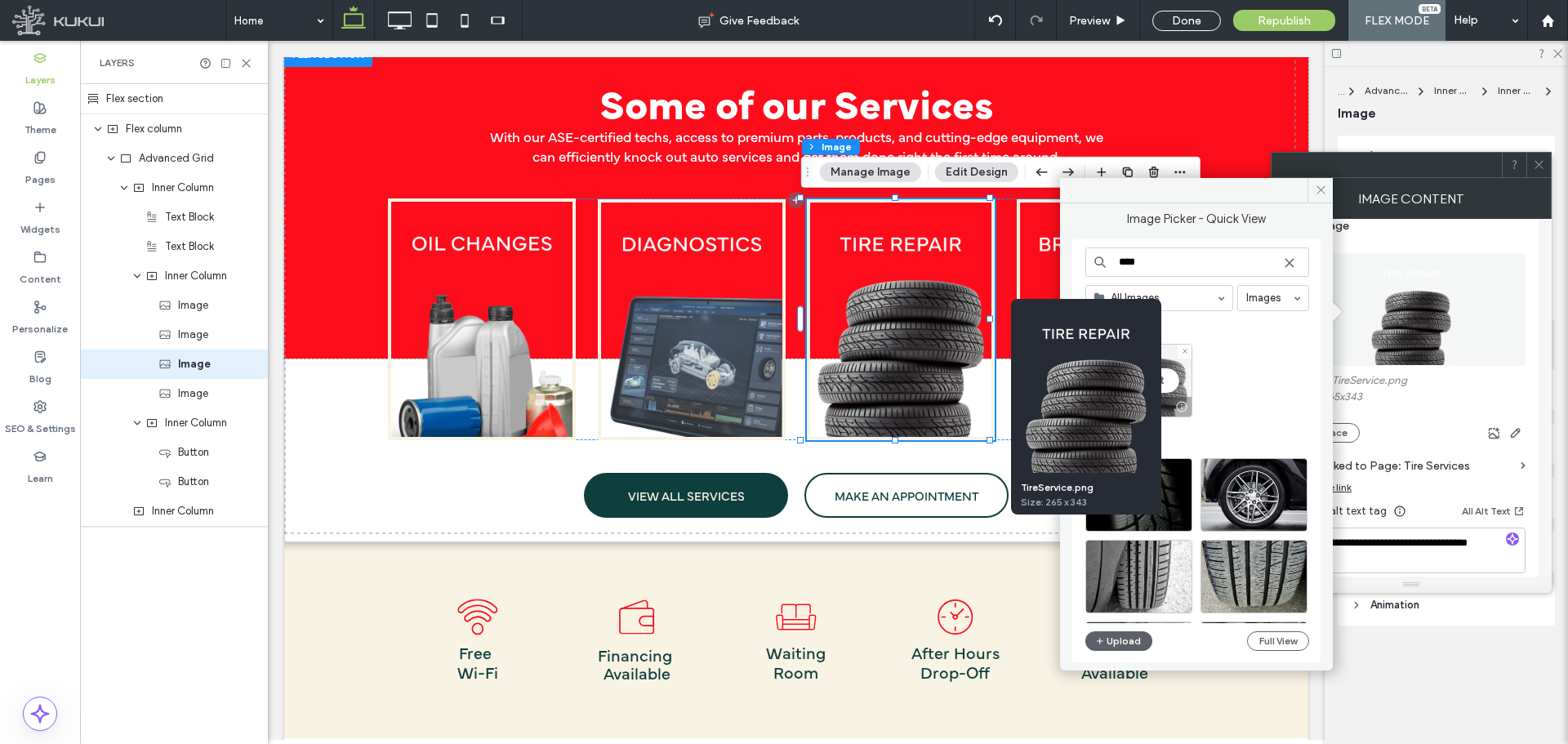
type input "****"
click at [1180, 405] on div at bounding box center [1181, 407] width 20 height 13
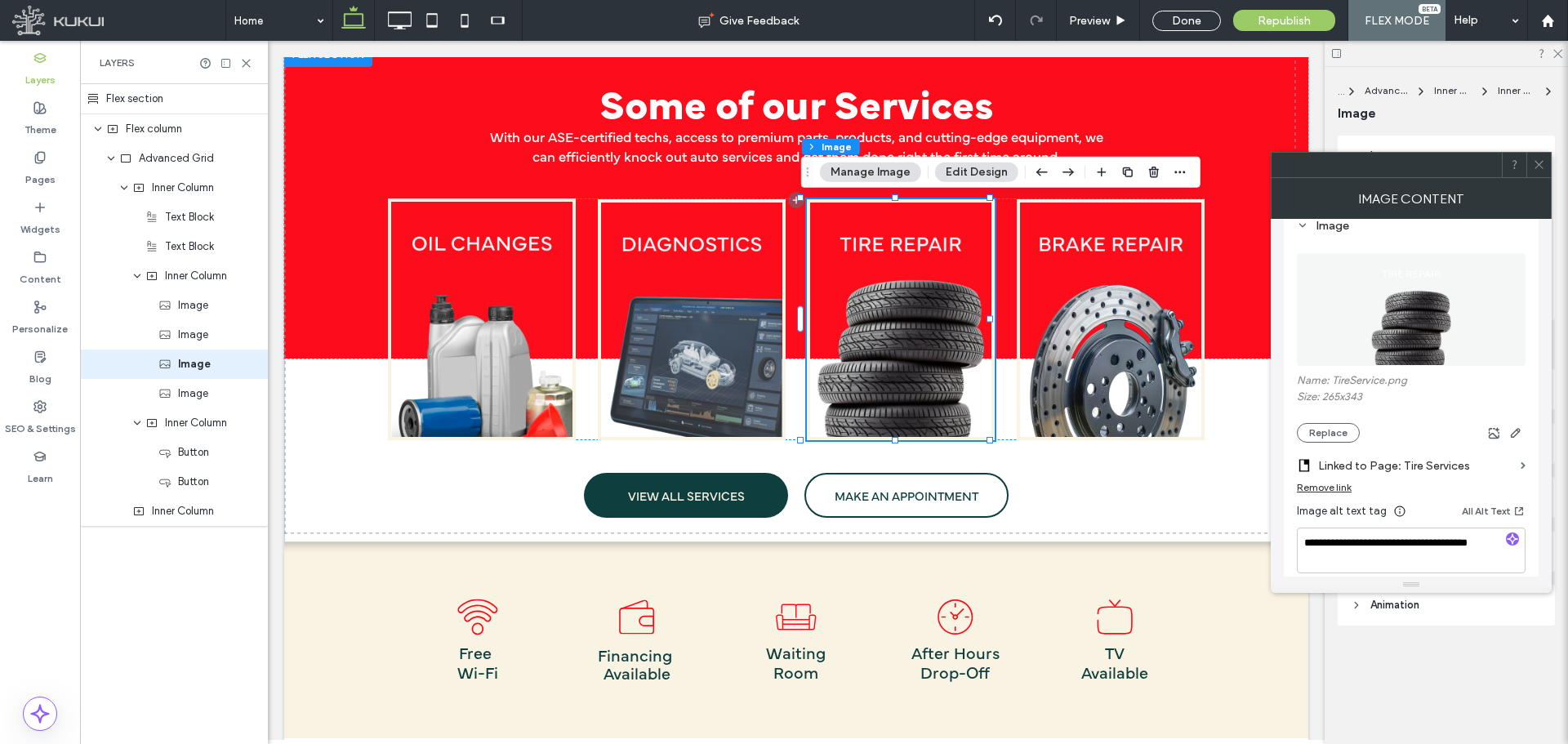
click at [1418, 316] on img at bounding box center [1411, 309] width 88 height 113
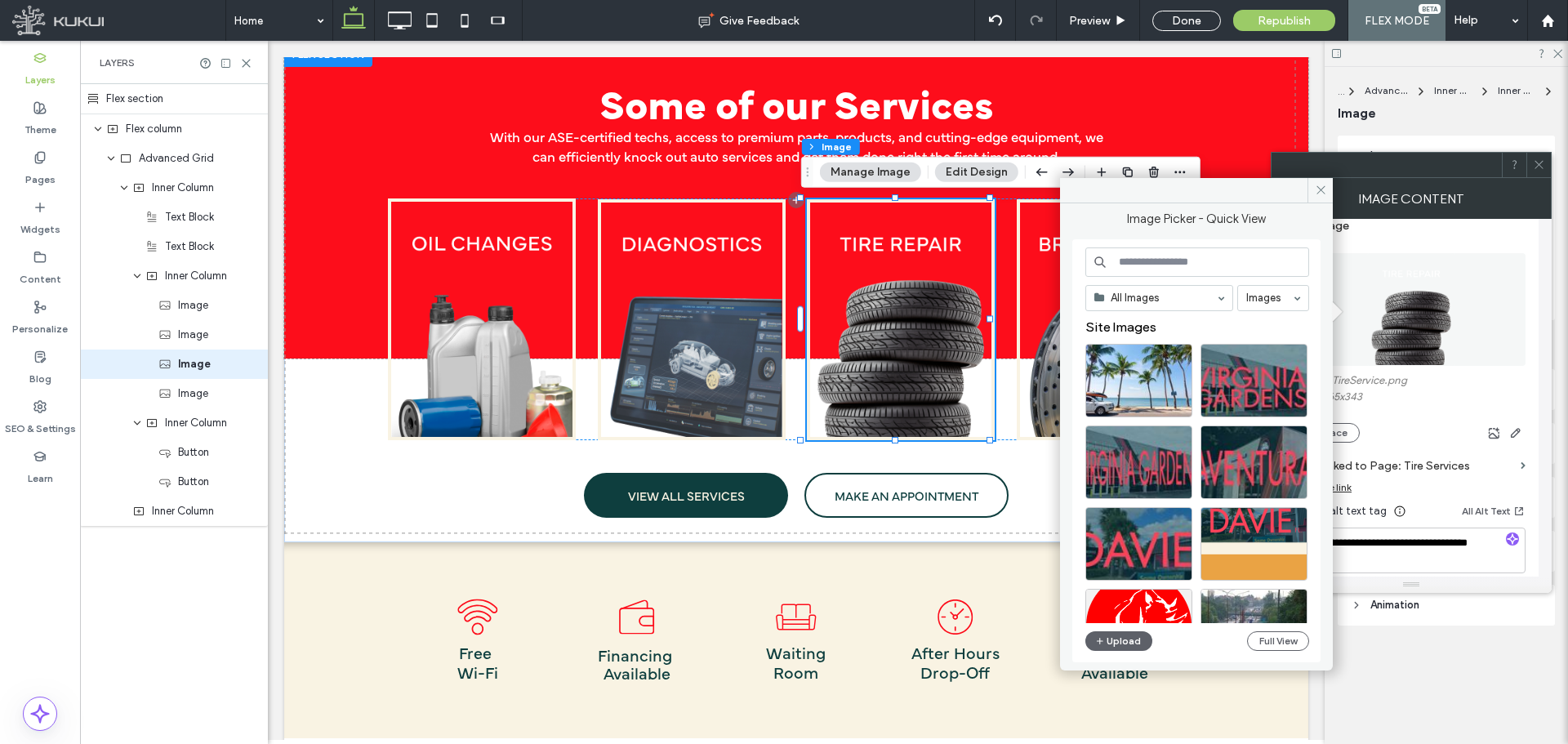
click at [1154, 265] on input at bounding box center [1198, 261] width 224 height 29
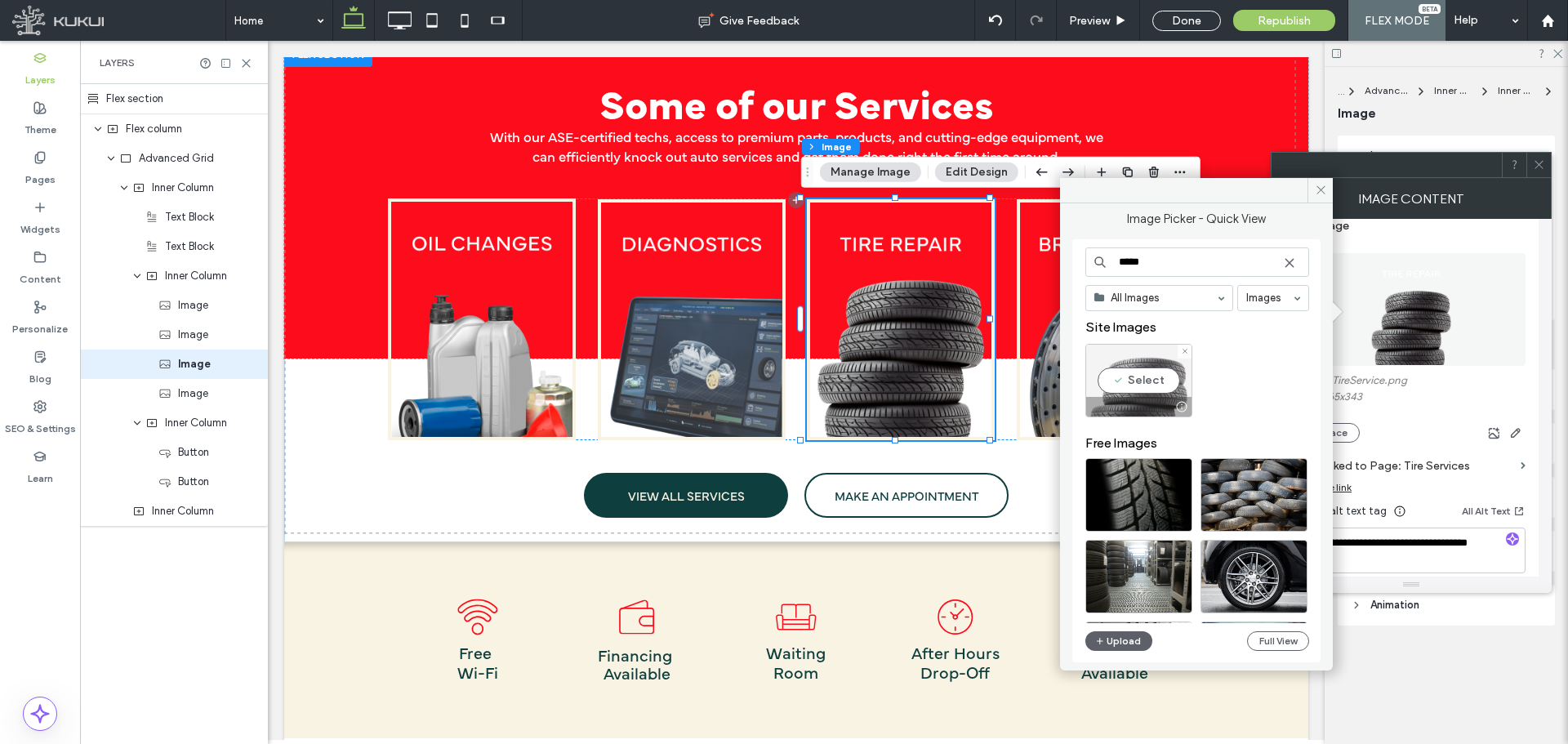
type input "*****"
click at [1111, 350] on div "Select" at bounding box center [1139, 381] width 107 height 73
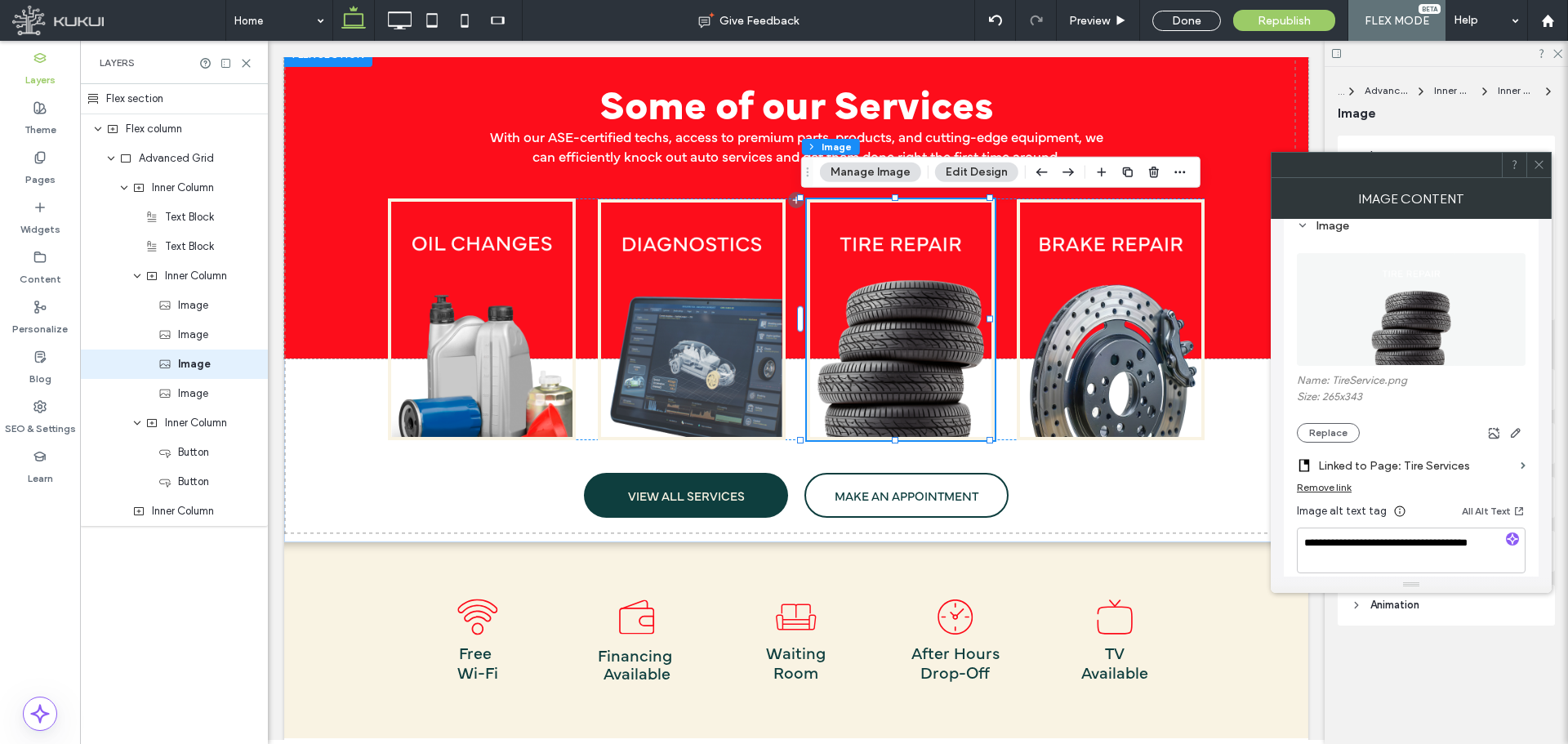
click at [1536, 158] on span at bounding box center [1539, 164] width 13 height 24
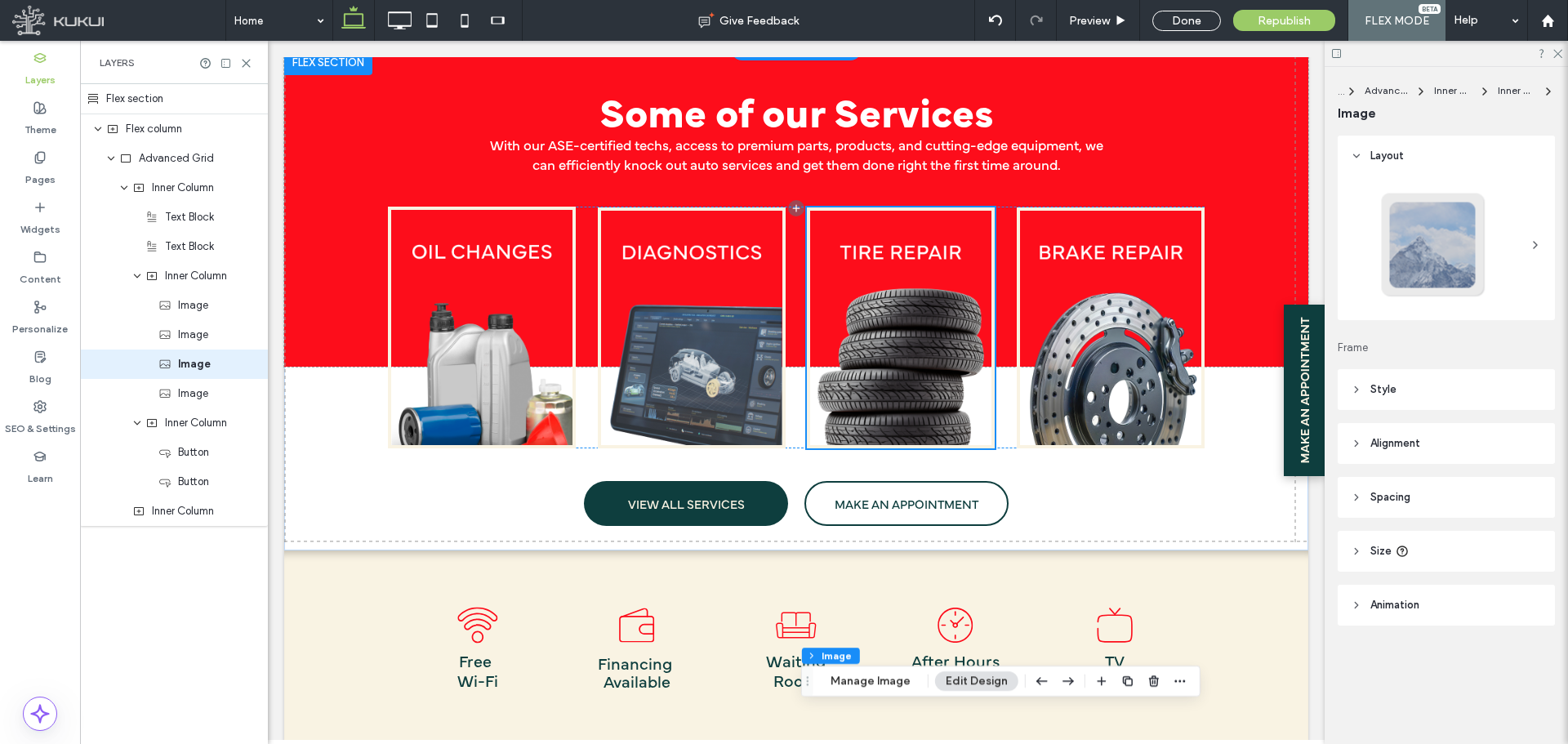
scroll to position [0, 0]
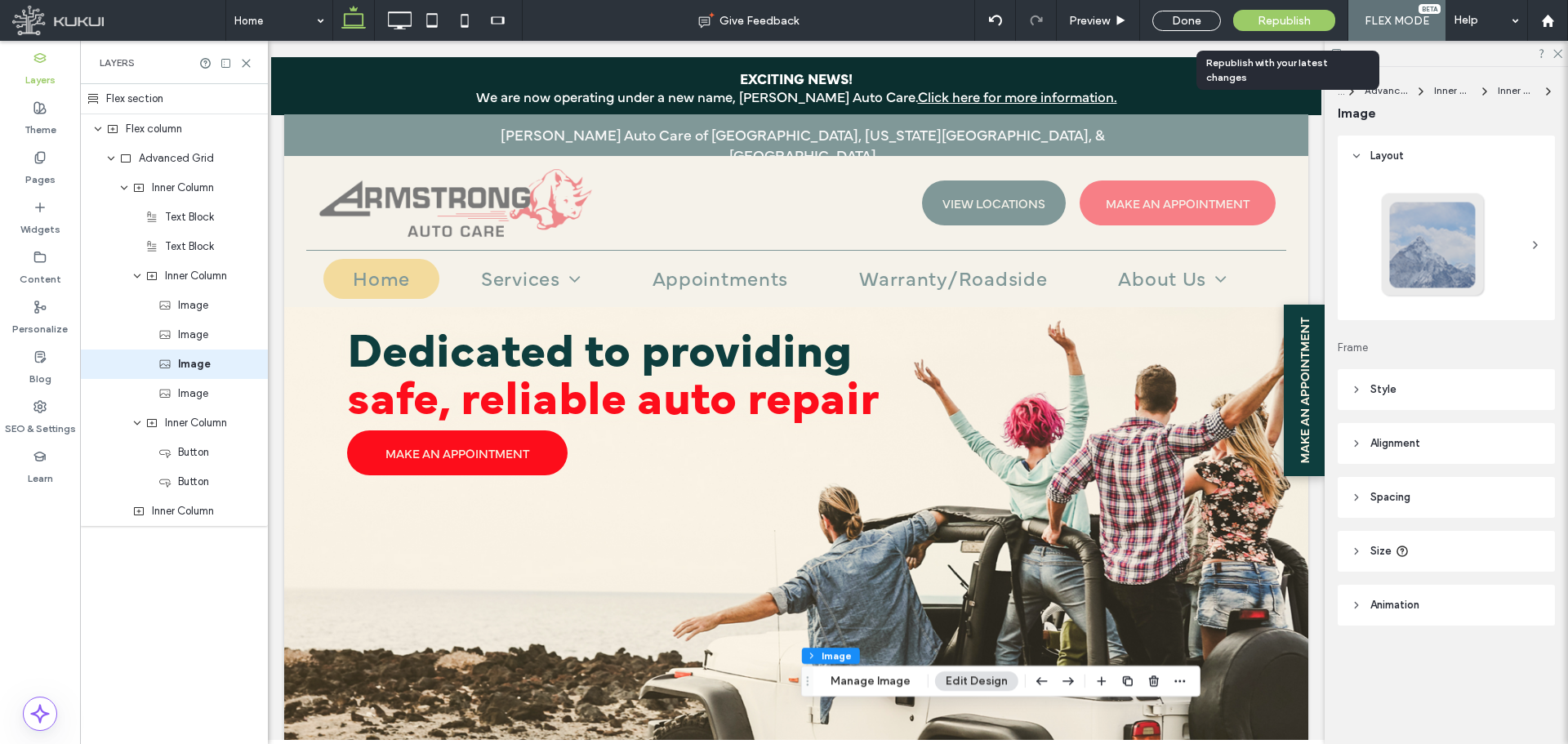
click at [1252, 21] on div "Republish" at bounding box center [1285, 20] width 102 height 21
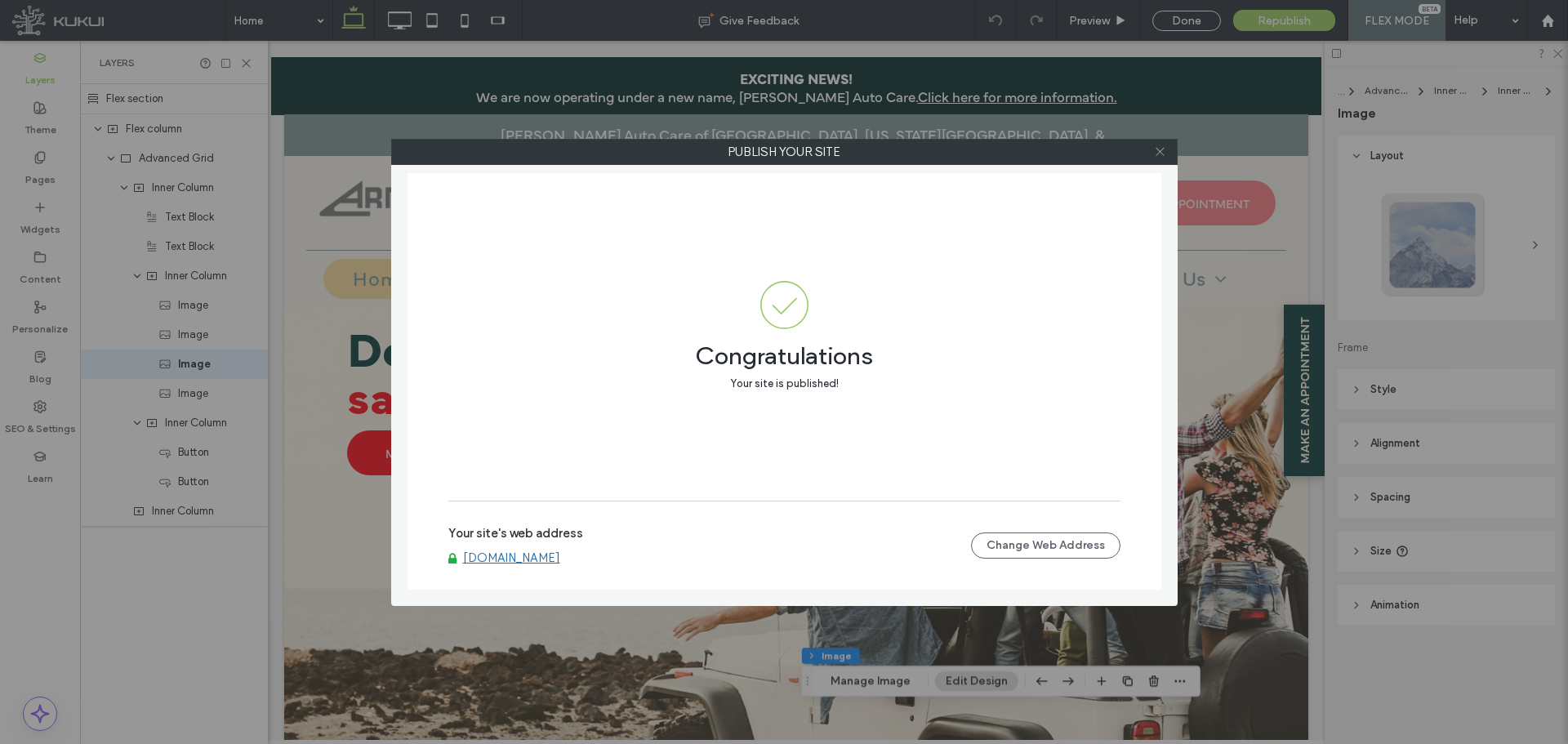
click at [1161, 153] on use at bounding box center [1160, 152] width 8 height 8
